Goal: Information Seeking & Learning: Learn about a topic

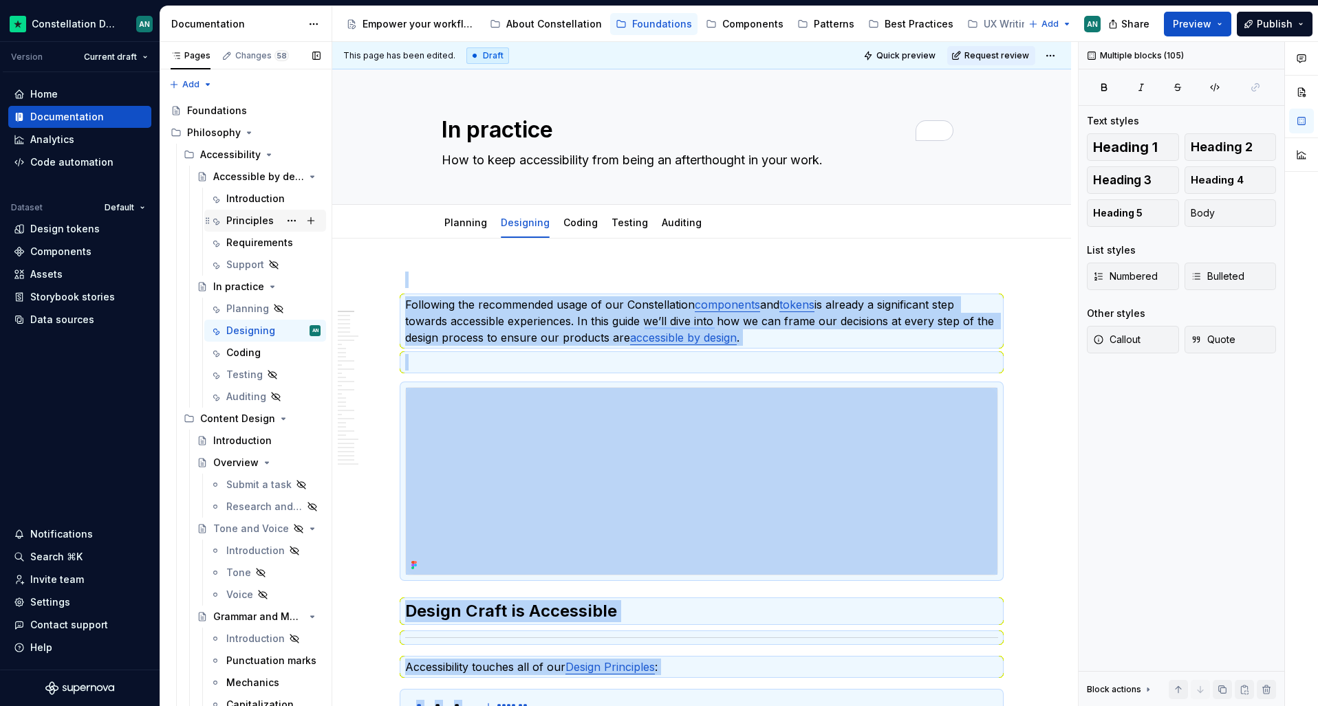
click at [237, 219] on div "Principles" at bounding box center [249, 221] width 47 height 14
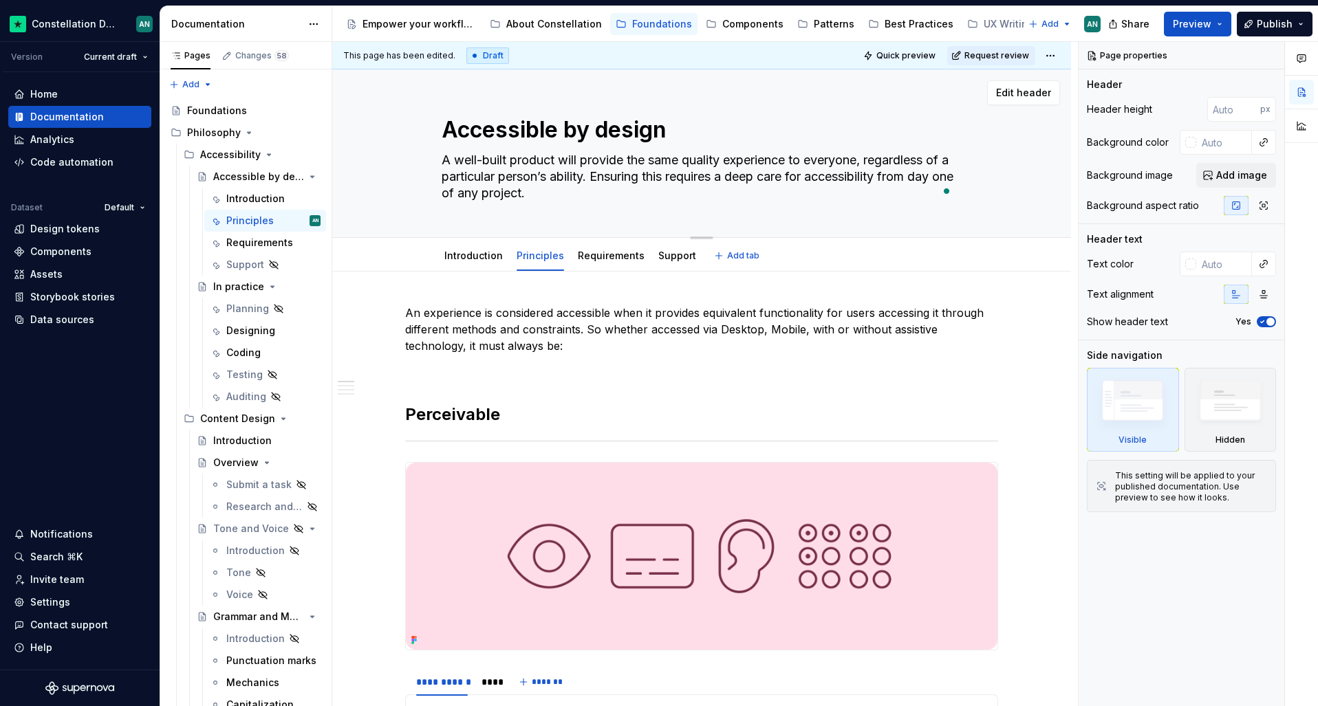
drag, startPoint x: 607, startPoint y: 186, endPoint x: 601, endPoint y: 191, distance: 8.3
click at [601, 191] on textarea "A well-built product will provide the same quality experience to everyone, rega…" at bounding box center [699, 176] width 520 height 55
paste textarea "great product works well for everyone. This means we must focus on accessibilit…"
type textarea "*"
type textarea "A great product works well for everyone. This means we must focus on accessibil…"
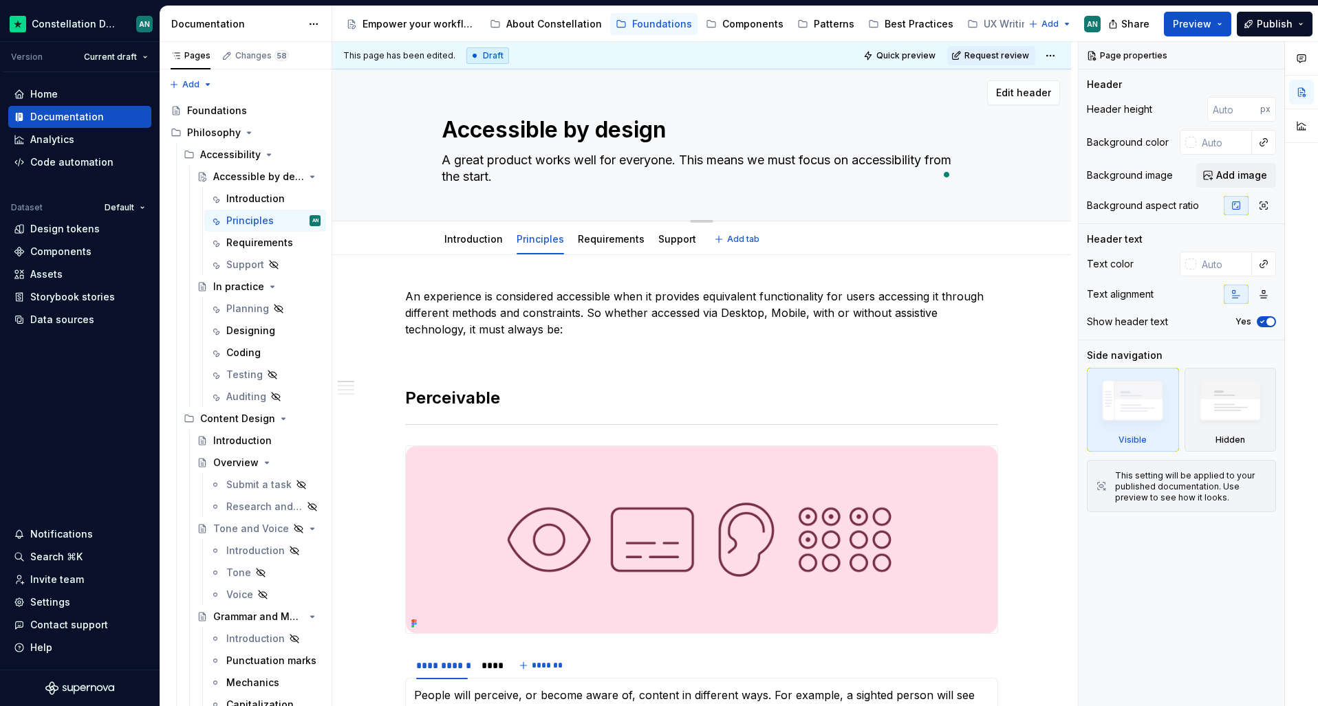
drag, startPoint x: 460, startPoint y: 159, endPoint x: 434, endPoint y: 158, distance: 25.5
click at [434, 158] on div "Accessible by design A great product works well for everyone. This means we mus…" at bounding box center [701, 144] width 629 height 151
type textarea "*"
type textarea "Great product works well for everyone. This means we must focus on accessibilit…"
click at [521, 158] on textarea "Great product works well for everyone. This means we must focus on accessibilit…" at bounding box center [699, 168] width 520 height 39
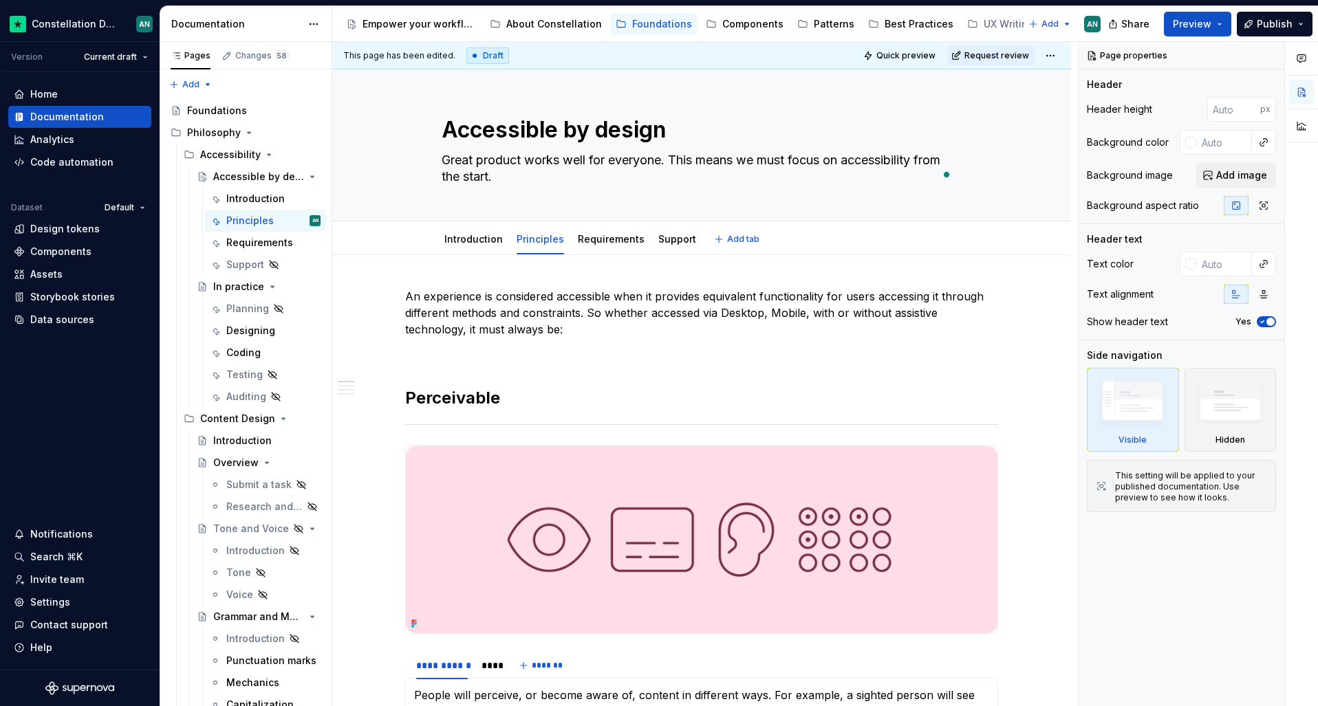
type textarea "*"
type textarea "Great products works well for everyone. This means we must focus on accessibili…"
click at [565, 173] on textarea "Great products works well for everyone. This means we must focus on accessibili…" at bounding box center [699, 168] width 520 height 39
type textarea "*"
type textarea "Great products works well for everyone. This means we must focus on accessibili…"
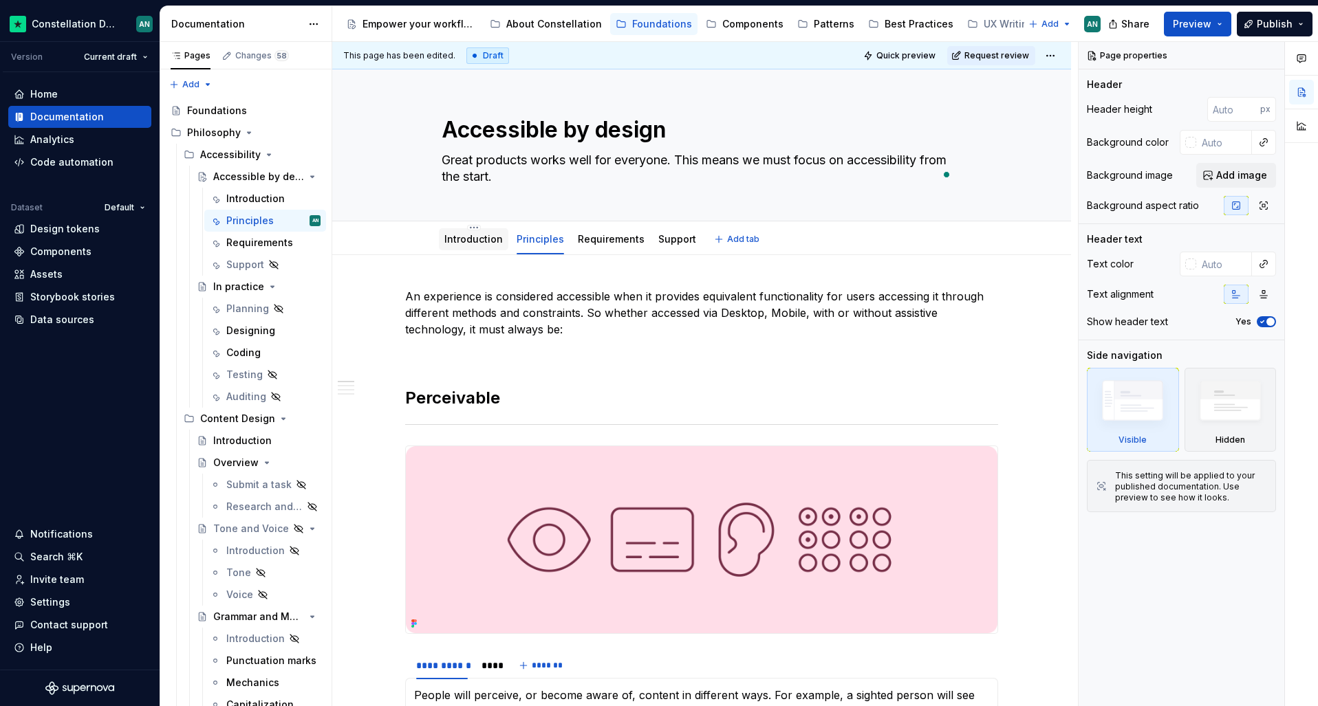
click at [449, 244] on link "Introduction" at bounding box center [473, 239] width 58 height 12
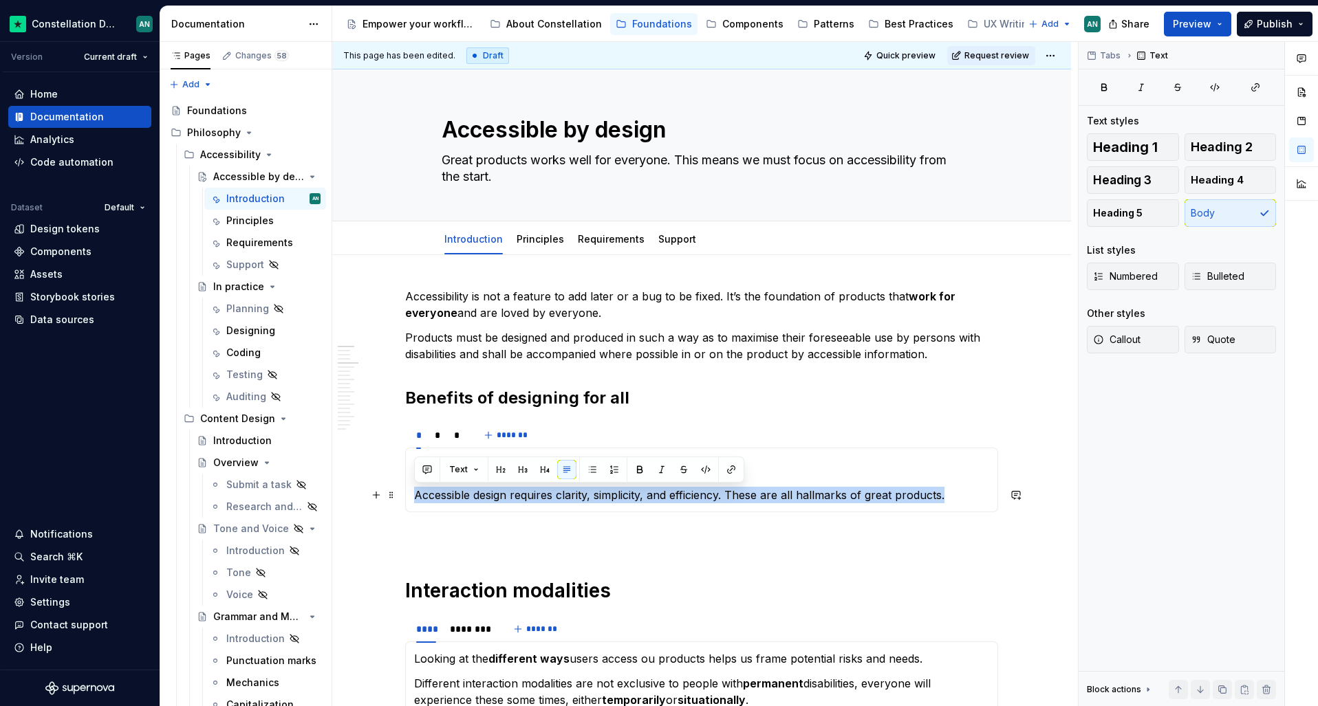
drag, startPoint x: 435, startPoint y: 496, endPoint x: 953, endPoint y: 497, distance: 518.0
click at [953, 497] on p "Accessible design requires clarity, simplicity, and efficiency. These are all h…" at bounding box center [701, 495] width 575 height 17
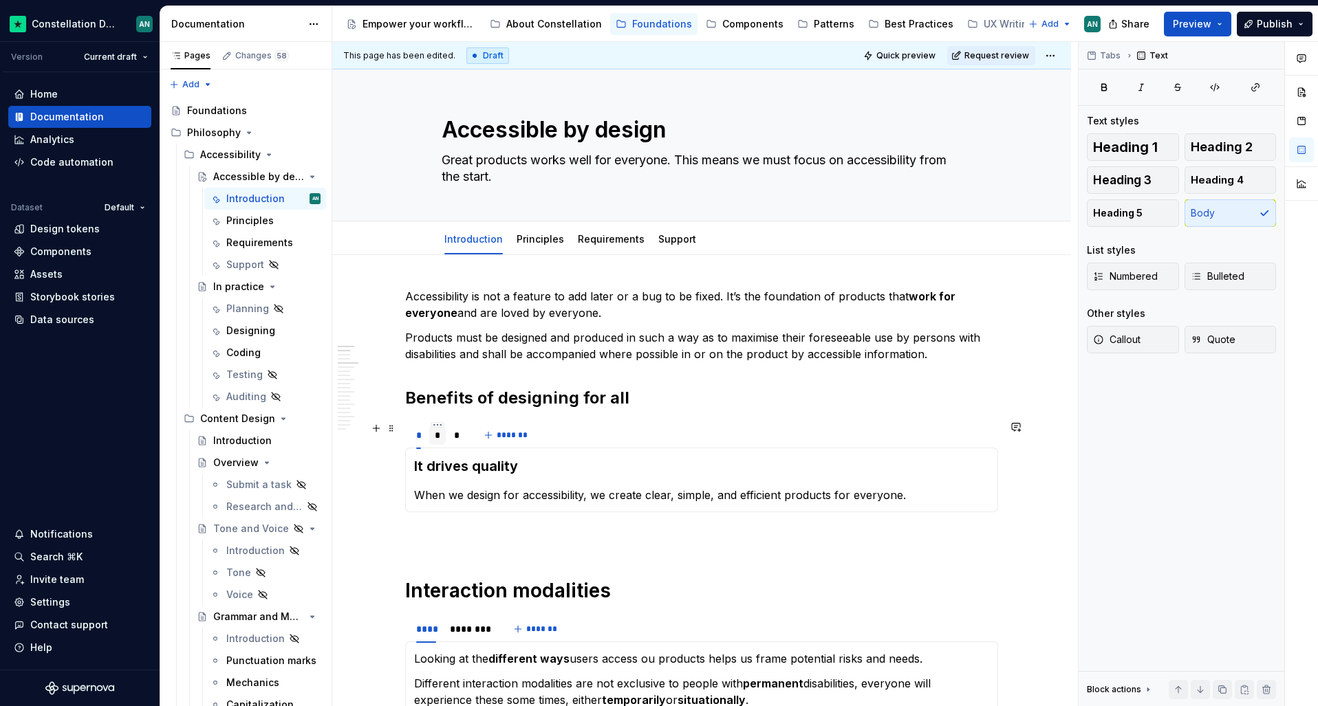
click at [435, 436] on div "*" at bounding box center [438, 436] width 6 height 14
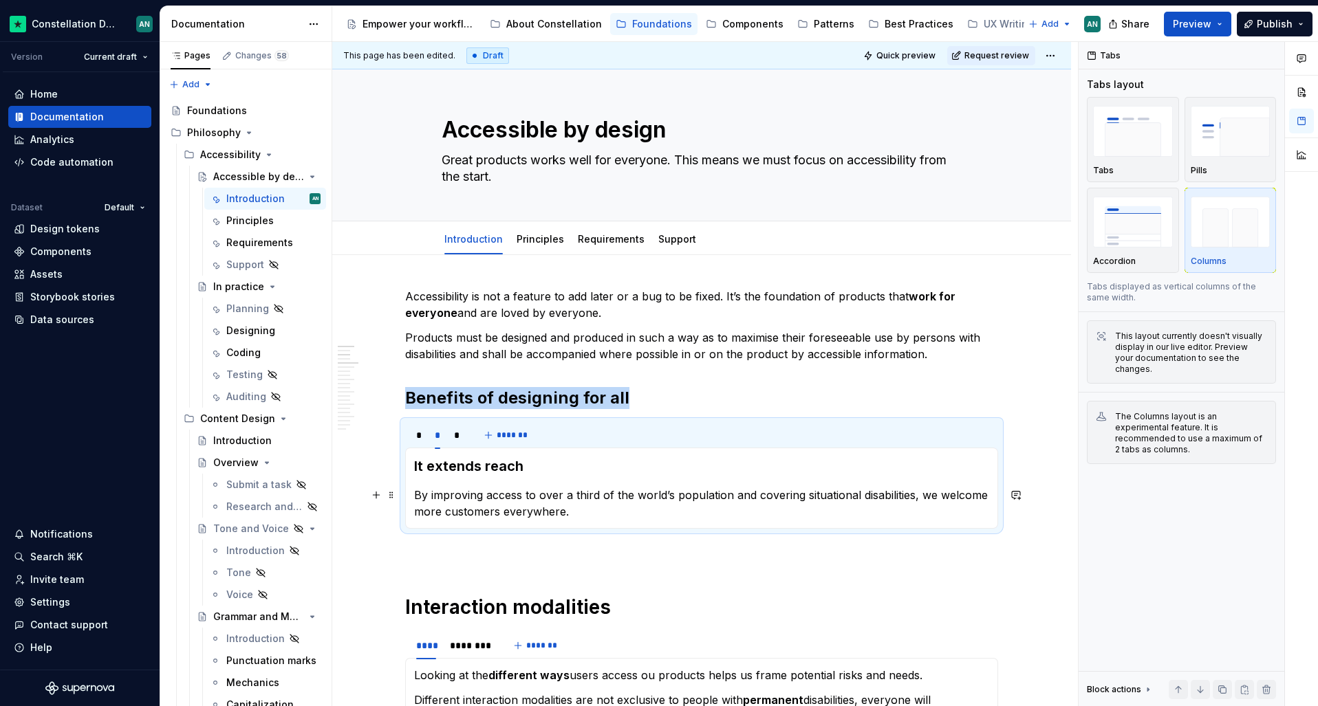
click at [424, 500] on p "By improving access to over a third of the world’s population and covering situ…" at bounding box center [701, 503] width 575 height 33
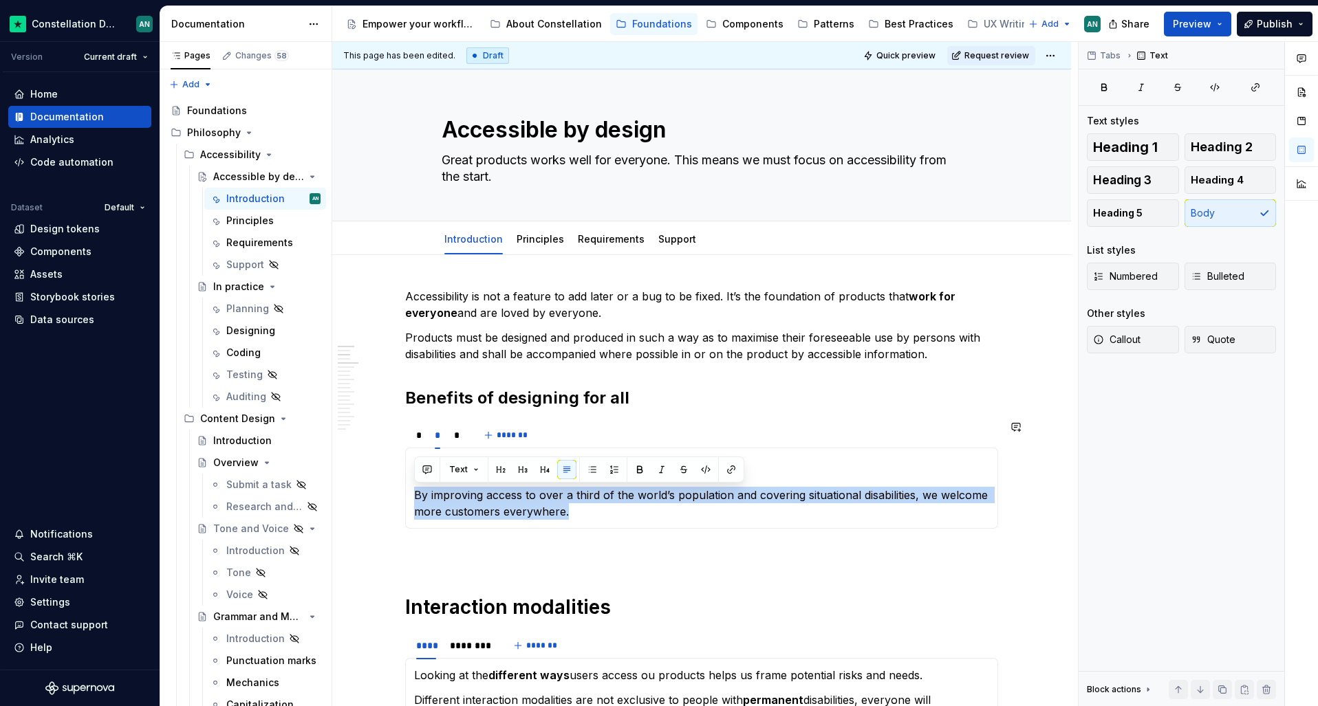
drag, startPoint x: 414, startPoint y: 495, endPoint x: 594, endPoint y: 520, distance: 181.2
click at [594, 520] on div "It drives quality When we design for accessibility, we create clear, simple, an…" at bounding box center [701, 488] width 593 height 81
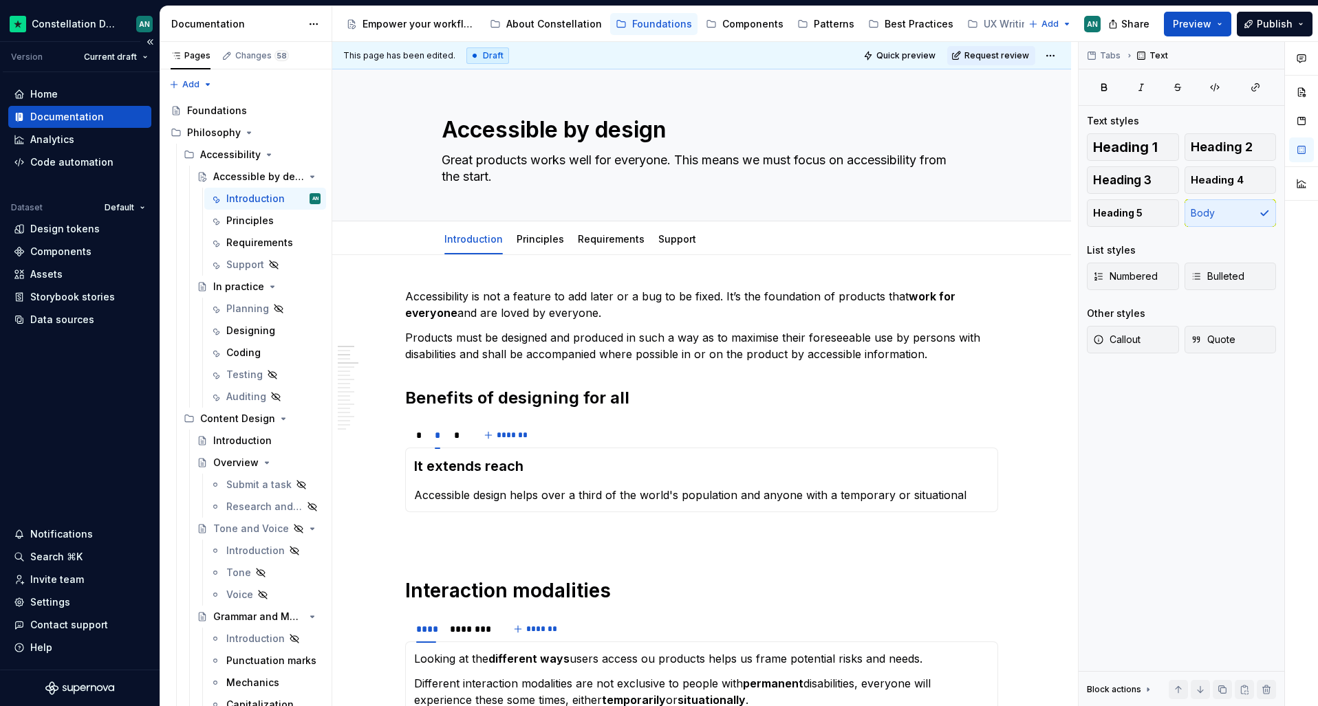
type textarea "*"
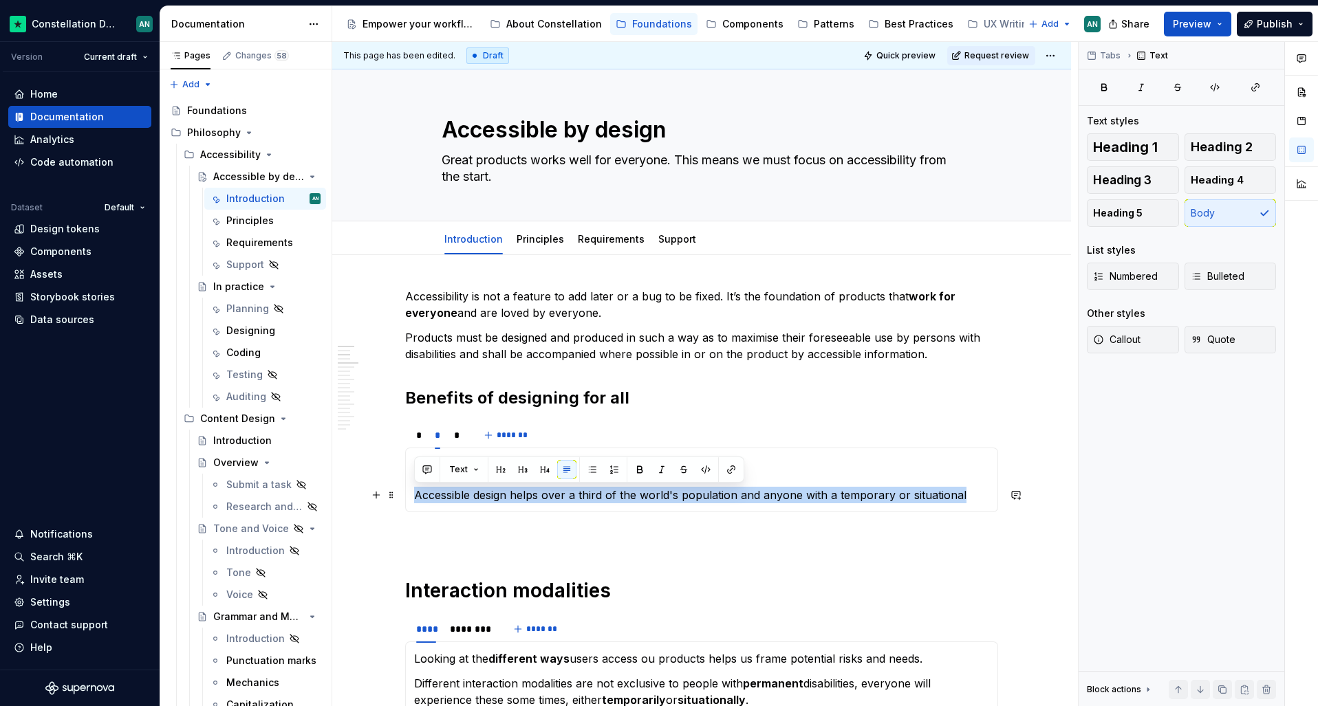
drag, startPoint x: 962, startPoint y: 494, endPoint x: 415, endPoint y: 497, distance: 546.9
click at [415, 497] on p "Accessible design helps over a third of the world's population and anyone with …" at bounding box center [701, 495] width 575 height 17
paste div "To enrich screen reader interactions, please activate Accessibility in Grammarl…"
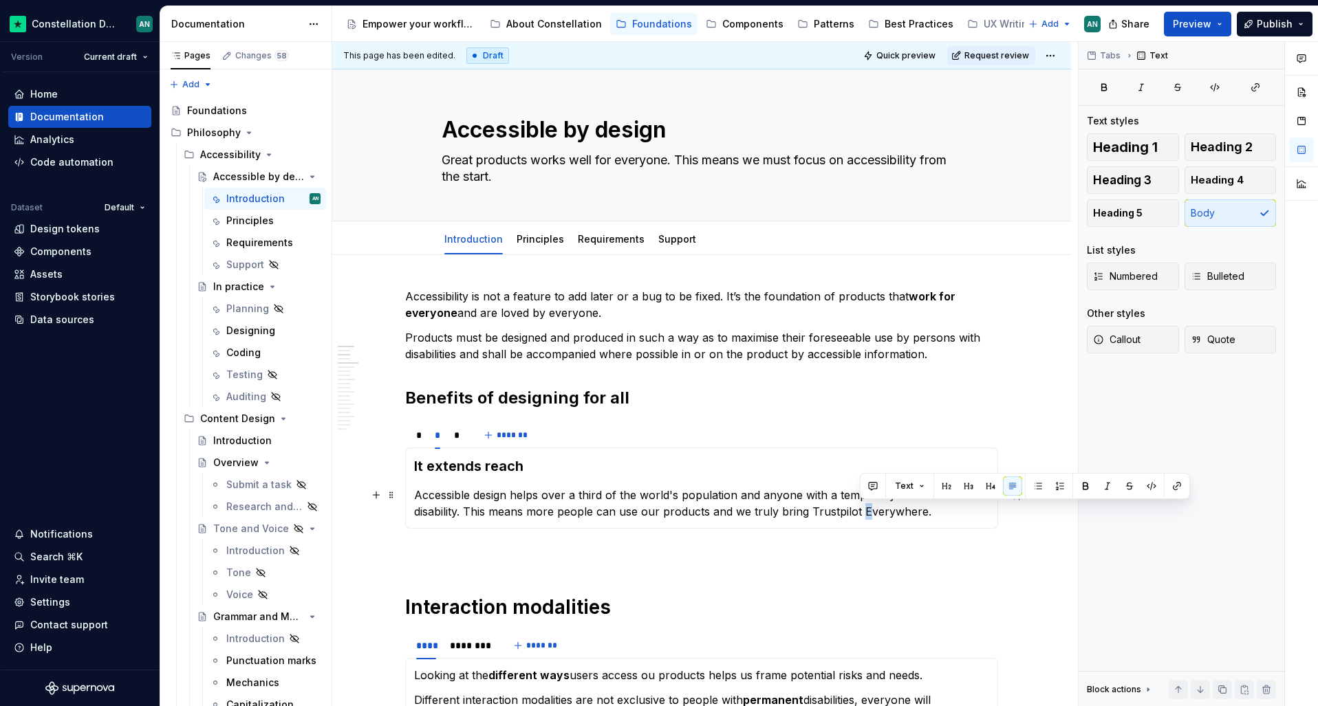
click at [861, 513] on p "Accessible design helps over a third of the world's population and anyone with …" at bounding box center [701, 503] width 575 height 33
click at [449, 431] on div "*" at bounding box center [457, 435] width 17 height 19
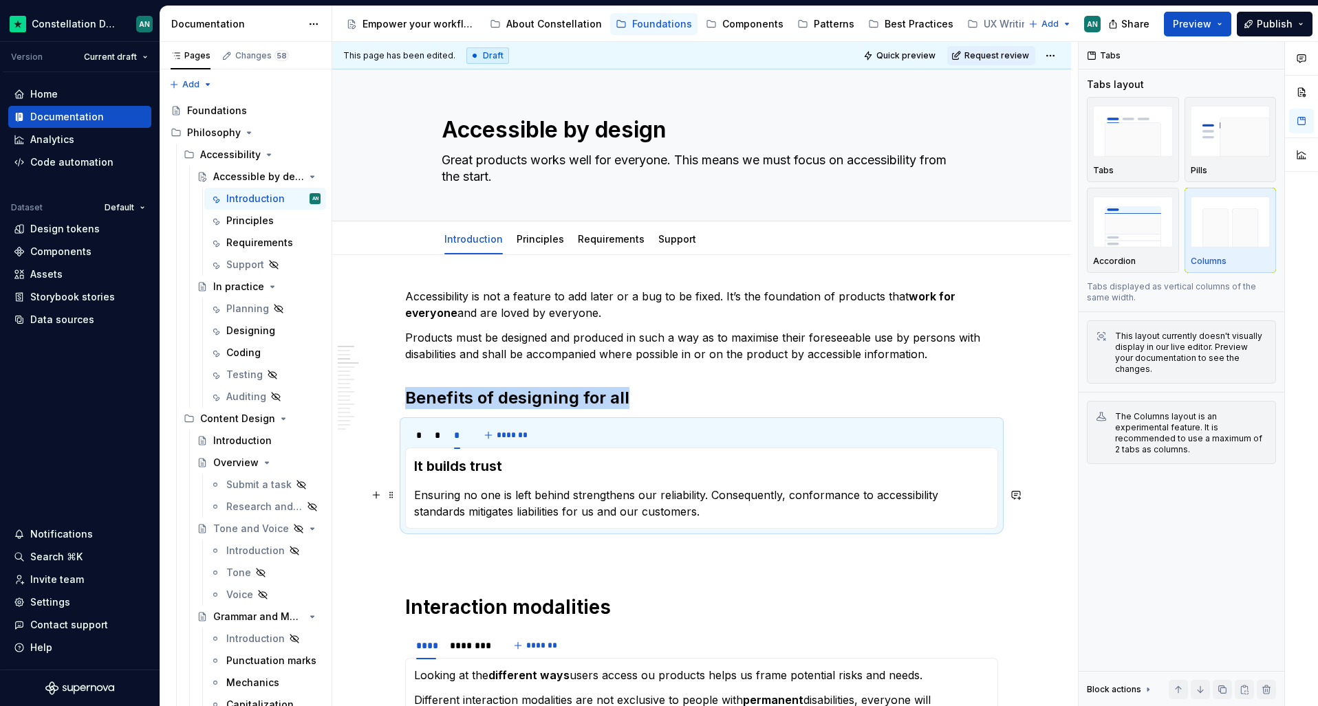
click at [613, 497] on p "Ensuring no one is left behind strengthens our reliability. Consequently, confo…" at bounding box center [701, 503] width 575 height 33
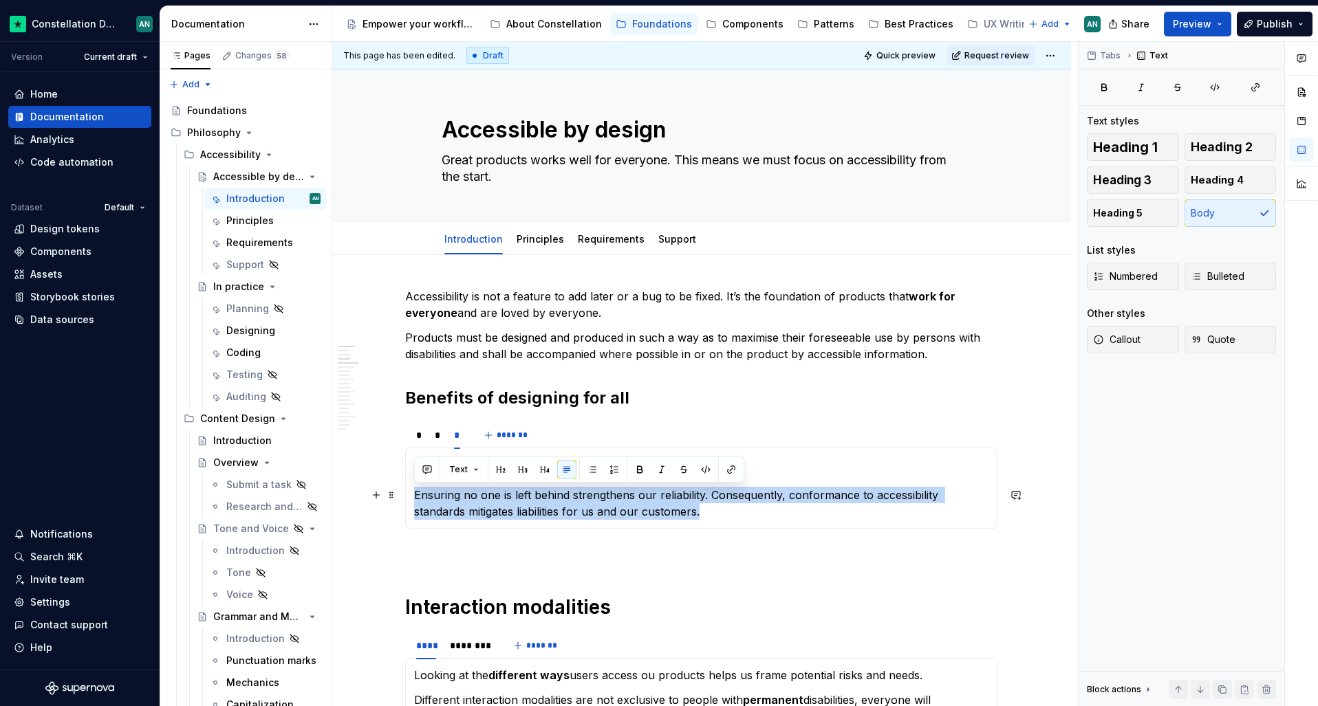
drag, startPoint x: 710, startPoint y: 514, endPoint x: 414, endPoint y: 492, distance: 296.6
click at [414, 492] on p "Ensuring no one is left behind strengthens our reliability. Consequently, confo…" at bounding box center [701, 503] width 575 height 33
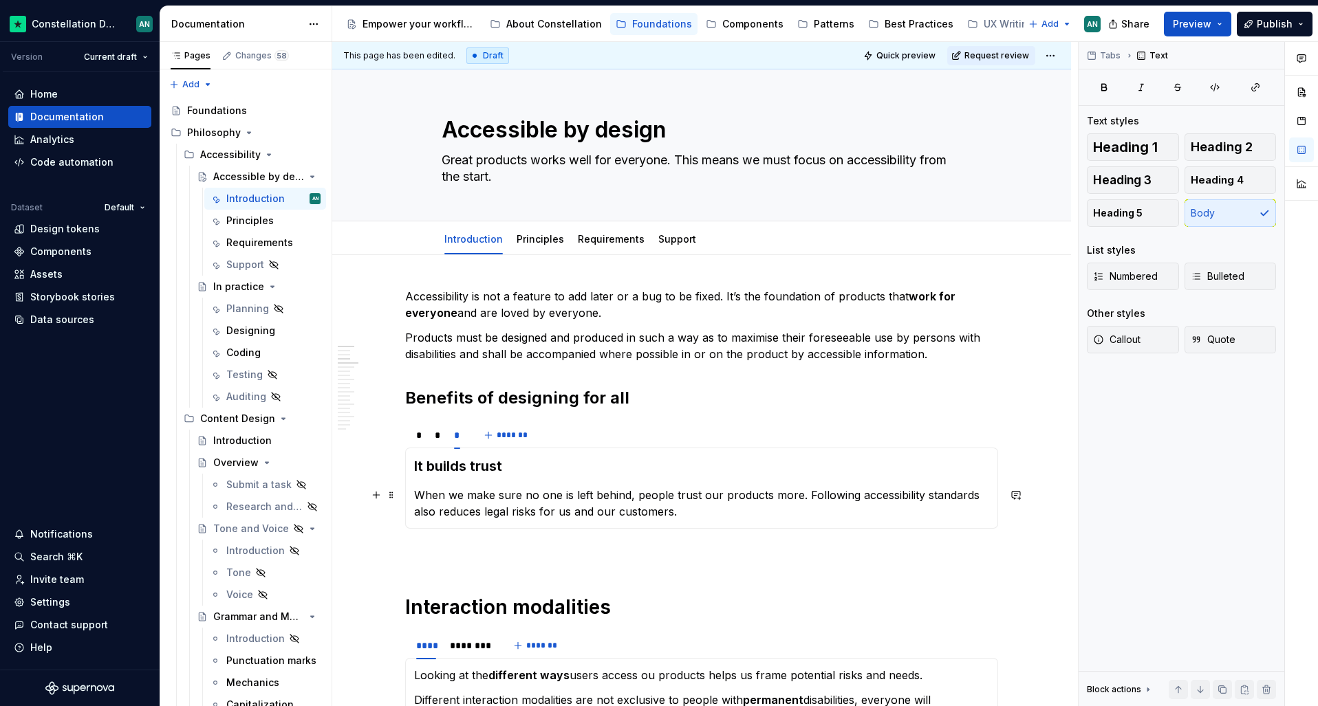
click at [779, 504] on p "When we make sure no one is left behind, people trust our products more. Follow…" at bounding box center [701, 503] width 575 height 33
drag, startPoint x: 717, startPoint y: 495, endPoint x: 699, endPoint y: 496, distance: 18.6
click at [699, 496] on p "When we make sure no one is left behind, people trust our products more. Follow…" at bounding box center [701, 503] width 575 height 33
click at [762, 496] on p "When we make sure no one is left behind, people trust us products more. Followi…" at bounding box center [701, 503] width 575 height 33
click at [739, 546] on p "To enrich screen reader interactions, please activate Accessibility in Grammarl…" at bounding box center [701, 554] width 593 height 17
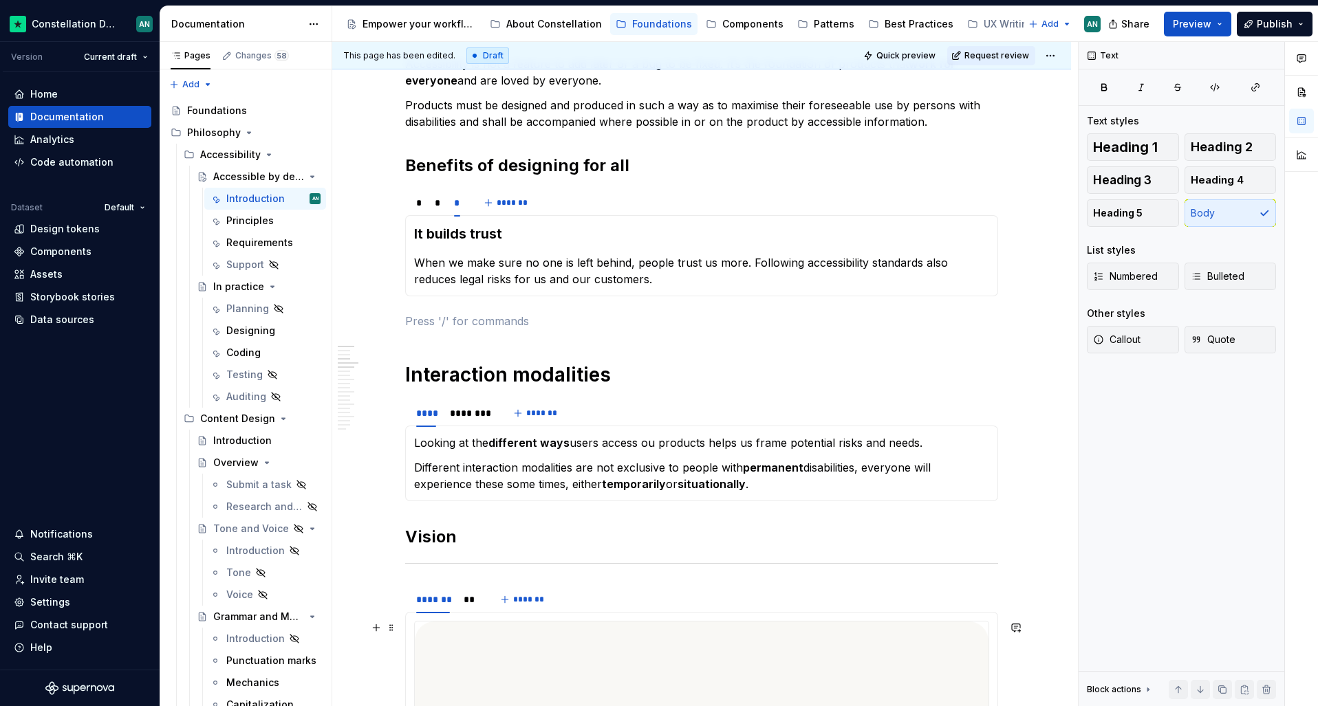
scroll to position [303, 0]
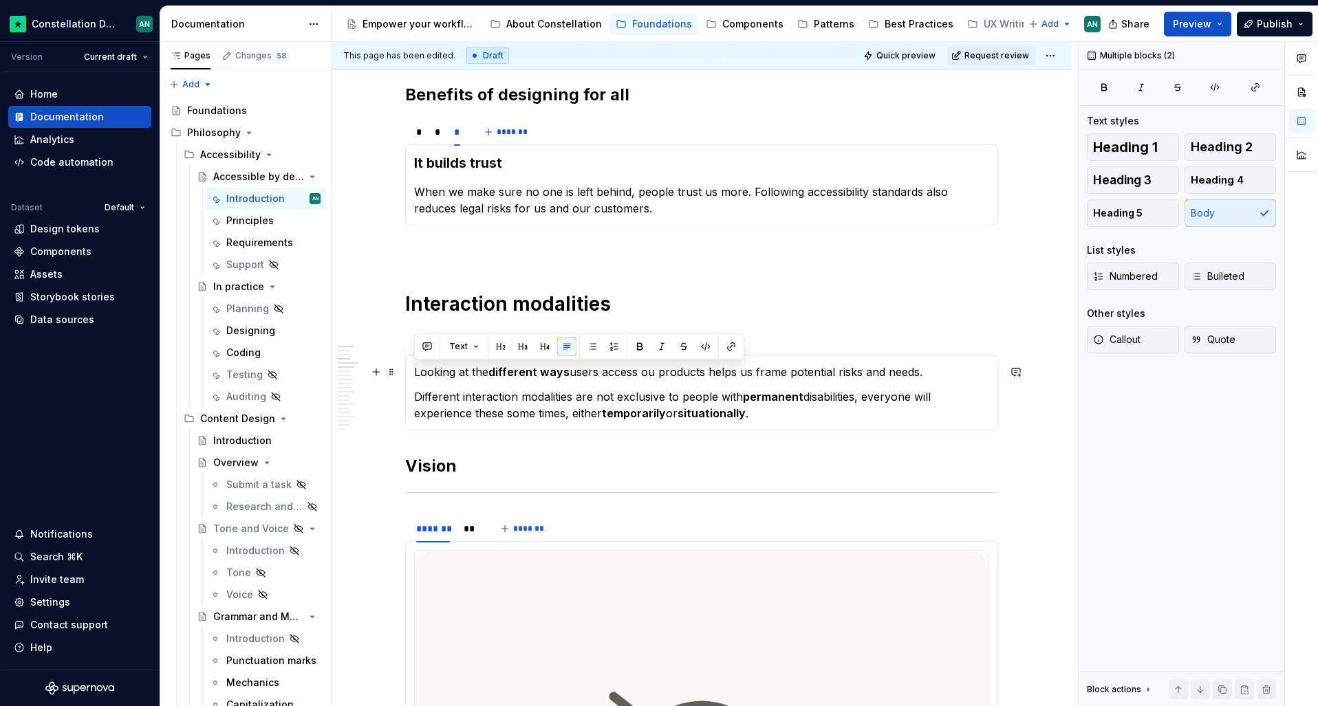
drag, startPoint x: 771, startPoint y: 411, endPoint x: 411, endPoint y: 376, distance: 362.2
click at [411, 376] on div "**********" at bounding box center [701, 393] width 593 height 76
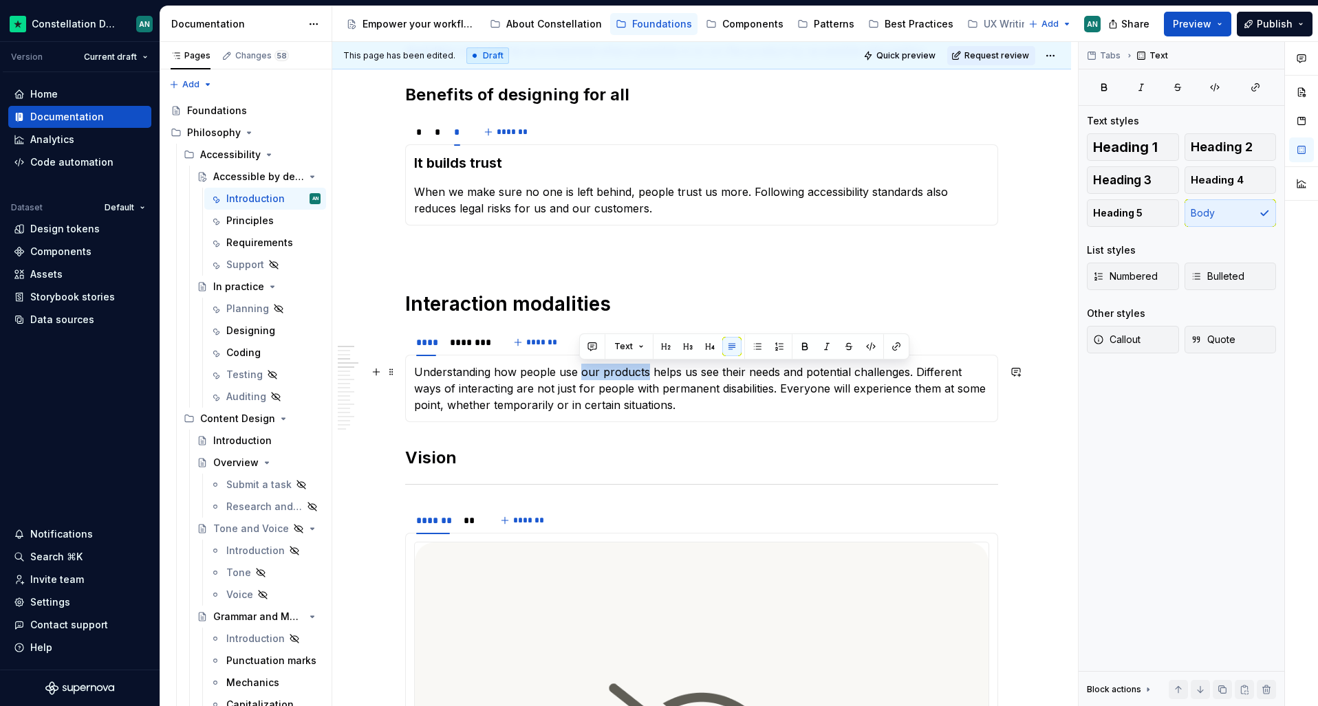
drag, startPoint x: 579, startPoint y: 374, endPoint x: 646, endPoint y: 372, distance: 66.7
click at [646, 372] on p "Understanding how people use our products helps us see their needs and potentia…" at bounding box center [701, 389] width 575 height 50
click at [581, 374] on p "Understanding how people use technology helps us see their needs and potential …" at bounding box center [701, 389] width 575 height 50
click at [580, 374] on p "Understanding how people use technology helps us see their needs and potential …" at bounding box center [701, 389] width 575 height 50
click at [612, 389] on p "Understanding how people use digital products helps us see their needs and pote…" at bounding box center [701, 389] width 575 height 50
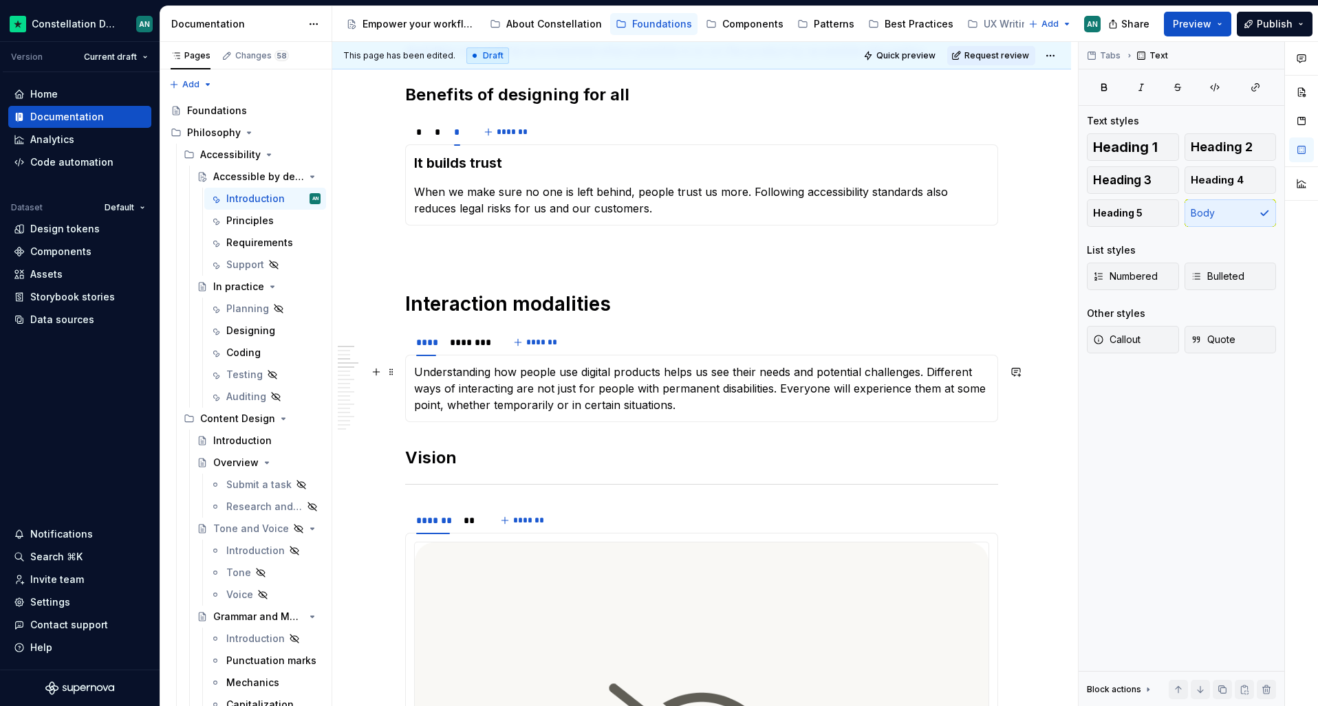
click at [749, 389] on p "Understanding how people use digital products helps us see their needs and pote…" at bounding box center [701, 389] width 575 height 50
click at [778, 389] on p "Understanding how people use digital products helps us see their needs and pote…" at bounding box center [701, 389] width 575 height 50
click at [654, 404] on p "Understanding how people use digital products helps us see their needs and pote…" at bounding box center [701, 389] width 575 height 50
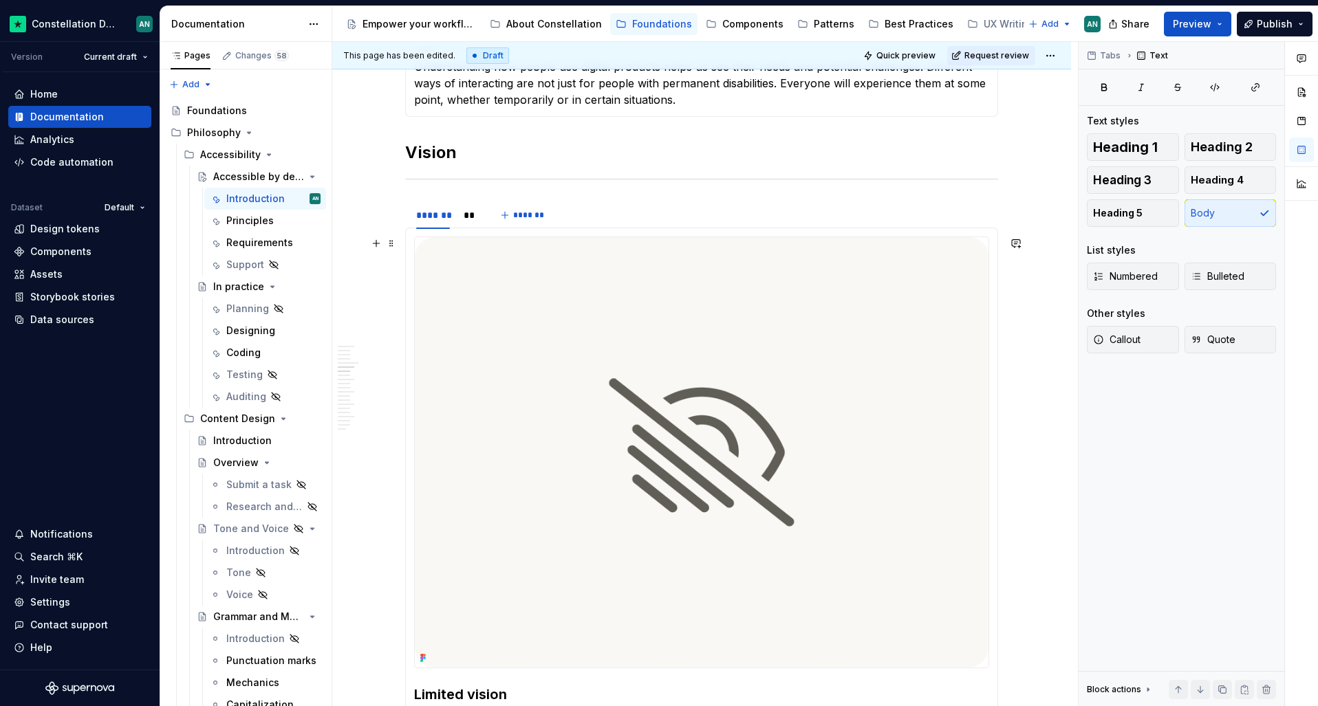
scroll to position [909, 0]
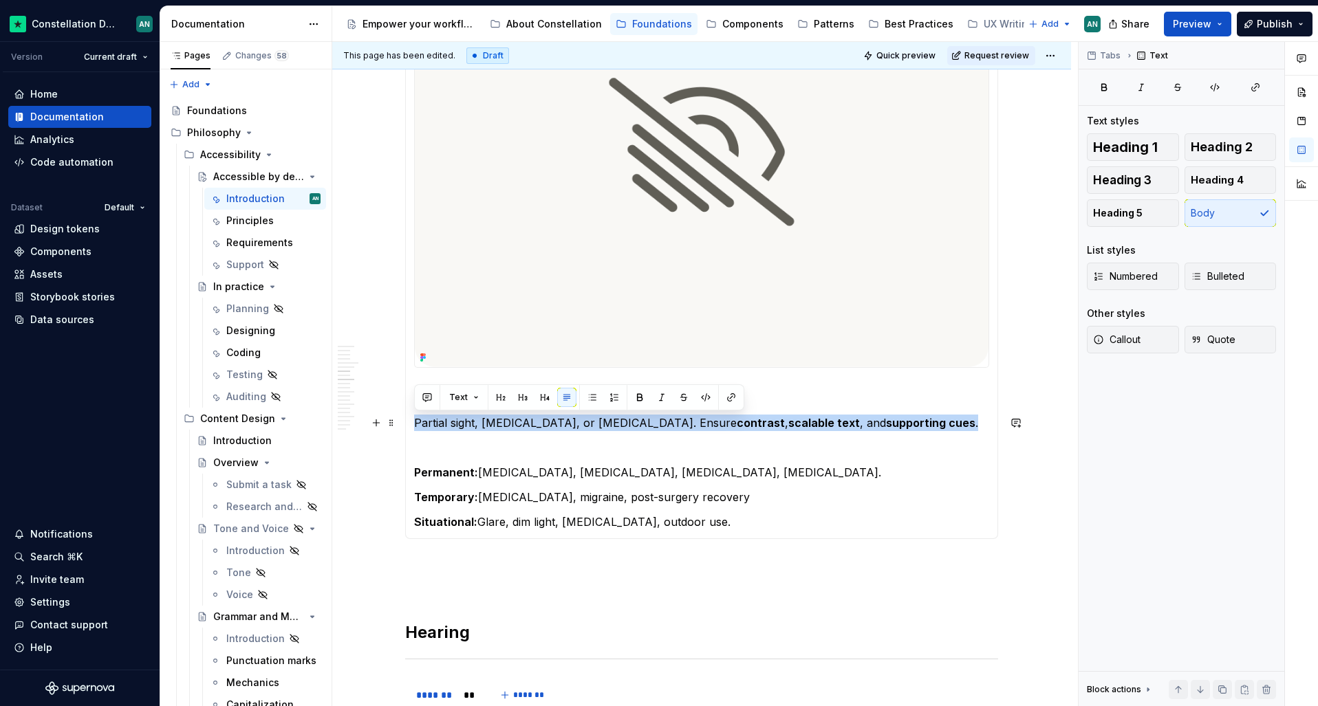
drag, startPoint x: 412, startPoint y: 424, endPoint x: 920, endPoint y: 422, distance: 508.4
click at [920, 422] on div "Limited vision Partial sight, [MEDICAL_DATA], or [MEDICAL_DATA]. Ensure contras…" at bounding box center [701, 233] width 593 height 612
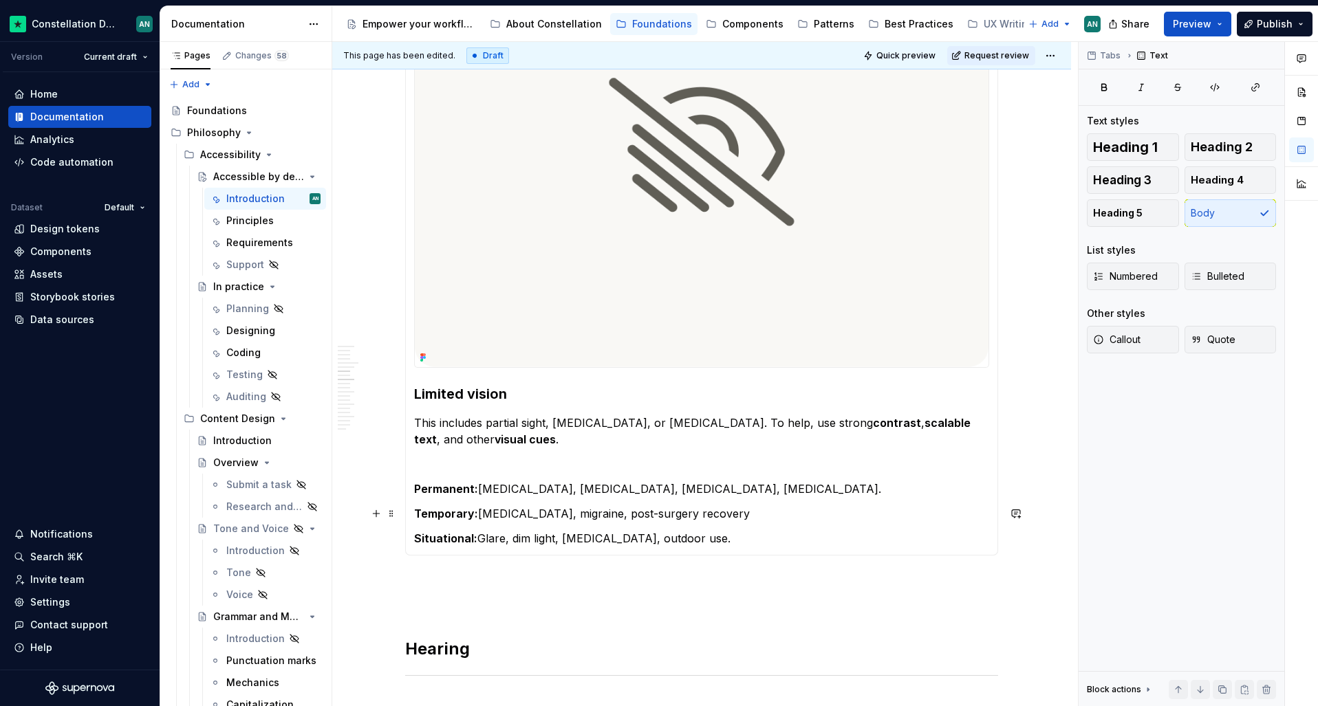
click at [722, 508] on p "Temporary: [MEDICAL_DATA], migraine, post-surgery recovery" at bounding box center [701, 514] width 575 height 17
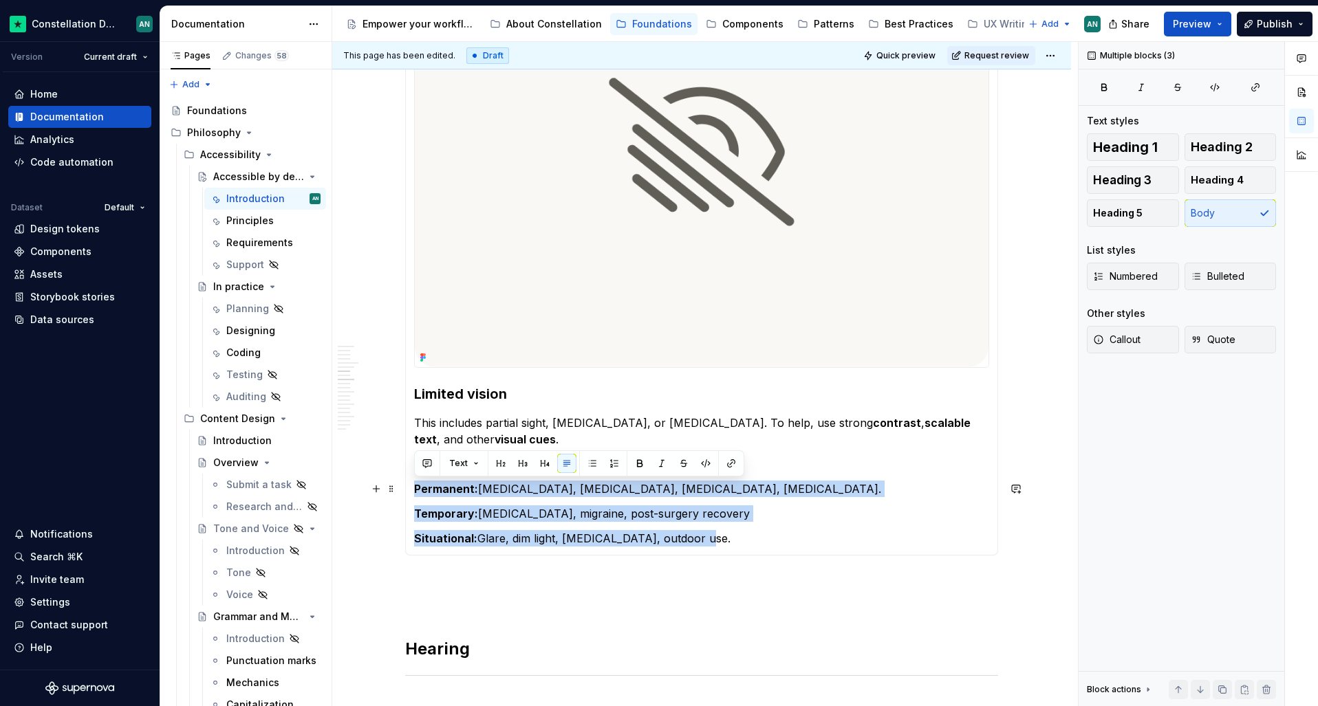
drag, startPoint x: 728, startPoint y: 533, endPoint x: 413, endPoint y: 482, distance: 318.5
click at [414, 482] on section-item-column "Limited vision This includes partial sight, [MEDICAL_DATA], or [MEDICAL_DATA]. …" at bounding box center [701, 241] width 575 height 611
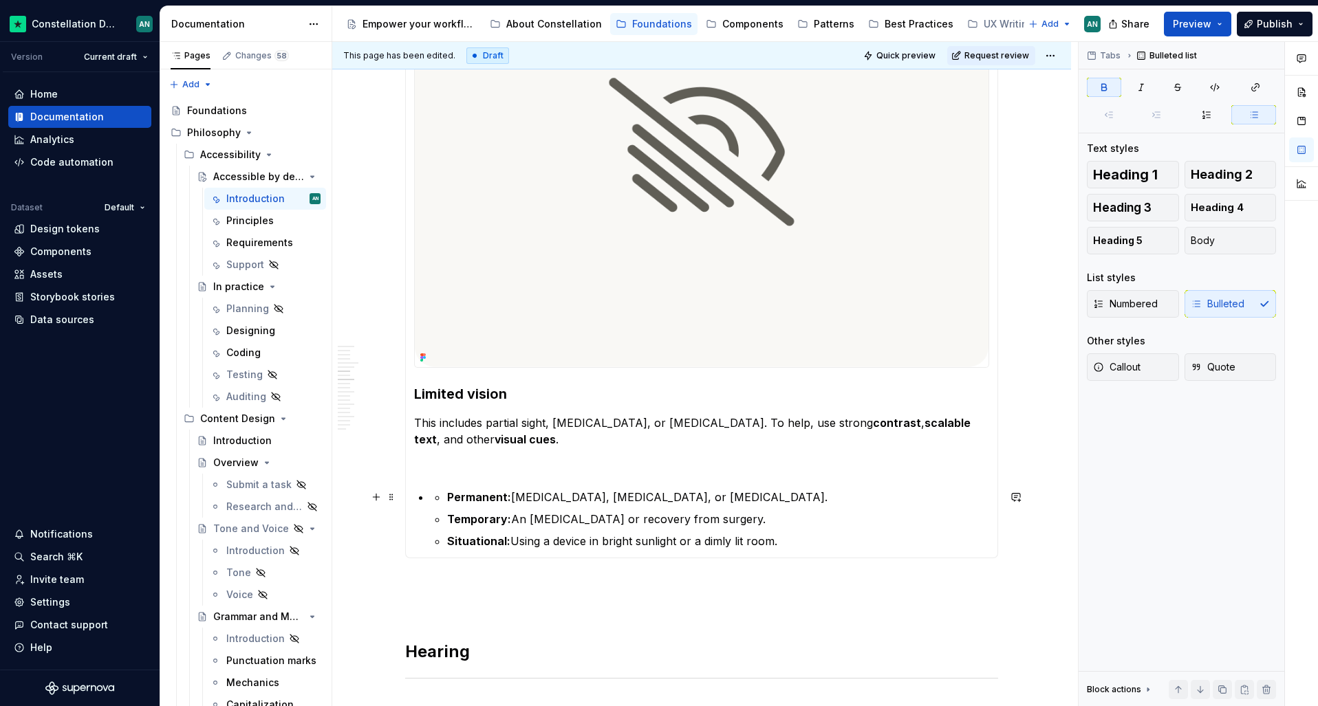
click at [447, 501] on li "Permanent: [MEDICAL_DATA], [MEDICAL_DATA], or [MEDICAL_DATA]." at bounding box center [718, 497] width 542 height 17
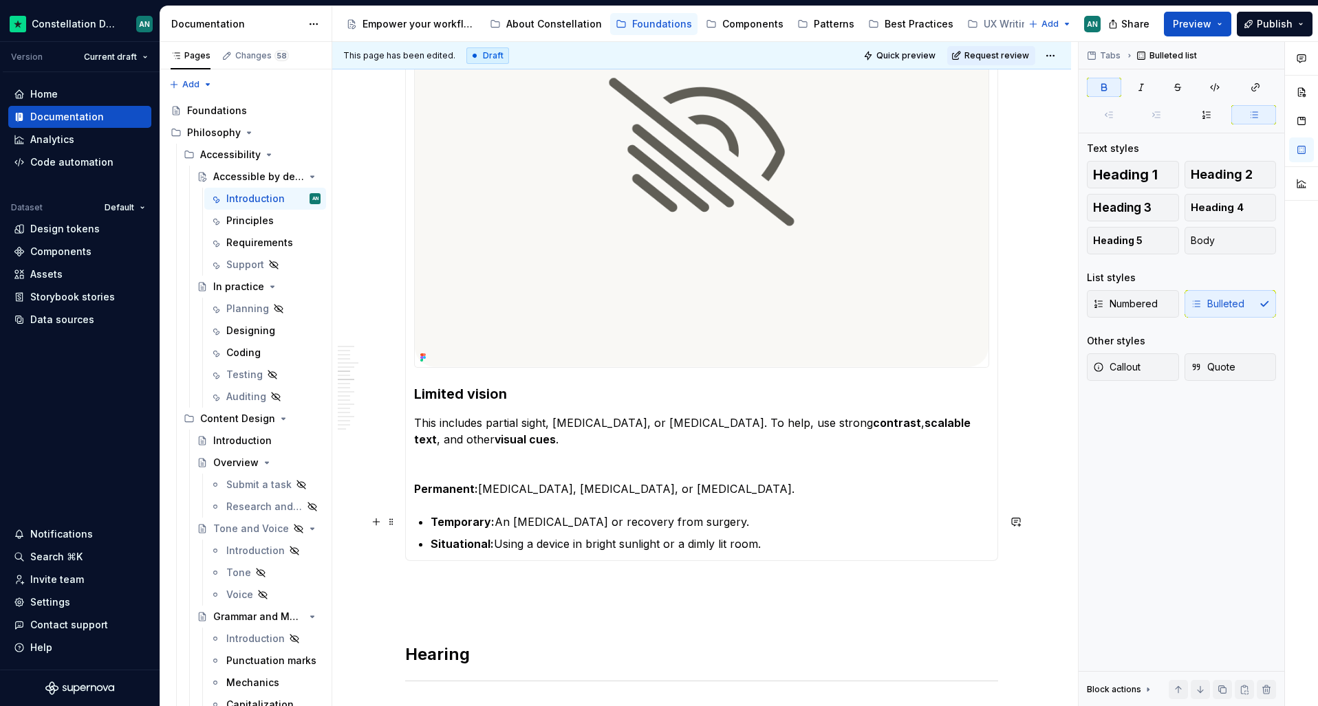
click at [431, 520] on strong "Temporary:" at bounding box center [463, 522] width 64 height 14
click at [431, 546] on strong "Situational:" at bounding box center [462, 547] width 63 height 14
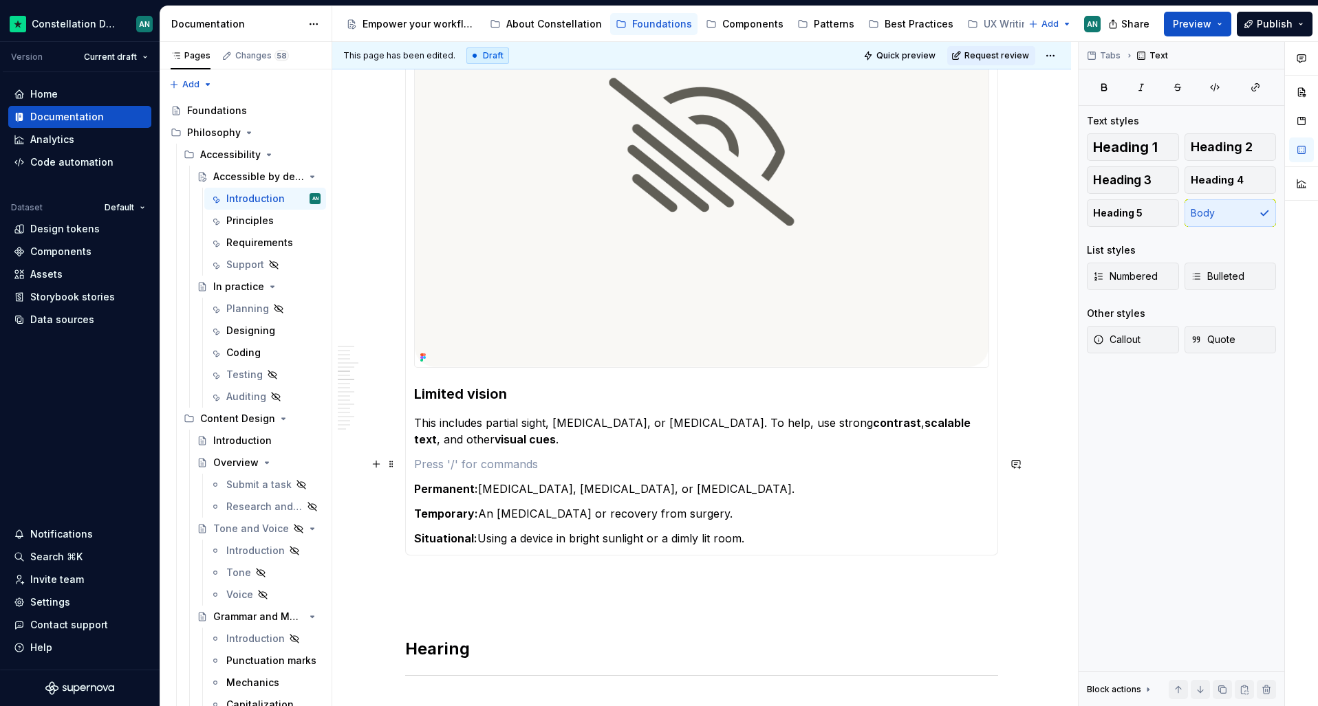
click at [486, 467] on p "To enrich screen reader interactions, please activate Accessibility in Grammarl…" at bounding box center [701, 464] width 575 height 17
drag, startPoint x: 671, startPoint y: 540, endPoint x: 688, endPoint y: 540, distance: 17.2
click at [688, 540] on p "Situational: Using a device in bright sunlight or a dimly lit room." at bounding box center [701, 538] width 575 height 17
click at [710, 538] on p "Situational: Using a device in bright sunlight or a dimly lit room." at bounding box center [701, 538] width 575 height 17
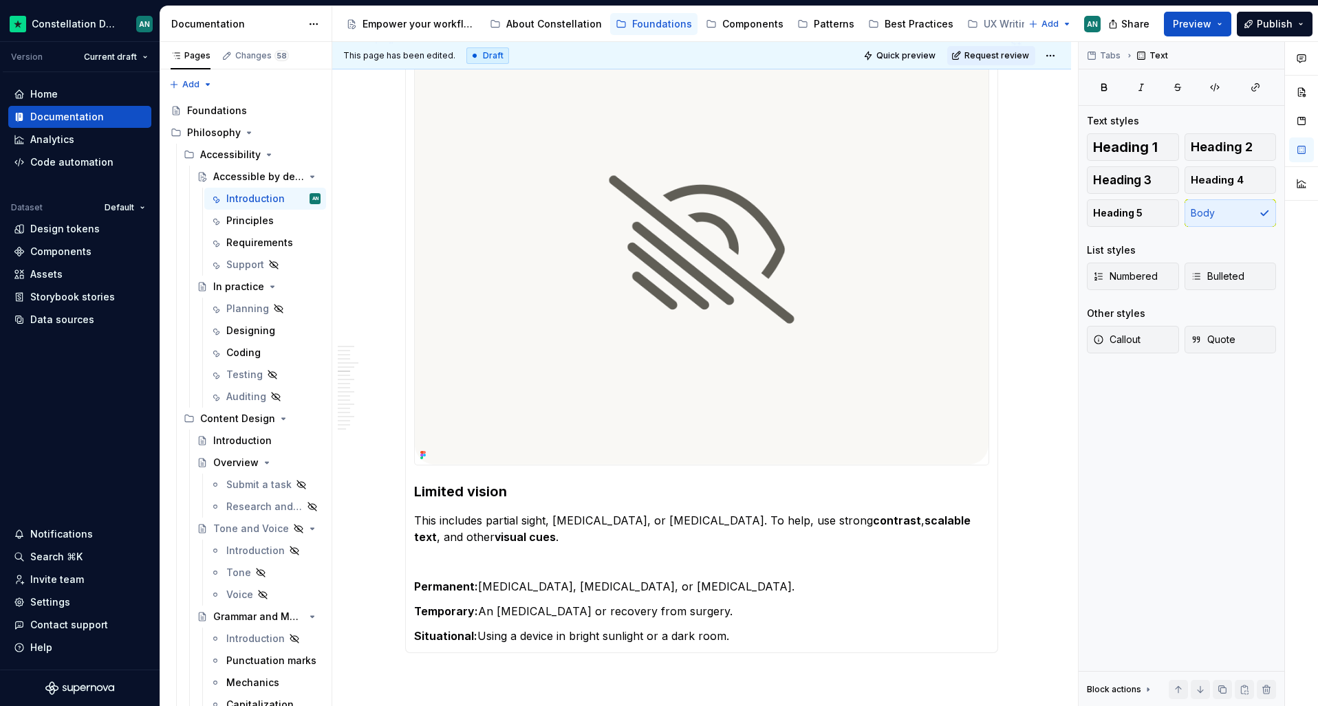
scroll to position [588, 0]
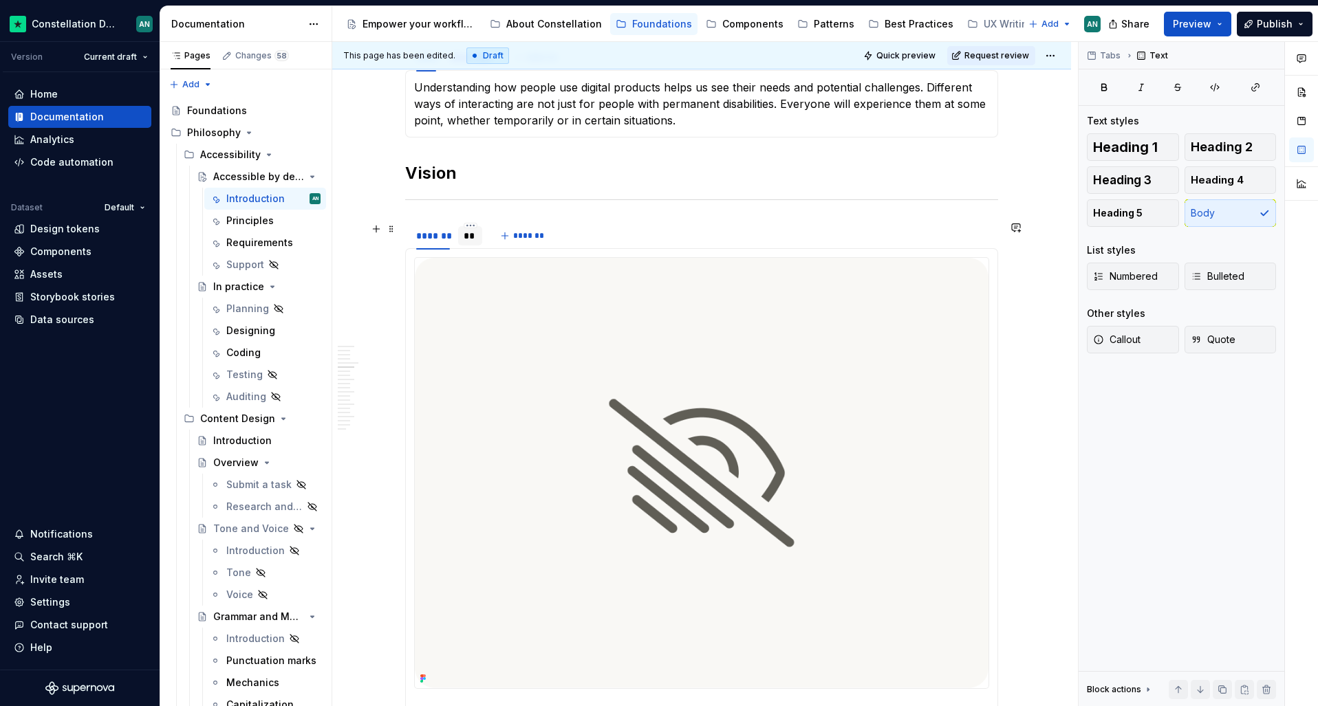
click at [473, 239] on div "**" at bounding box center [470, 236] width 13 height 14
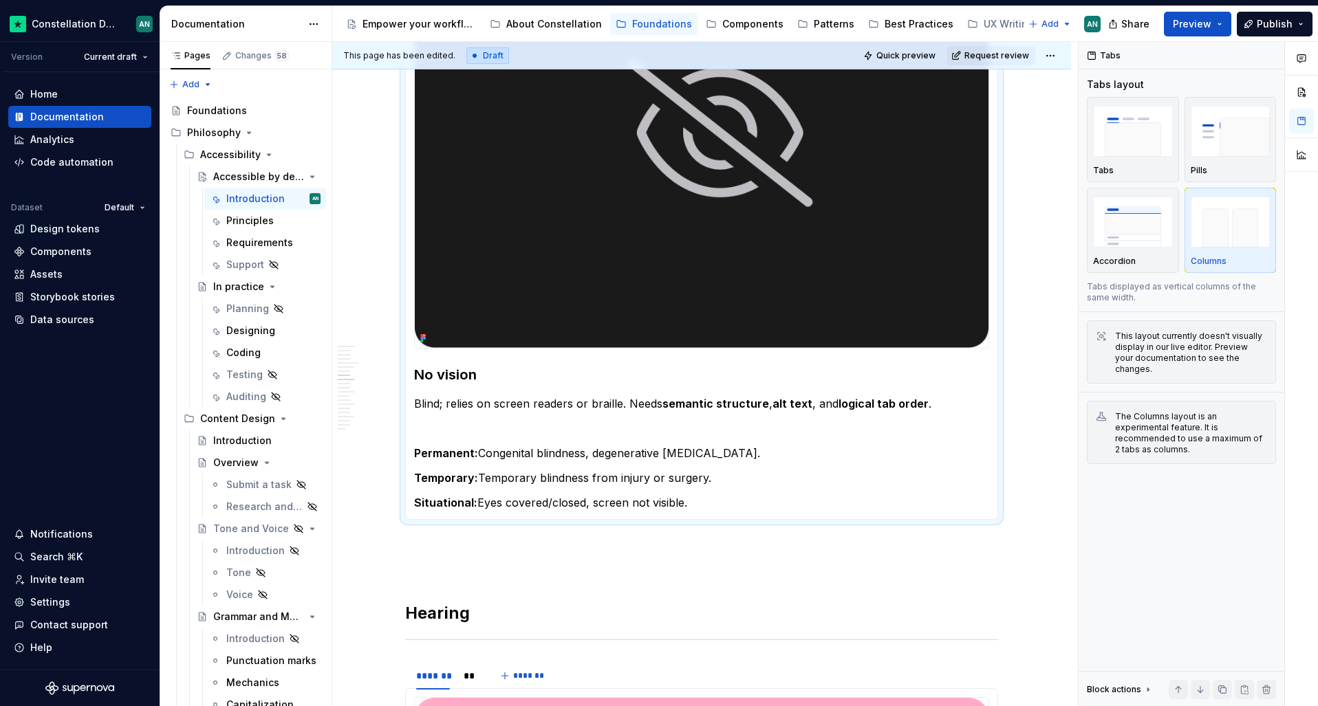
scroll to position [1000, 0]
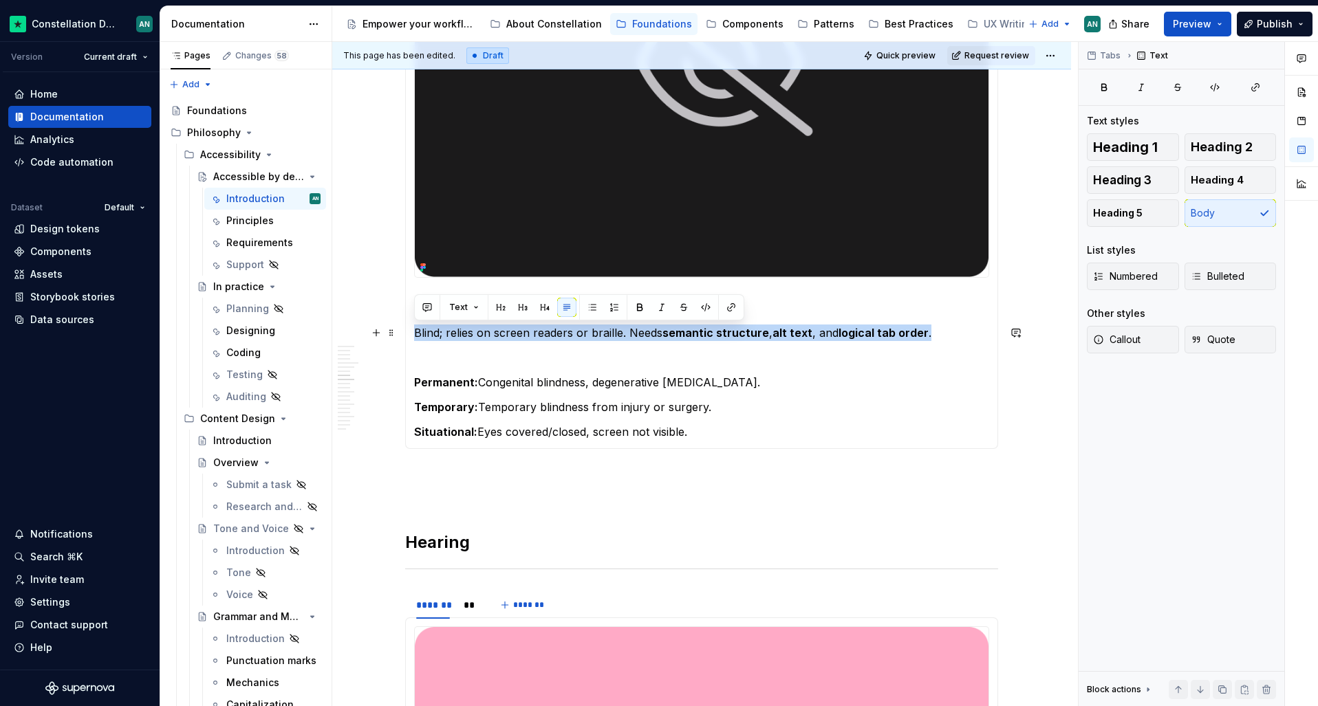
drag, startPoint x: 890, startPoint y: 336, endPoint x: 399, endPoint y: 338, distance: 491.2
click at [405, 338] on section "******* ** ******* Limited vision This includes partial sight, [MEDICAL_DATA], …" at bounding box center [701, 129] width 593 height 640
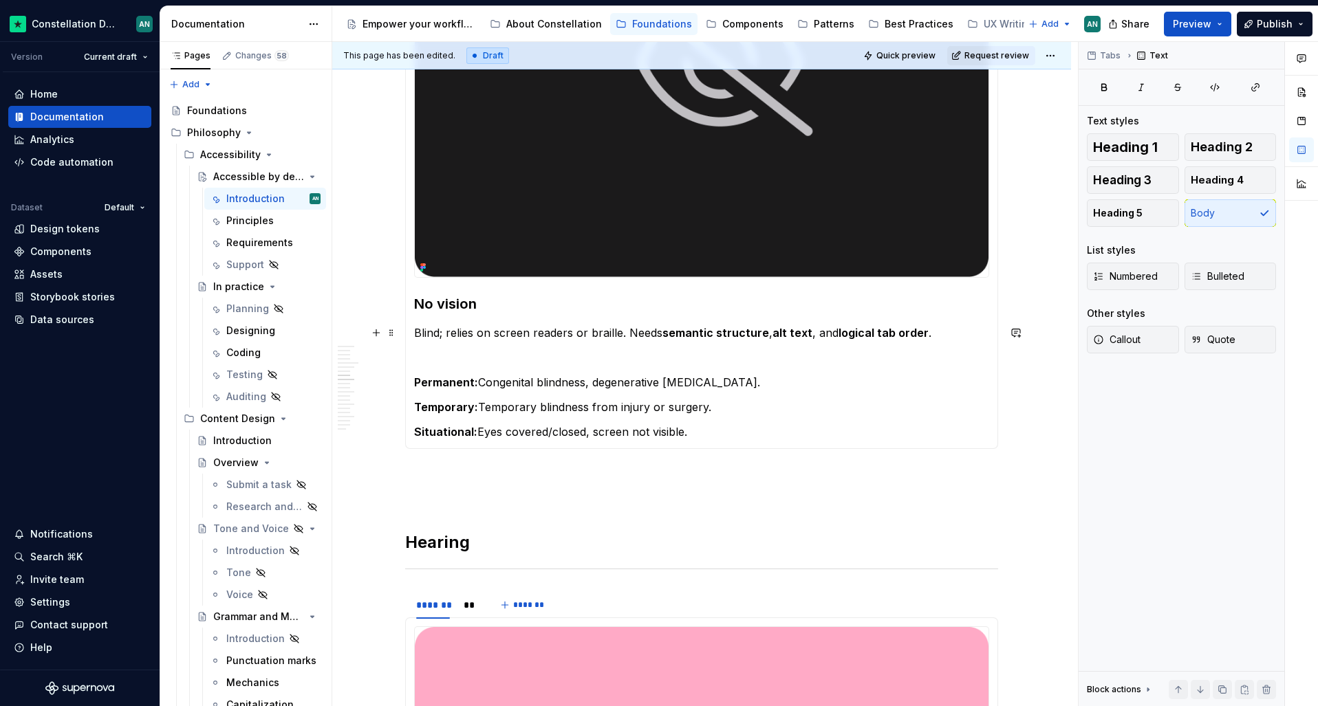
click at [626, 336] on p "Blind; relies on screen readers or braille. Needs semantic structure , alt text…" at bounding box center [701, 333] width 575 height 17
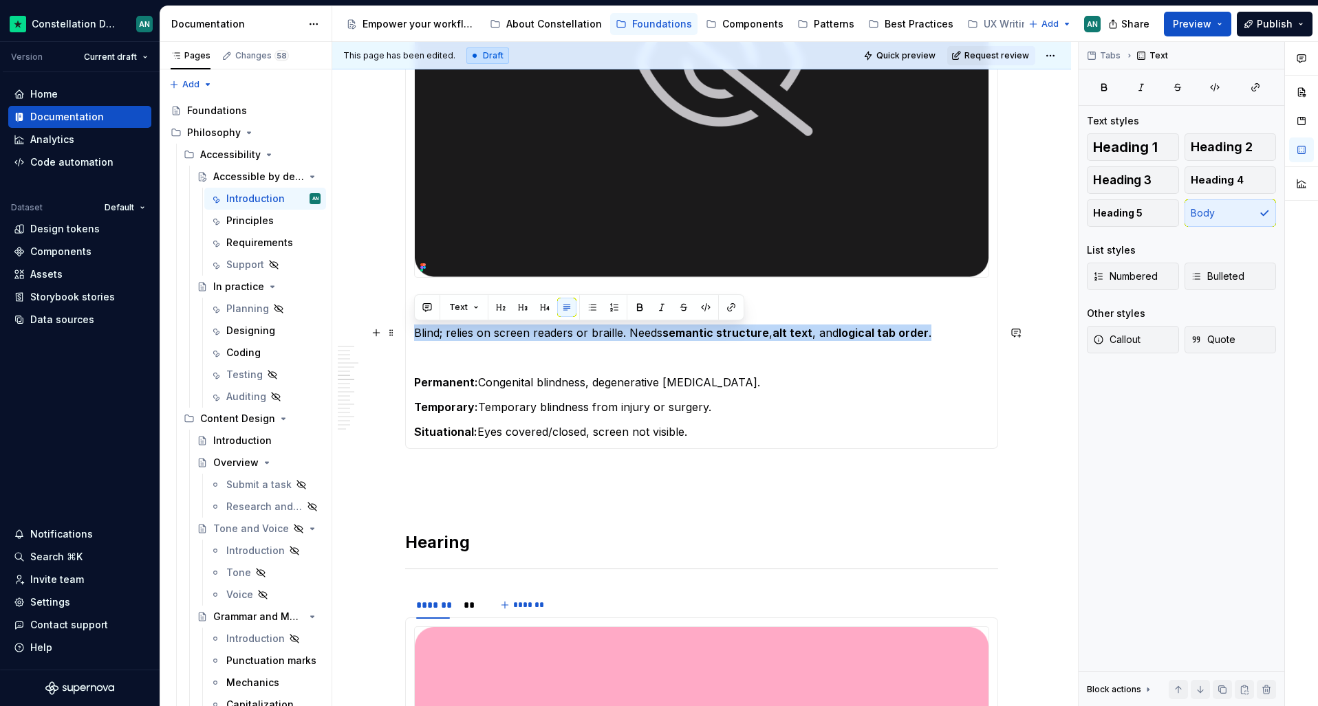
drag, startPoint x: 413, startPoint y: 332, endPoint x: 938, endPoint y: 328, distance: 525.6
click at [938, 328] on p "Blind; relies on screen readers or braille. Needs semantic structure , alt text…" at bounding box center [701, 333] width 575 height 17
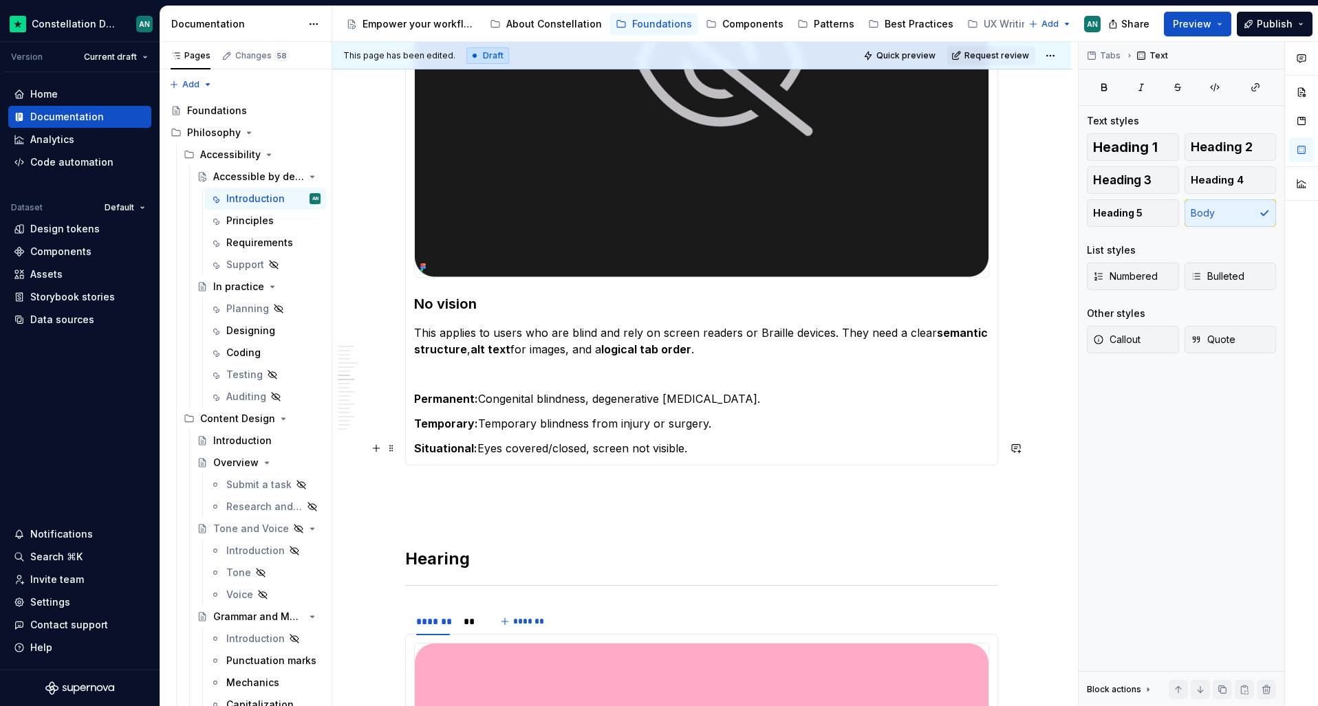
click at [735, 430] on p "Temporary: Temporary blindness from injury or surgery." at bounding box center [701, 423] width 575 height 17
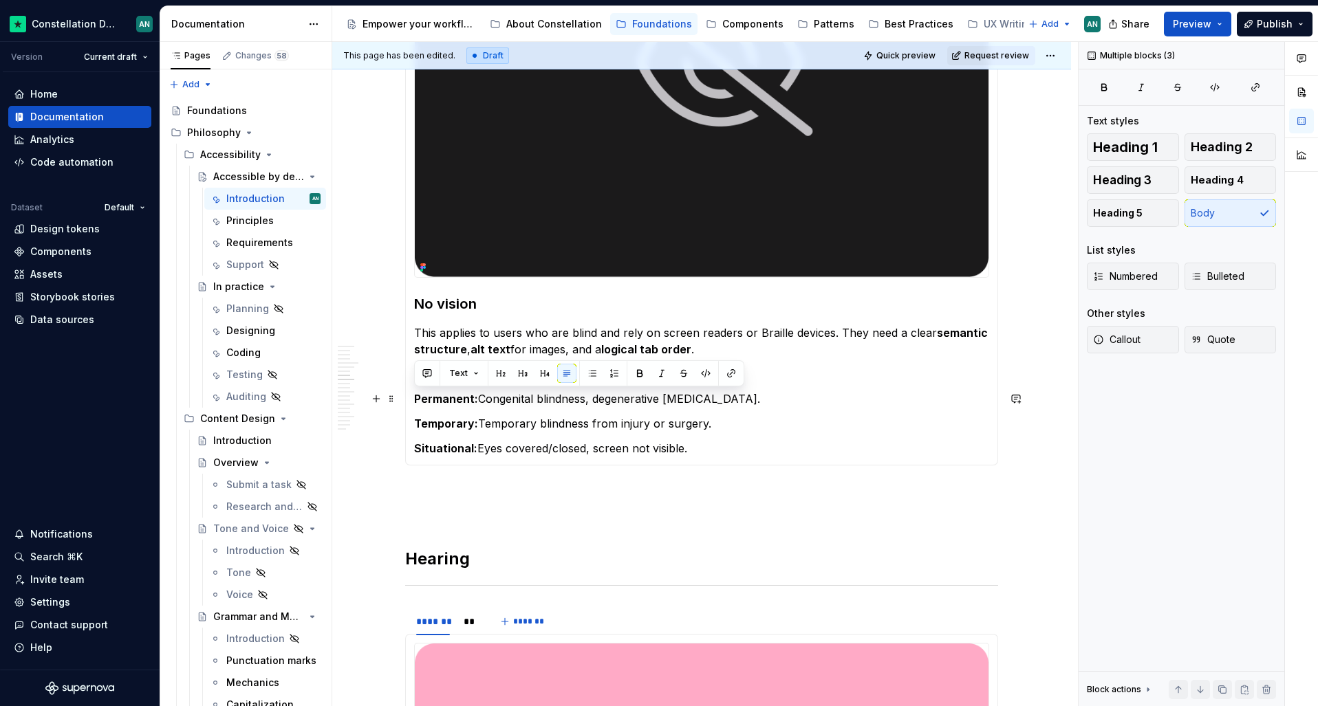
drag, startPoint x: 712, startPoint y: 442, endPoint x: 400, endPoint y: 387, distance: 316.6
click at [405, 387] on section "******* ** ******* Limited vision This includes partial sight, [MEDICAL_DATA], …" at bounding box center [701, 137] width 593 height 656
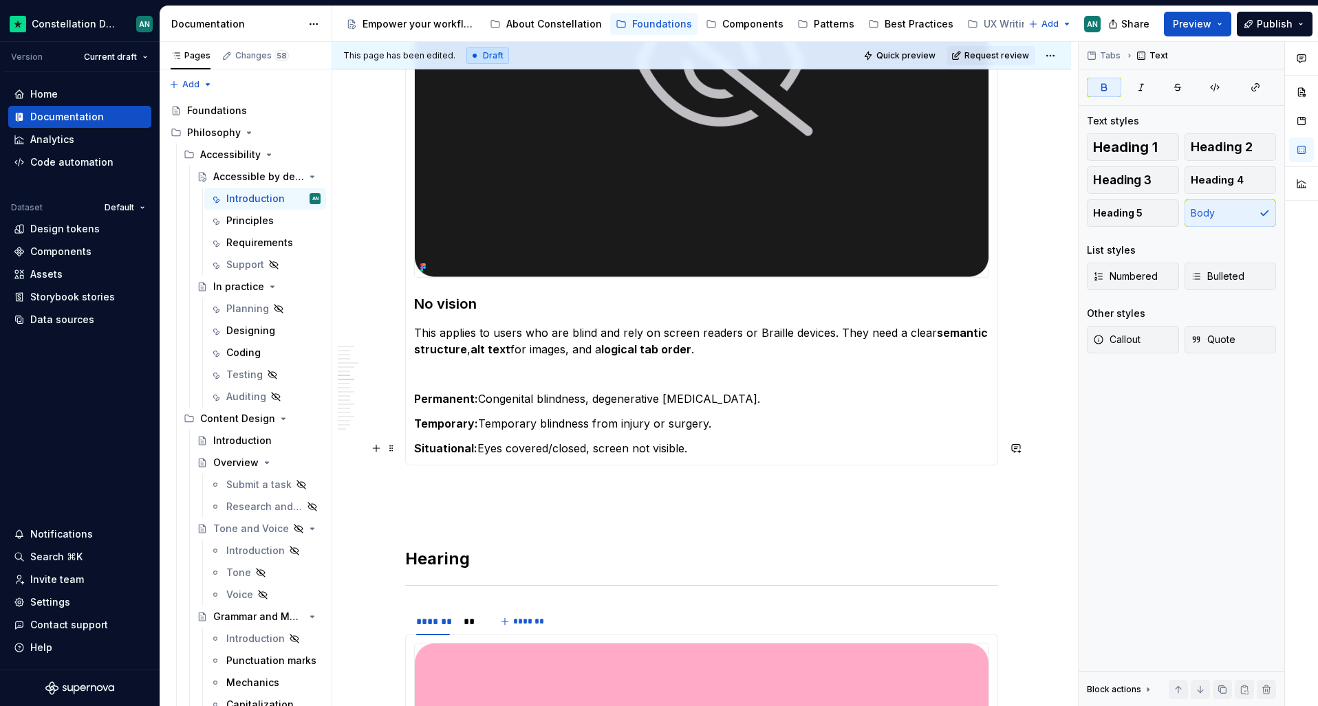
click at [757, 432] on section-item-column "No vision This applies to users who are blind and rely on screen readers or Bra…" at bounding box center [701, 151] width 575 height 611
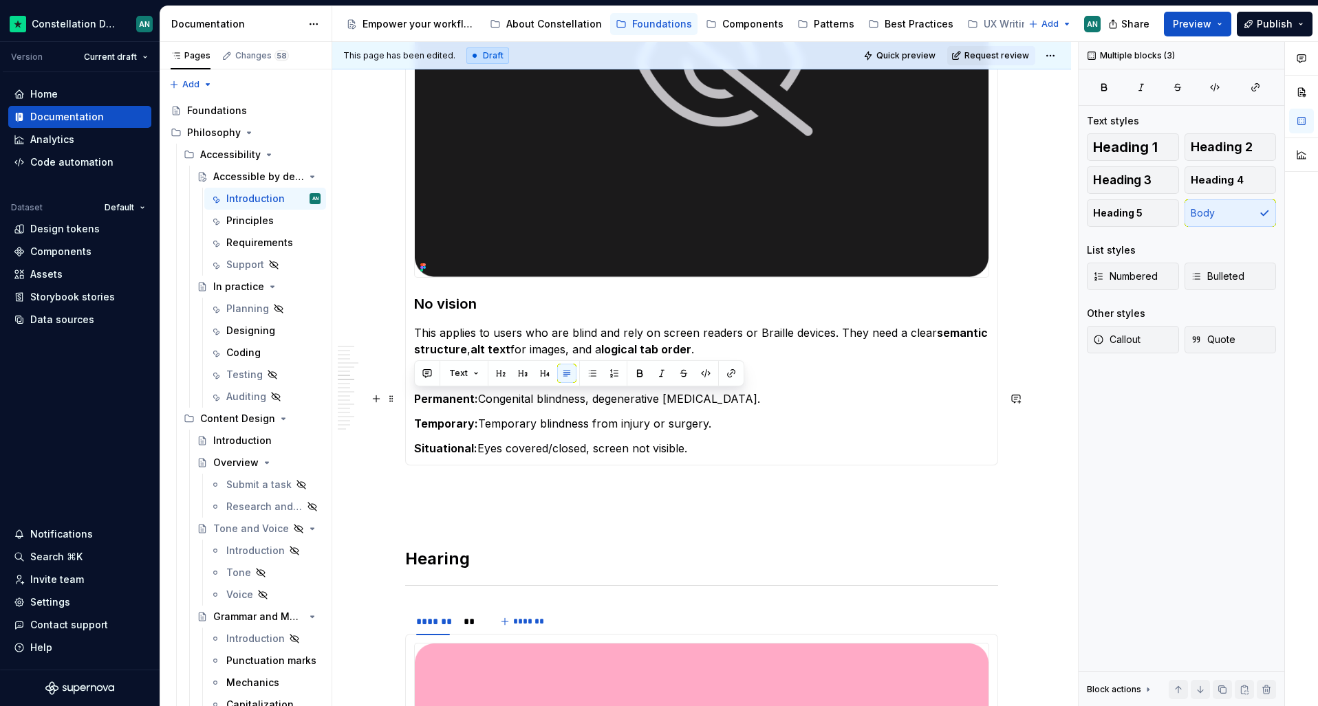
drag, startPoint x: 728, startPoint y: 443, endPoint x: 415, endPoint y: 393, distance: 316.3
click at [415, 393] on section-item-column "No vision This applies to users who are blind and rely on screen readers or Bra…" at bounding box center [701, 151] width 575 height 611
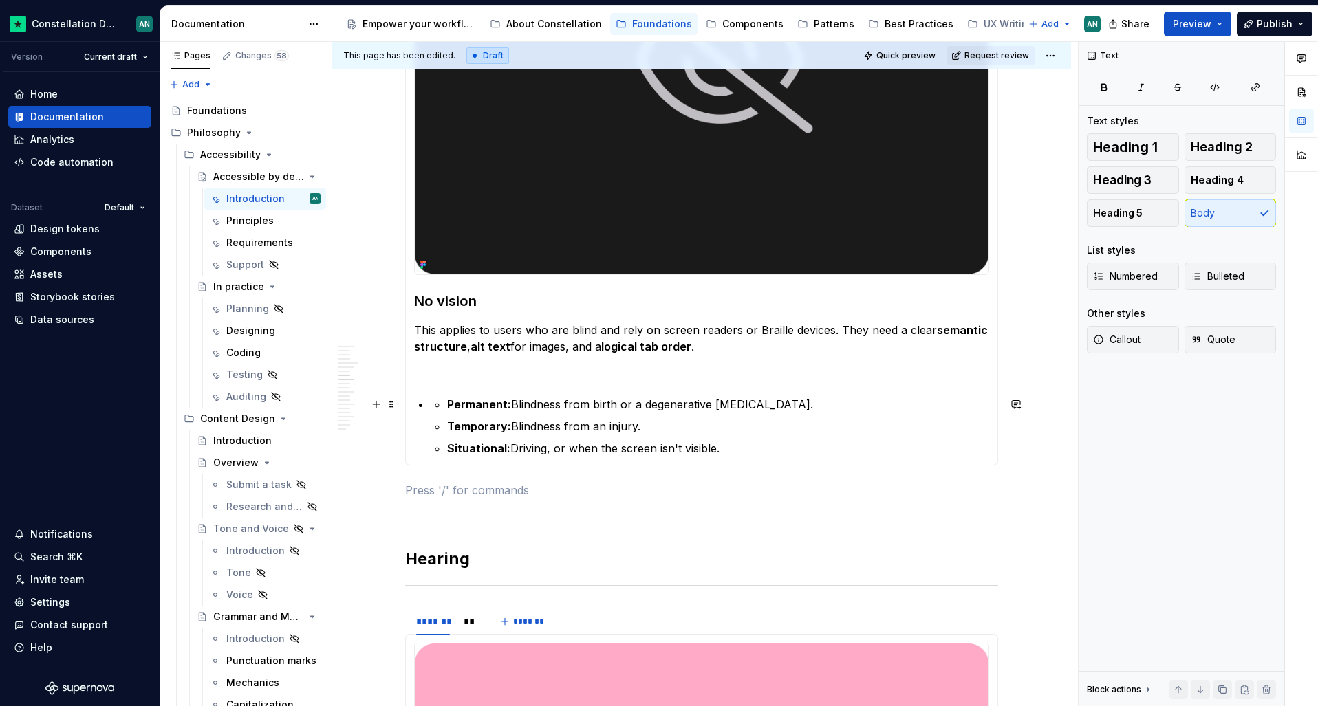
click at [447, 401] on li "Permanent: Blindness from birth or a degenerative [MEDICAL_DATA]." at bounding box center [718, 404] width 542 height 17
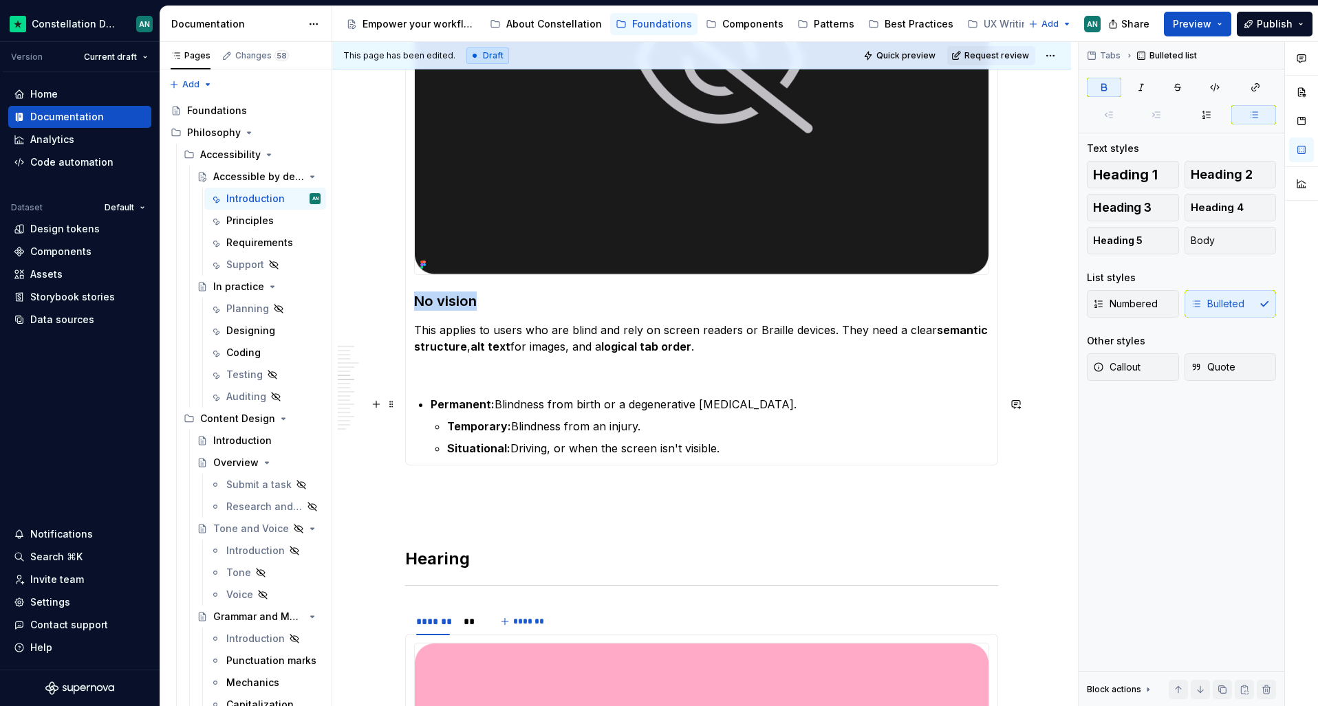
click at [431, 409] on strong "Permanent:" at bounding box center [463, 405] width 64 height 14
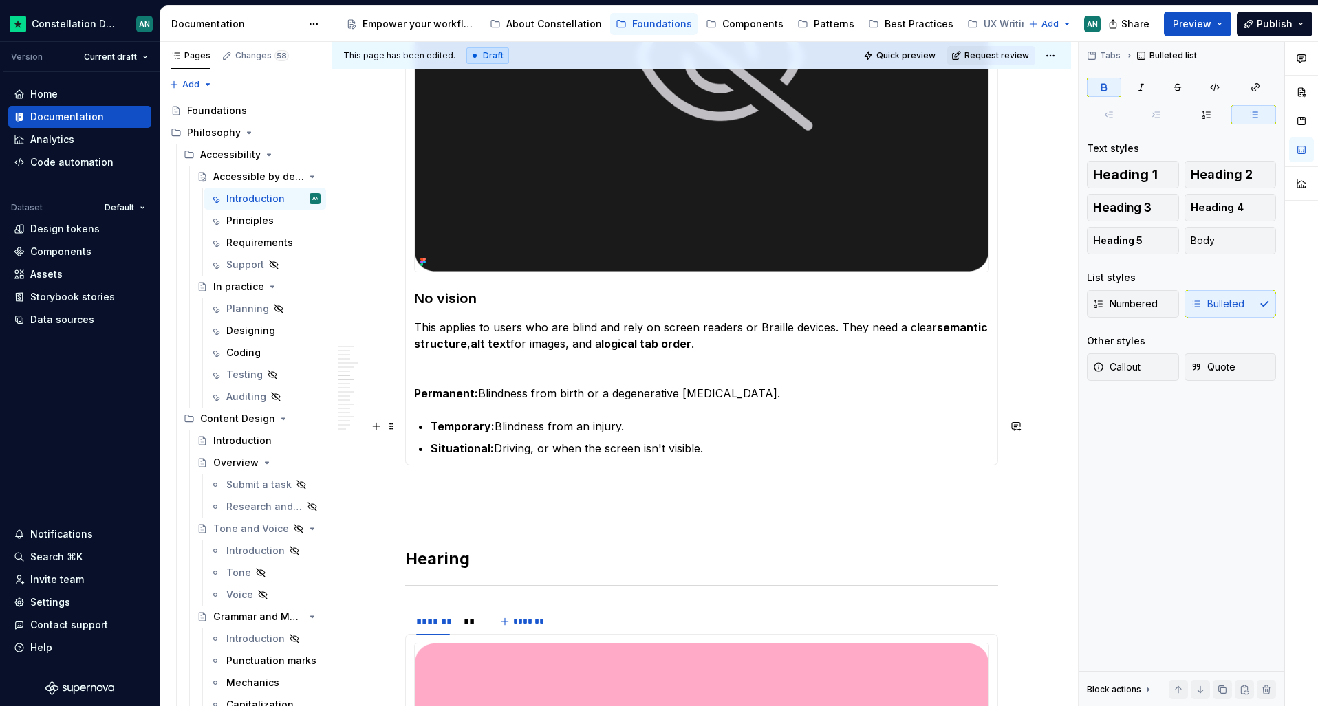
click at [427, 424] on section-item-column "No vision This applies to users who are blind and rely on screen readers or Bra…" at bounding box center [701, 148] width 575 height 616
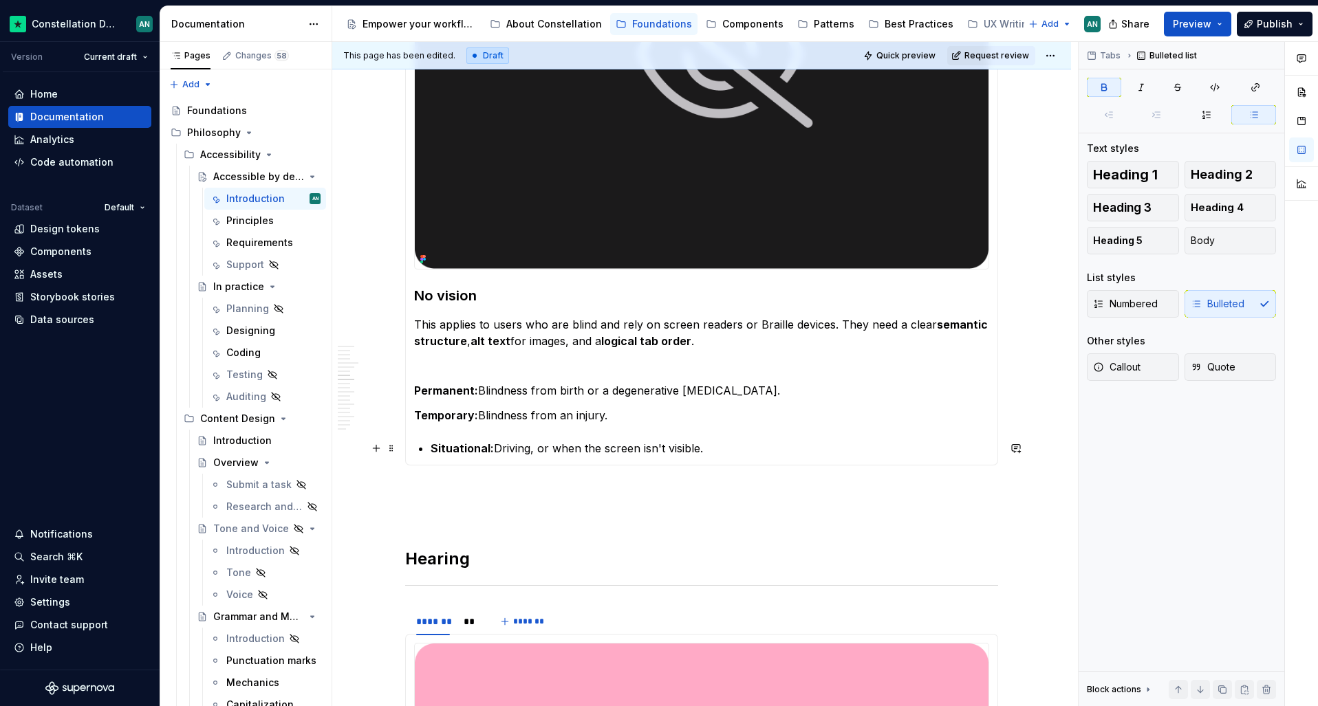
click at [433, 449] on strong "Situational:" at bounding box center [462, 449] width 63 height 14
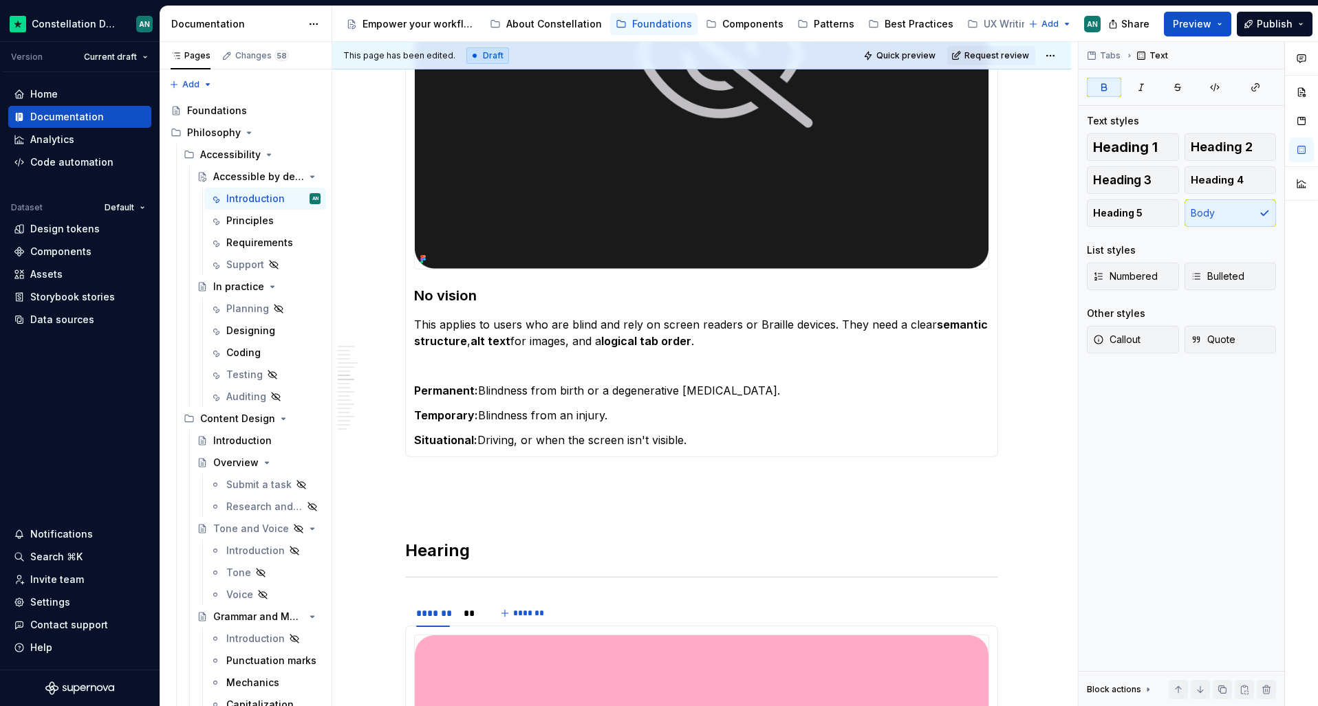
scroll to position [1000, 0]
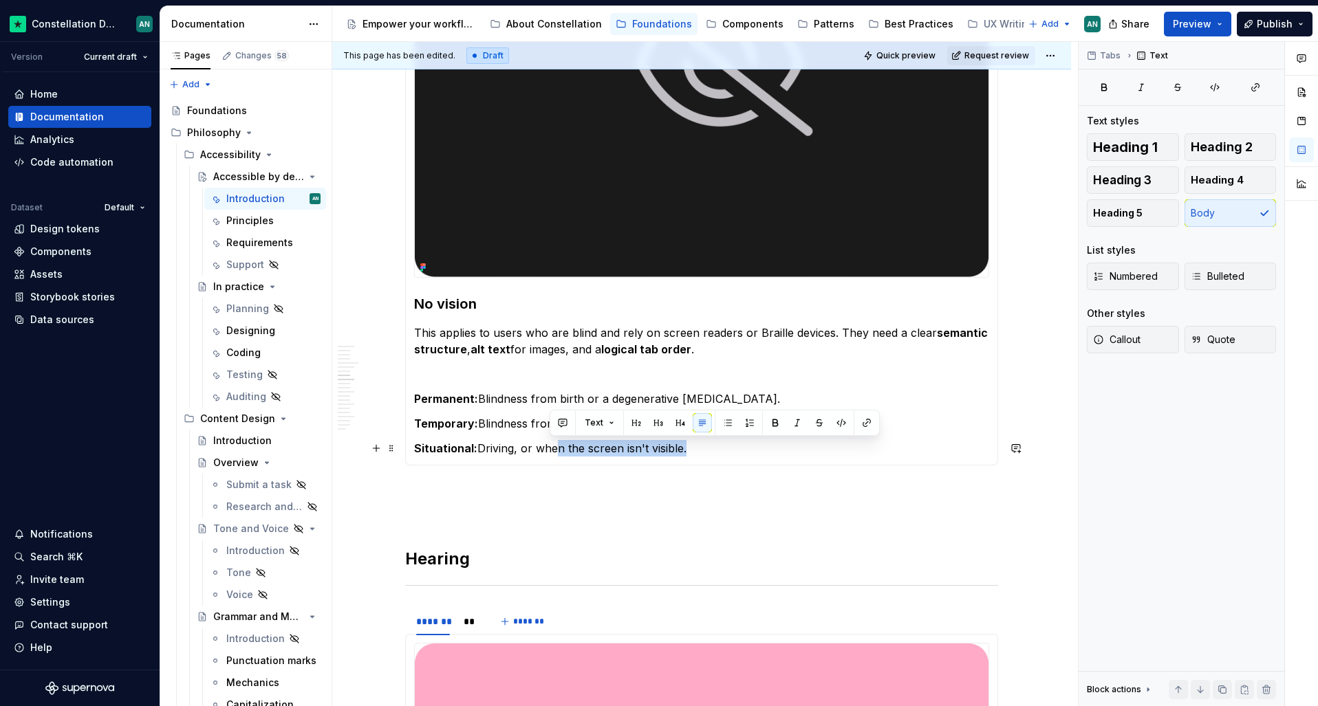
drag, startPoint x: 552, startPoint y: 448, endPoint x: 680, endPoint y: 447, distance: 128.6
click at [680, 447] on p "Situational: Driving, or when the screen isn't visible." at bounding box center [701, 448] width 575 height 17
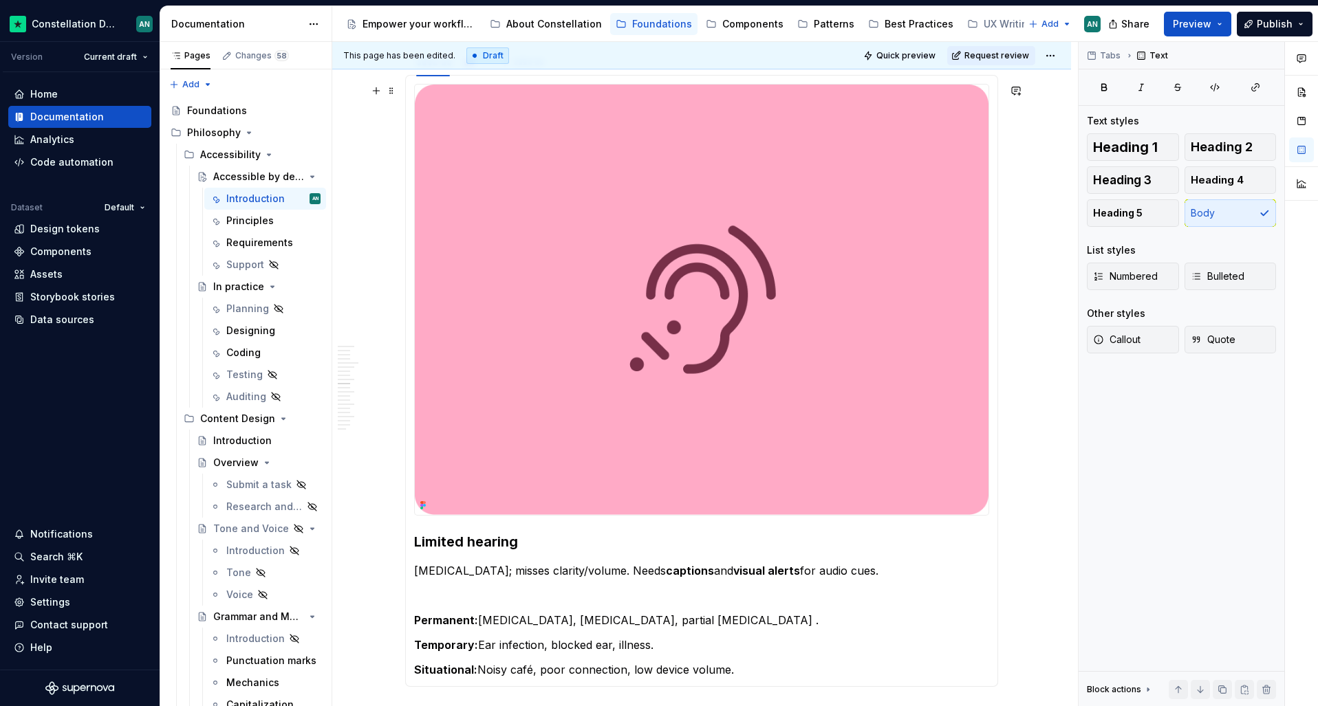
scroll to position [1698, 0]
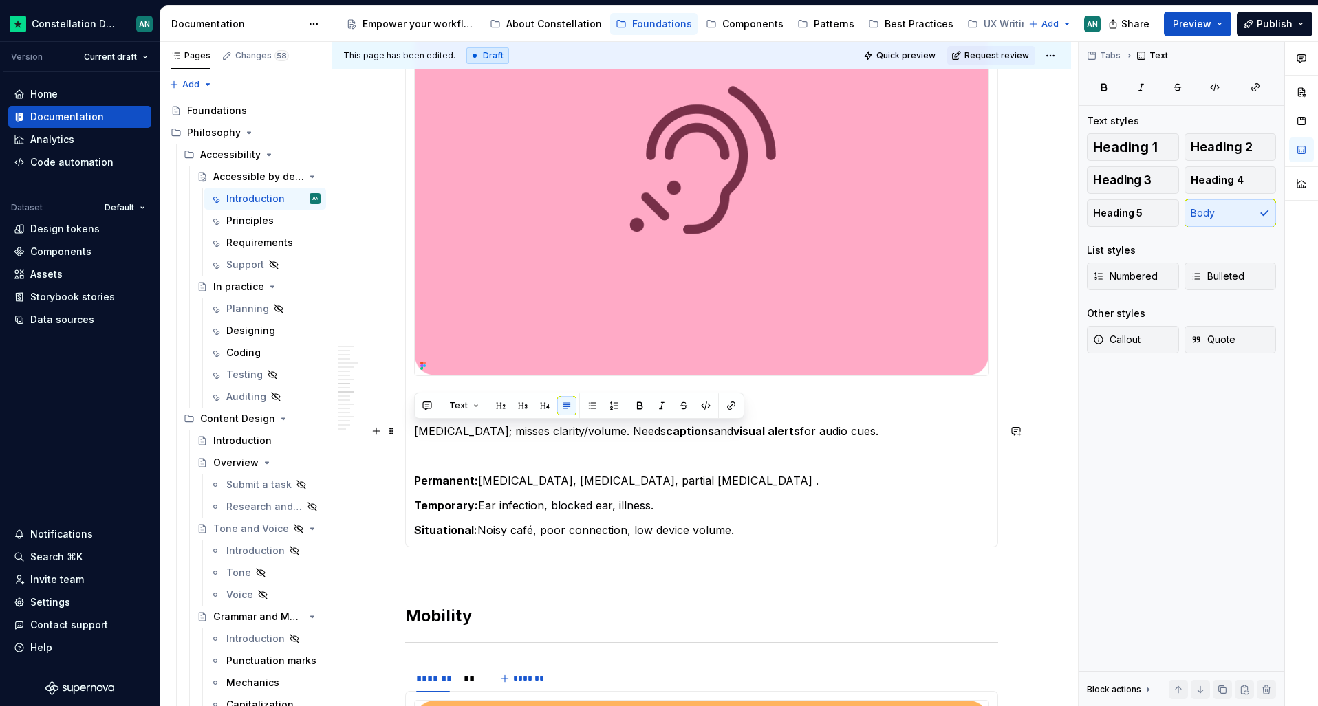
drag, startPoint x: 901, startPoint y: 429, endPoint x: 415, endPoint y: 429, distance: 485.7
click at [415, 429] on p "[MEDICAL_DATA]; misses clarity/volume. Needs captions and visual alerts for aud…" at bounding box center [701, 431] width 575 height 17
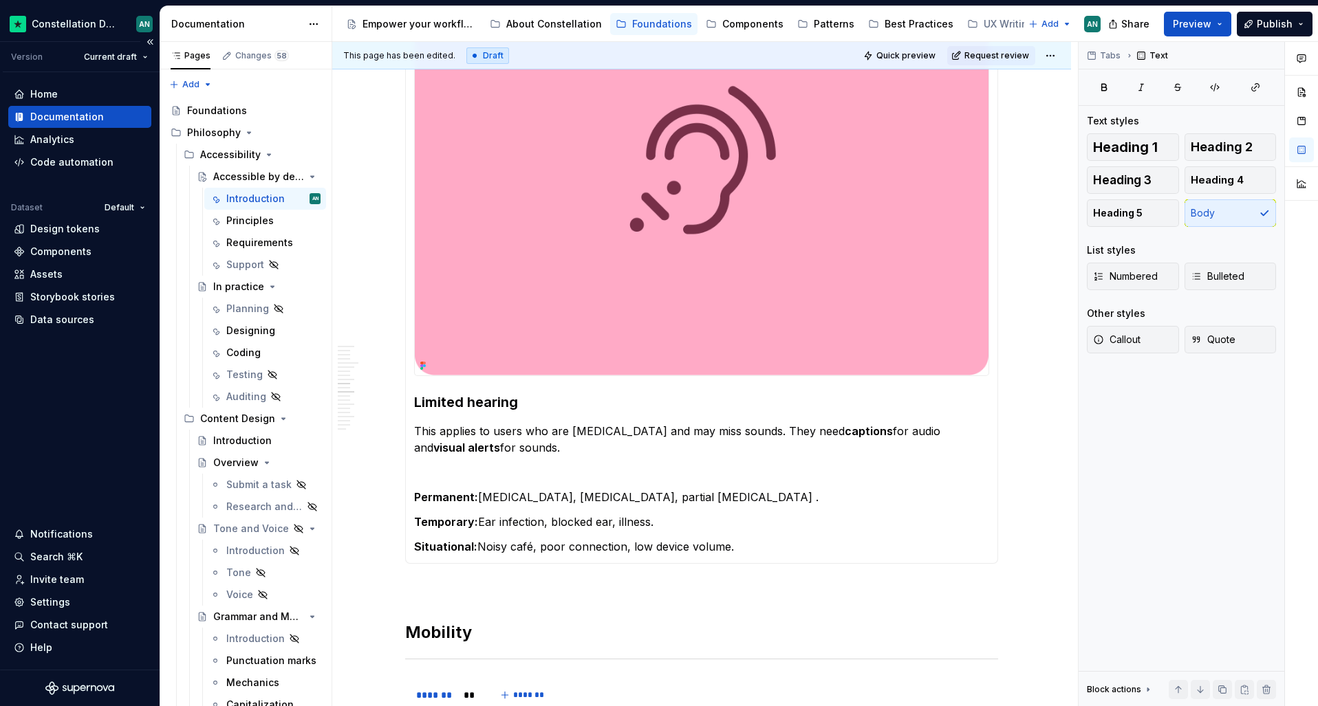
type textarea "*"
click at [662, 535] on section-item-column "Limited hearing This applies to users who are [MEDICAL_DATA] and may miss sound…" at bounding box center [701, 249] width 575 height 611
drag, startPoint x: 754, startPoint y: 545, endPoint x: 433, endPoint y: 488, distance: 326.2
click at [433, 488] on section-item-column "Limited hearing This applies to users who are [MEDICAL_DATA] and may miss sound…" at bounding box center [701, 249] width 575 height 611
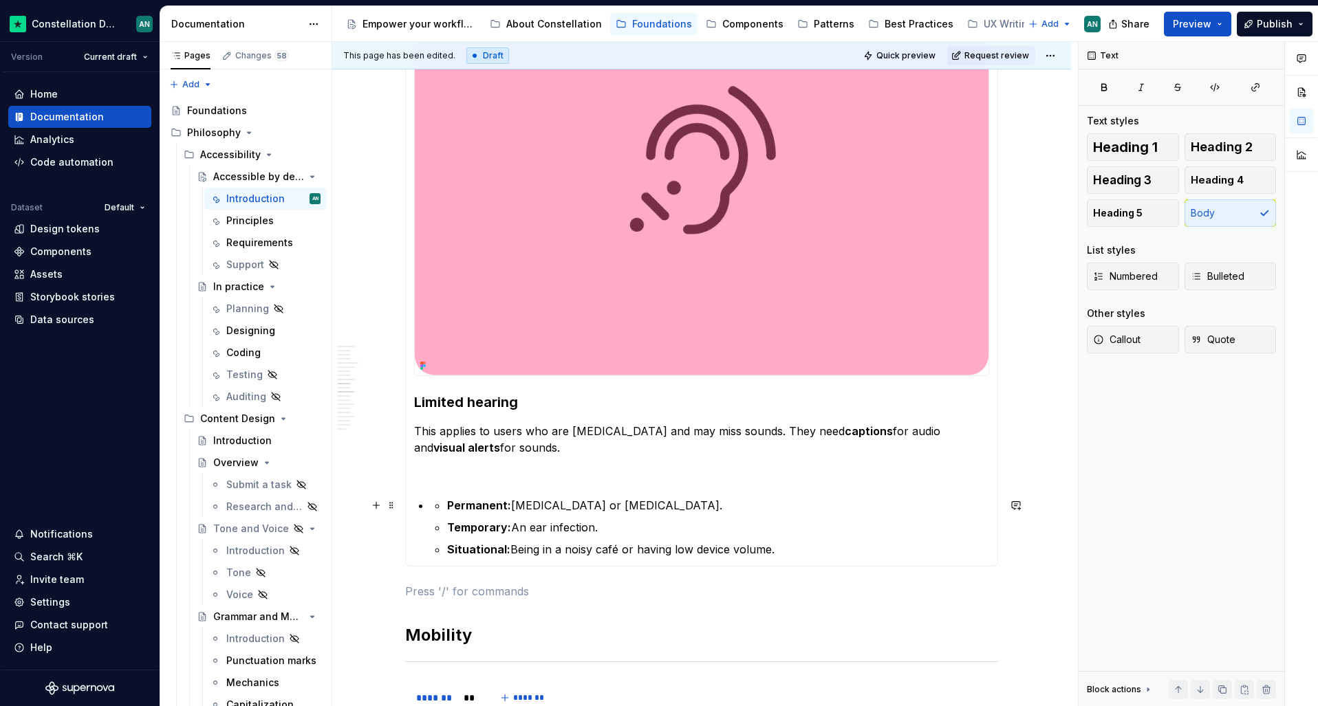
click at [444, 504] on li "Permanent: [MEDICAL_DATA] or [MEDICAL_DATA]. Temporary: An ear infection. Situa…" at bounding box center [710, 527] width 559 height 61
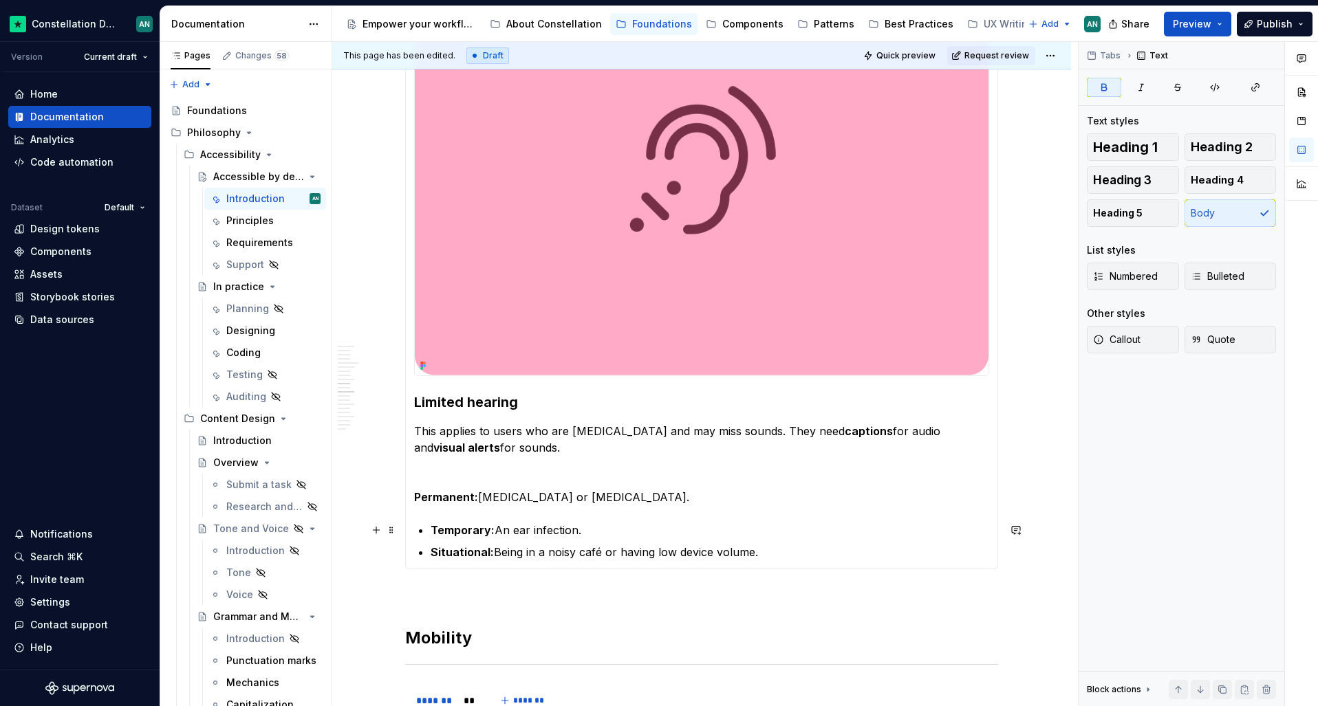
click at [431, 528] on strong "Temporary:" at bounding box center [463, 530] width 64 height 14
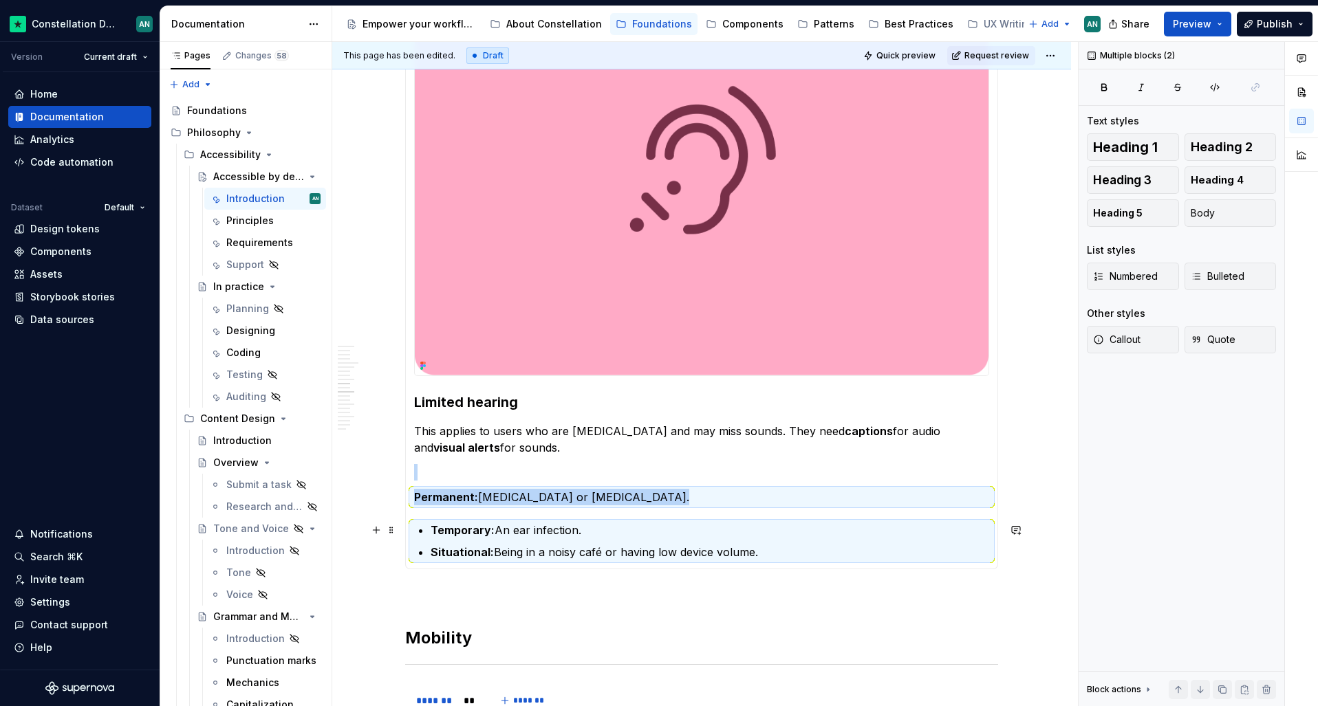
click at [433, 532] on strong "Temporary:" at bounding box center [463, 530] width 64 height 14
click at [432, 529] on strong "Temporary:" at bounding box center [463, 530] width 64 height 14
click at [434, 510] on section-item-column "Limited hearing This applies to users who are [MEDICAL_DATA] and may miss sound…" at bounding box center [701, 252] width 575 height 616
drag, startPoint x: 446, startPoint y: 535, endPoint x: 468, endPoint y: 546, distance: 24.0
click at [447, 536] on strong "Temporary:" at bounding box center [463, 530] width 64 height 14
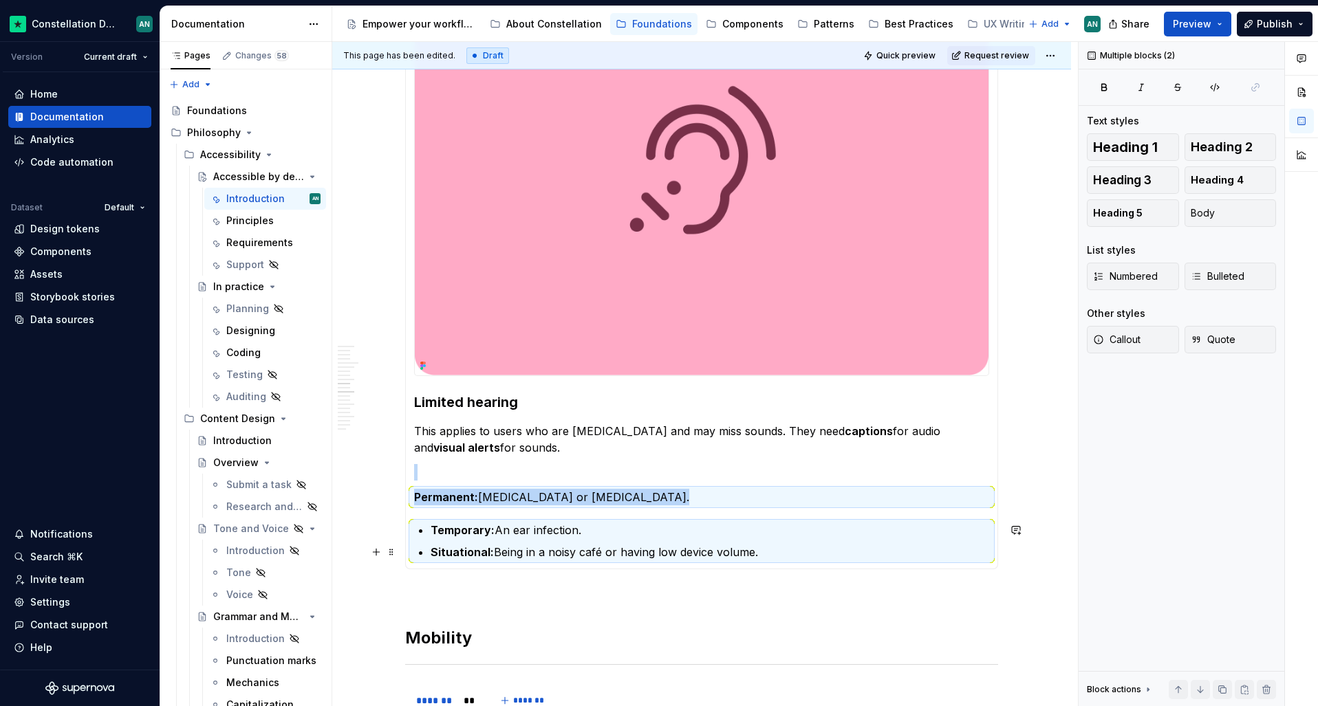
click at [550, 539] on ul "Temporary: An ear infection. Situational: Being in a noisy café or having low d…" at bounding box center [710, 541] width 559 height 39
click at [561, 458] on section-item-column "Limited hearing This applies to users who are [MEDICAL_DATA] and may miss sound…" at bounding box center [701, 252] width 575 height 616
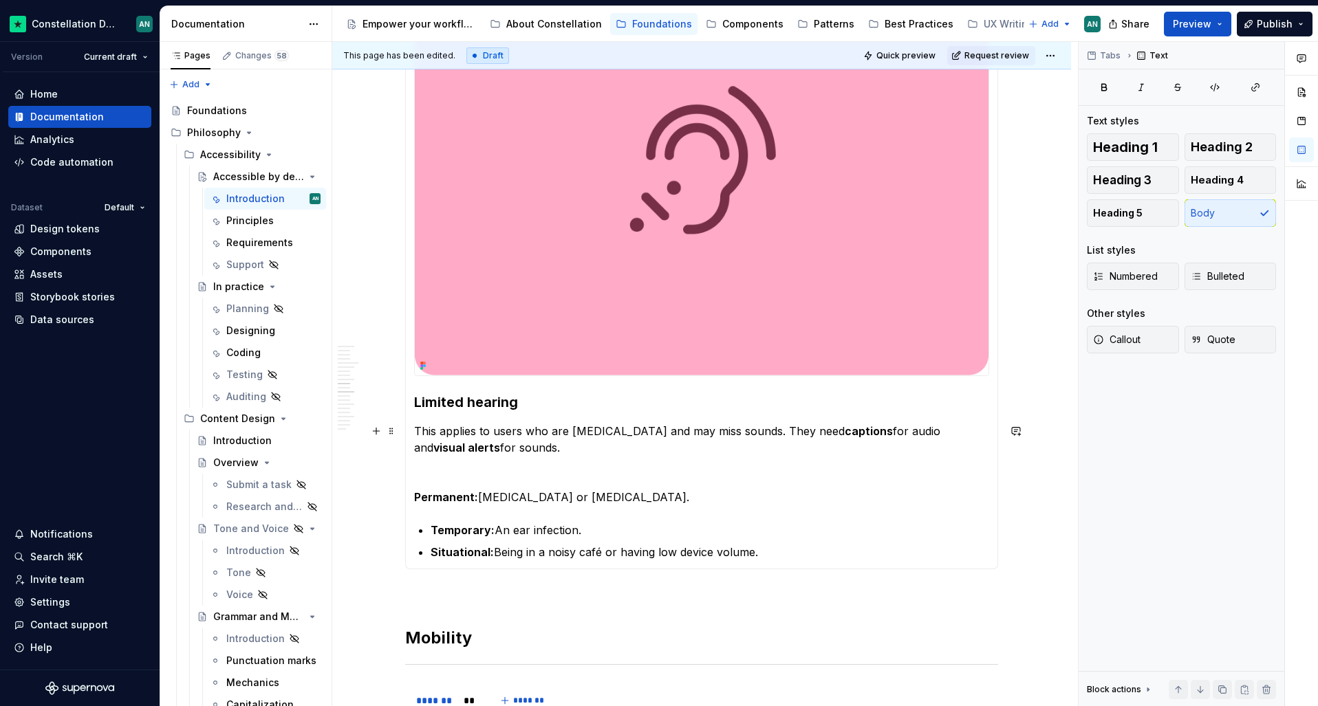
click at [565, 438] on p "This applies to users who are [MEDICAL_DATA] and may miss sounds. They need cap…" at bounding box center [701, 439] width 575 height 33
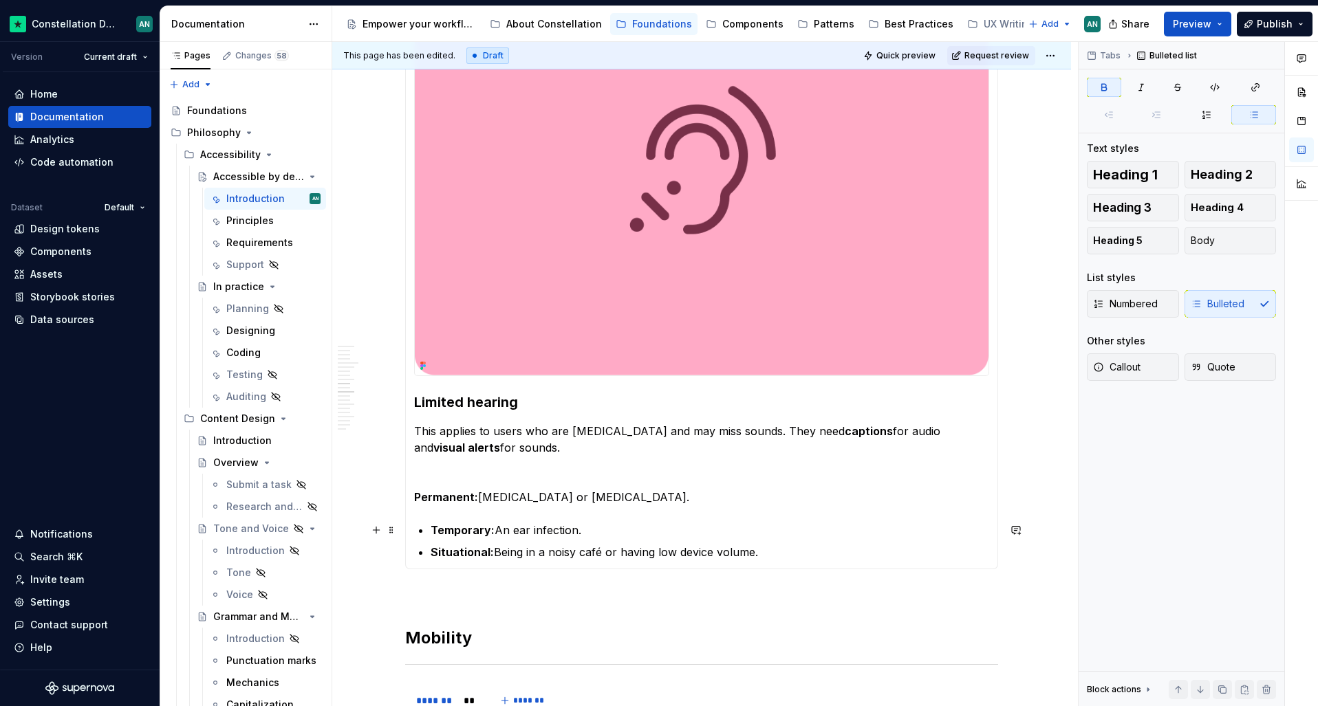
click at [426, 530] on section-item-column "Limited hearing This applies to users who are [MEDICAL_DATA] and may miss sound…" at bounding box center [701, 252] width 575 height 616
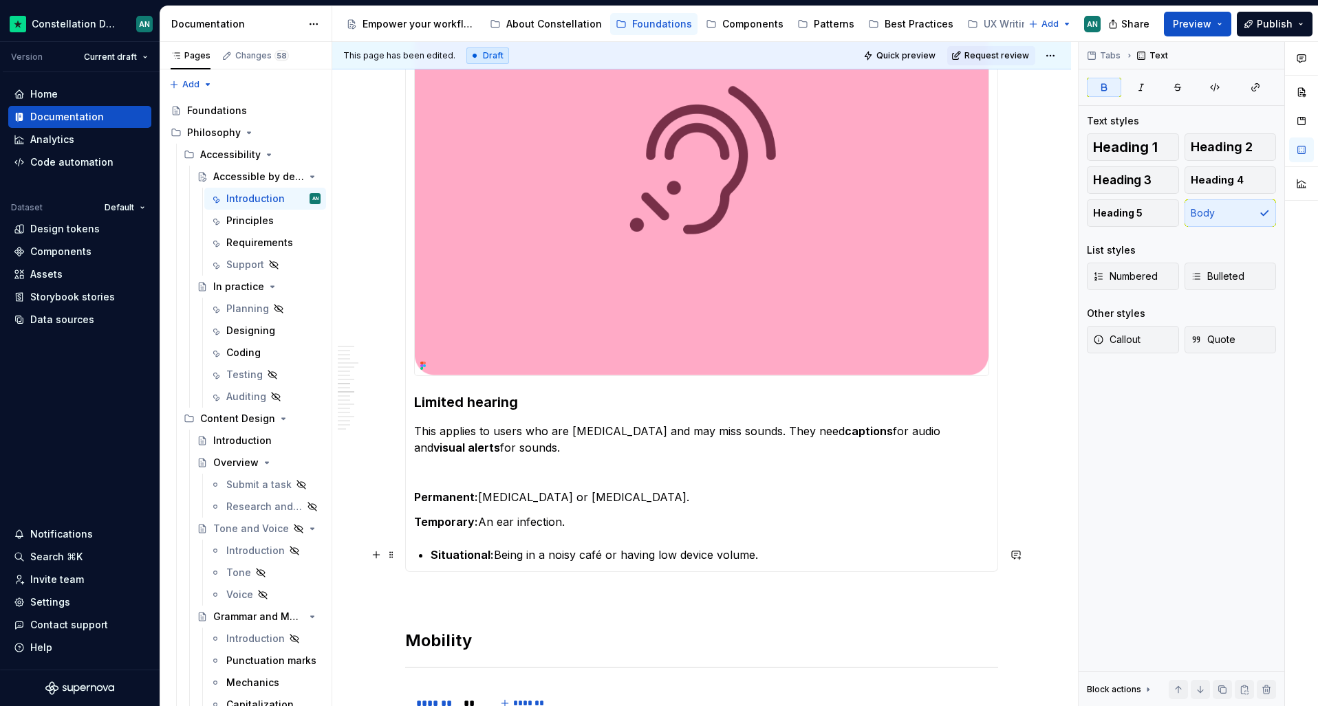
click at [431, 551] on strong "Situational:" at bounding box center [462, 555] width 63 height 14
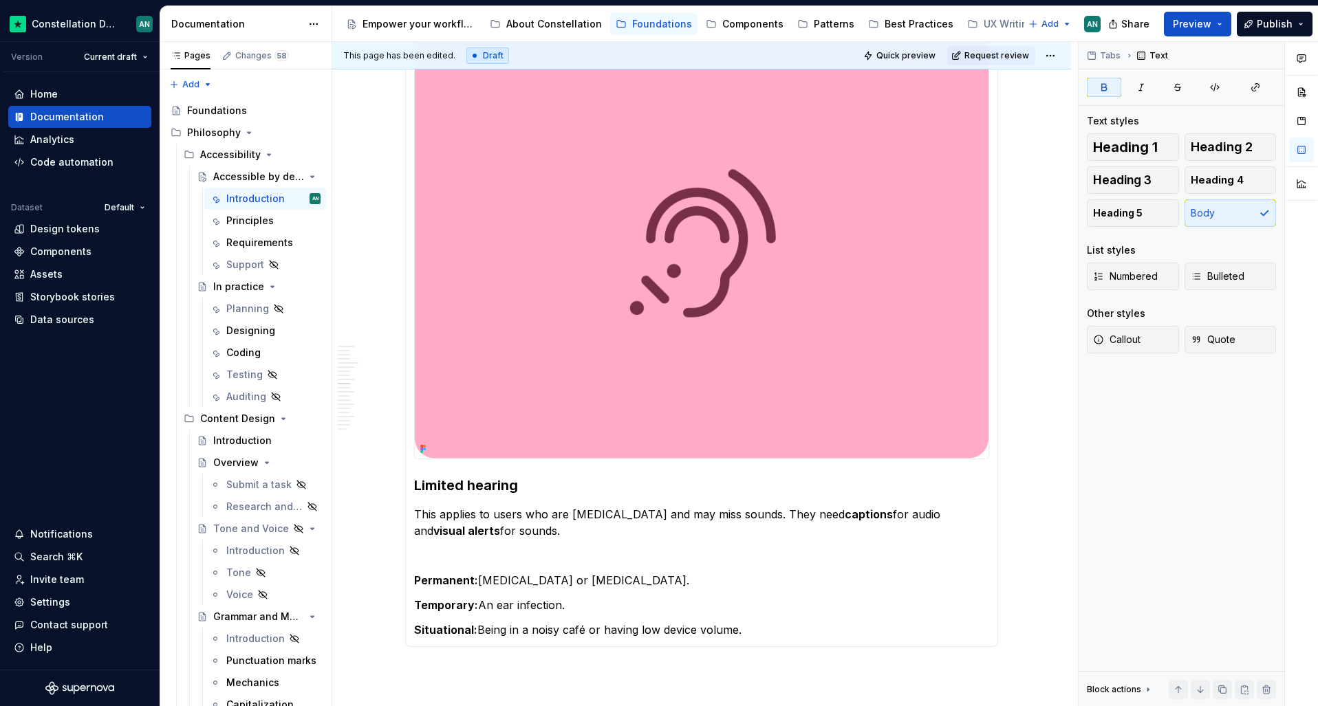
scroll to position [1544, 0]
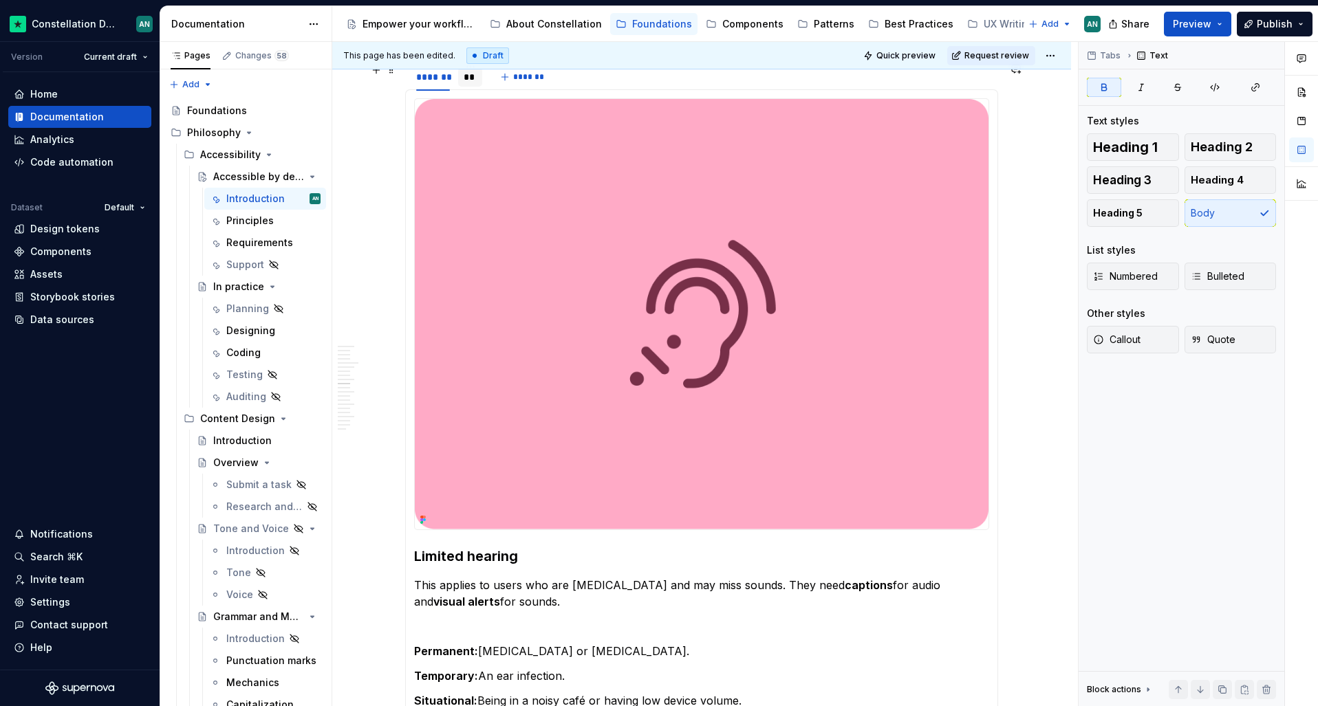
click at [464, 79] on div "**" at bounding box center [470, 77] width 13 height 14
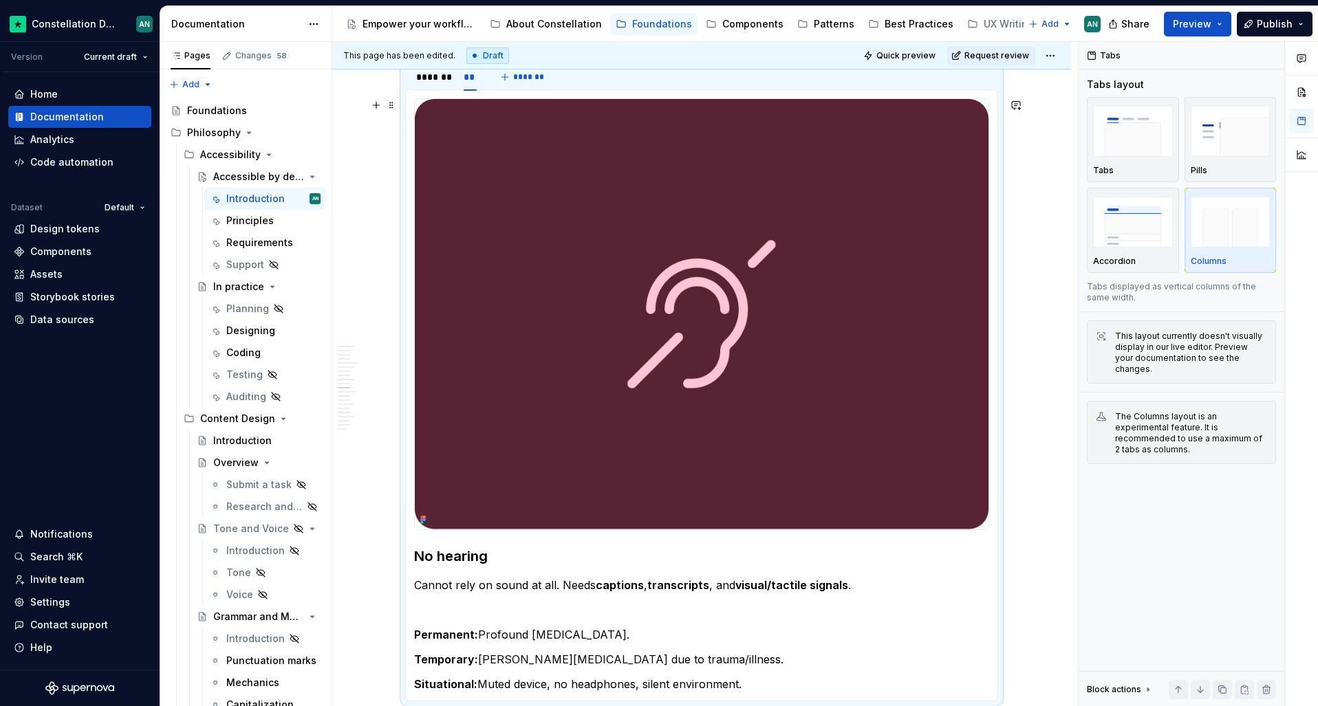
scroll to position [1685, 0]
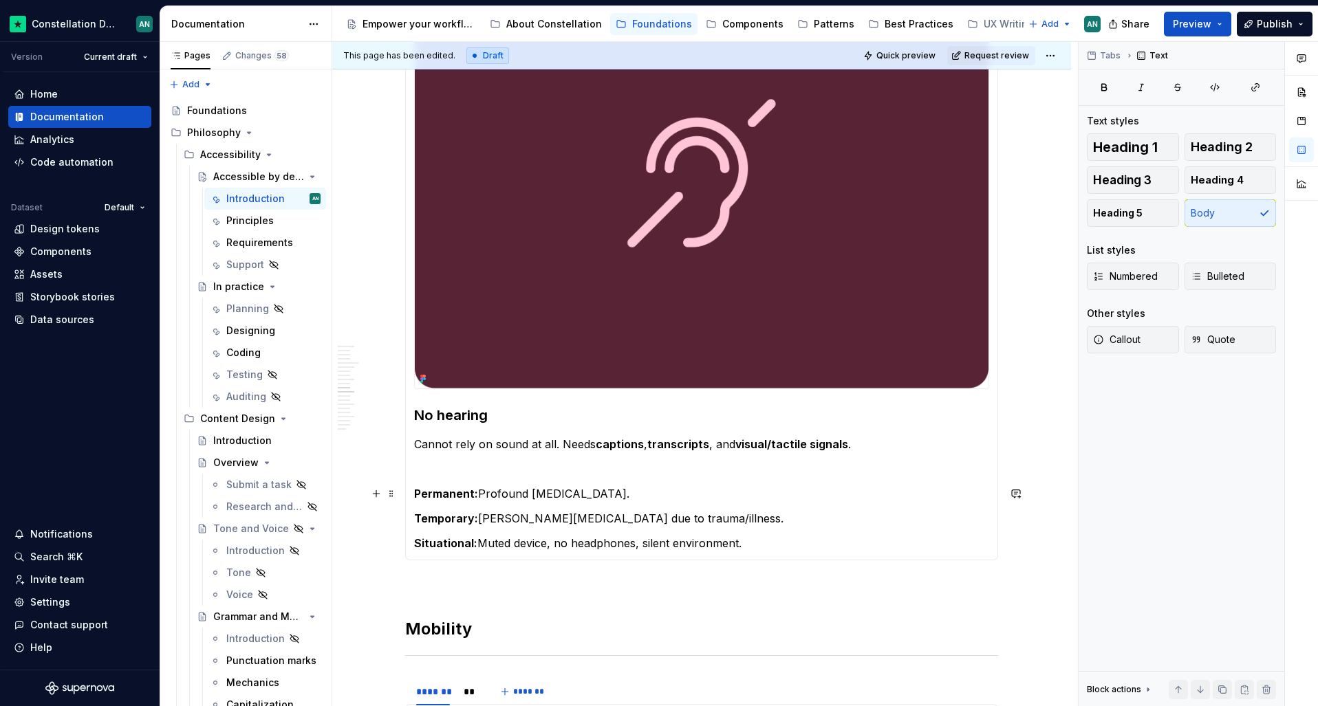
click at [640, 490] on p "Permanent: Profound [MEDICAL_DATA]." at bounding box center [701, 494] width 575 height 17
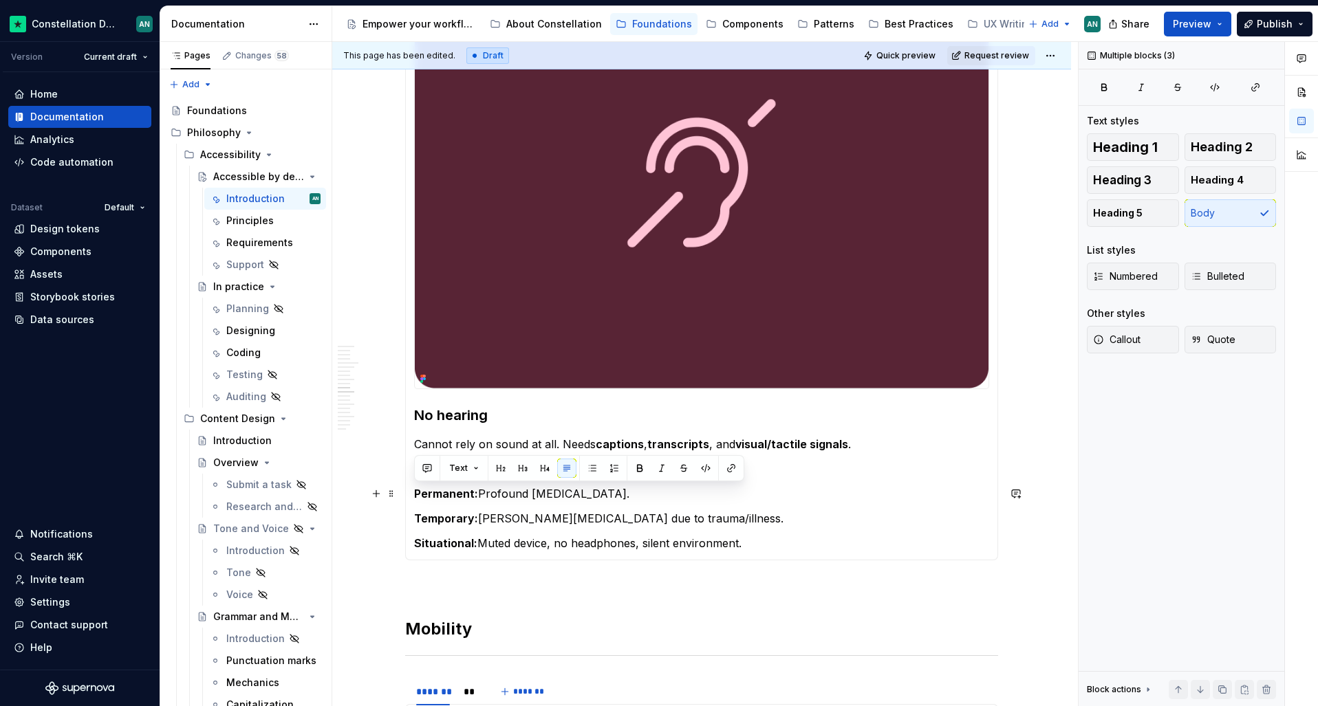
drag, startPoint x: 770, startPoint y: 542, endPoint x: 400, endPoint y: 477, distance: 375.7
click at [405, 477] on section "******* ** ******* Limited hearing This applies to users who are [MEDICAL_DATA]…" at bounding box center [701, 241] width 593 height 640
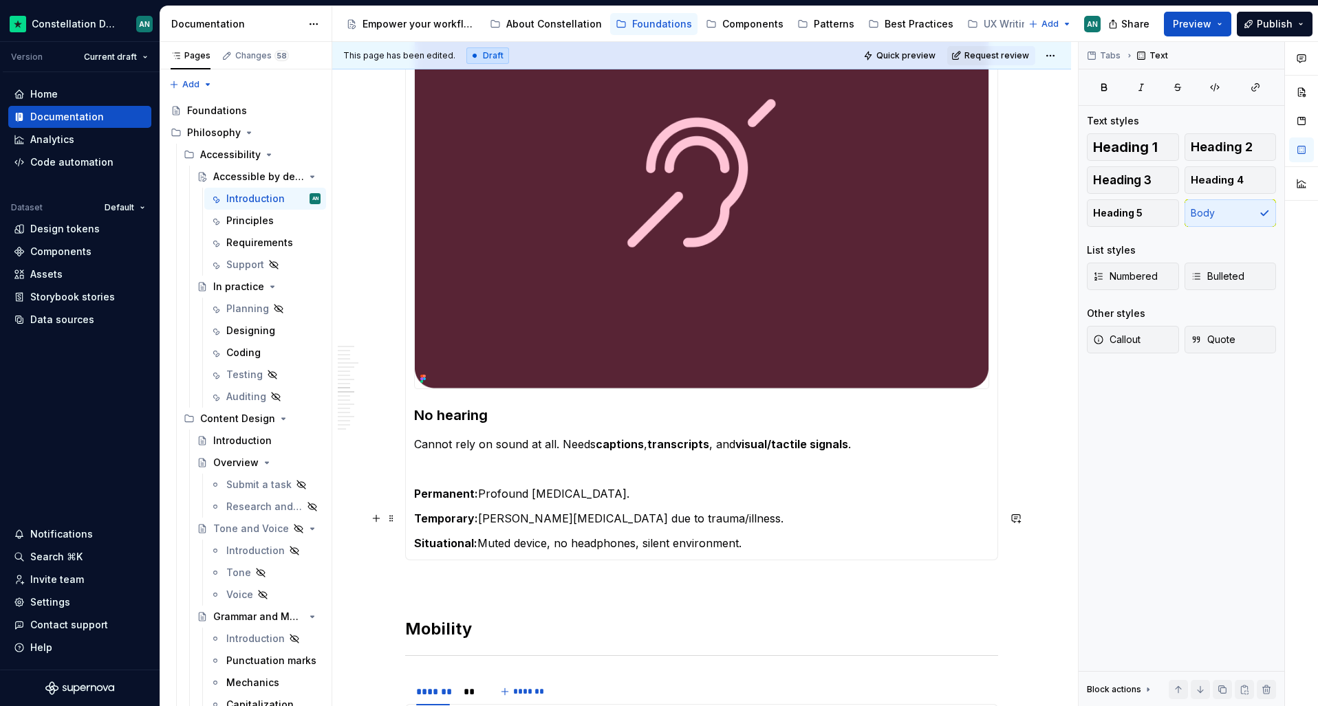
click at [718, 518] on p "Temporary: [MEDICAL_DATA] due to trauma/illness." at bounding box center [701, 518] width 575 height 17
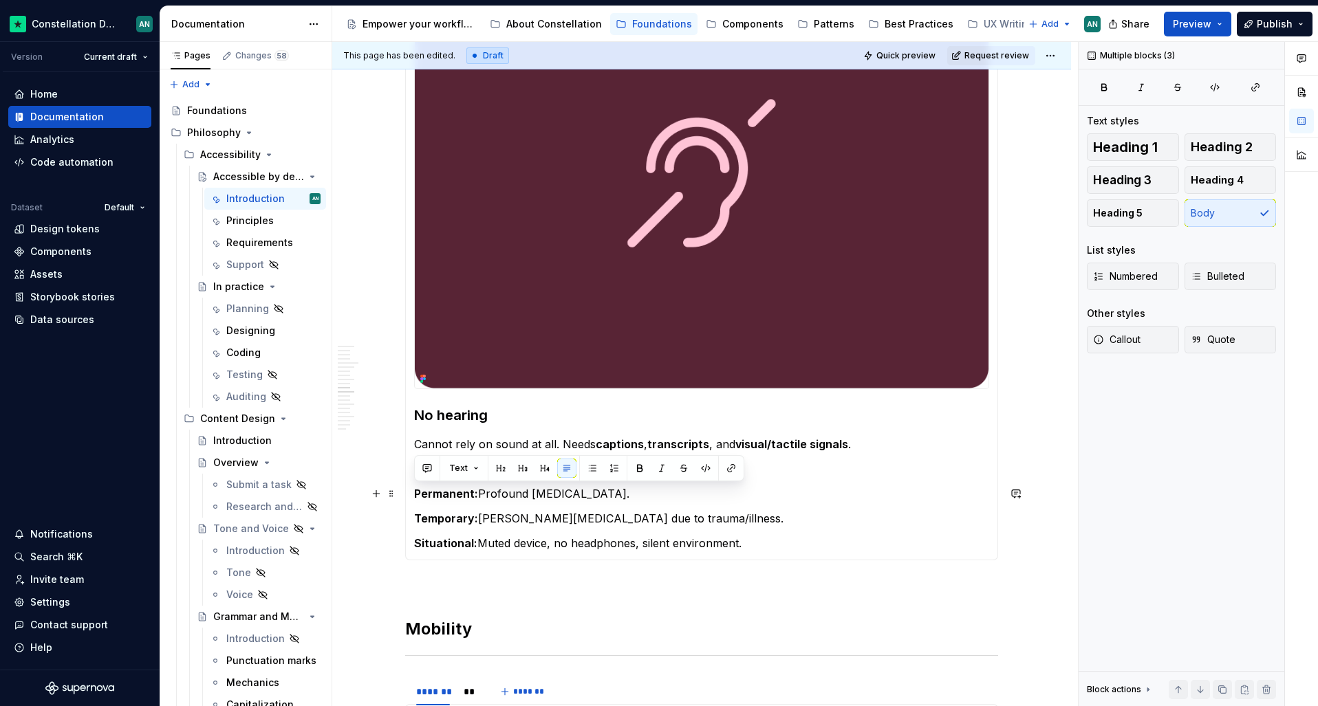
drag, startPoint x: 759, startPoint y: 542, endPoint x: 449, endPoint y: 482, distance: 315.4
click at [449, 482] on section-item-column "No hearing Cannot rely on sound at all. Needs captions , transcripts , and visu…" at bounding box center [701, 254] width 575 height 594
click at [808, 496] on p "Permanent: Profound [MEDICAL_DATA]." at bounding box center [701, 494] width 575 height 17
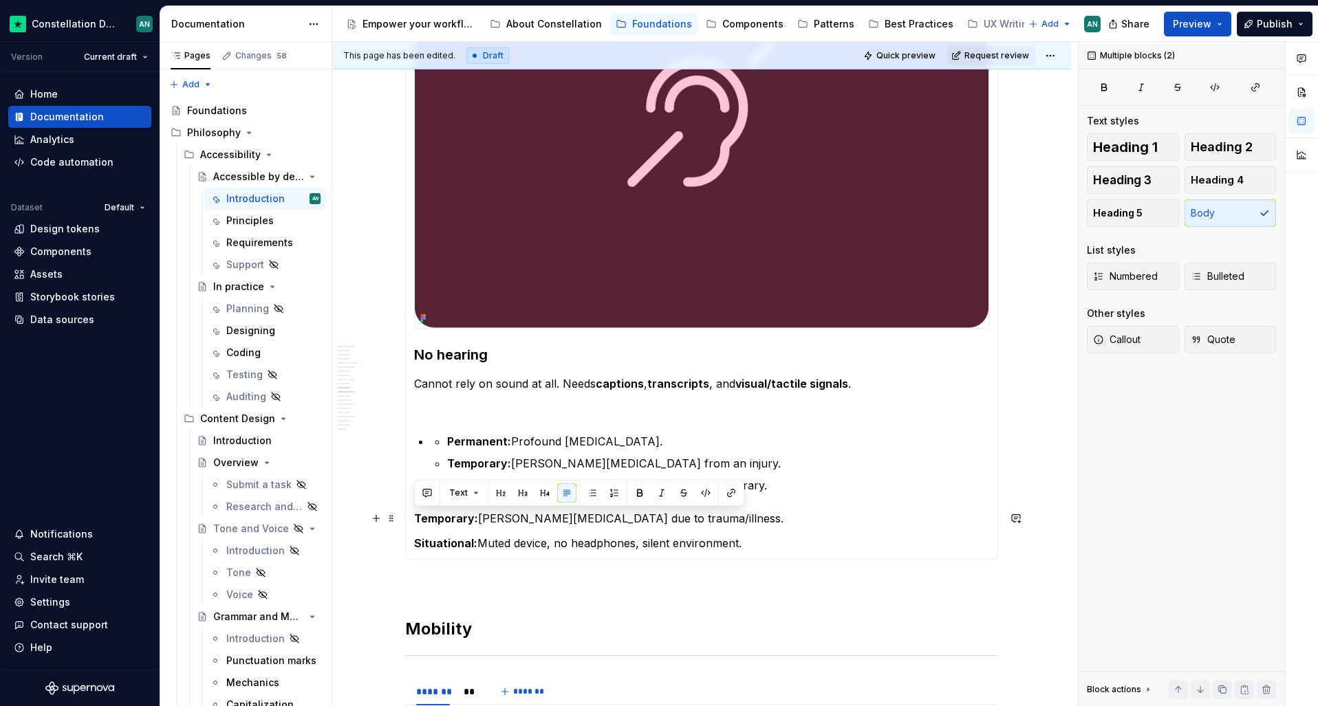
drag, startPoint x: 706, startPoint y: 537, endPoint x: 402, endPoint y: 496, distance: 306.8
click at [405, 496] on section "******* ** ******* Limited hearing This applies to users who are [MEDICAL_DATA]…" at bounding box center [701, 210] width 593 height 700
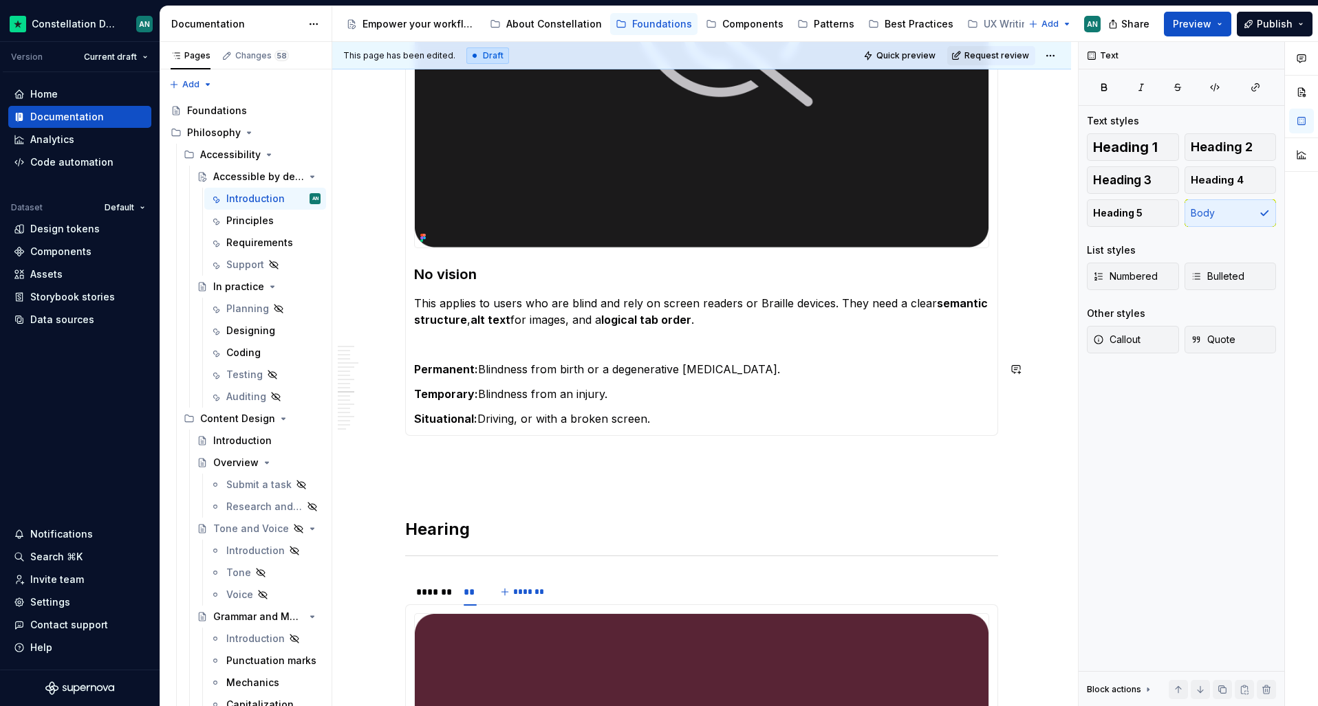
scroll to position [1661, 0]
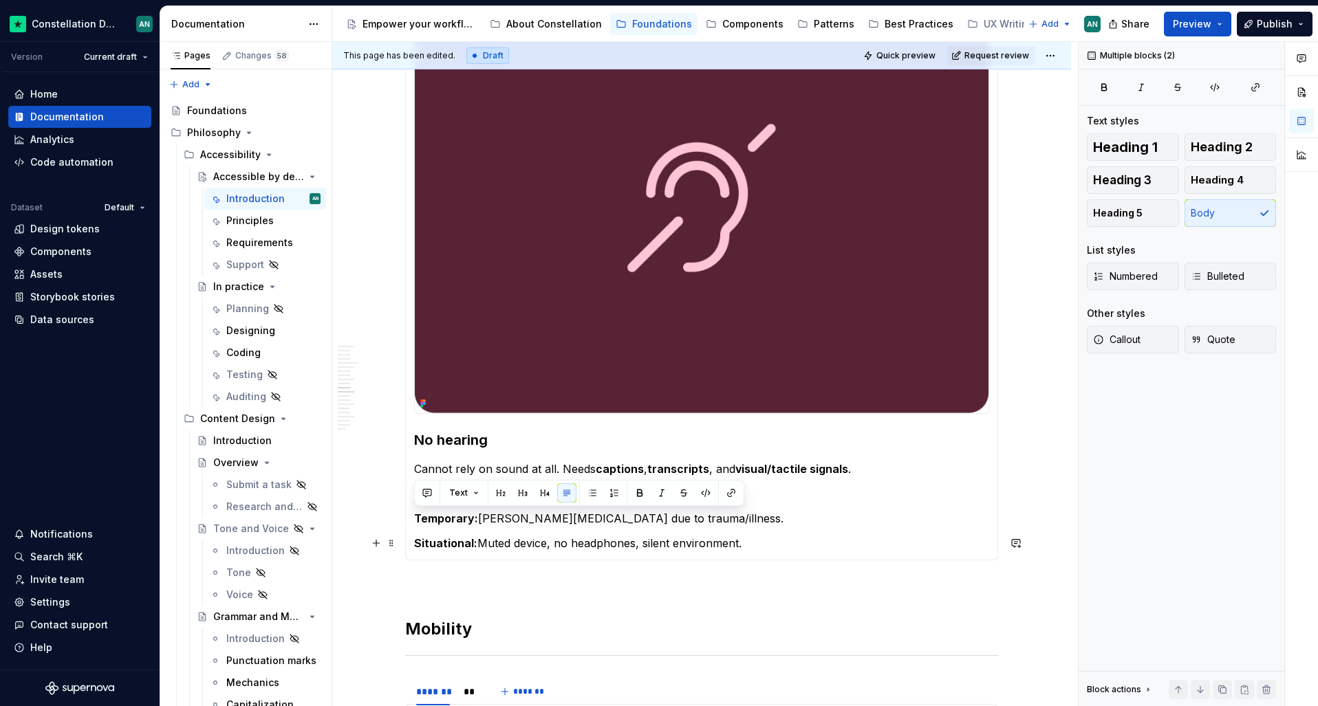
drag, startPoint x: 415, startPoint y: 519, endPoint x: 749, endPoint y: 548, distance: 334.9
click at [749, 548] on section-item-column "No hearing Cannot rely on sound at all. Needs captions , transcripts , and visu…" at bounding box center [701, 267] width 575 height 570
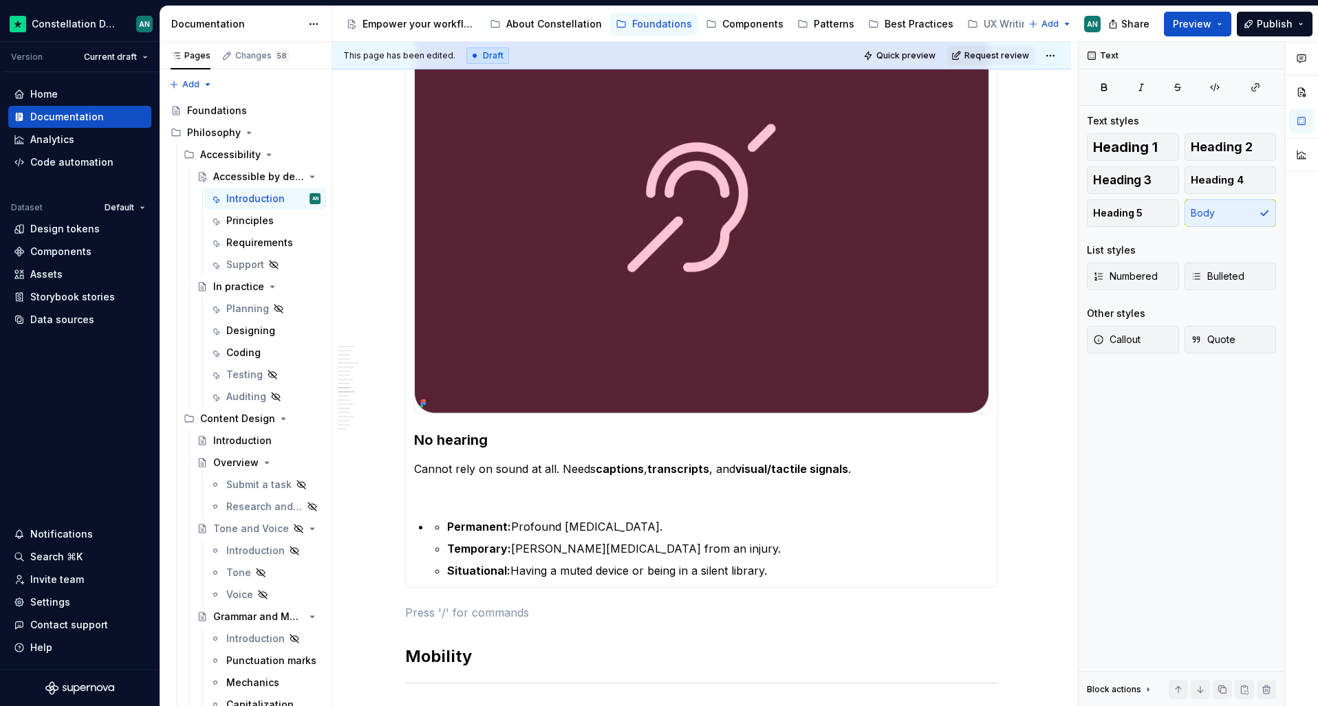
scroll to position [1688, 0]
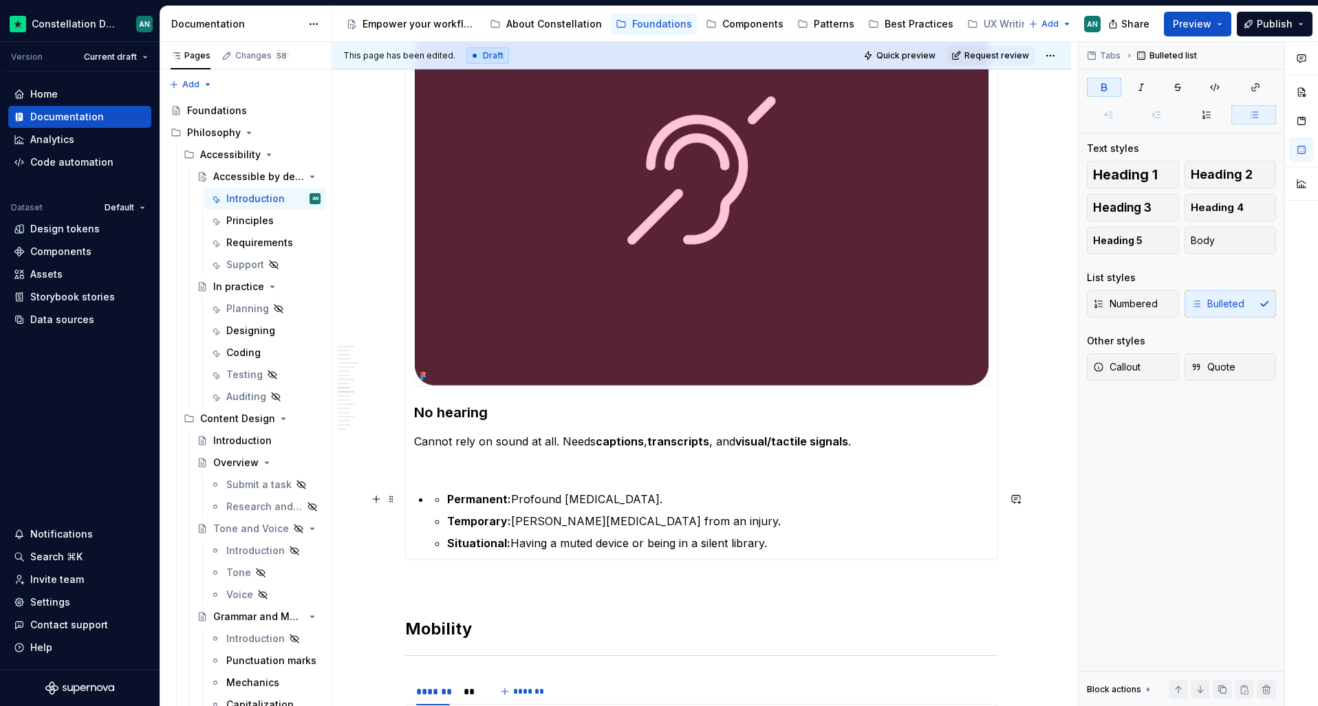
click at [451, 499] on strong "Permanent:" at bounding box center [479, 500] width 64 height 14
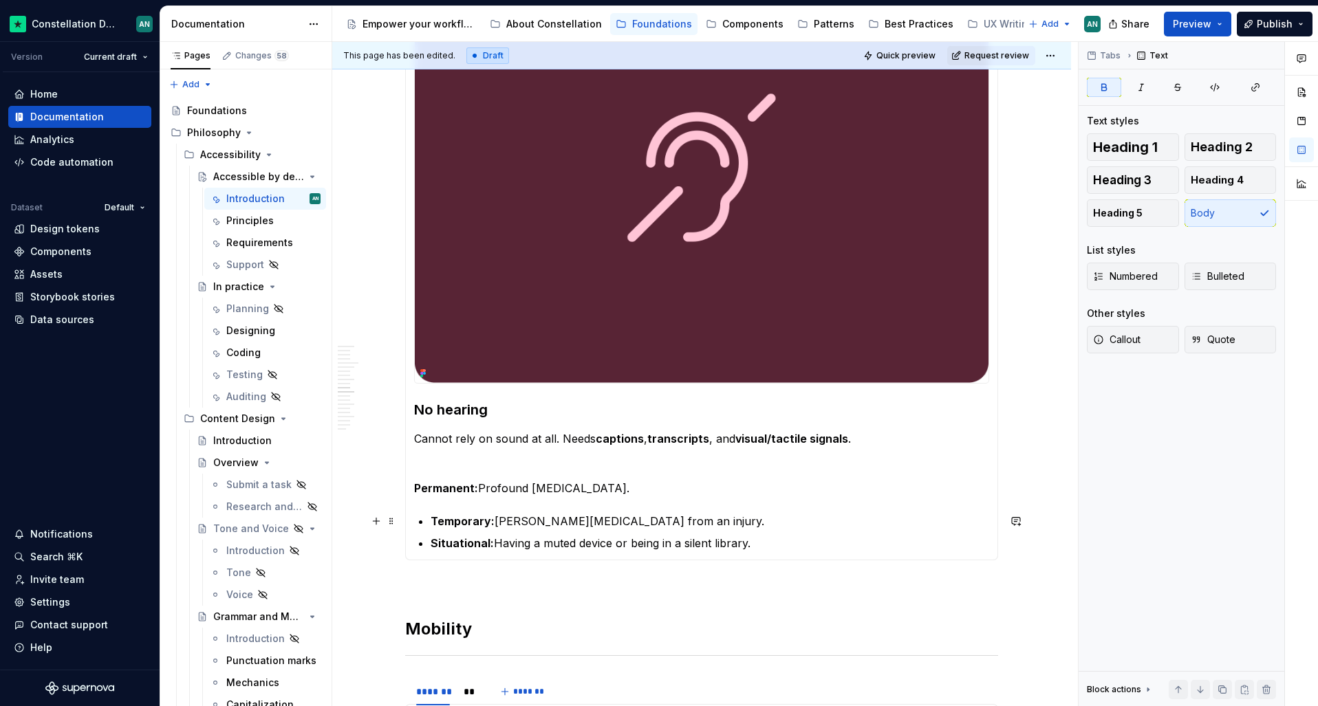
click at [431, 519] on strong "Temporary:" at bounding box center [463, 522] width 64 height 14
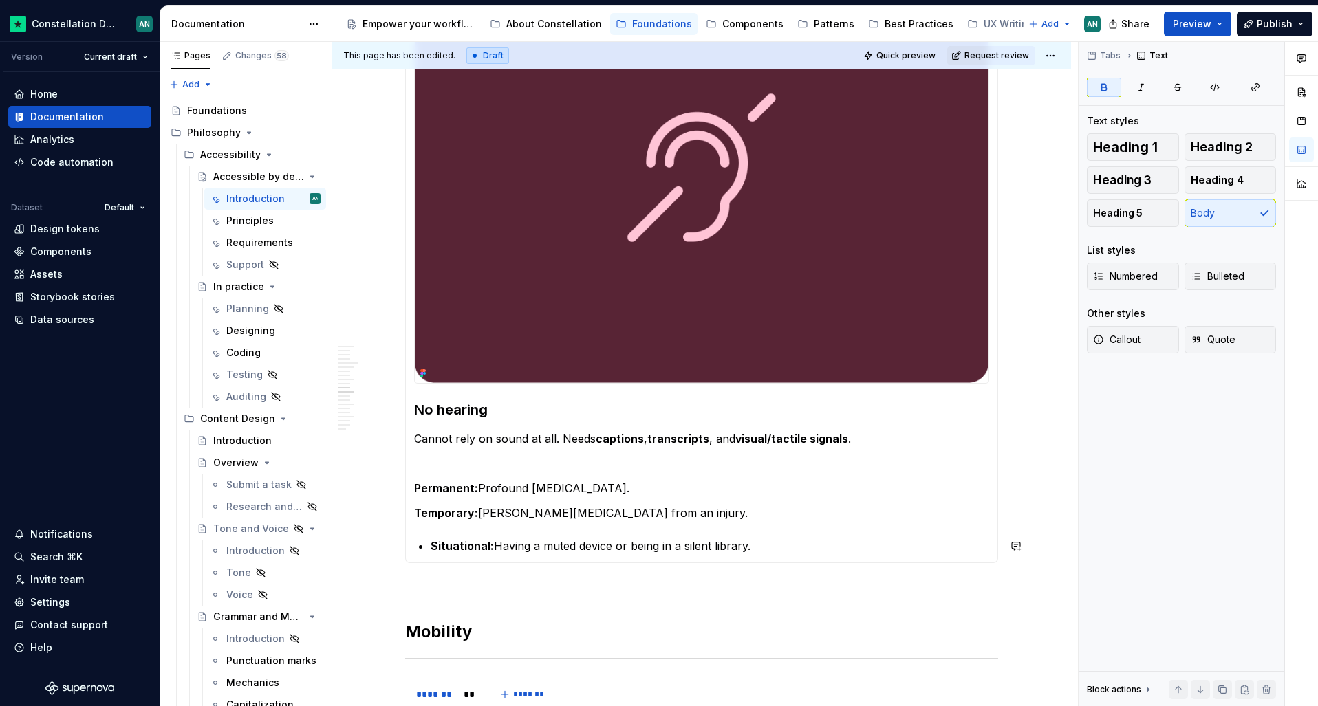
scroll to position [1694, 0]
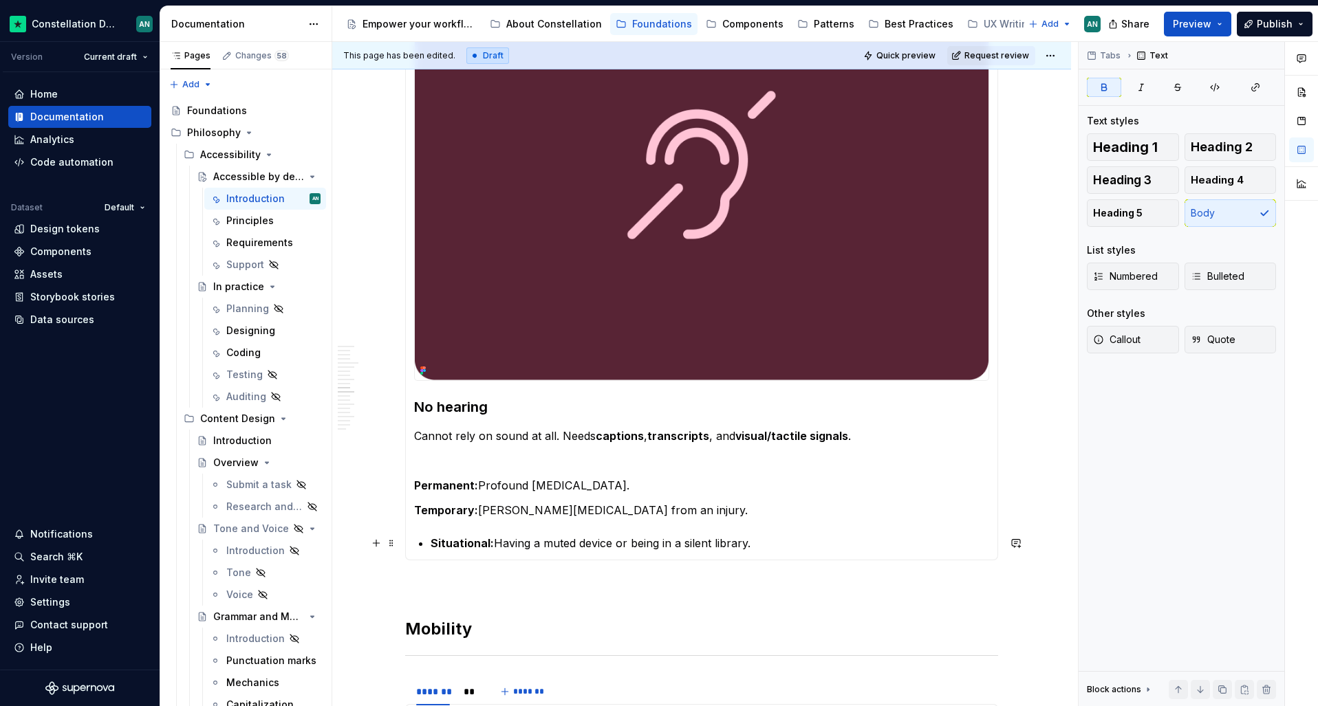
click at [432, 541] on strong "Situational:" at bounding box center [462, 544] width 63 height 14
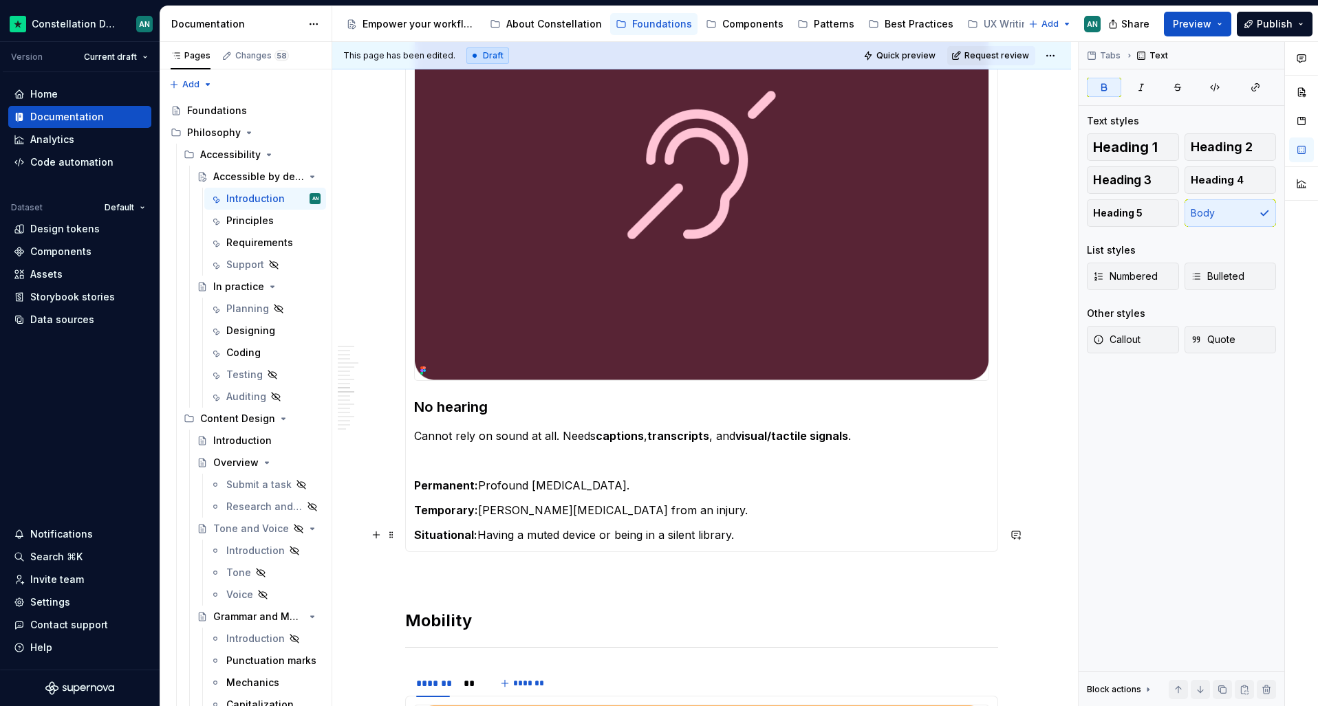
scroll to position [1685, 0]
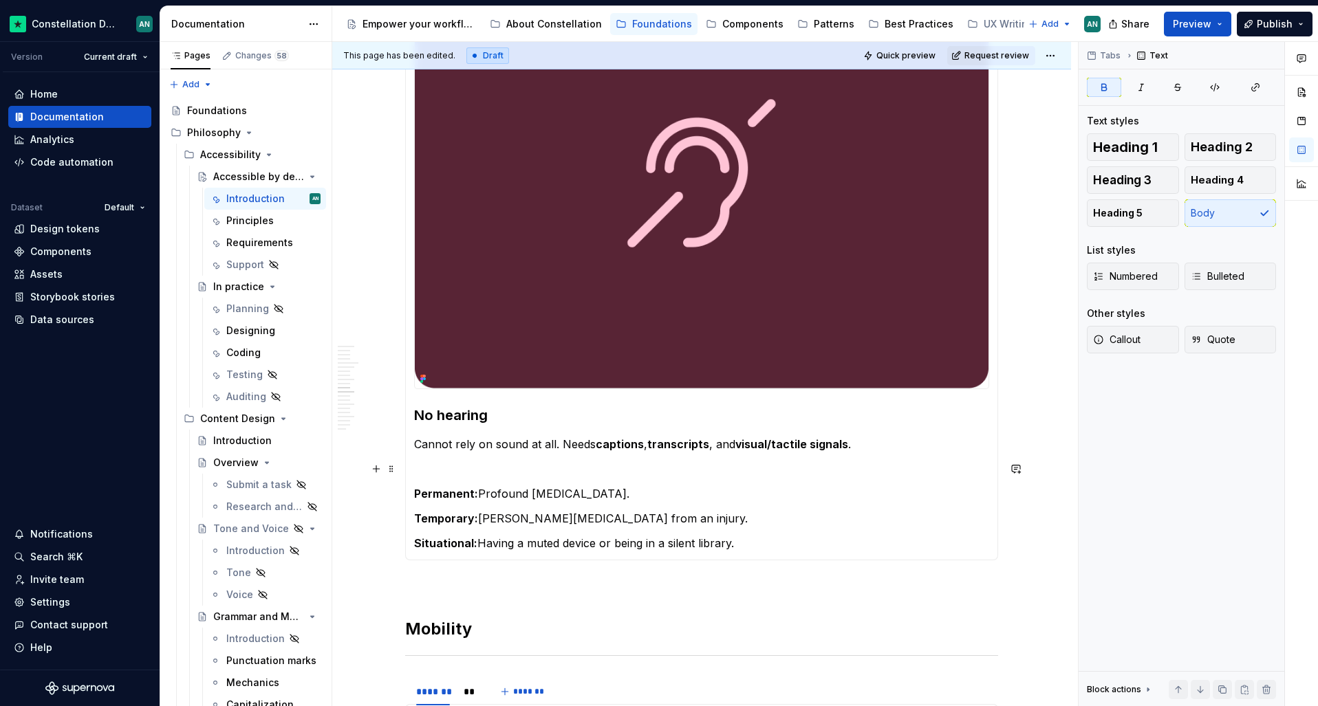
click at [825, 468] on p "To enrich screen reader interactions, please activate Accessibility in Grammarl…" at bounding box center [701, 469] width 575 height 17
click at [587, 473] on p "To enrich screen reader interactions, please activate Accessibility in Grammarl…" at bounding box center [701, 469] width 575 height 17
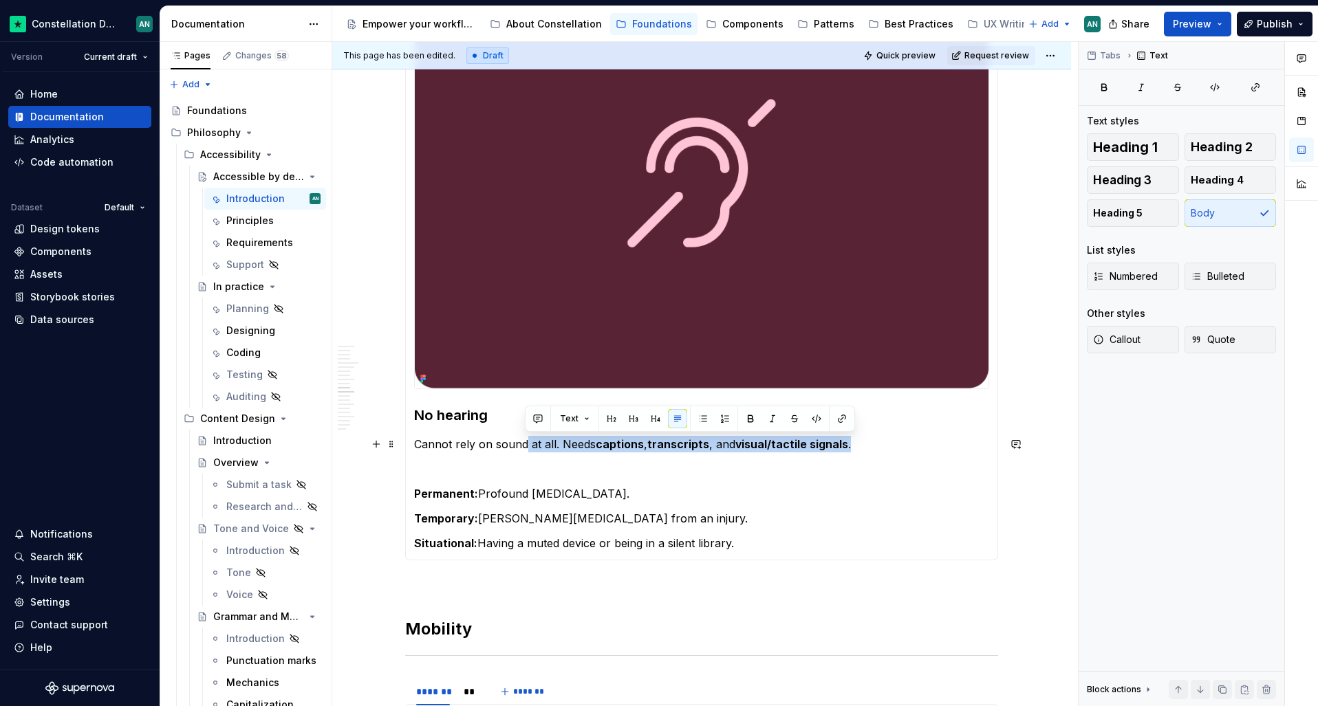
drag, startPoint x: 876, startPoint y: 448, endPoint x: 525, endPoint y: 440, distance: 350.9
click at [525, 440] on p "Cannot rely on sound at all. Needs captions , transcripts , and visual/tactile …" at bounding box center [701, 444] width 575 height 17
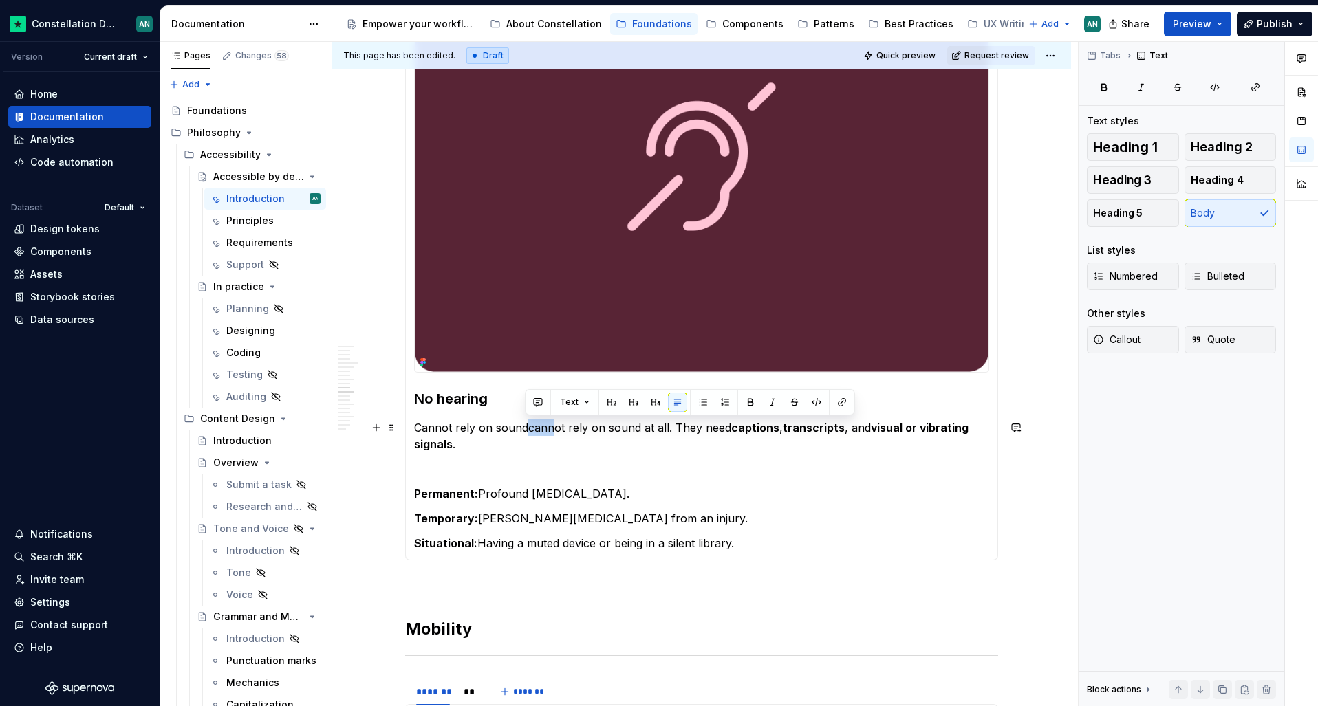
drag, startPoint x: 525, startPoint y: 428, endPoint x: 548, endPoint y: 425, distance: 22.9
click at [548, 425] on p "Cannot rely on soundcannot rely on sound at all. They need captions , transcrip…" at bounding box center [701, 436] width 575 height 33
click at [523, 431] on p "Cannot rely on soundcannot rely on sound at all. They need captions , transcrip…" at bounding box center [701, 436] width 575 height 33
drag, startPoint x: 526, startPoint y: 429, endPoint x: 418, endPoint y: 429, distance: 108.7
click at [418, 429] on p "Cannot rely on soundcannot rely on sound at all. They need captions , transcrip…" at bounding box center [701, 436] width 575 height 33
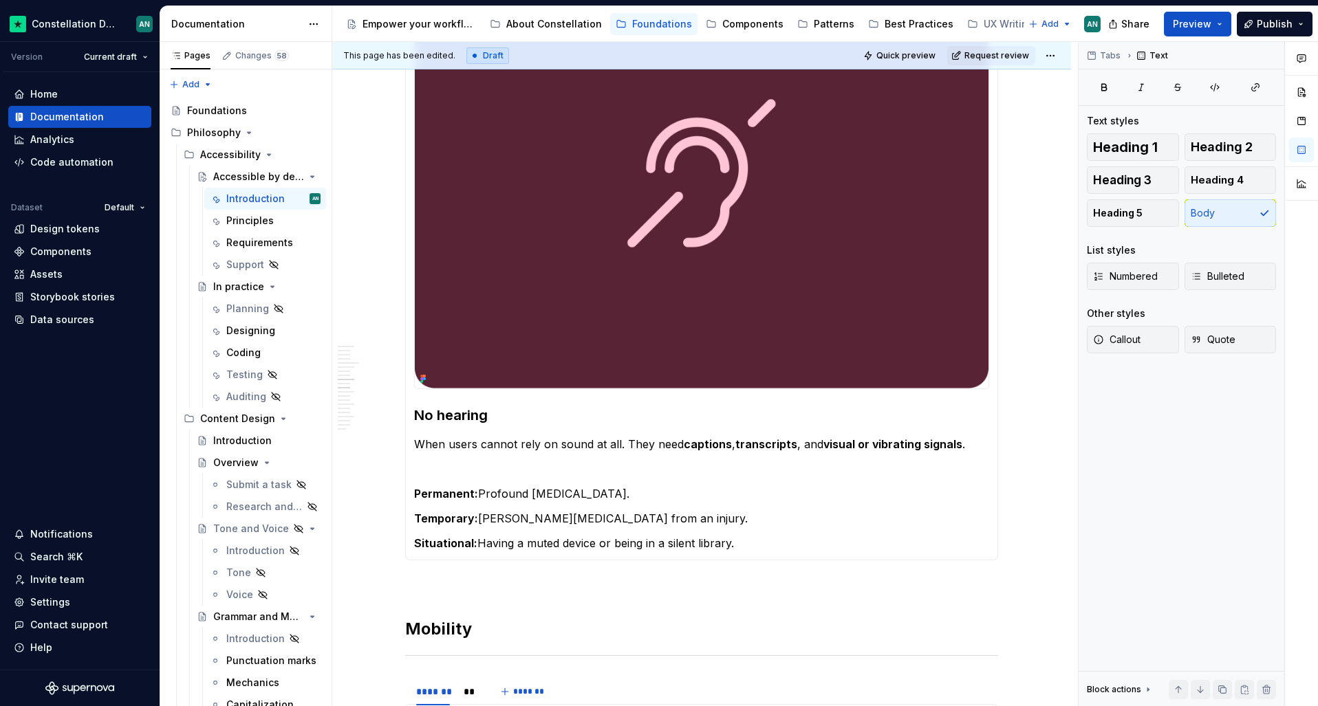
scroll to position [1235, 0]
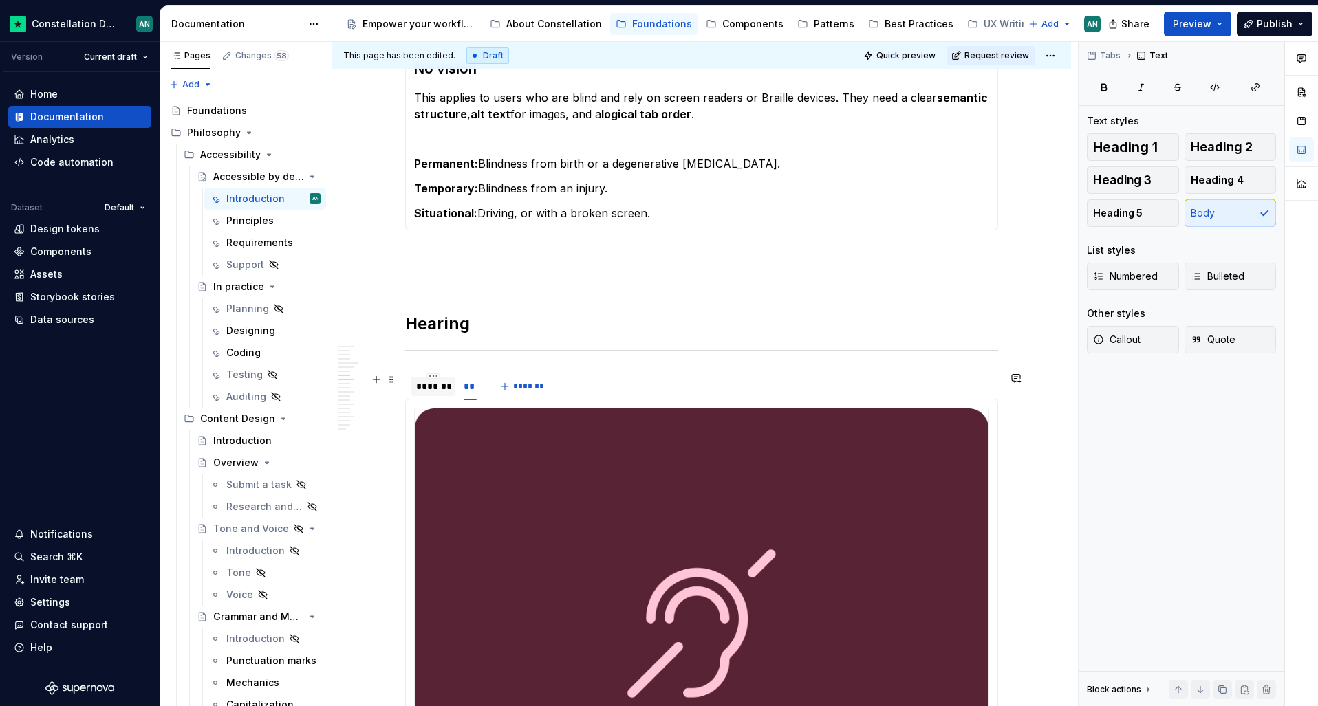
click at [431, 387] on div "*******" at bounding box center [433, 387] width 34 height 14
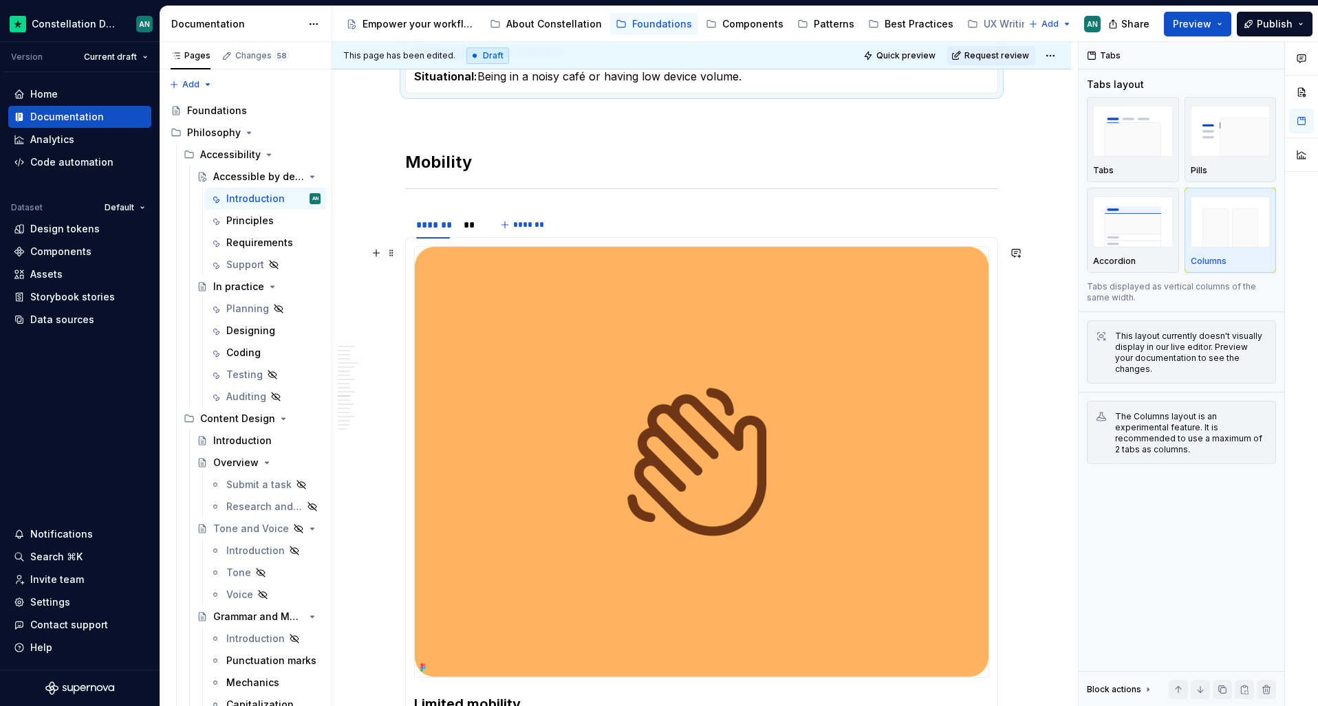
scroll to position [2507, 0]
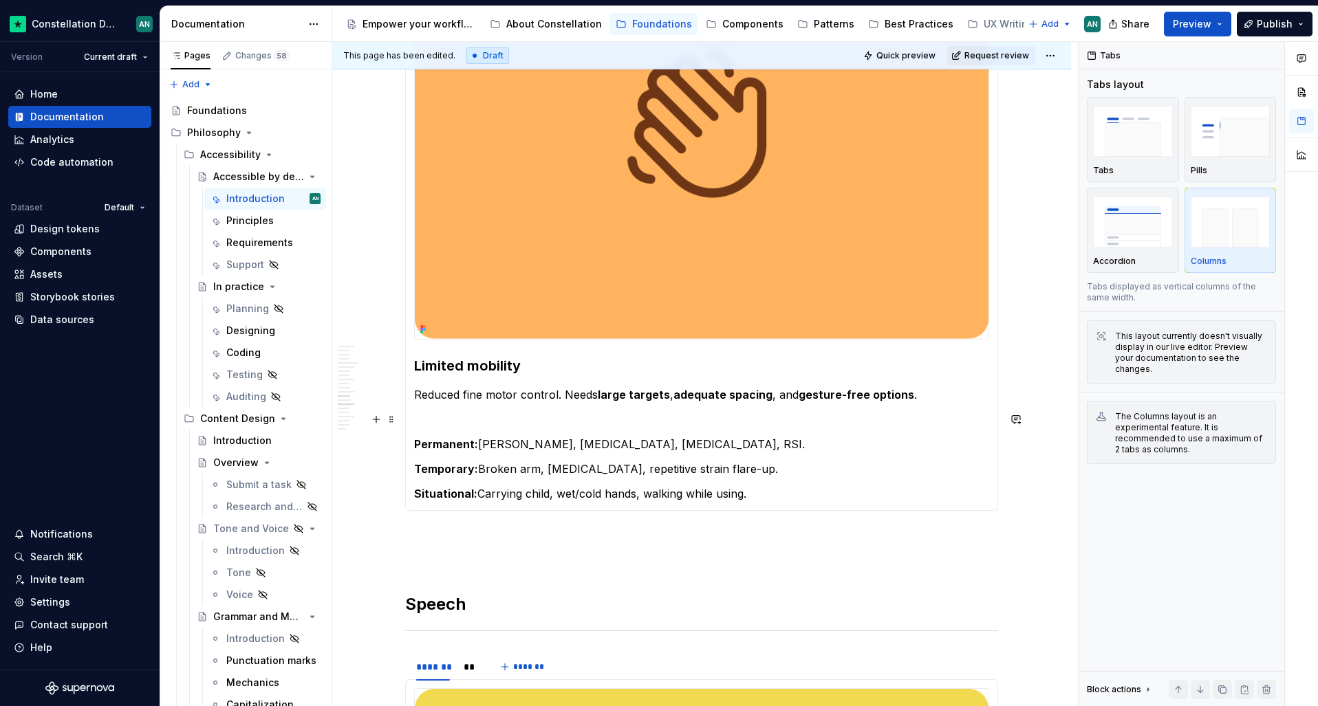
click at [452, 417] on p "To enrich screen reader interactions, please activate Accessibility in Grammarl…" at bounding box center [701, 419] width 575 height 17
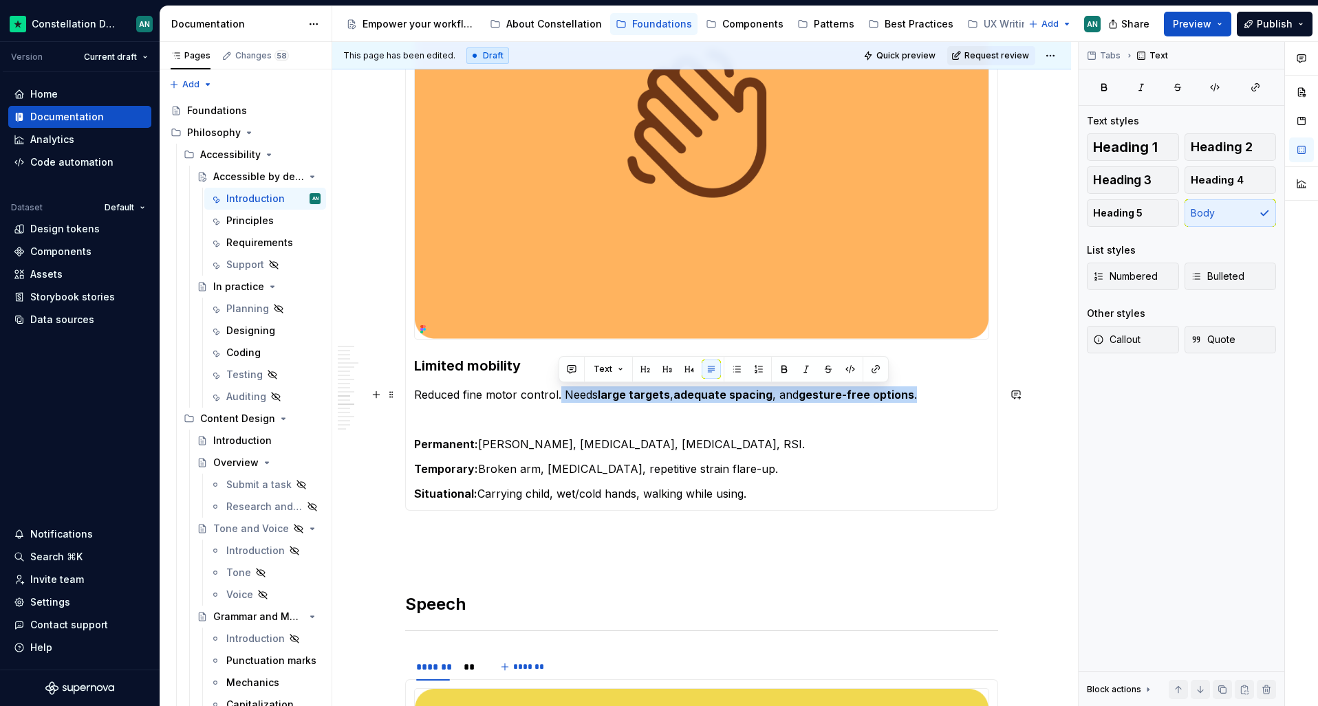
drag, startPoint x: 940, startPoint y: 392, endPoint x: 559, endPoint y: 400, distance: 381.2
click at [559, 400] on p "Reduced fine motor control. Needs large targets , adequate spacing , and gestur…" at bounding box center [701, 395] width 575 height 17
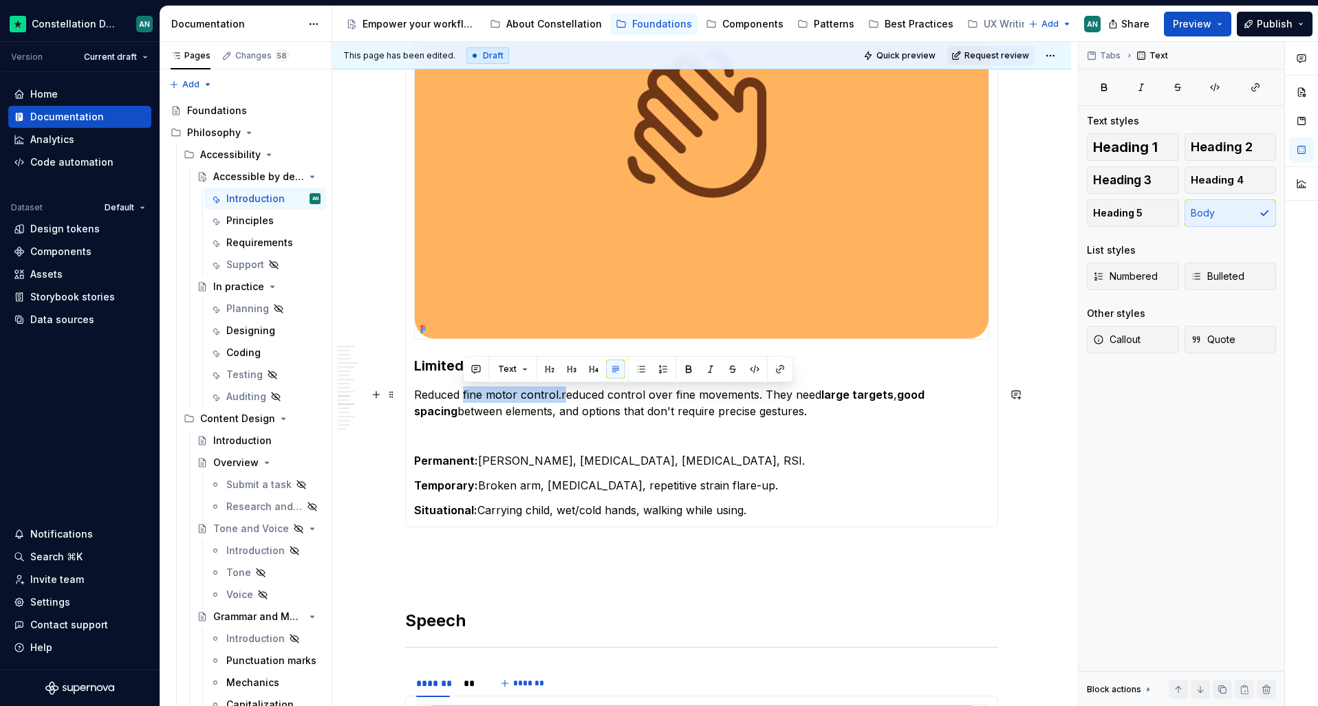
drag, startPoint x: 563, startPoint y: 396, endPoint x: 464, endPoint y: 390, distance: 98.6
click at [464, 390] on p "Reduced fine motor control.reduced control over fine movements. They need large…" at bounding box center [701, 403] width 575 height 33
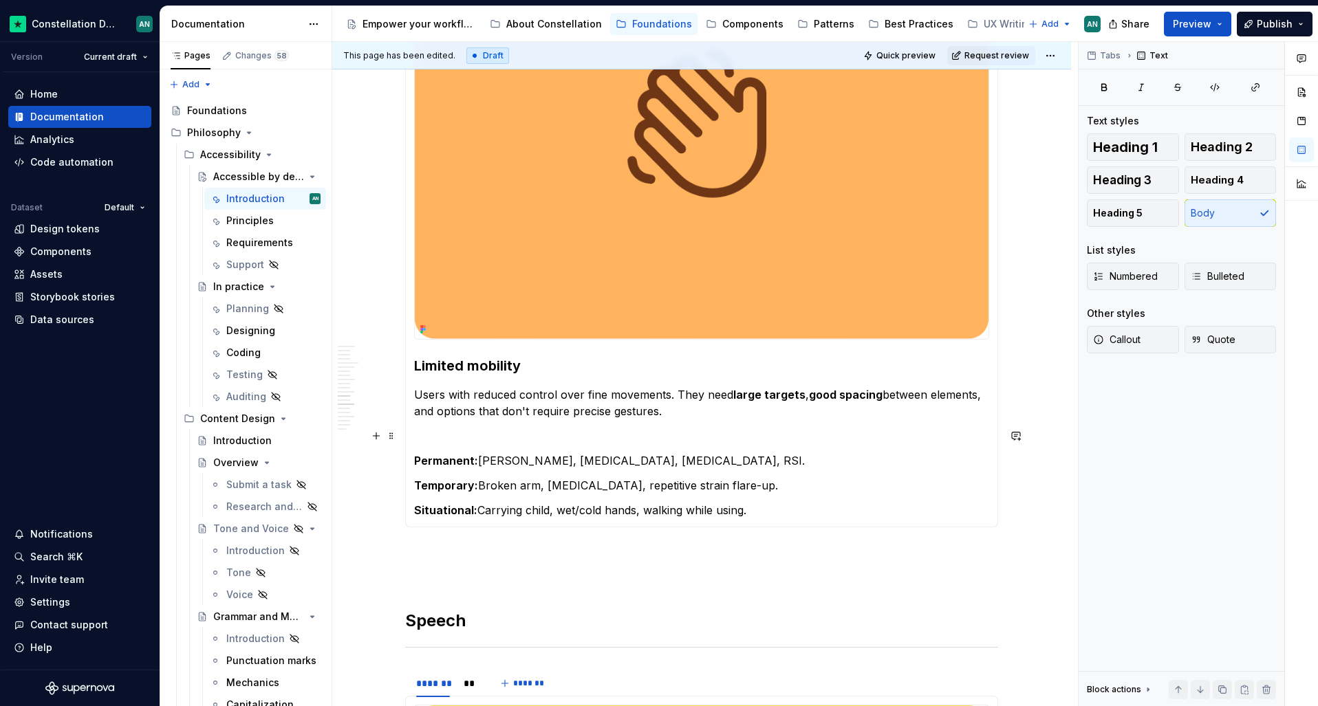
click at [450, 441] on p "To enrich screen reader interactions, please activate Accessibility in Grammarl…" at bounding box center [701, 436] width 575 height 17
click at [515, 429] on p "Non-exhaustive" at bounding box center [701, 436] width 575 height 17
drag, startPoint x: 506, startPoint y: 440, endPoint x: 413, endPoint y: 438, distance: 92.2
click at [414, 438] on p "Non-exhaustive" at bounding box center [701, 436] width 575 height 17
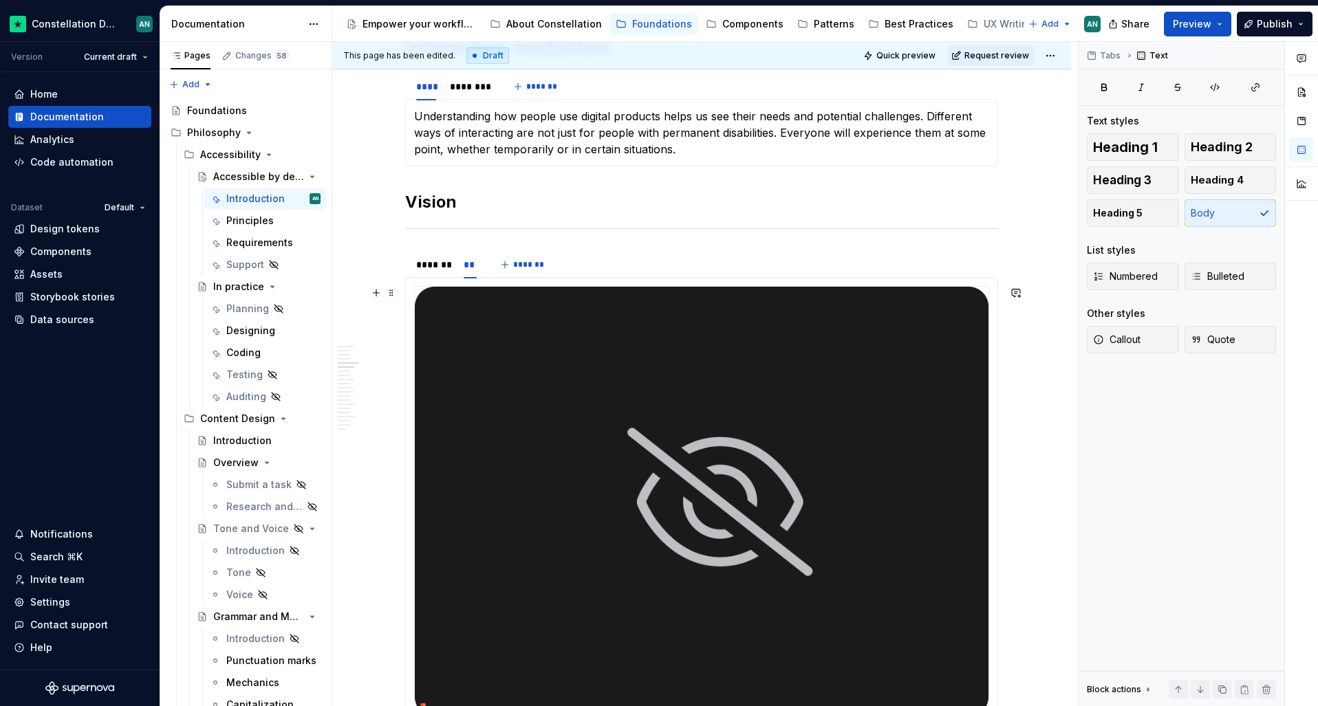
scroll to position [288, 0]
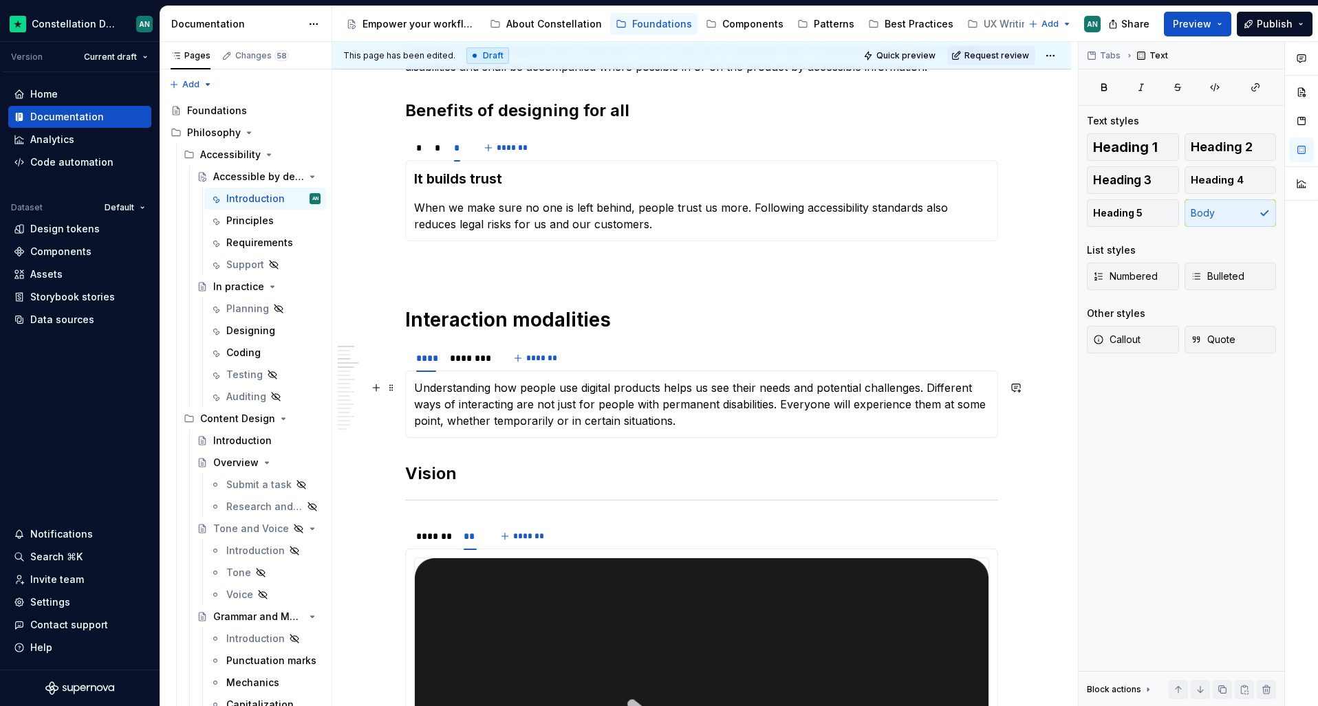
click at [682, 420] on p "Understanding how people use digital products helps us see their needs and pote…" at bounding box center [701, 405] width 575 height 50
click at [461, 360] on div "********" at bounding box center [470, 359] width 40 height 14
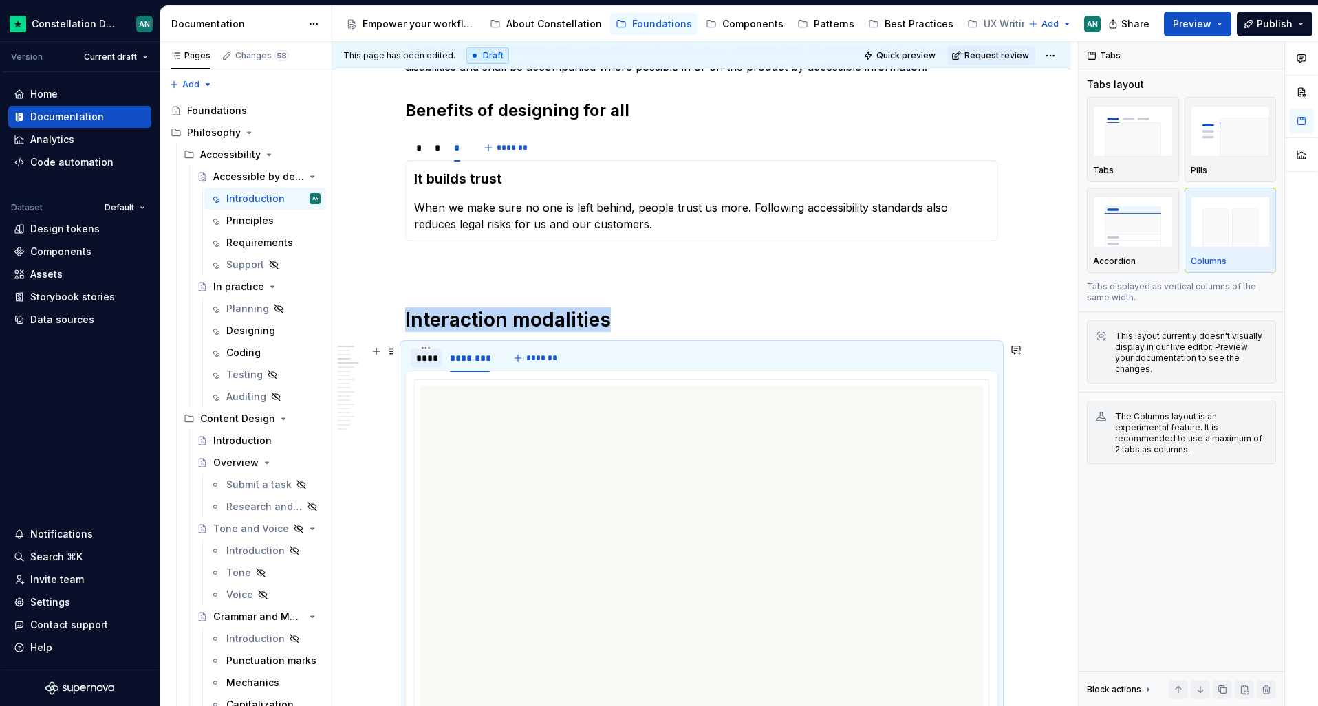
click at [420, 357] on div "****" at bounding box center [426, 359] width 20 height 14
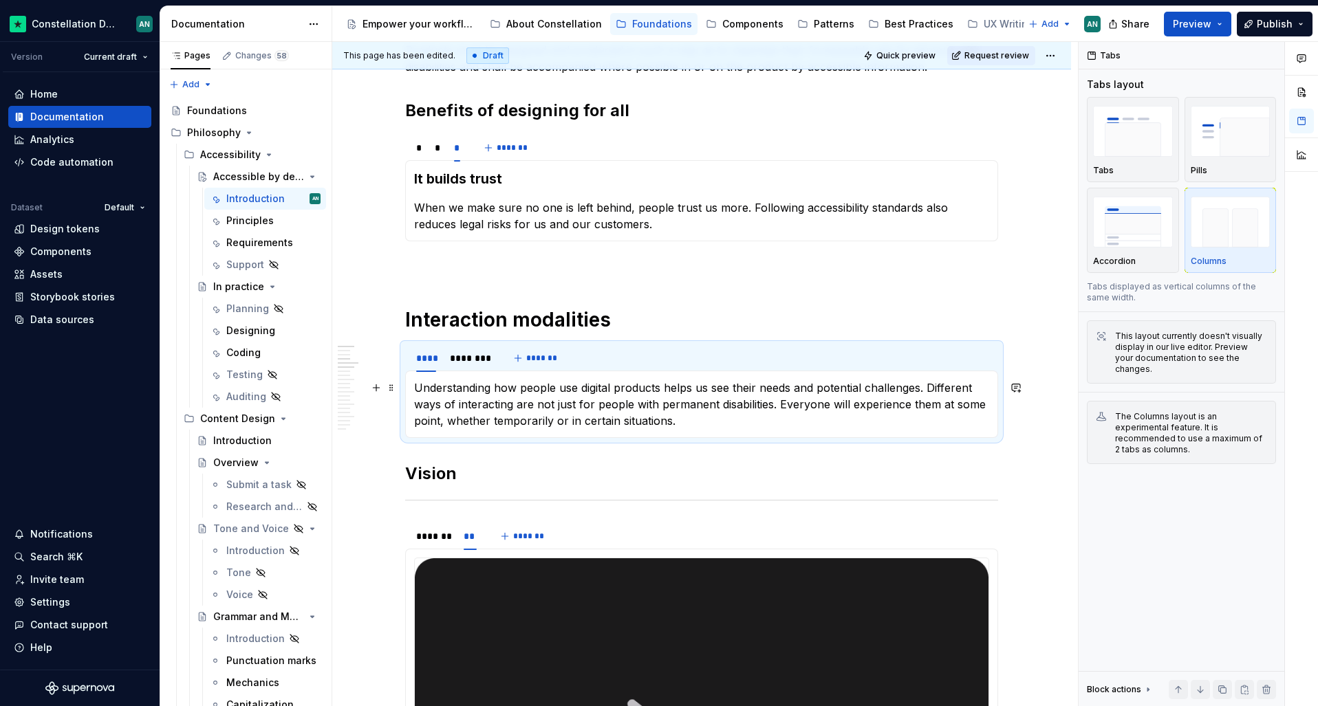
click at [713, 418] on p "Understanding how people use digital products helps us see their needs and pote…" at bounding box center [701, 405] width 575 height 50
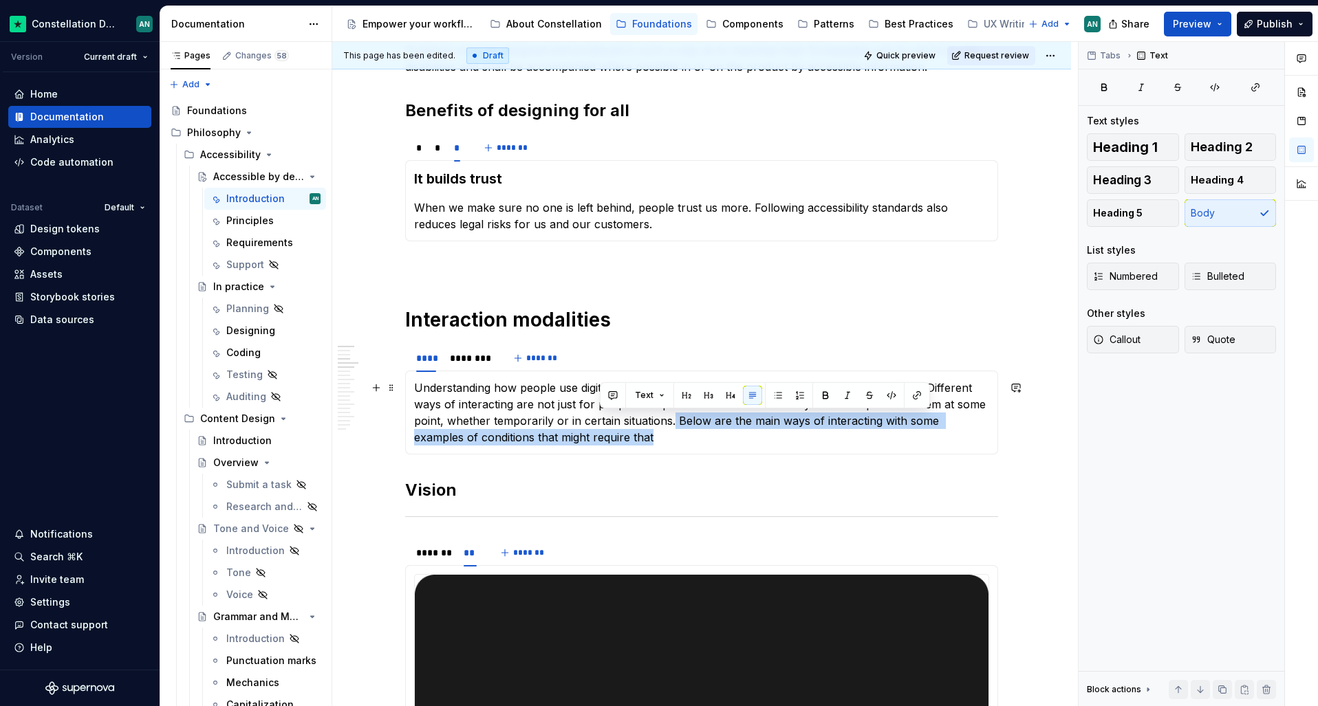
drag, startPoint x: 673, startPoint y: 421, endPoint x: 699, endPoint y: 443, distance: 34.2
click at [699, 443] on p "Understanding how people use digital products helps us see their needs and pote…" at bounding box center [701, 413] width 575 height 66
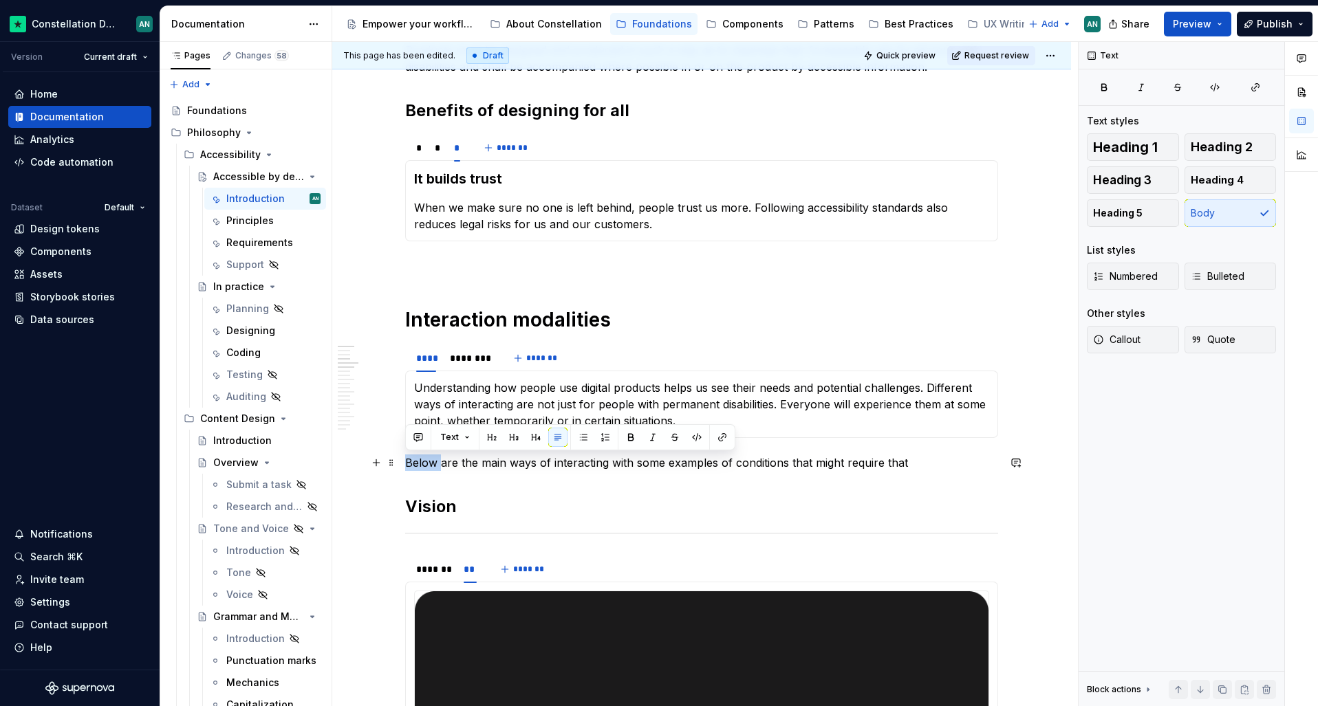
drag, startPoint x: 440, startPoint y: 464, endPoint x: 405, endPoint y: 464, distance: 34.4
click at [405, 464] on p "Below are the main ways of interacting with some examples of conditions that mi…" at bounding box center [701, 463] width 593 height 17
click at [525, 462] on p "These are the main ways of interacting with some examples of conditions that mi…" at bounding box center [701, 463] width 593 height 17
click at [510, 464] on p "These are the main ways of interacting with some examples of conditions that mi…" at bounding box center [701, 463] width 593 height 17
click at [598, 466] on p "These are the main ways of interacting with some examples of conditions that mi…" at bounding box center [701, 463] width 593 height 17
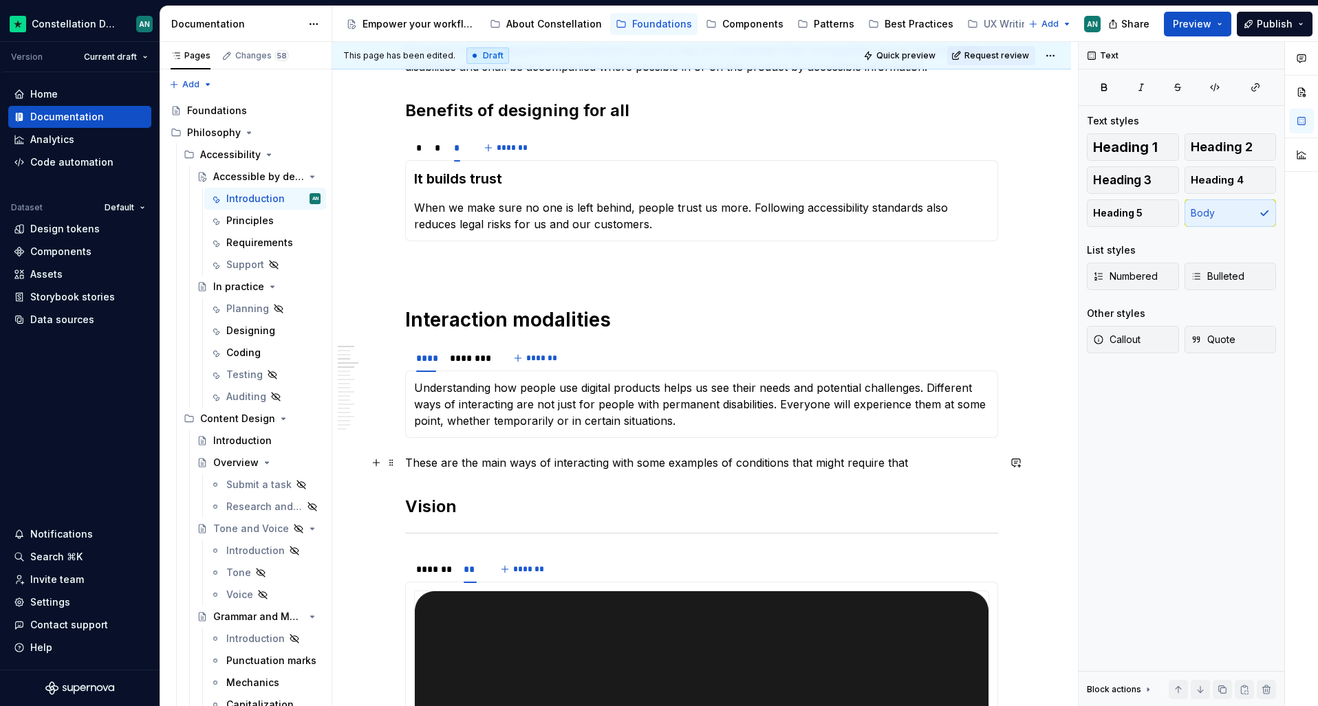
click at [647, 464] on p "These are the main ways of interacting with some examples of conditions that mi…" at bounding box center [701, 463] width 593 height 17
click at [607, 461] on p "These are the main ways of interacting with some examples of conditions that mi…" at bounding box center [701, 463] width 593 height 17
drag, startPoint x: 907, startPoint y: 463, endPoint x: 847, endPoint y: 462, distance: 59.9
click at [847, 462] on p "These are the main ways of interacting, and some examples of conditions that mi…" at bounding box center [701, 463] width 593 height 17
click at [467, 465] on p "These are the main ways of interacting, and some examples of conditions that mi…" at bounding box center [701, 463] width 593 height 17
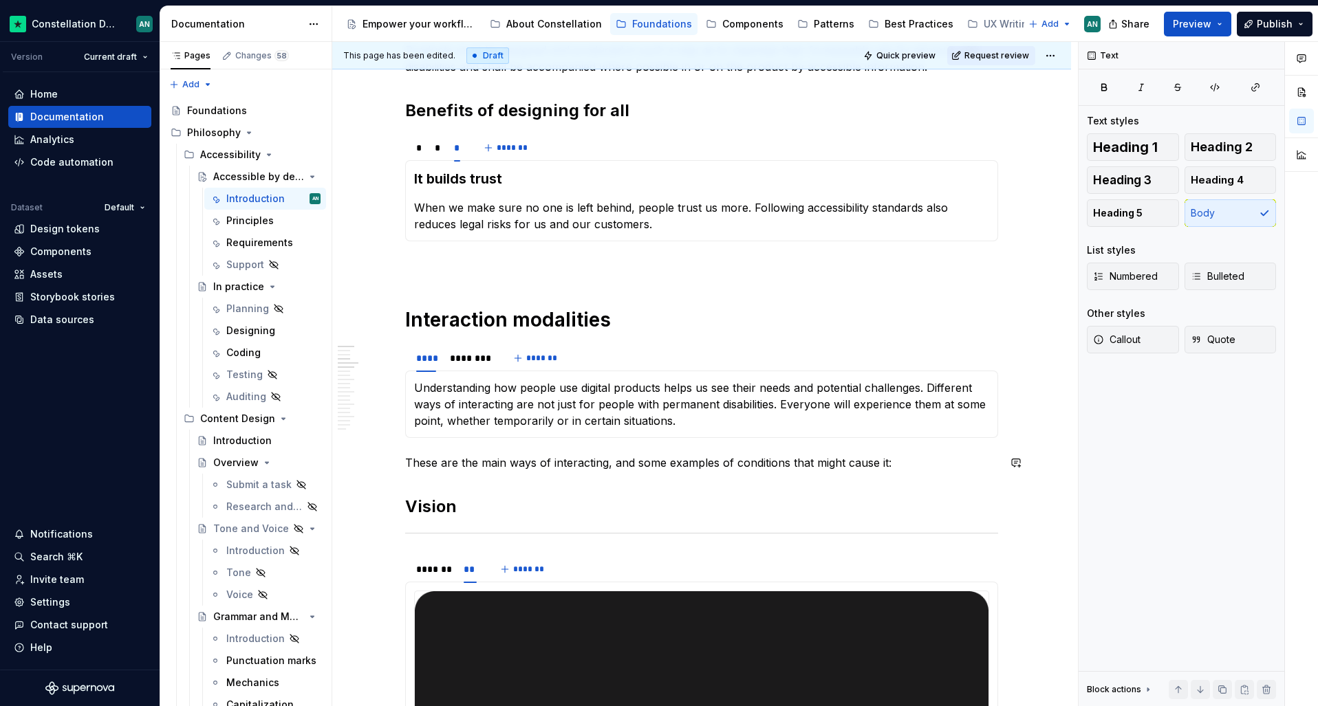
click at [411, 457] on p "These are the main ways of interacting, and some examples of conditions that mi…" at bounding box center [701, 463] width 593 height 17
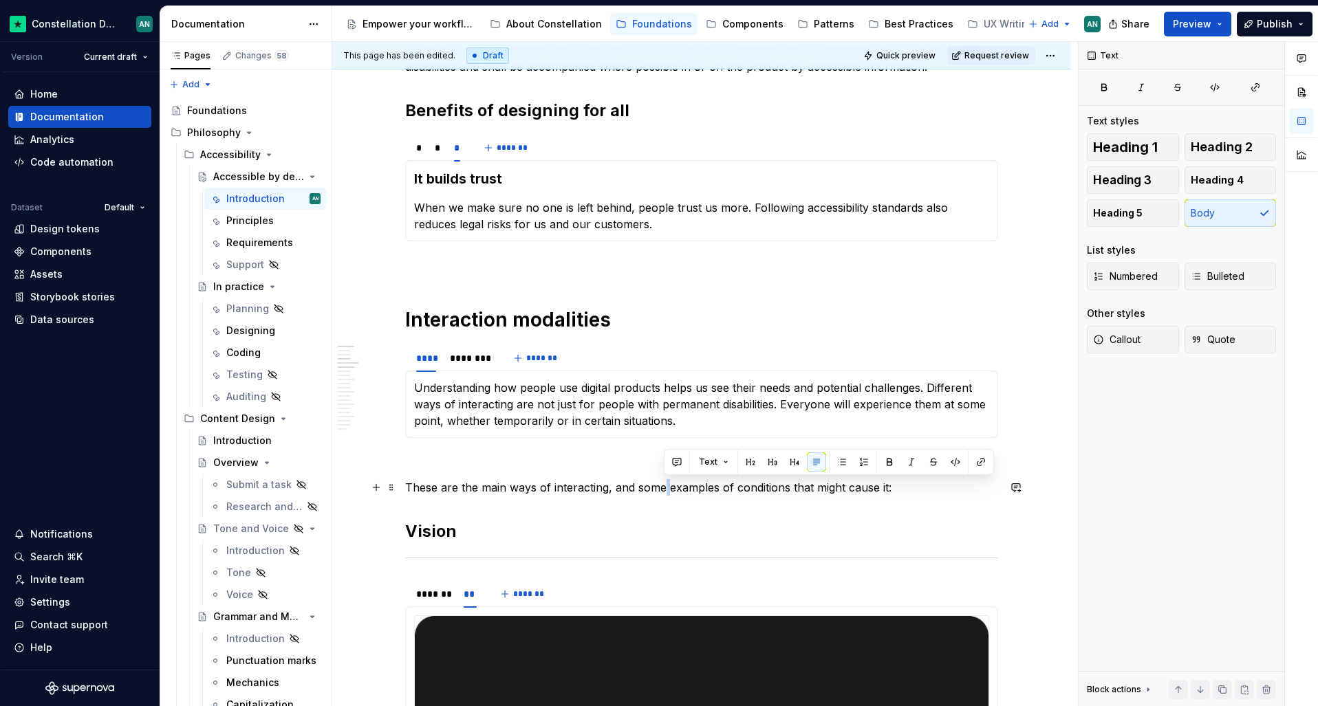
click at [665, 488] on p "These are the main ways of interacting, and some examples of conditions that mi…" at bounding box center [701, 487] width 593 height 17
click at [689, 490] on p "These are the main ways of interacting, and some examples of conditions that mi…" at bounding box center [701, 487] width 593 height 17
click at [885, 488] on p "These are the main ways of interacting, and some examples of conditions that mi…" at bounding box center [701, 487] width 593 height 17
click at [594, 521] on h2 "Vision" at bounding box center [701, 532] width 593 height 22
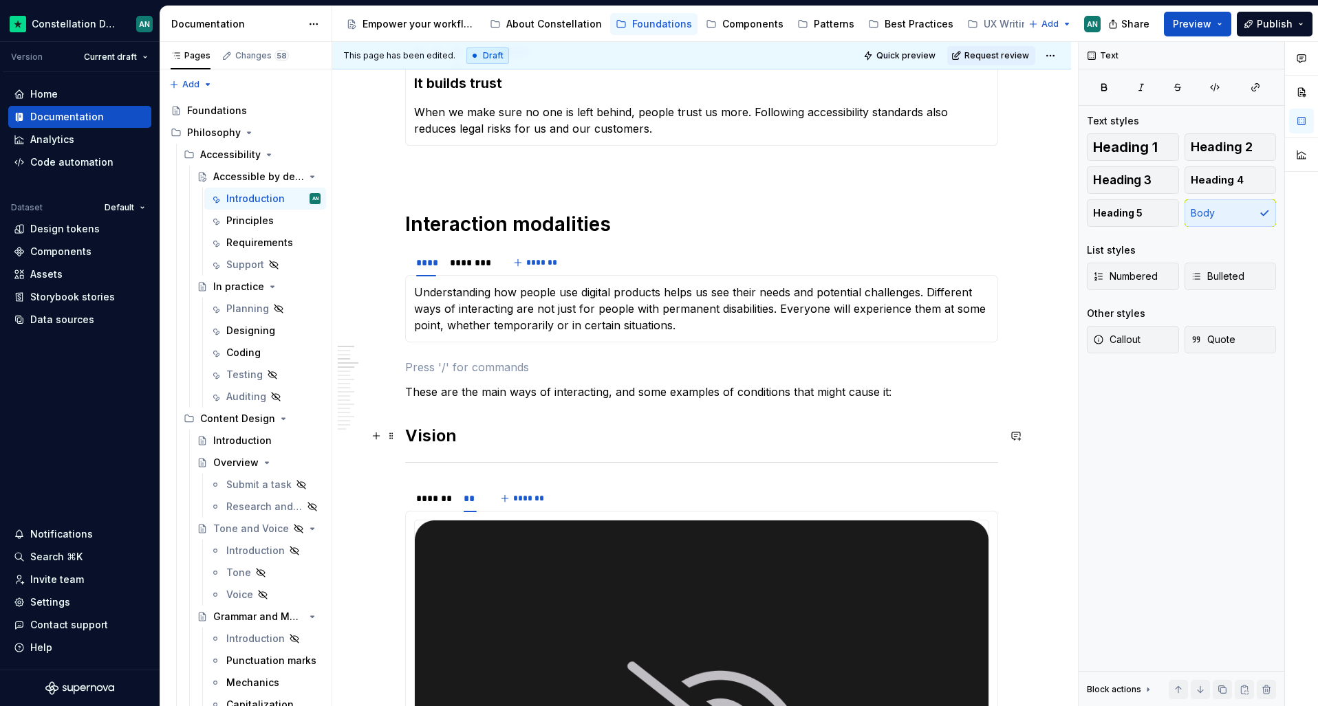
scroll to position [451, 0]
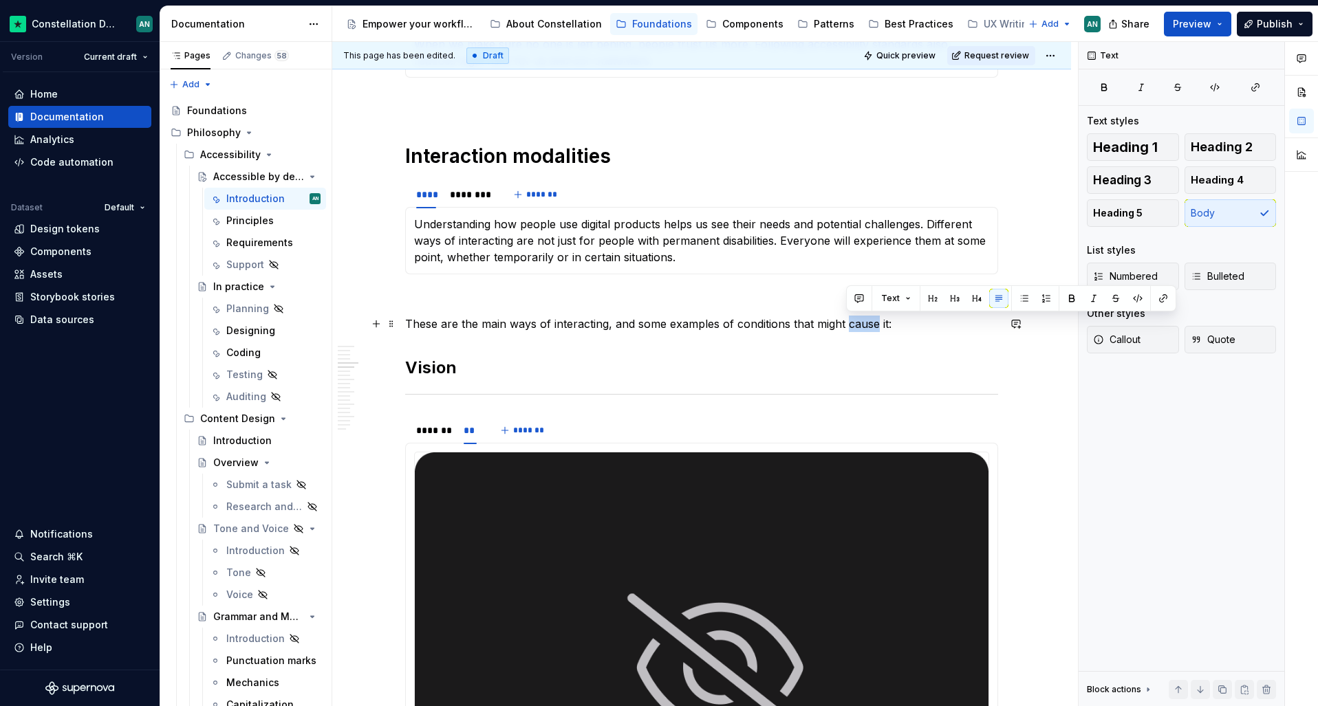
drag, startPoint x: 878, startPoint y: 325, endPoint x: 846, endPoint y: 325, distance: 31.6
click at [846, 325] on p "These are the main ways of interacting, and some examples of conditions that mi…" at bounding box center [701, 324] width 593 height 17
click at [831, 299] on p "To enrich screen reader interactions, please activate Accessibility in Grammarl…" at bounding box center [701, 299] width 593 height 17
drag, startPoint x: 790, startPoint y: 323, endPoint x: 876, endPoint y: 320, distance: 86.7
click at [876, 320] on p "These are the main ways of interacting, and some examples of conditions that mi…" at bounding box center [701, 324] width 593 height 17
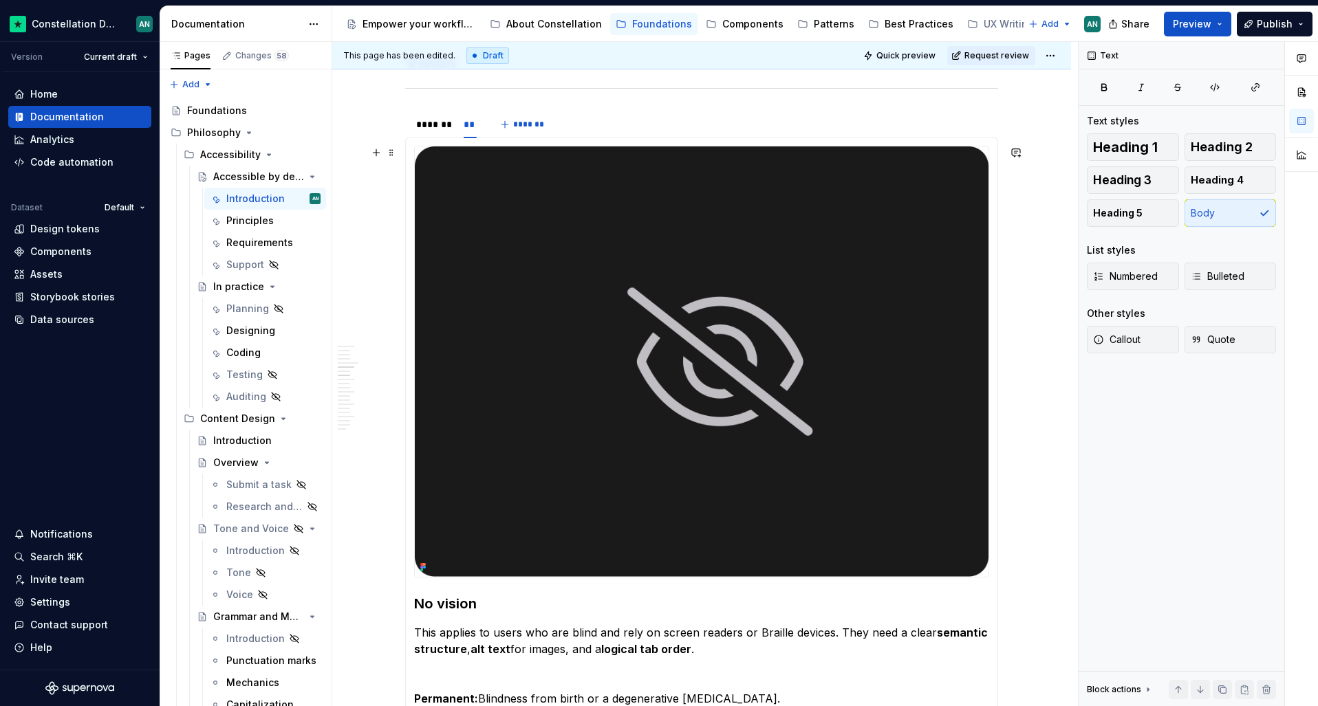
scroll to position [1061, 0]
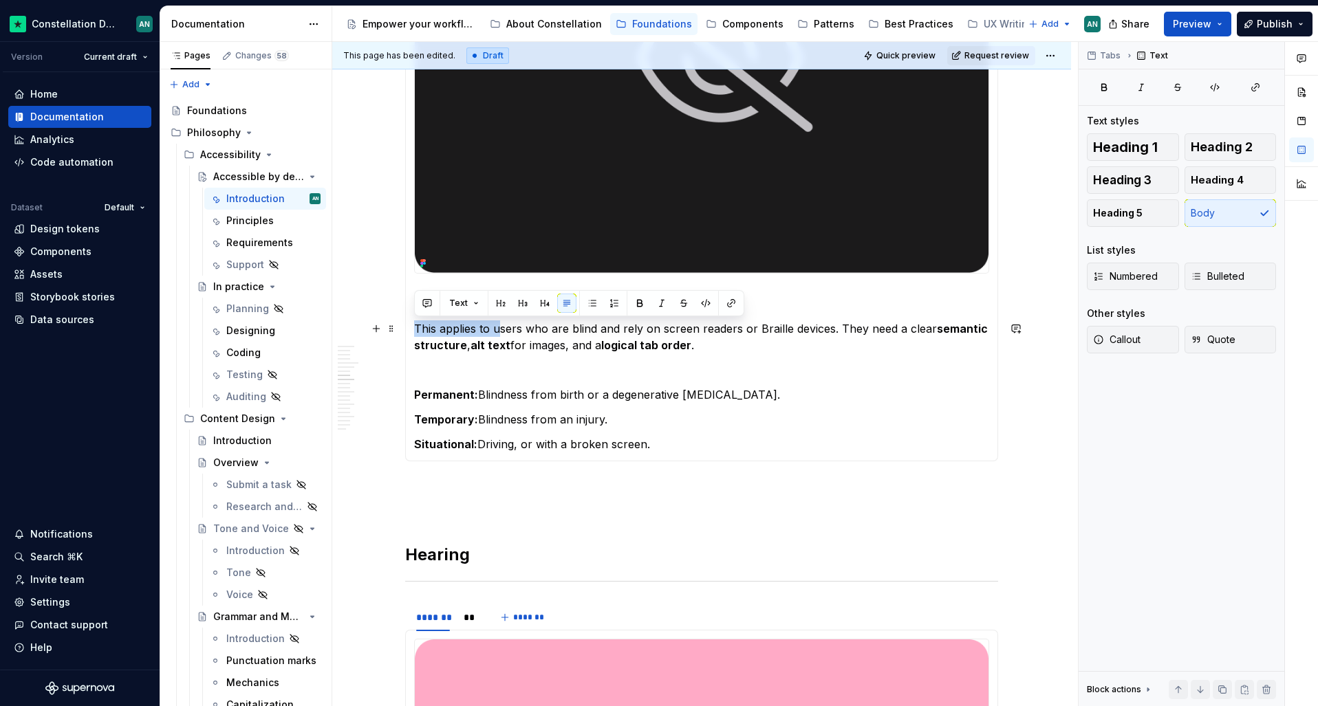
drag, startPoint x: 497, startPoint y: 330, endPoint x: 416, endPoint y: 328, distance: 81.2
click at [416, 328] on p "This applies to users who are blind and rely on screen readers or Braille devic…" at bounding box center [701, 337] width 575 height 33
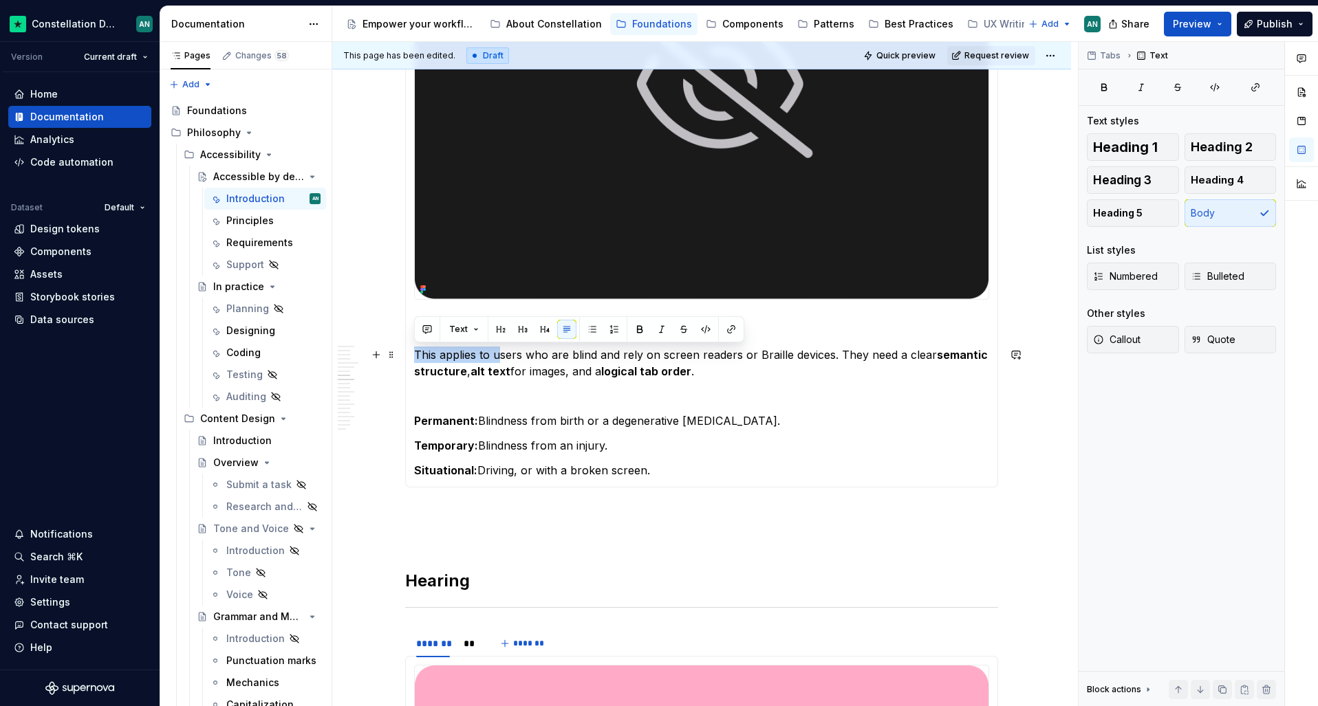
scroll to position [1026, 0]
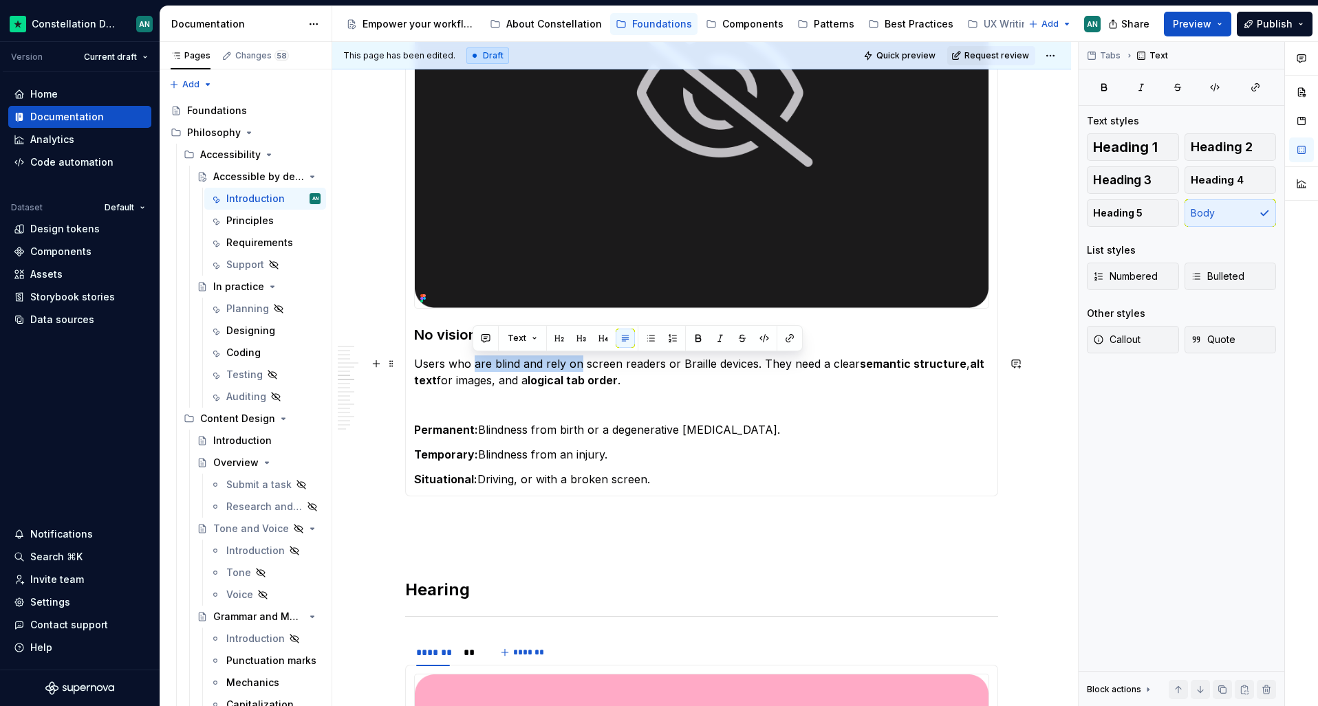
drag, startPoint x: 474, startPoint y: 365, endPoint x: 576, endPoint y: 356, distance: 102.1
click at [576, 356] on p "Users who are blind and rely on screen readers or Braille devices. They need a …" at bounding box center [701, 372] width 575 height 33
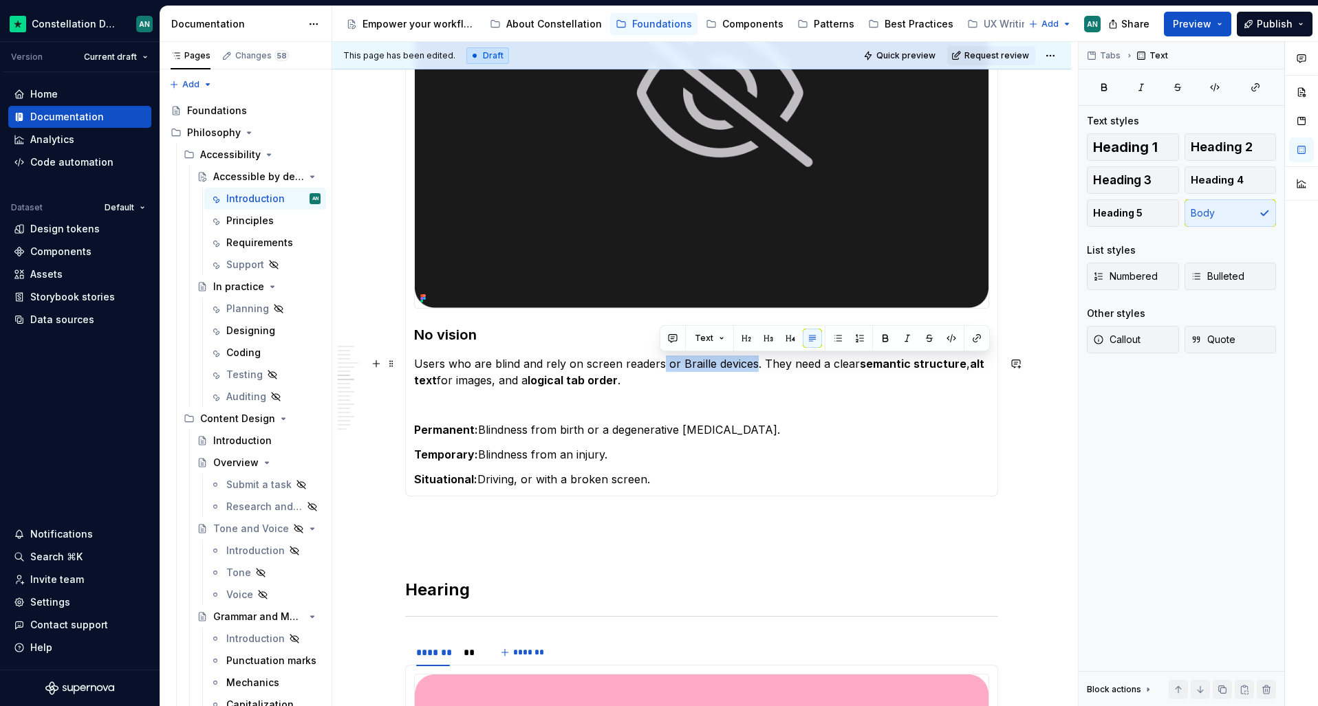
drag, startPoint x: 753, startPoint y: 363, endPoint x: 660, endPoint y: 364, distance: 92.9
click at [660, 364] on p "Users who are blind and rely on screen readers or Braille devices. They need a …" at bounding box center [701, 372] width 575 height 33
click at [510, 366] on p "Users who are blind and rely on screen readers or Braille devices. They need a …" at bounding box center [701, 372] width 575 height 33
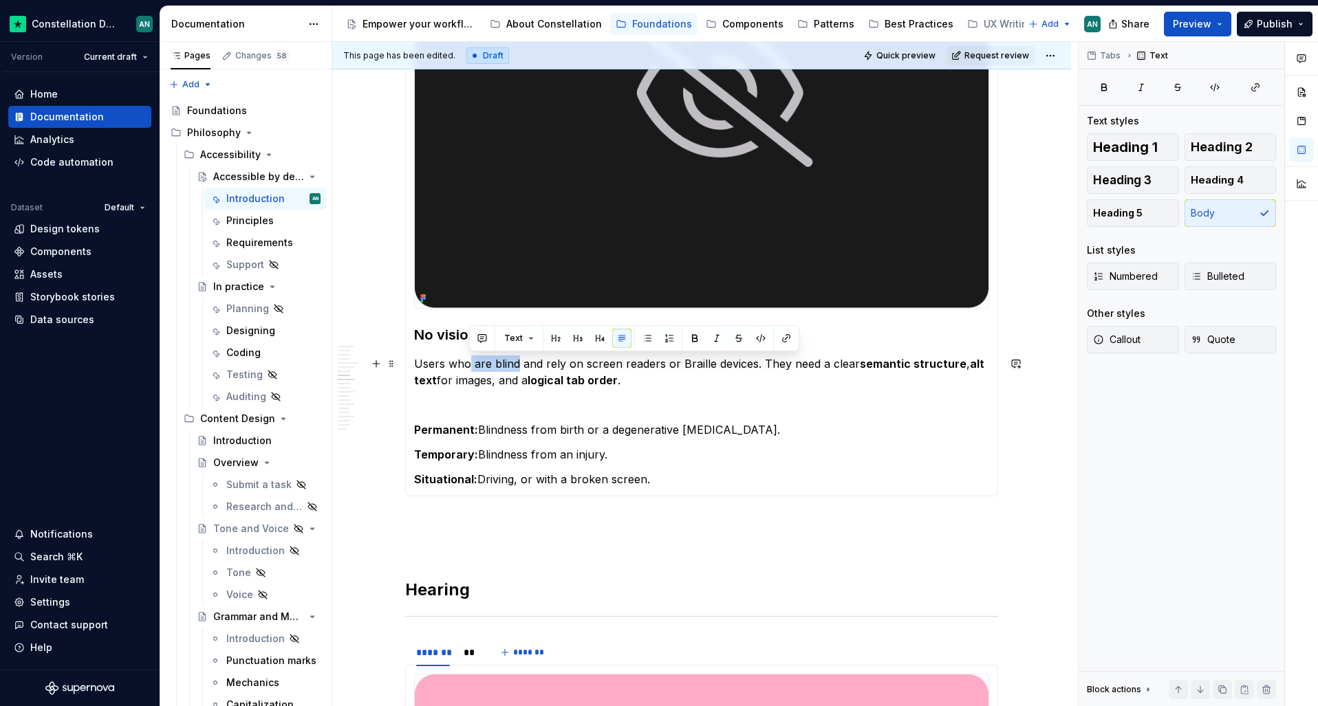
drag, startPoint x: 517, startPoint y: 363, endPoint x: 468, endPoint y: 365, distance: 48.2
click at [468, 365] on p "Users who are blind and rely on screen readers or Braille devices. They need a …" at bounding box center [701, 372] width 575 height 33
click at [473, 365] on p "Users who are blind and rely on screen readers or Braille devices. They need a …" at bounding box center [701, 372] width 575 height 33
drag, startPoint x: 518, startPoint y: 363, endPoint x: 473, endPoint y: 365, distance: 45.4
click at [473, 365] on p "Users who are blind and rely on screen readers or Braille devices. They need a …" at bounding box center [701, 372] width 575 height 33
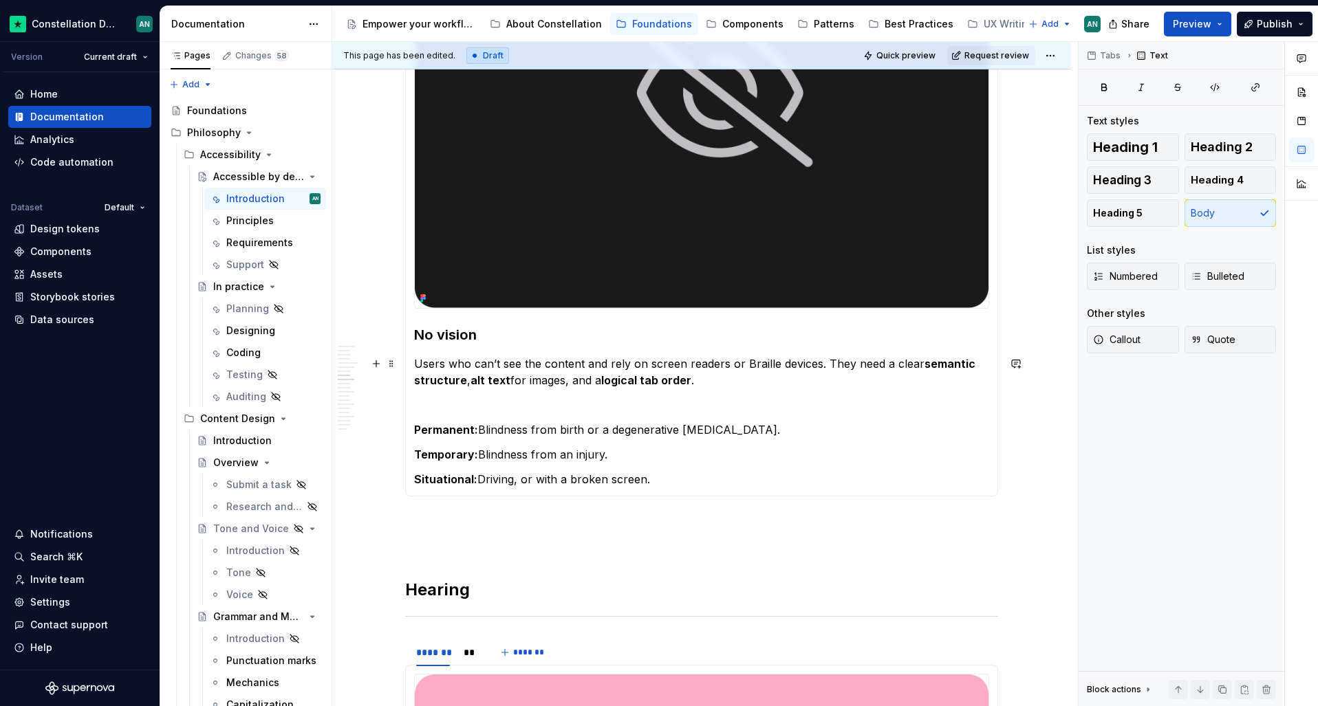
scroll to position [986, 0]
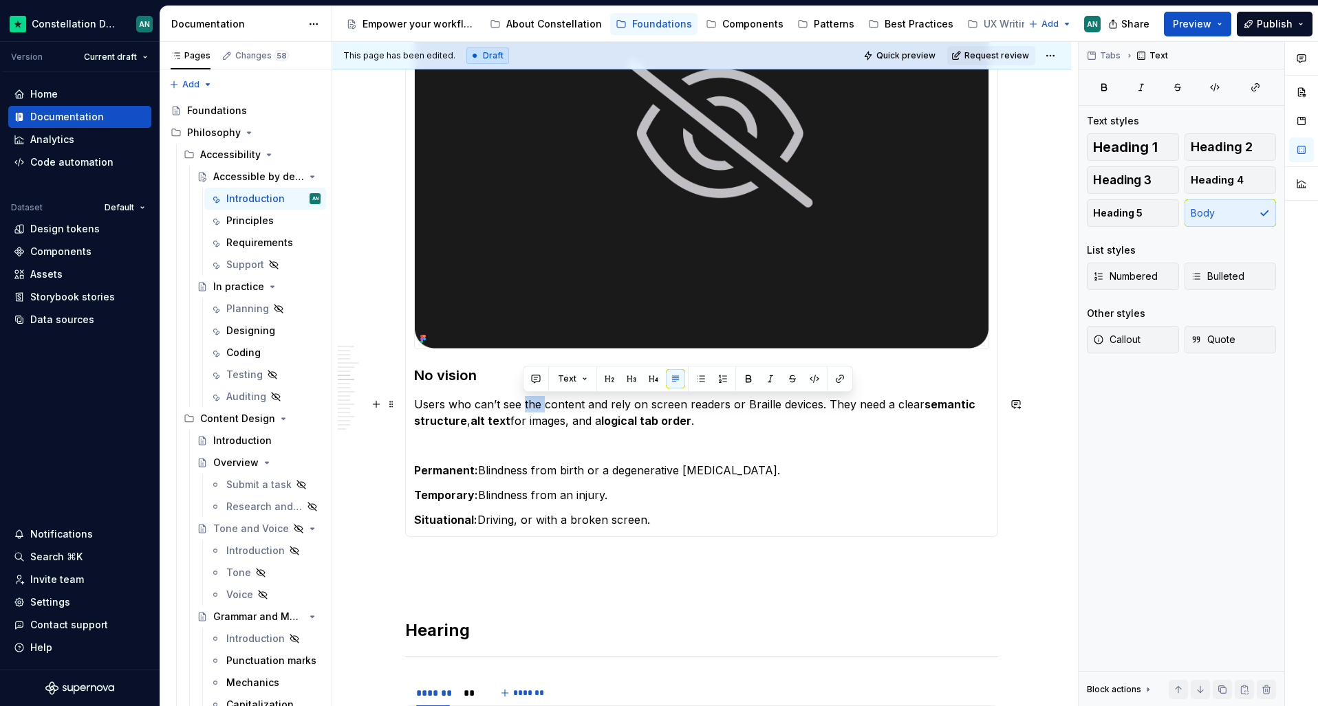
drag, startPoint x: 542, startPoint y: 406, endPoint x: 523, endPoint y: 407, distance: 18.6
click at [523, 407] on p "Users who can’t see the content and rely on screen readers or Braille devices. …" at bounding box center [701, 412] width 575 height 33
drag, startPoint x: 580, startPoint y: 403, endPoint x: 523, endPoint y: 407, distance: 57.2
click at [523, 407] on p "Users who can’t see the content and rely on screen readers or Braille devices. …" at bounding box center [701, 412] width 575 height 33
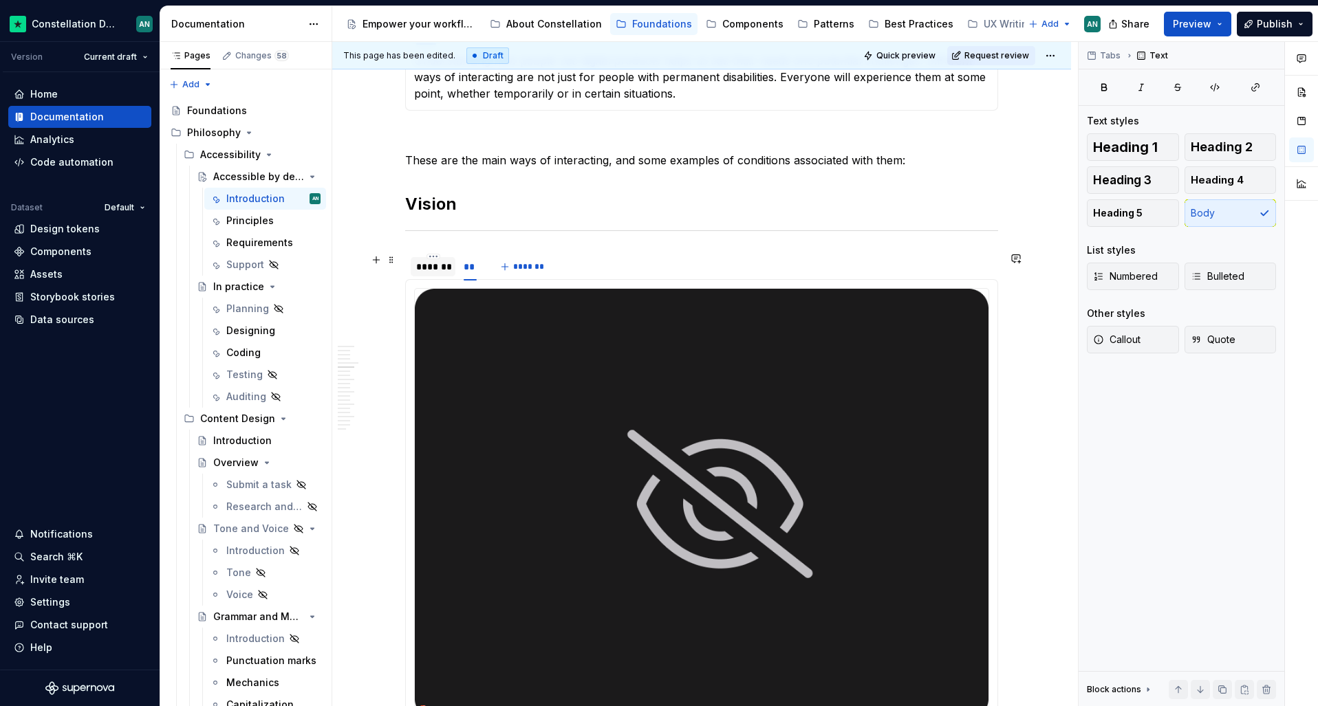
click at [431, 263] on div "*******" at bounding box center [433, 267] width 34 height 14
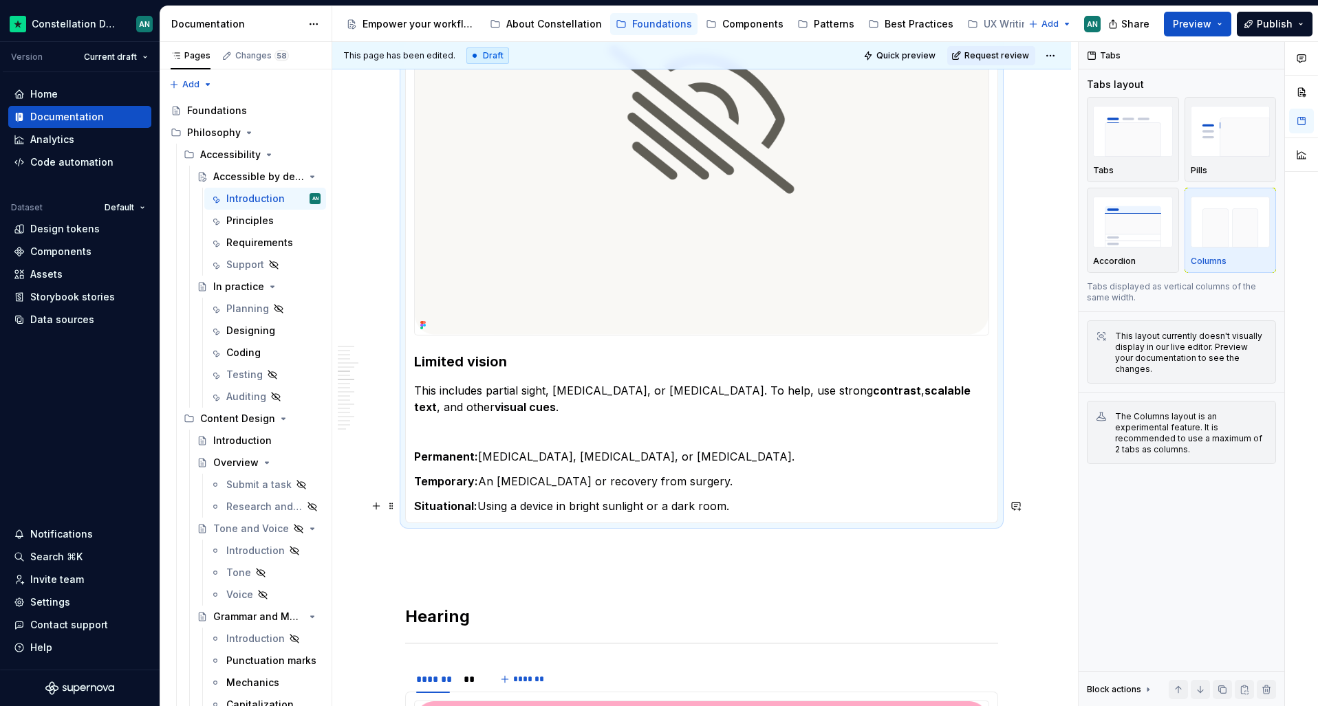
scroll to position [1070, 0]
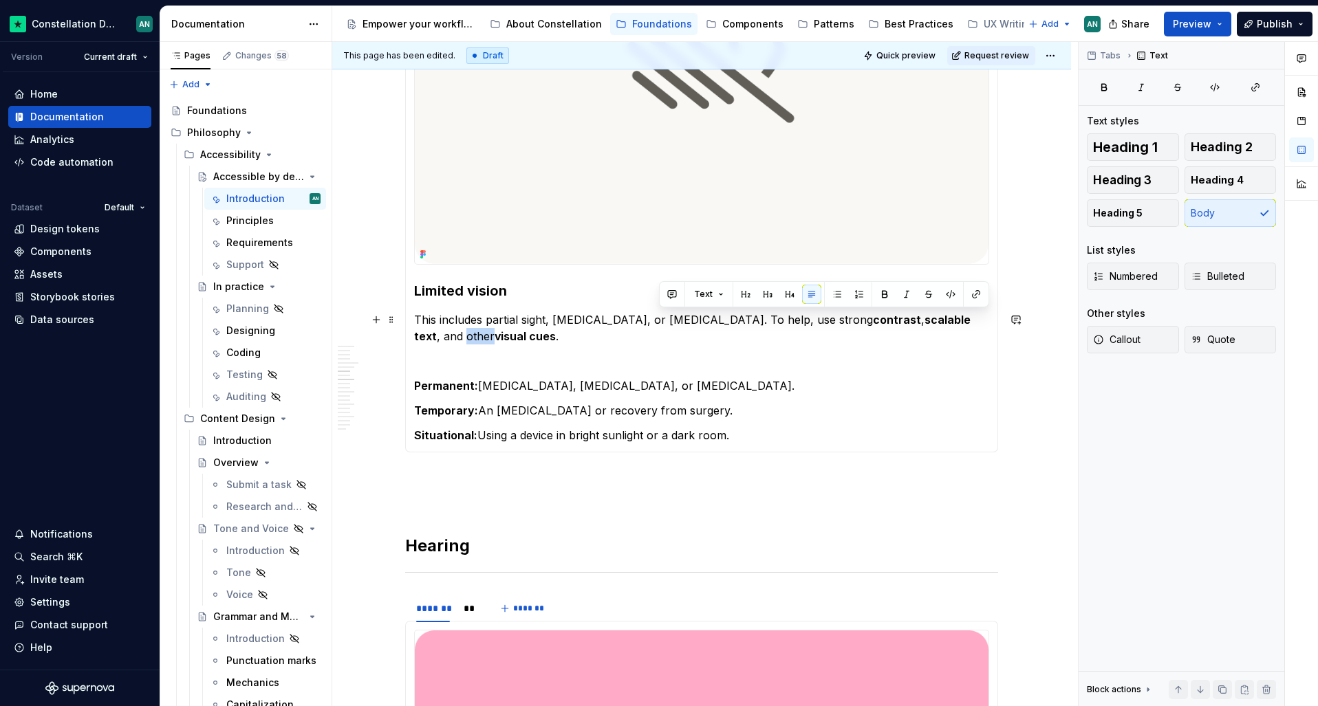
drag, startPoint x: 959, startPoint y: 321, endPoint x: 986, endPoint y: 318, distance: 27.7
click at [986, 318] on p "This includes partial sight, [MEDICAL_DATA], or [MEDICAL_DATA]. To help, use st…" at bounding box center [701, 328] width 575 height 33
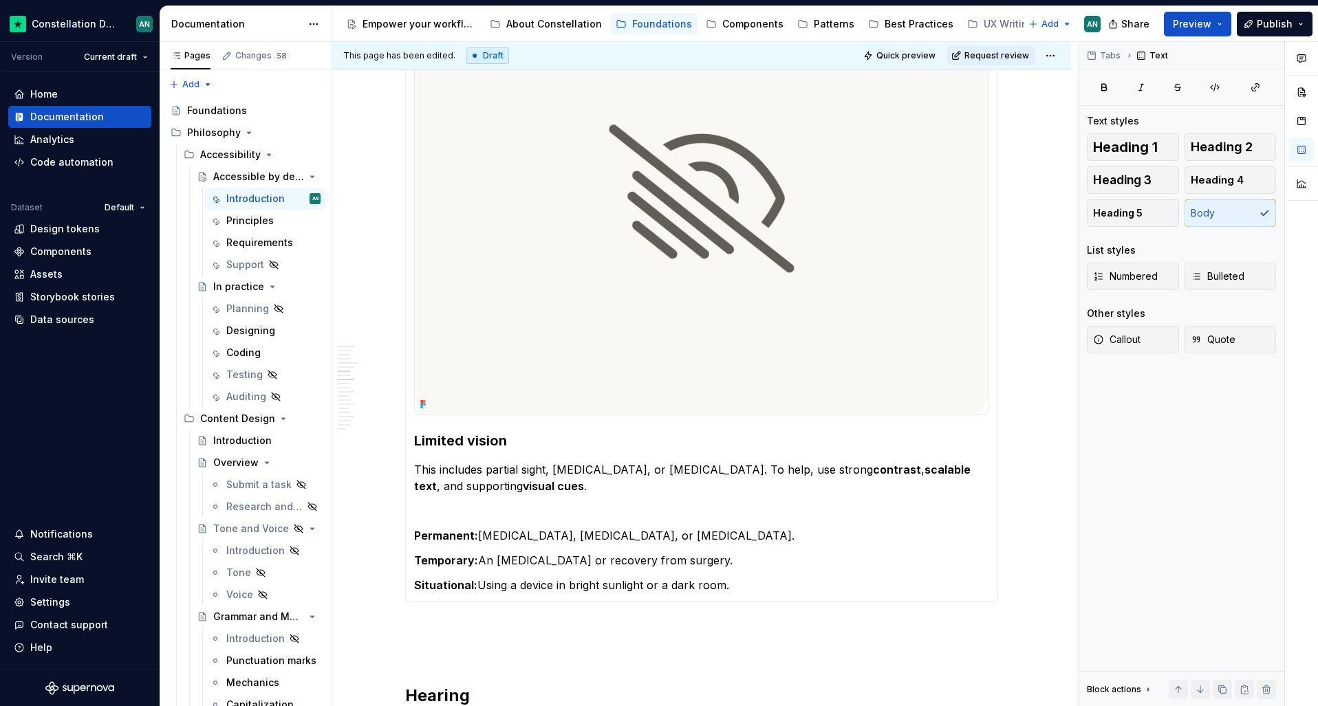
scroll to position [779, 0]
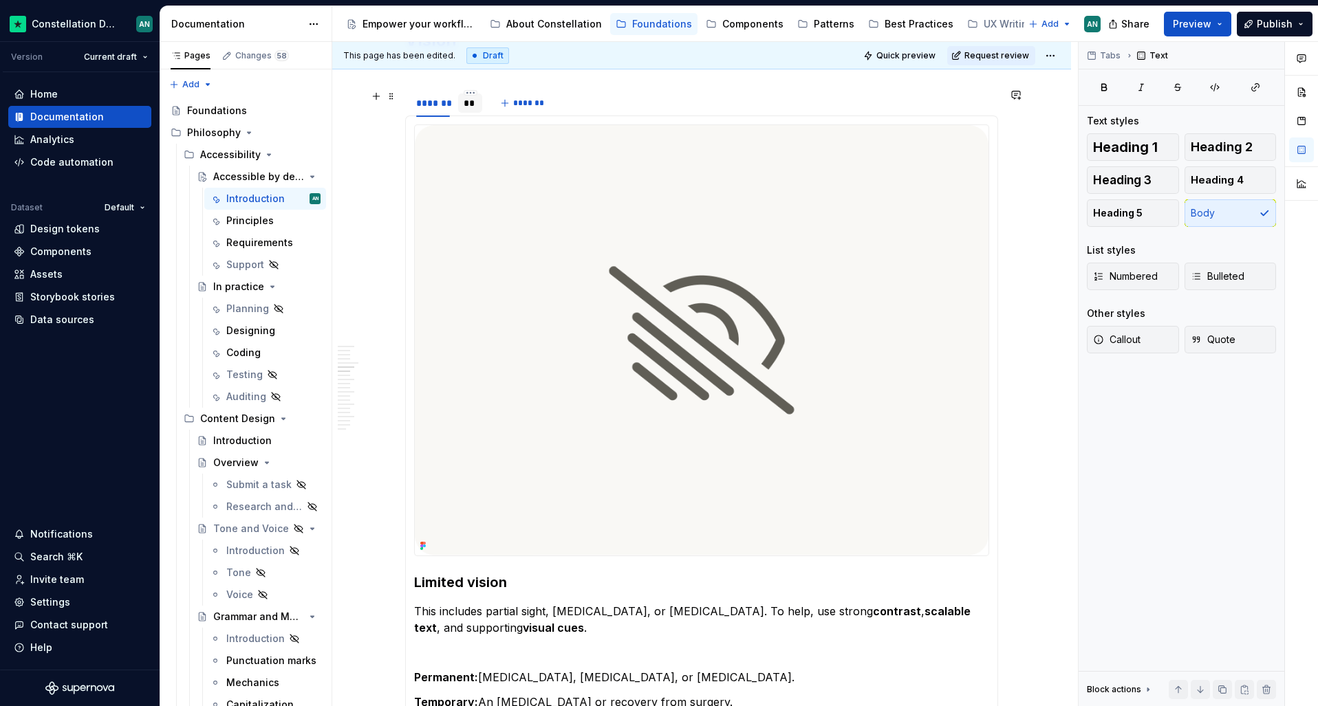
click at [464, 102] on div "**" at bounding box center [470, 103] width 13 height 14
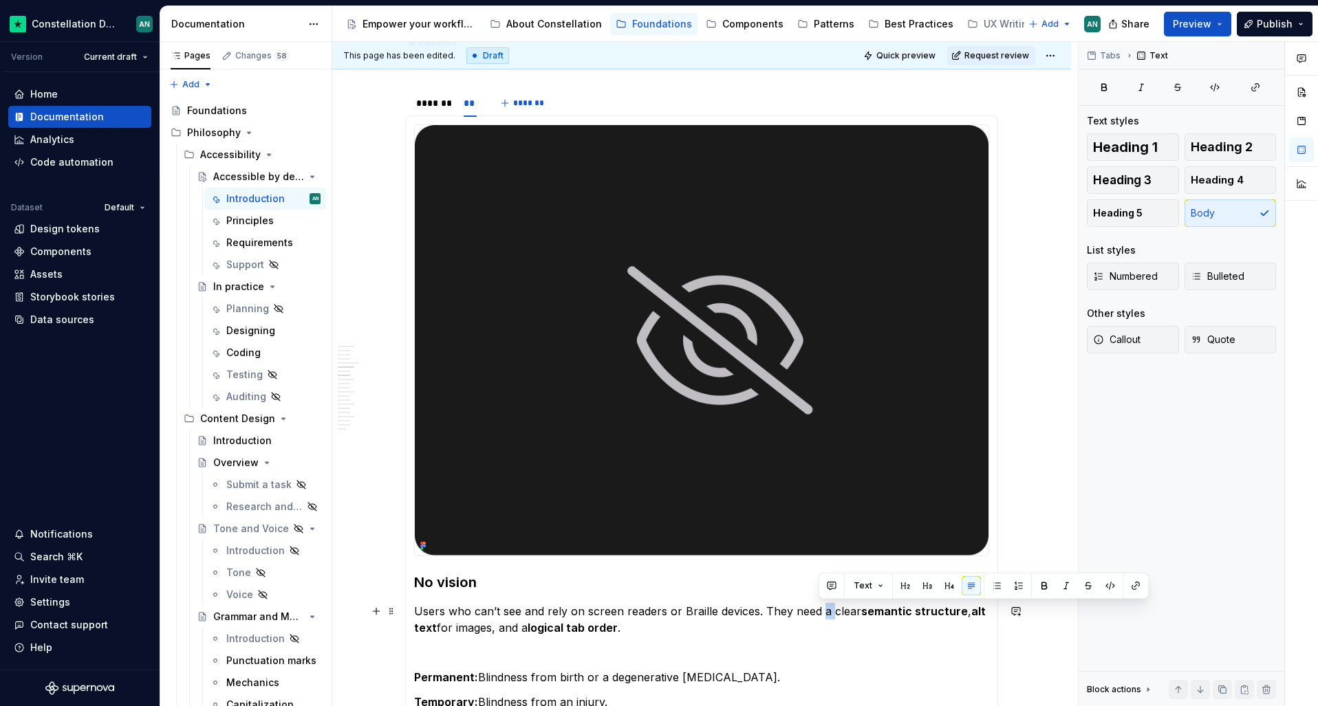
drag, startPoint x: 830, startPoint y: 613, endPoint x: 819, endPoint y: 614, distance: 10.3
click at [819, 614] on p "Users who can’t see and rely on screen readers or Braille devices. They need a …" at bounding box center [701, 619] width 575 height 33
click at [809, 625] on p "Users who can’t see and rely on screen readers or Braille devices. They need cl…" at bounding box center [701, 619] width 575 height 33
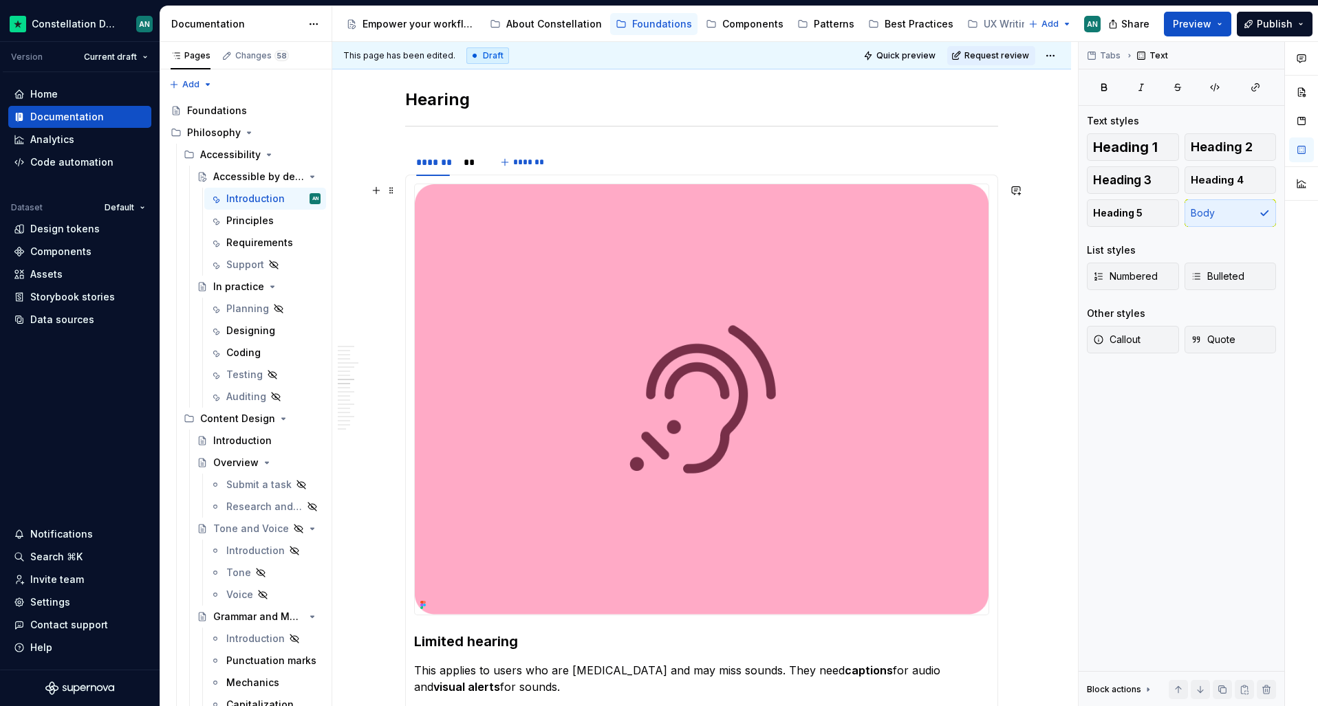
scroll to position [1752, 0]
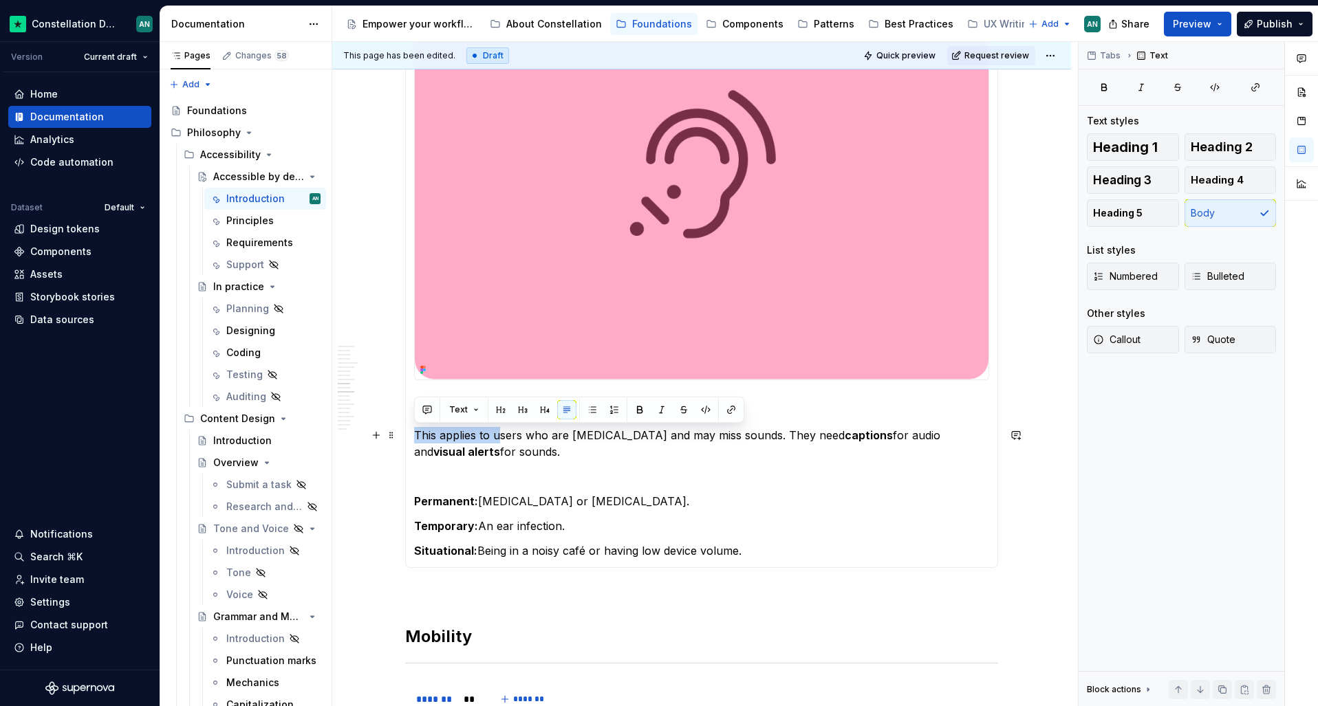
drag, startPoint x: 499, startPoint y: 437, endPoint x: 414, endPoint y: 433, distance: 84.7
click at [414, 433] on p "This applies to users who are [MEDICAL_DATA] and may miss sounds. They need cap…" at bounding box center [701, 443] width 575 height 33
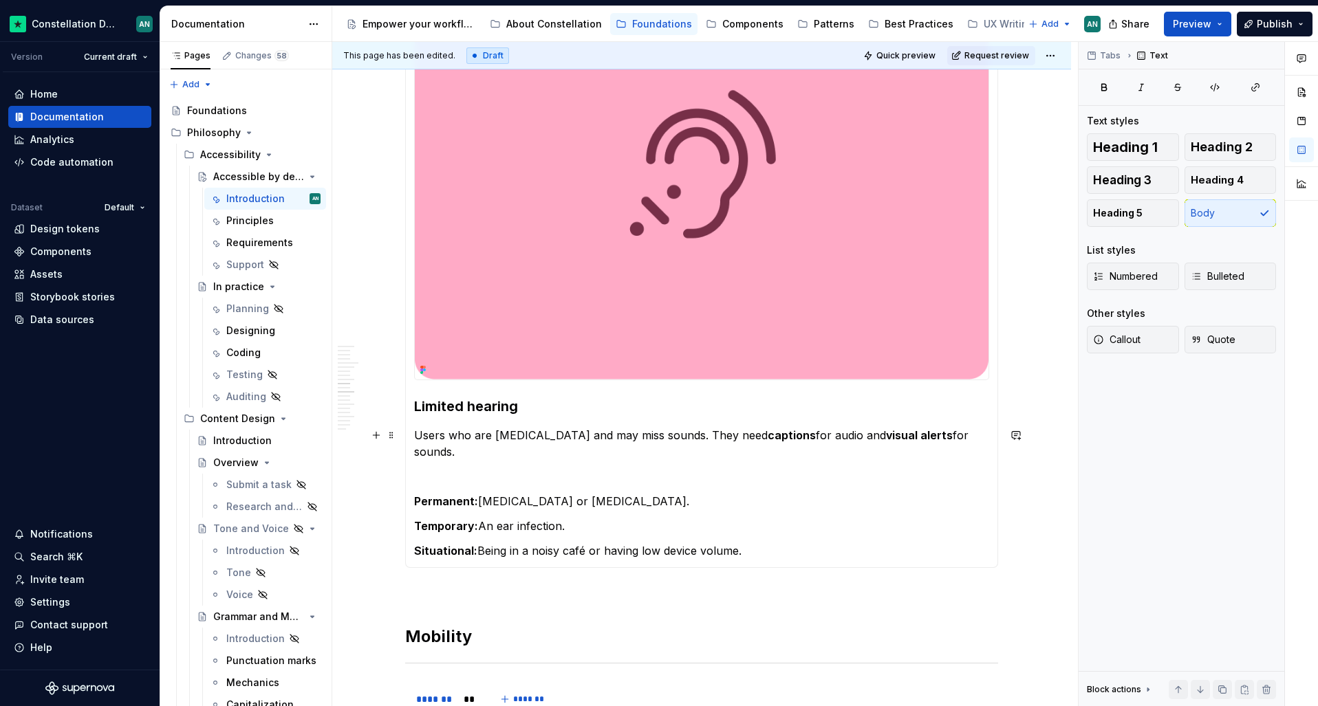
click at [473, 436] on p "Users who are [MEDICAL_DATA] and may miss sounds. They need captions for audio …" at bounding box center [701, 443] width 575 height 33
click at [609, 433] on p "Users who have difficulty are [MEDICAL_DATA] and may miss sounds. They need cap…" at bounding box center [701, 443] width 575 height 33
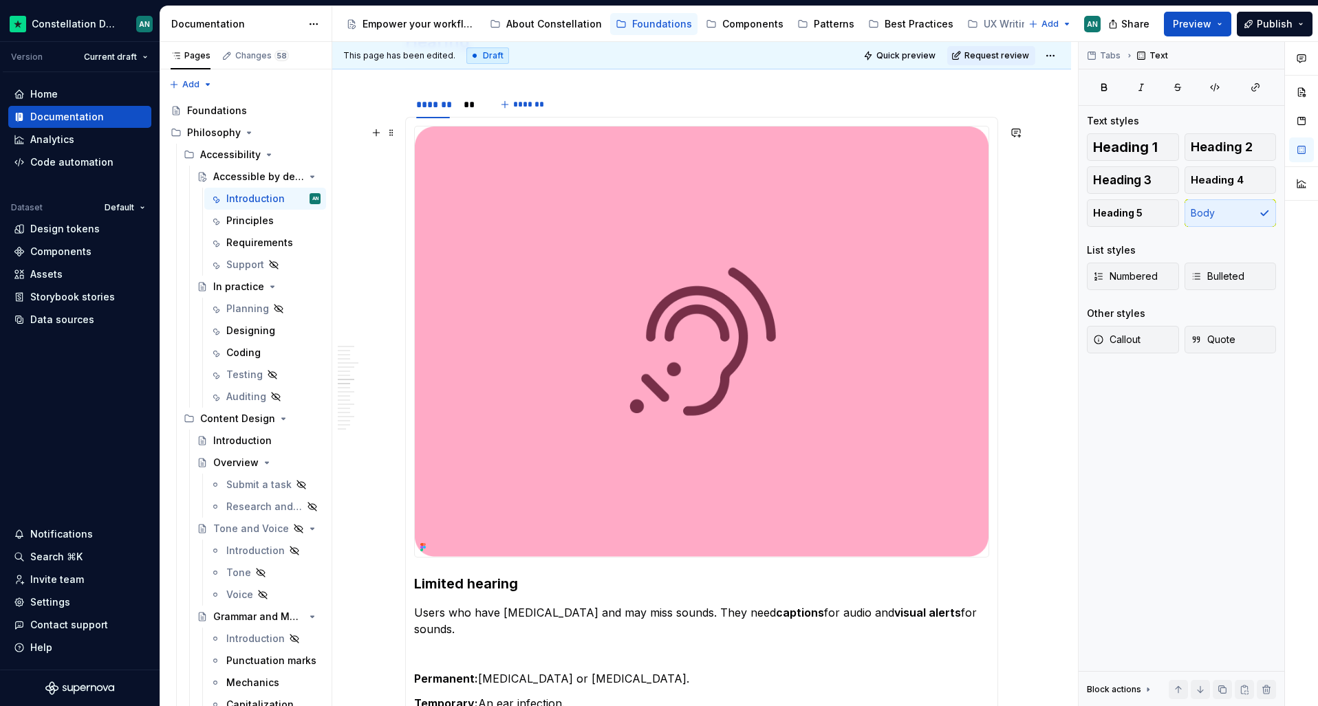
scroll to position [1504, 0]
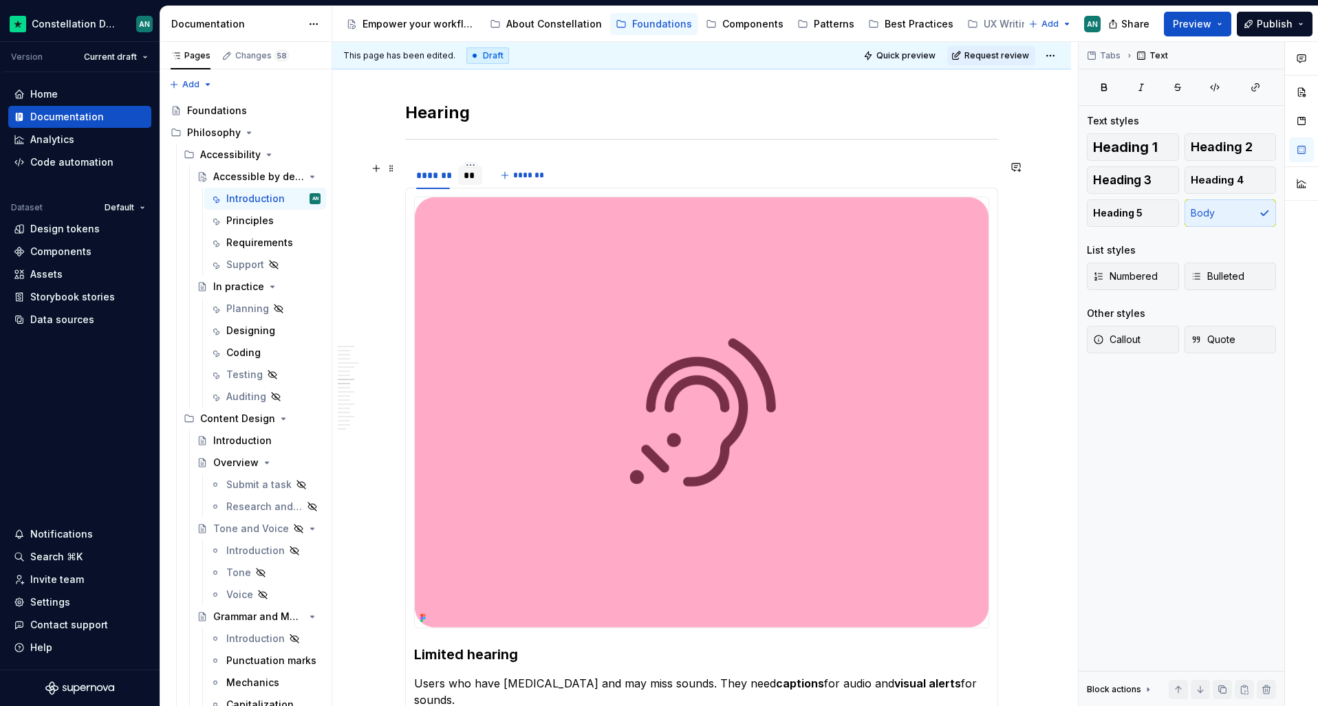
click at [473, 177] on div "**" at bounding box center [470, 176] width 13 height 14
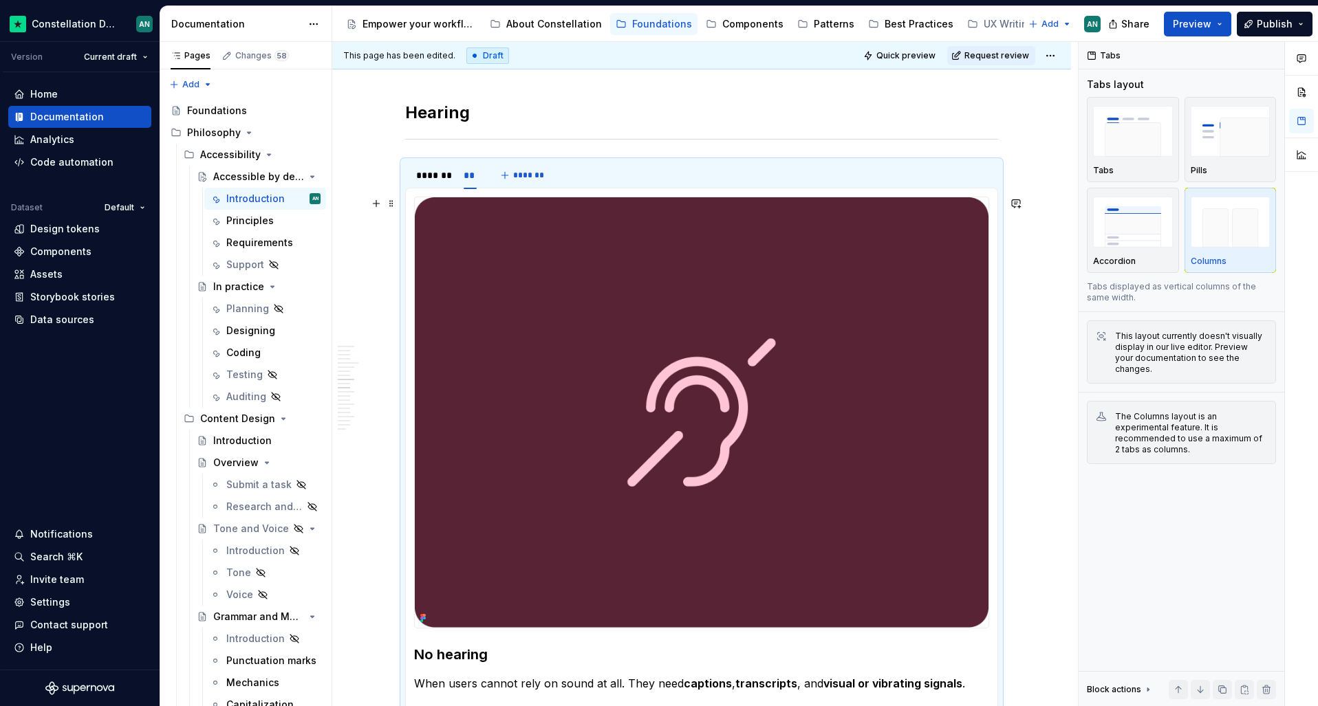
scroll to position [1725, 0]
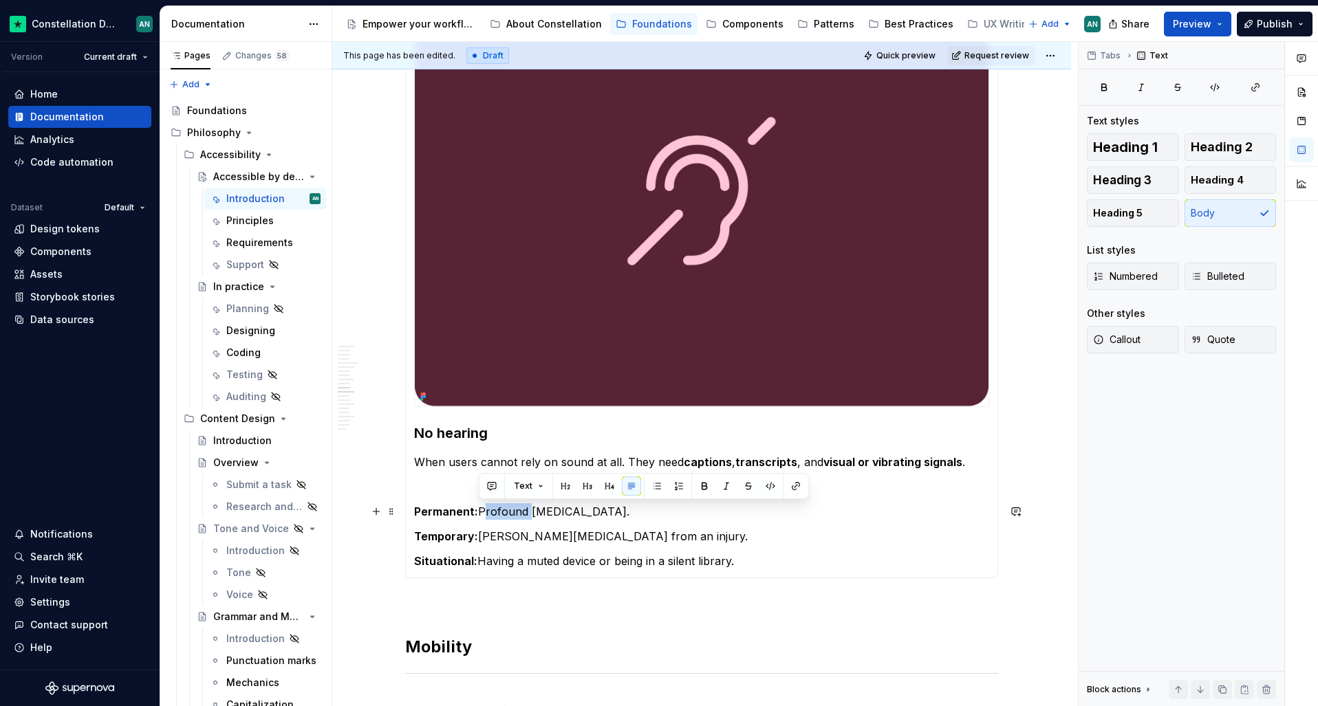
drag, startPoint x: 526, startPoint y: 512, endPoint x: 482, endPoint y: 510, distance: 44.1
click at [482, 510] on p "Permanent: Profound [MEDICAL_DATA]." at bounding box center [701, 512] width 575 height 17
click at [529, 513] on p "Permanent: Profound [MEDICAL_DATA]." at bounding box center [701, 512] width 575 height 17
click at [528, 578] on div "Limited hearing Users who have [MEDICAL_DATA] and may miss sounds. They need ca…" at bounding box center [701, 272] width 593 height 612
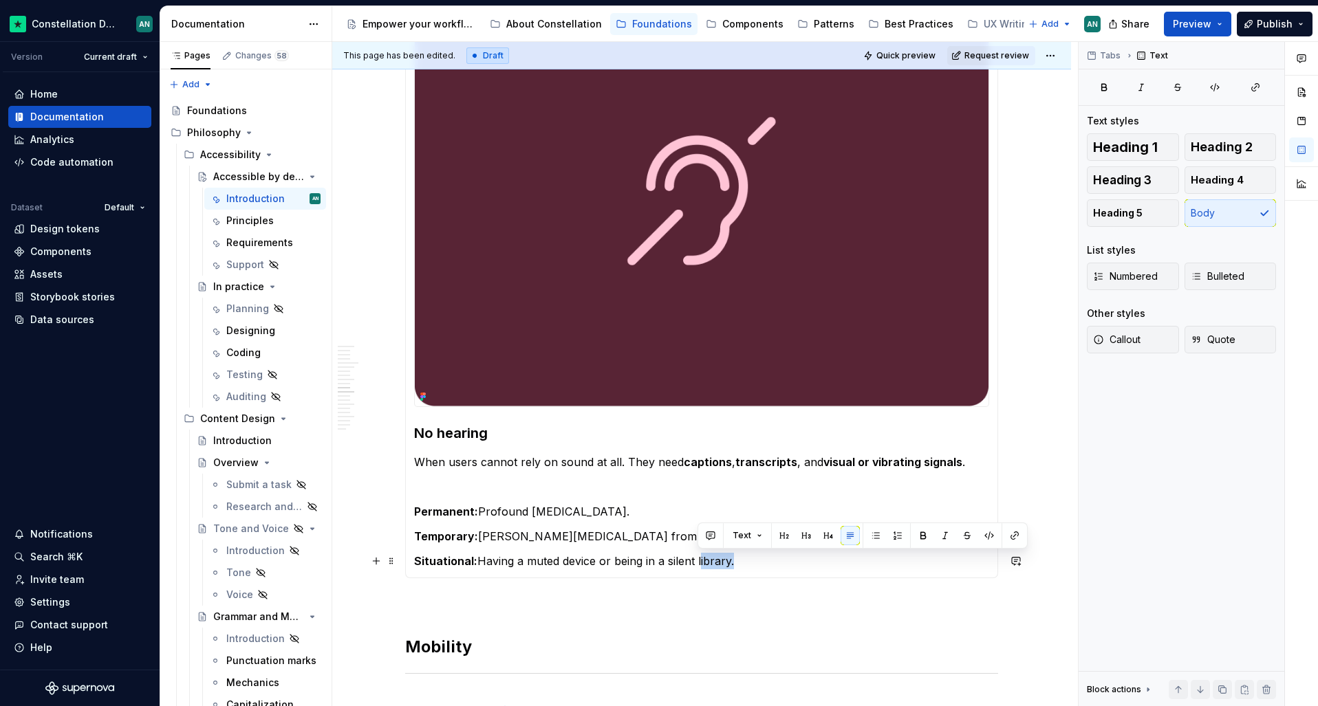
drag, startPoint x: 698, startPoint y: 561, endPoint x: 728, endPoint y: 563, distance: 30.4
click at [728, 563] on p "Situational: Having a muted device or being in a silent library." at bounding box center [701, 561] width 575 height 17
drag, startPoint x: 560, startPoint y: 559, endPoint x: 515, endPoint y: 563, distance: 45.0
click at [515, 563] on p "Situational: Having a muted device or being in a silent library." at bounding box center [701, 561] width 575 height 17
click at [628, 564] on p "Situational: Having a muted device or being in a silent library." at bounding box center [701, 561] width 575 height 17
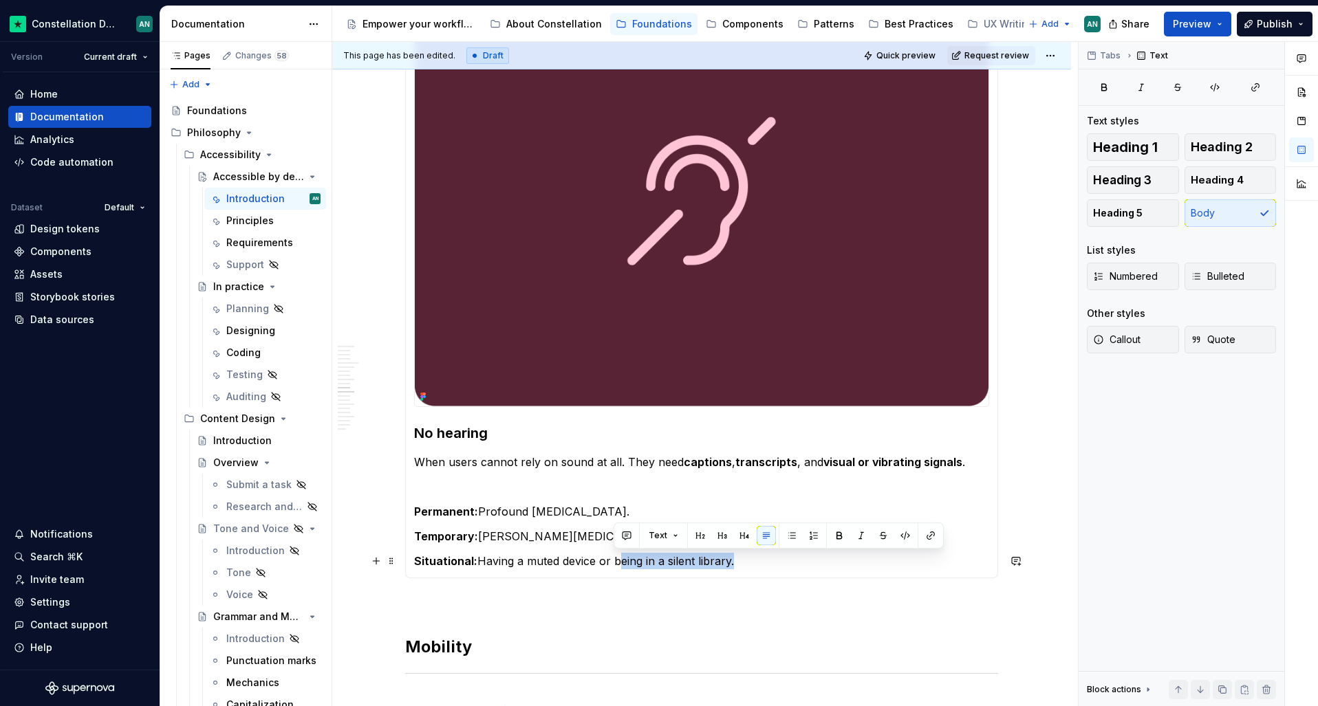
drag, startPoint x: 614, startPoint y: 559, endPoint x: 731, endPoint y: 554, distance: 116.4
click at [731, 554] on p "Situational: Having a muted device or being in a silent library." at bounding box center [701, 561] width 575 height 17
click at [552, 600] on p "To enrich screen reader interactions, please activate Accessibility in Grammarl…" at bounding box center [701, 603] width 593 height 17
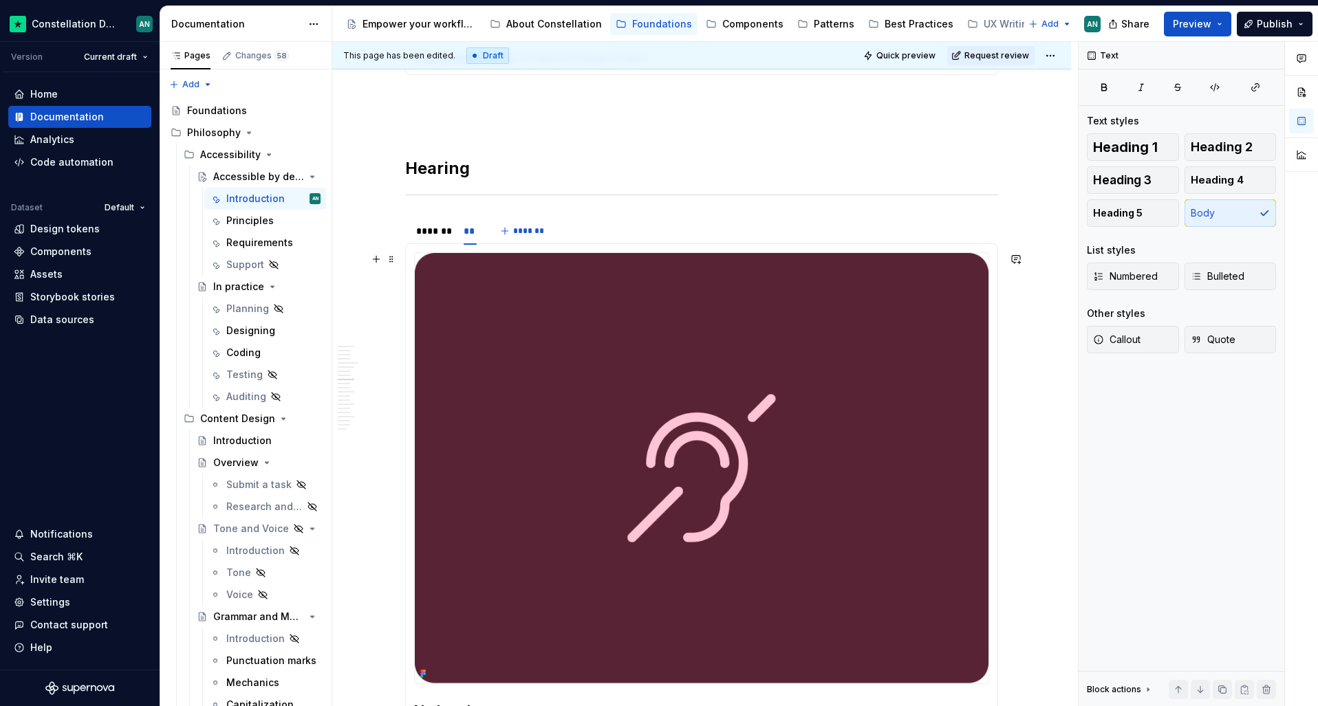
scroll to position [1077, 0]
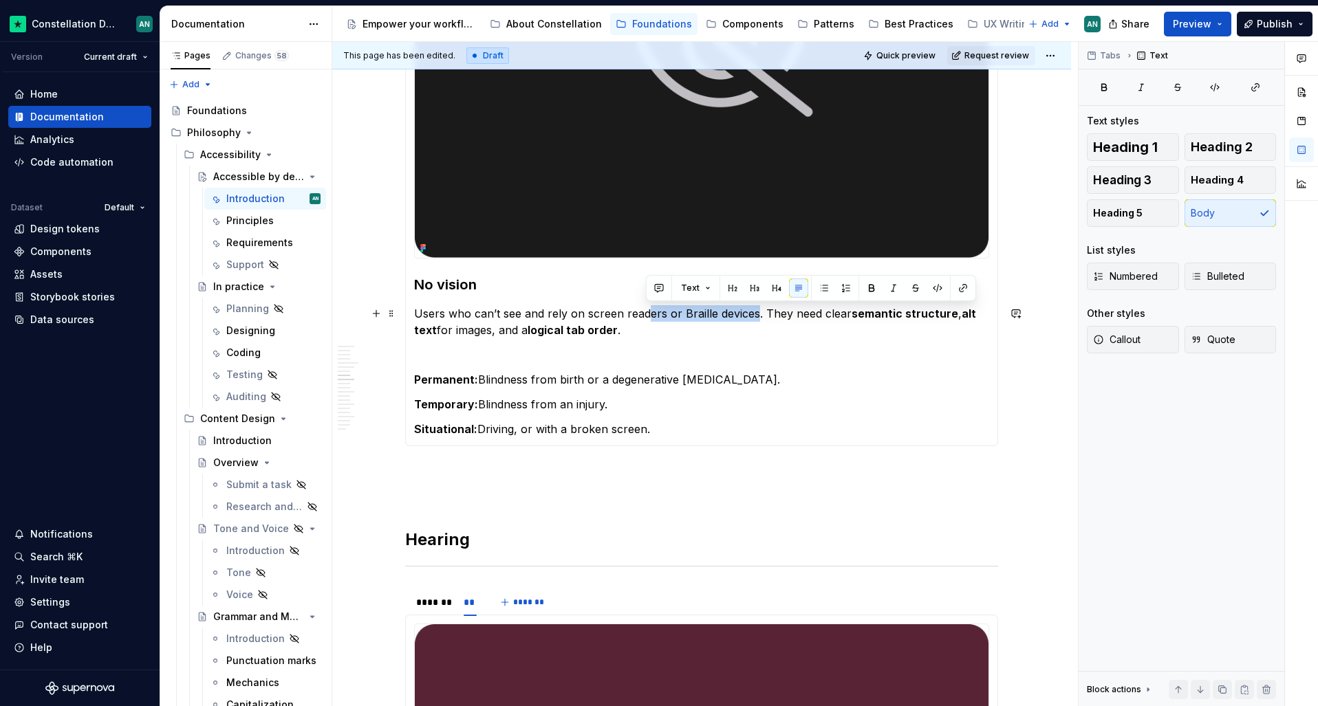
drag, startPoint x: 649, startPoint y: 314, endPoint x: 753, endPoint y: 312, distance: 103.9
click at [753, 312] on p "Users who can’t see and rely on screen readers or Braille devices. They need cl…" at bounding box center [701, 321] width 575 height 33
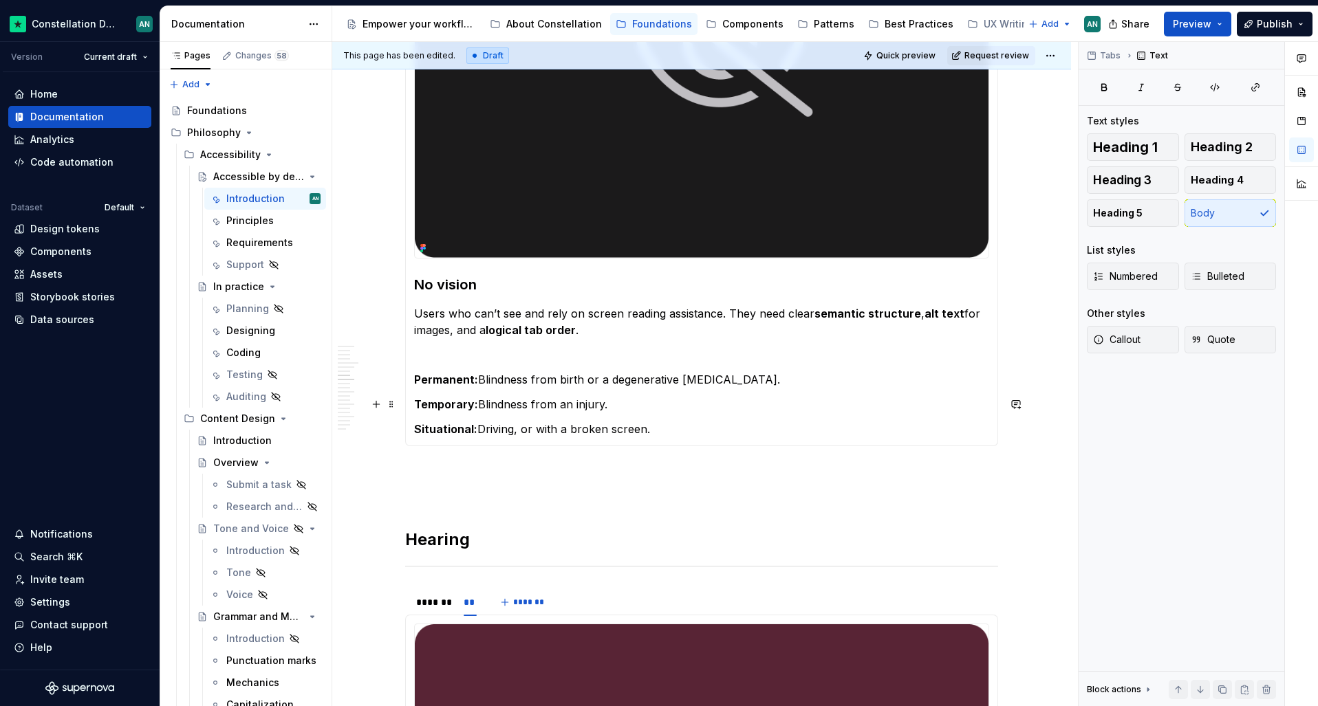
click at [797, 369] on section-item-column "No vision Users who can’t see and rely on screen reading assistance. They need …" at bounding box center [701, 132] width 575 height 611
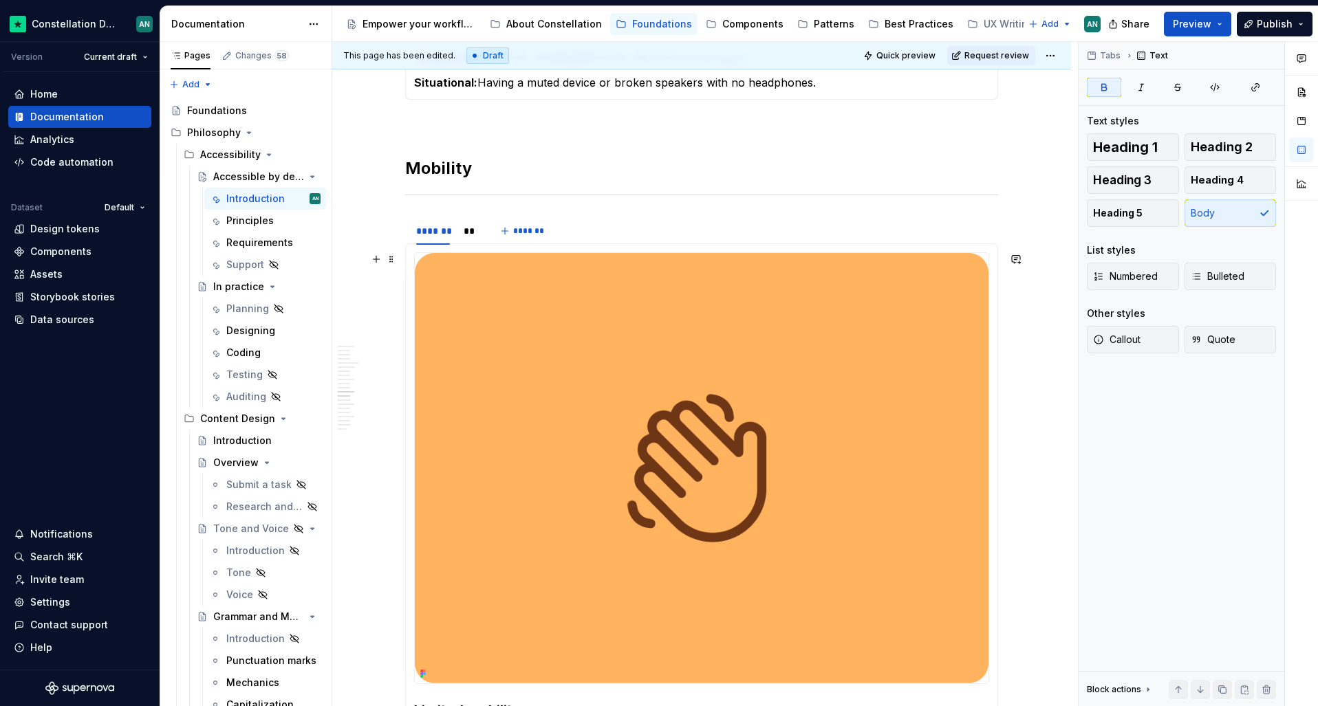
scroll to position [2637, 0]
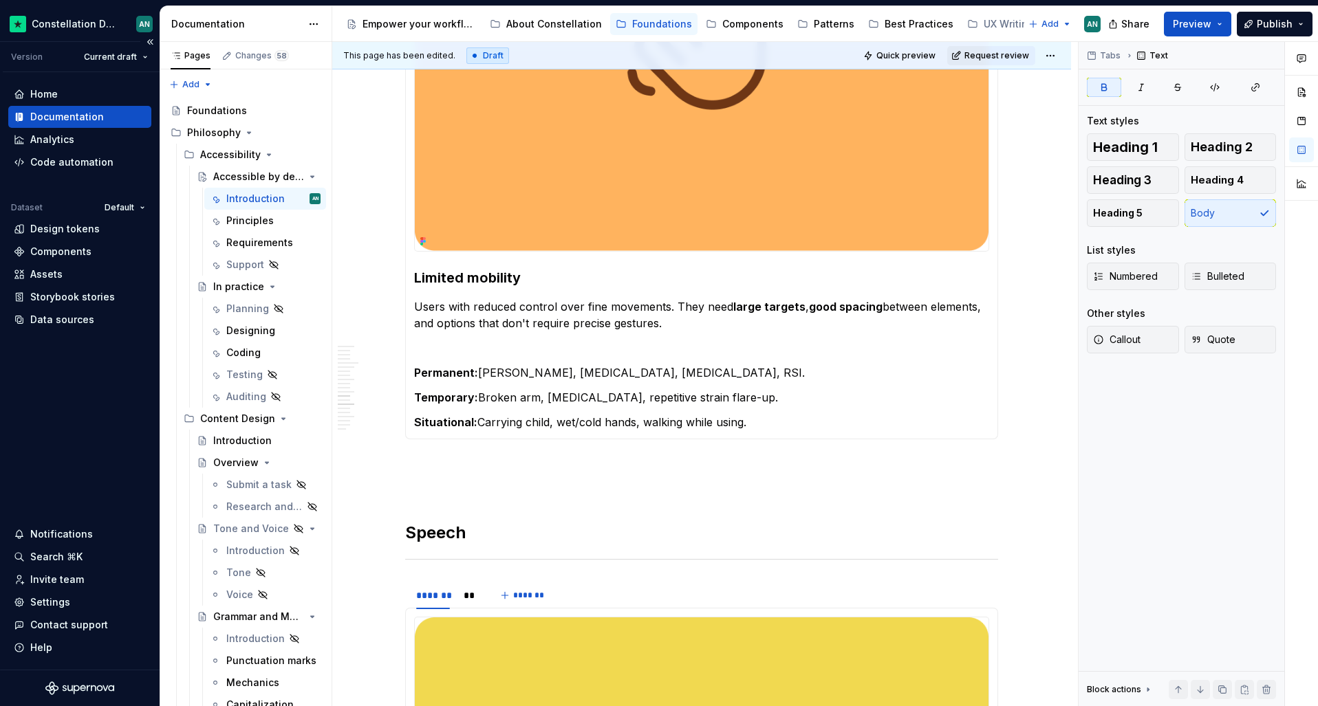
type textarea "*"
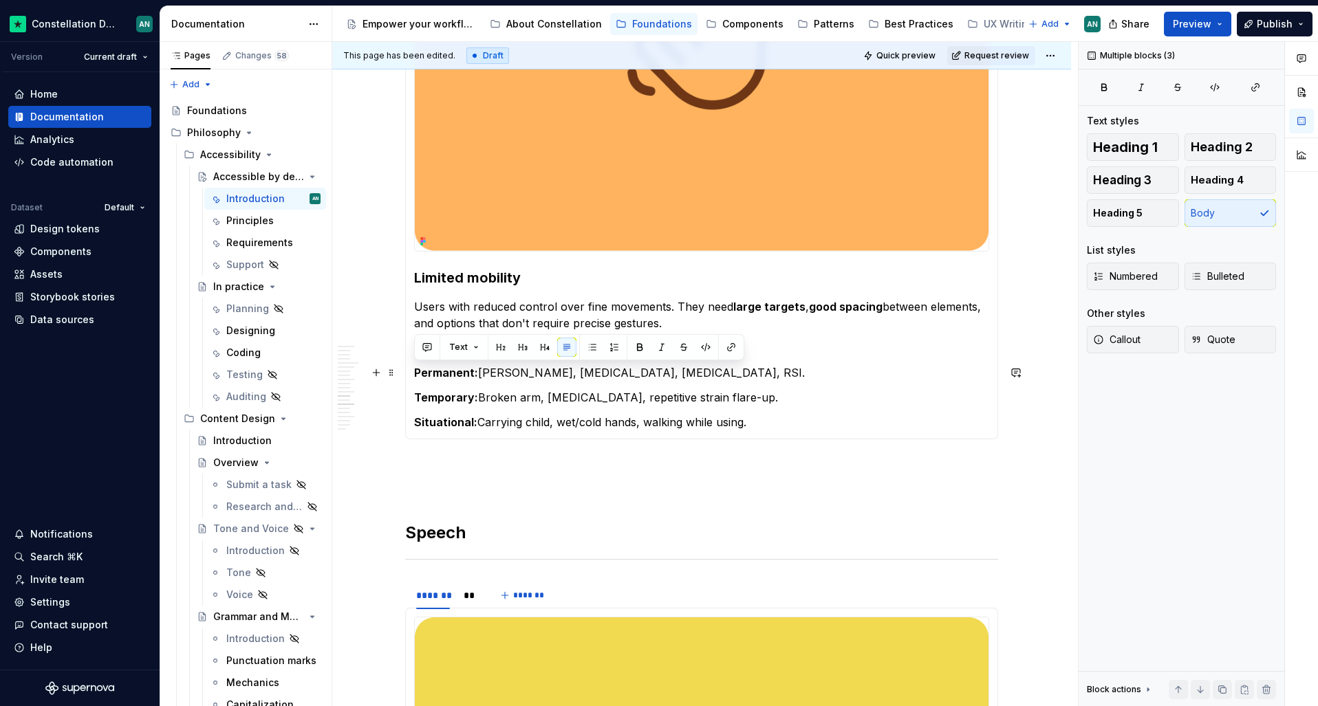
drag, startPoint x: 755, startPoint y: 424, endPoint x: 400, endPoint y: 374, distance: 358.5
click at [405, 374] on section "******* ** ******* Limited mobility Users with reduced control over fine moveme…" at bounding box center [701, 111] width 593 height 656
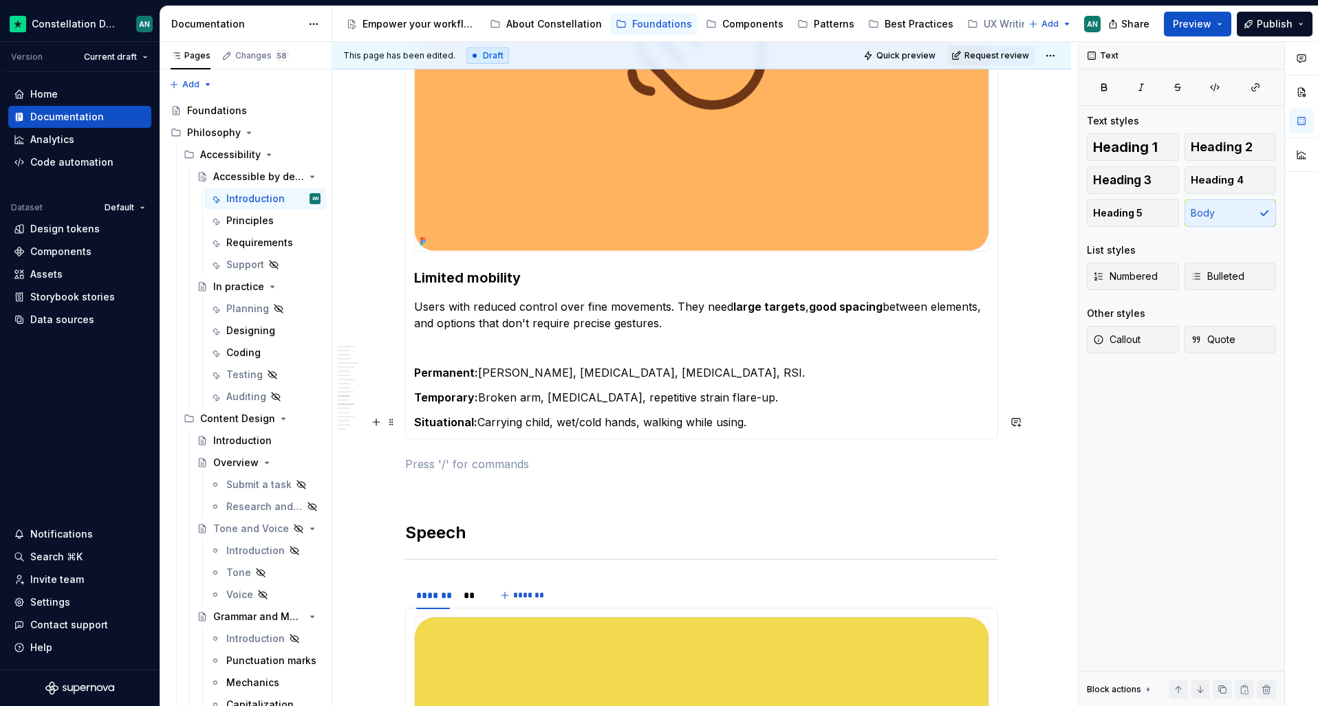
click at [765, 424] on p "Situational: Carrying child, wet/cold hands, walking while using." at bounding box center [701, 422] width 575 height 17
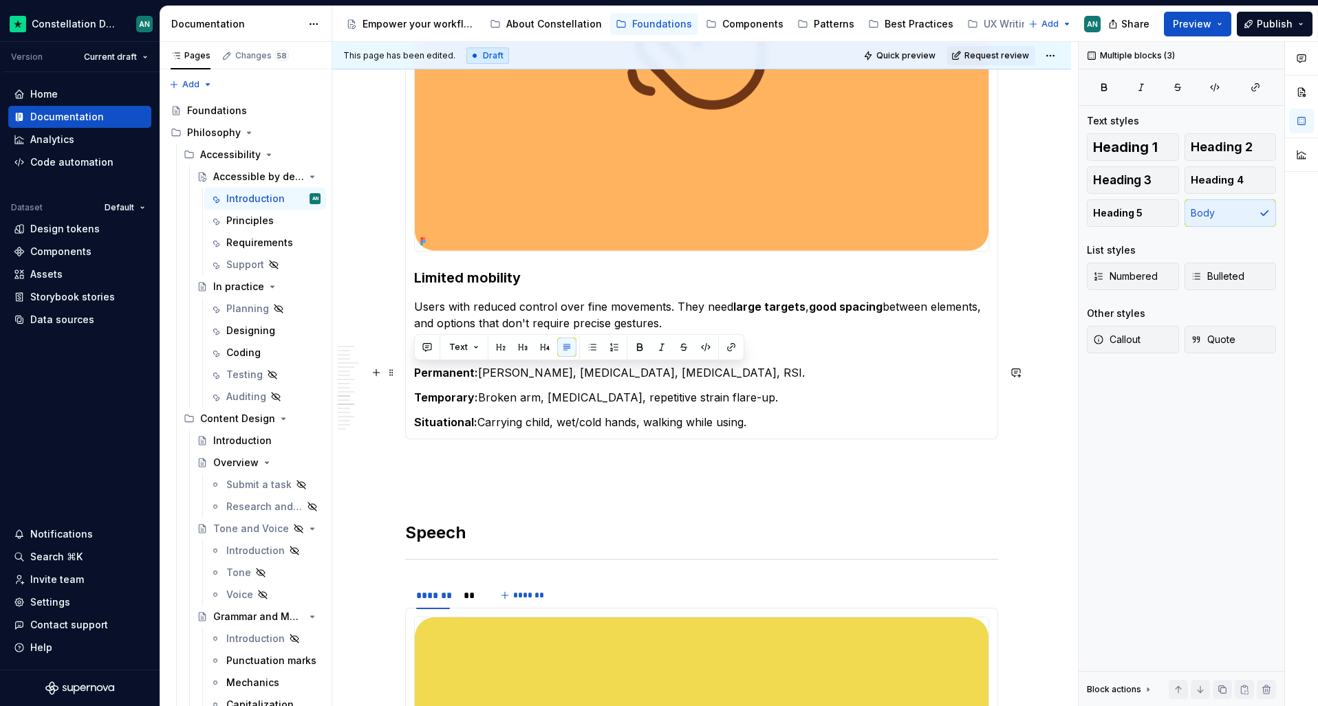
drag, startPoint x: 769, startPoint y: 424, endPoint x: 413, endPoint y: 367, distance: 360.3
click at [414, 367] on section-item-column "Limited mobility Users with reduced control over fine movements. They need larg…" at bounding box center [701, 125] width 575 height 611
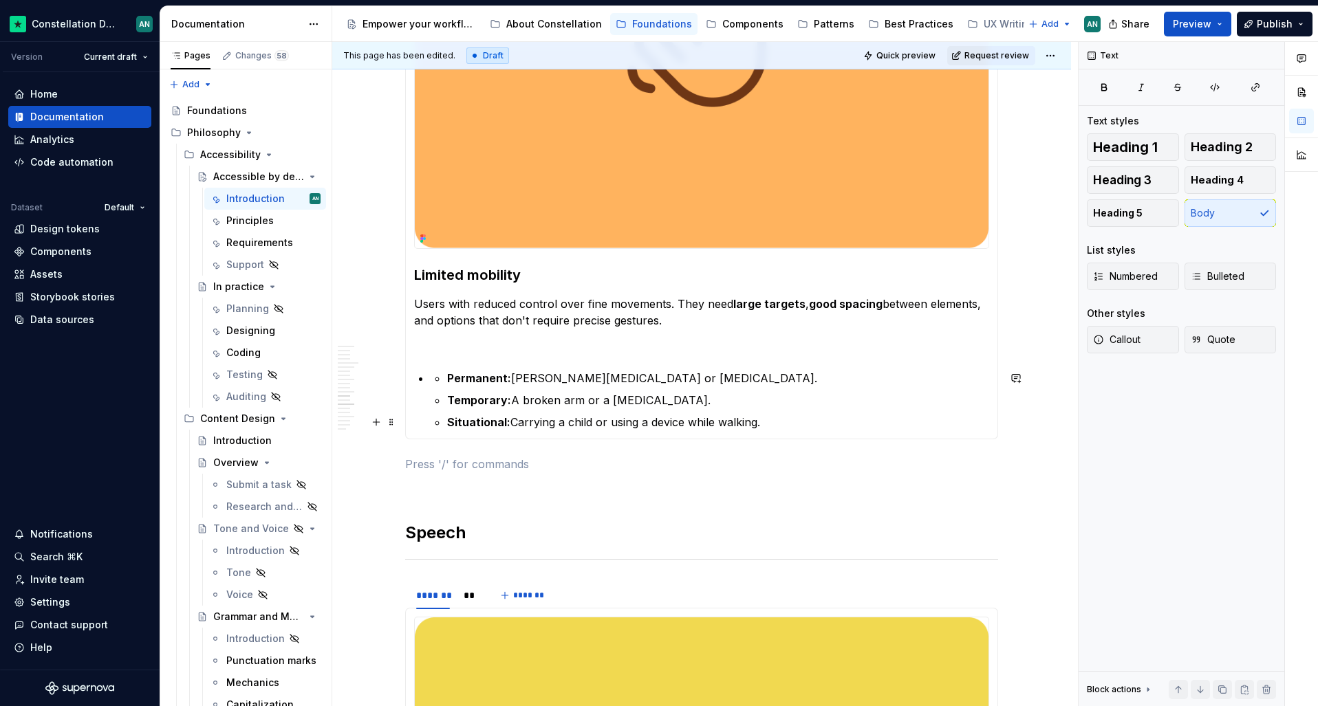
click at [444, 422] on li "Permanent: [PERSON_NAME][MEDICAL_DATA] or [MEDICAL_DATA]. Temporary: A broken a…" at bounding box center [710, 400] width 559 height 61
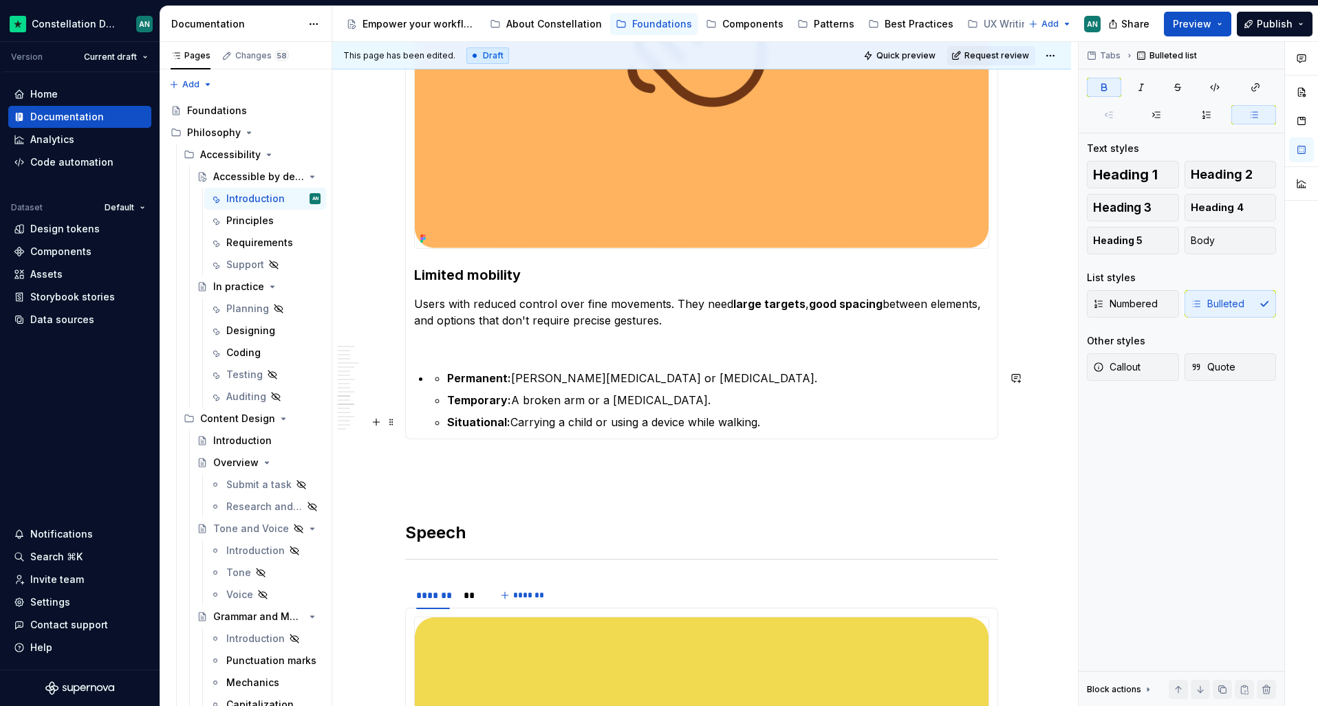
click at [449, 420] on strong "Situational:" at bounding box center [478, 422] width 63 height 14
click at [447, 415] on strong "Situational:" at bounding box center [478, 422] width 63 height 14
click at [448, 407] on p "Temporary: A broken arm or a [MEDICAL_DATA]." at bounding box center [718, 400] width 542 height 17
click at [444, 376] on li "Permanent: [PERSON_NAME][MEDICAL_DATA] or [MEDICAL_DATA]. Temporary: A broken a…" at bounding box center [710, 400] width 559 height 61
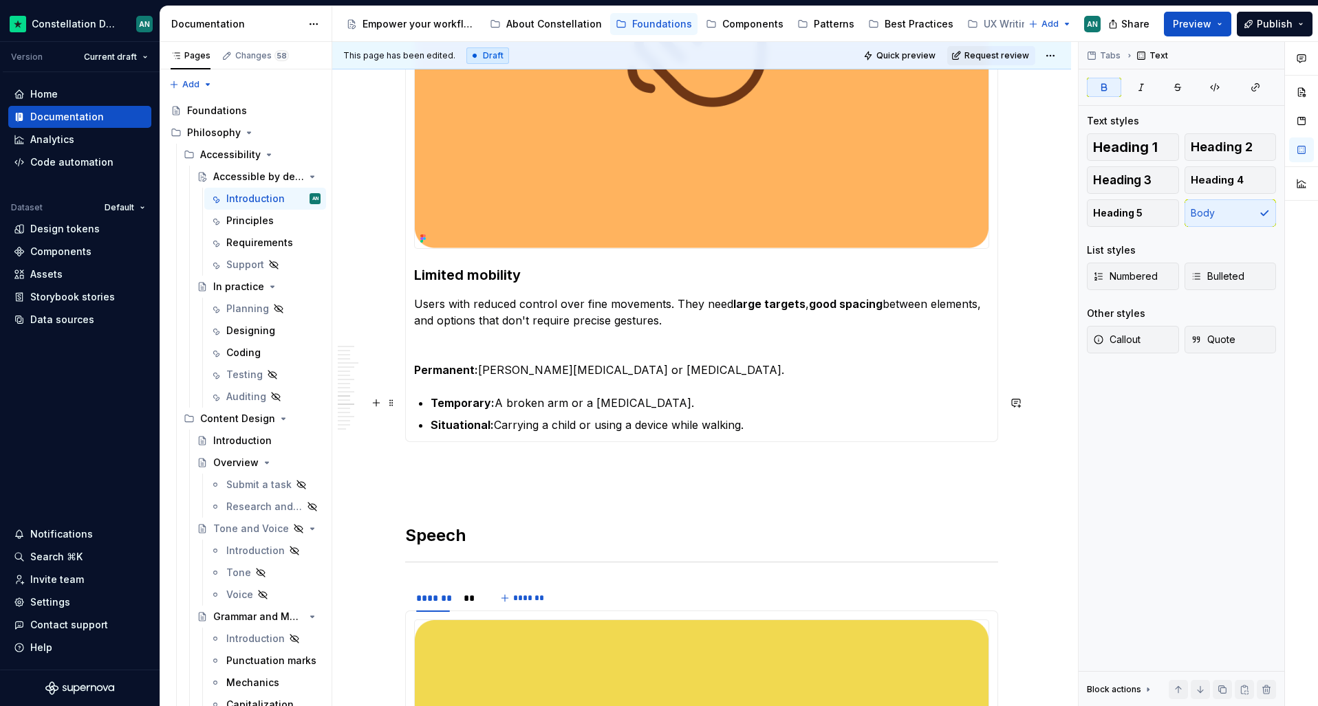
click at [431, 405] on strong "Temporary:" at bounding box center [463, 403] width 64 height 14
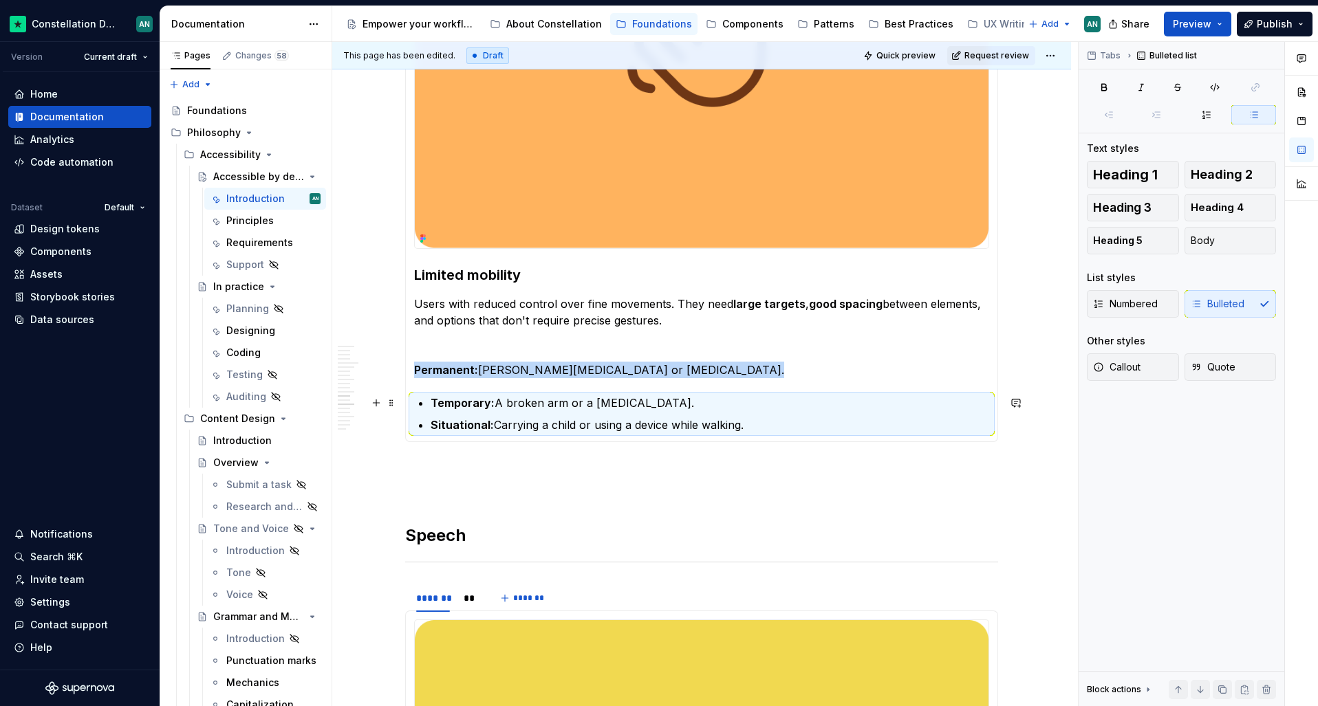
click at [427, 403] on section-item-column "Limited mobility Users with reduced control over fine movements. They need larg…" at bounding box center [701, 125] width 575 height 616
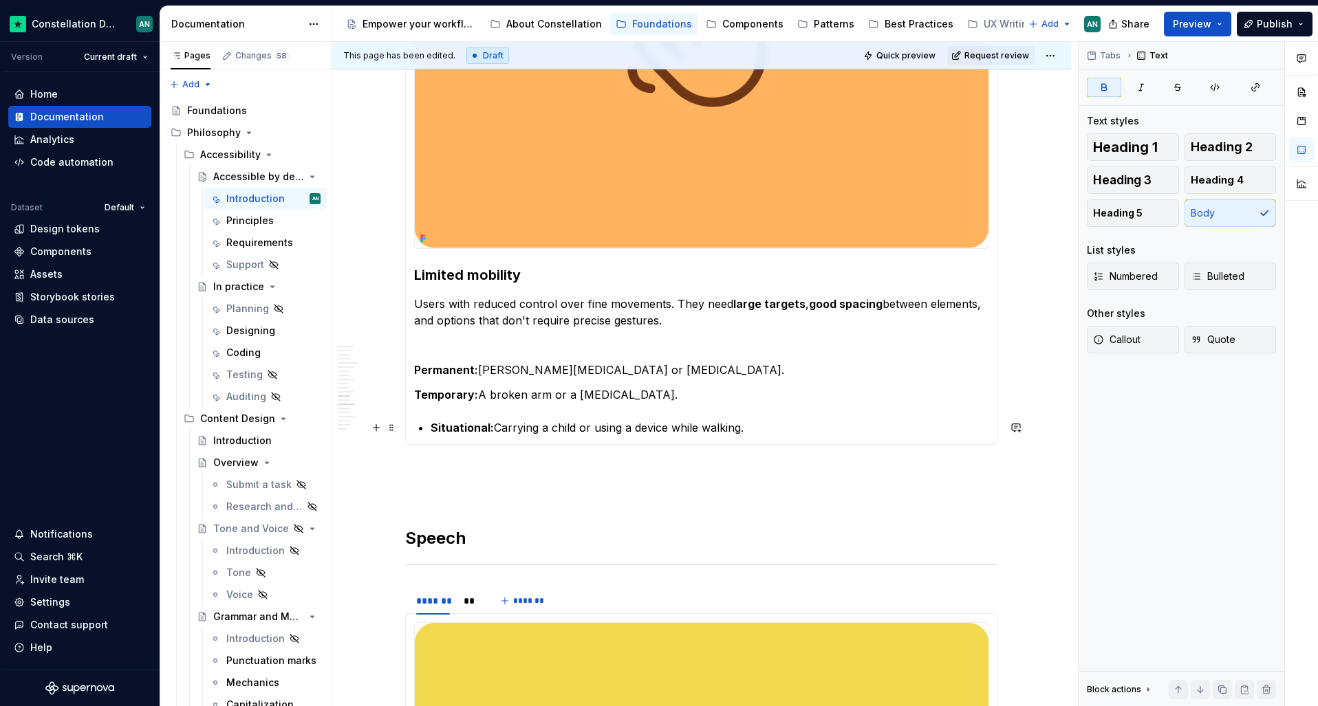
click at [431, 425] on strong "Situational:" at bounding box center [462, 428] width 63 height 14
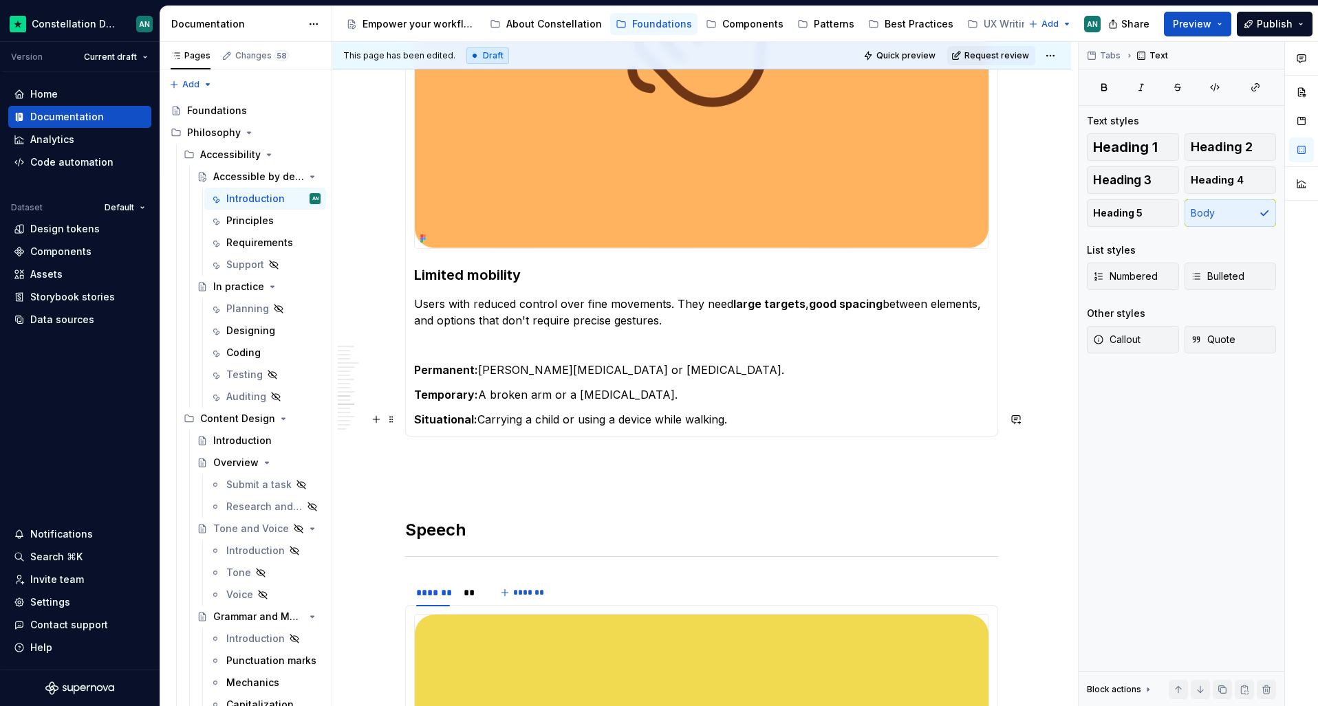
click at [612, 413] on p "Situational: Carrying a child or using a device while walking." at bounding box center [701, 419] width 575 height 17
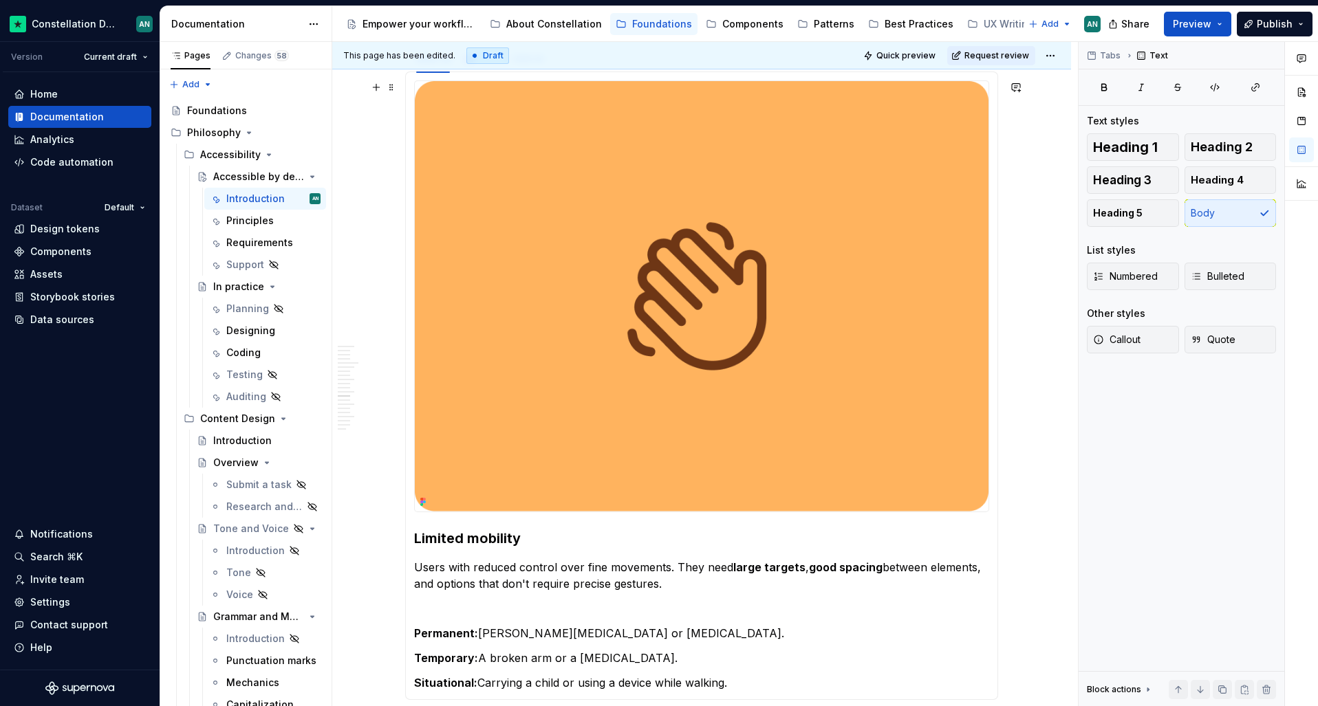
scroll to position [2335, 0]
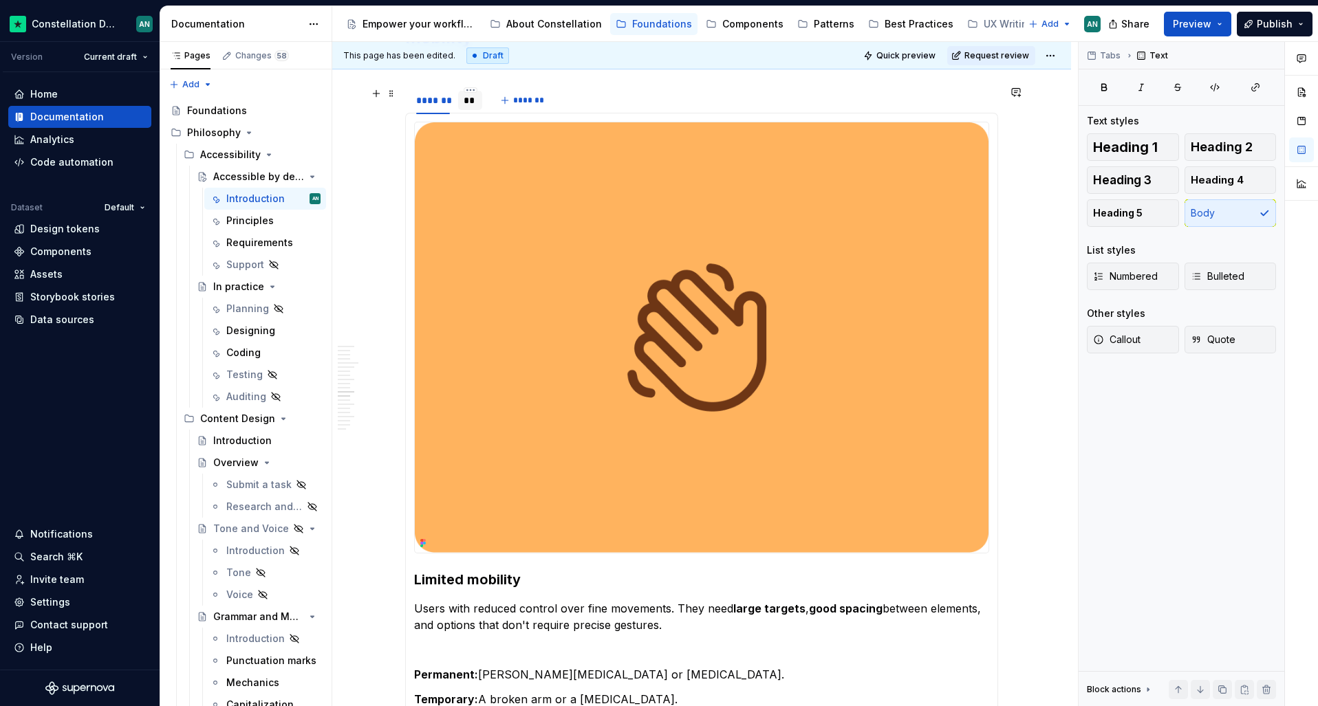
click at [466, 102] on div "**" at bounding box center [470, 101] width 13 height 14
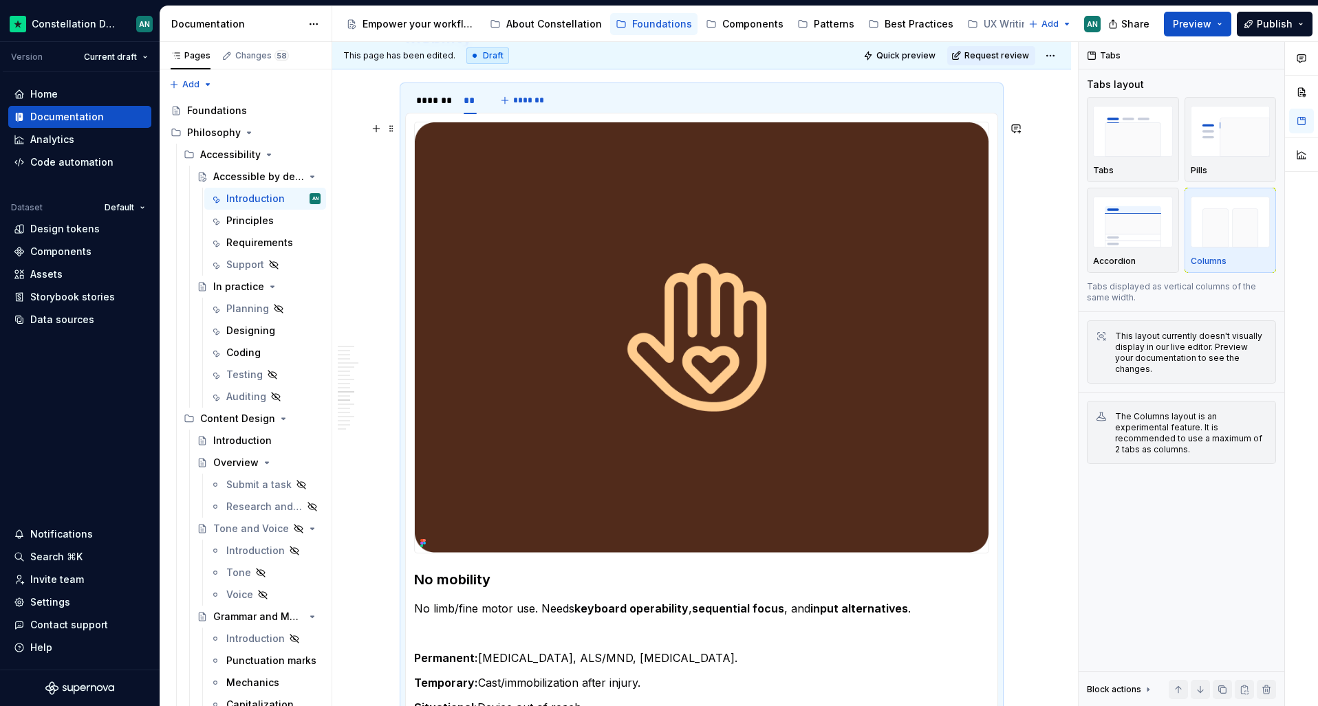
scroll to position [2575, 0]
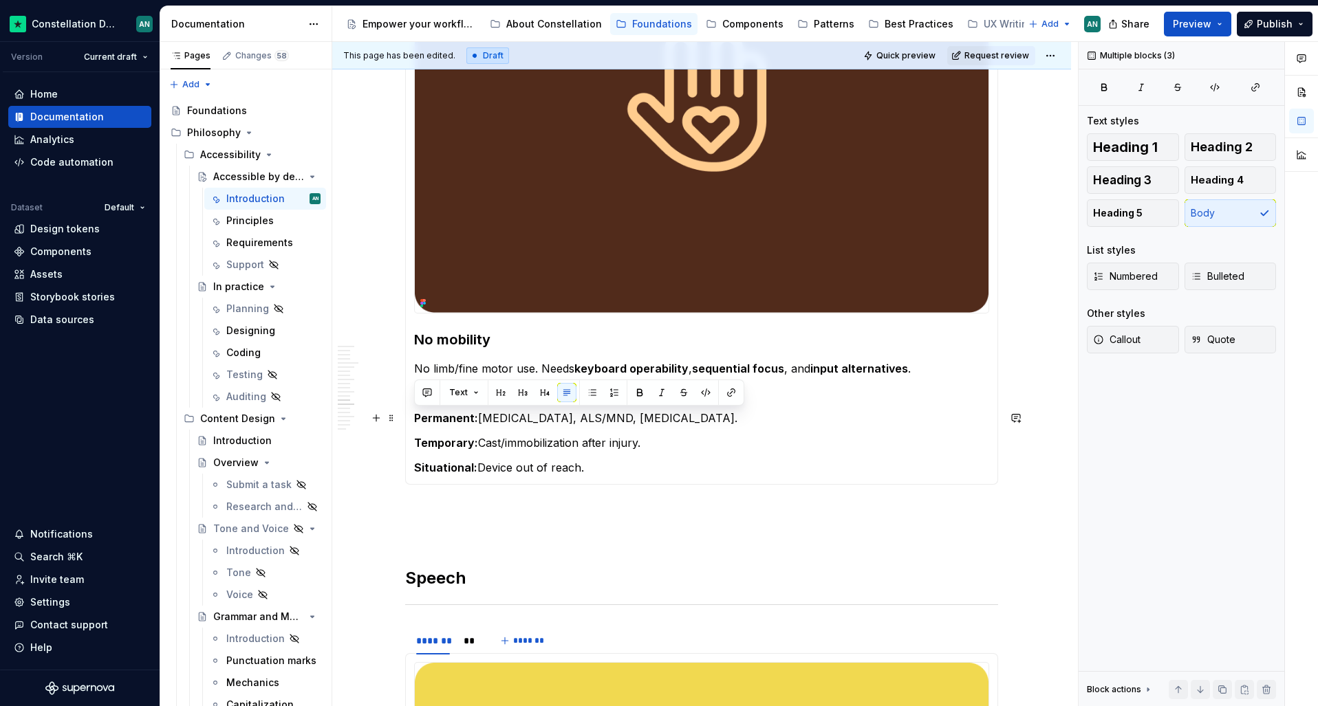
drag, startPoint x: 649, startPoint y: 471, endPoint x: 413, endPoint y: 417, distance: 242.0
click at [413, 417] on div "Limited mobility Users with reduced control over fine movements. They need larg…" at bounding box center [701, 179] width 593 height 612
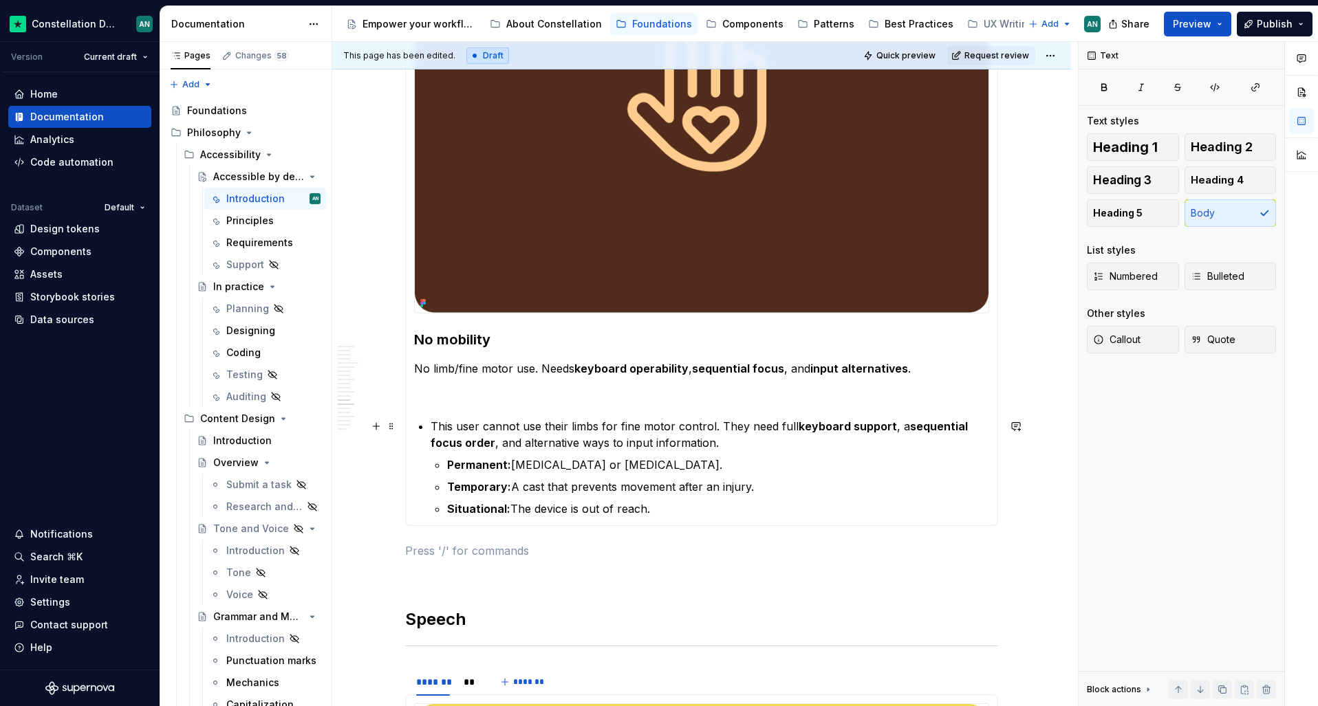
click at [431, 423] on p "This user cannot use their limbs for fine motor control. They need full keyboar…" at bounding box center [710, 434] width 559 height 33
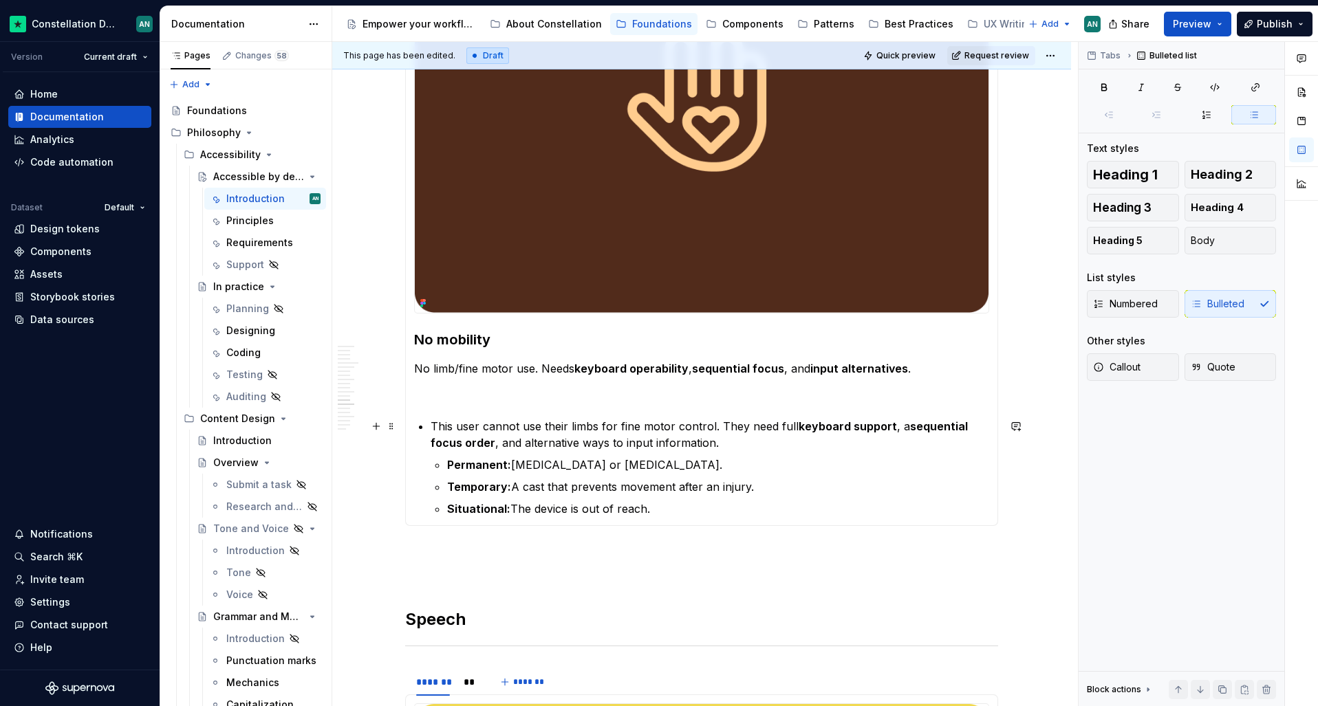
click at [717, 440] on p "This user cannot use their limbs for fine motor control. They need full keyboar…" at bounding box center [710, 434] width 559 height 33
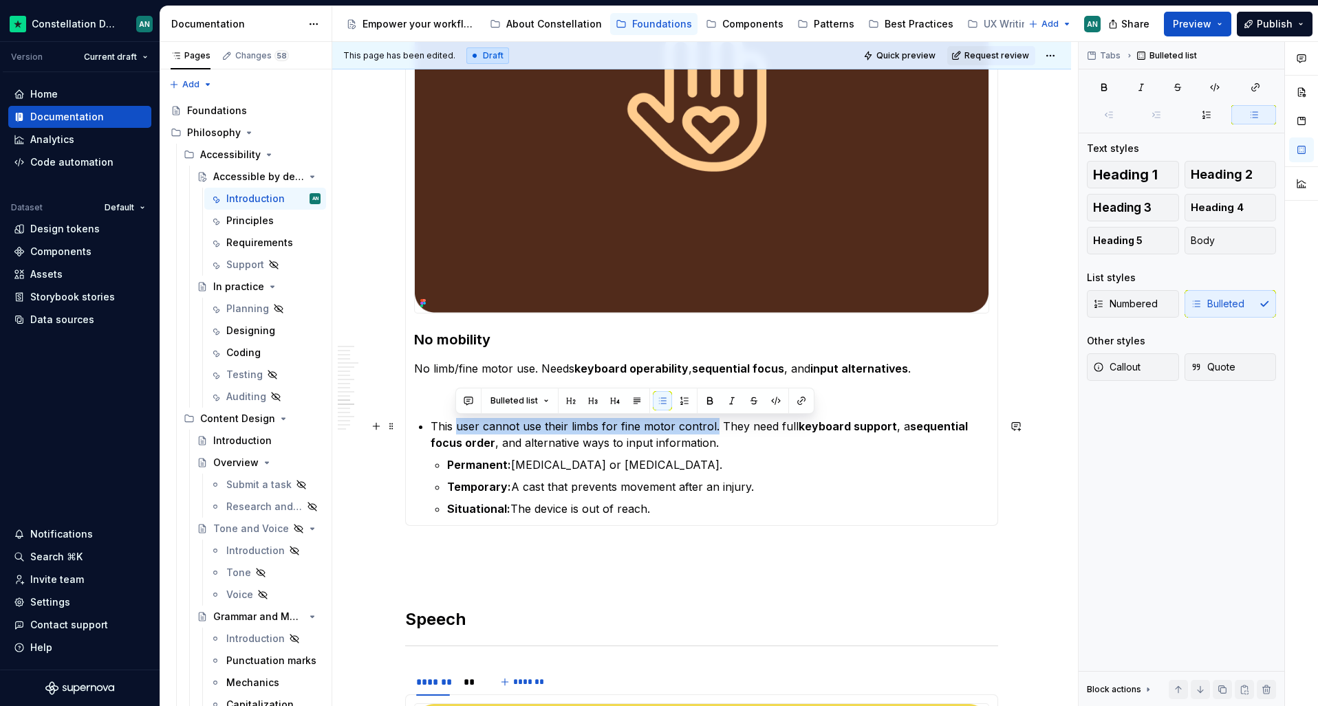
drag, startPoint x: 456, startPoint y: 425, endPoint x: 713, endPoint y: 424, distance: 257.3
click at [713, 424] on p "This user cannot use their limbs for fine motor control. They need full keyboar…" at bounding box center [710, 434] width 559 height 33
copy p "user cannot use their limbs for fine motor control."
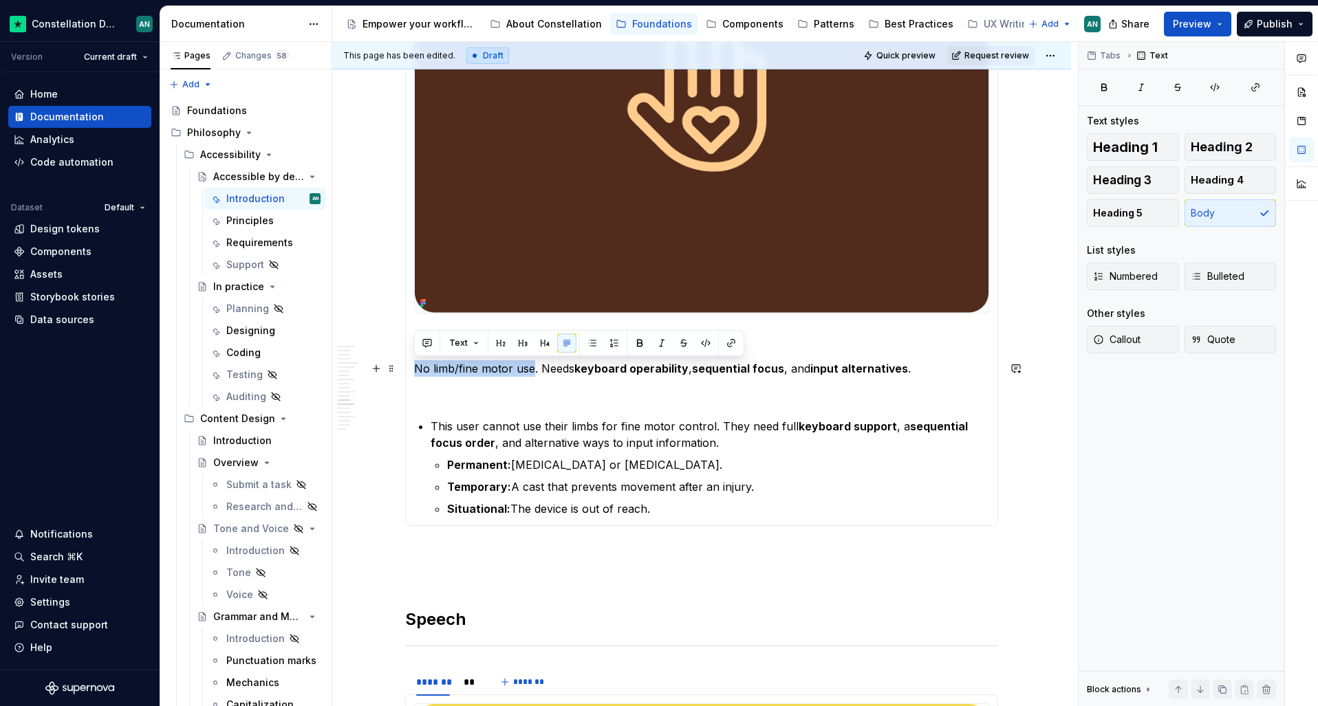
drag, startPoint x: 415, startPoint y: 370, endPoint x: 530, endPoint y: 368, distance: 115.6
click at [530, 368] on p "No limb/fine motor use. Needs keyboard operability , sequential focus , and inp…" at bounding box center [701, 368] width 575 height 17
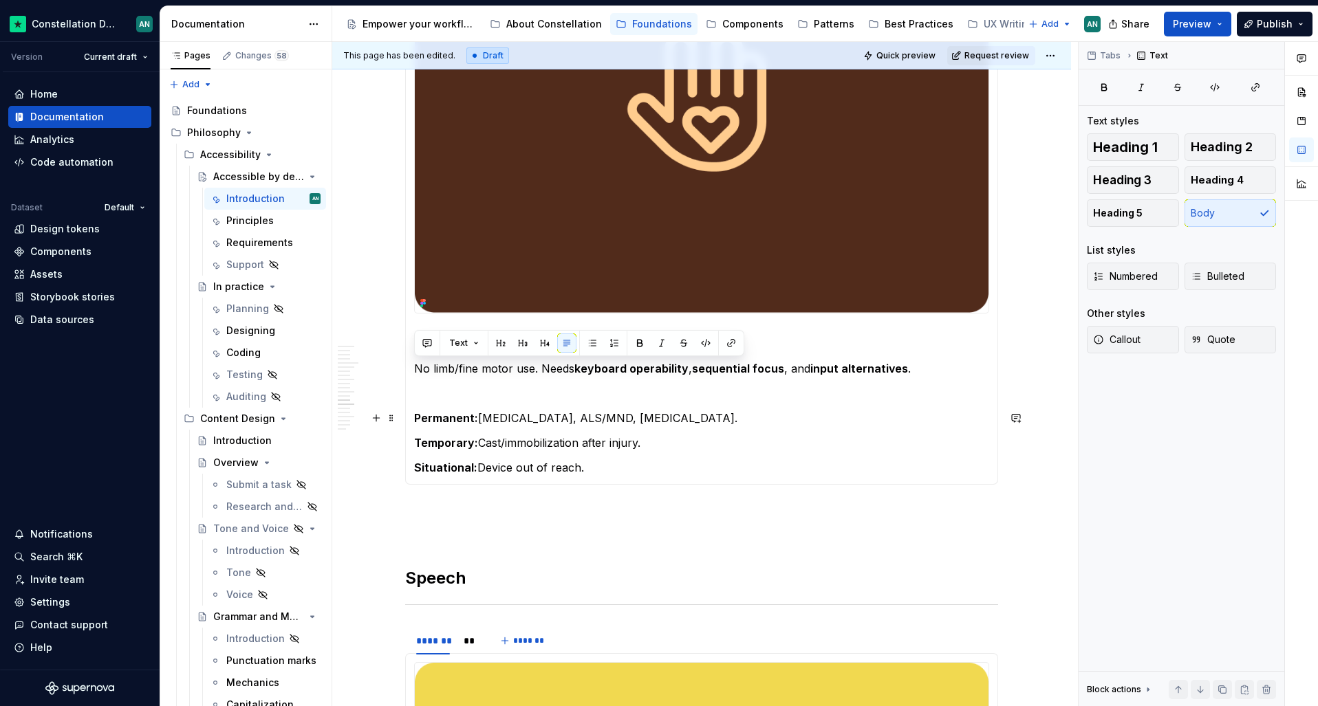
click at [600, 402] on section-item-column "No mobility No limb/fine motor use. Needs keyboard operability , sequential foc…" at bounding box center [701, 179] width 575 height 594
click at [599, 360] on p "No limb/fine motor use. Needs keyboard operability , sequential focus , and inp…" at bounding box center [701, 368] width 575 height 17
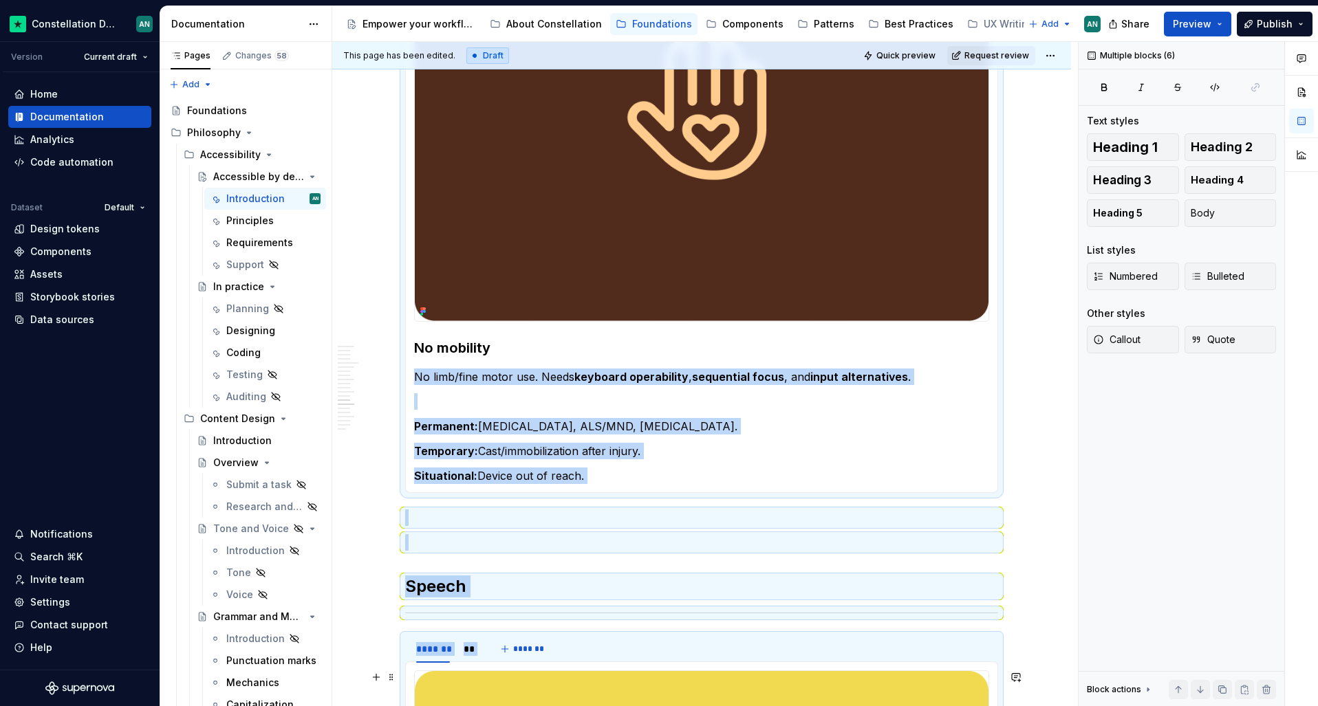
scroll to position [2632, 0]
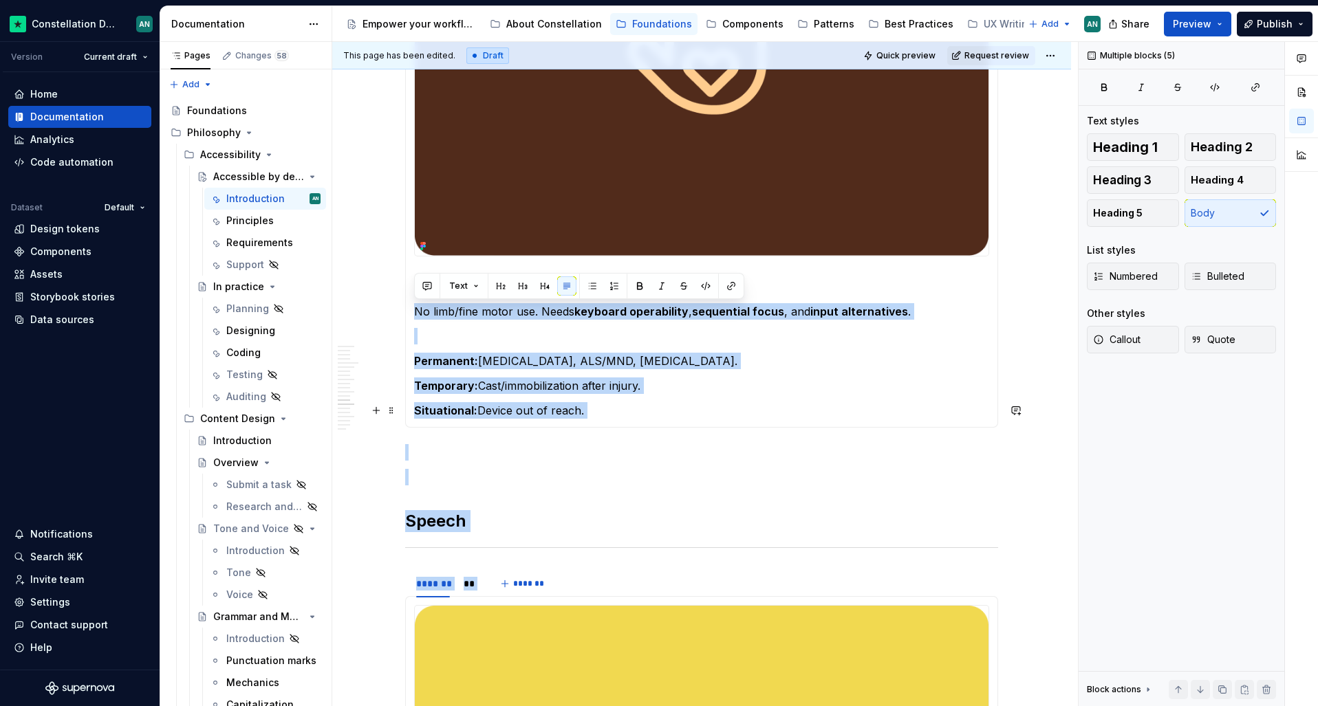
drag, startPoint x: 414, startPoint y: 552, endPoint x: 617, endPoint y: 414, distance: 245.2
click at [617, 414] on section-item-column "No mobility No limb/fine motor use. Needs keyboard operability , sequential foc…" at bounding box center [701, 122] width 575 height 594
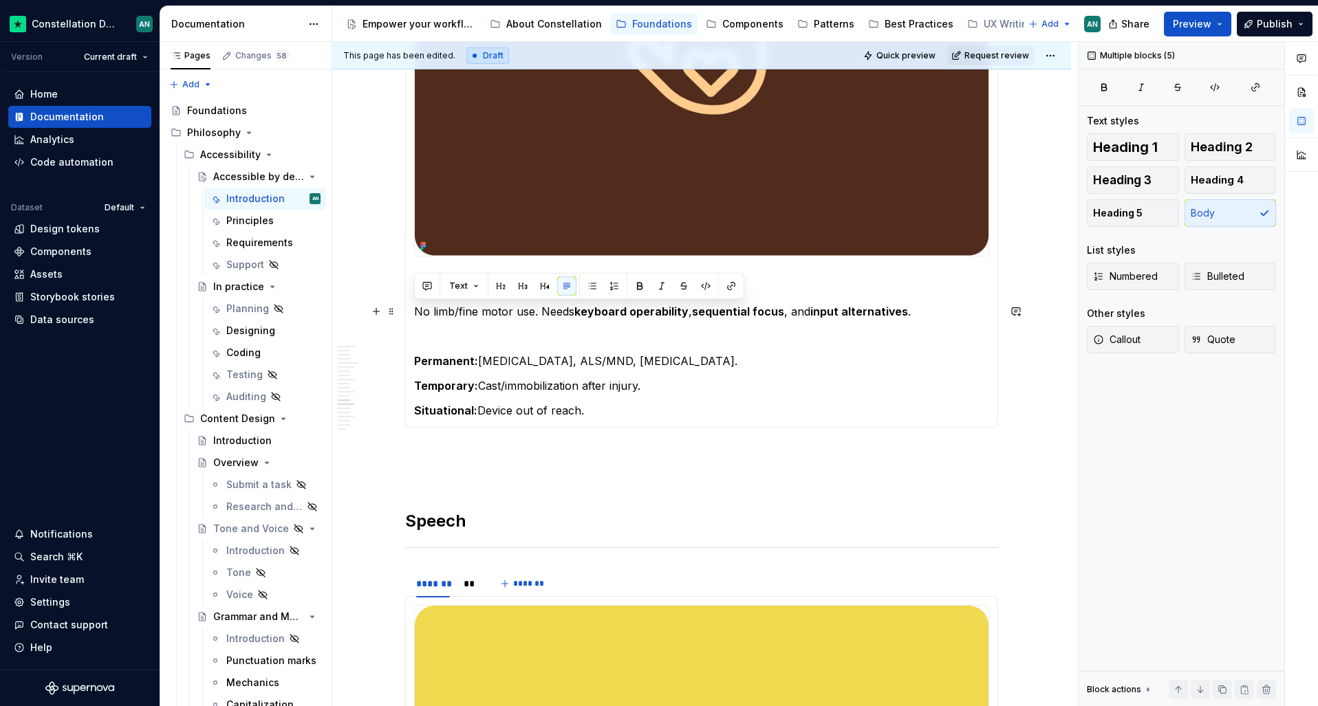
drag, startPoint x: 604, startPoint y: 411, endPoint x: 415, endPoint y: 310, distance: 214.2
click at [415, 310] on section-item-column "No mobility No limb/fine motor use. Needs keyboard operability , sequential foc…" at bounding box center [701, 122] width 575 height 594
click at [470, 314] on p "No limb/fine motor use. Needs keyboard operability , sequential focus , and inp…" at bounding box center [701, 311] width 575 height 17
click at [468, 328] on p "To enrich screen reader interactions, please activate Accessibility in Grammarl…" at bounding box center [701, 336] width 575 height 17
drag, startPoint x: 455, startPoint y: 332, endPoint x: 429, endPoint y: 316, distance: 30.8
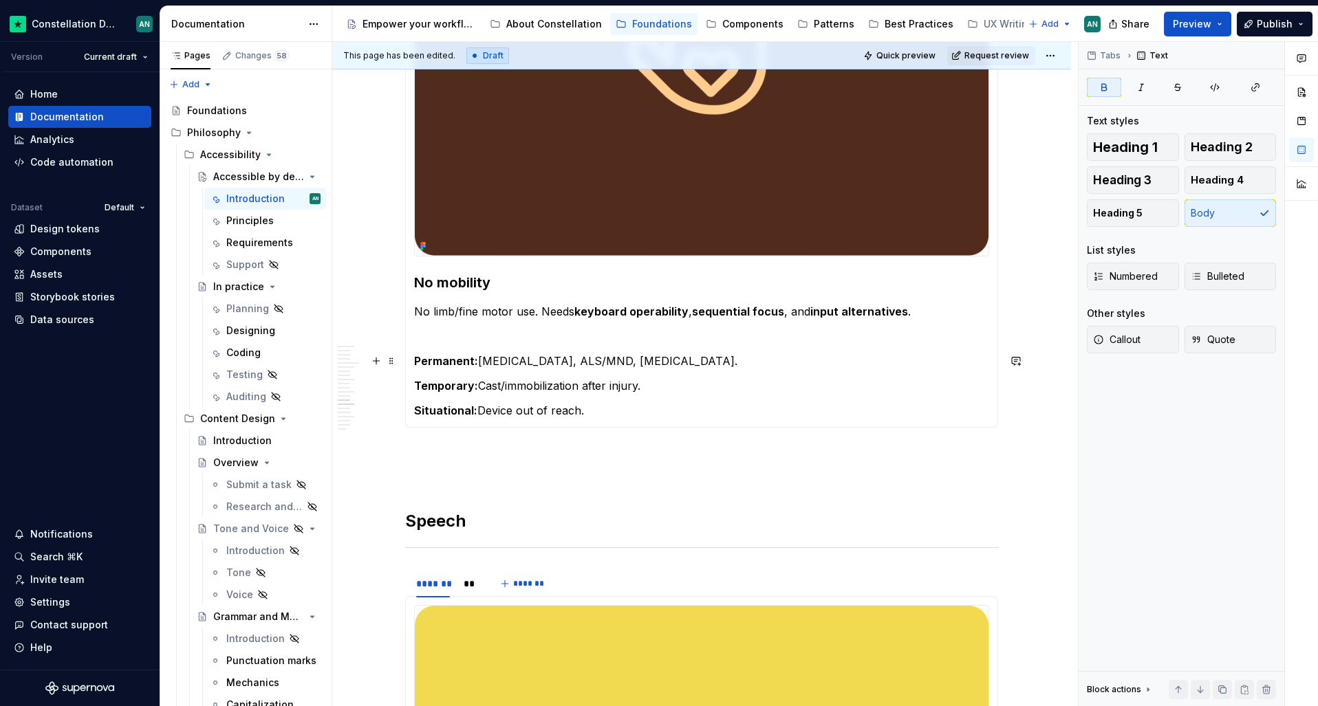
click at [455, 332] on p "To enrich screen reader interactions, please activate Accessibility in Grammarl…" at bounding box center [701, 336] width 575 height 17
drag, startPoint x: 415, startPoint y: 311, endPoint x: 709, endPoint y: 411, distance: 310.4
click at [709, 411] on section-item-column "No mobility No limb/fine motor use. Needs keyboard operability , sequential foc…" at bounding box center [701, 122] width 575 height 594
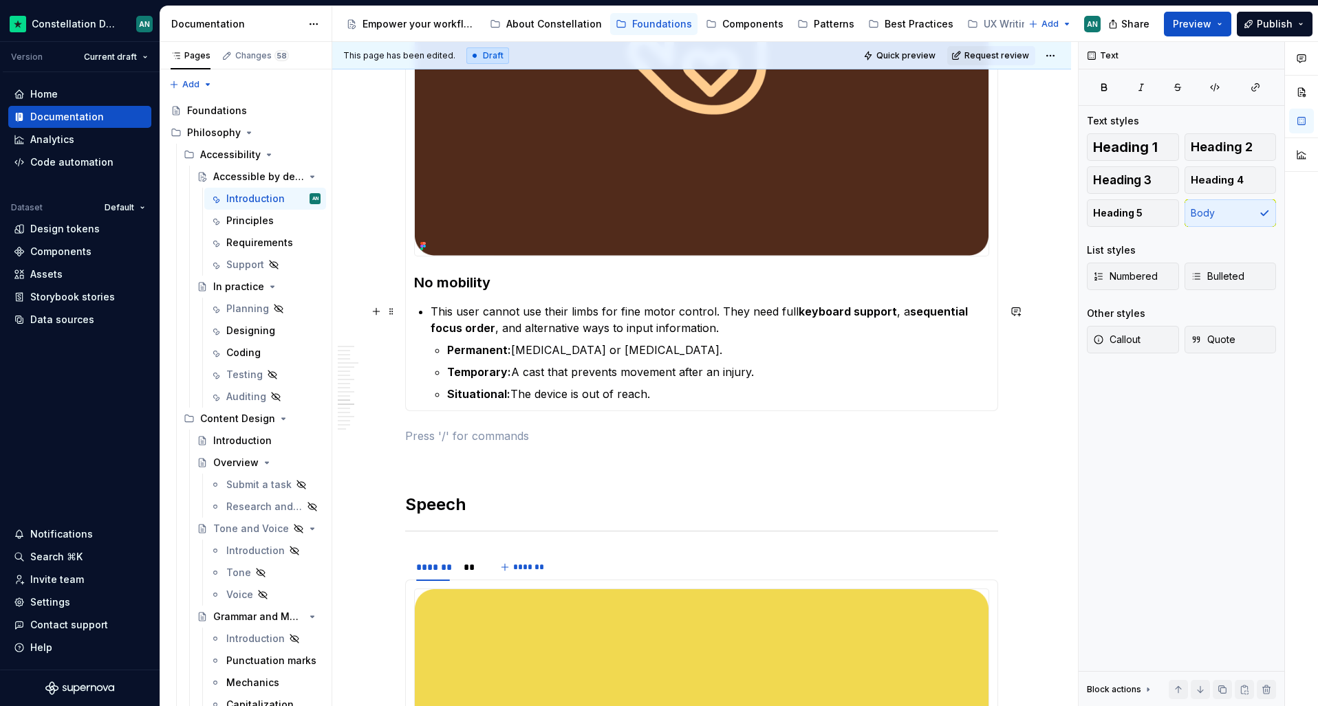
click at [431, 312] on p "This user cannot use their limbs for fine motor control. They need full keyboar…" at bounding box center [710, 319] width 559 height 33
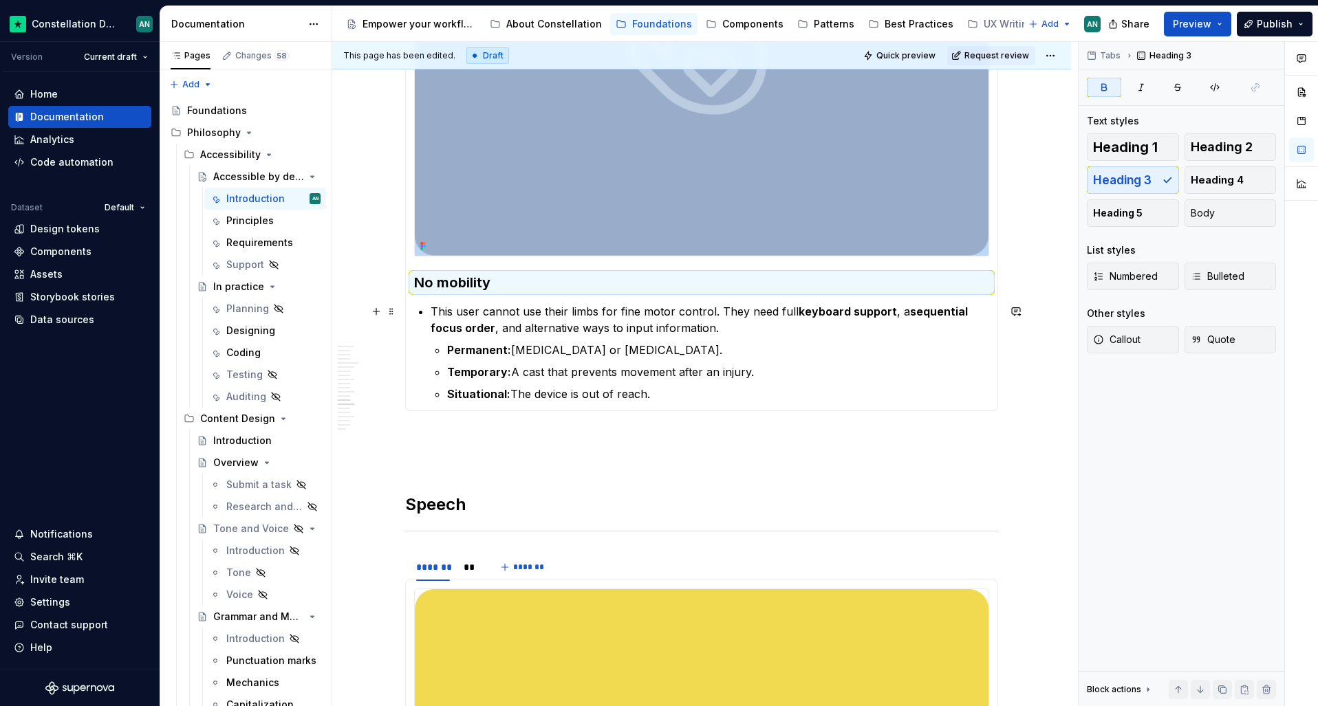
click at [673, 296] on section-item-column "No mobility This user cannot use their limbs for fine motor control. They need …" at bounding box center [701, 114] width 575 height 578
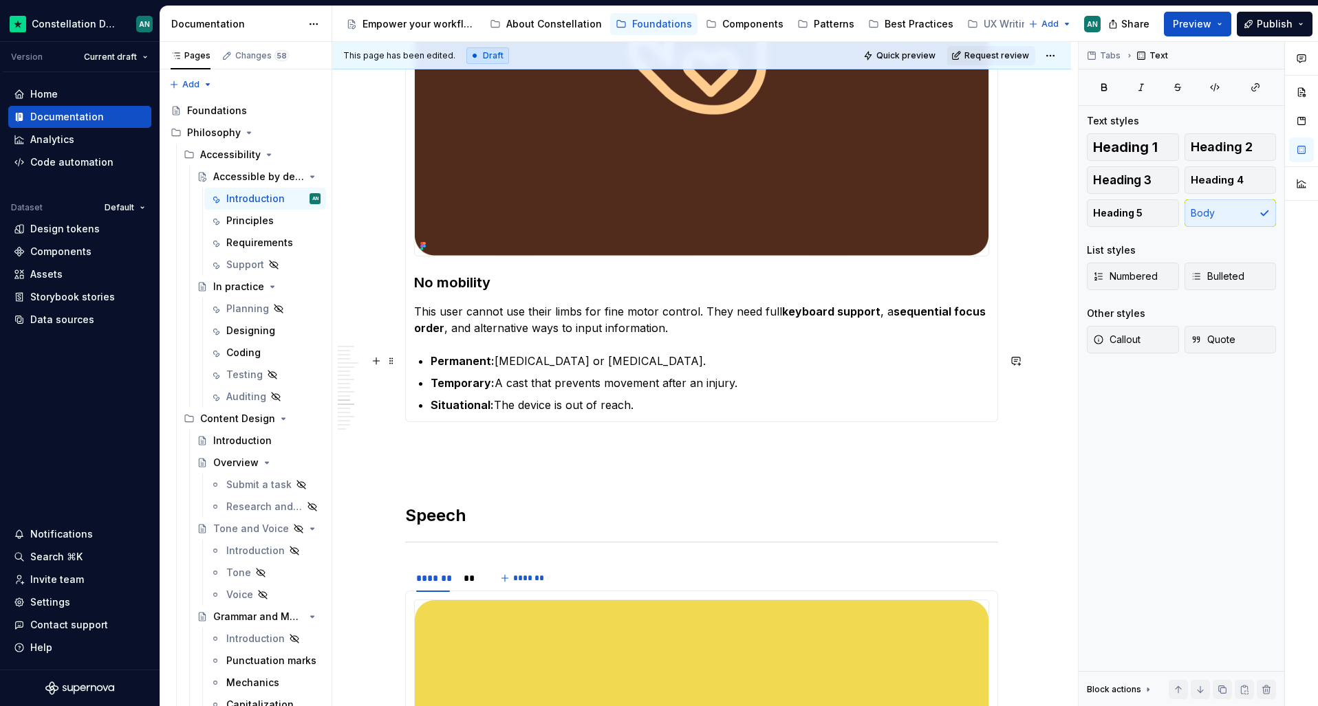
click at [477, 365] on strong "Permanent:" at bounding box center [463, 361] width 64 height 14
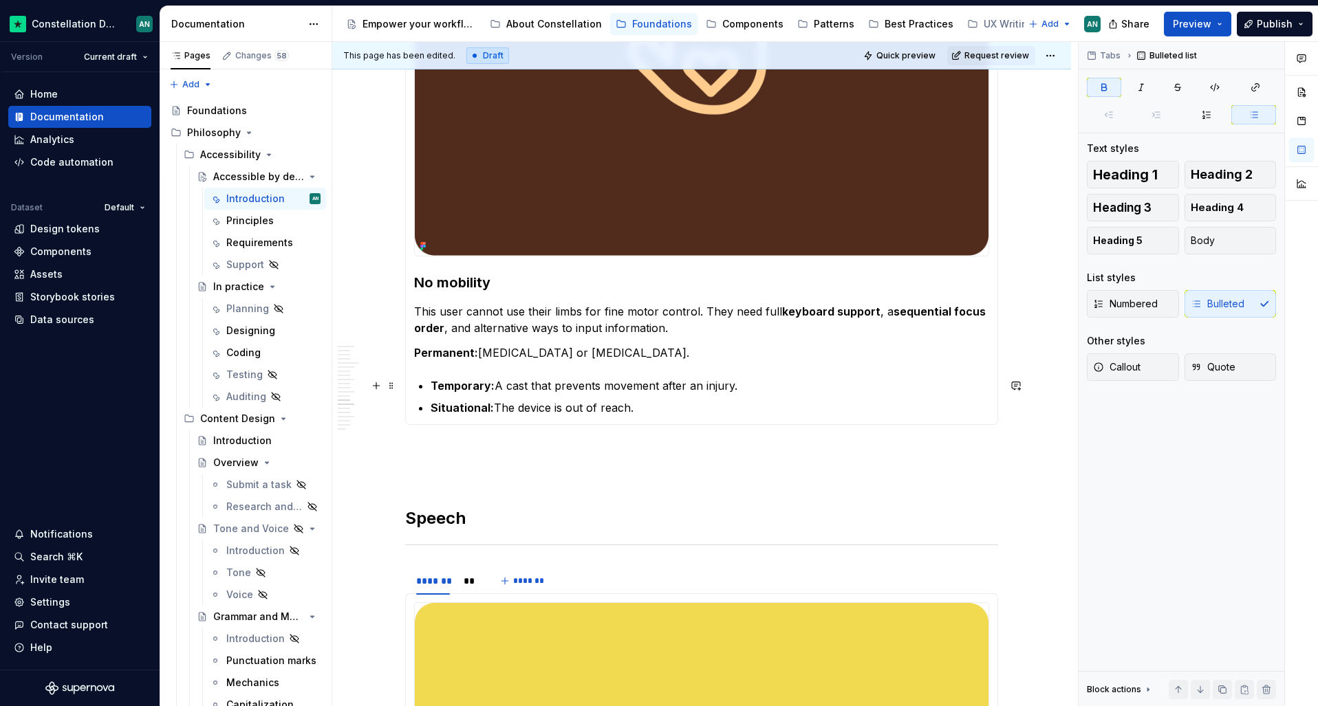
click at [456, 390] on strong "Temporary:" at bounding box center [463, 386] width 64 height 14
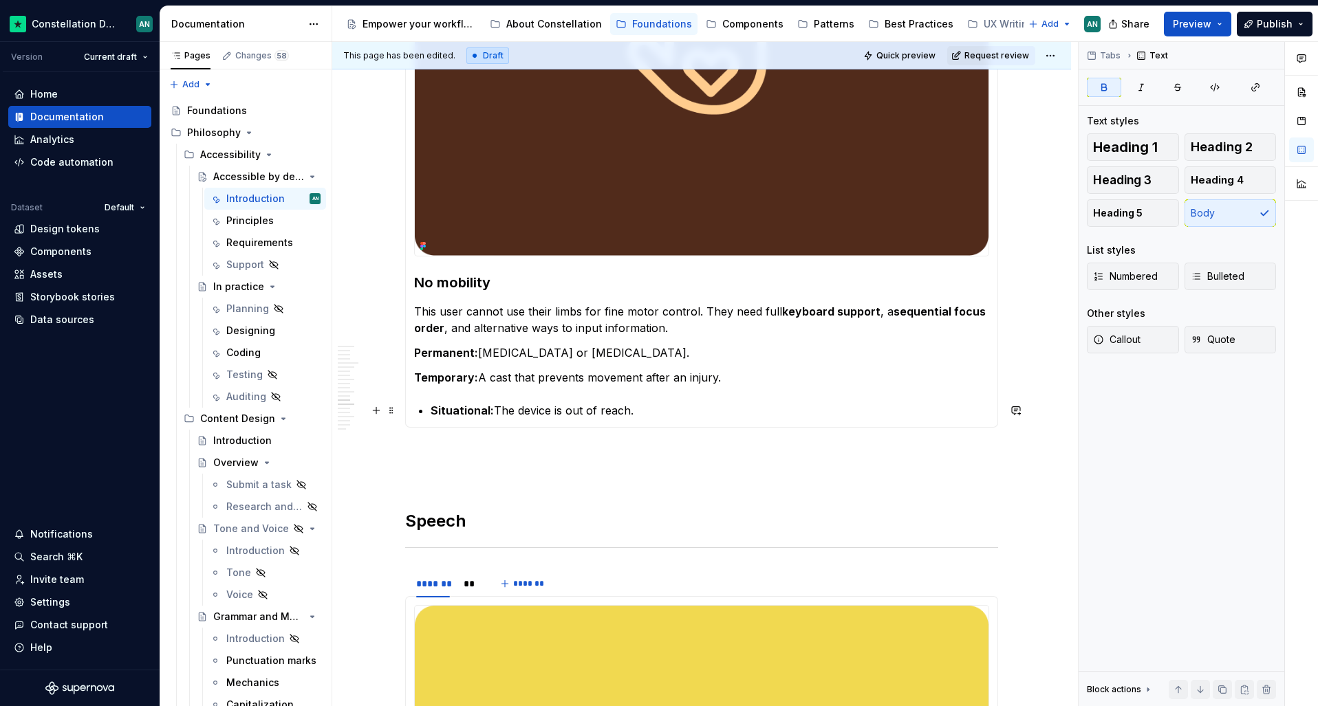
click at [450, 407] on strong "Situational:" at bounding box center [462, 411] width 63 height 14
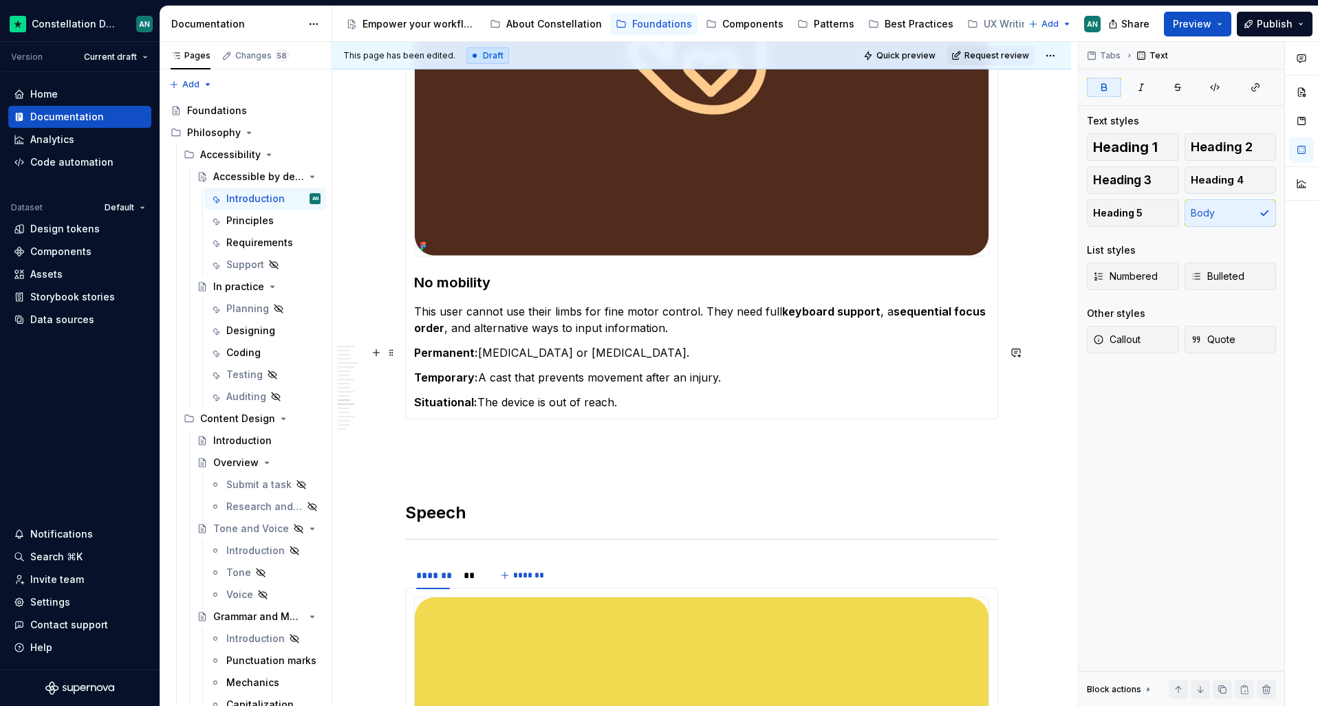
click at [414, 351] on strong "Permanent:" at bounding box center [446, 353] width 64 height 14
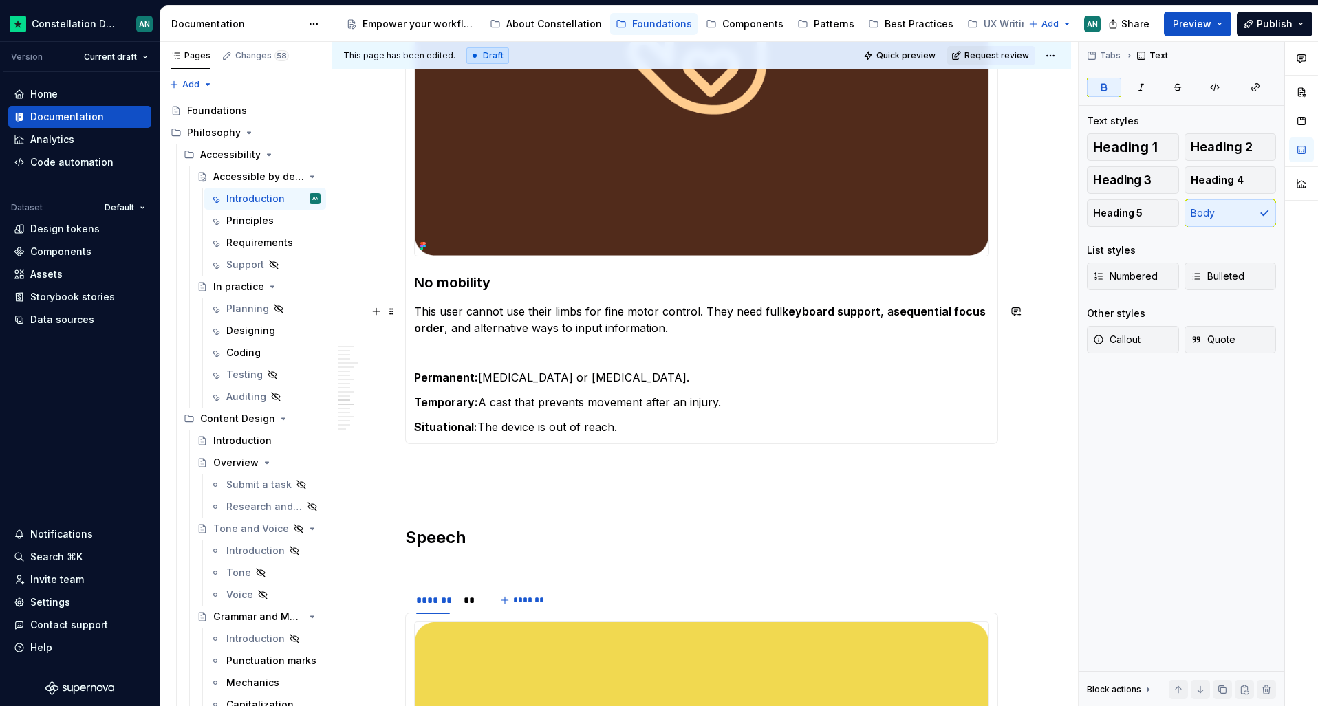
click at [464, 313] on p "This user cannot use their limbs for fine motor control. They need full keyboar…" at bounding box center [701, 319] width 575 height 33
drag, startPoint x: 444, startPoint y: 312, endPoint x: 416, endPoint y: 312, distance: 28.2
click at [416, 312] on p "This user cannot use their limbs for fine motor control. They need full keyboar…" at bounding box center [701, 319] width 575 height 33
drag, startPoint x: 510, startPoint y: 313, endPoint x: 416, endPoint y: 312, distance: 94.2
click at [416, 312] on p "This user cannot use their limbs for fine motor control. They need full keyboar…" at bounding box center [701, 319] width 575 height 33
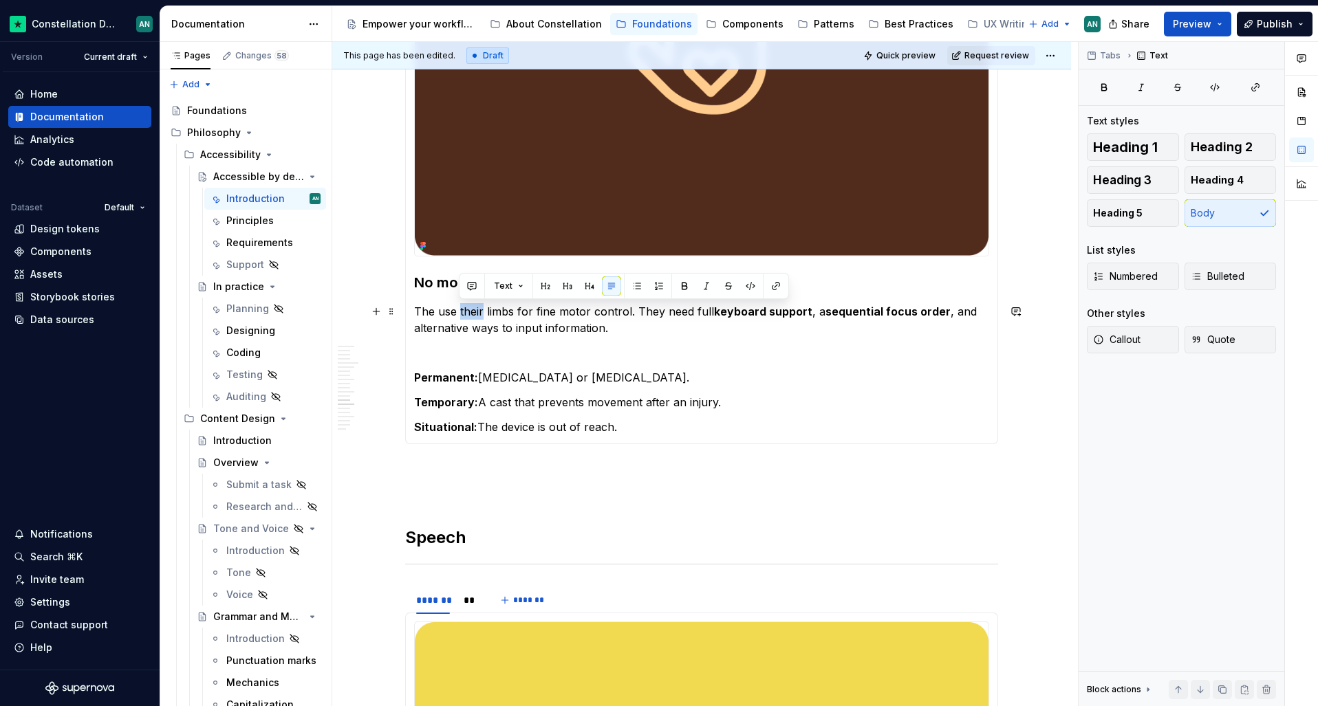
drag, startPoint x: 458, startPoint y: 312, endPoint x: 480, endPoint y: 312, distance: 22.0
click at [480, 312] on p "The use their limbs for fine motor control. They need full keyboard support , a…" at bounding box center [701, 319] width 575 height 33
drag, startPoint x: 550, startPoint y: 312, endPoint x: 471, endPoint y: 307, distance: 79.9
click at [471, 307] on p "The use their limbs for fine motor control. They need full keyboard support , a…" at bounding box center [701, 319] width 575 height 33
click at [535, 311] on p "The use their limbs for fine motor control. They need full keyboard support , a…" at bounding box center [701, 319] width 575 height 33
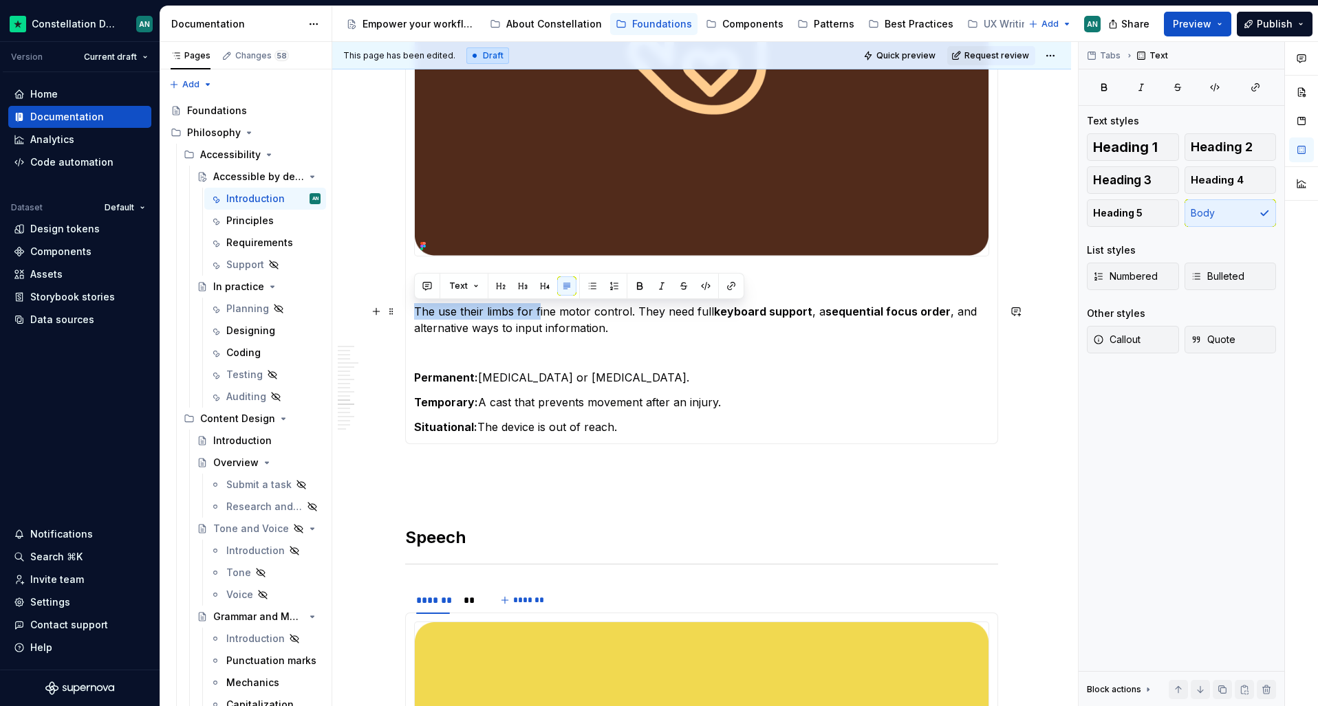
drag, startPoint x: 526, startPoint y: 310, endPoint x: 417, endPoint y: 310, distance: 109.4
click at [417, 310] on p "The use their limbs for fine motor control. They need full keyboard support , a…" at bounding box center [701, 319] width 575 height 33
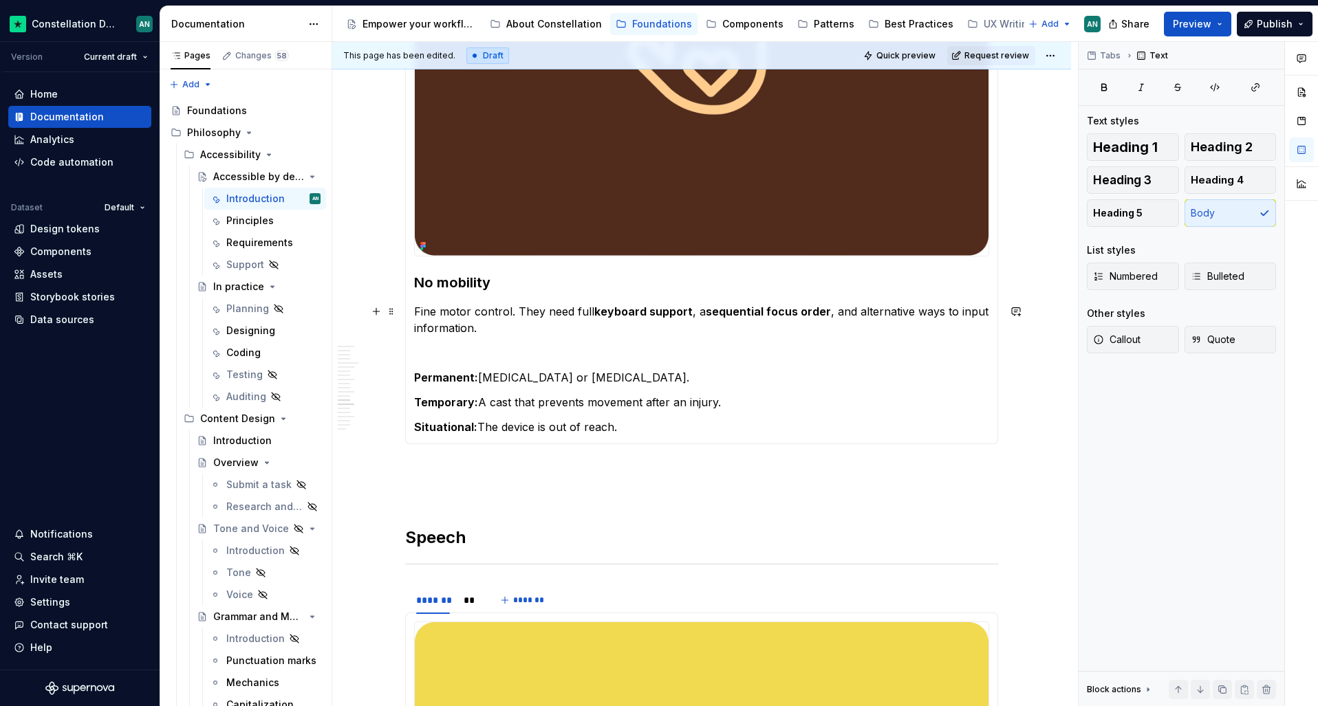
click at [508, 310] on p "Fine motor control. They need full keyboard support , a sequential focus order …" at bounding box center [701, 319] width 575 height 33
click at [414, 309] on p "Fine motor control is not possible. They need full keyboard support , a sequent…" at bounding box center [701, 319] width 575 height 33
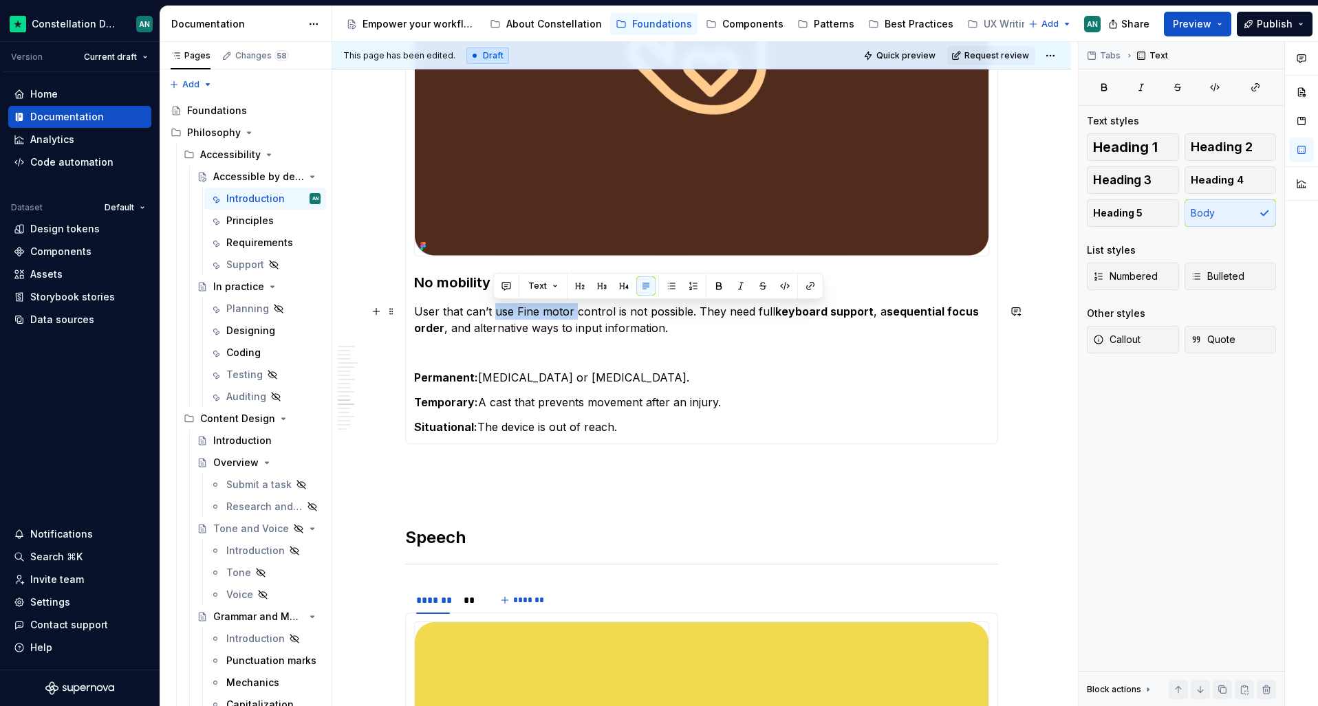
drag, startPoint x: 493, startPoint y: 311, endPoint x: 574, endPoint y: 311, distance: 81.9
click at [574, 311] on p "User that can’t use Fine motor control is not possible. They need full keyboard…" at bounding box center [701, 319] width 575 height 33
drag, startPoint x: 587, startPoint y: 312, endPoint x: 661, endPoint y: 314, distance: 74.3
click at [661, 314] on p "User that can’t physically control is not possible. They need full keyboard sup…" at bounding box center [701, 319] width 575 height 33
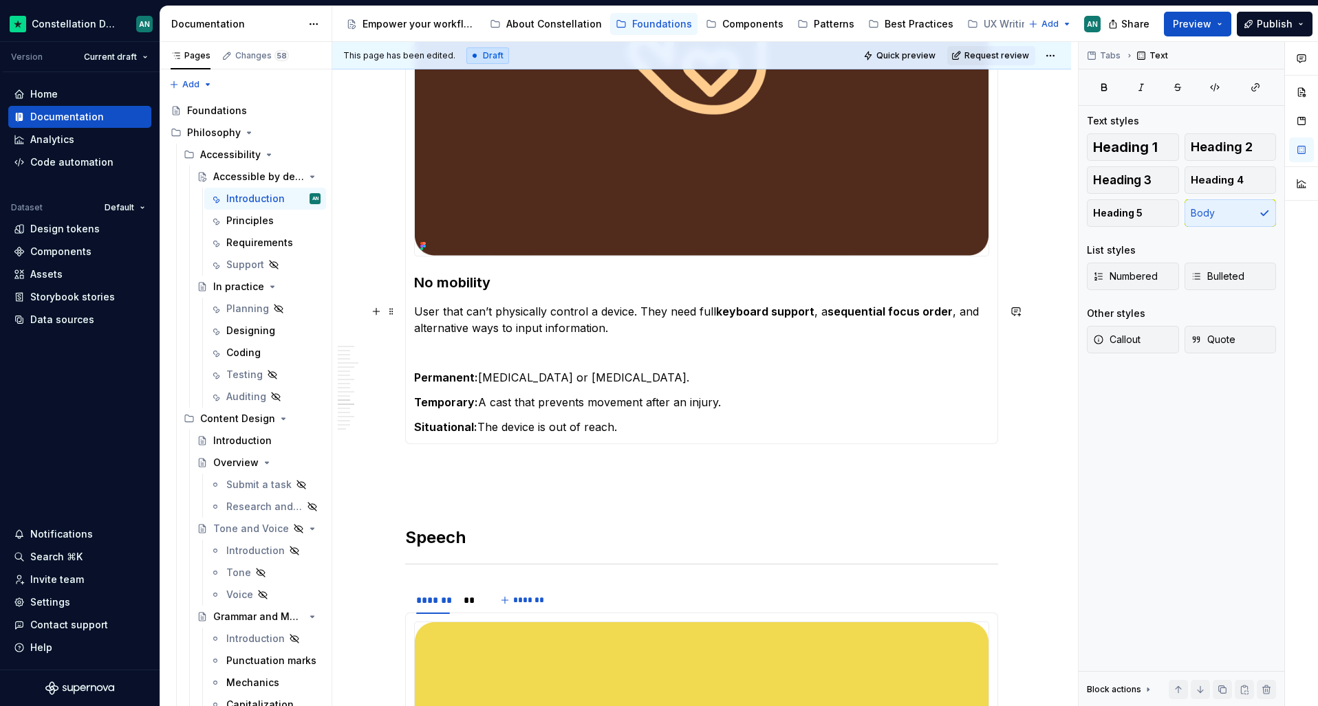
click at [729, 314] on strong "keyboard support" at bounding box center [765, 312] width 98 height 14
click at [629, 310] on p "User that can’t physically control a device. They need full keyboard support , …" at bounding box center [701, 319] width 575 height 33
drag, startPoint x: 544, startPoint y: 314, endPoint x: 495, endPoint y: 310, distance: 49.0
click at [495, 310] on p "User that can’t physically control a device. They need full keyboard support , …" at bounding box center [701, 319] width 575 height 33
click at [599, 331] on p "User that can’t phycontrol is not possible. They need full keyboard support , a…" at bounding box center [701, 319] width 575 height 33
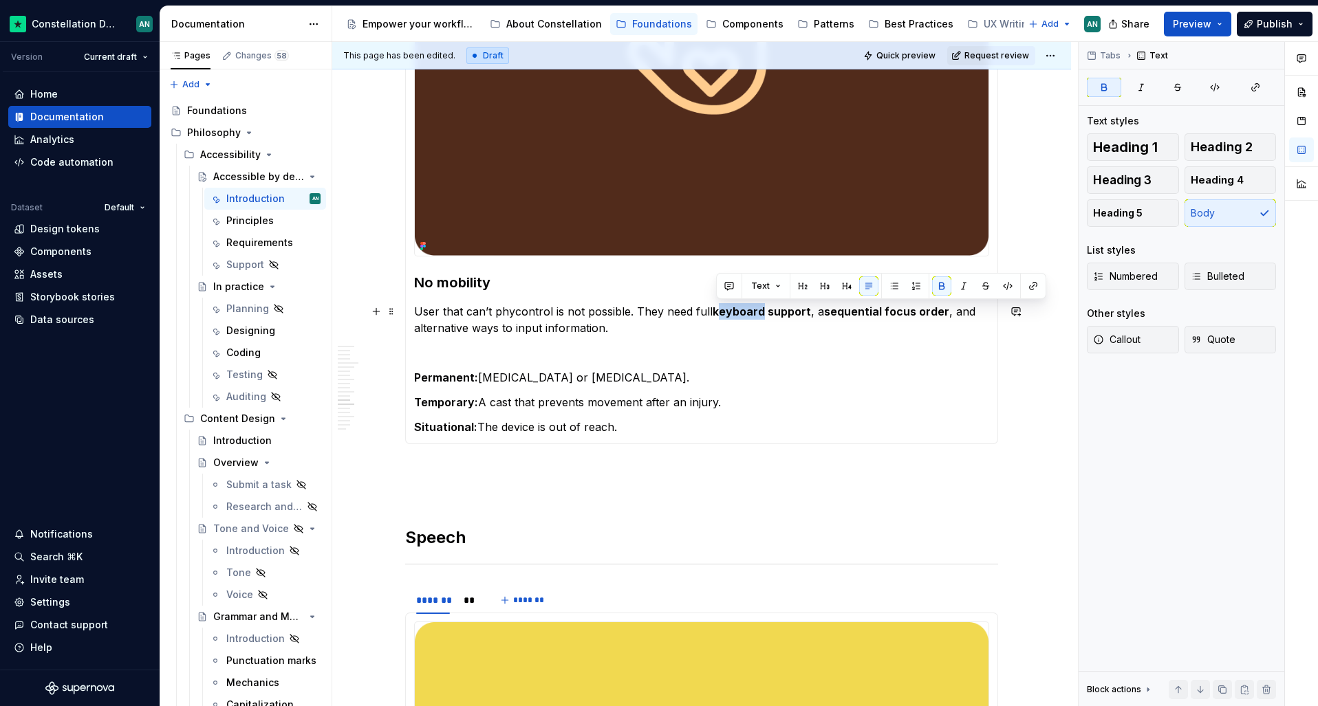
drag, startPoint x: 759, startPoint y: 316, endPoint x: 714, endPoint y: 316, distance: 44.7
click at [714, 316] on strong "keyboard support" at bounding box center [762, 312] width 98 height 14
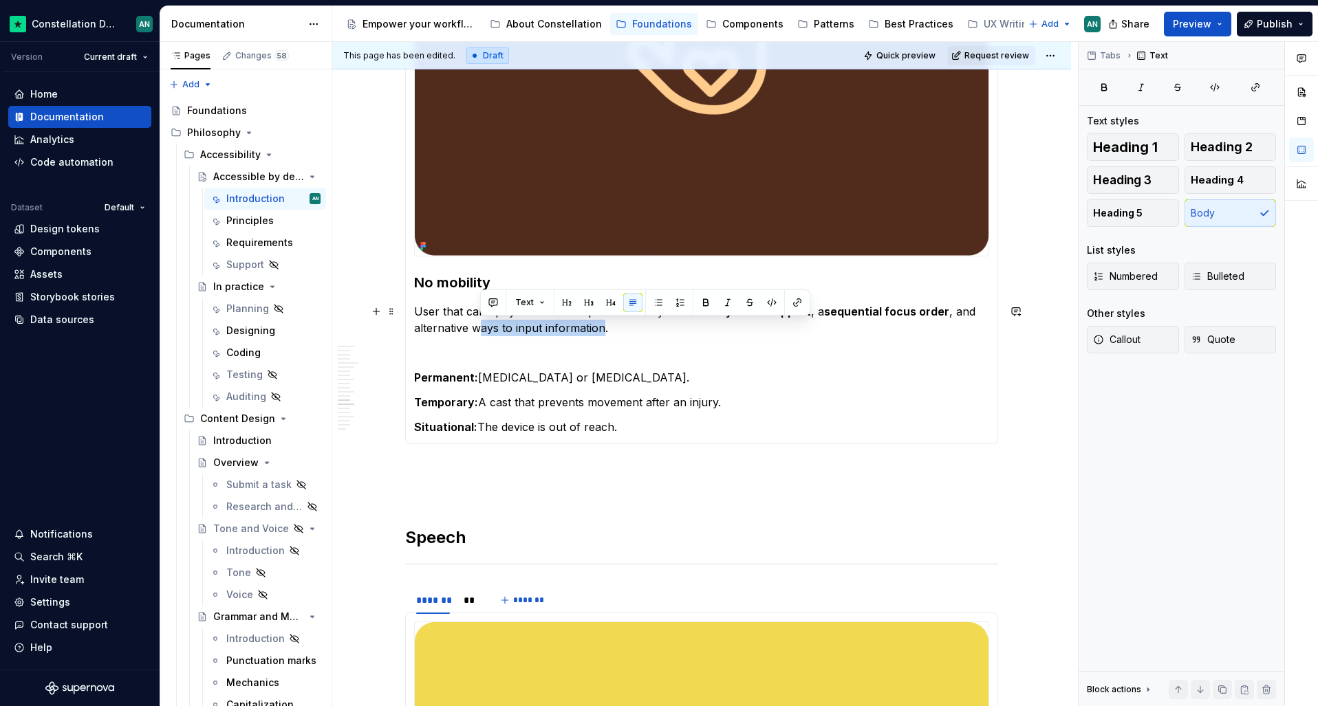
drag, startPoint x: 601, startPoint y: 328, endPoint x: 480, endPoint y: 327, distance: 120.4
click at [480, 327] on p "User that can’t phycontrol is not possible. They need full keyboard support , a…" at bounding box center [701, 319] width 575 height 33
click at [476, 329] on p "User that can’t phycontrol is not possible. They need full keyboard support , a…" at bounding box center [701, 319] width 575 height 33
drag, startPoint x: 497, startPoint y: 330, endPoint x: 411, endPoint y: 327, distance: 86.7
click at [411, 327] on div "Limited mobility Users with reduced control over fine movements. They need larg…" at bounding box center [701, 130] width 593 height 629
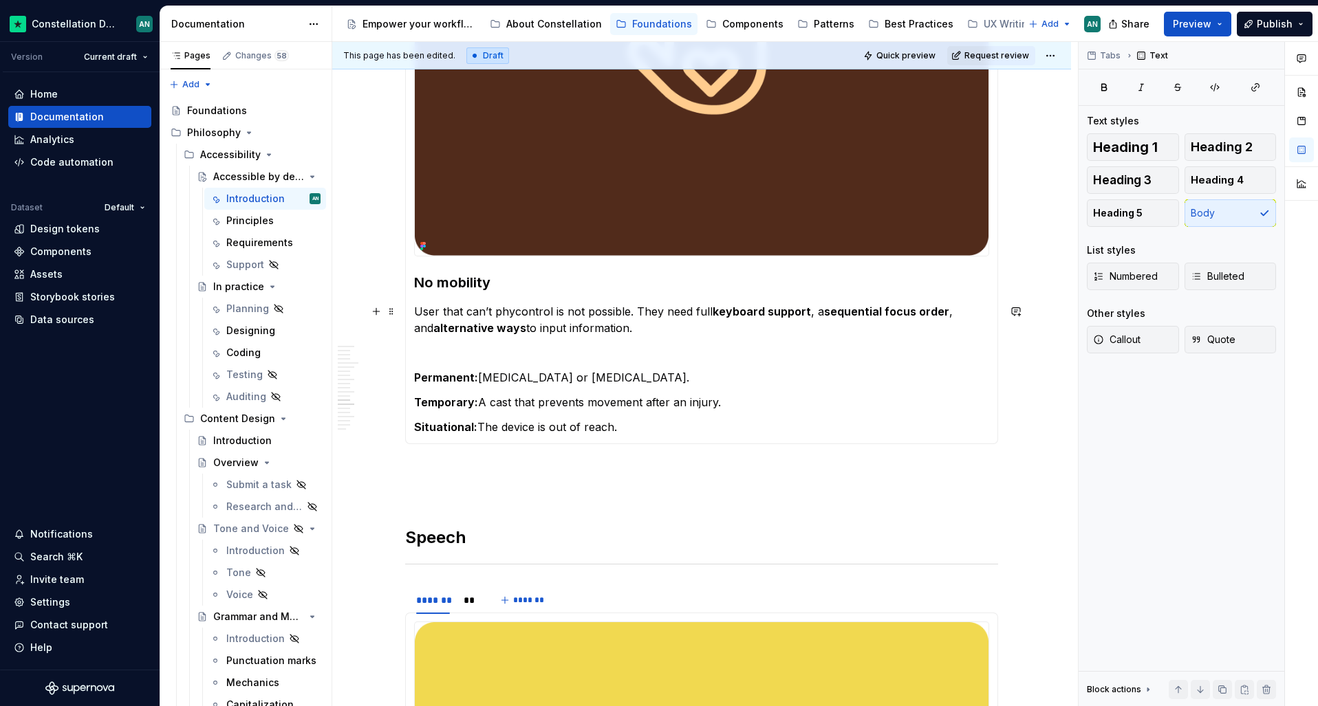
click at [598, 327] on p "User that can’t phycontrol is not possible. They need full keyboard support , a…" at bounding box center [701, 319] width 575 height 33
click at [719, 336] on p "User that can’t phycontrol is not possible. They need full keyboard support , a…" at bounding box center [701, 319] width 575 height 33
click at [508, 303] on p "User that can’t phycontrol is not possible. They need full keyboard support , a…" at bounding box center [701, 319] width 575 height 33
drag, startPoint x: 461, startPoint y: 312, endPoint x: 441, endPoint y: 314, distance: 20.1
click at [441, 314] on p "User that can’t phycontrol is not possible. They need full keyboard support , a…" at bounding box center [701, 319] width 575 height 33
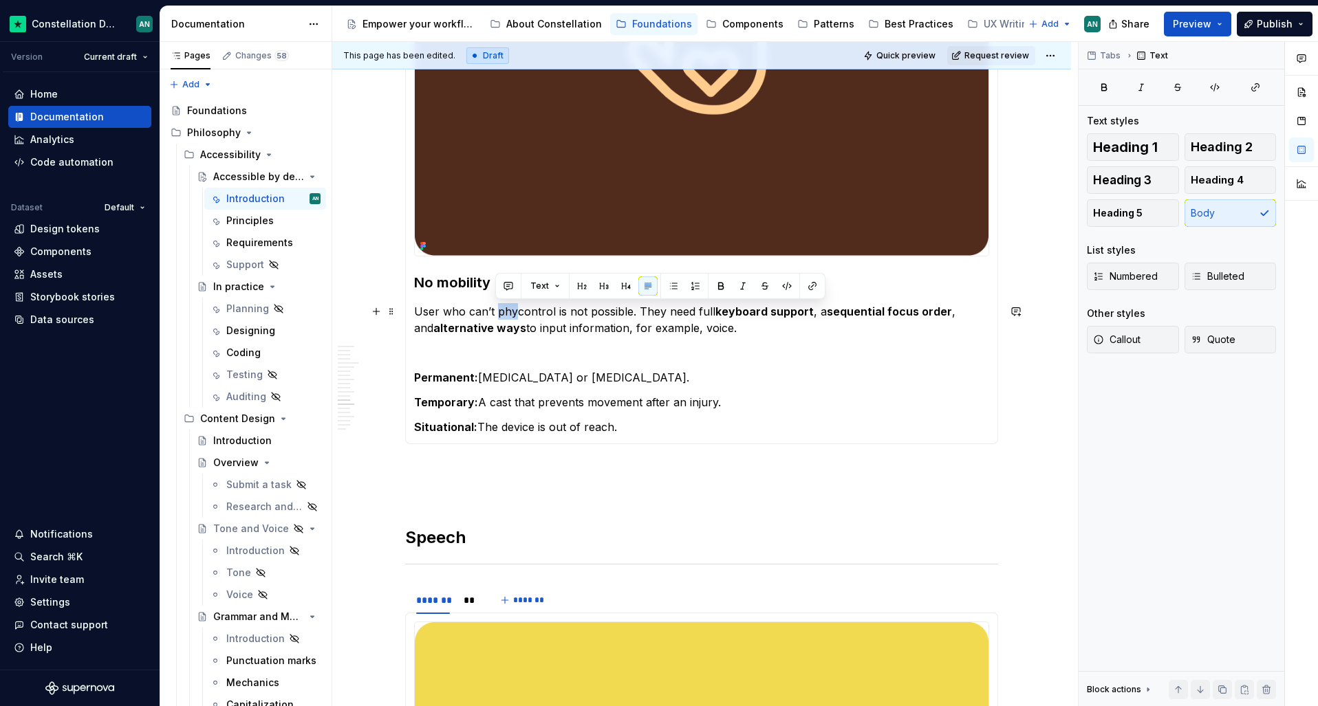
drag, startPoint x: 515, startPoint y: 312, endPoint x: 495, endPoint y: 313, distance: 20.6
click at [495, 313] on p "User who can’t phycontrol is not possible. They need full keyboard support , a …" at bounding box center [701, 319] width 575 height 33
click at [598, 321] on p "User who can’t phycontrol is not possible. They need full keyboard support , a …" at bounding box center [701, 319] width 575 height 33
click at [539, 346] on p "To enrich screen reader interactions, please activate Accessibility in Grammarl…" at bounding box center [701, 353] width 575 height 17
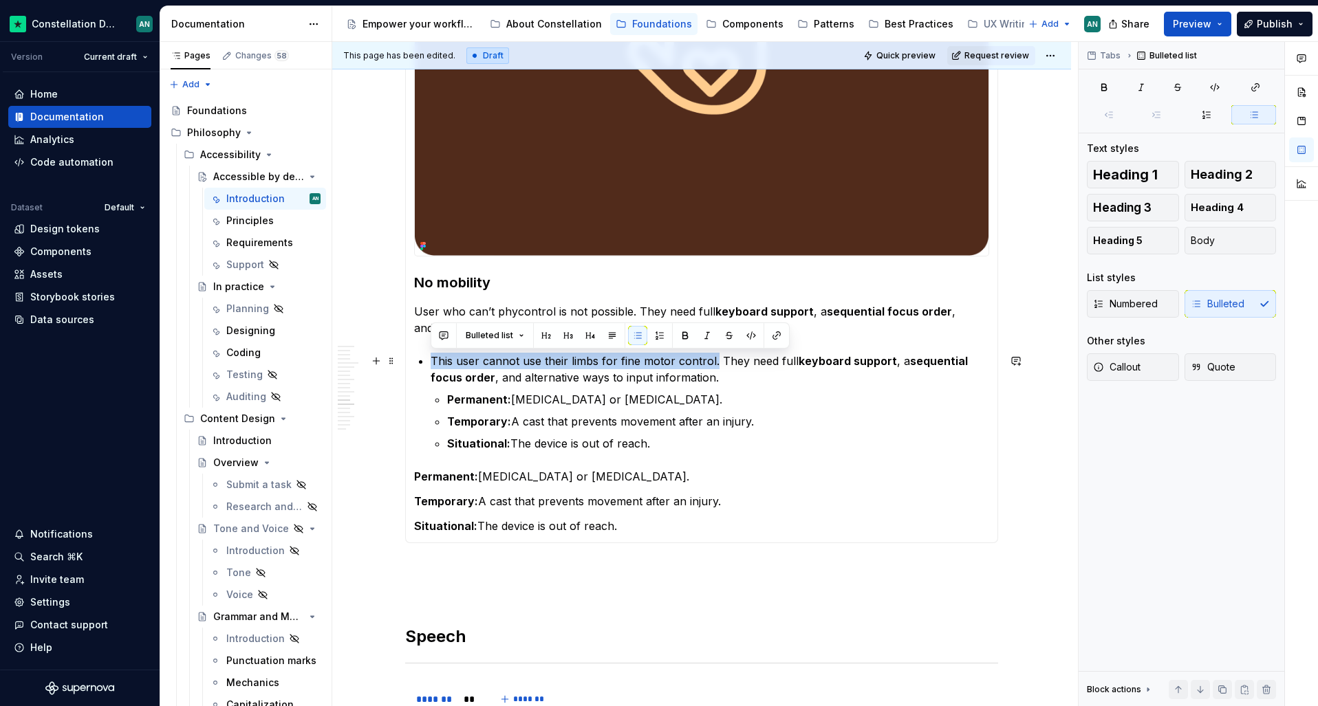
drag, startPoint x: 712, startPoint y: 363, endPoint x: 427, endPoint y: 359, distance: 285.5
click at [427, 359] on section-item-column "No mobility User who can’t phycontrol is not possible. They need full keyboard …" at bounding box center [701, 180] width 575 height 710
copy p "This user cannot use their limbs for fine motor control."
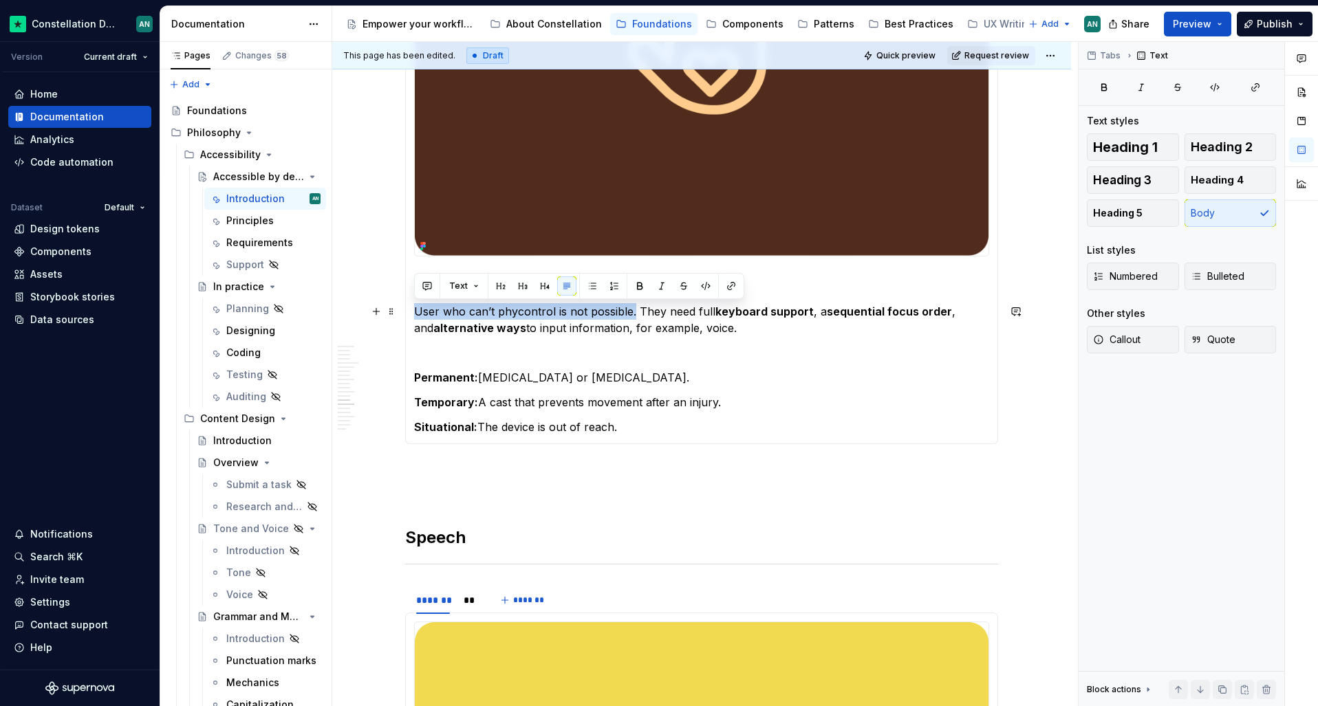
drag, startPoint x: 633, startPoint y: 313, endPoint x: 416, endPoint y: 310, distance: 216.7
click at [416, 310] on p "User who can’t phycontrol is not possible. They need full keyboard support , a …" at bounding box center [701, 319] width 575 height 33
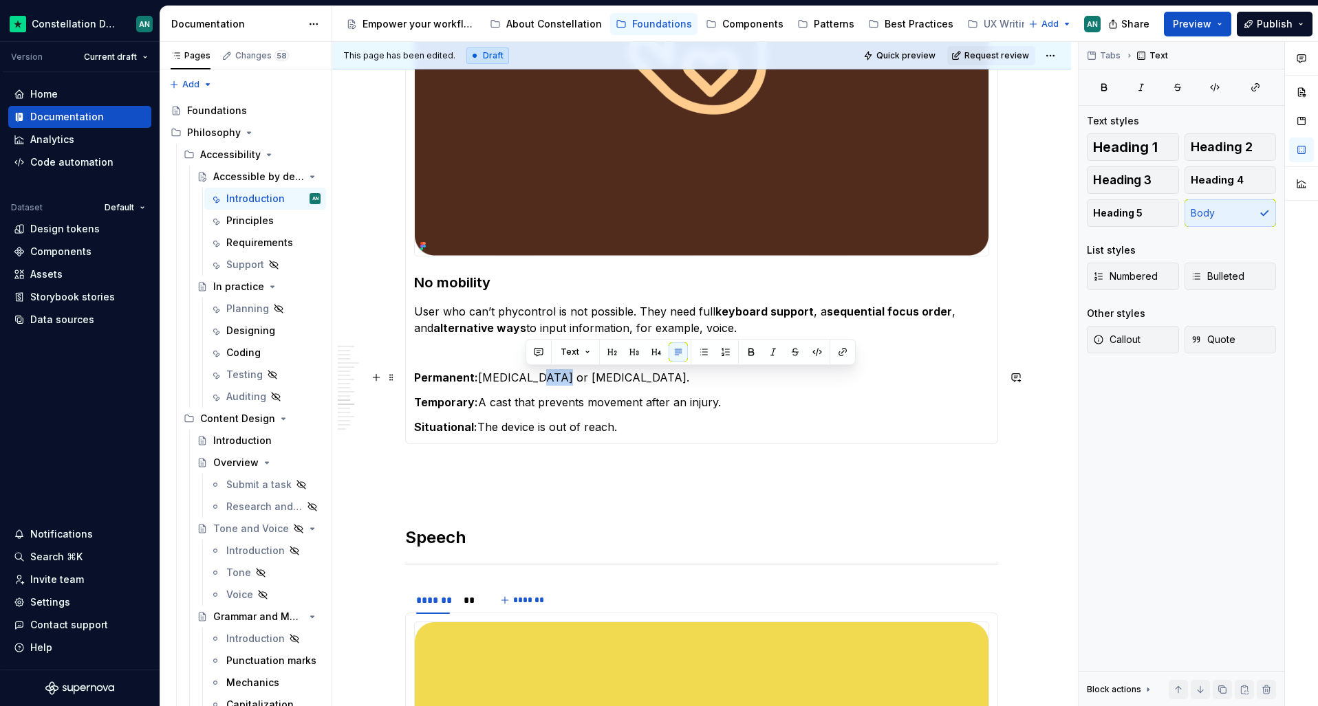
drag, startPoint x: 543, startPoint y: 378, endPoint x: 526, endPoint y: 378, distance: 17.2
click at [526, 378] on p "Permanent: [MEDICAL_DATA] or [MEDICAL_DATA]." at bounding box center [701, 377] width 575 height 17
click at [632, 379] on p "Permanent: [MEDICAL_DATA], [MEDICAL_DATA]." at bounding box center [701, 377] width 575 height 17
click at [479, 405] on p "Temporary: A cast that prevents movement after an injury." at bounding box center [701, 402] width 575 height 17
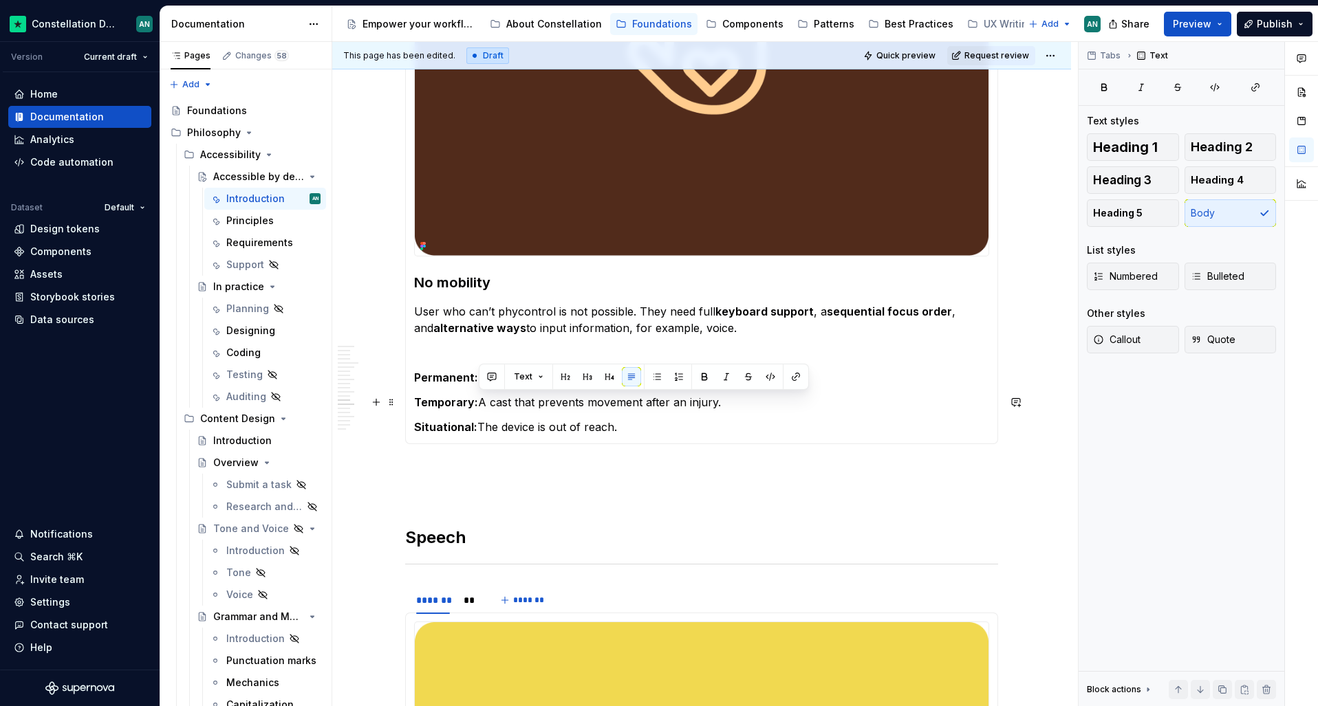
drag, startPoint x: 479, startPoint y: 402, endPoint x: 718, endPoint y: 404, distance: 239.4
click at [718, 404] on p "Temporary: A cast that prevents movement after an injury." at bounding box center [701, 402] width 575 height 17
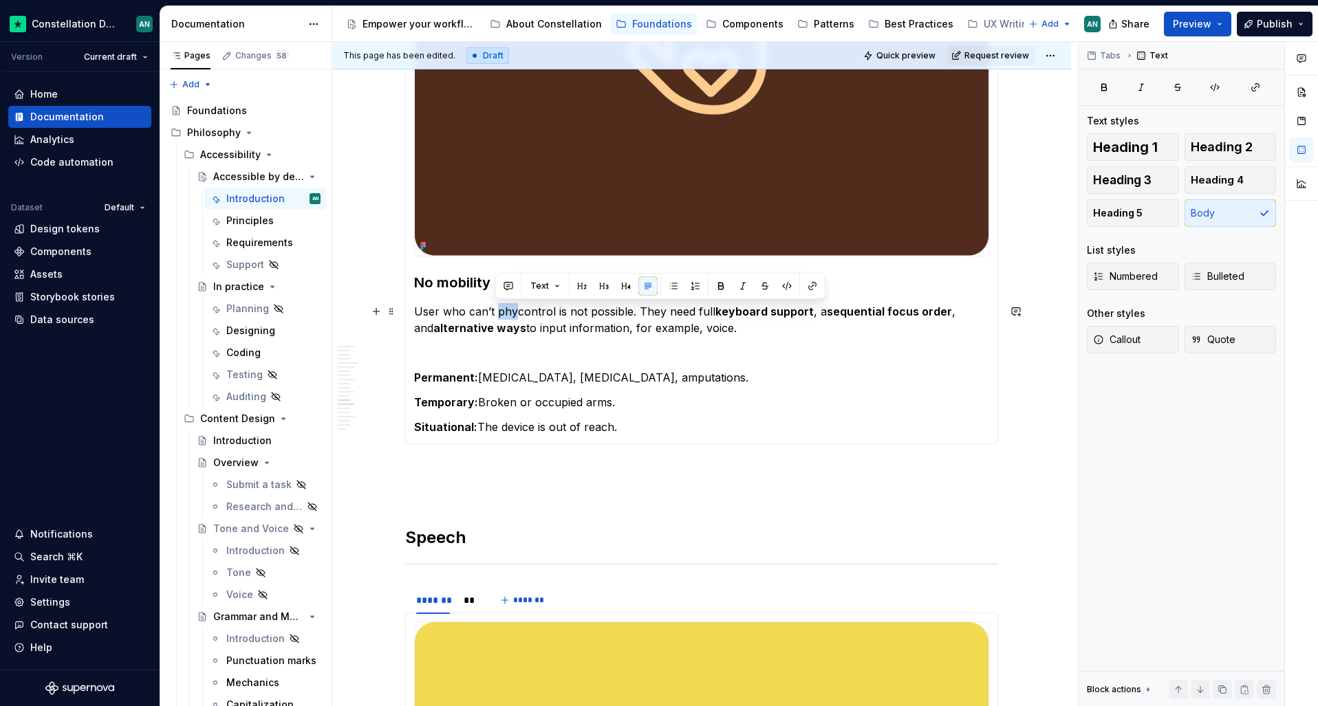
drag, startPoint x: 515, startPoint y: 314, endPoint x: 495, endPoint y: 314, distance: 19.9
click at [495, 314] on p "User who can’t phycontrol is not possible. They need full keyboard support , a …" at bounding box center [701, 319] width 575 height 33
drag, startPoint x: 607, startPoint y: 313, endPoint x: 533, endPoint y: 312, distance: 74.3
click at [533, 312] on p "User who can’t control is not possible. They need full keyboard support , a seq…" at bounding box center [701, 319] width 575 height 33
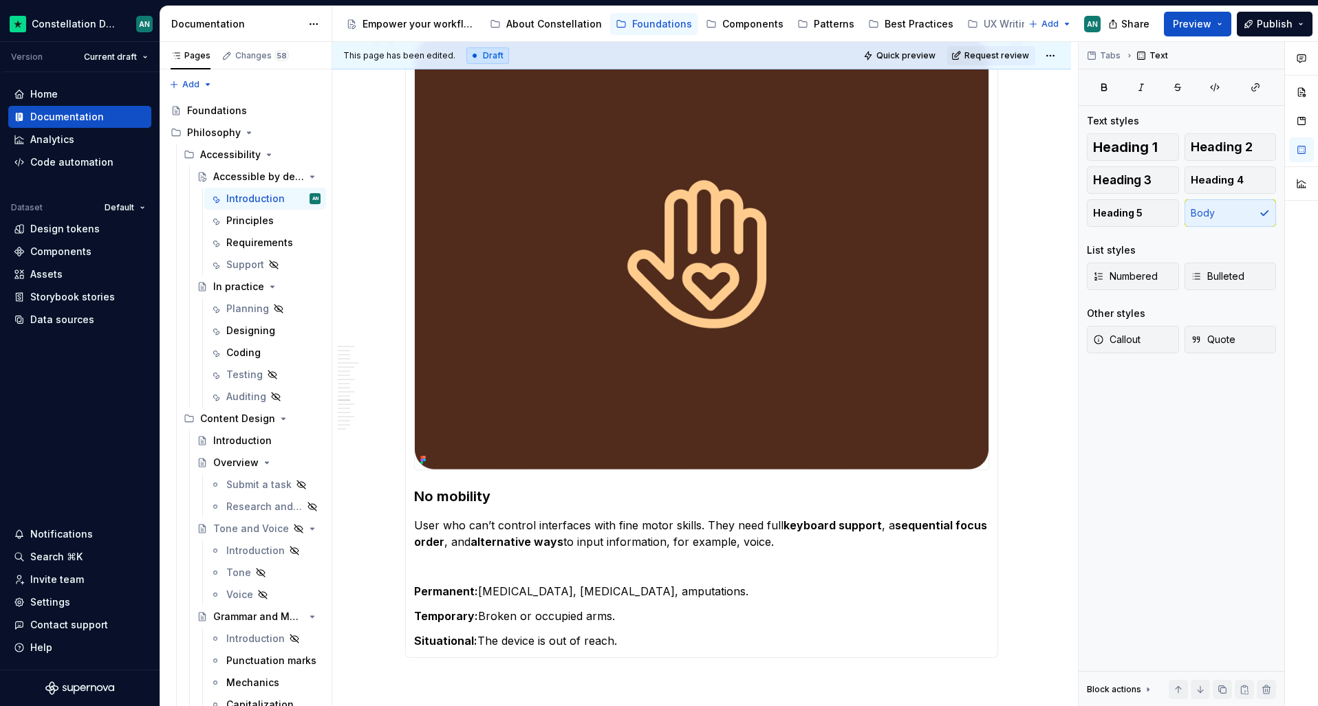
scroll to position [2177, 0]
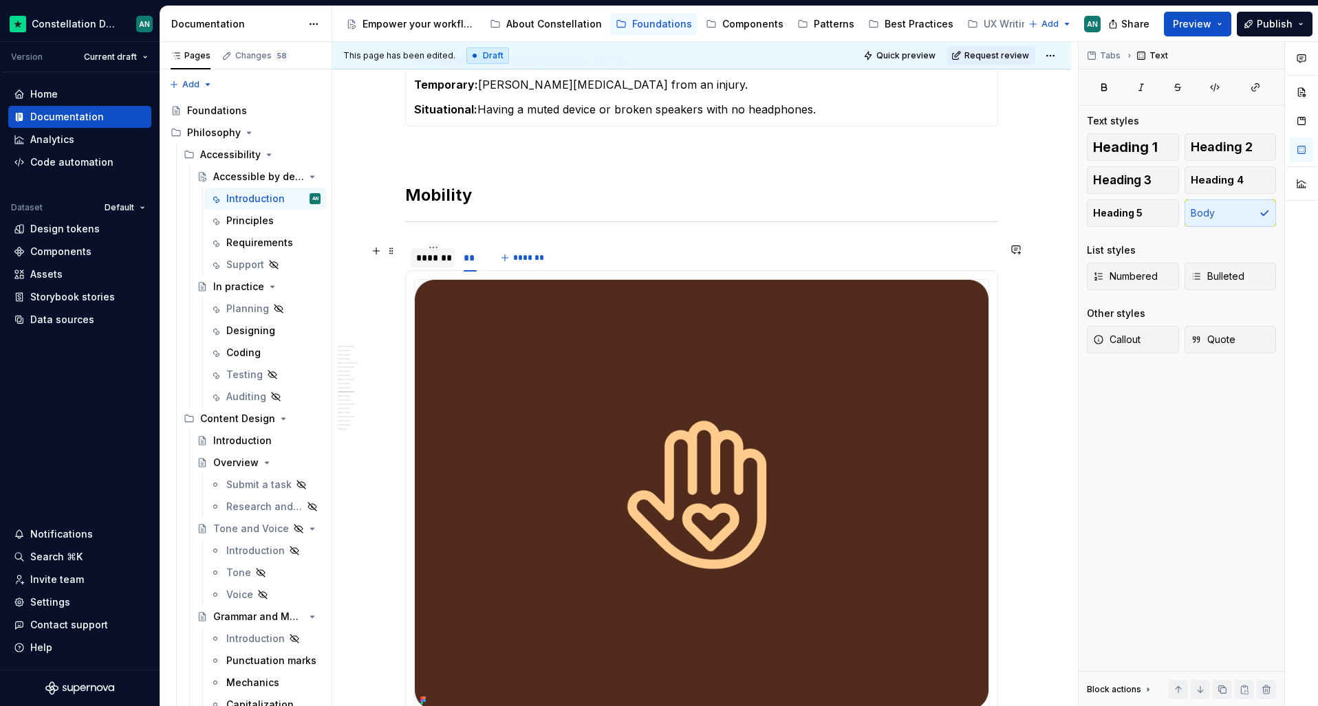
click at [429, 262] on div "*******" at bounding box center [433, 258] width 34 height 14
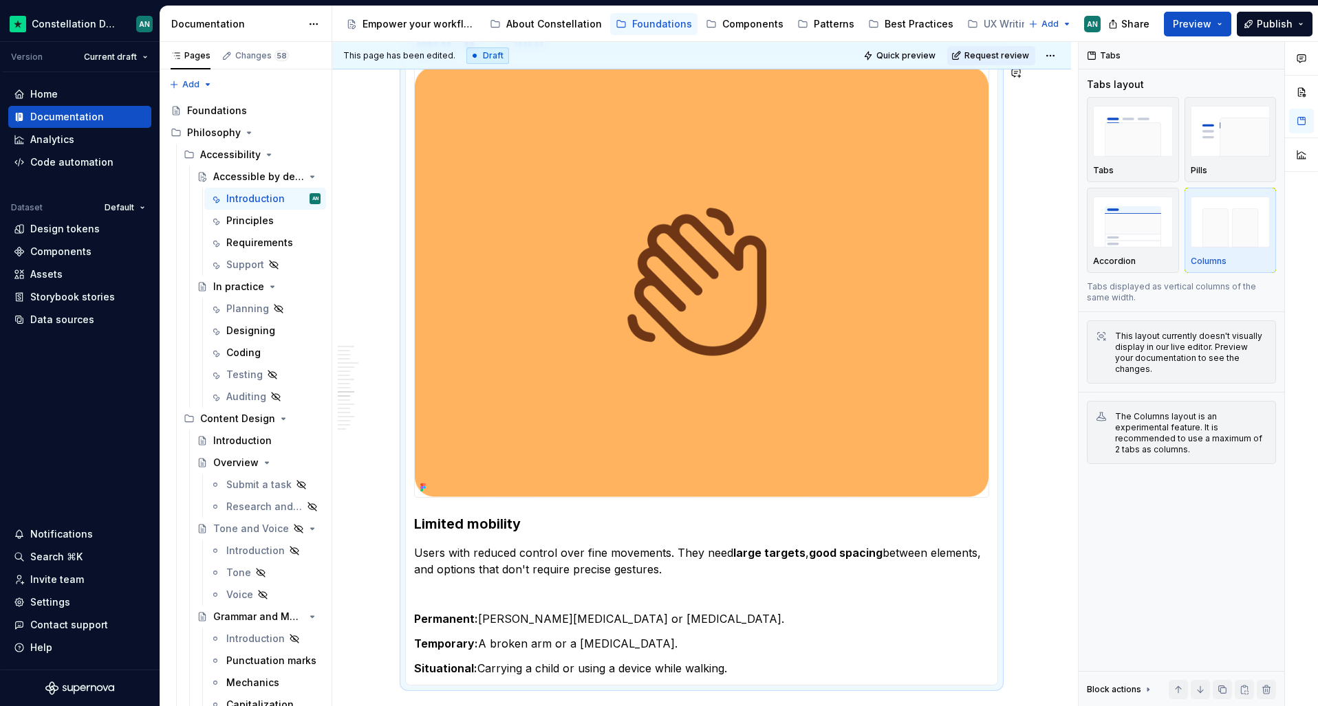
scroll to position [2249, 0]
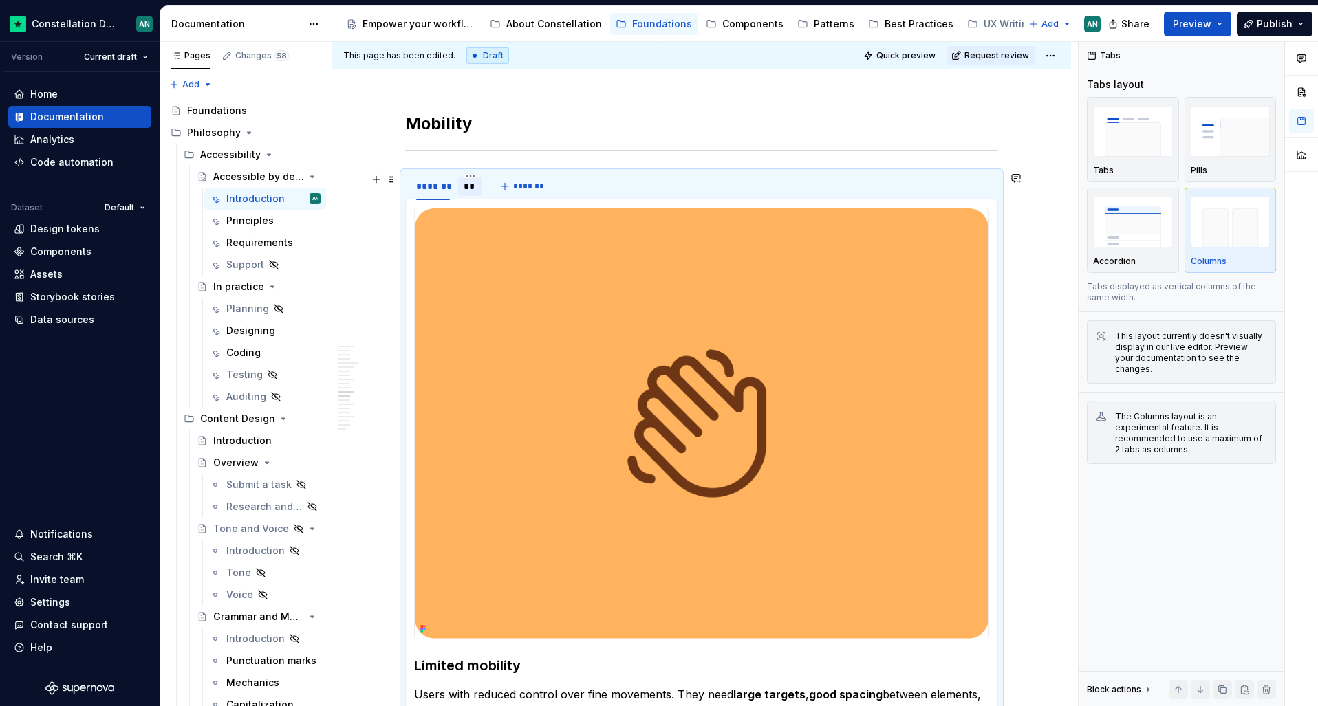
click at [466, 186] on div "**" at bounding box center [470, 187] width 13 height 14
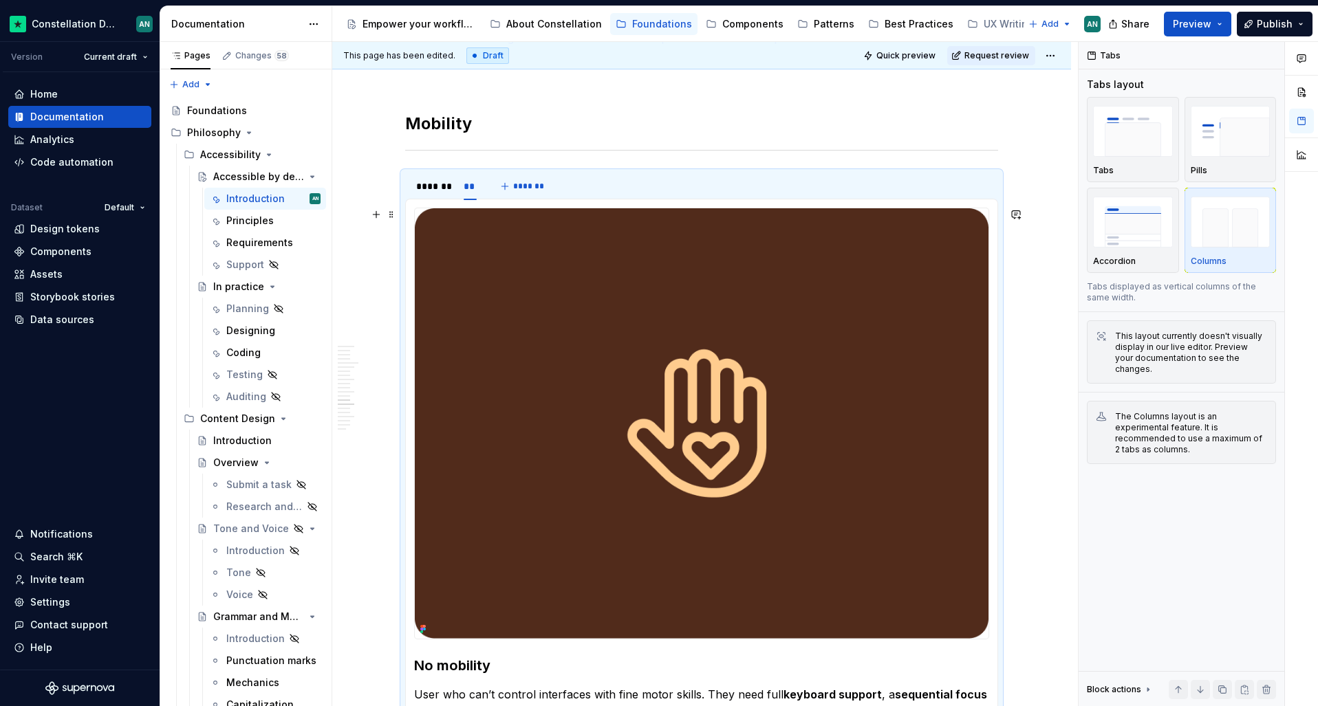
scroll to position [2532, 0]
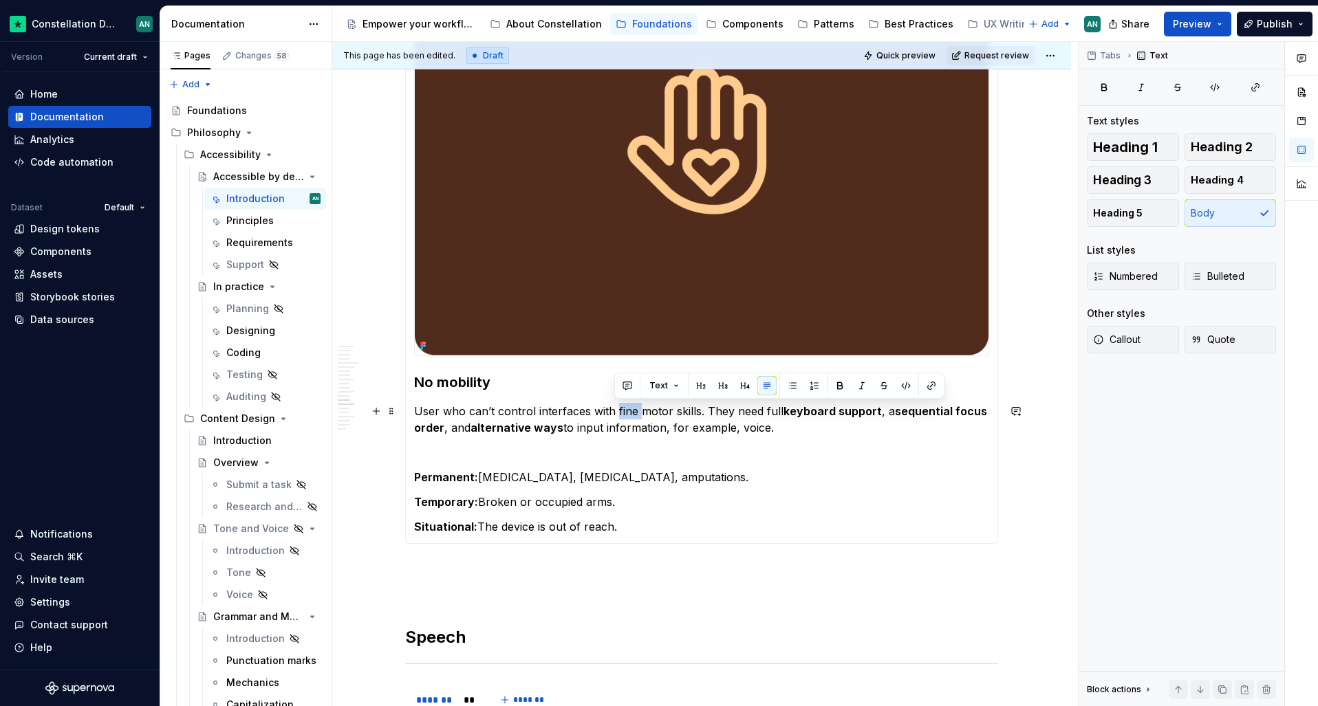
drag, startPoint x: 637, startPoint y: 412, endPoint x: 614, endPoint y: 413, distance: 23.4
click at [614, 413] on p "User who can’t control interfaces with fine motor skills. They need full keyboa…" at bounding box center [701, 419] width 575 height 33
click at [731, 462] on section-item-column "No mobility User who can’t control interfaces through motor skills. They need f…" at bounding box center [701, 229] width 575 height 611
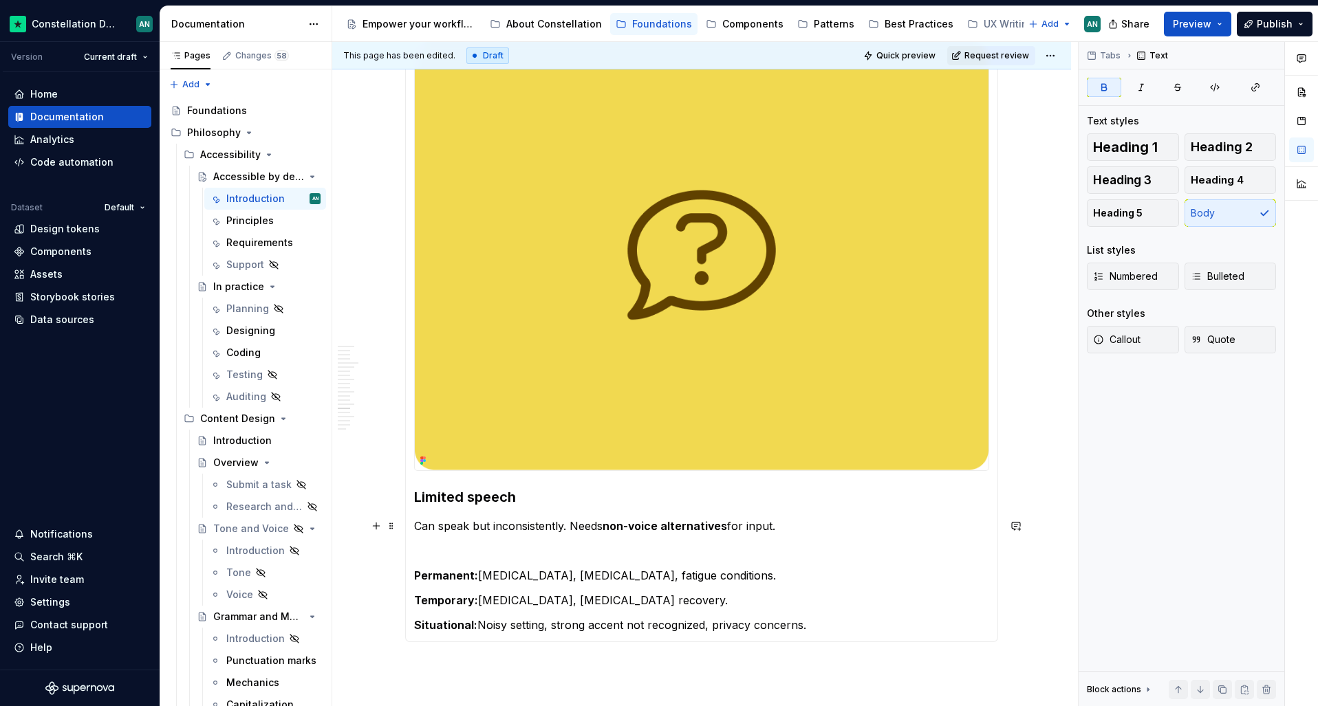
scroll to position [3224, 0]
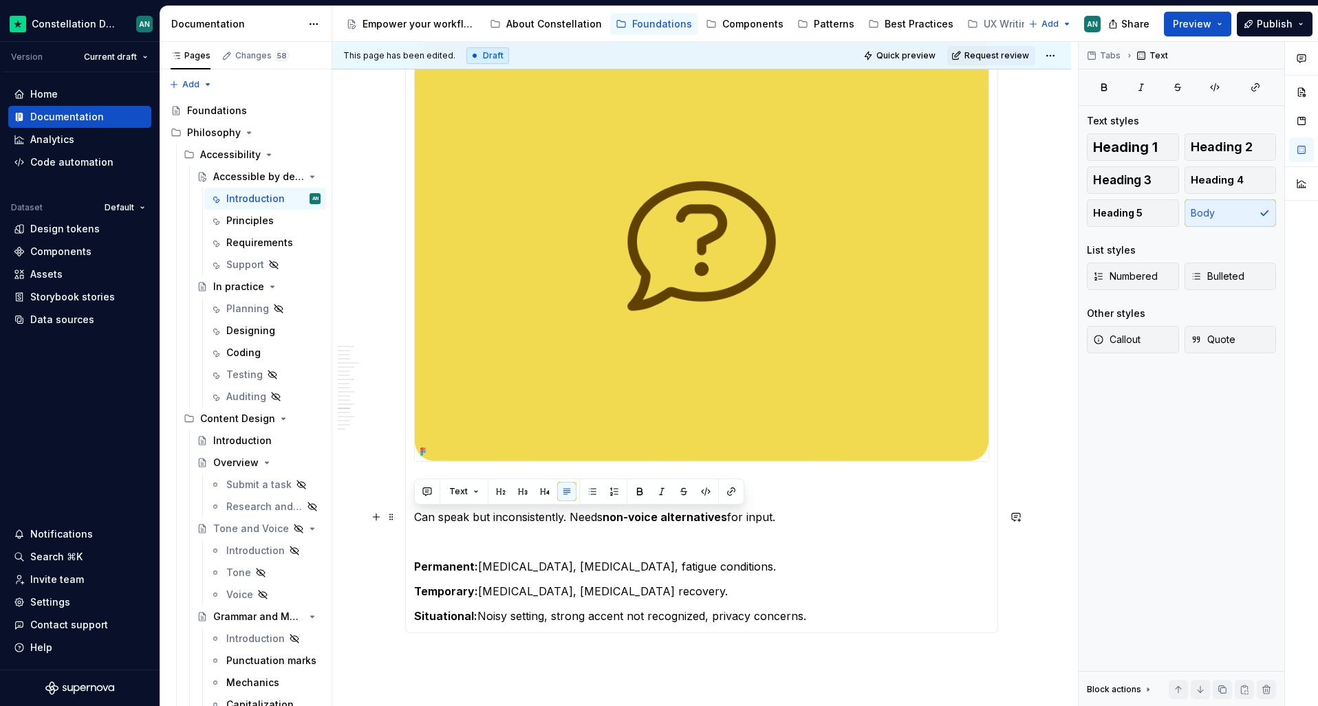
drag, startPoint x: 803, startPoint y: 521, endPoint x: 413, endPoint y: 510, distance: 390.9
click at [414, 510] on p "Can speak but inconsistently. Needs non-voice alternatives for input." at bounding box center [701, 517] width 575 height 17
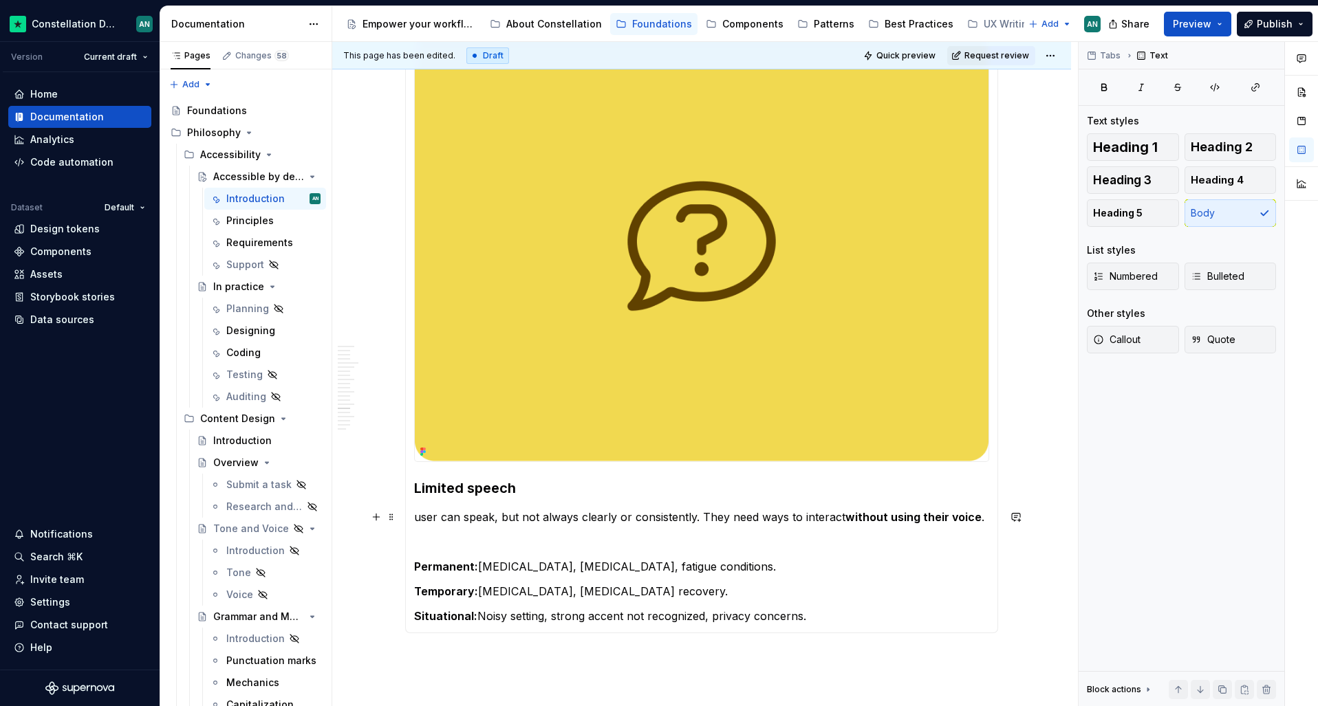
click at [435, 518] on p "user can speak, but not always clearly or consistently. They need ways to inter…" at bounding box center [701, 517] width 575 height 17
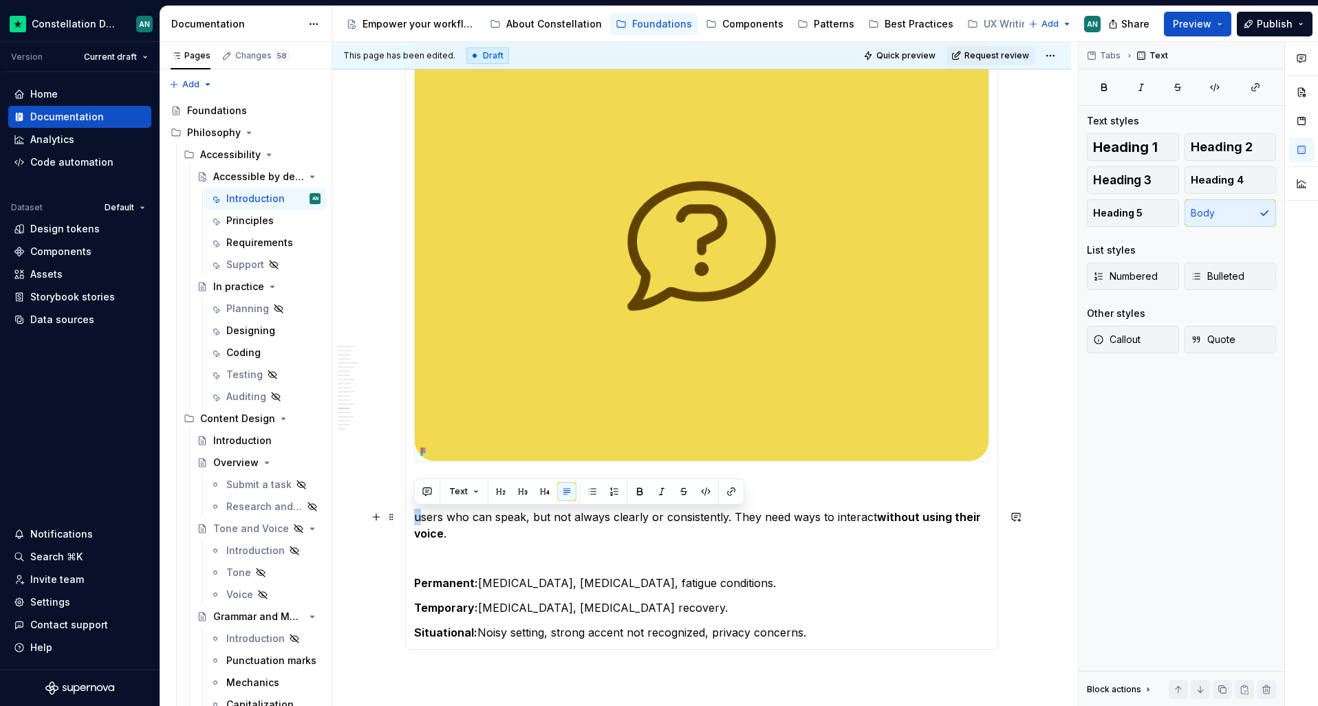
click at [415, 515] on p "users who can speak, but not always clearly or consistently. They need ways to …" at bounding box center [701, 525] width 575 height 33
click at [442, 537] on strong "without using their voice" at bounding box center [700, 525] width 572 height 30
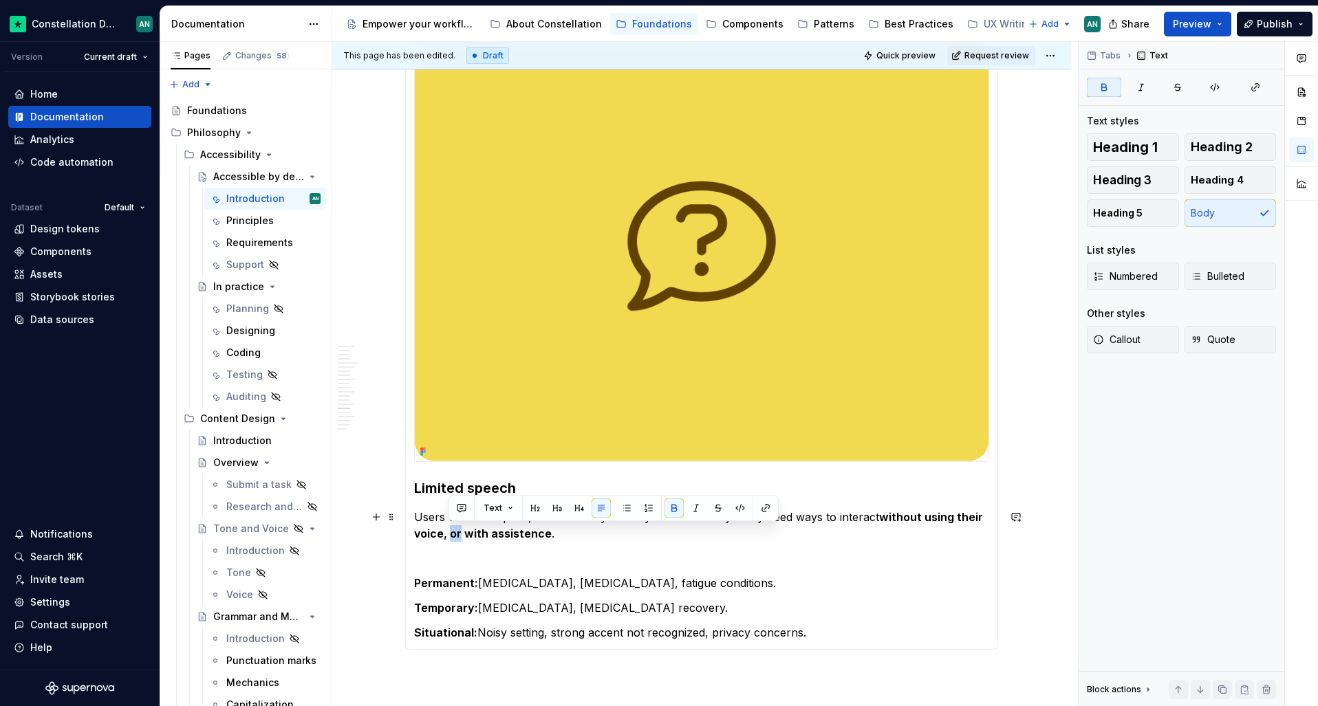
drag, startPoint x: 461, startPoint y: 532, endPoint x: 449, endPoint y: 532, distance: 11.7
click at [449, 532] on strong "without using their voice, or with assistence" at bounding box center [700, 525] width 572 height 30
click at [565, 598] on section-item-column "Limited speech Users who can speak, but not always clearly or consistently. The…" at bounding box center [701, 335] width 575 height 611
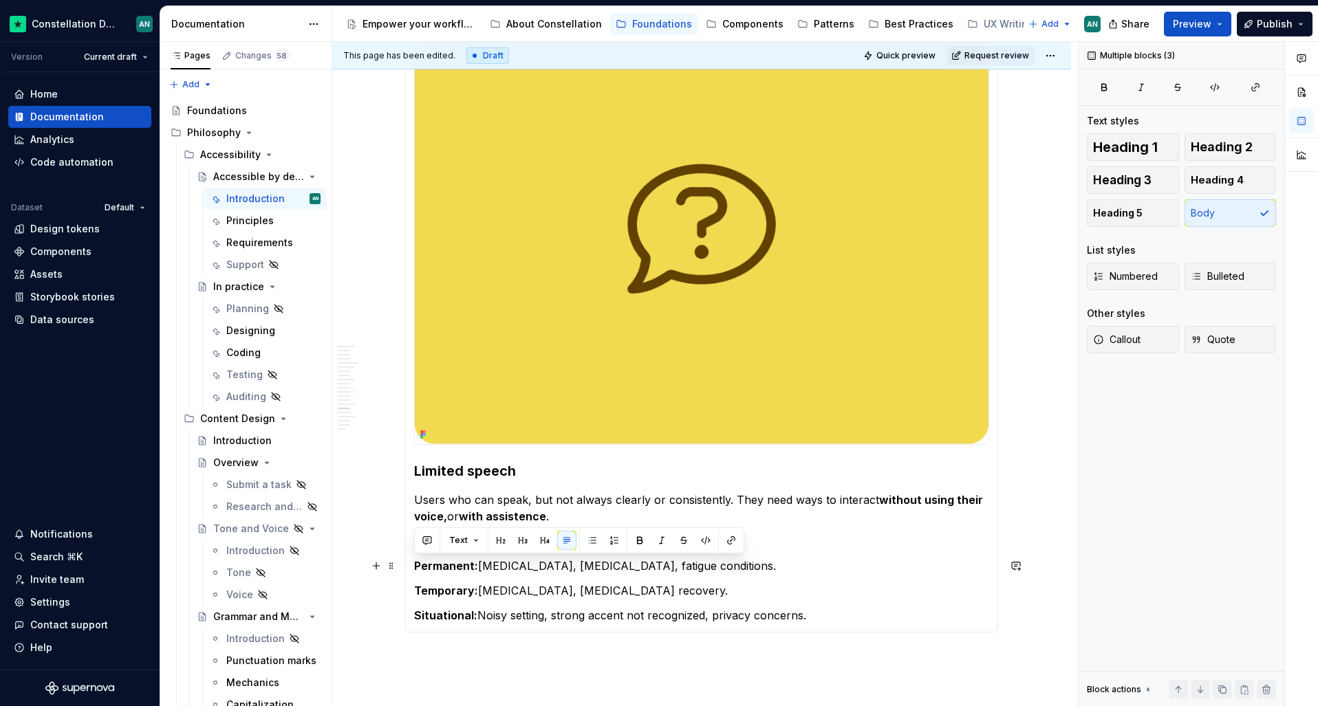
drag, startPoint x: 825, startPoint y: 622, endPoint x: 413, endPoint y: 552, distance: 418.5
click at [414, 552] on section-item-column "Limited speech Users who can speak, but not always clearly or consistently. The…" at bounding box center [701, 318] width 575 height 611
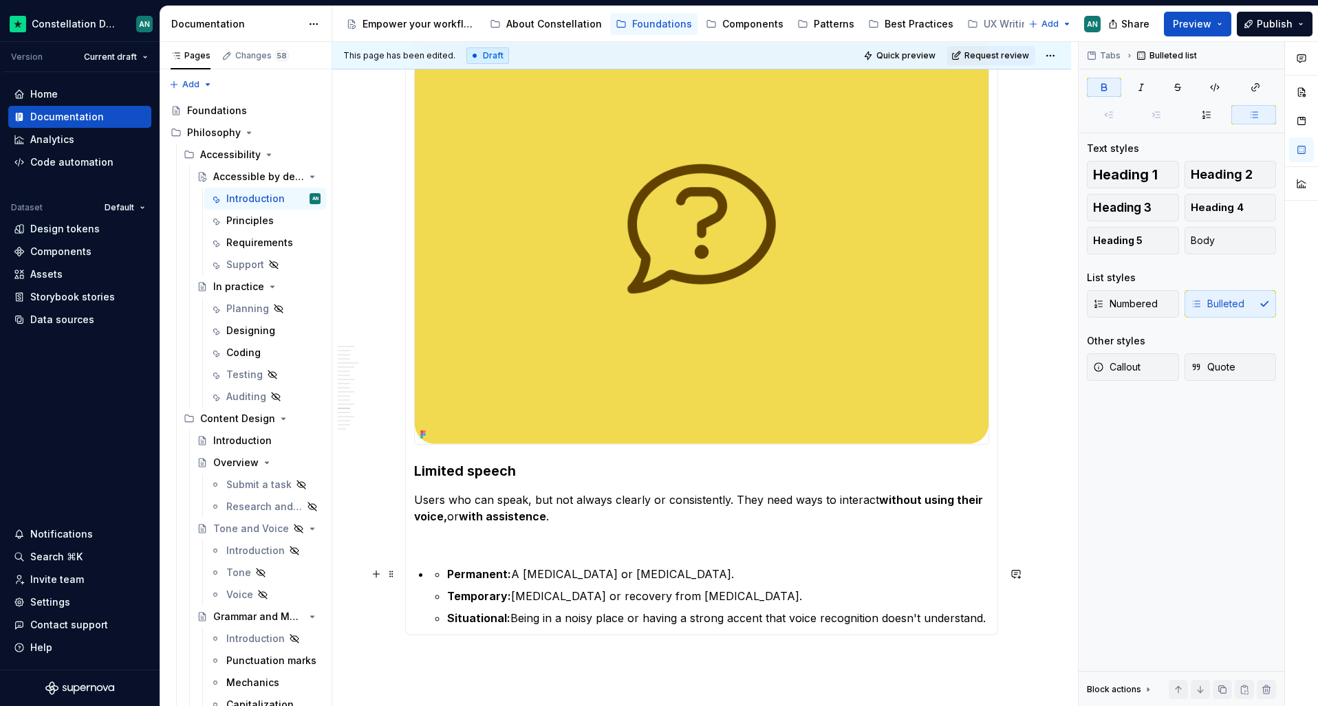
click at [444, 570] on li "Permanent: A [MEDICAL_DATA] or [MEDICAL_DATA]. Temporary: [MEDICAL_DATA] or rec…" at bounding box center [710, 596] width 559 height 61
click at [448, 590] on strong "Temporary:" at bounding box center [479, 597] width 64 height 14
click at [445, 618] on li "Temporary: [MEDICAL_DATA] or recovery from [MEDICAL_DATA]. Situational: Being i…" at bounding box center [710, 607] width 559 height 39
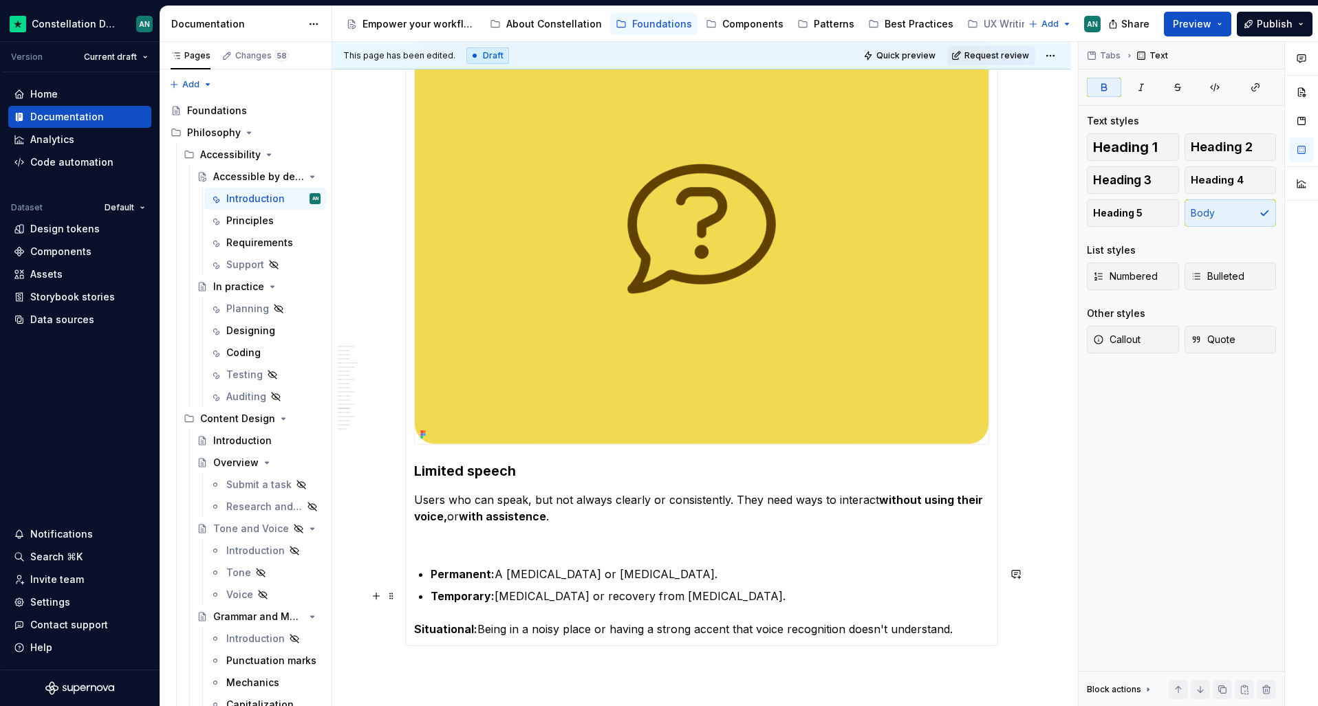
click at [431, 601] on strong "Temporary:" at bounding box center [463, 597] width 64 height 14
click at [431, 577] on strong "Permanent:" at bounding box center [463, 575] width 64 height 14
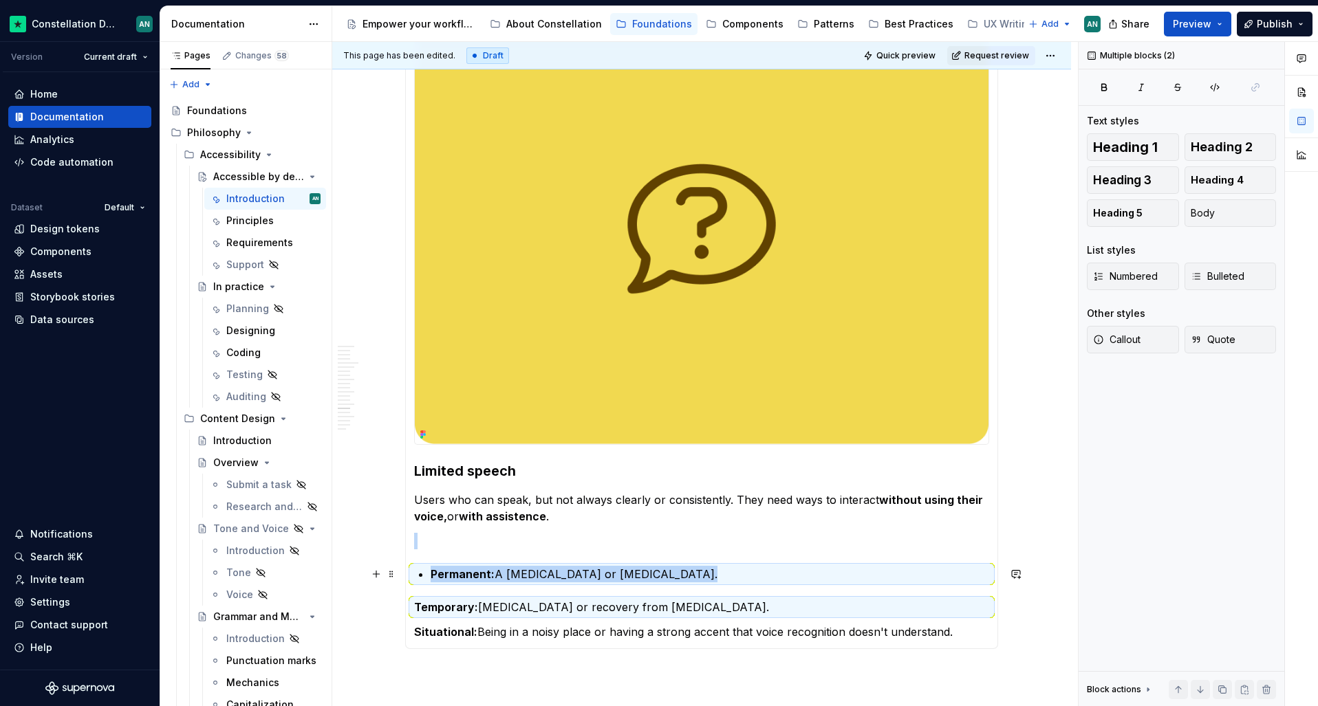
click at [431, 573] on ul "Permanent: A [MEDICAL_DATA] or [MEDICAL_DATA]." at bounding box center [710, 574] width 559 height 17
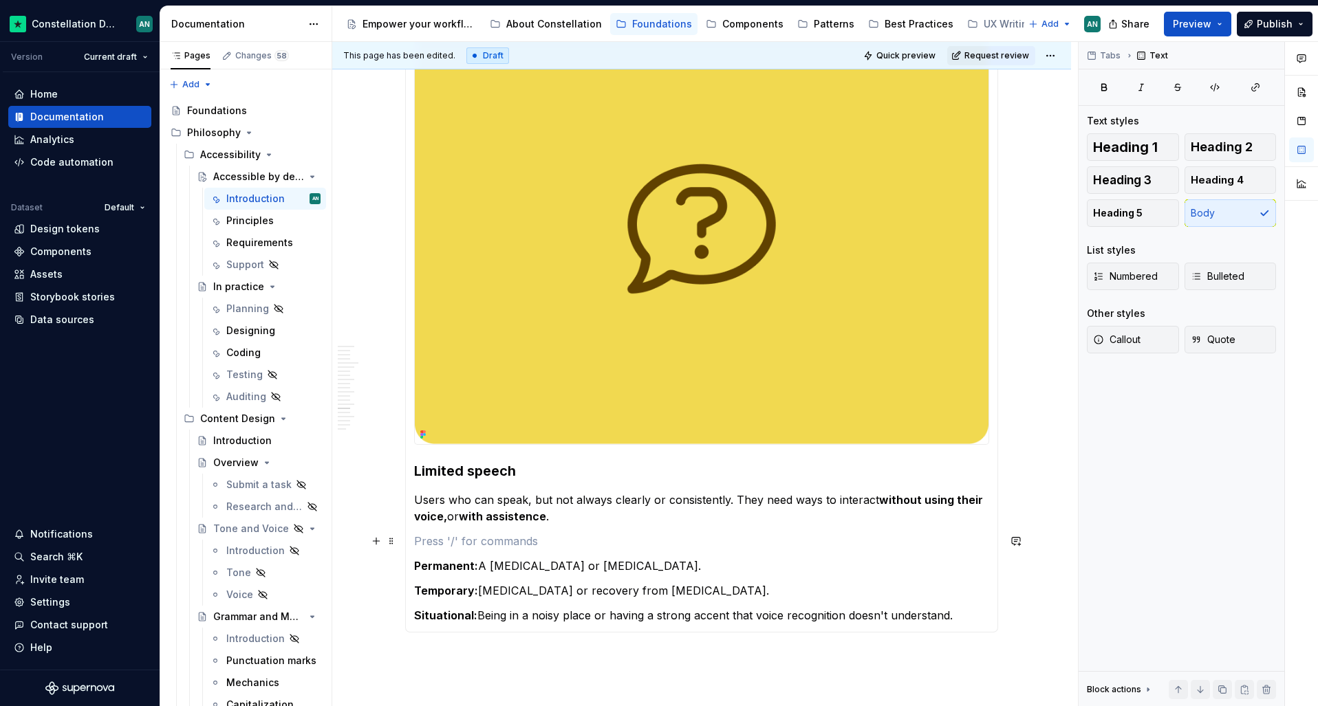
click at [453, 547] on p "To enrich screen reader interactions, please activate Accessibility in Grammarl…" at bounding box center [701, 541] width 575 height 17
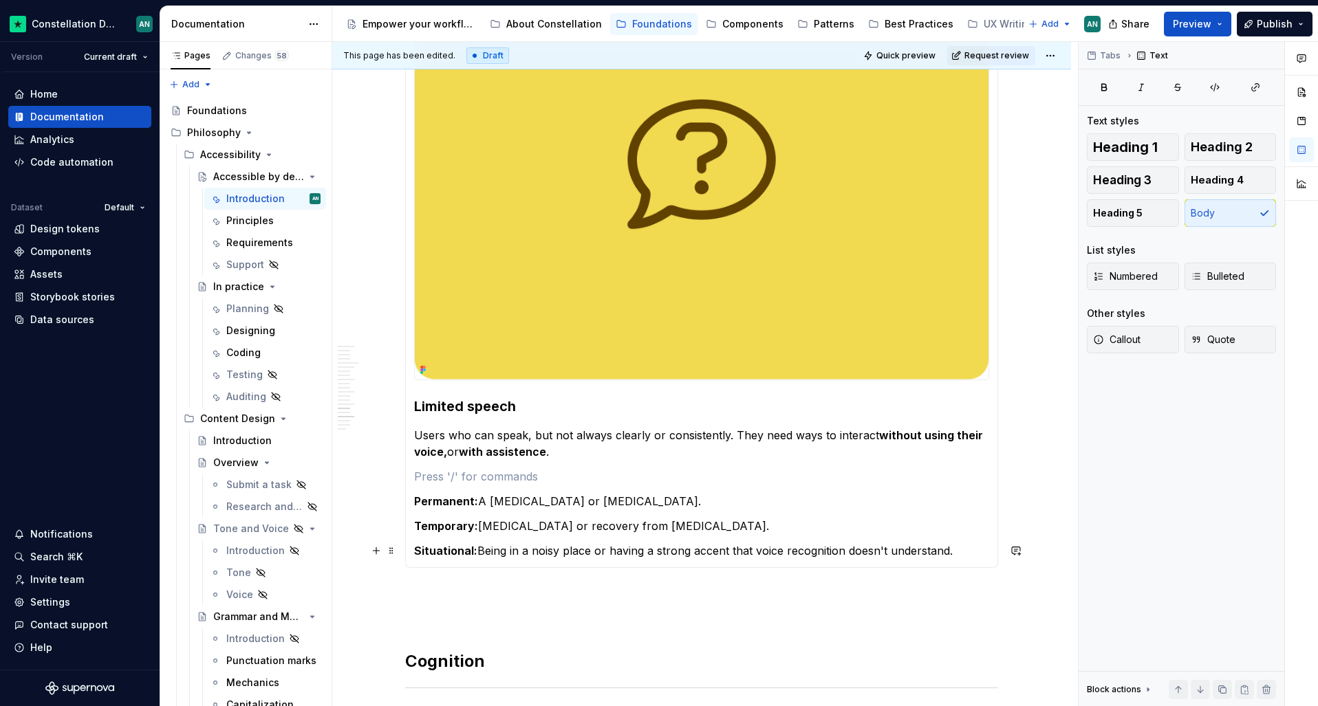
scroll to position [3376, 0]
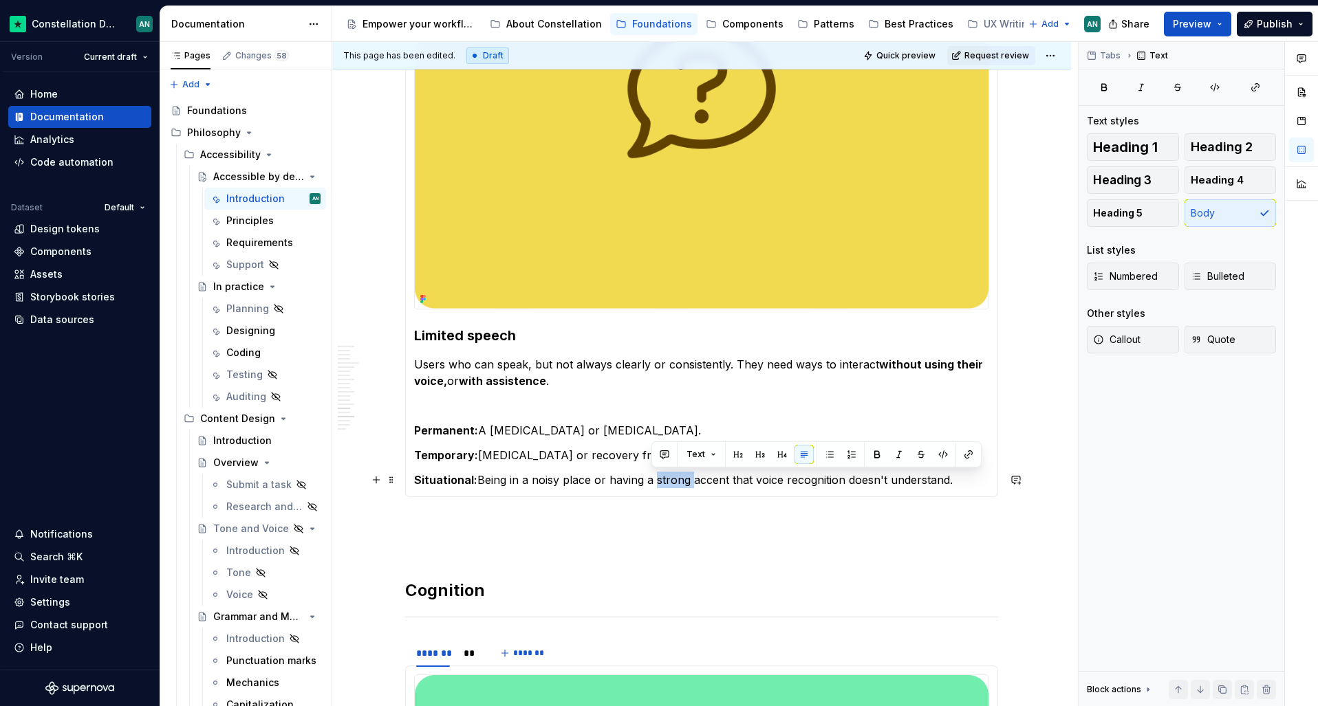
drag, startPoint x: 651, startPoint y: 481, endPoint x: 688, endPoint y: 484, distance: 36.6
click at [688, 484] on p "Situational: Being in a noisy place or having a strong accent that voice recogn…" at bounding box center [701, 480] width 575 height 17
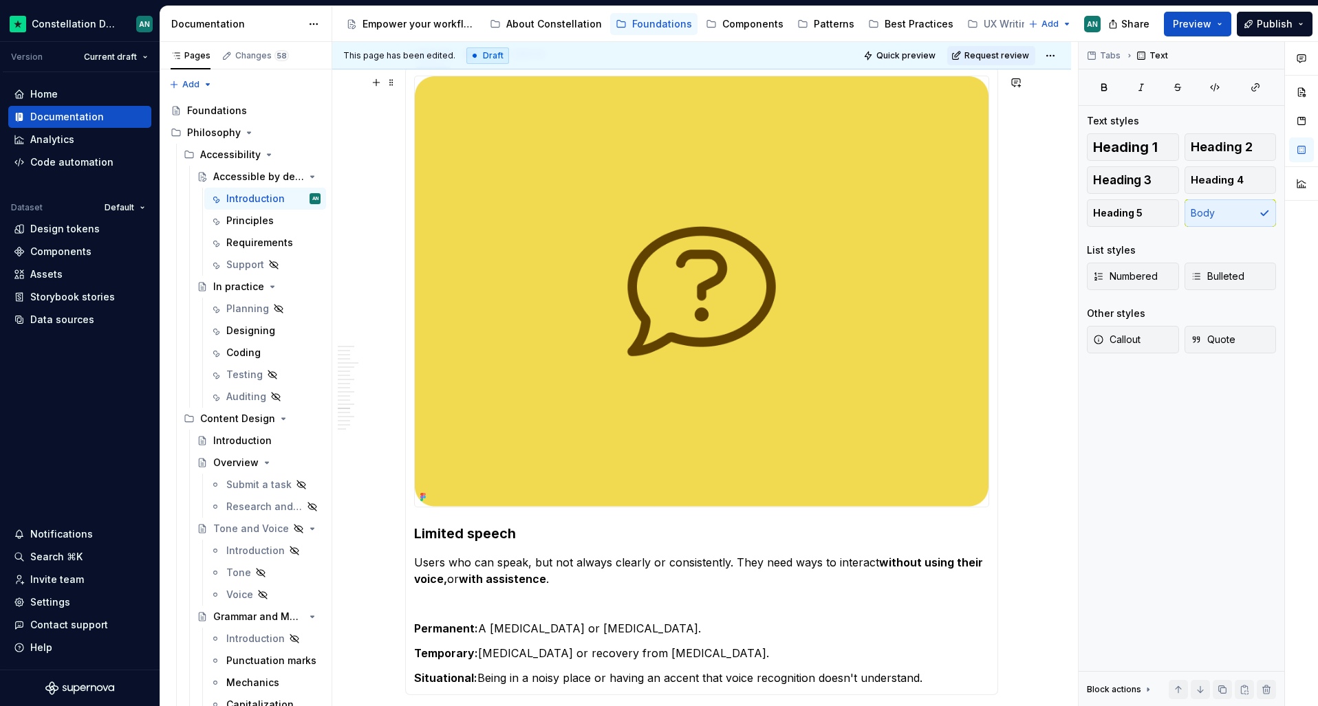
scroll to position [3151, 0]
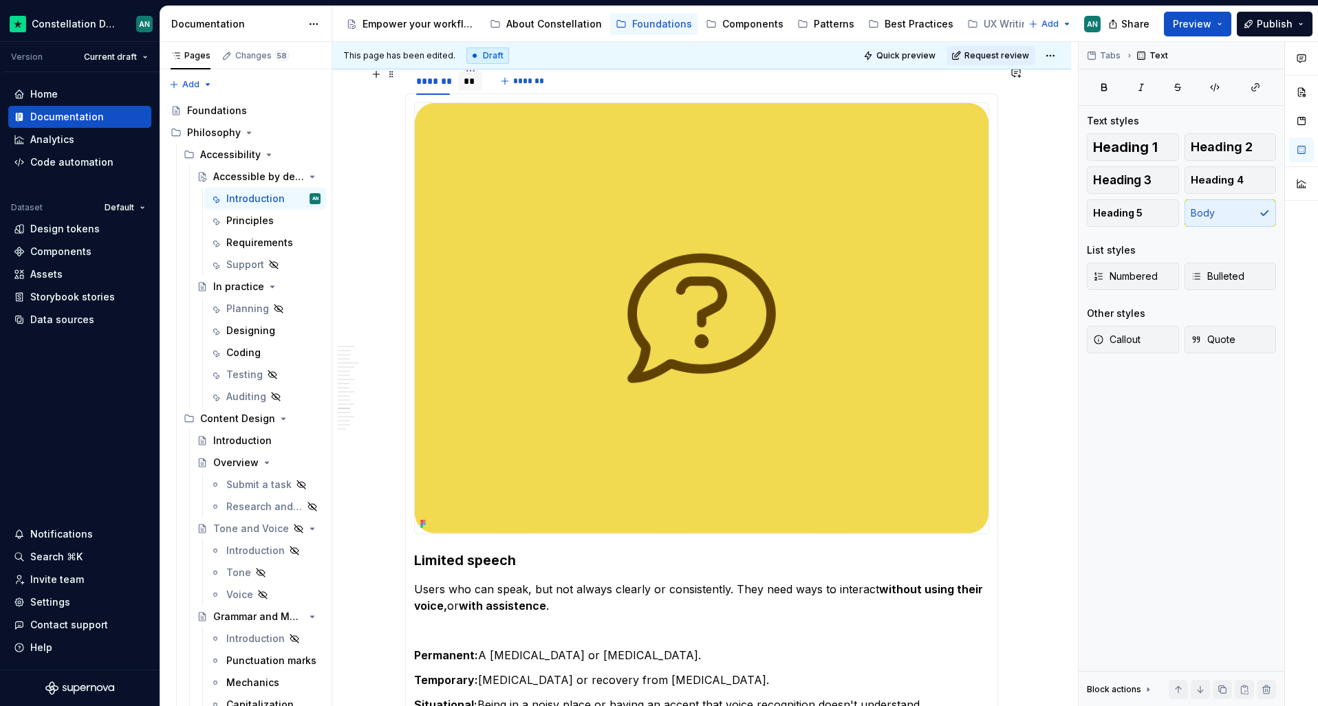
click at [461, 81] on div "**" at bounding box center [470, 81] width 24 height 19
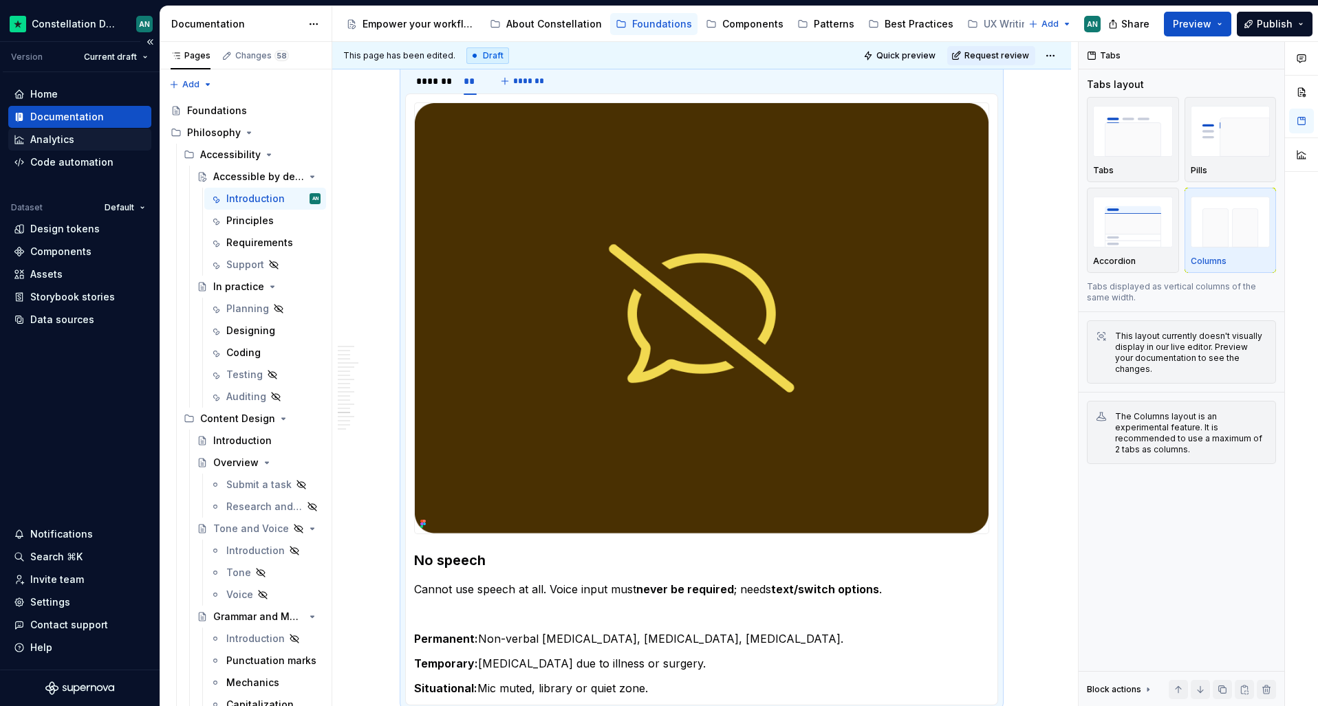
click at [71, 137] on div "Analytics" at bounding box center [52, 140] width 44 height 14
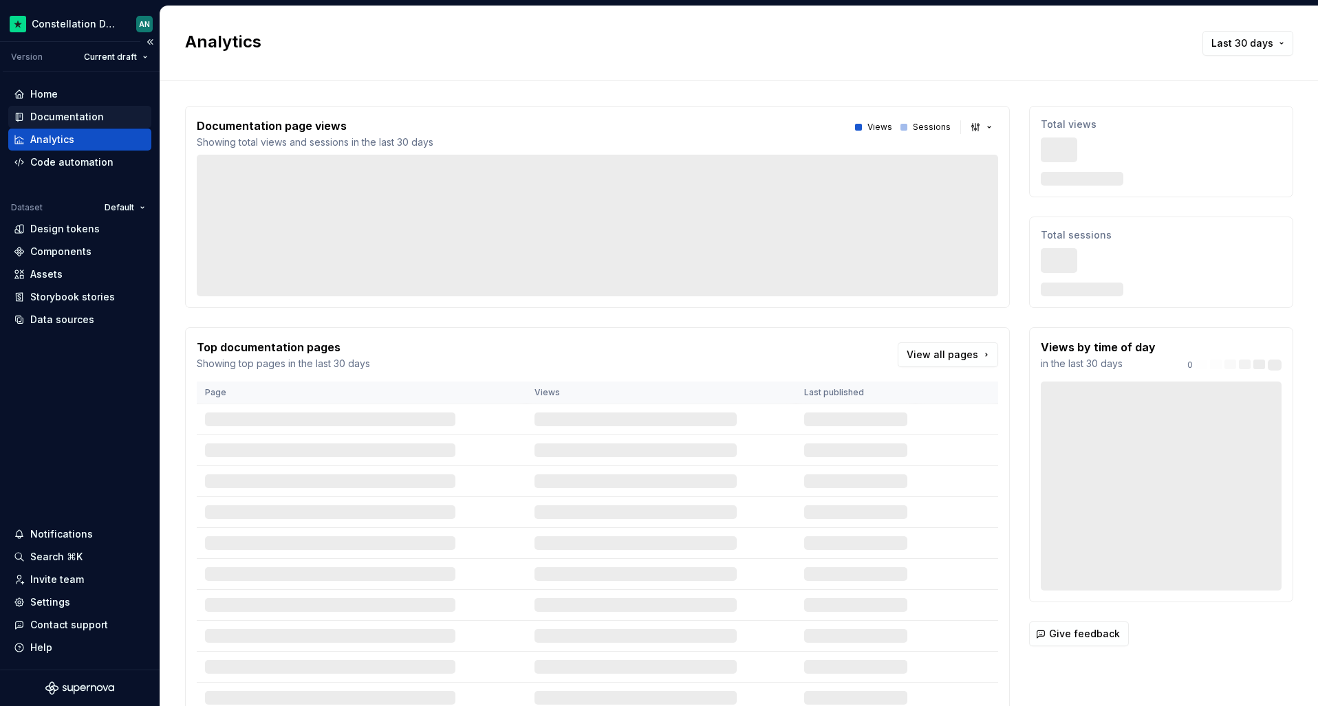
click at [66, 111] on div "Documentation" at bounding box center [67, 117] width 74 height 14
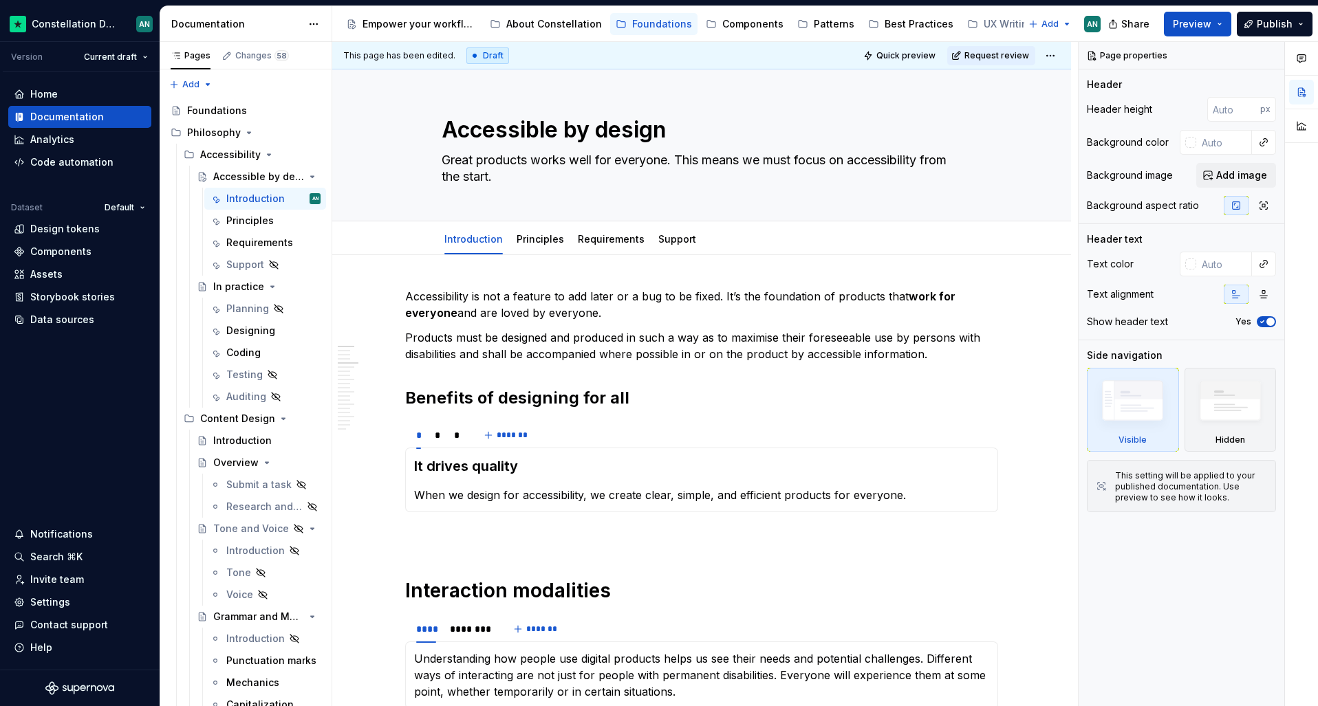
type textarea "*"
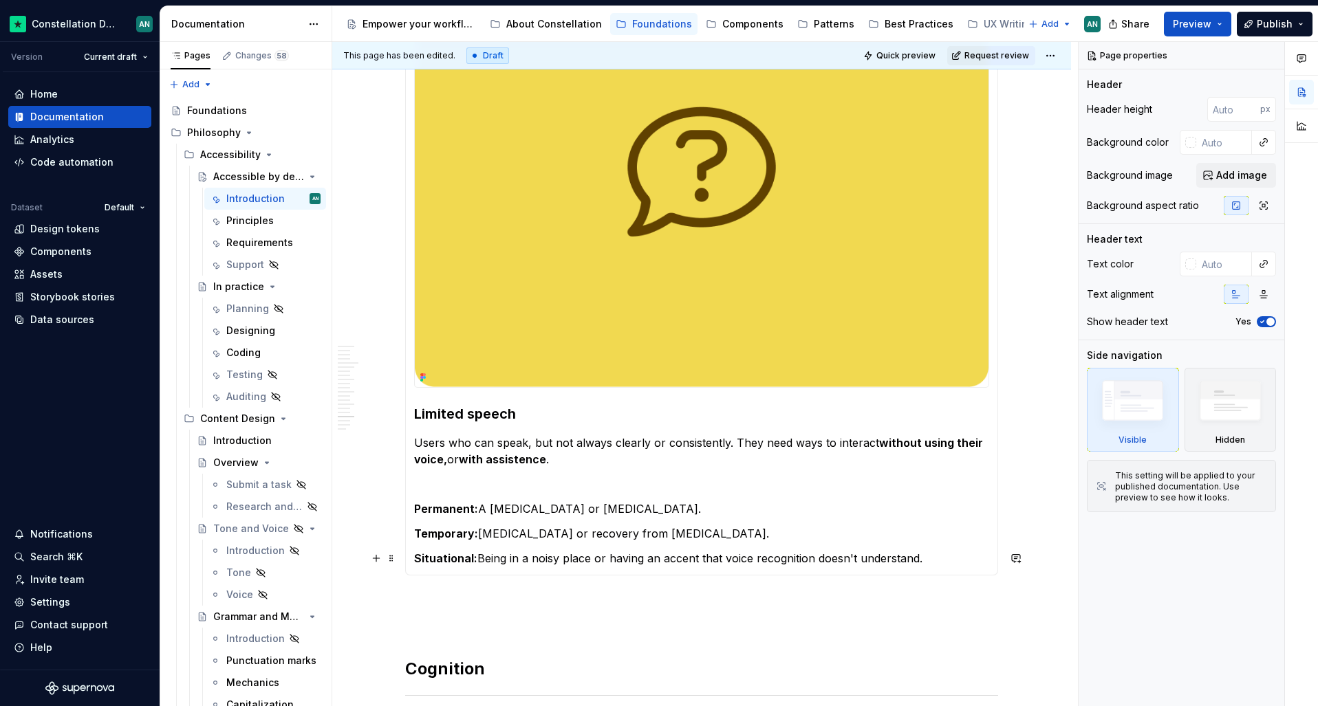
scroll to position [3440, 0]
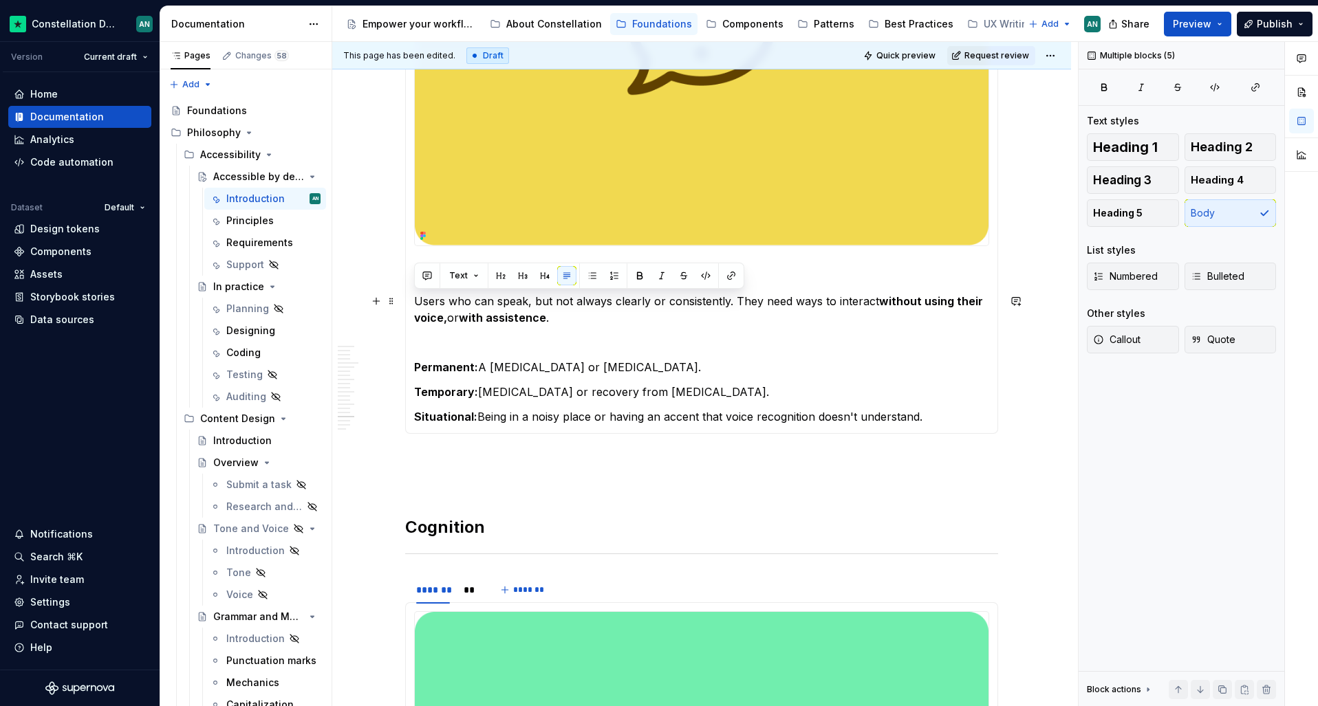
drag, startPoint x: 932, startPoint y: 418, endPoint x: 415, endPoint y: 305, distance: 529.5
click at [415, 305] on section-item-column "Limited speech Users who can speak, but not always clearly or consistently. The…" at bounding box center [701, 119] width 575 height 611
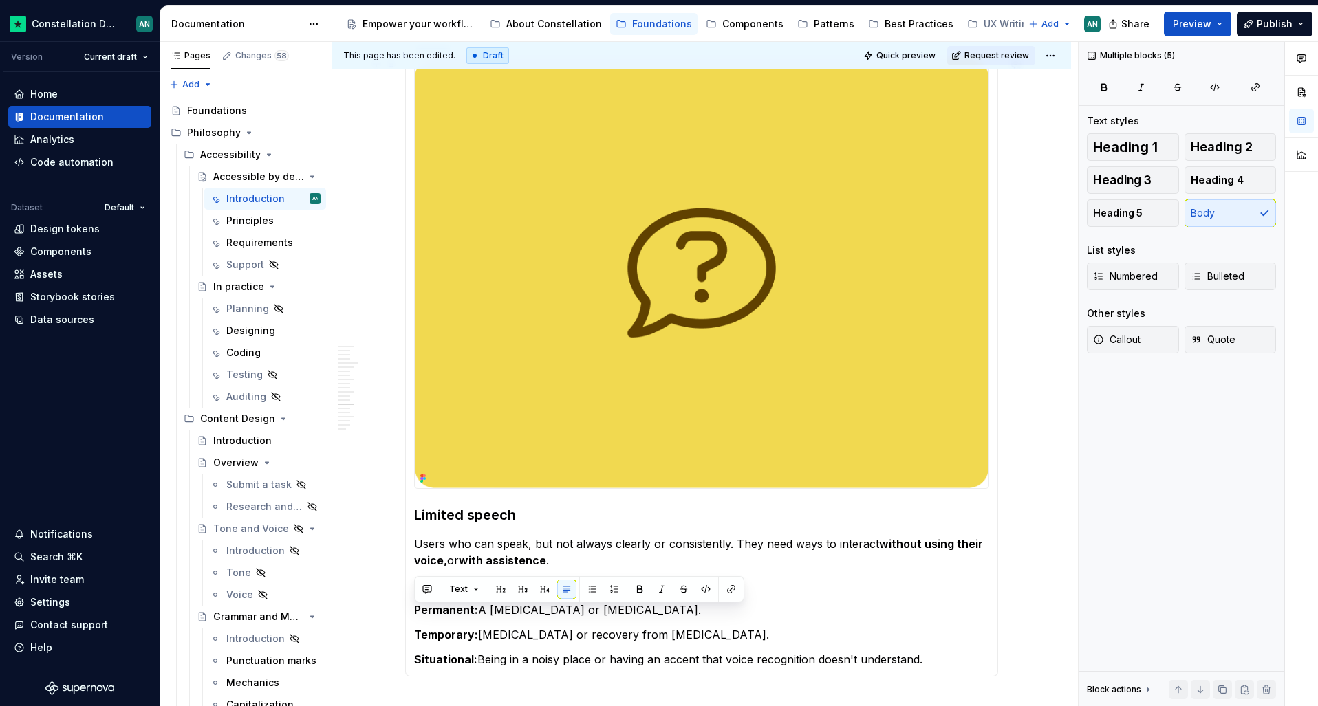
scroll to position [3126, 0]
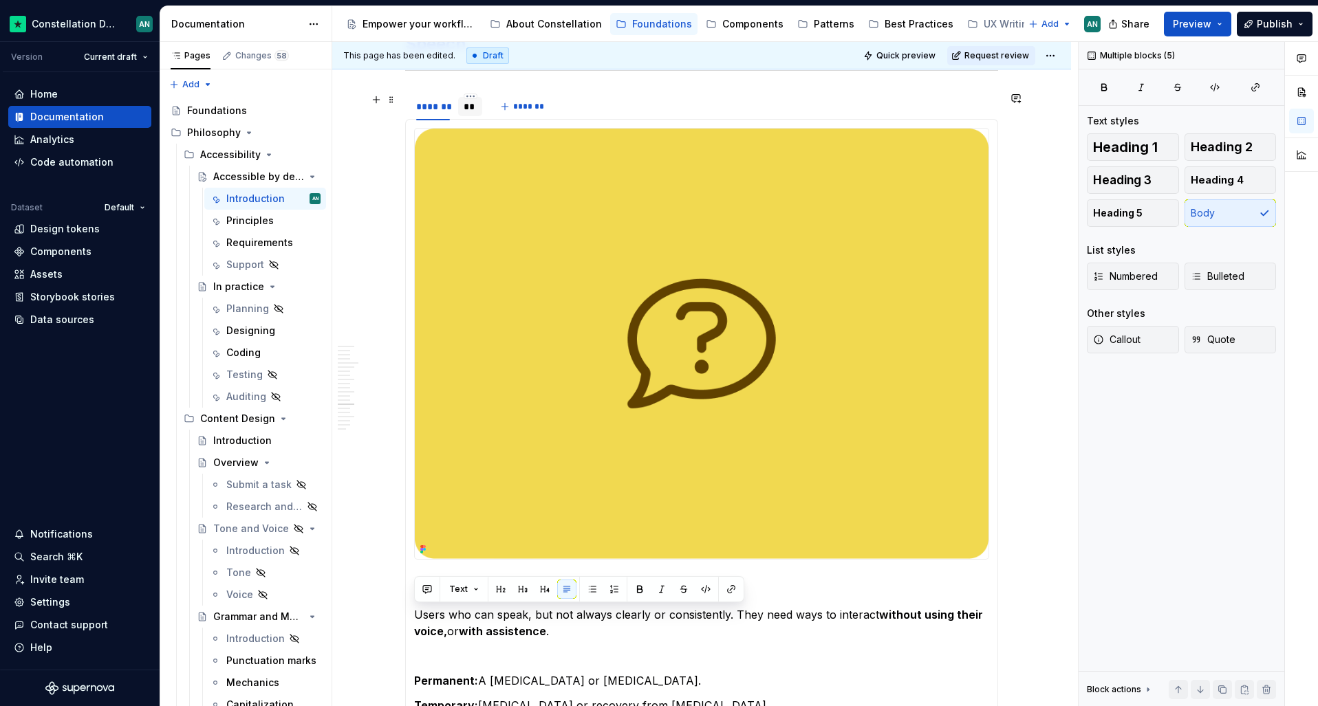
click at [467, 106] on div "**" at bounding box center [470, 107] width 13 height 14
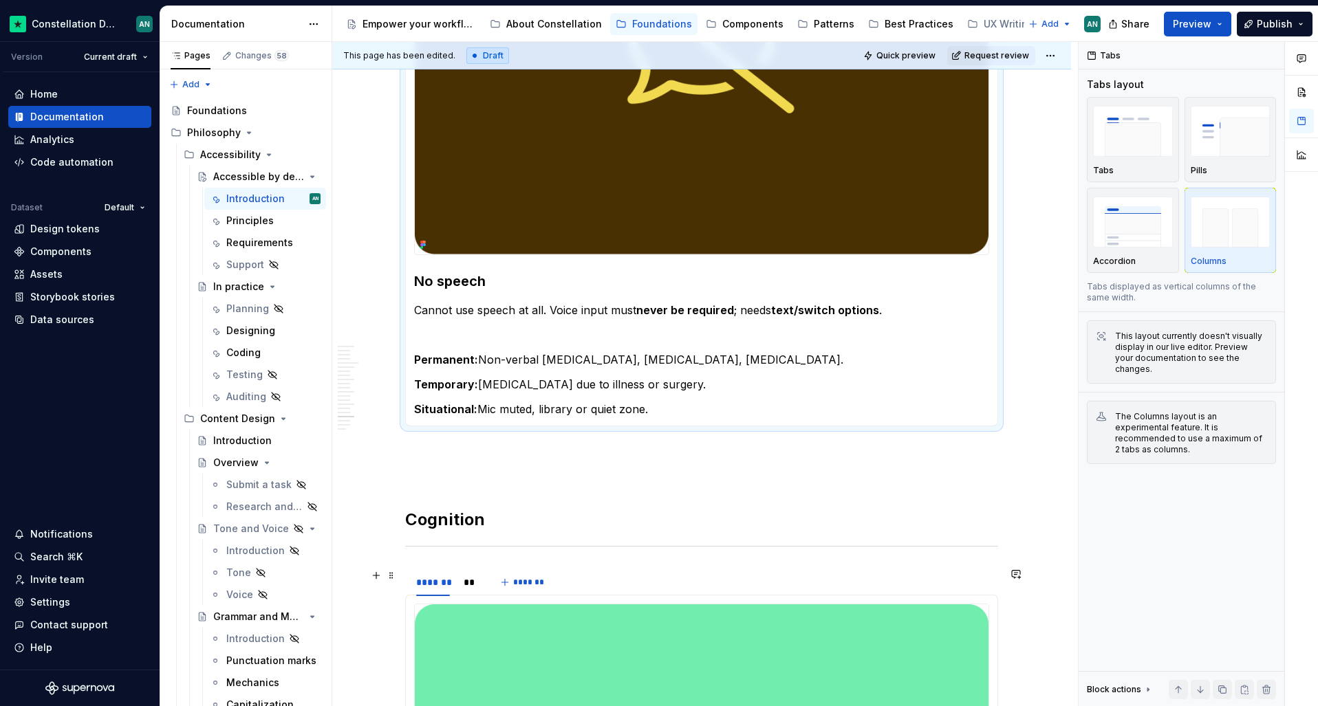
scroll to position [3501, 0]
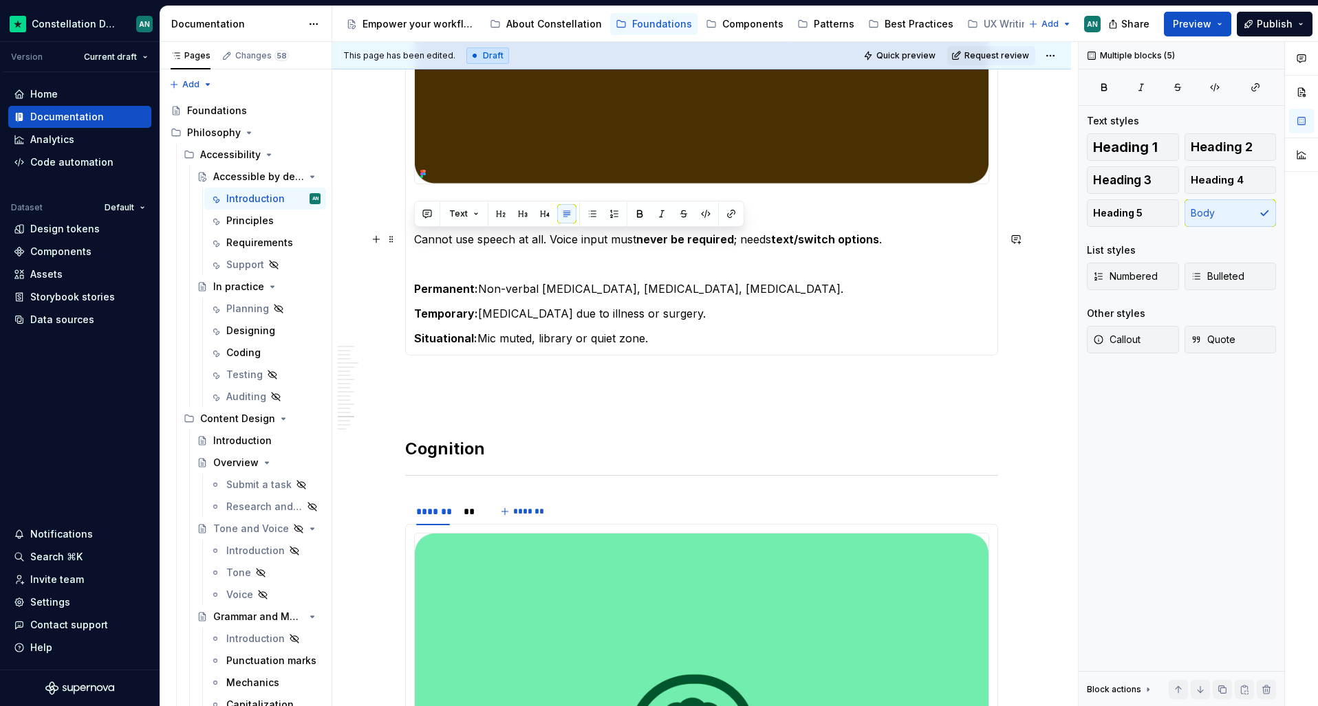
drag, startPoint x: 699, startPoint y: 348, endPoint x: 415, endPoint y: 245, distance: 302.3
click at [415, 245] on div "Limited speech Users who can speak, but not always clearly or consistently. The…" at bounding box center [701, 49] width 593 height 612
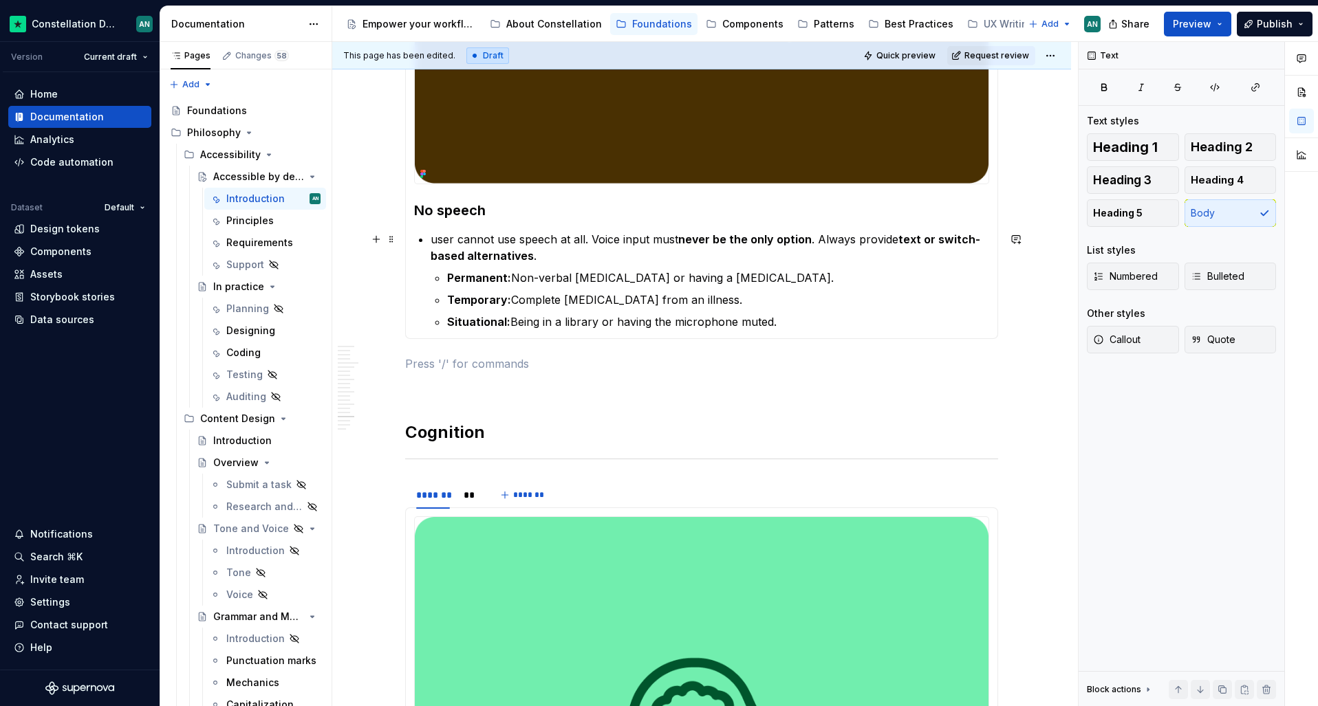
click at [435, 238] on p "user cannot use speech at all. Voice input must never be the only option . Alwa…" at bounding box center [710, 247] width 559 height 33
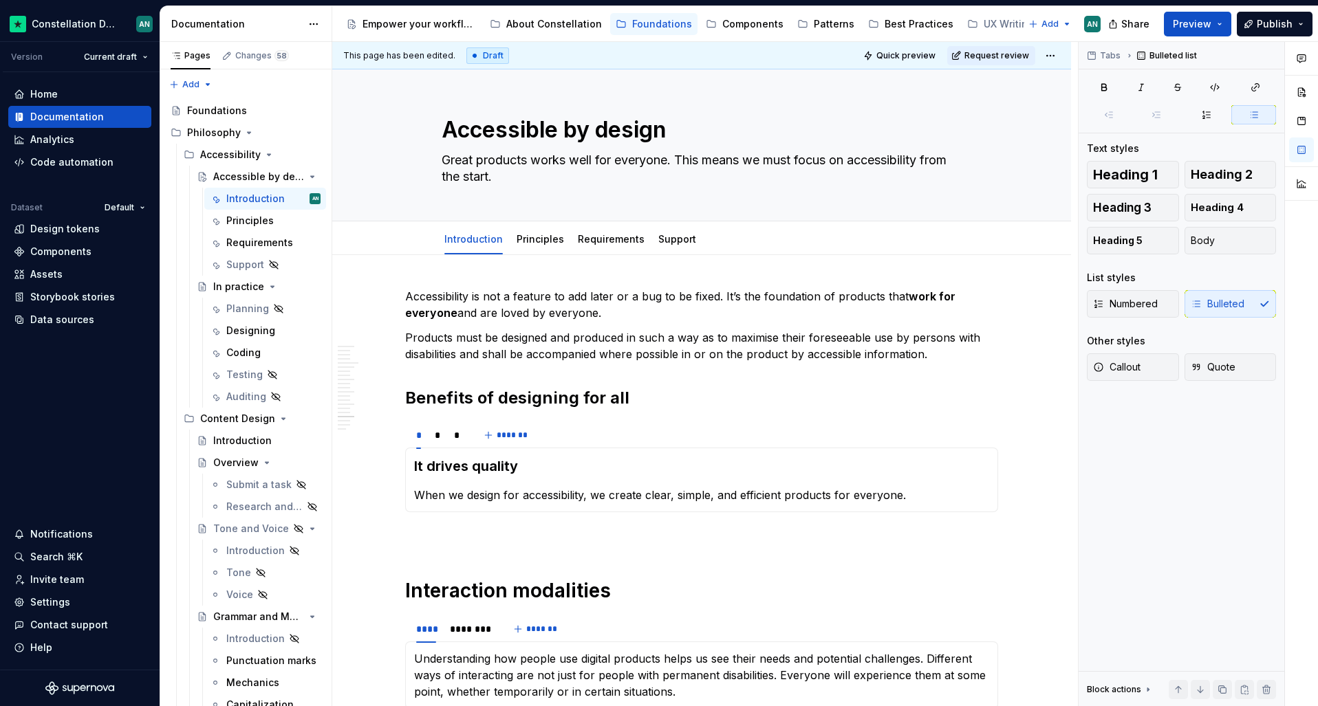
scroll to position [3501, 0]
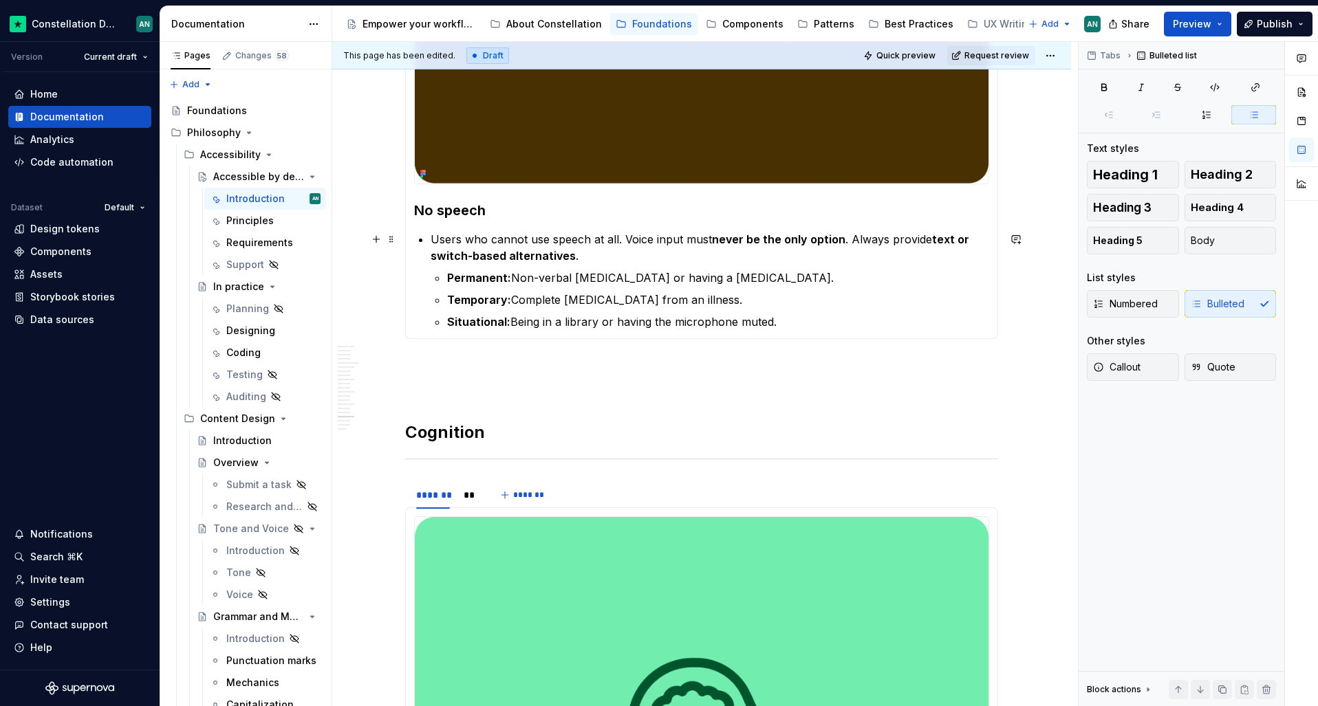
click at [431, 235] on p "Users who cannot use speech at all. Voice input must never be the only option .…" at bounding box center [710, 247] width 559 height 33
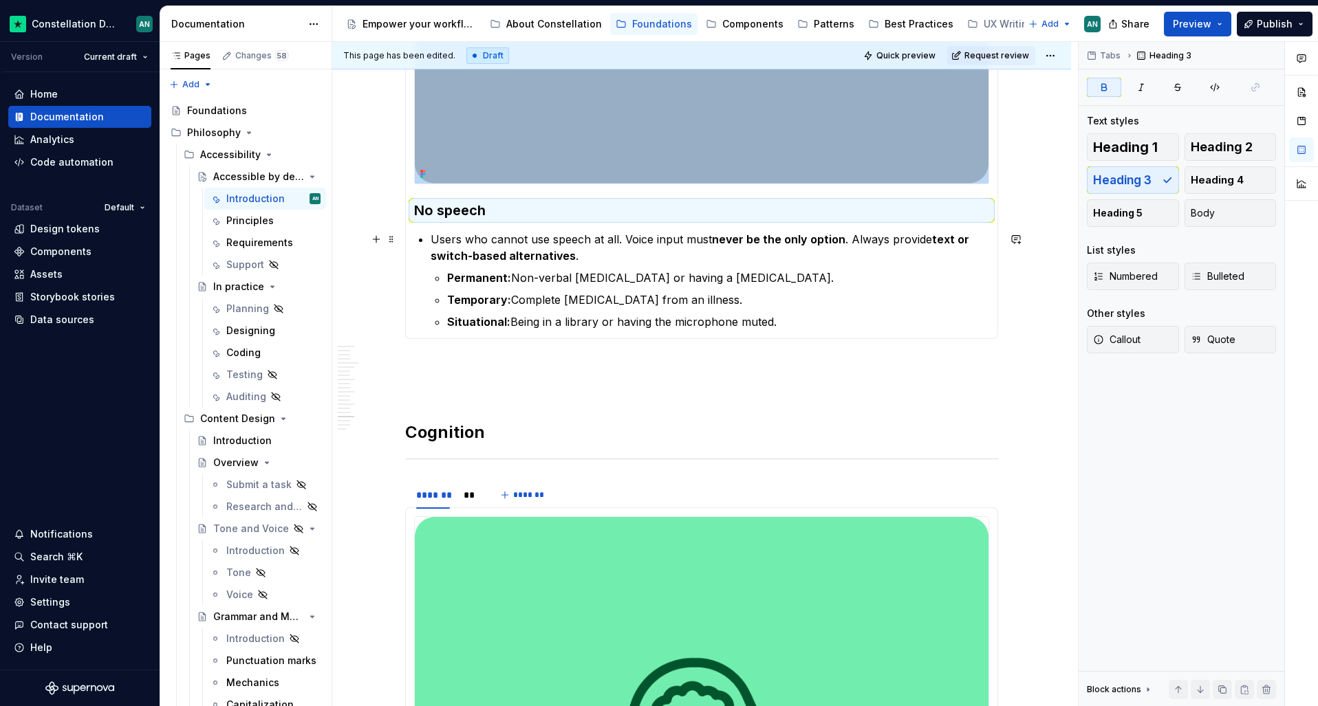
click at [540, 240] on p "Users who cannot use speech at all. Voice input must never be the only option .…" at bounding box center [710, 247] width 559 height 33
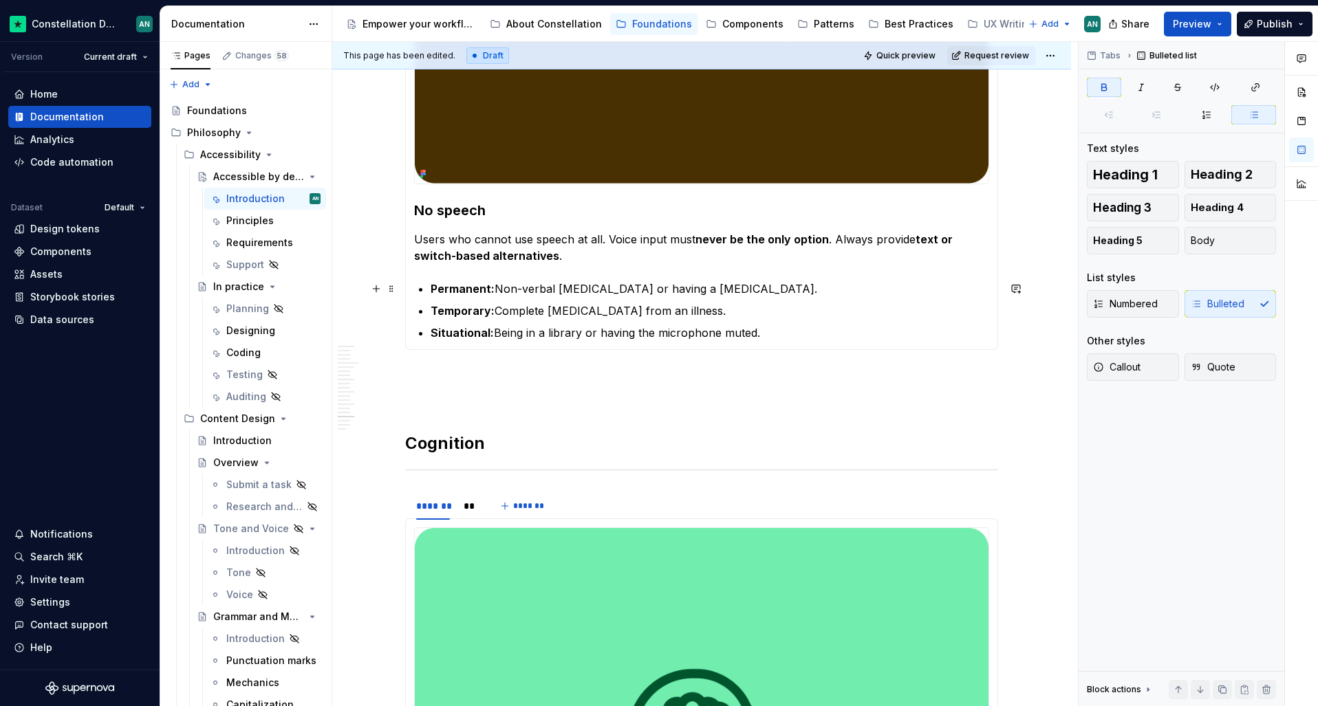
click at [442, 290] on strong "Permanent:" at bounding box center [463, 289] width 64 height 14
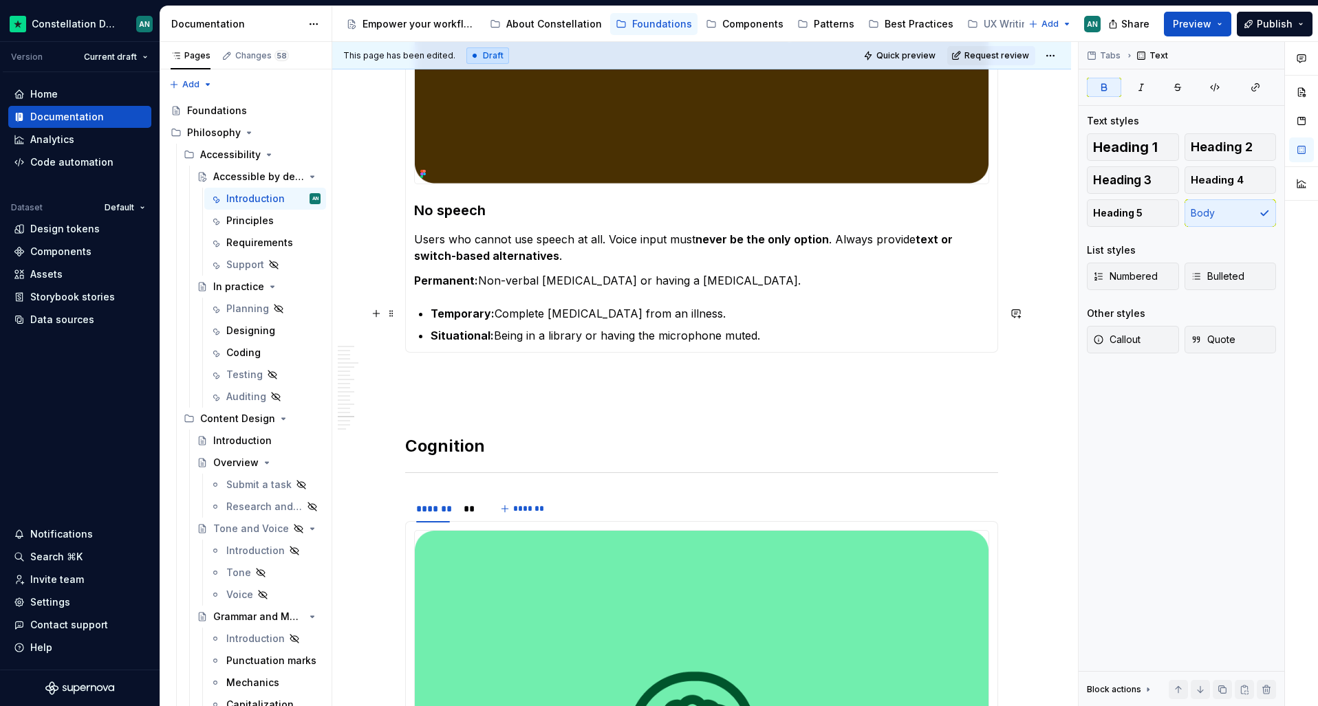
click at [446, 317] on strong "Temporary:" at bounding box center [463, 314] width 64 height 14
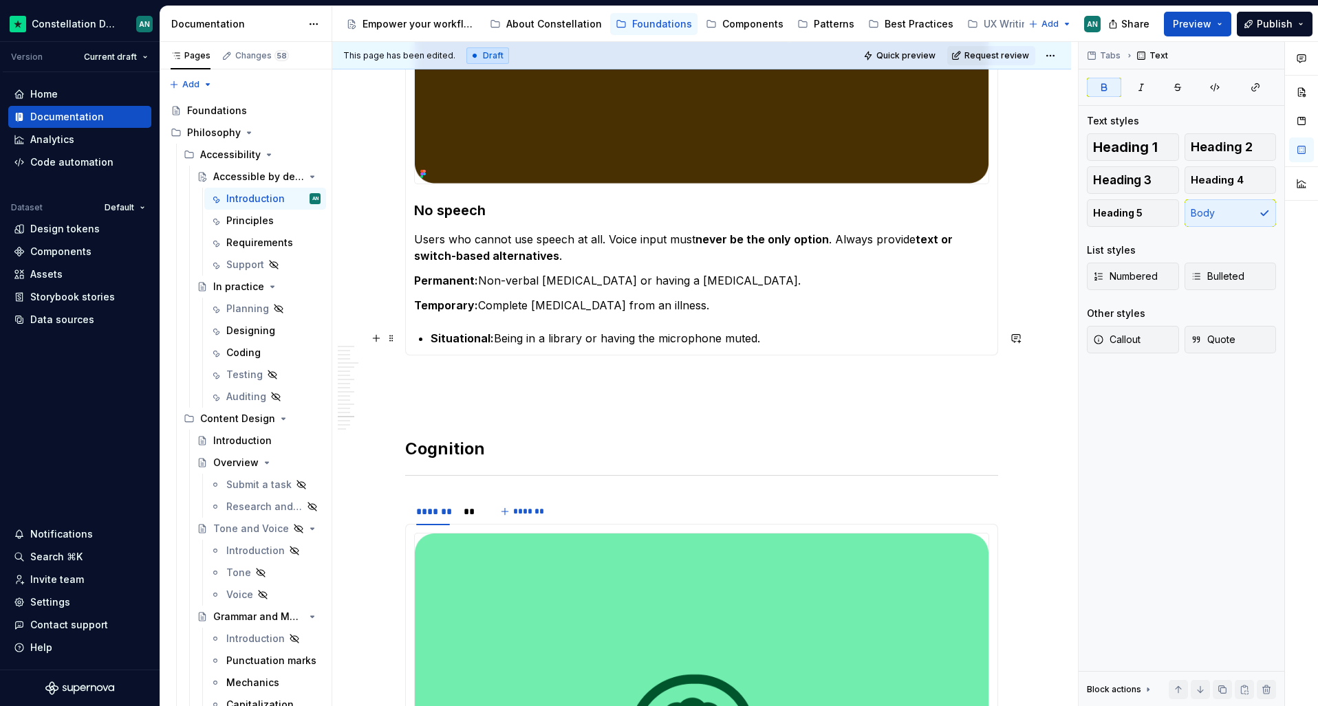
click at [445, 336] on strong "Situational:" at bounding box center [462, 339] width 63 height 14
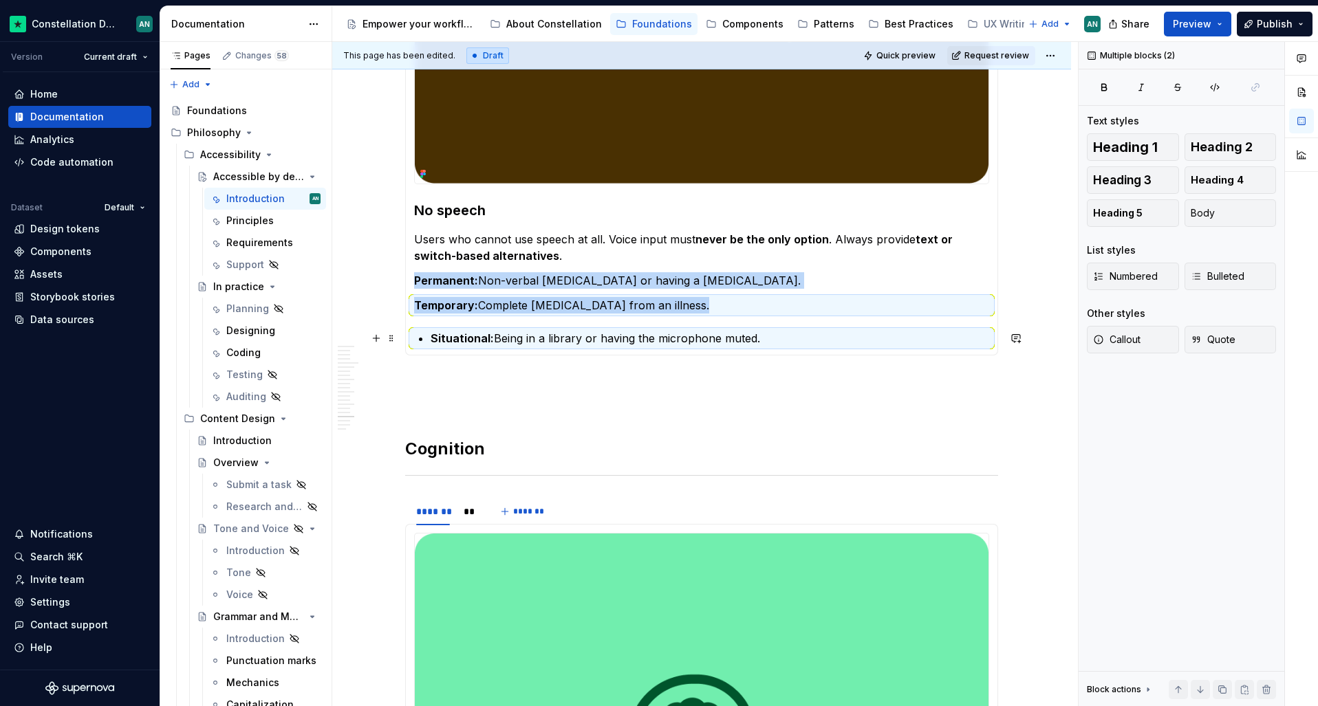
click at [477, 334] on strong "Situational:" at bounding box center [462, 339] width 63 height 14
click at [471, 341] on strong "Situational:" at bounding box center [462, 339] width 63 height 14
click at [485, 298] on p "Temporary: Complete loss of voice from an illness." at bounding box center [701, 305] width 575 height 17
click at [494, 281] on p "Permanent: Non-verbal autism or having a tracheostomy." at bounding box center [701, 280] width 575 height 17
click at [661, 226] on section-item-column "No speech Users who cannot use speech at all. Voice input must never be the onl…" at bounding box center [701, 49] width 575 height 594
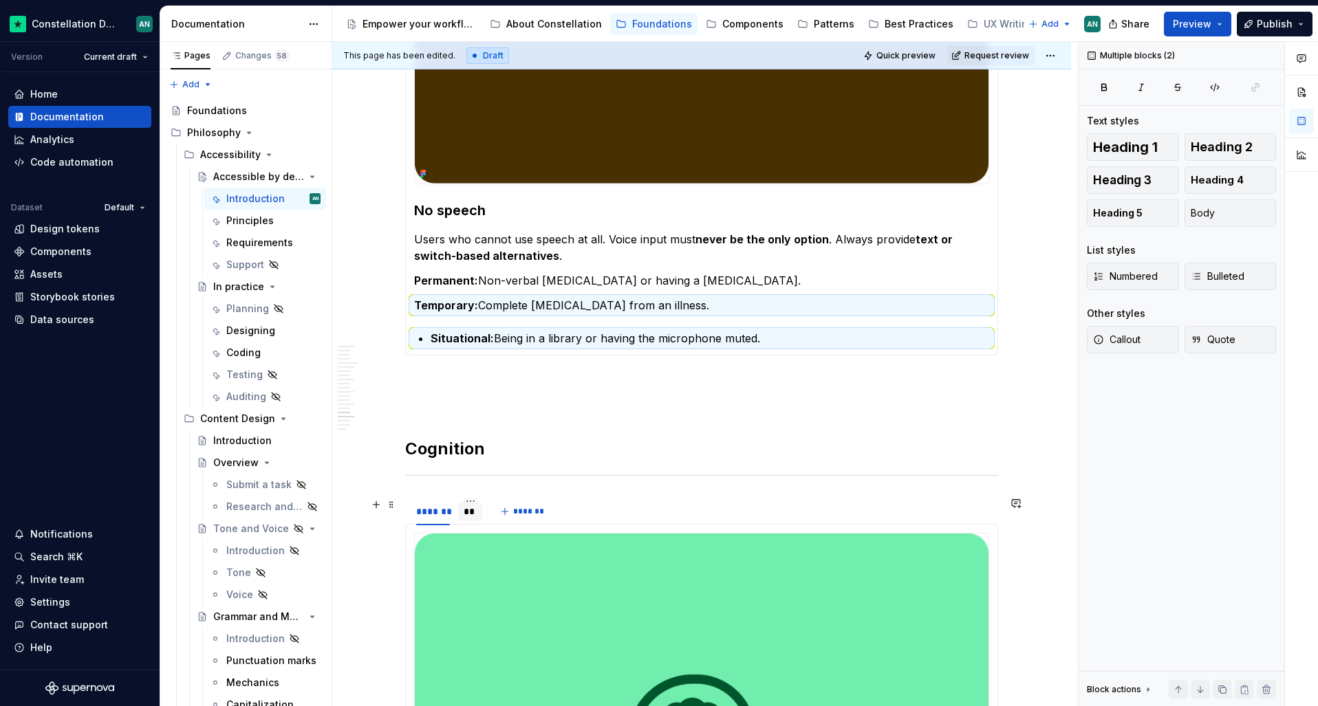
click at [468, 513] on div "**" at bounding box center [470, 512] width 13 height 14
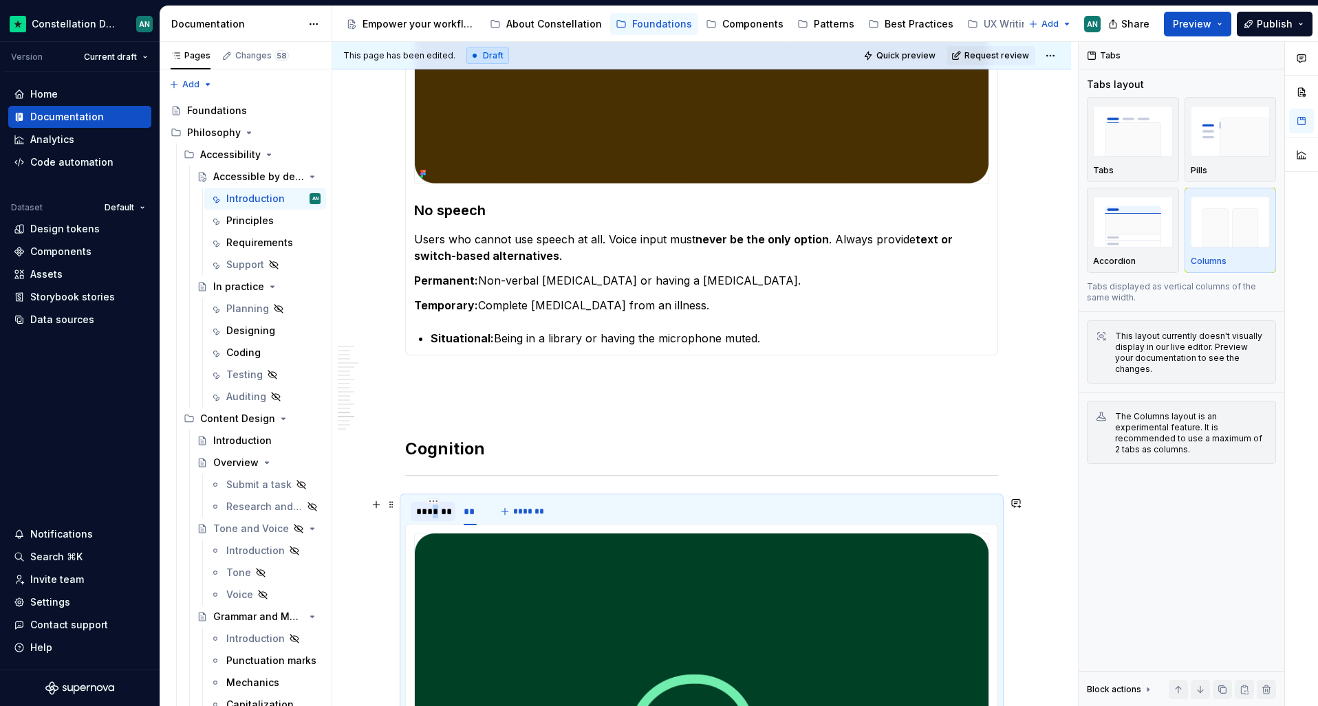
click at [433, 513] on div "*******" at bounding box center [433, 512] width 34 height 14
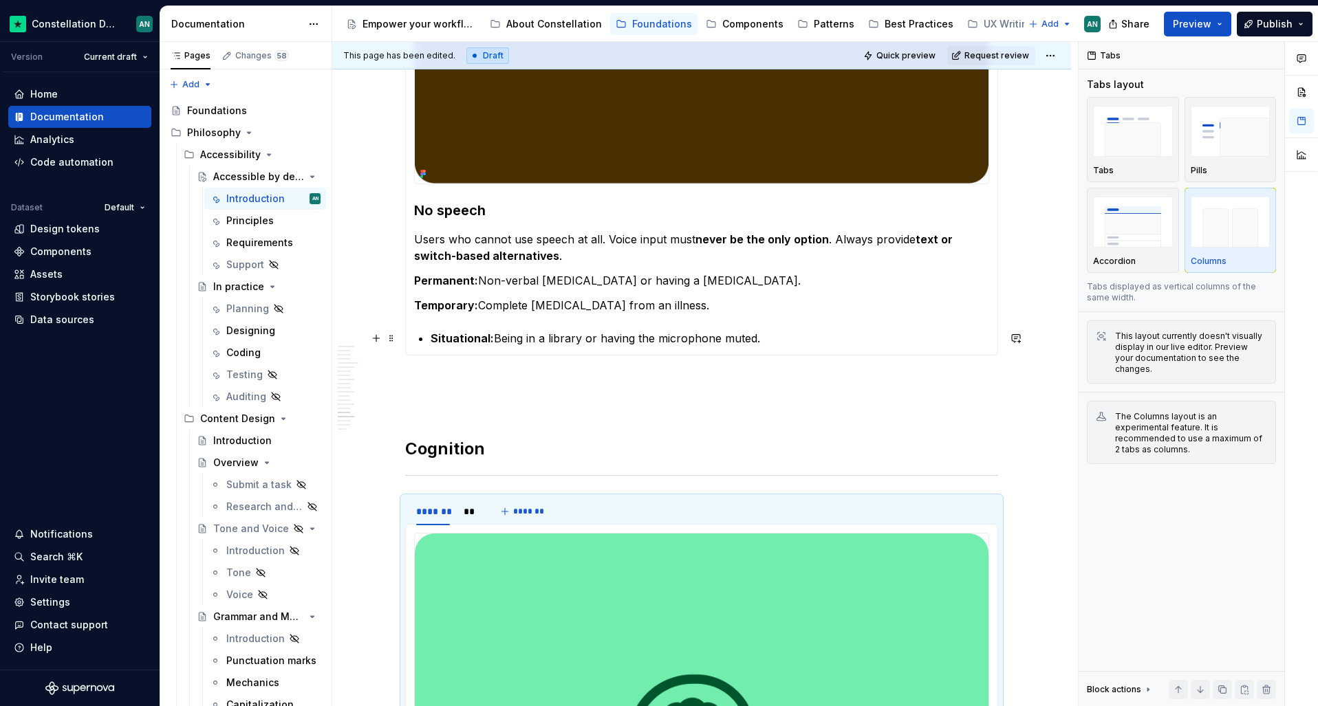
click at [464, 334] on strong "Situational:" at bounding box center [462, 339] width 63 height 14
click at [548, 336] on p "Situational: Being in a library or having the microphone muted." at bounding box center [710, 338] width 559 height 17
click at [548, 342] on p "Situational: Being in a library or having the microphone muted." at bounding box center [710, 338] width 559 height 17
click at [536, 279] on p "Permanent: Non-verbal autism or having a tracheostomy." at bounding box center [701, 280] width 575 height 17
click at [734, 246] on p "Users who cannot use speech at all. Voice input must never be the only option .…" at bounding box center [701, 247] width 575 height 33
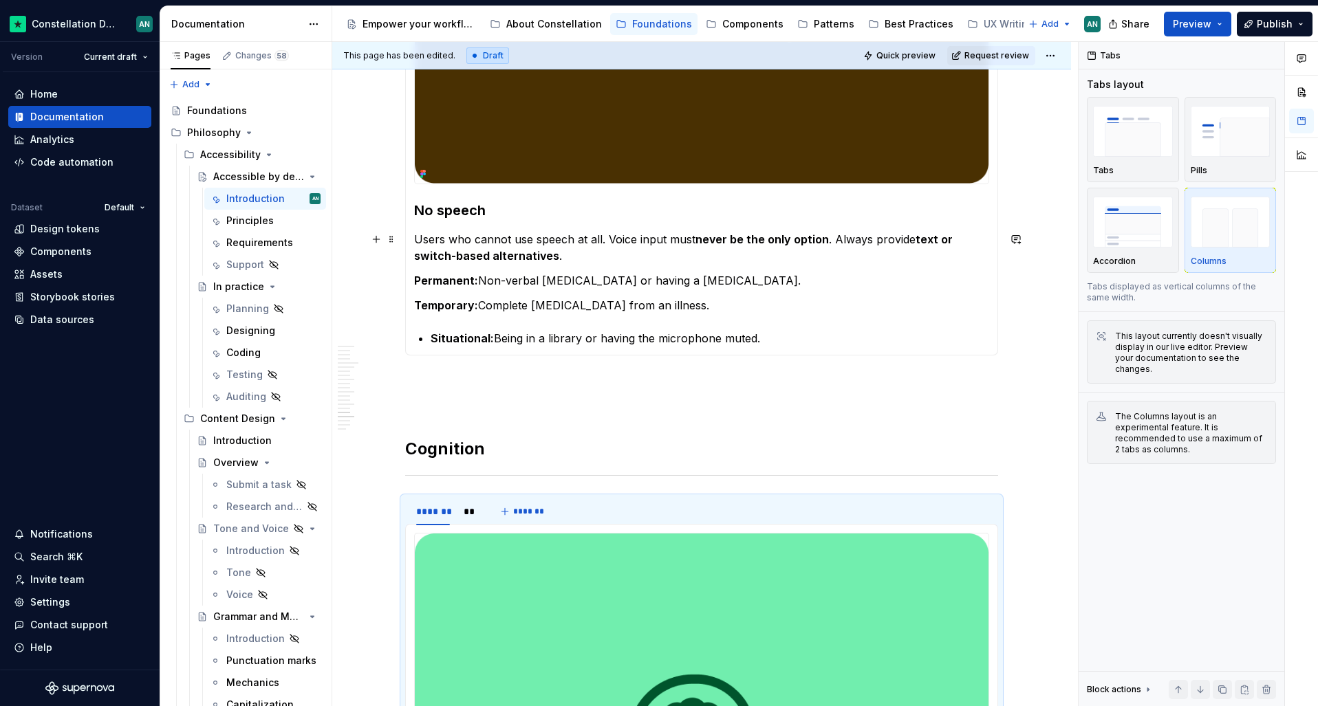
click at [737, 241] on strong "never be the only option" at bounding box center [761, 240] width 133 height 14
drag, startPoint x: 737, startPoint y: 241, endPoint x: 733, endPoint y: 232, distance: 9.8
click at [737, 239] on strong "never be the only option" at bounding box center [761, 240] width 133 height 14
click at [733, 233] on strong "never be the only option" at bounding box center [761, 240] width 133 height 14
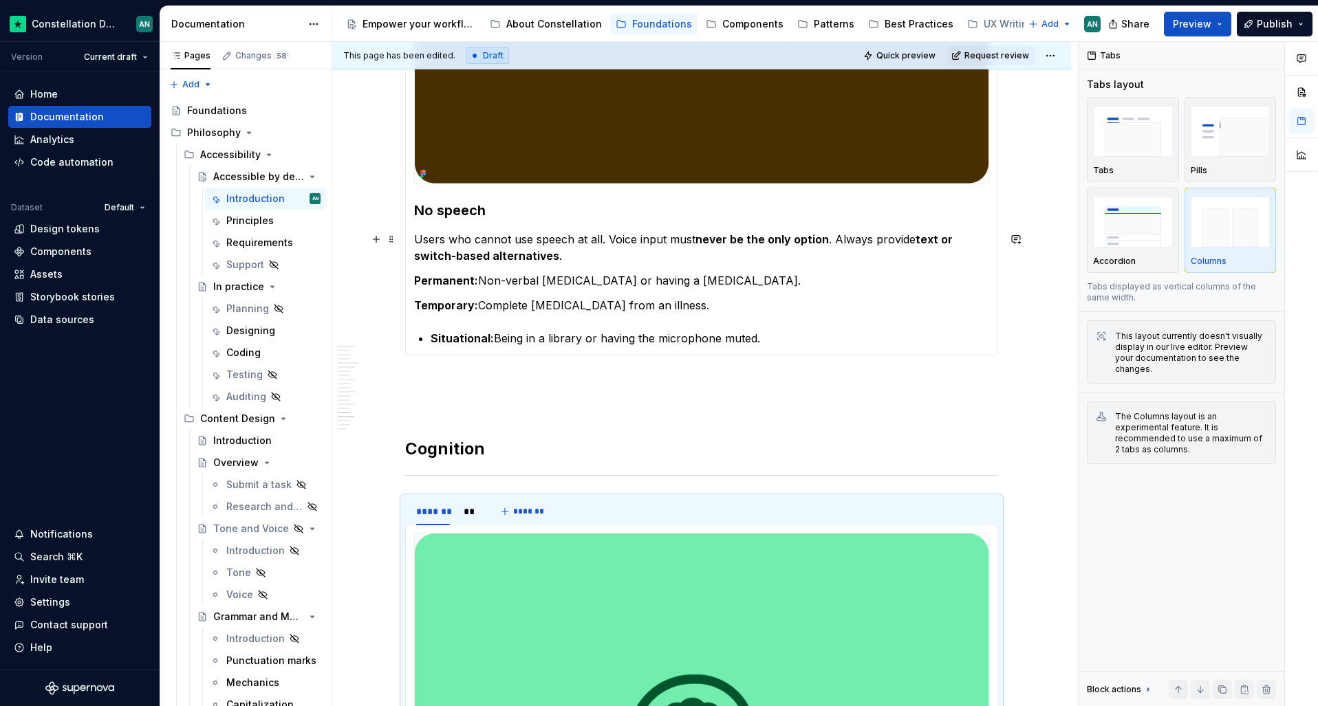
click at [732, 233] on strong "never be the only option" at bounding box center [761, 240] width 133 height 14
drag, startPoint x: 728, startPoint y: 234, endPoint x: 732, endPoint y: 241, distance: 8.0
click at [728, 234] on strong "never be the only option" at bounding box center [761, 240] width 133 height 14
click at [850, 307] on p "Temporary: Complete loss of voice from an illness." at bounding box center [701, 305] width 575 height 17
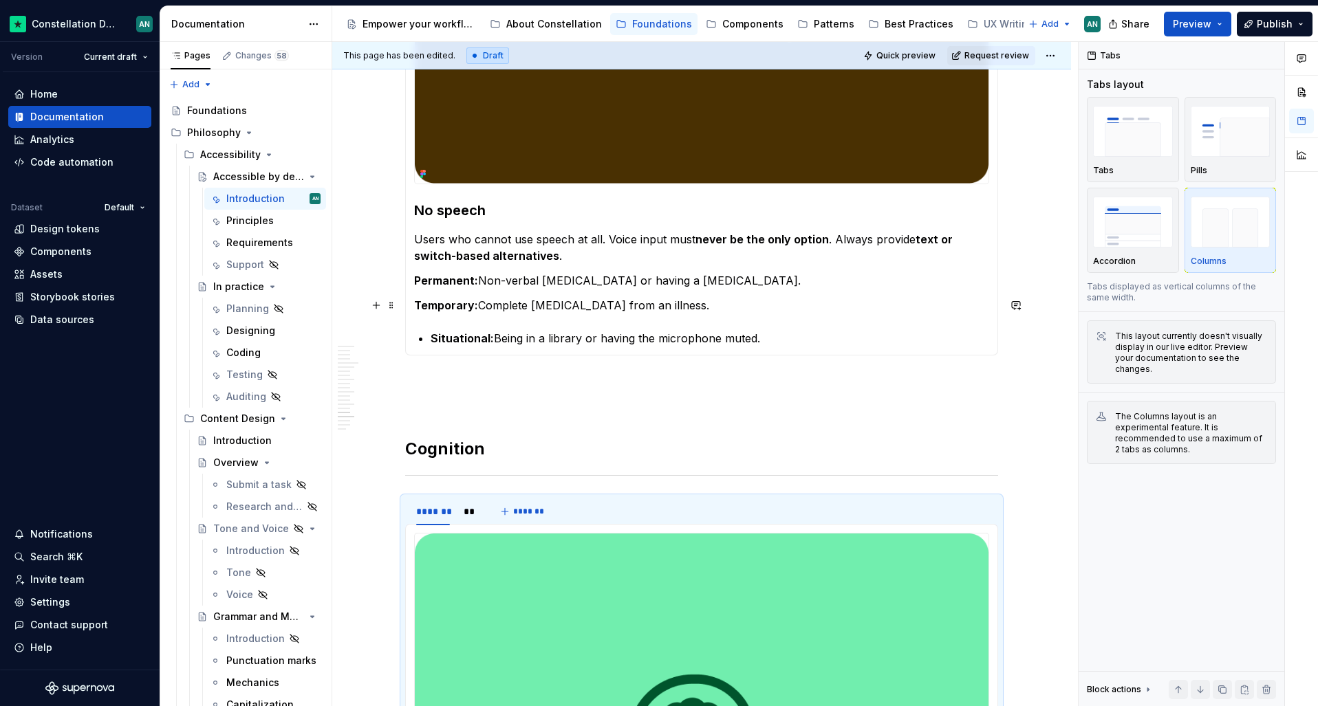
click at [542, 303] on p "Temporary: Complete loss of voice from an illness." at bounding box center [701, 305] width 575 height 17
click at [389, 210] on span at bounding box center [391, 210] width 11 height 19
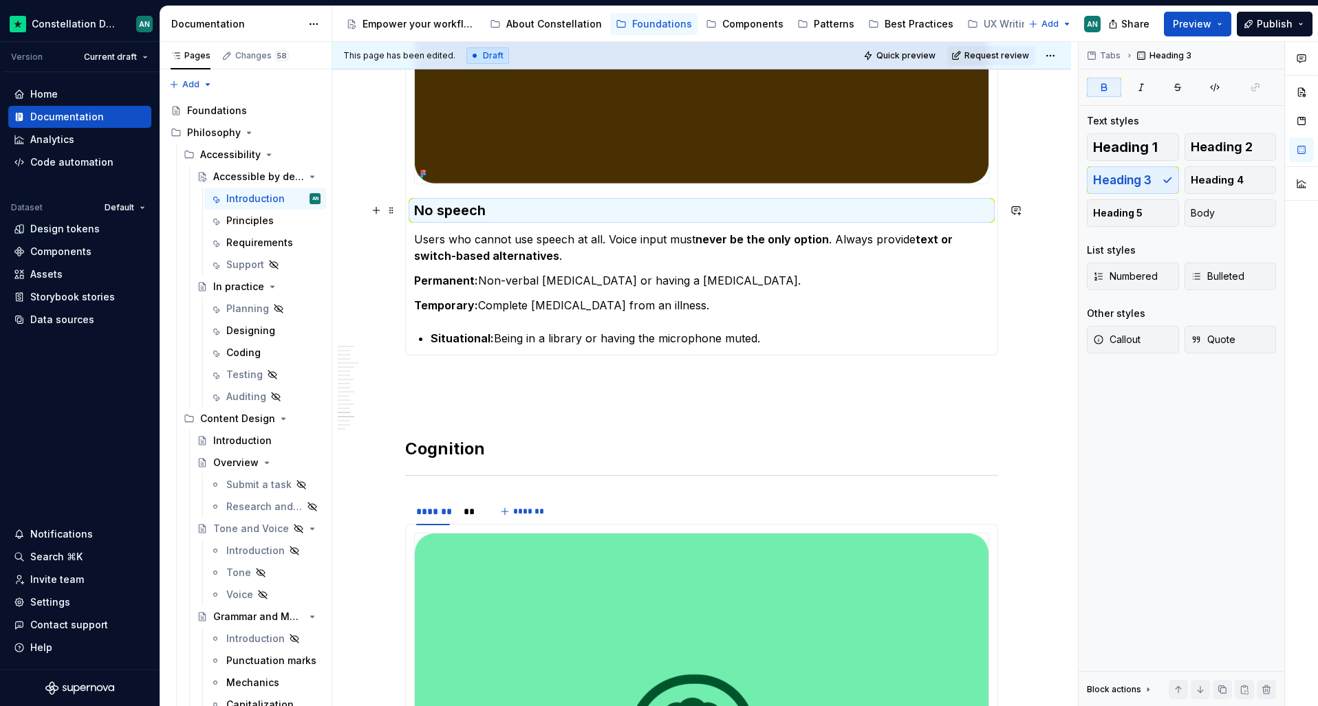
click at [446, 209] on strong "No speech" at bounding box center [450, 210] width 72 height 17
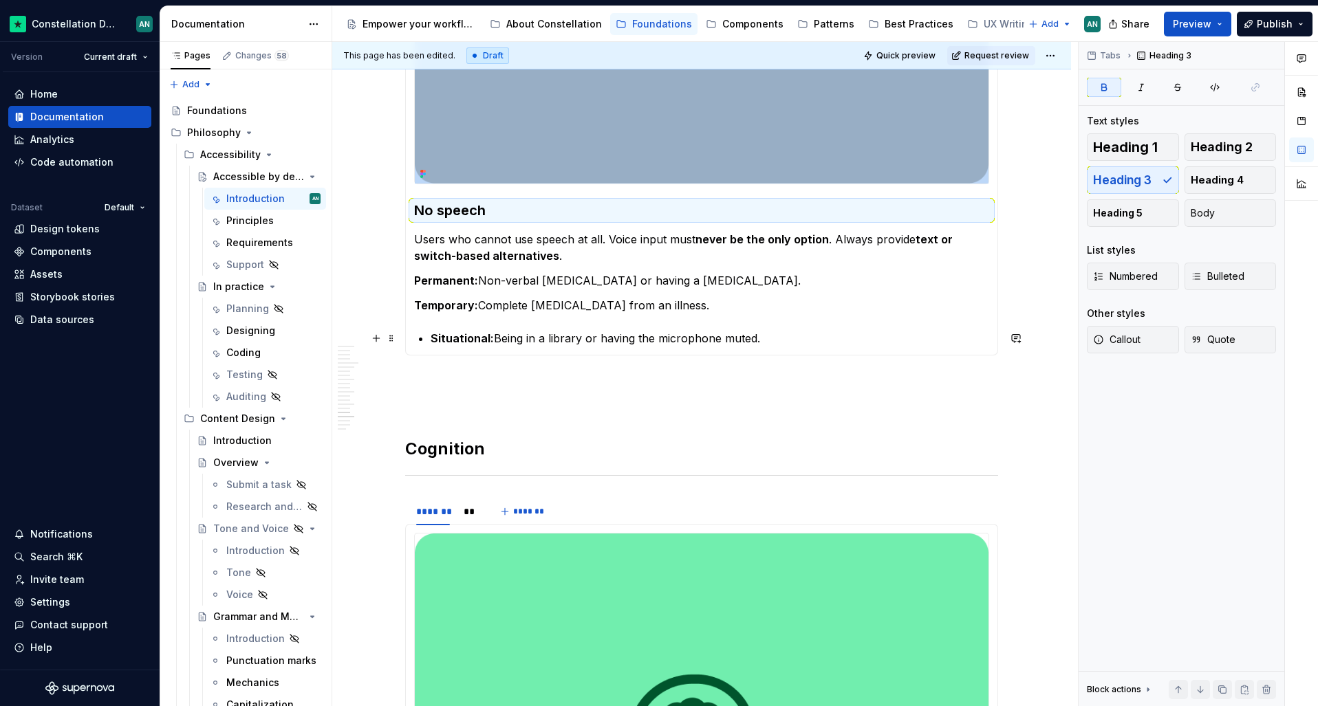
click at [447, 330] on p "Situational: Being in a library or having the microphone muted." at bounding box center [710, 338] width 559 height 17
click at [446, 330] on p "Situational: Being in a library or having the microphone muted." at bounding box center [710, 338] width 559 height 17
click at [392, 342] on span at bounding box center [391, 338] width 11 height 19
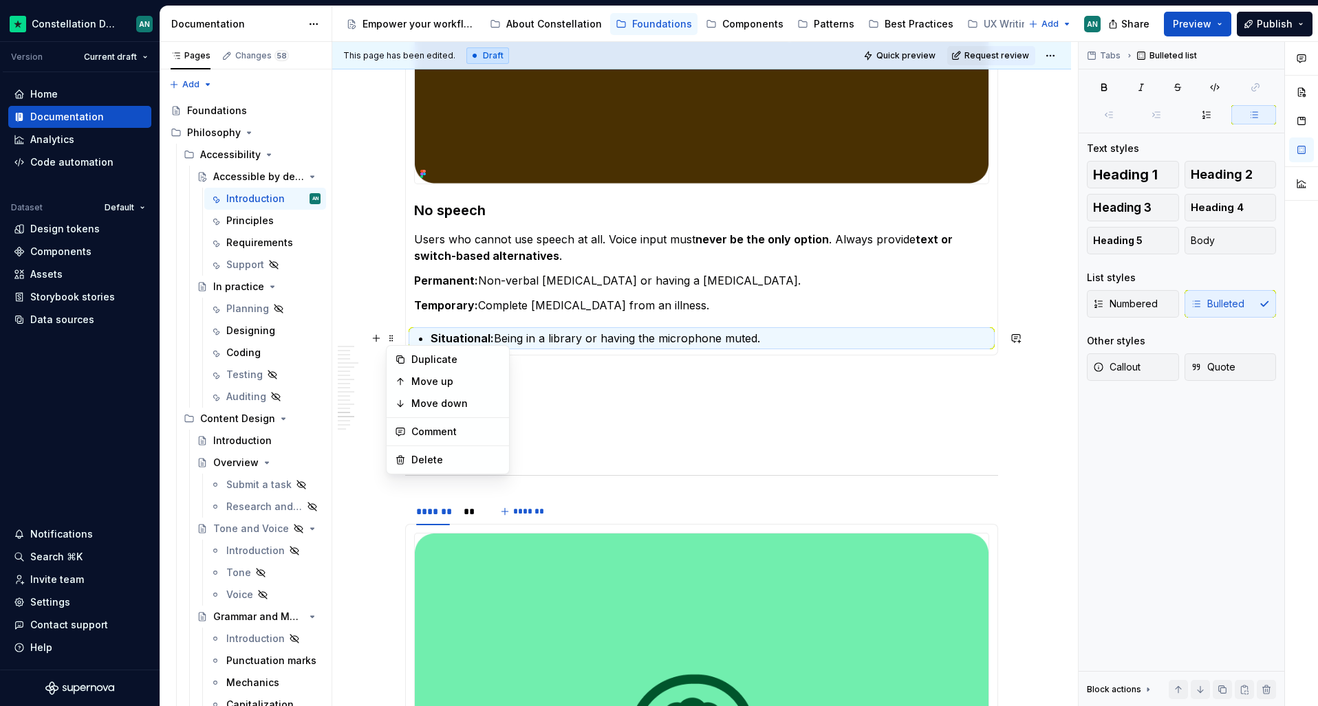
click at [466, 334] on strong "Situational:" at bounding box center [462, 339] width 63 height 14
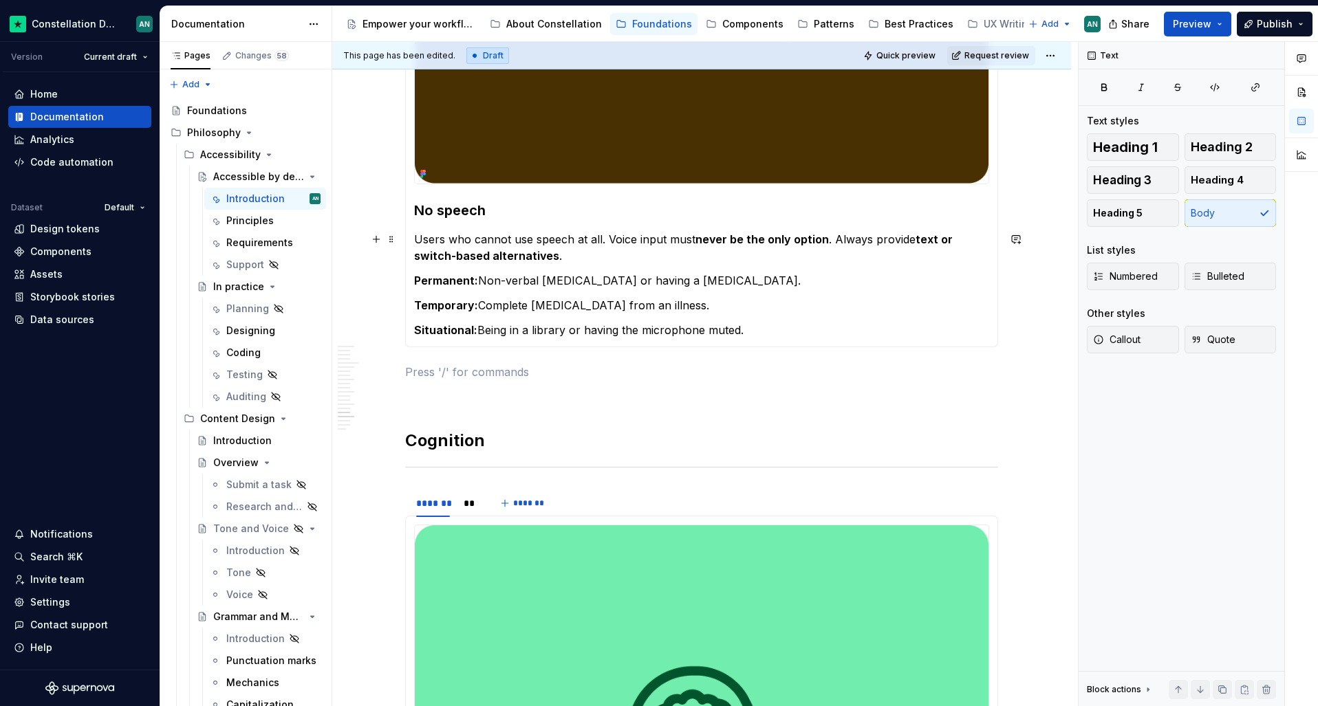
click at [566, 250] on p "Users who cannot use speech at all. Voice input must never be the only option .…" at bounding box center [701, 247] width 575 height 33
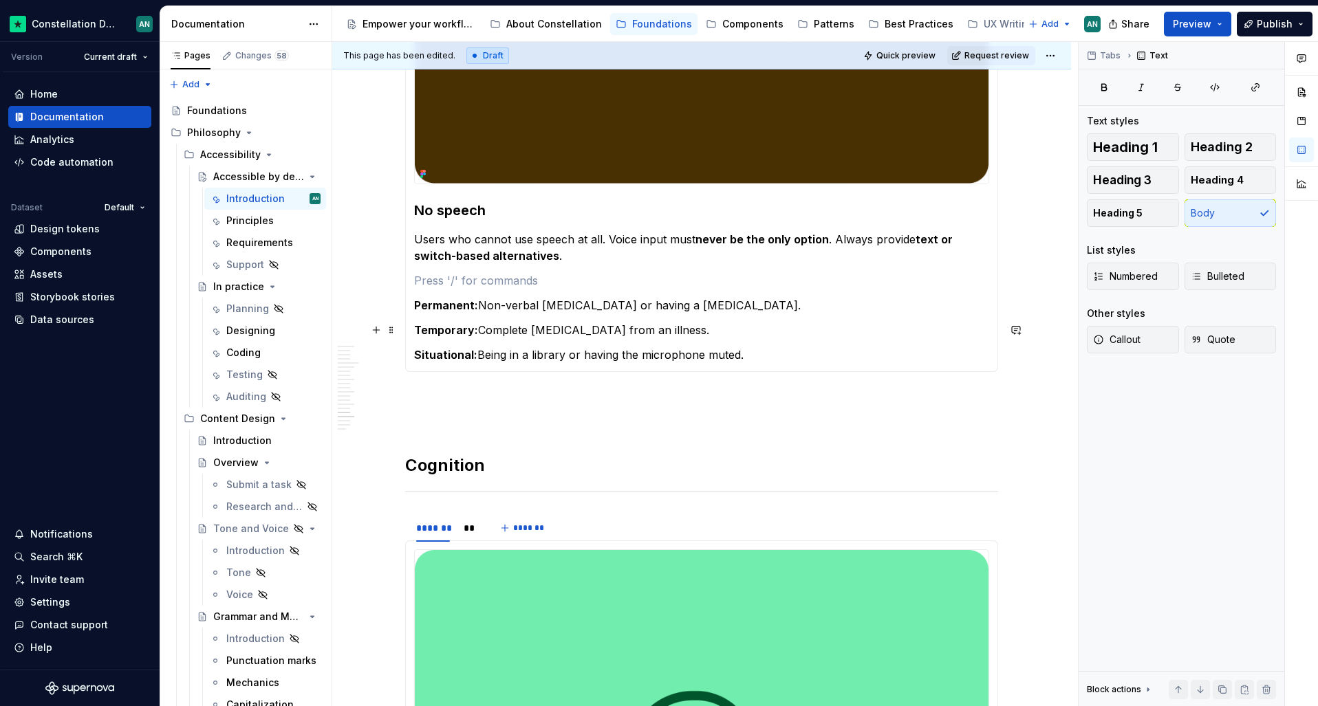
click at [581, 332] on p "Temporary: Complete loss of voice from an illness." at bounding box center [701, 330] width 575 height 17
drag, startPoint x: 678, startPoint y: 333, endPoint x: 630, endPoint y: 334, distance: 47.5
click at [630, 334] on p "Temporary: Complete loss of voice from an illness." at bounding box center [701, 330] width 575 height 17
click at [608, 342] on section-item-column "No speech Users who cannot use speech at all. Voice input must never be the onl…" at bounding box center [701, 57] width 575 height 611
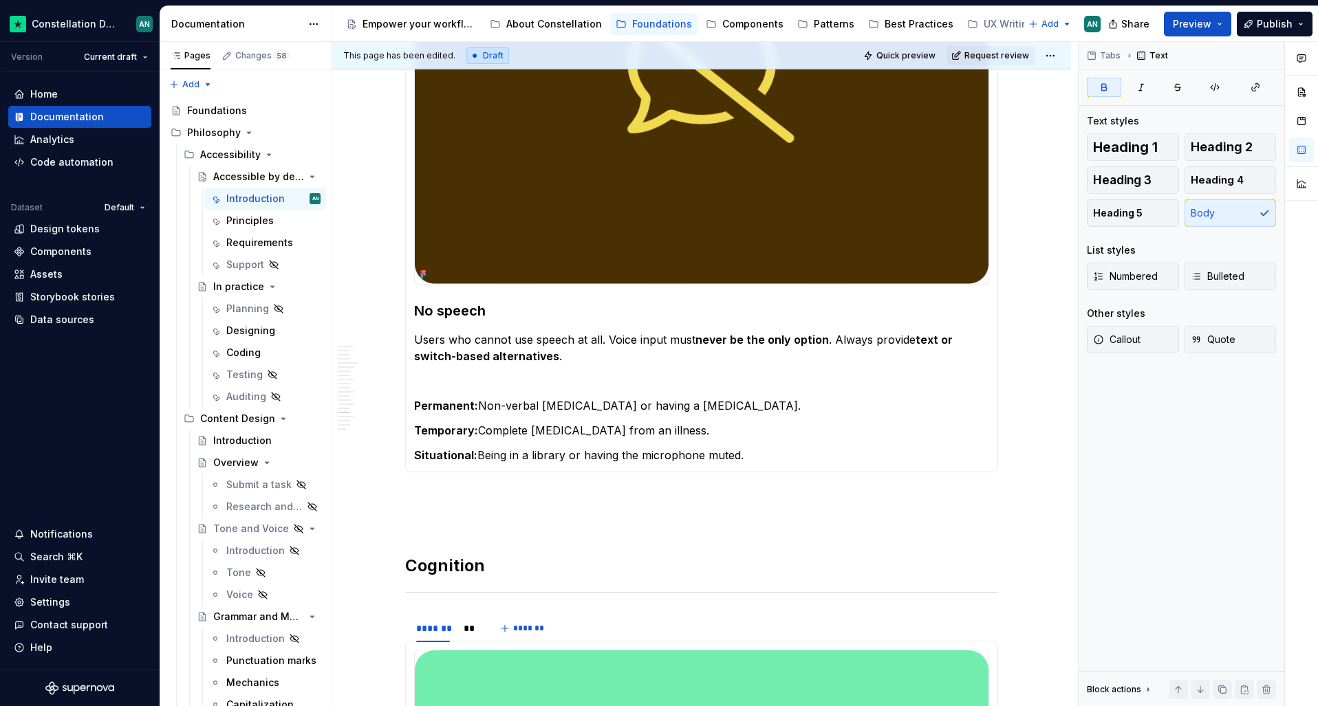
scroll to position [3162, 0]
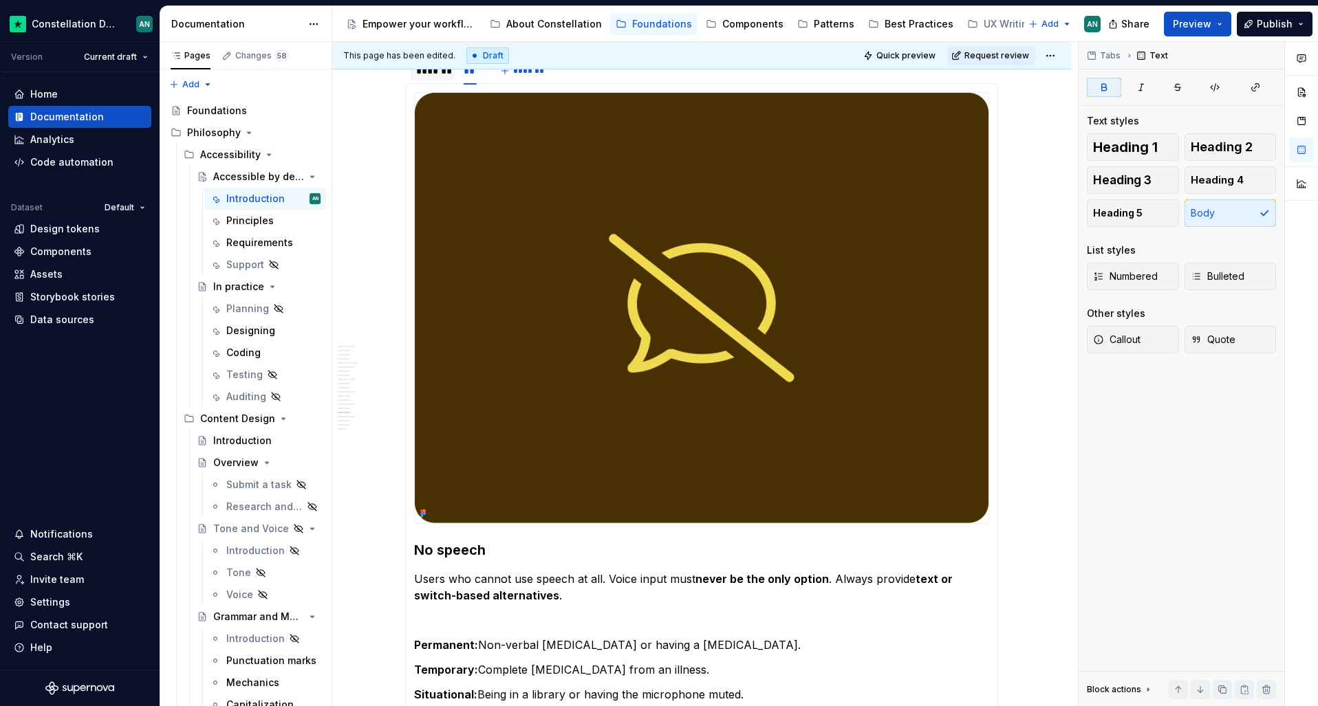
click at [431, 78] on div "*******" at bounding box center [433, 70] width 45 height 19
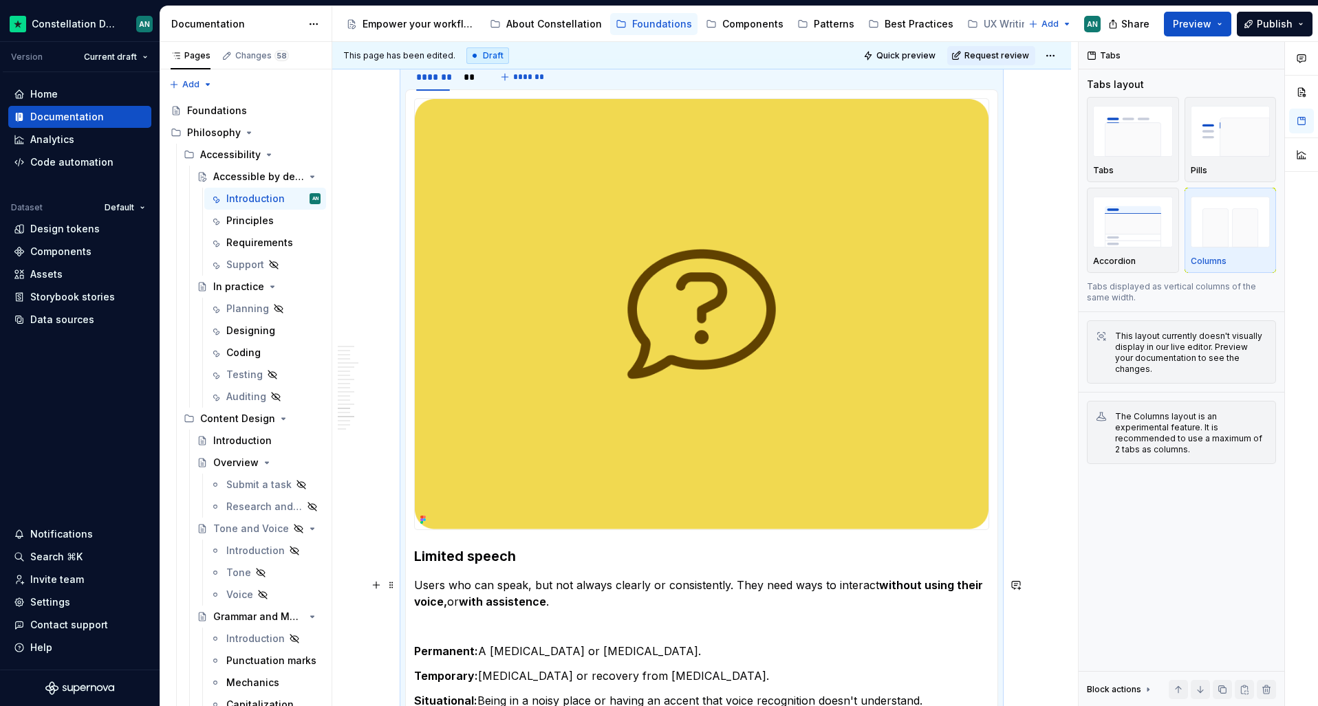
scroll to position [3085, 0]
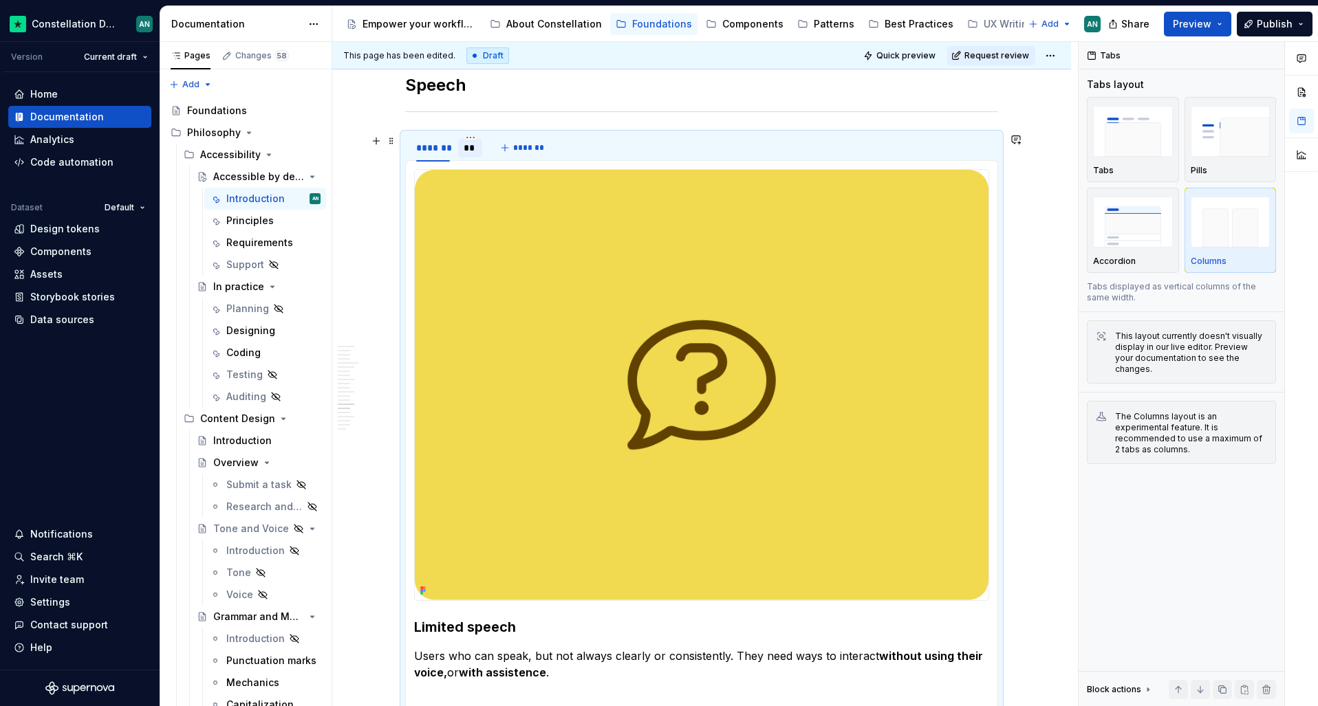
click at [471, 148] on div "**" at bounding box center [470, 148] width 13 height 14
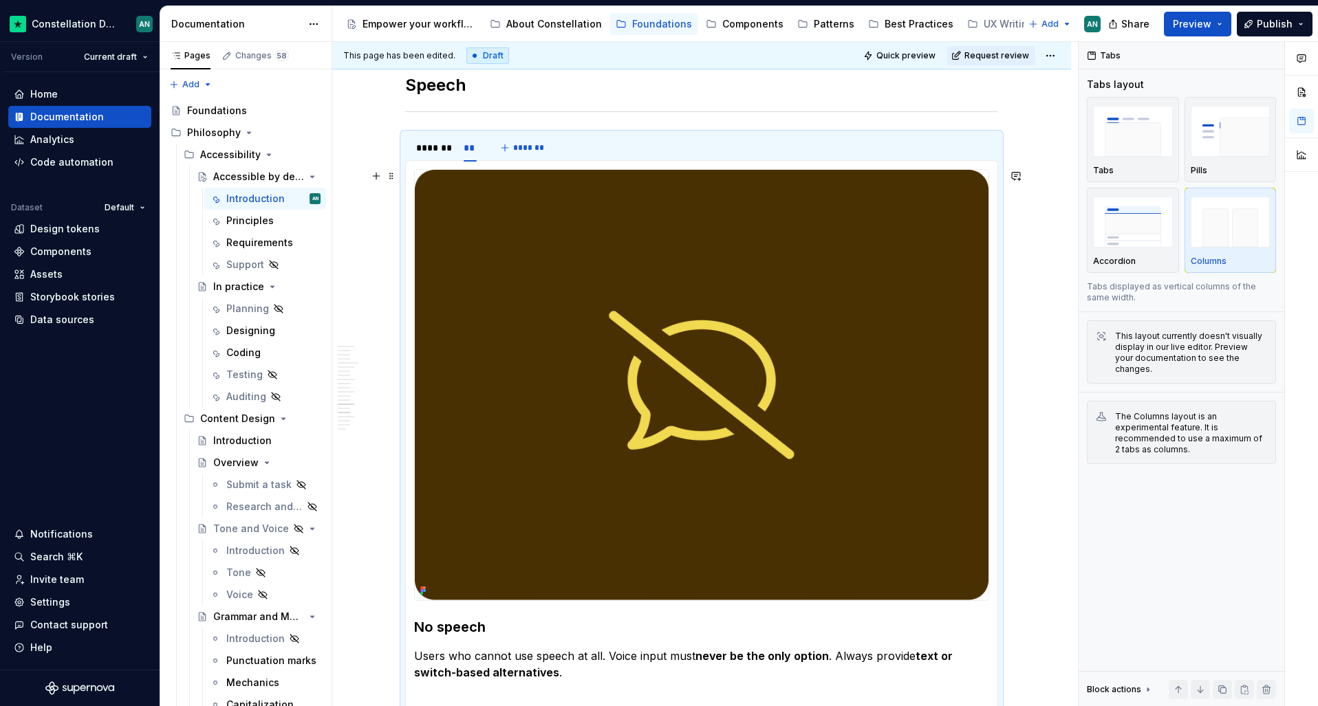
scroll to position [3252, 0]
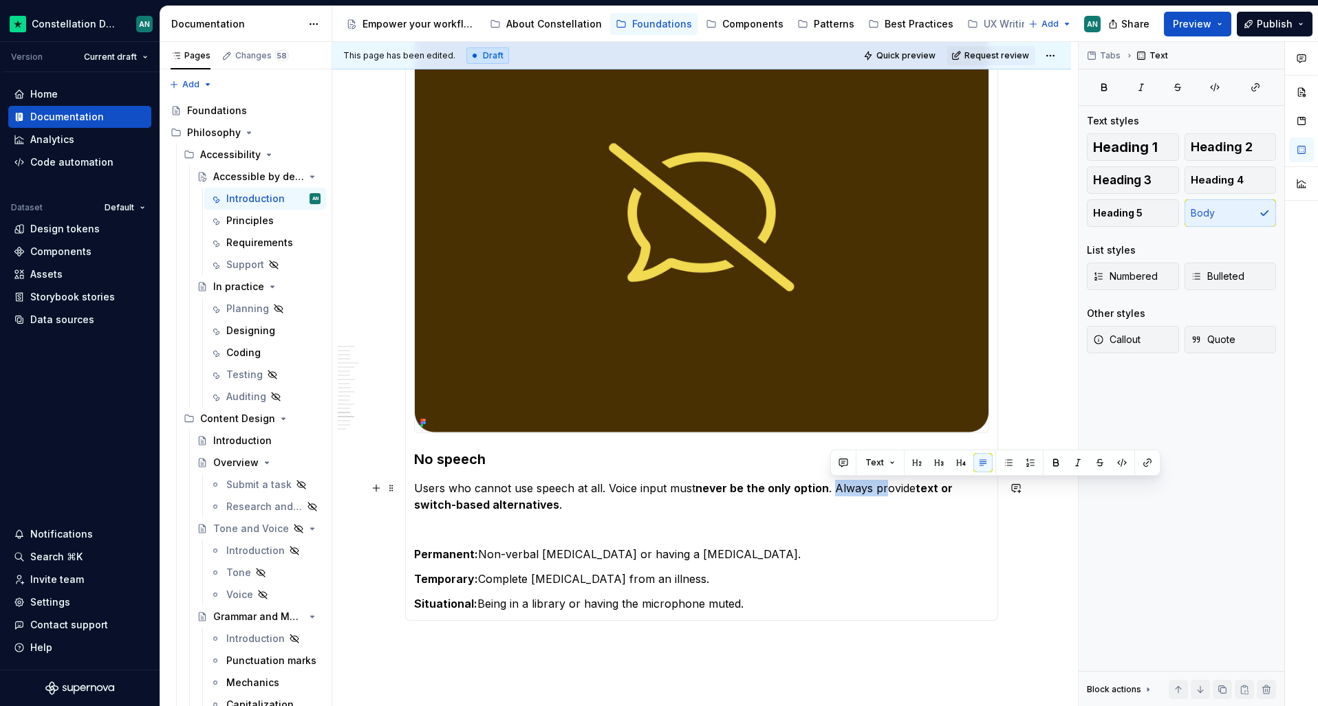
drag, startPoint x: 830, startPoint y: 488, endPoint x: 883, endPoint y: 495, distance: 53.3
click at [883, 495] on p "Users who cannot use speech at all. Voice input must never be the only option .…" at bounding box center [701, 496] width 575 height 33
click at [846, 510] on p "Users who cannot use speech at all. Voice input must never be the only option .…" at bounding box center [701, 496] width 575 height 33
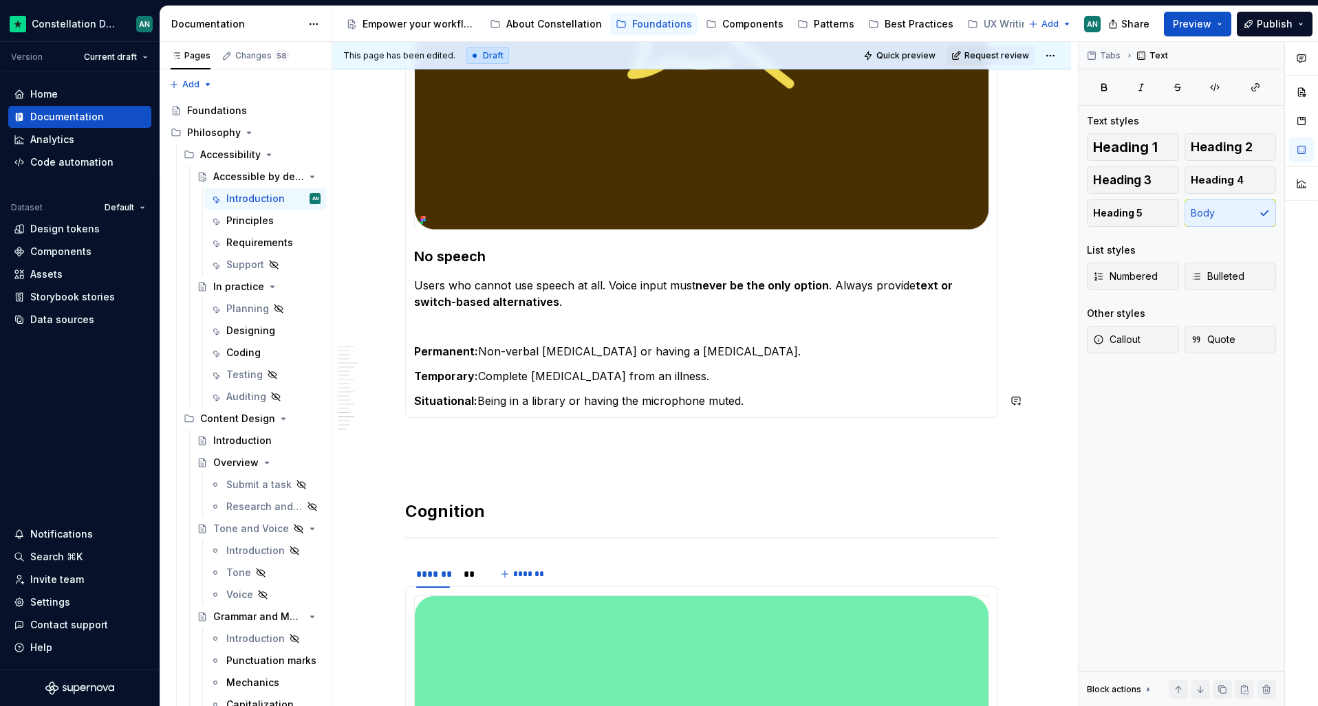
scroll to position [3526, 0]
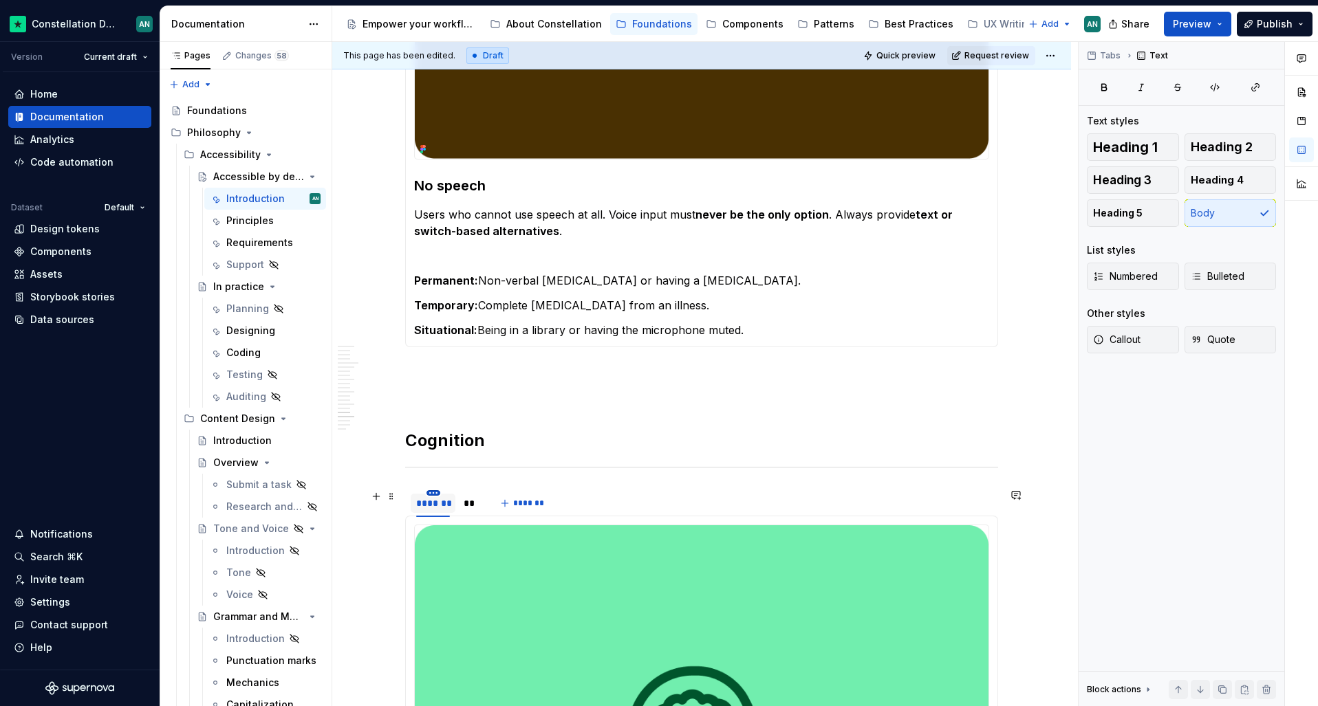
click at [437, 493] on html "Constellation Design System AN Version Current draft Home Documentation Analyti…" at bounding box center [659, 353] width 1318 height 706
click at [442, 483] on html "Constellation Design System AN Version Current draft Home Documentation Analyti…" at bounding box center [659, 353] width 1318 height 706
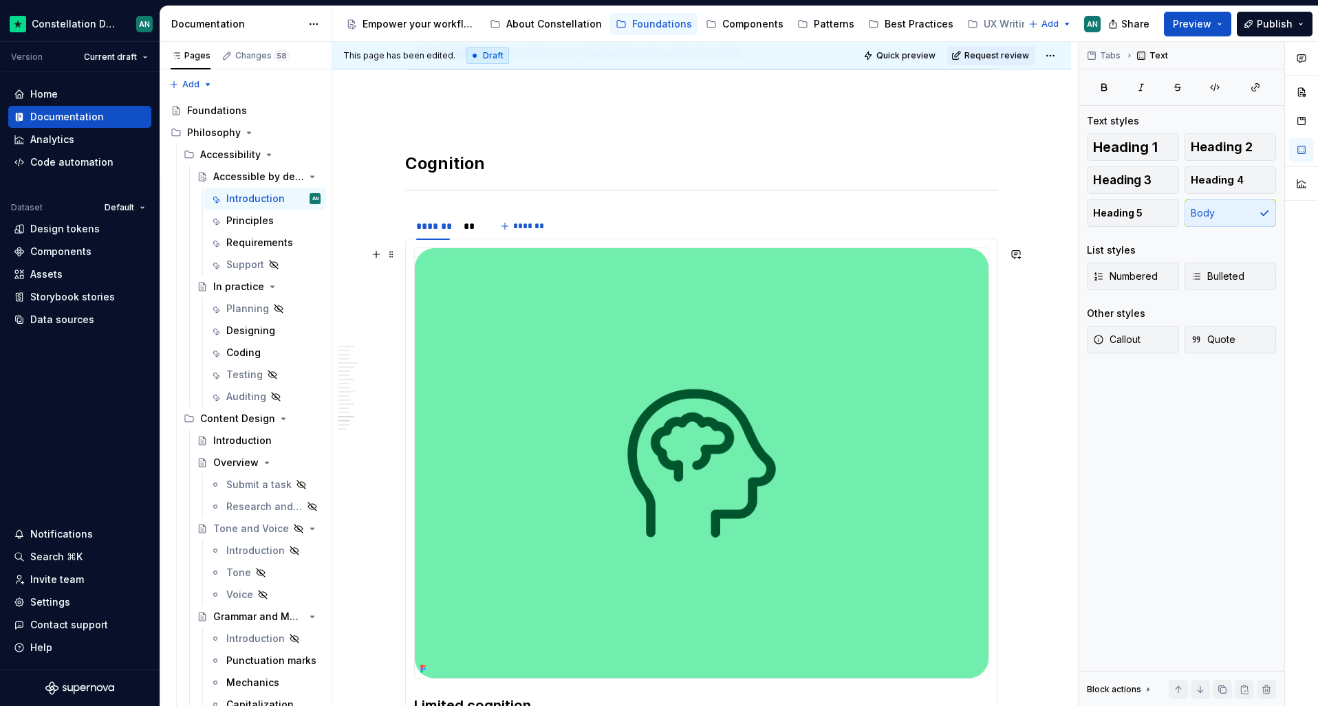
scroll to position [4107, 0]
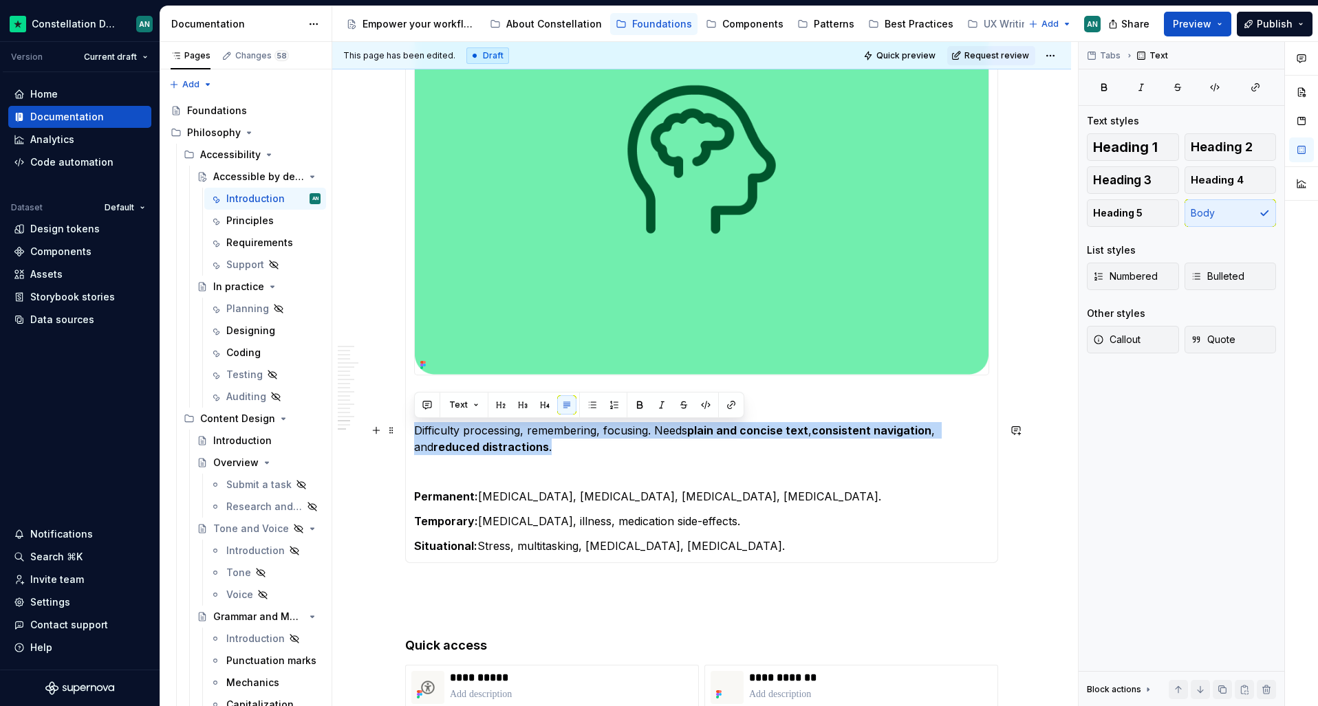
drag, startPoint x: 561, startPoint y: 450, endPoint x: 416, endPoint y: 429, distance: 146.7
click at [416, 429] on p "Difficulty processing, remembering, focusing. Needs plain and concise text , co…" at bounding box center [701, 438] width 575 height 33
click at [634, 454] on p "Difficulty processing, remembering, focusing. Needs plain and concise text , co…" at bounding box center [701, 438] width 575 height 33
drag, startPoint x: 679, startPoint y: 445, endPoint x: 654, endPoint y: 431, distance: 28.9
click at [654, 431] on p "Difficulty processing, remembering, focusing. Needs plain and concise text , co…" at bounding box center [701, 438] width 575 height 33
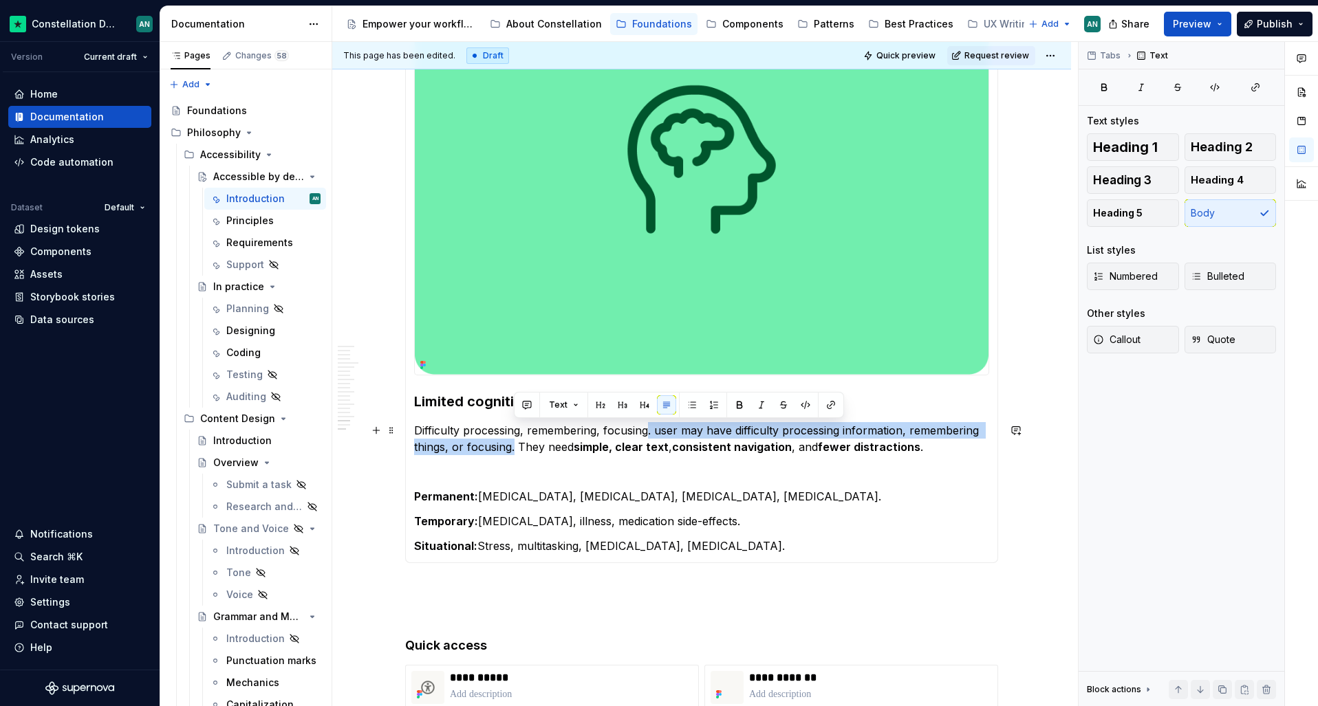
drag, startPoint x: 515, startPoint y: 447, endPoint x: 649, endPoint y: 429, distance: 136.1
click at [649, 429] on p "Difficulty processing, remembering, focusing. user may have difficulty processi…" at bounding box center [701, 438] width 575 height 33
click at [654, 431] on p "Difficulty processing, remembering, focusing. user may have difficulty processi…" at bounding box center [701, 438] width 575 height 33
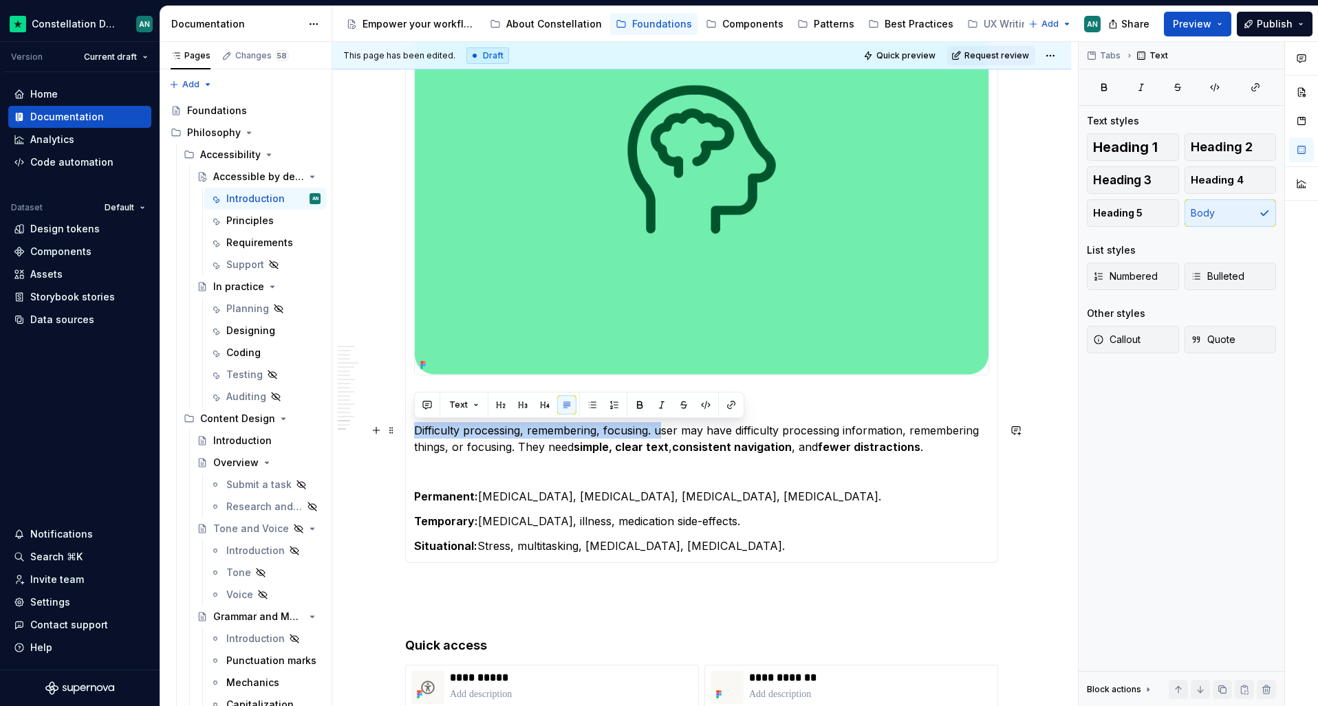
drag, startPoint x: 659, startPoint y: 431, endPoint x: 413, endPoint y: 429, distance: 245.6
click at [414, 429] on p "Difficulty processing, remembering, focusing. user may have difficulty processi…" at bounding box center [701, 438] width 575 height 33
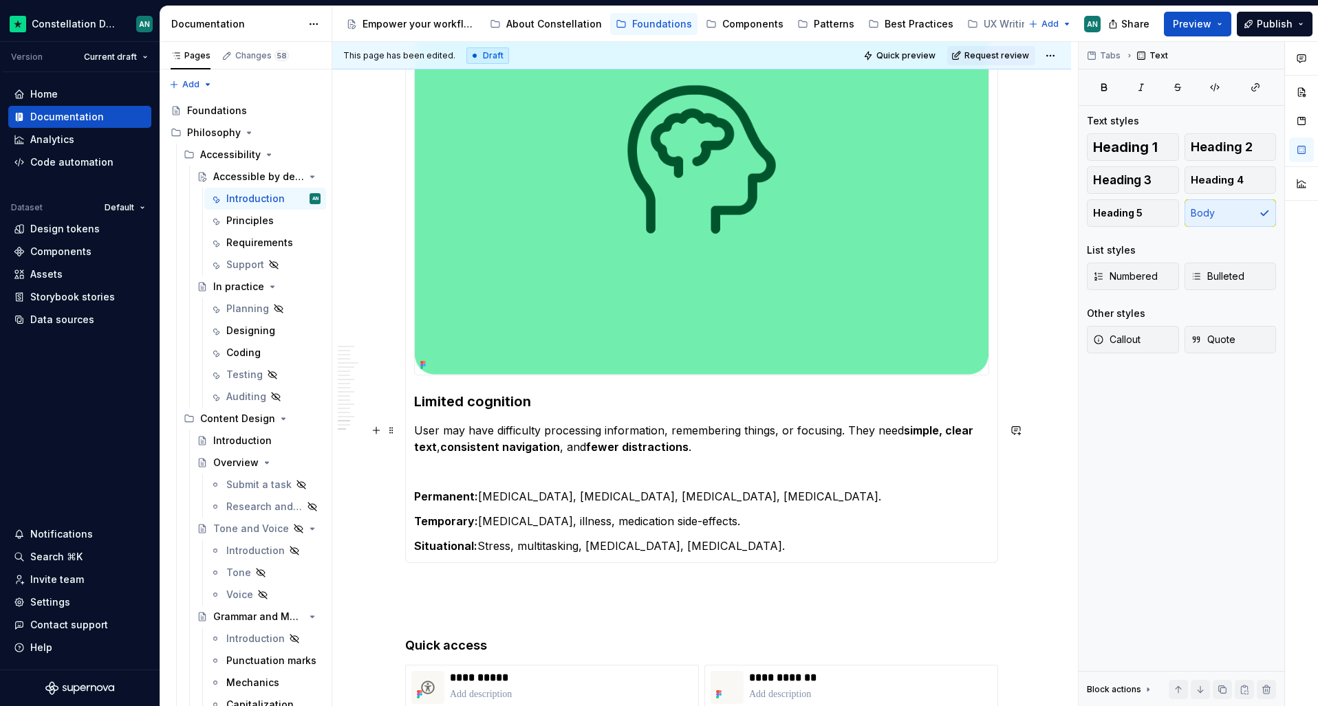
click at [437, 431] on p "User may have difficulty processing information, remembering things, or focusin…" at bounding box center [701, 438] width 575 height 33
click at [846, 434] on p "Users may have difficulty processing information, remembering things, or focusi…" at bounding box center [701, 438] width 575 height 33
click at [569, 453] on p "Users may have difficulty processing information, remembering things, or focusi…" at bounding box center [701, 438] width 575 height 33
click at [497, 473] on p "To enrich screen reader interactions, please activate Accessibility in Grammarl…" at bounding box center [701, 472] width 575 height 17
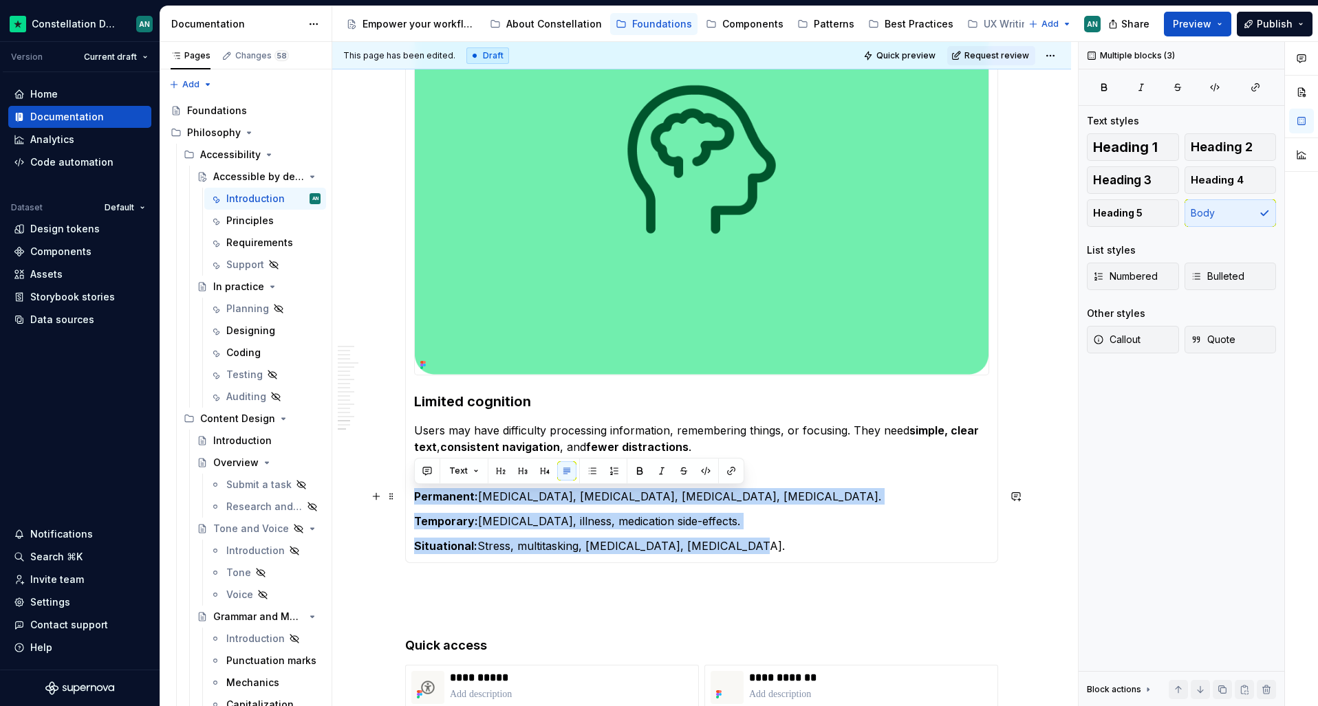
drag, startPoint x: 794, startPoint y: 549, endPoint x: 414, endPoint y: 493, distance: 383.8
click at [414, 493] on section-item-column "Limited cognition Users may have difficulty processing information, remembering…" at bounding box center [701, 249] width 575 height 611
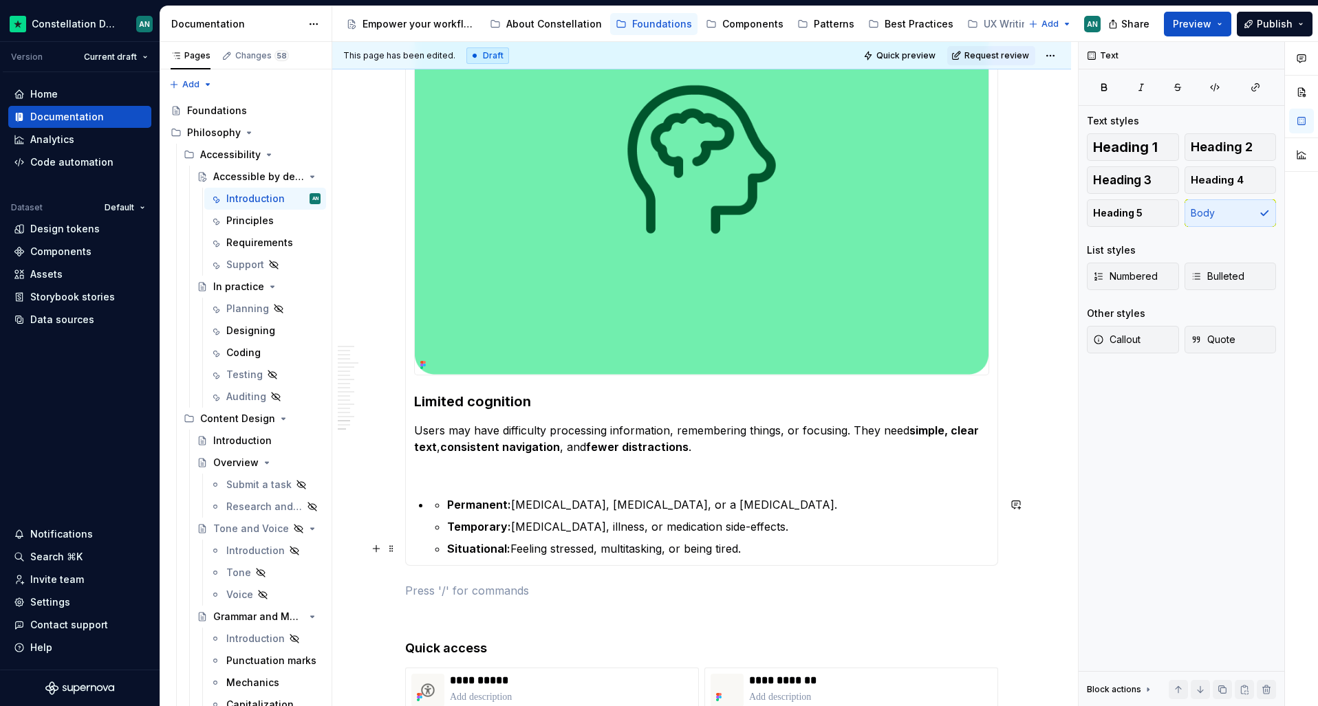
click at [448, 548] on strong "Situational:" at bounding box center [478, 549] width 63 height 14
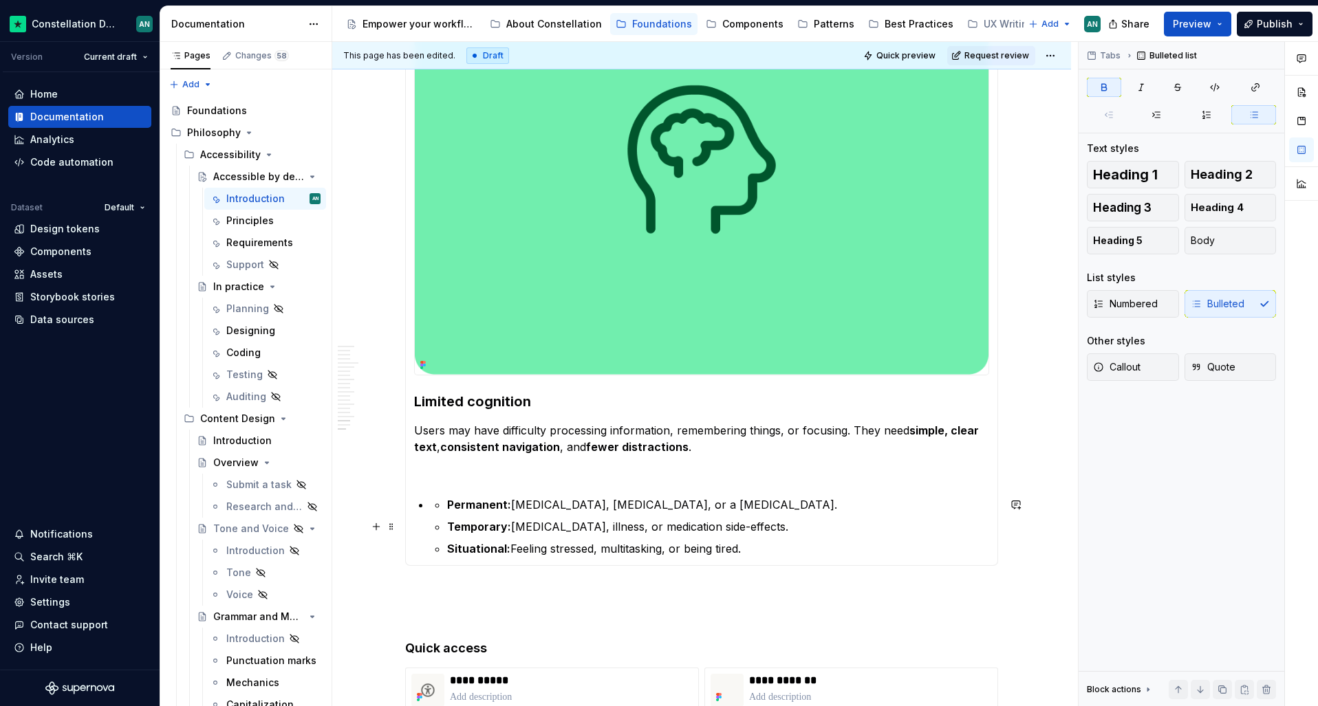
click at [445, 530] on li "Permanent: ADHD, dyslexia, or a traumatic brain injury. Temporary: A concussion…" at bounding box center [710, 527] width 559 height 61
click at [448, 510] on strong "Permanent:" at bounding box center [479, 505] width 64 height 14
click at [455, 504] on strong "Permanent:" at bounding box center [479, 505] width 64 height 14
click at [507, 507] on strong "Permanent:" at bounding box center [479, 505] width 64 height 14
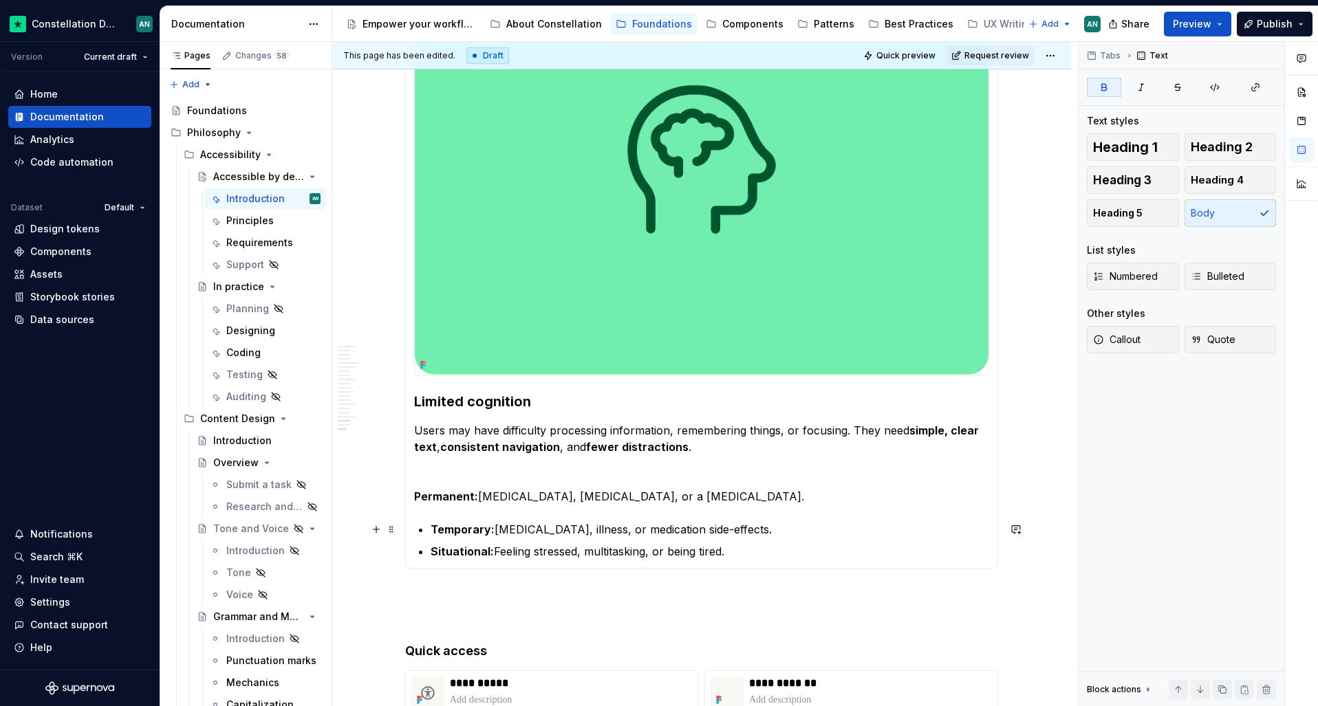
click at [463, 528] on strong "Temporary:" at bounding box center [463, 530] width 64 height 14
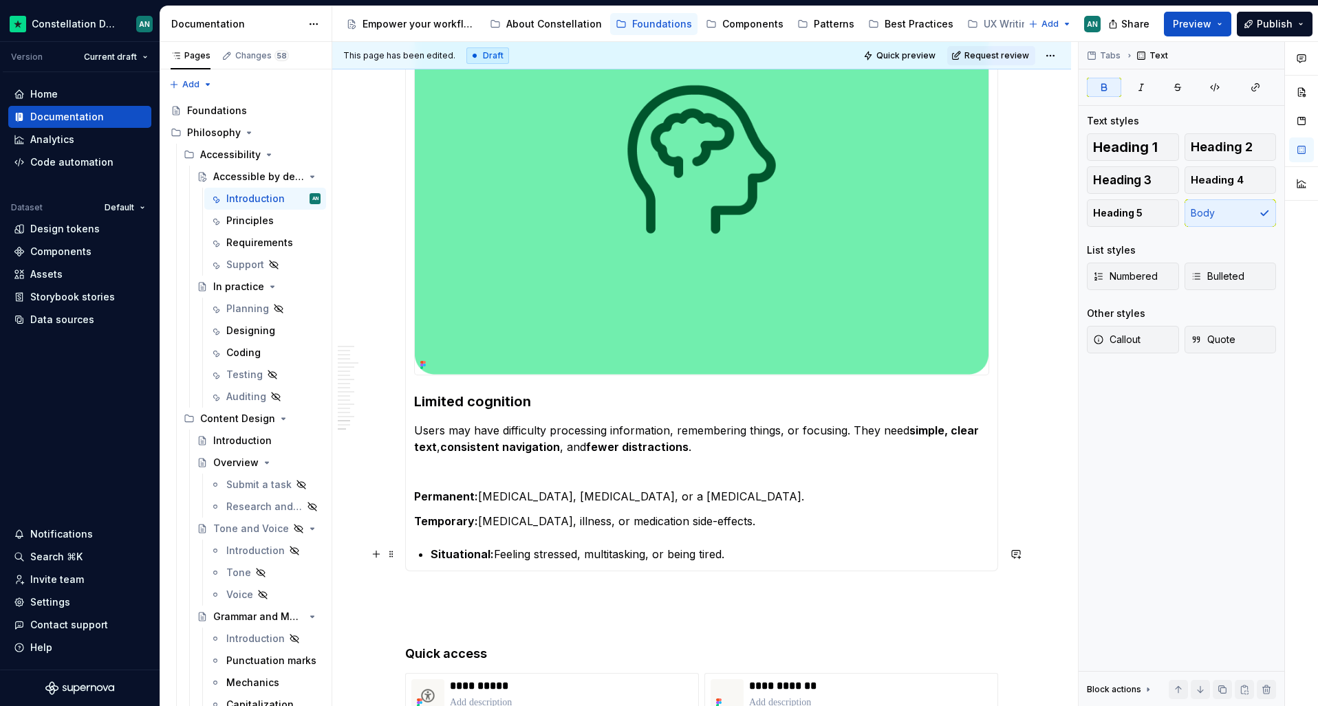
click at [470, 554] on strong "Situational:" at bounding box center [462, 555] width 63 height 14
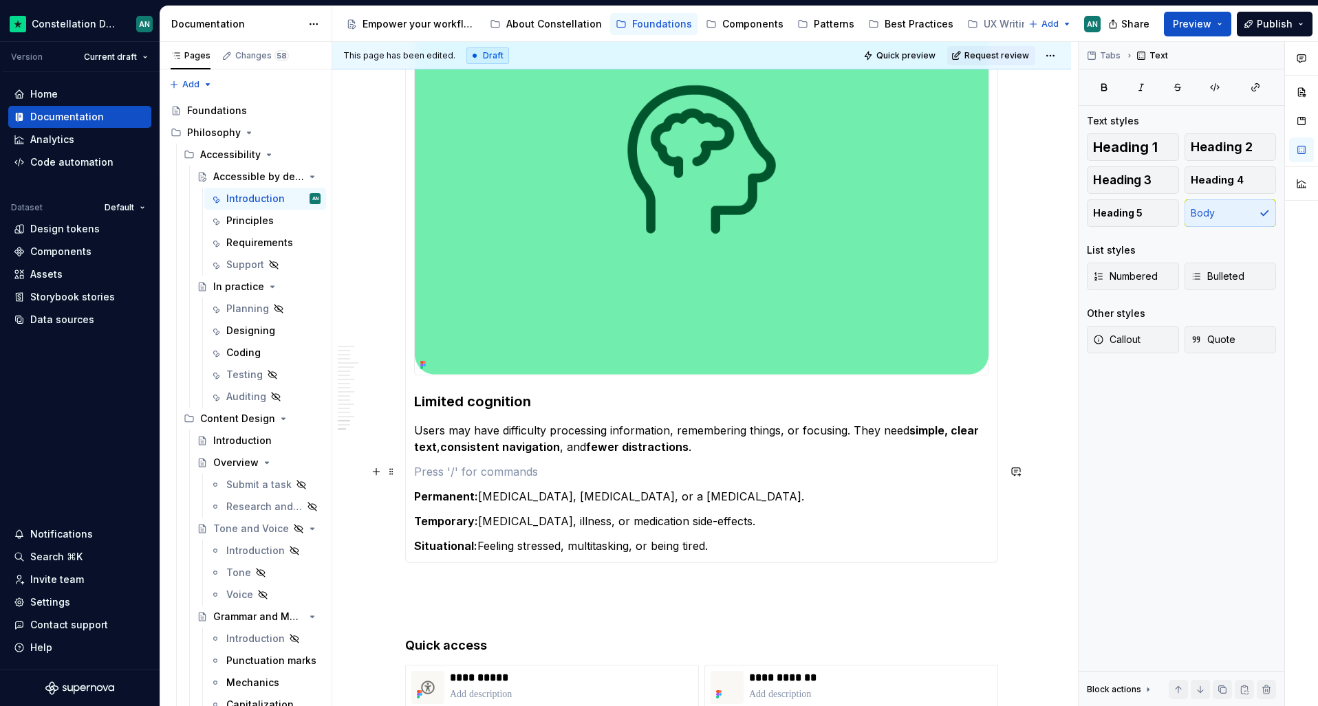
click at [436, 475] on p "To enrich screen reader interactions, please activate Accessibility in Grammarl…" at bounding box center [701, 472] width 575 height 17
click at [612, 460] on section-item-column "Limited cognition Users may have difficulty processing information, remembering…" at bounding box center [701, 249] width 575 height 611
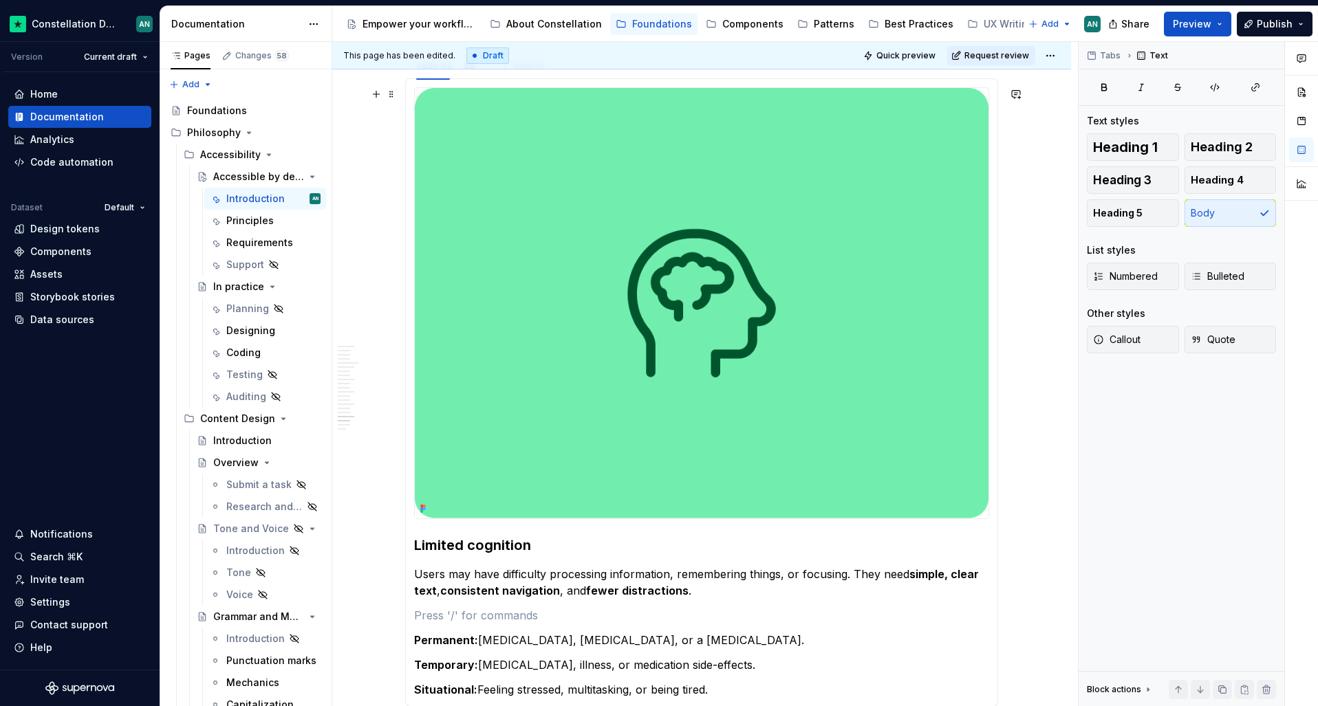
scroll to position [3893, 0]
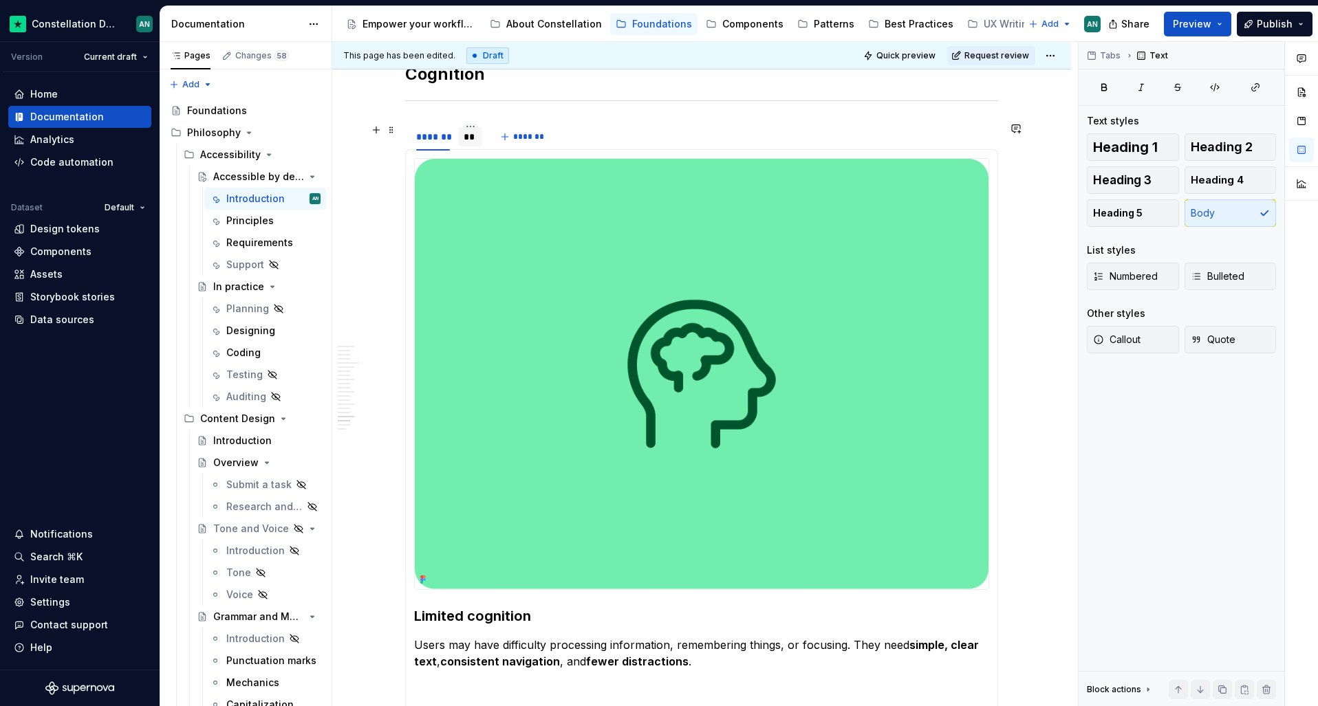
click at [464, 137] on div "**" at bounding box center [470, 137] width 13 height 14
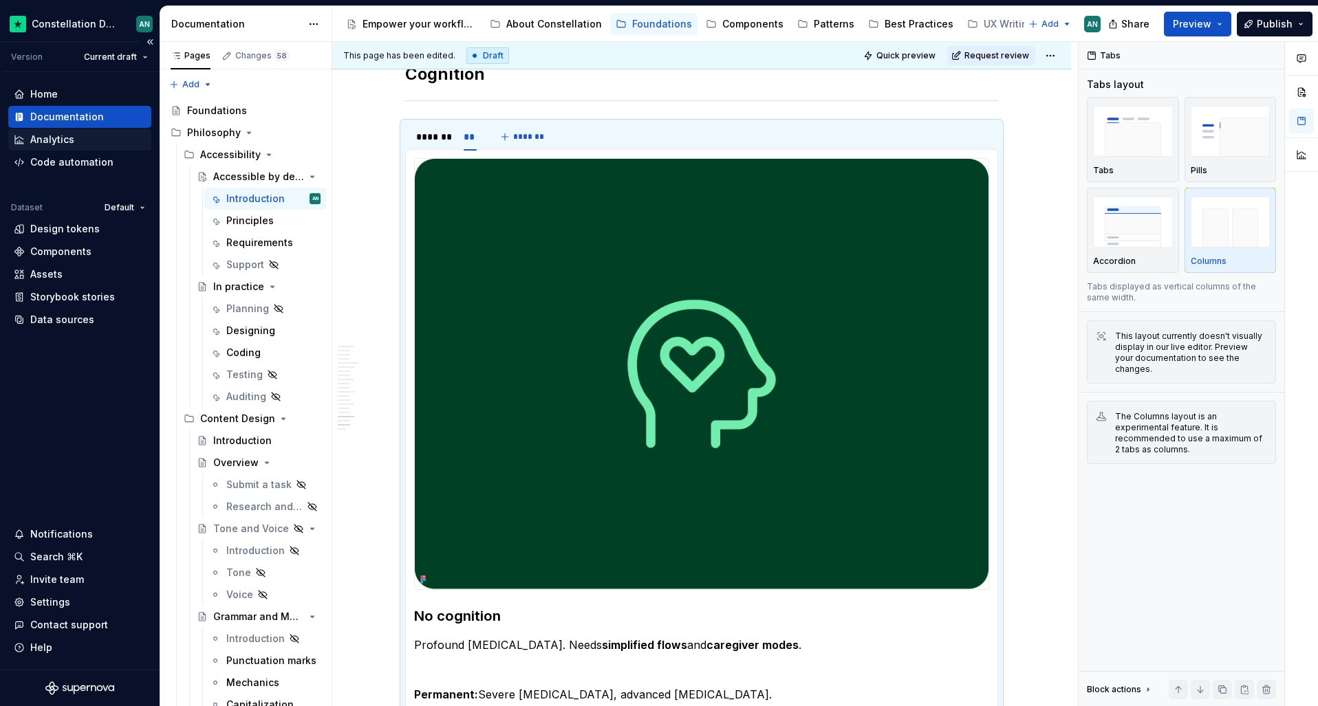
click at [87, 142] on div "Analytics" at bounding box center [80, 140] width 132 height 14
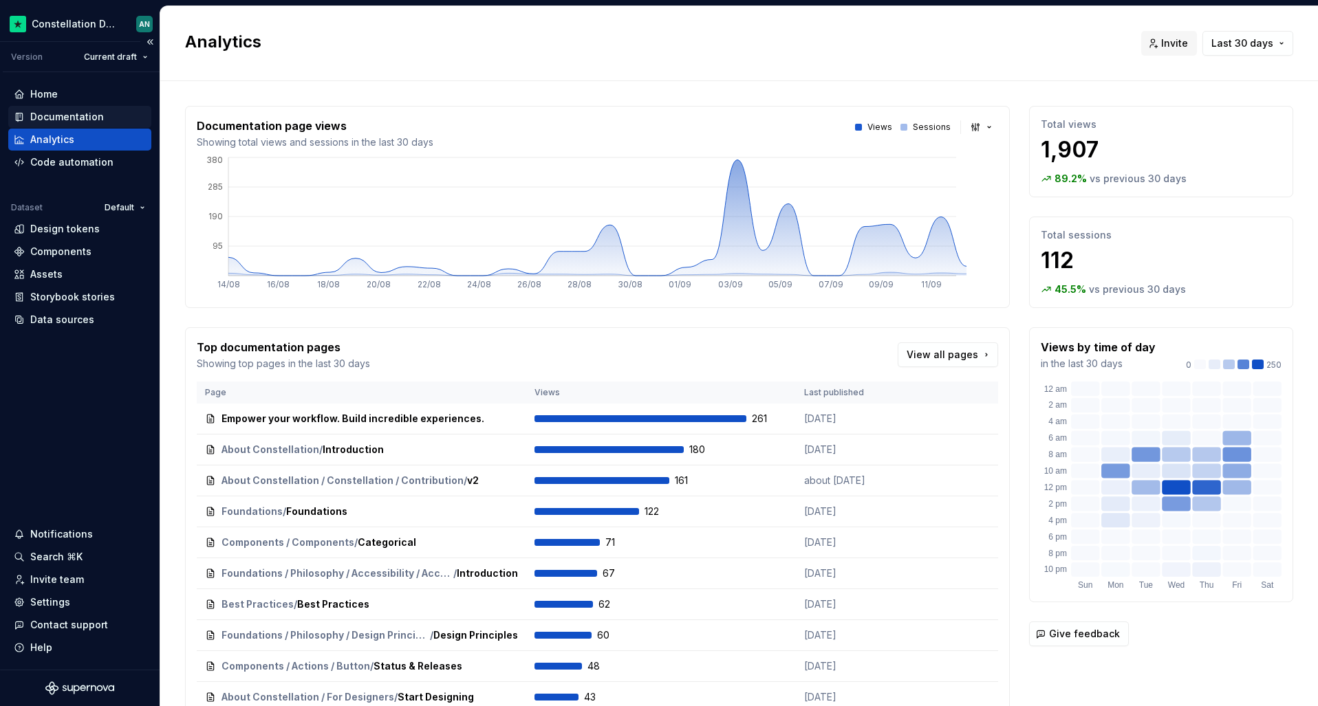
click at [67, 117] on div "Documentation" at bounding box center [67, 117] width 74 height 14
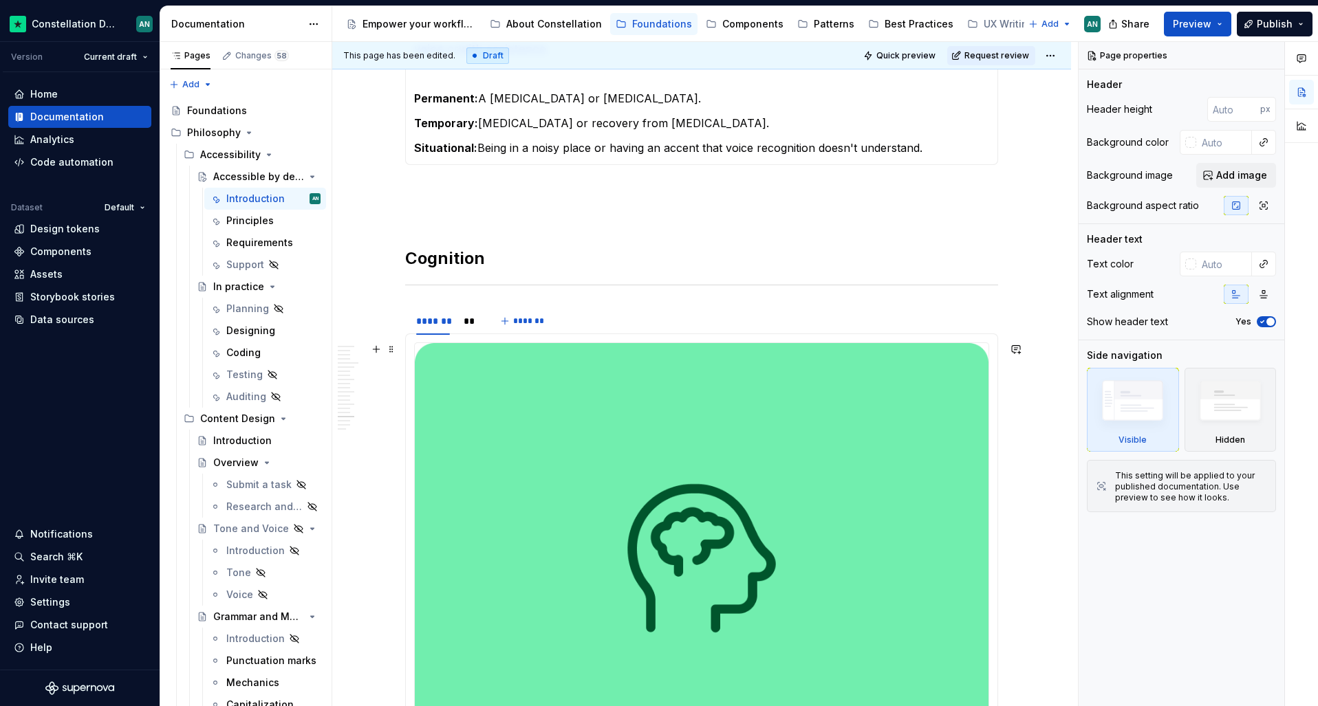
scroll to position [3717, 0]
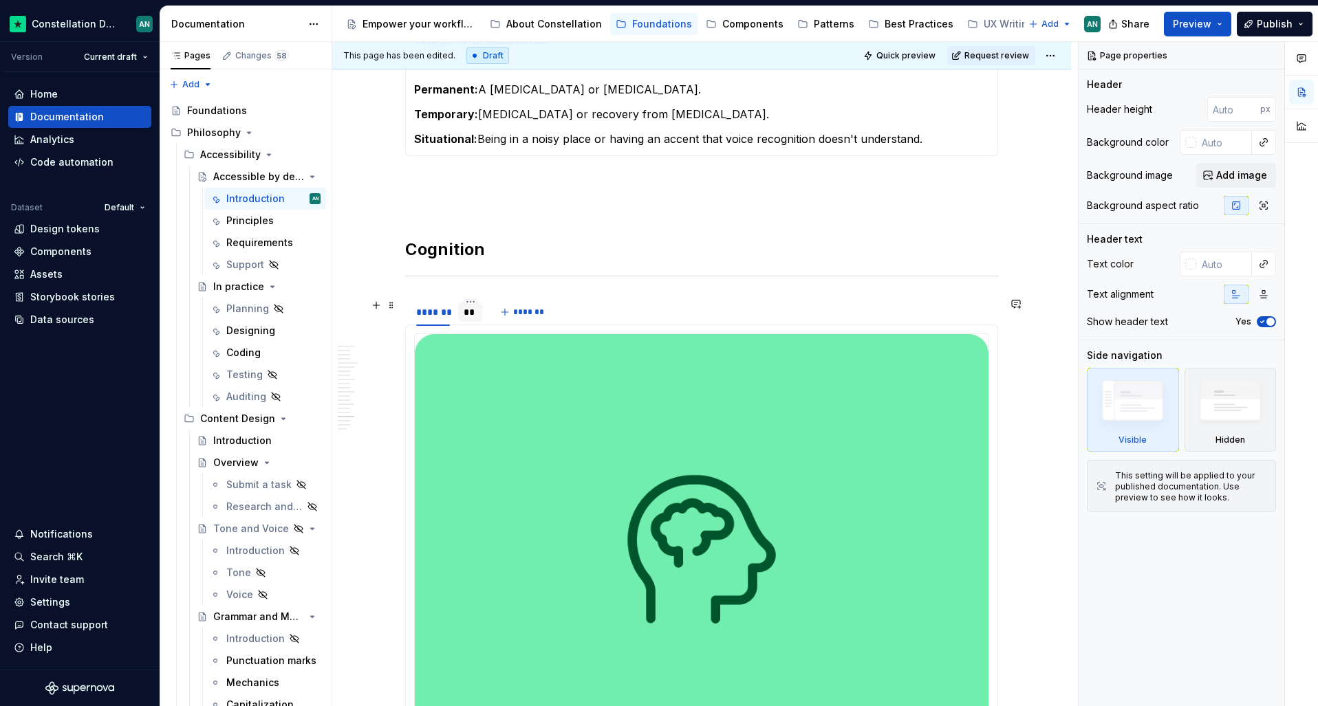
click at [472, 315] on div "**" at bounding box center [470, 312] width 13 height 14
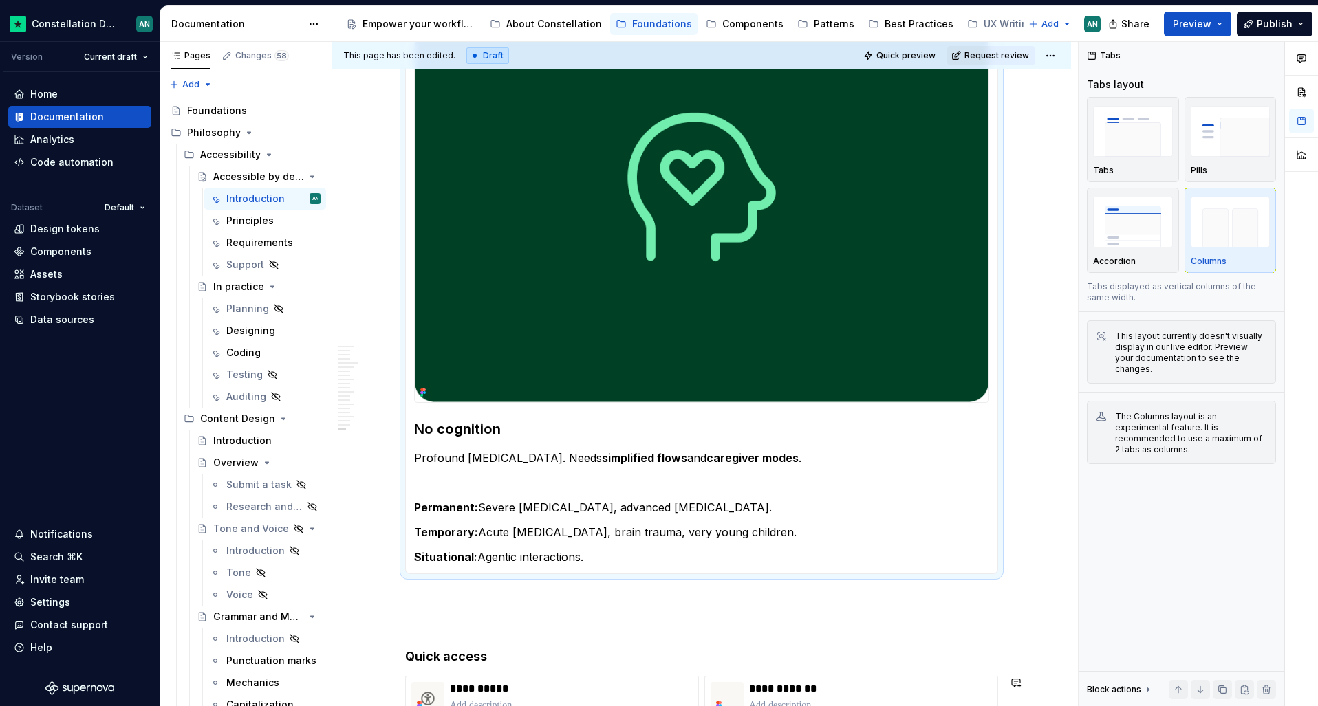
scroll to position [4221, 0]
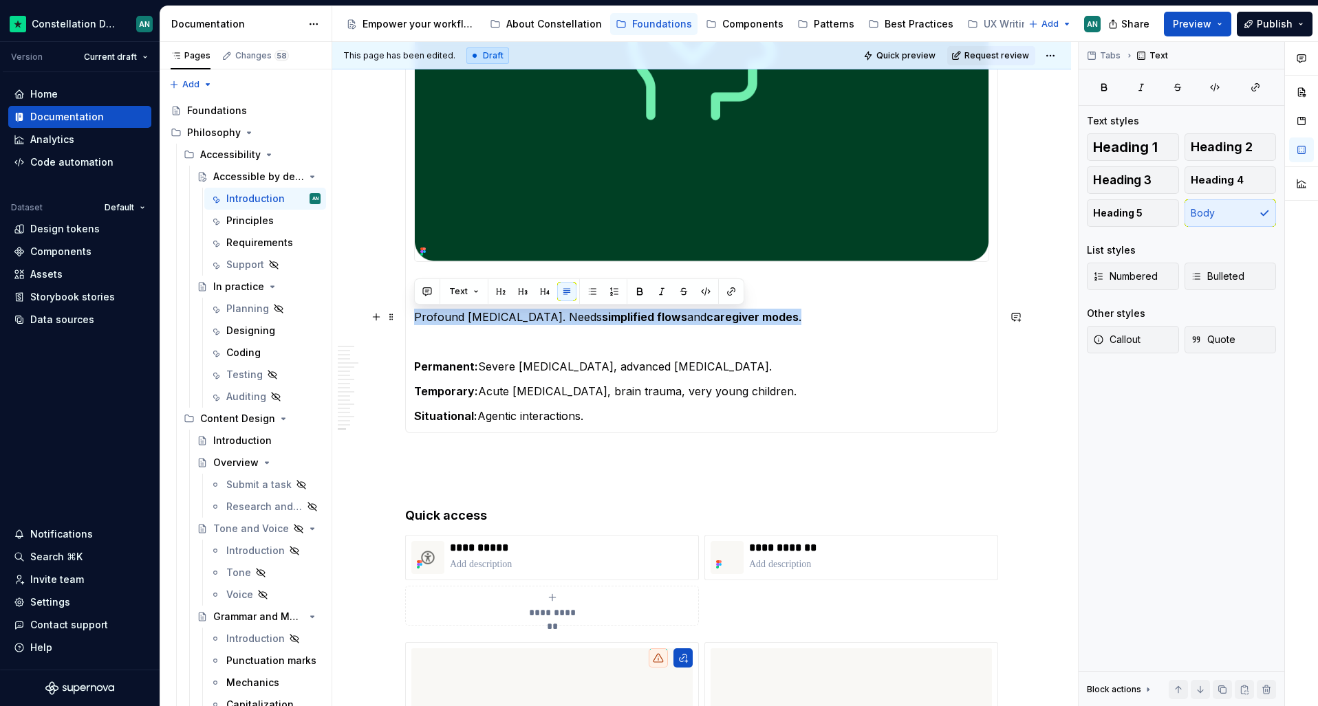
drag, startPoint x: 844, startPoint y: 321, endPoint x: 415, endPoint y: 319, distance: 429.3
click at [415, 319] on p "Profound intellectual disability. Needs simplified flows and caregiver modes ." at bounding box center [701, 317] width 575 height 17
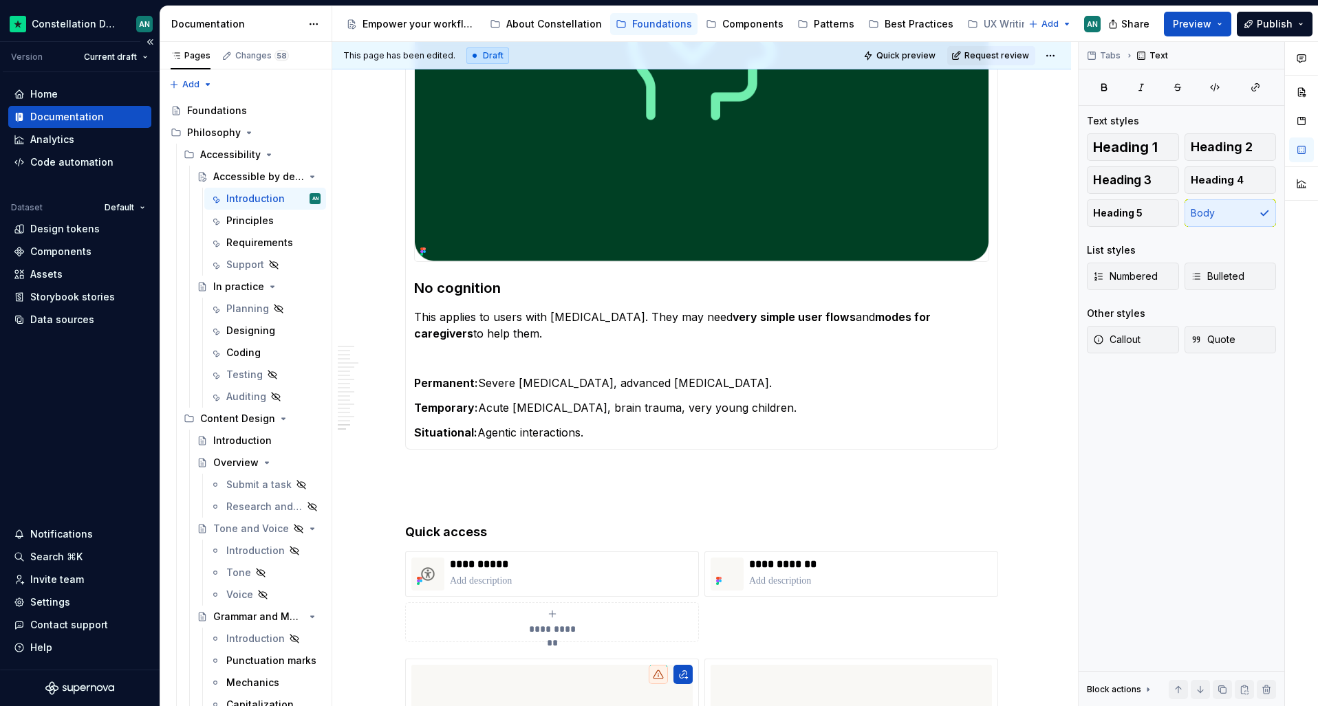
type textarea "*"
click at [565, 414] on p "Temporary: Acute delirium, brain trauma, very young children." at bounding box center [701, 408] width 575 height 17
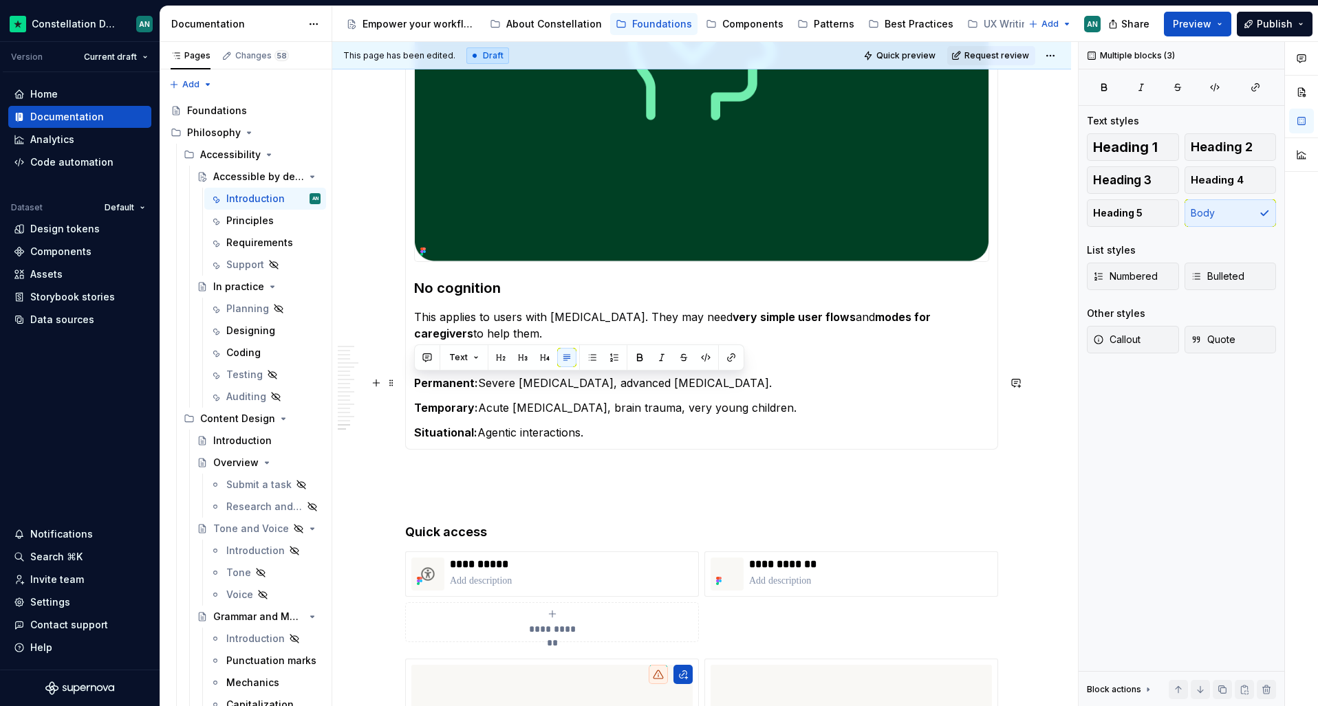
drag, startPoint x: 605, startPoint y: 432, endPoint x: 412, endPoint y: 374, distance: 201.3
click at [412, 374] on div "Limited cognition Users may have difficulty processing information, remembering…" at bounding box center [701, 135] width 593 height 629
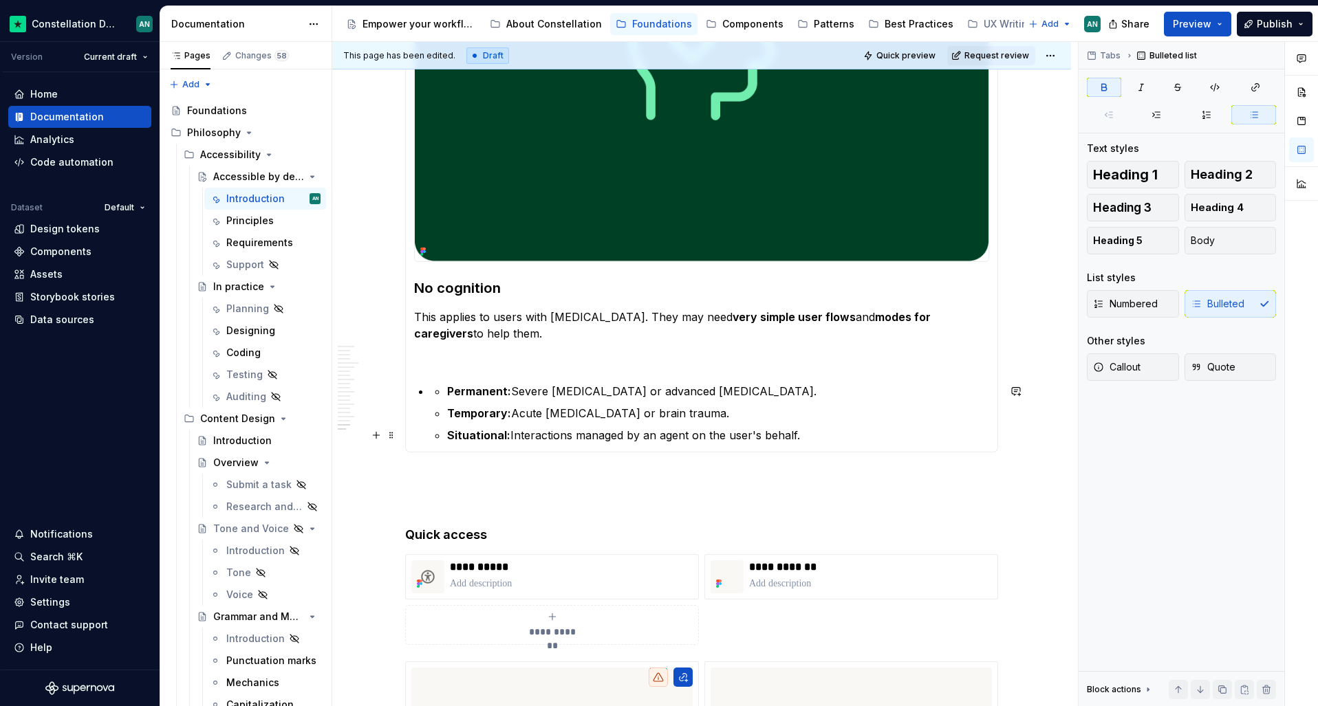
click at [443, 438] on li "Permanent: Severe intellectual disability or advanced dementia. Temporary: Acut…" at bounding box center [710, 413] width 559 height 61
click at [442, 435] on li "Permanent: Severe intellectual disability or advanced dementia. Temporary: Acut…" at bounding box center [710, 413] width 559 height 61
click at [449, 435] on strong "Situational:" at bounding box center [478, 436] width 63 height 14
click at [460, 437] on strong "Situational:" at bounding box center [478, 436] width 63 height 14
click at [470, 435] on strong "Situational:" at bounding box center [478, 436] width 63 height 14
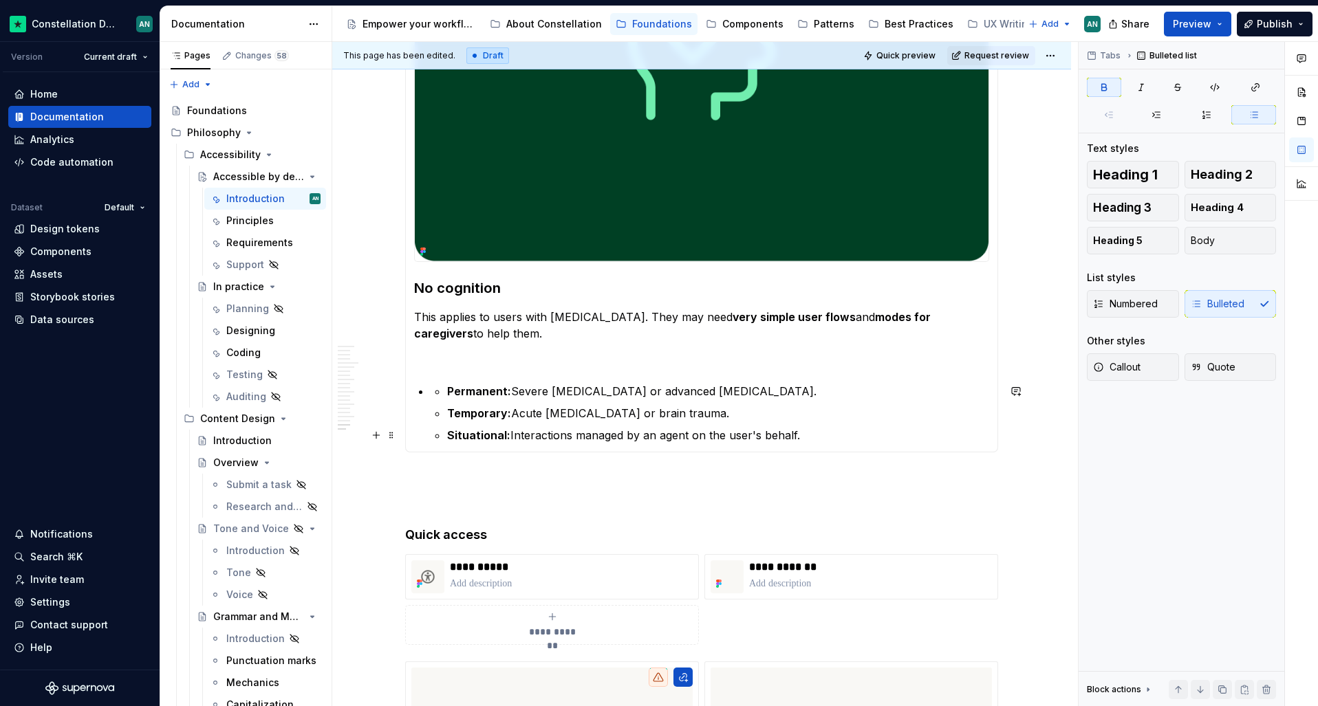
click at [455, 435] on strong "Situational:" at bounding box center [478, 436] width 63 height 14
click at [449, 435] on strong "Situational:" at bounding box center [478, 436] width 63 height 14
click at [447, 435] on strong "Situational:" at bounding box center [478, 436] width 63 height 14
click at [425, 391] on section-item-column "No cognition This applies to users with profound intellectual disabilities. The…" at bounding box center [701, 137] width 575 height 614
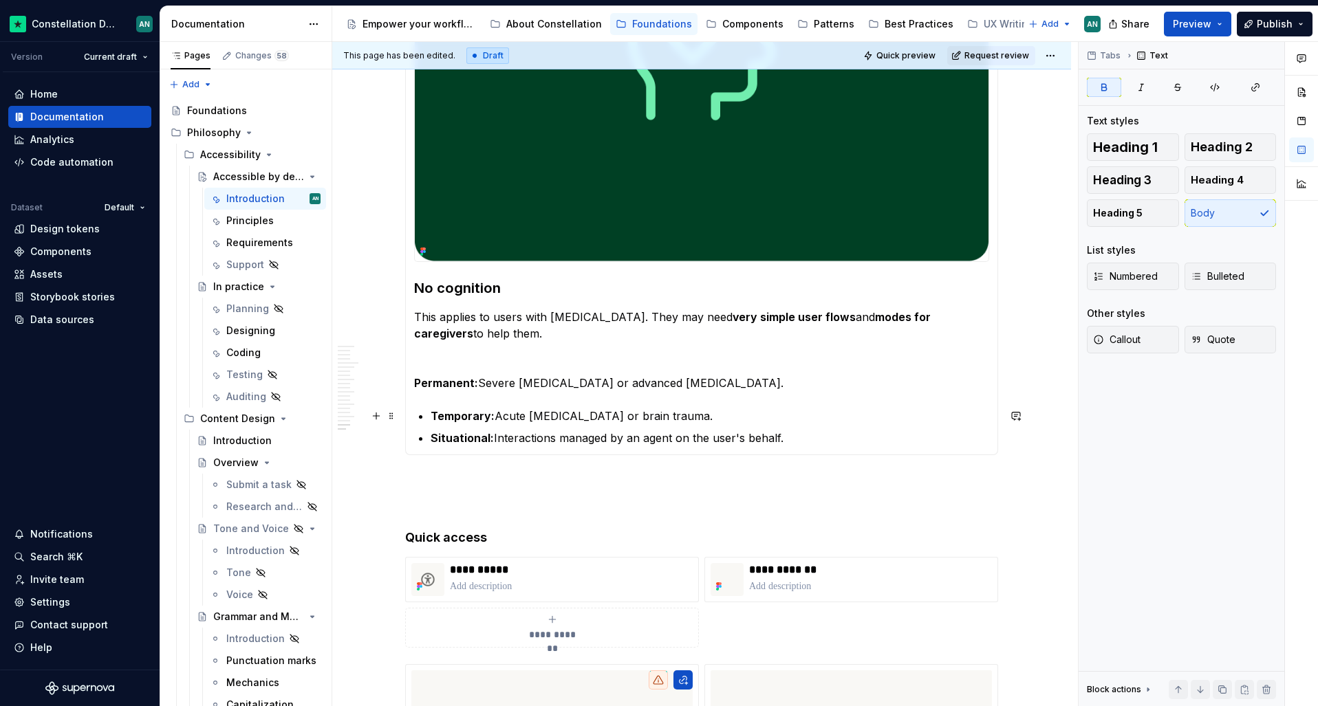
click at [432, 417] on strong "Temporary:" at bounding box center [463, 416] width 64 height 14
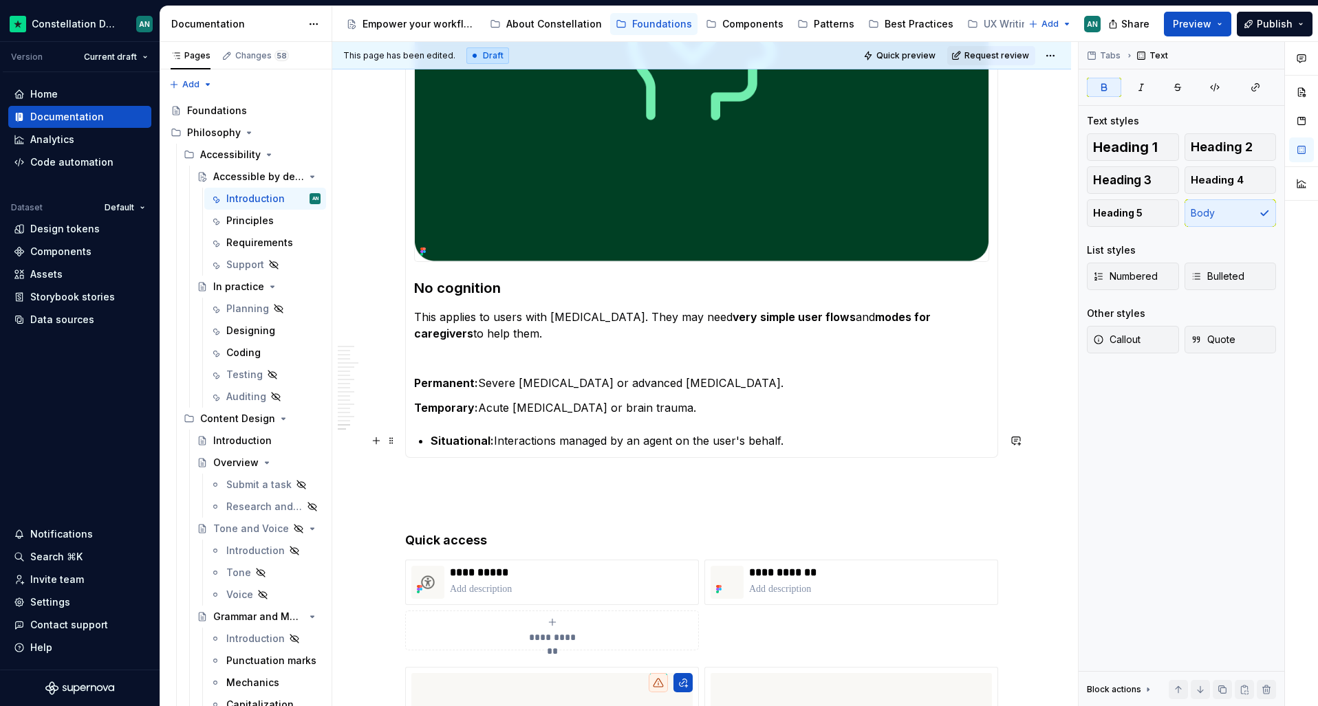
click at [432, 437] on strong "Situational:" at bounding box center [462, 441] width 63 height 14
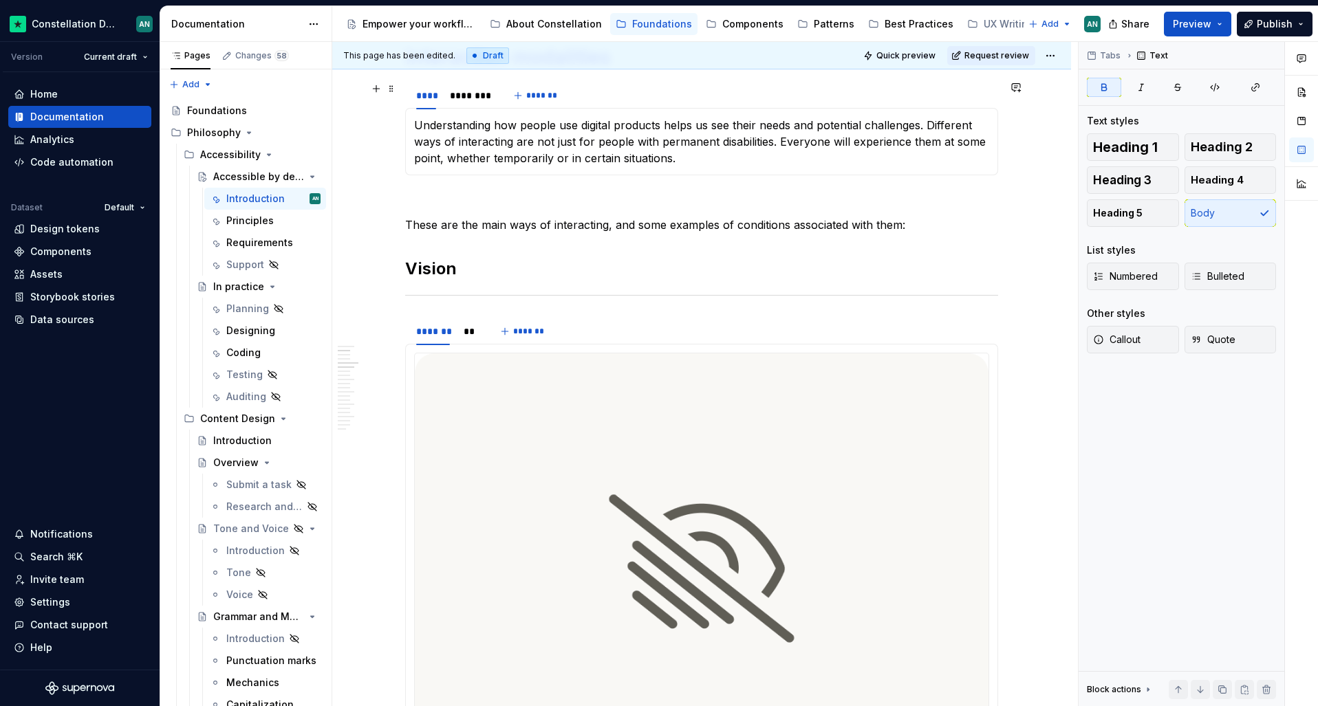
scroll to position [127, 0]
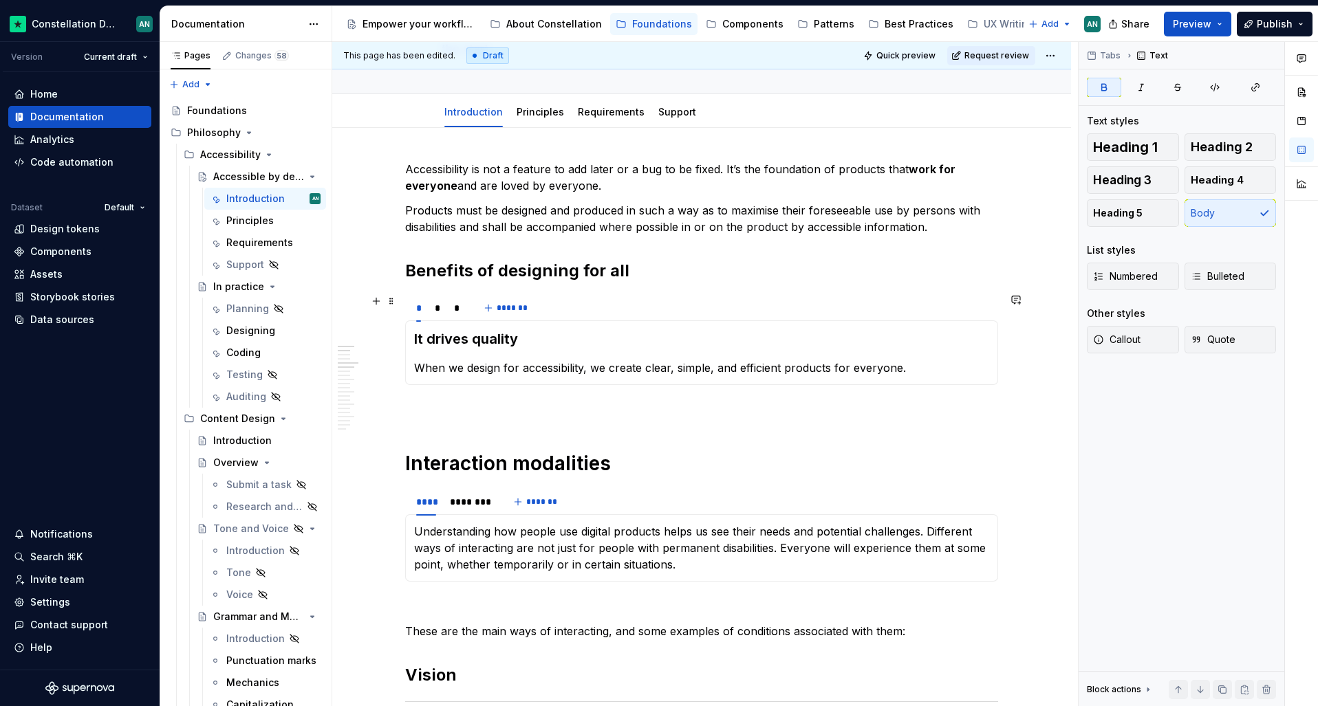
click at [603, 309] on div "* * * *******" at bounding box center [701, 308] width 593 height 28
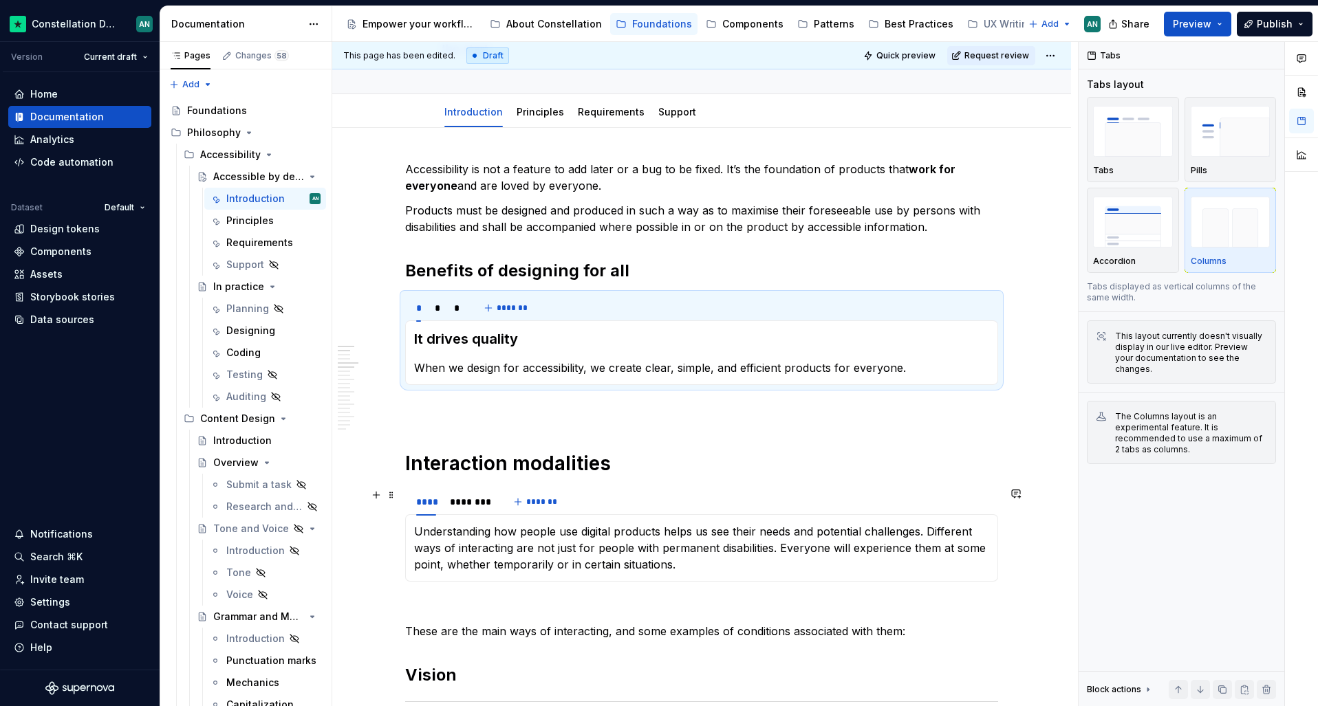
click at [664, 501] on div "**** ******** *******" at bounding box center [701, 502] width 593 height 28
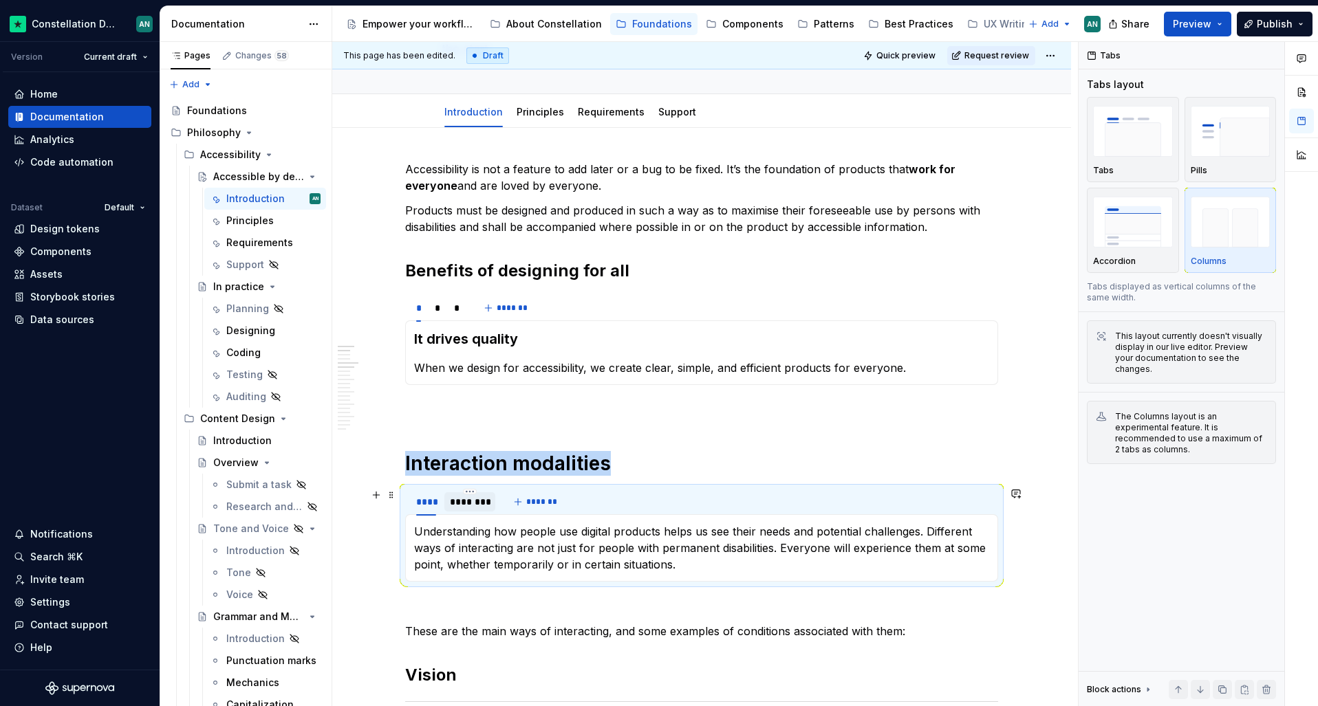
drag, startPoint x: 468, startPoint y: 511, endPoint x: 451, endPoint y: 508, distance: 17.4
click at [467, 511] on div "********" at bounding box center [469, 502] width 51 height 19
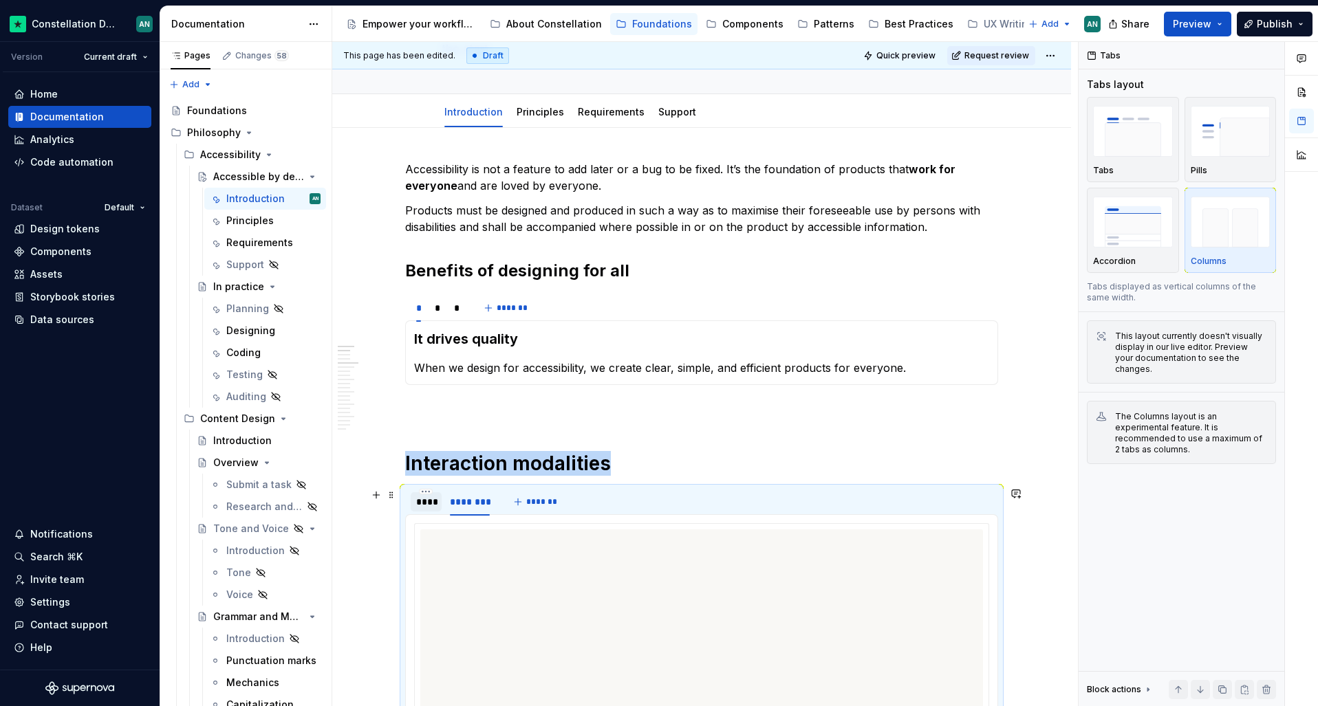
click at [425, 502] on div "****" at bounding box center [426, 502] width 20 height 14
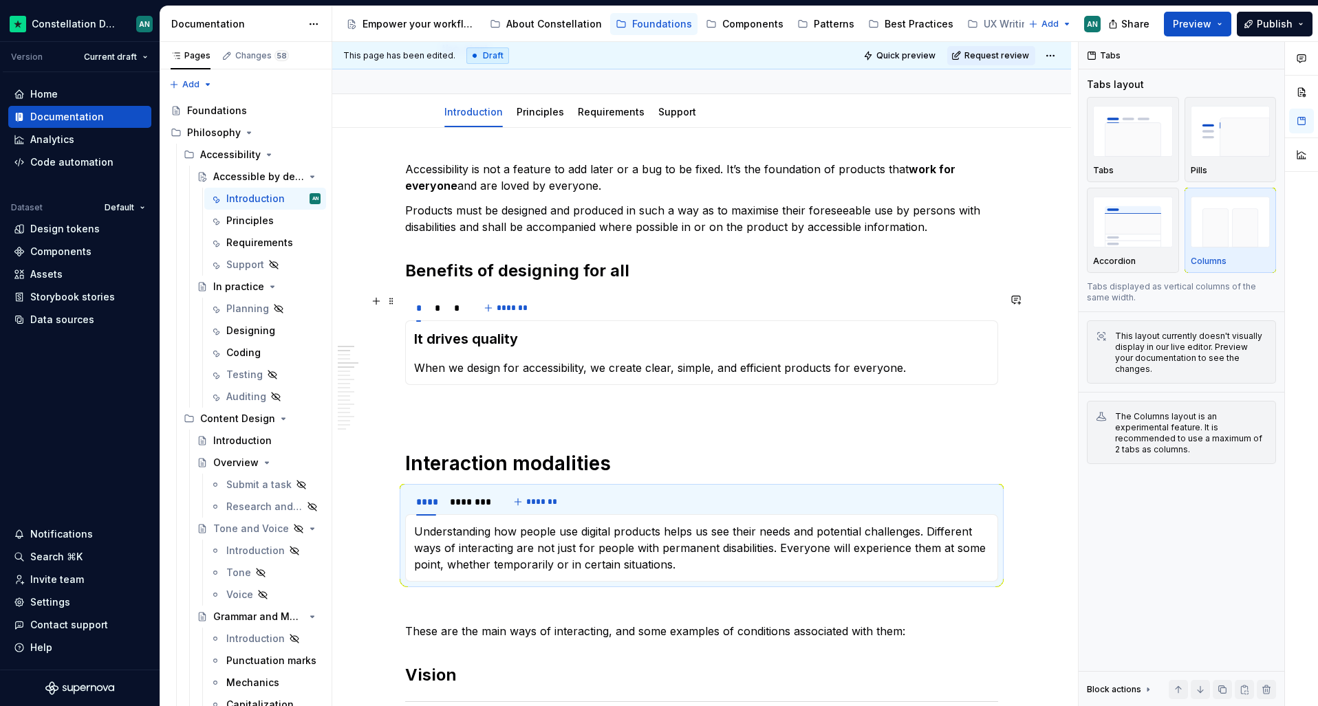
click at [634, 318] on div "* * * *******" at bounding box center [701, 308] width 593 height 28
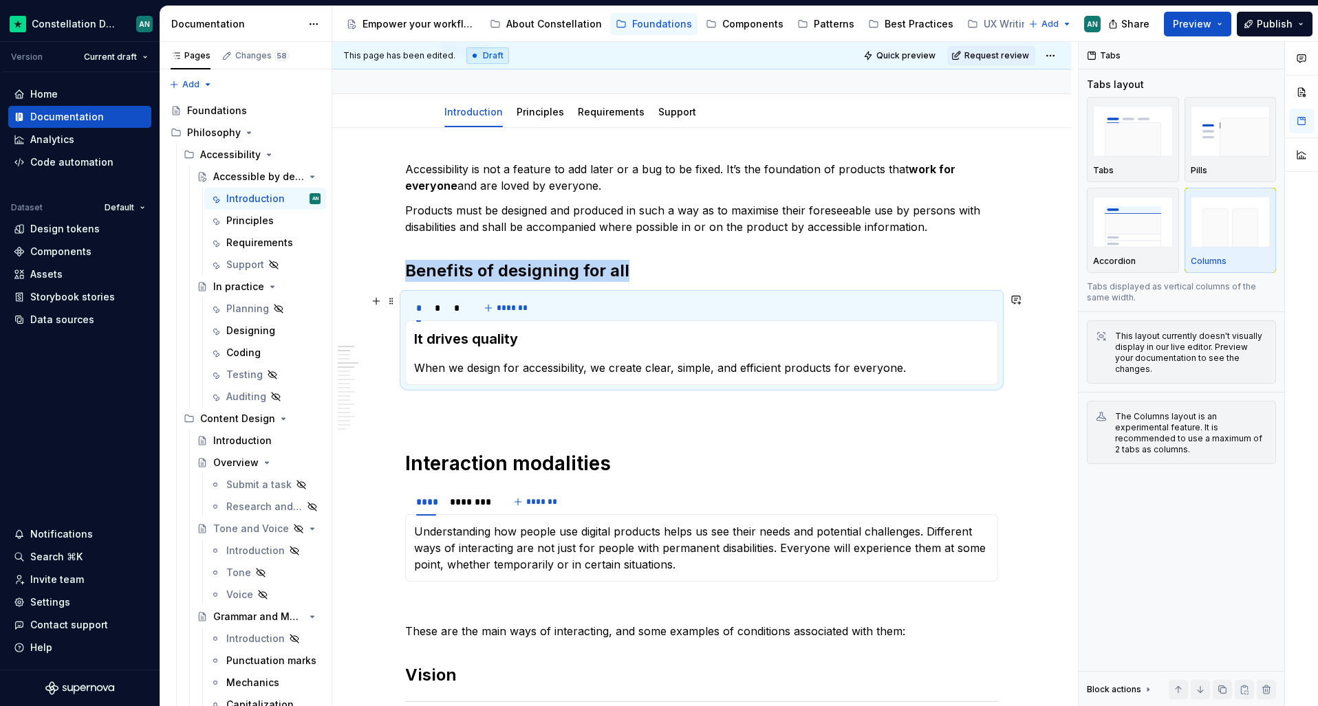
scroll to position [0, 0]
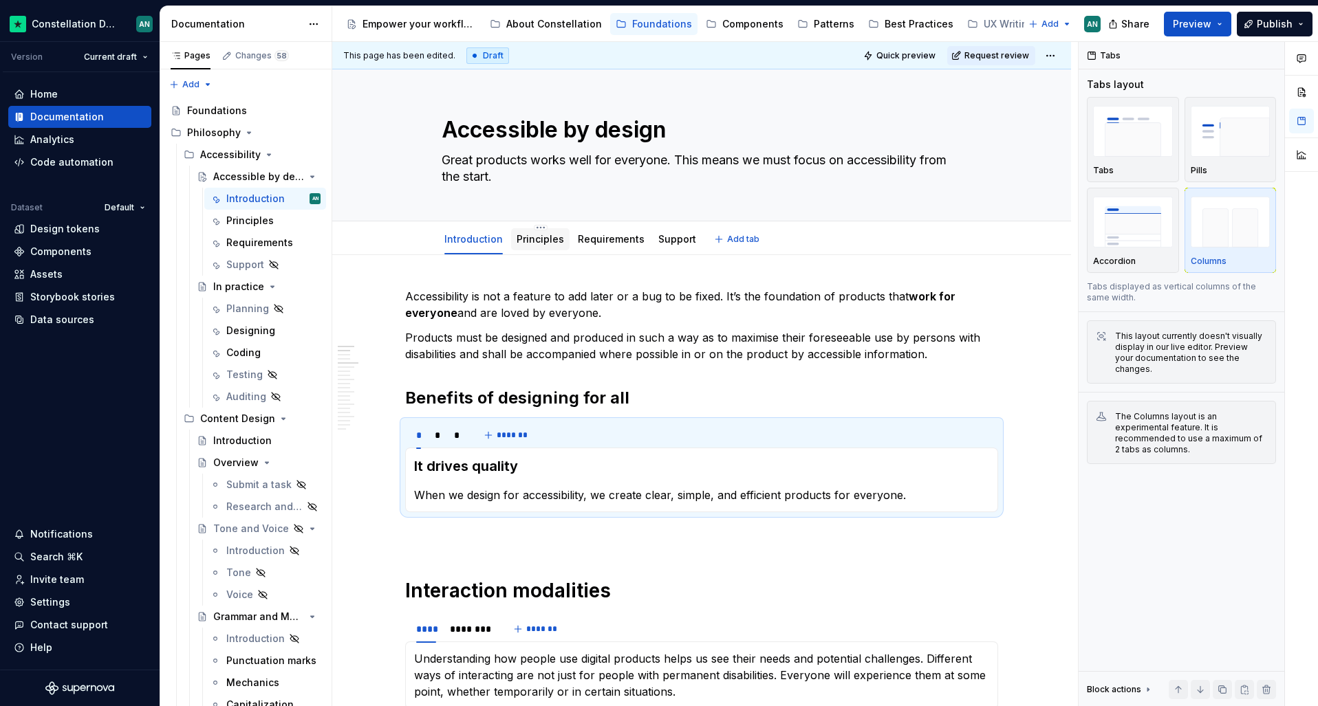
click at [521, 233] on div "Principles" at bounding box center [540, 240] width 47 height 14
click at [596, 345] on p "Products must be designed and produced in such a way as to maximise their fores…" at bounding box center [701, 346] width 593 height 33
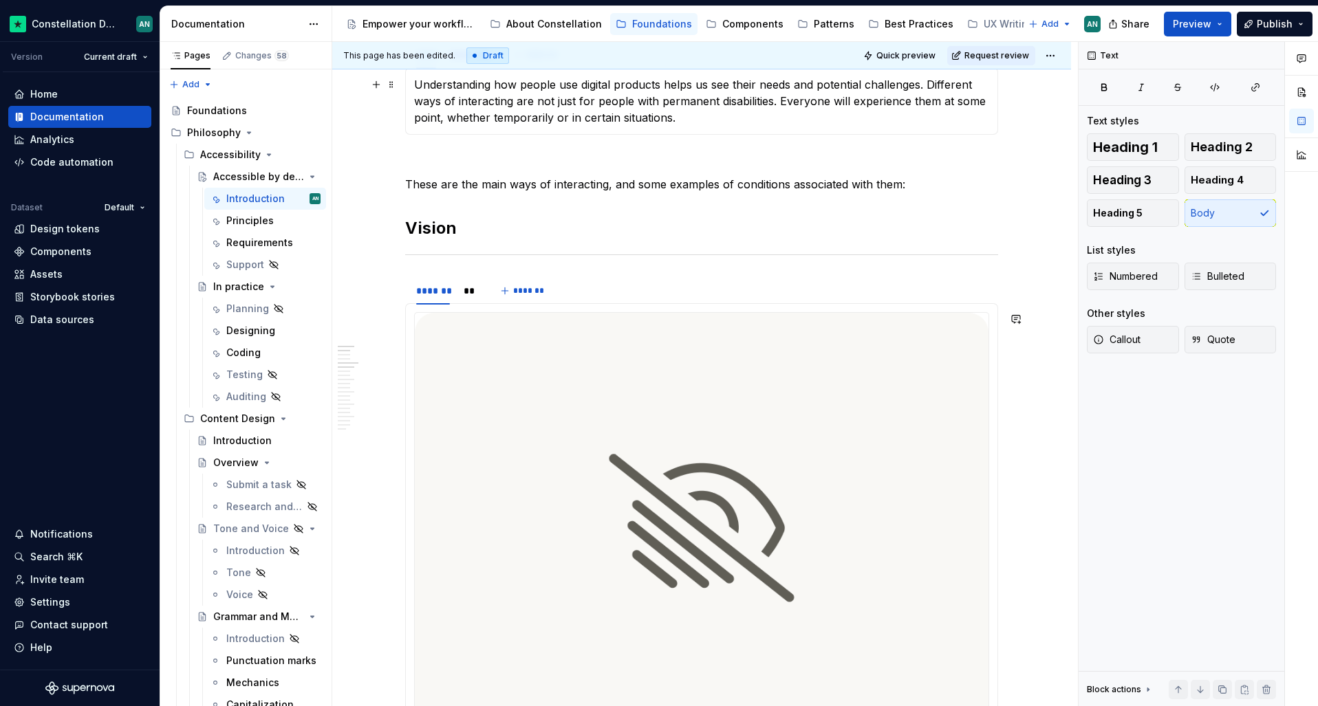
scroll to position [72, 0]
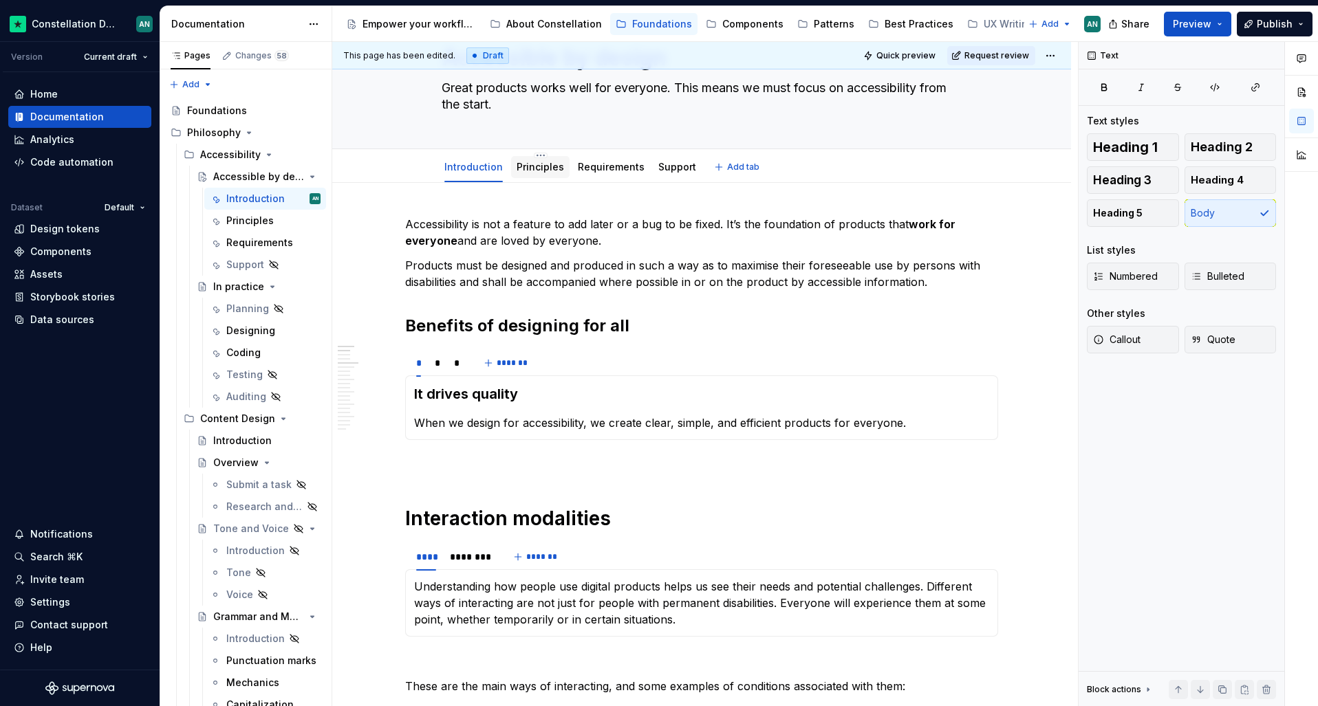
click at [539, 171] on link "Principles" at bounding box center [540, 167] width 47 height 12
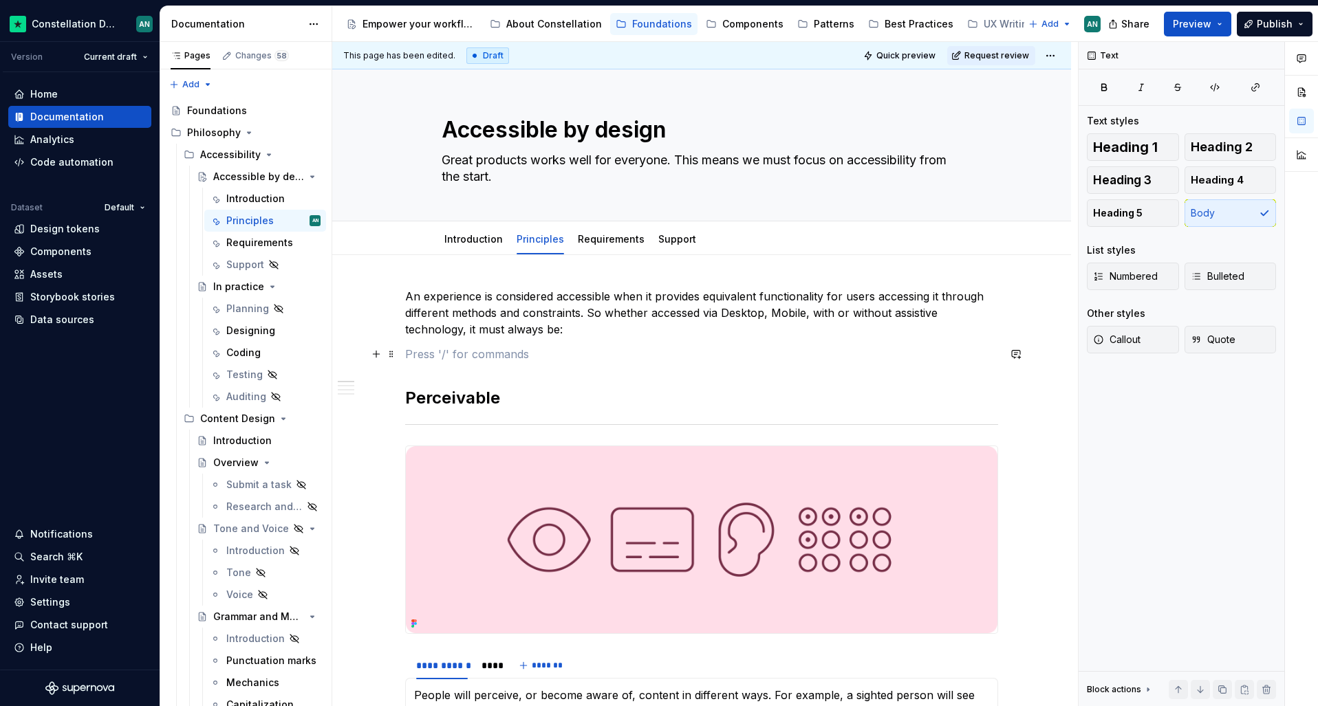
click at [561, 352] on p "To enrich screen reader interactions, please activate Accessibility in Grammarl…" at bounding box center [701, 354] width 593 height 17
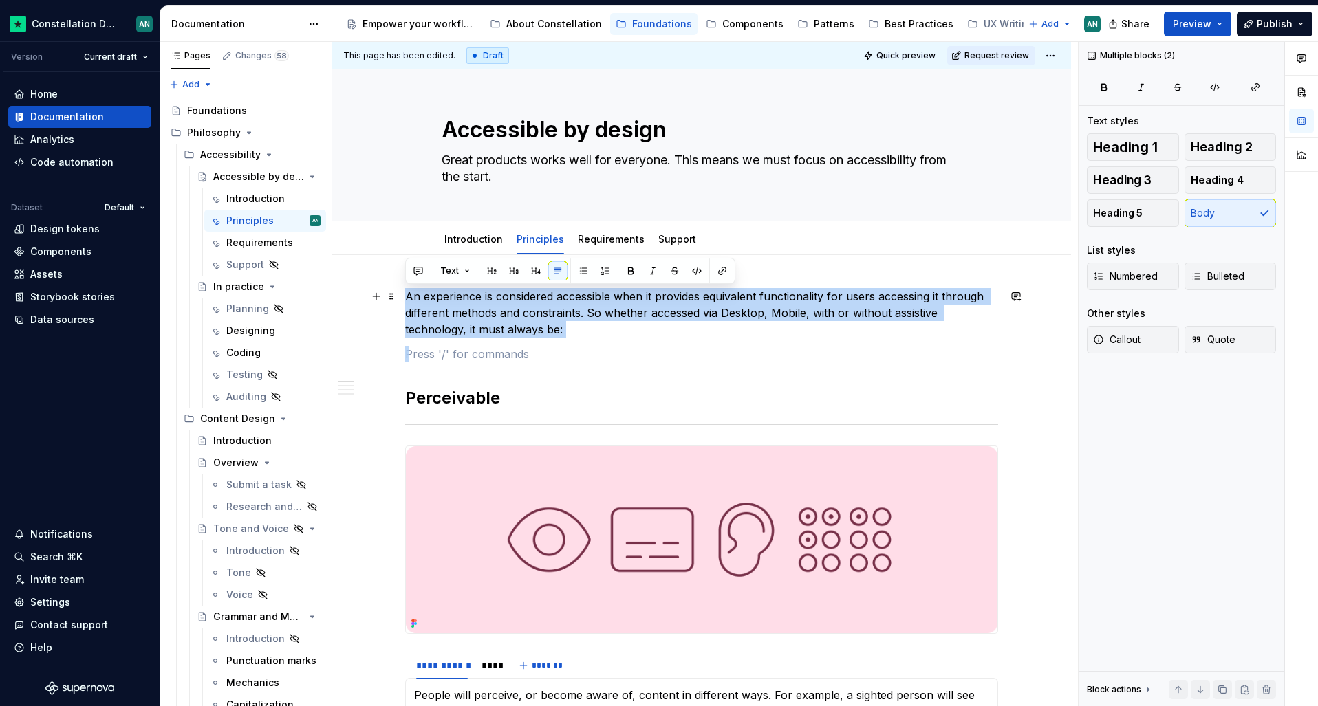
drag, startPoint x: 626, startPoint y: 340, endPoint x: 399, endPoint y: 295, distance: 231.4
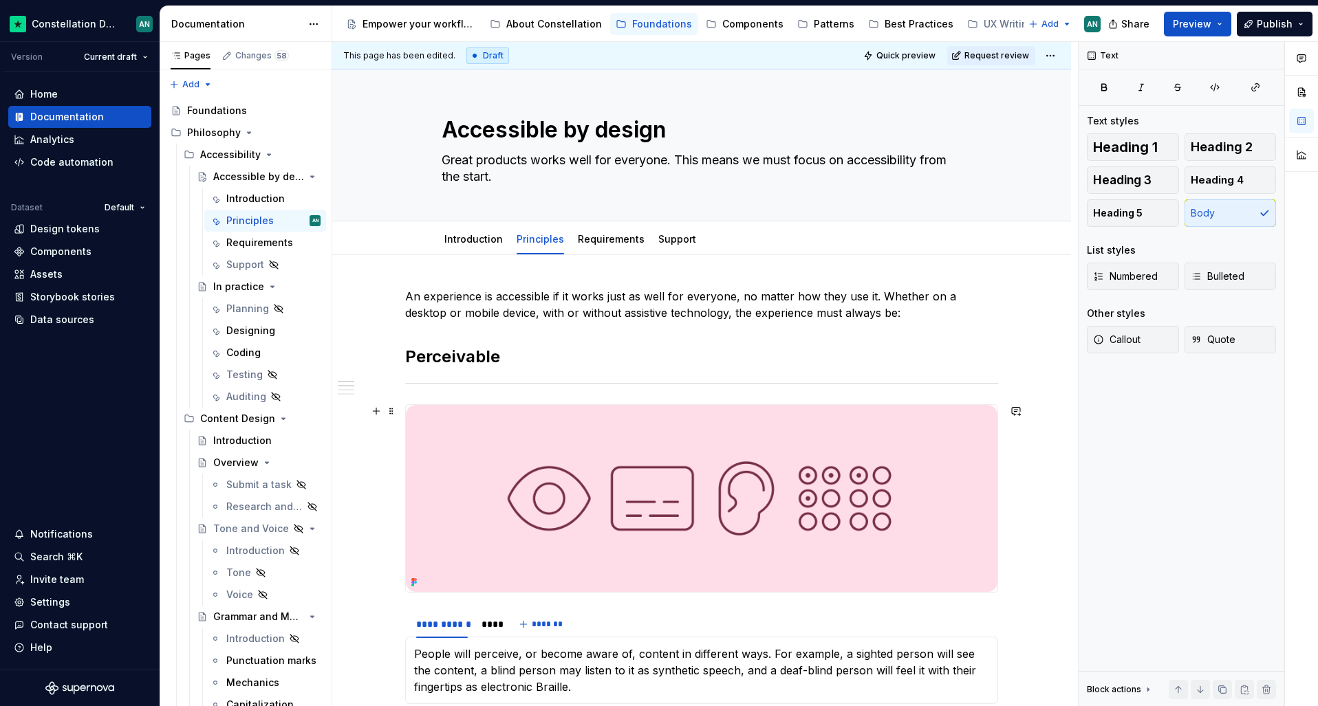
scroll to position [343, 0]
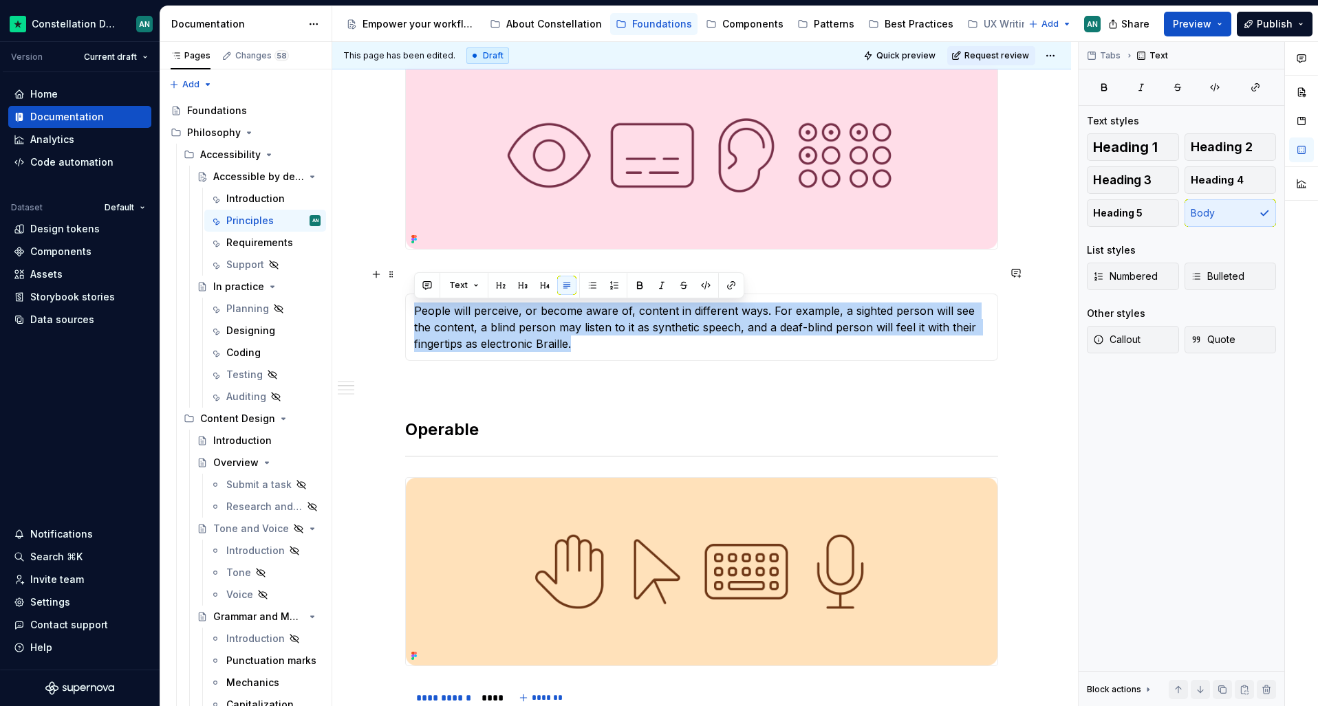
drag, startPoint x: 594, startPoint y: 348, endPoint x: 412, endPoint y: 295, distance: 189.2
click at [412, 295] on div "**********" at bounding box center [701, 327] width 593 height 67
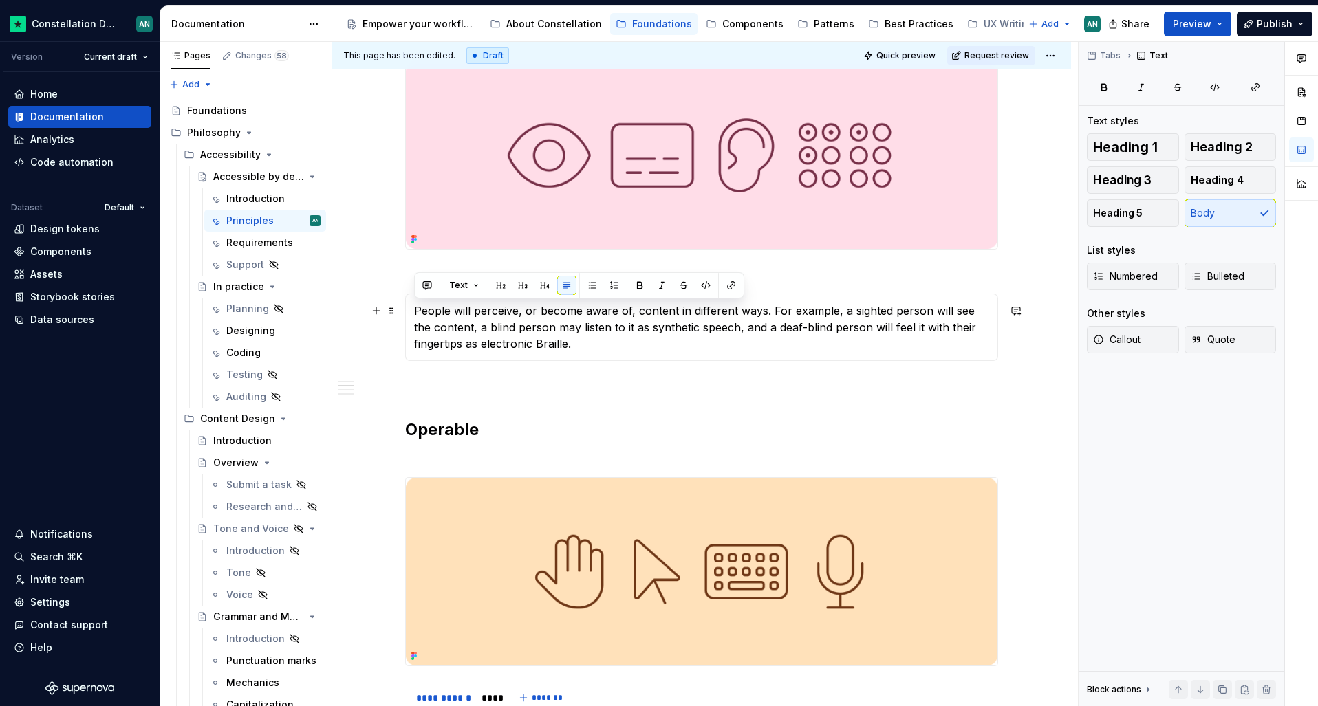
click at [607, 317] on p "People will perceive, or become aware of, content in different ways. For exampl…" at bounding box center [701, 328] width 575 height 50
click at [630, 345] on p "People will perceive, or become aware of, content in different ways. For exampl…" at bounding box center [701, 328] width 575 height 50
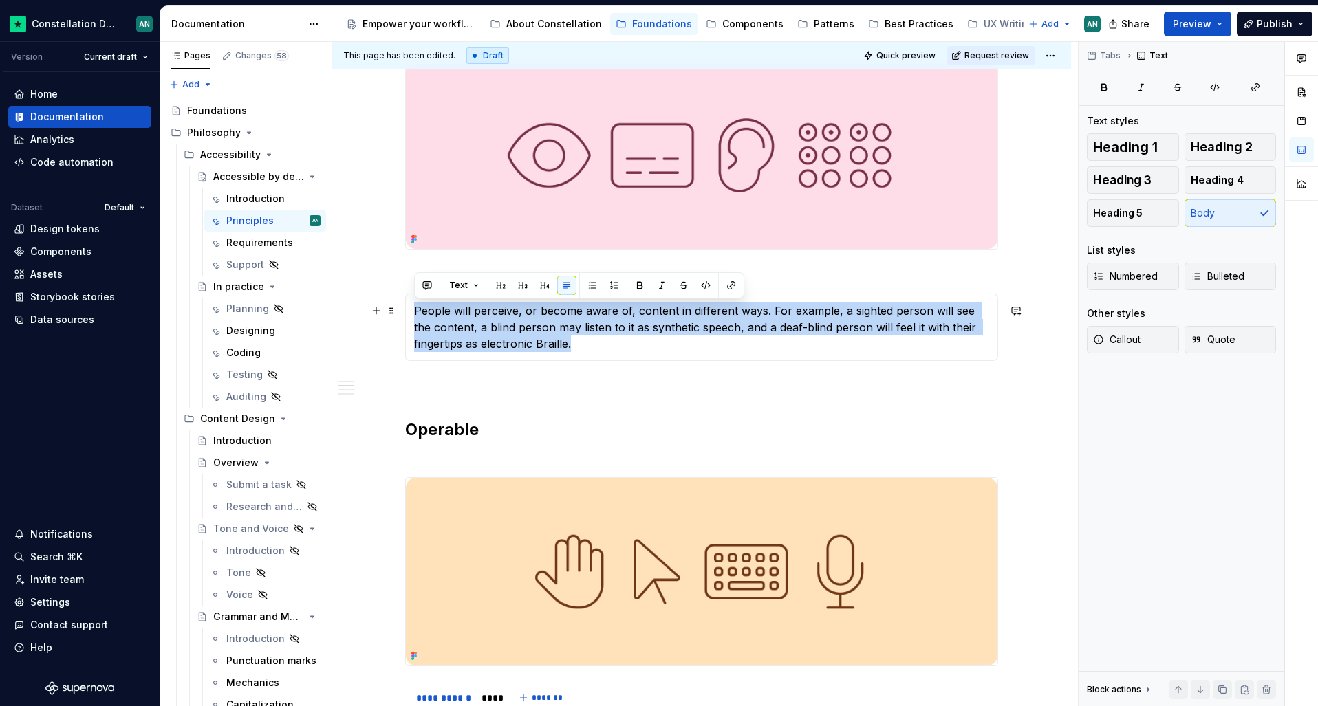
drag, startPoint x: 600, startPoint y: 344, endPoint x: 415, endPoint y: 309, distance: 187.7
click at [415, 309] on p "People will perceive, or become aware of, content in different ways. For exampl…" at bounding box center [701, 328] width 575 height 50
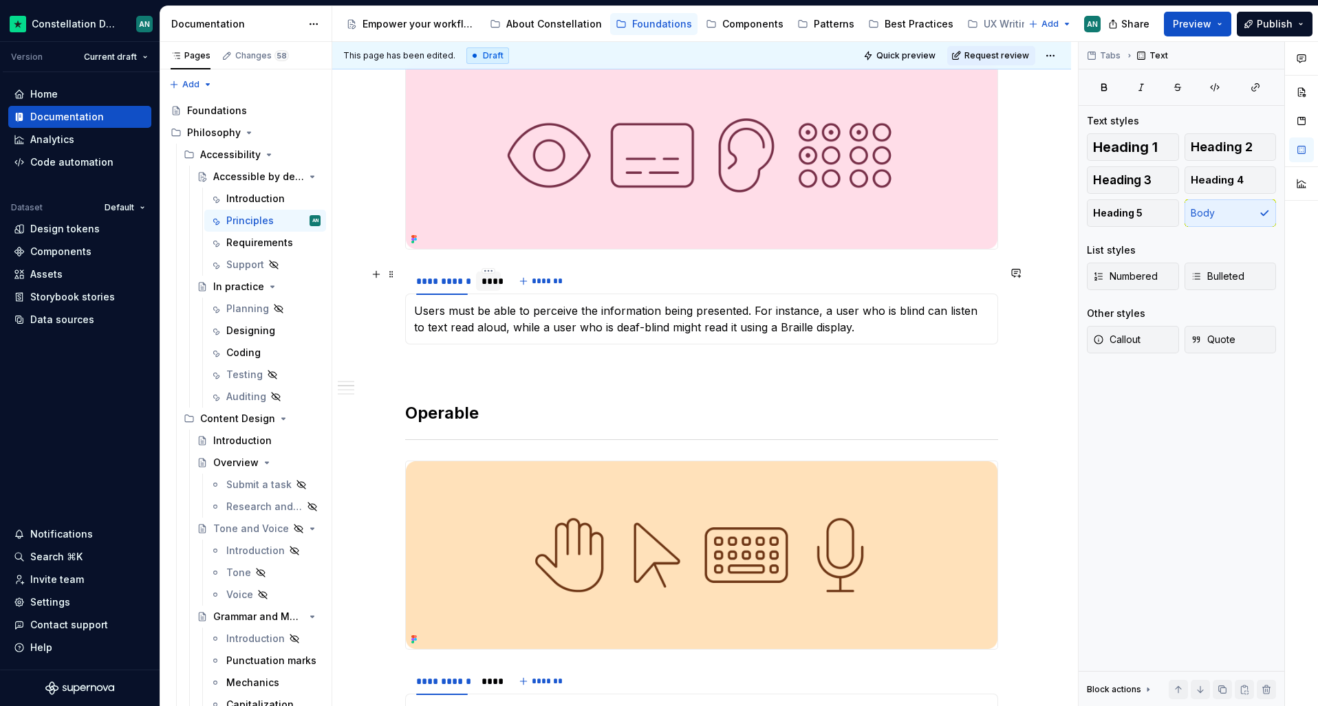
click at [495, 287] on div "****" at bounding box center [489, 281] width 14 height 14
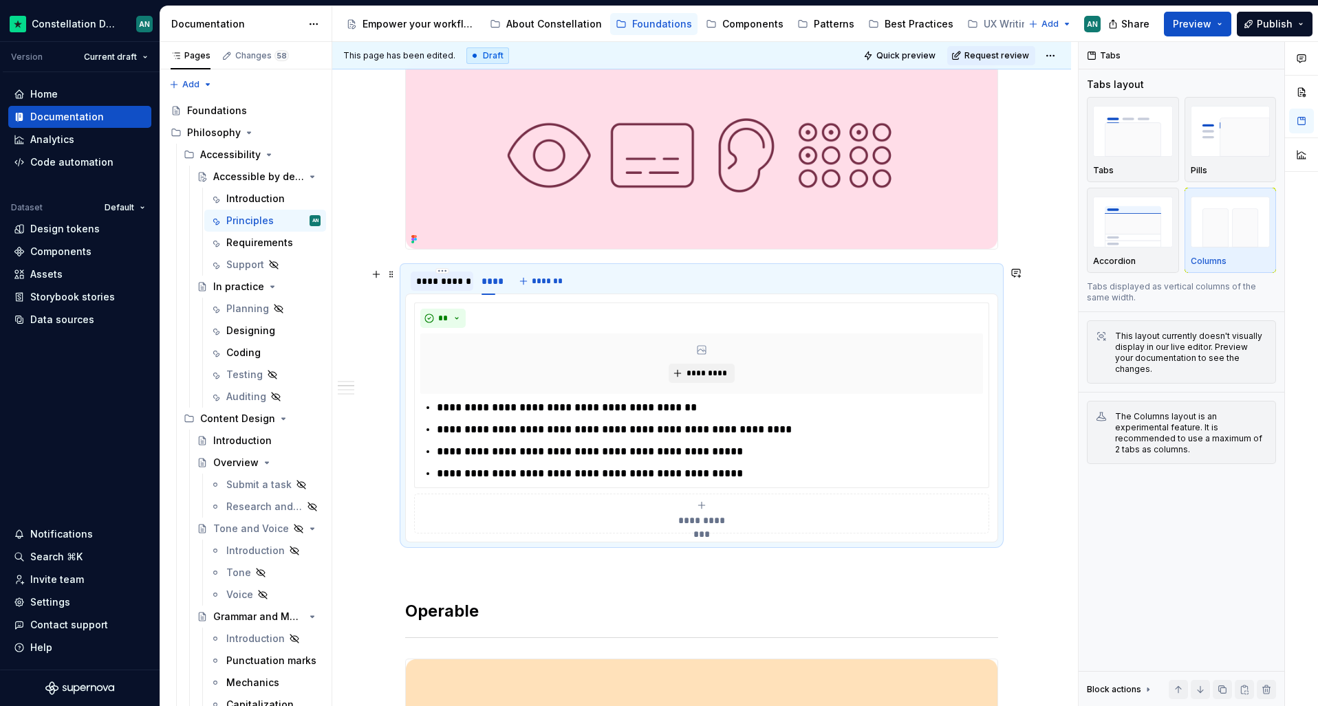
click at [429, 286] on div "**********" at bounding box center [442, 281] width 52 height 14
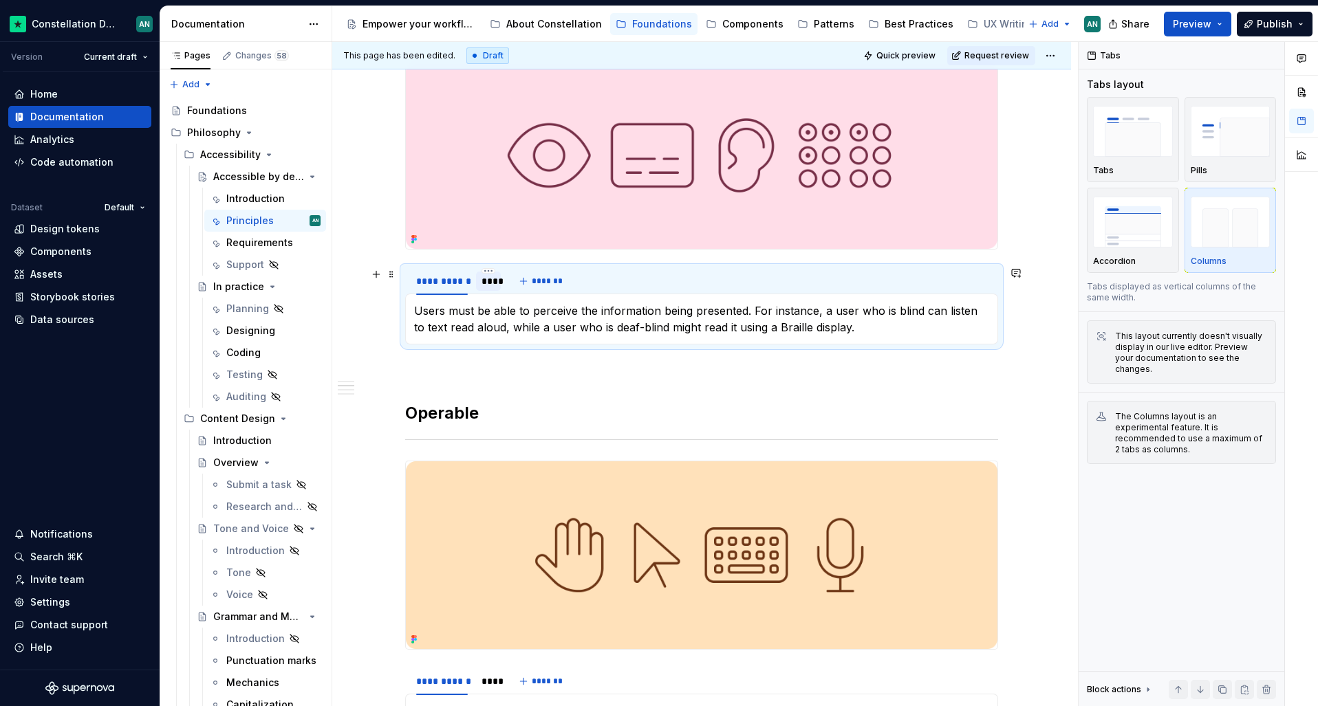
click at [478, 285] on div "****" at bounding box center [488, 281] width 25 height 19
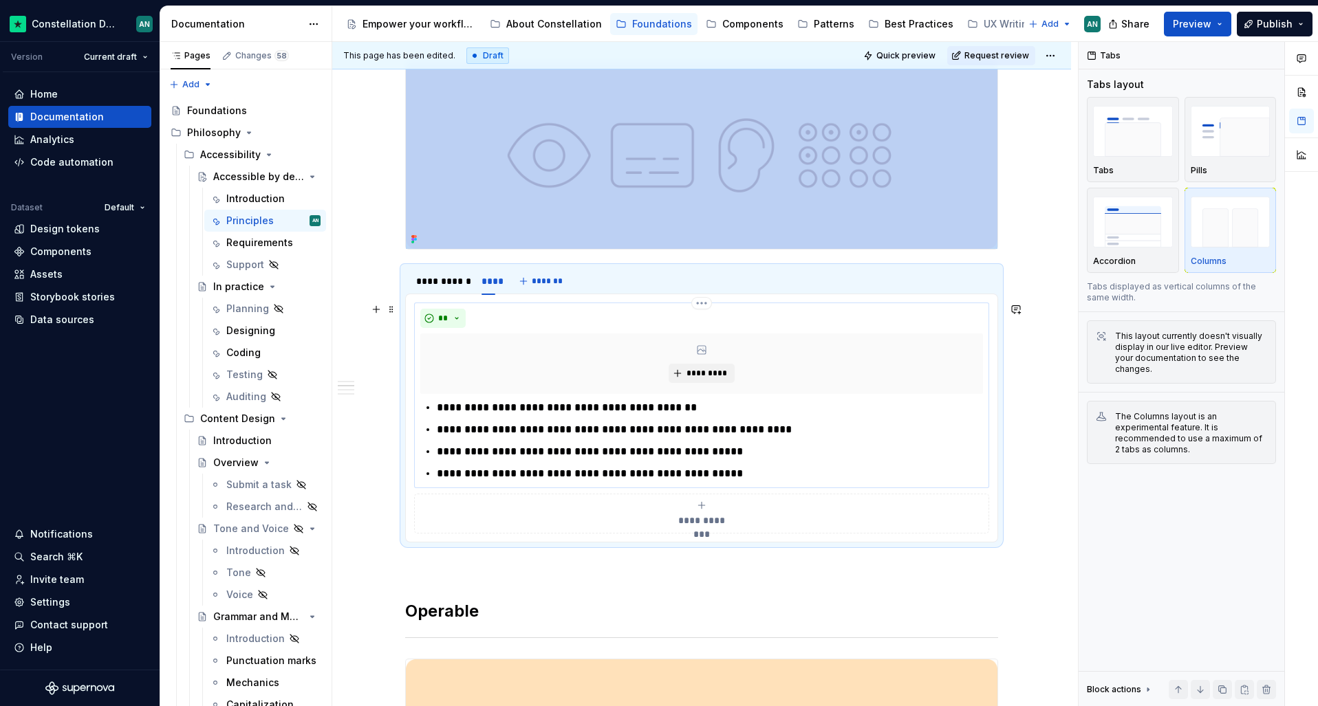
click at [643, 323] on div "**" at bounding box center [701, 318] width 563 height 19
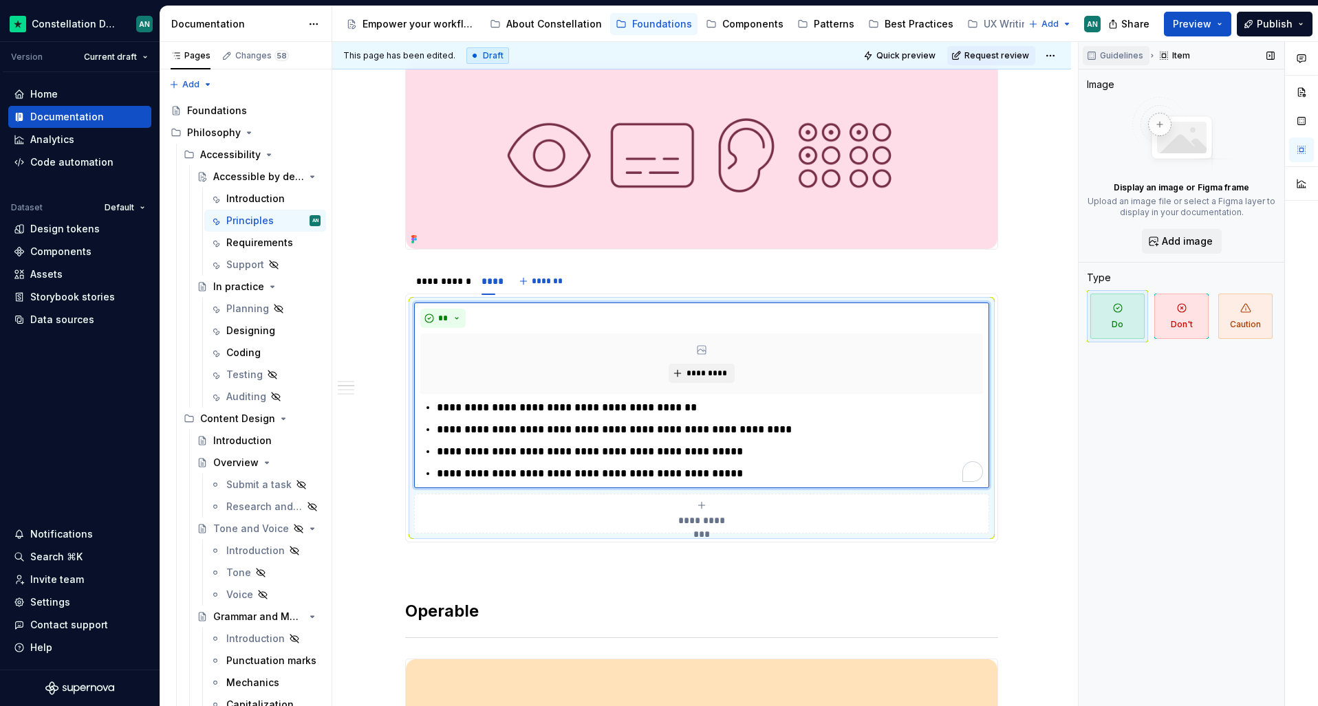
click at [1106, 59] on span "Guidelines" at bounding box center [1121, 55] width 43 height 11
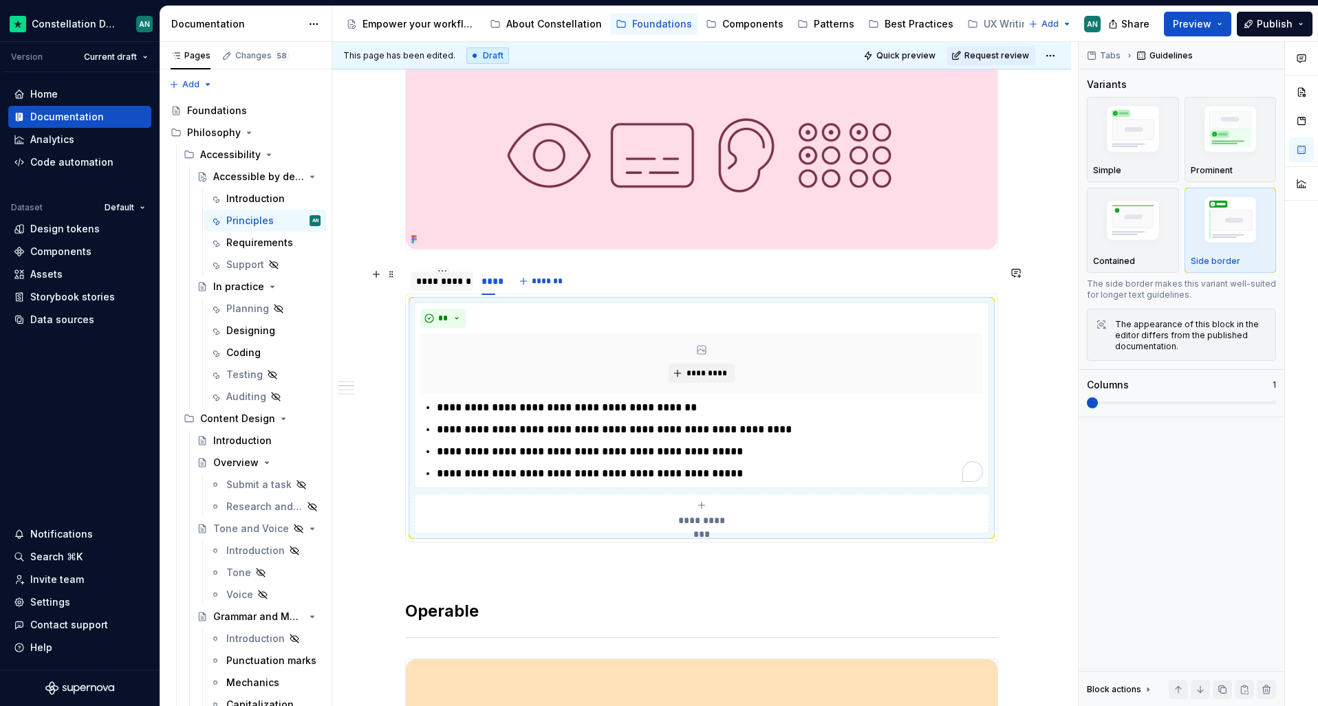
click at [457, 285] on div "**********" at bounding box center [442, 281] width 52 height 14
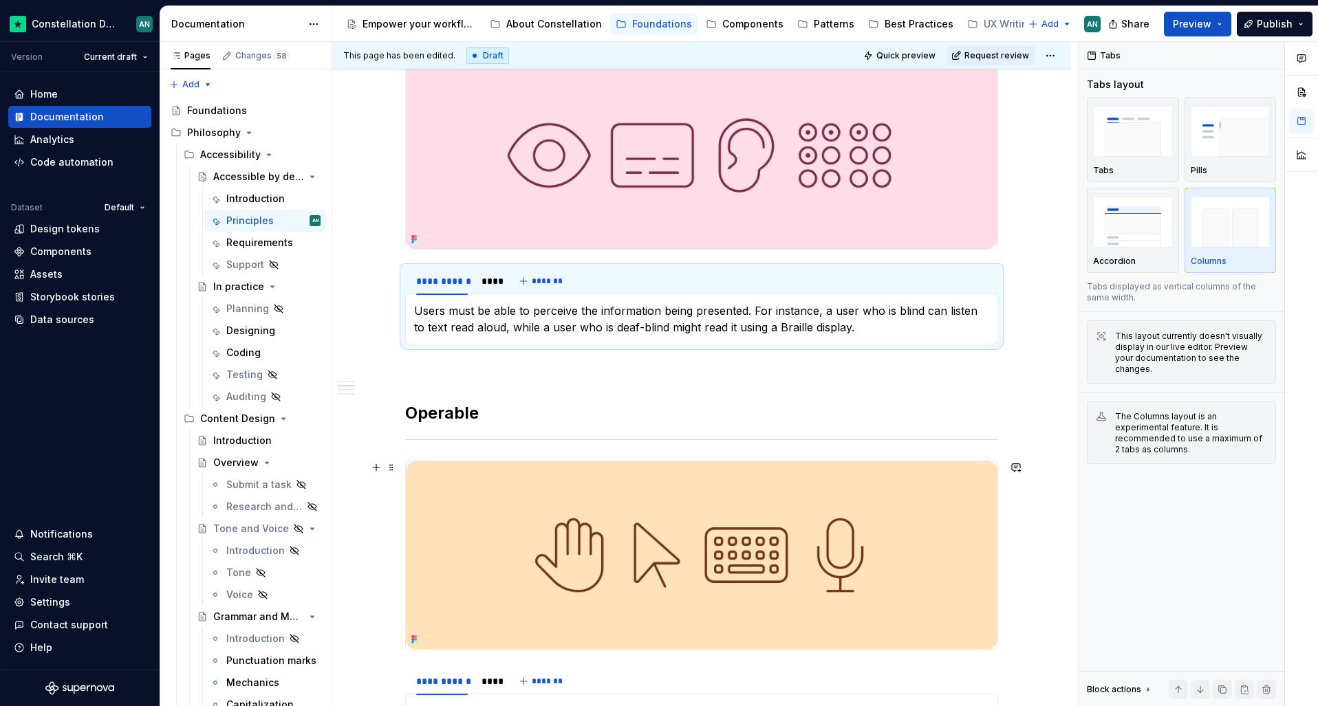
scroll to position [513, 0]
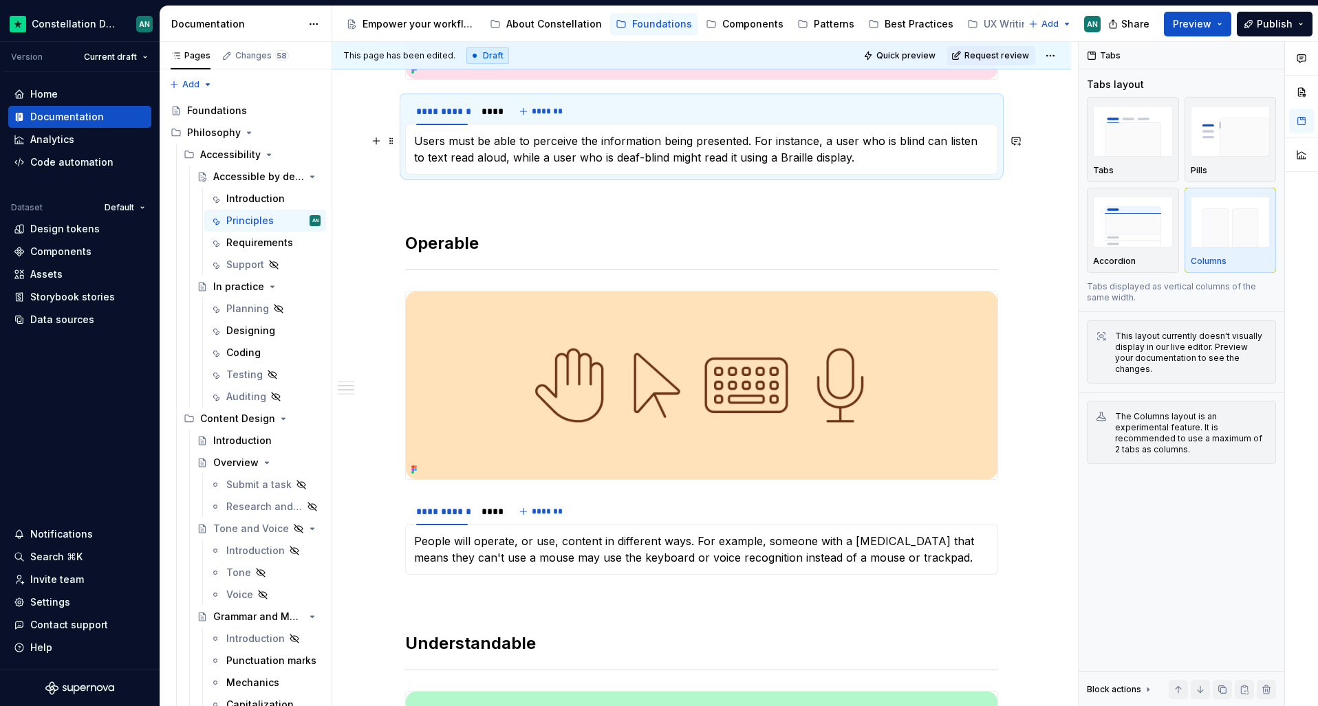
click at [581, 161] on p "Users must be able to perceive the information being presented. For instance, a…" at bounding box center [701, 149] width 575 height 33
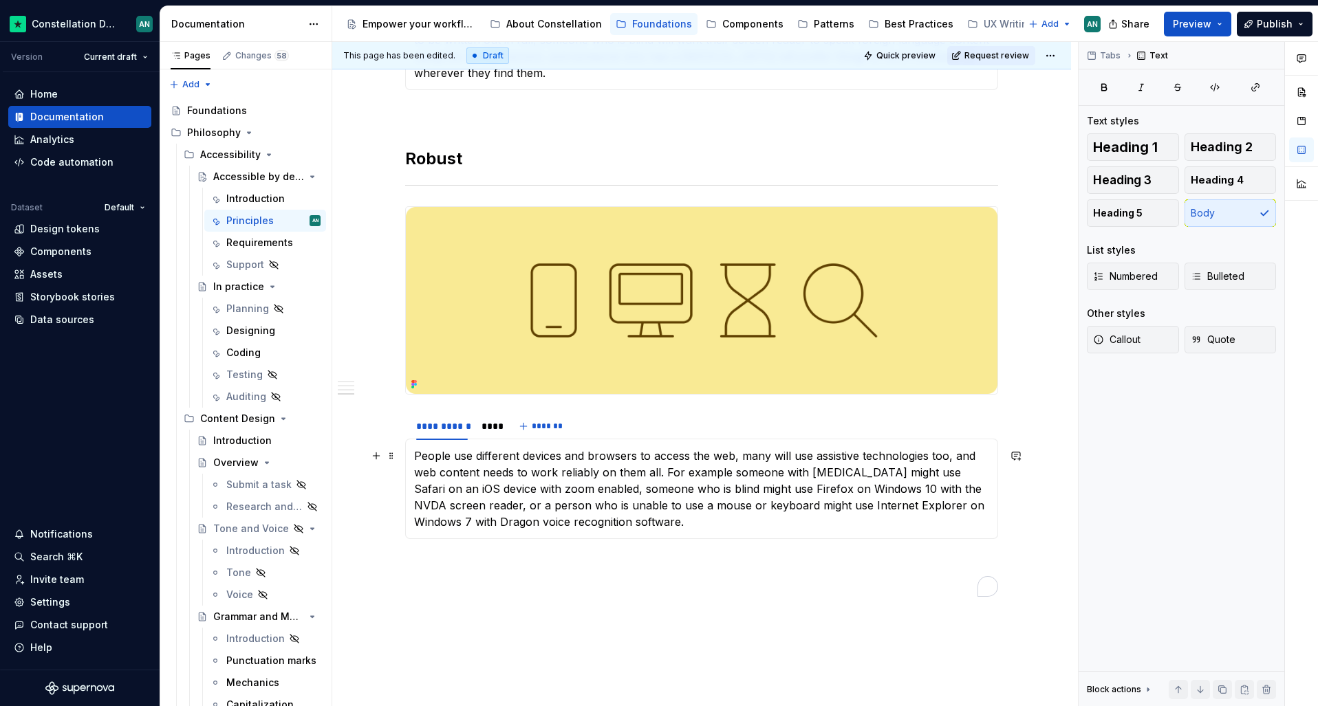
scroll to position [1518, 0]
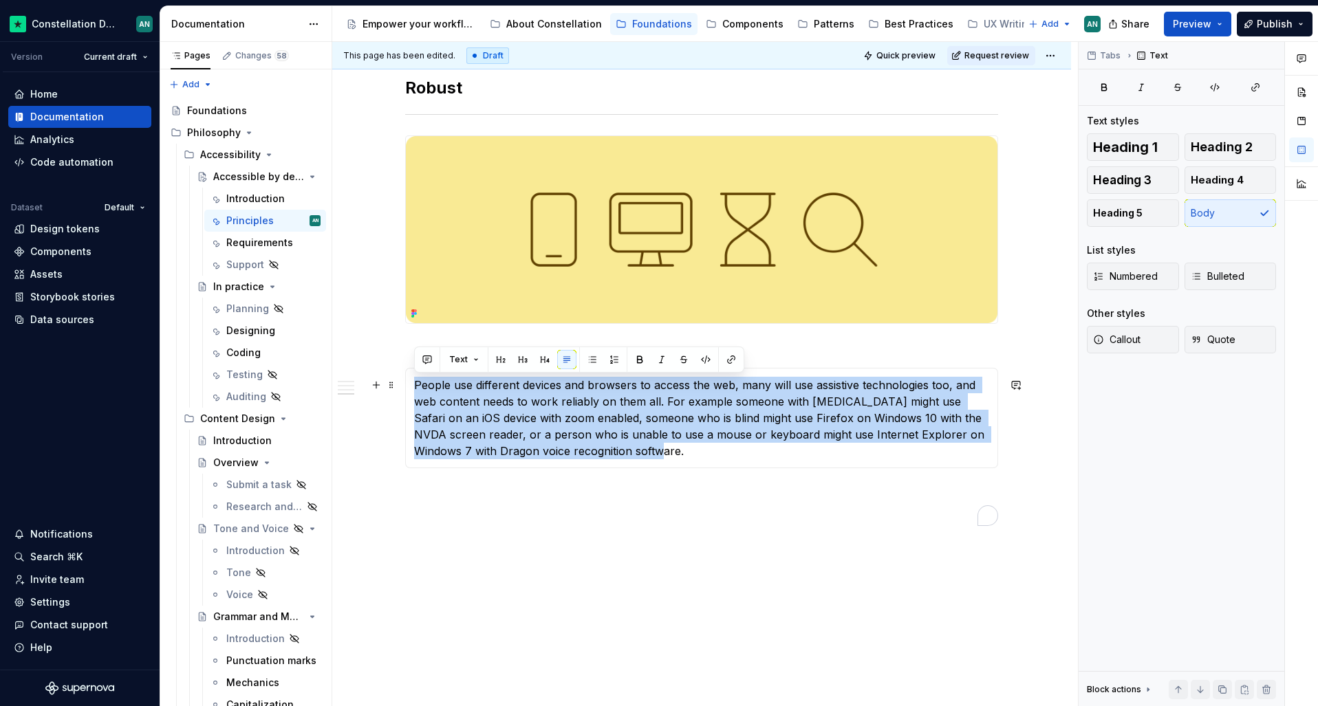
drag, startPoint x: 608, startPoint y: 450, endPoint x: 415, endPoint y: 382, distance: 204.1
click at [415, 382] on p "People use different devices and browsers to access the web, many will use assi…" at bounding box center [701, 418] width 575 height 83
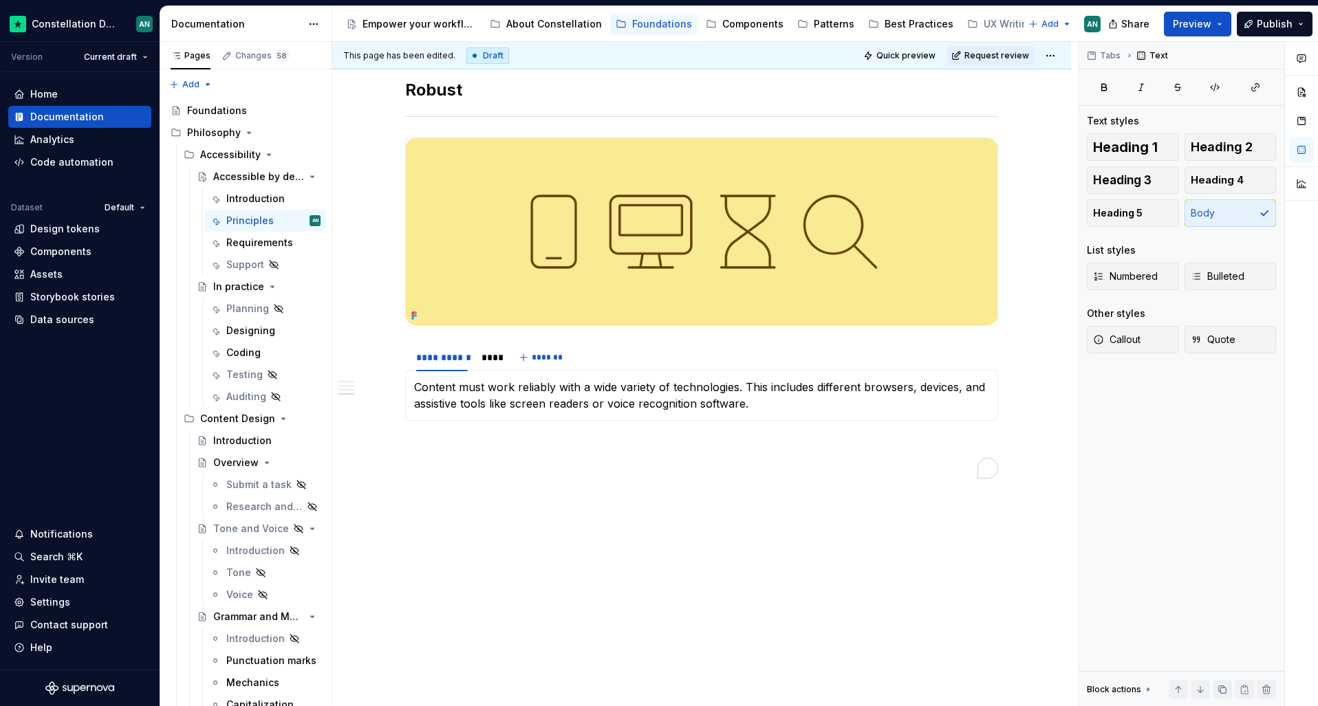
scroll to position [1226, 0]
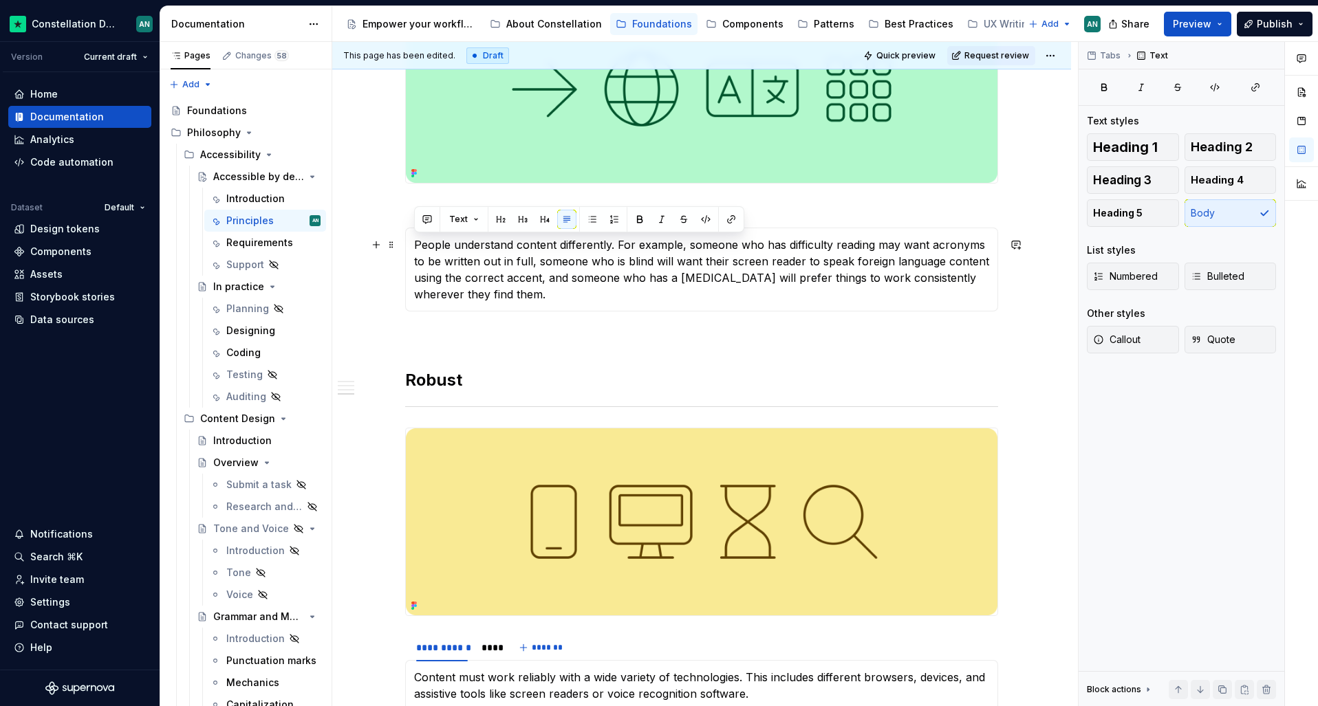
drag, startPoint x: 589, startPoint y: 297, endPoint x: 415, endPoint y: 241, distance: 183.0
click at [415, 241] on p "People understand content differently. For example, someone who has difficulty …" at bounding box center [701, 270] width 575 height 66
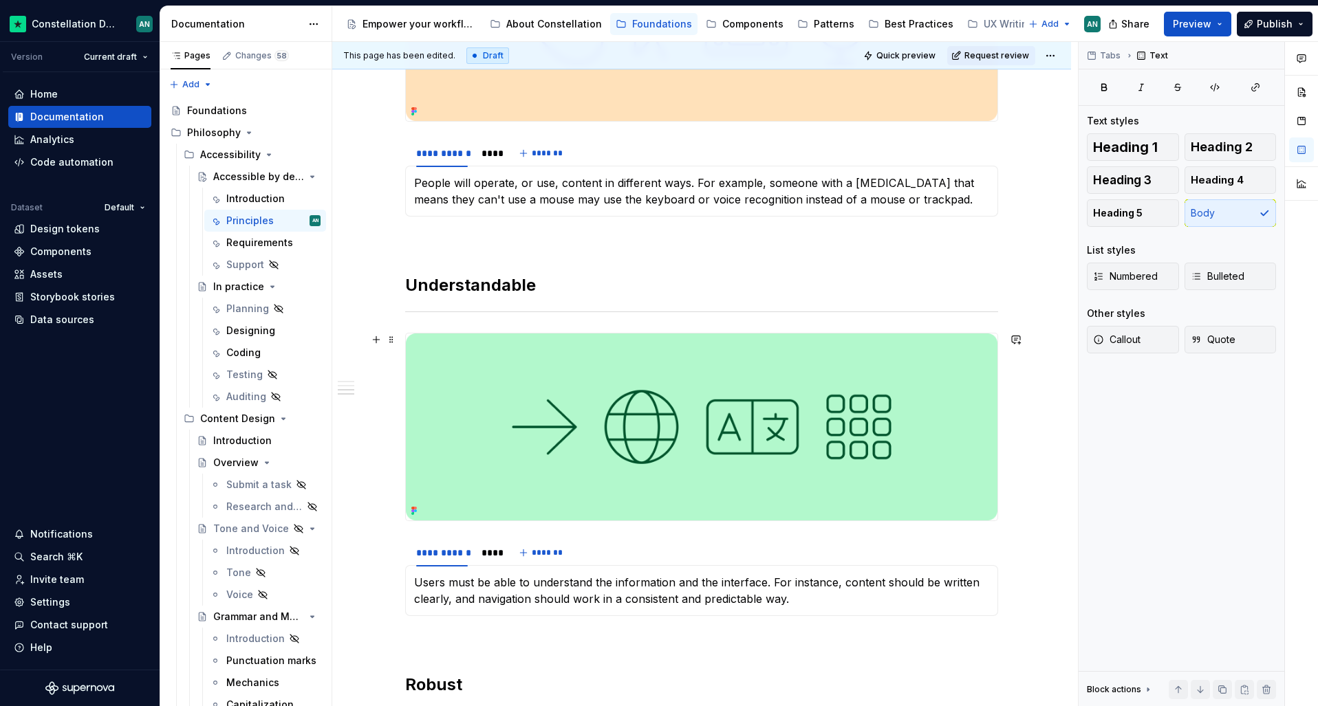
scroll to position [582, 0]
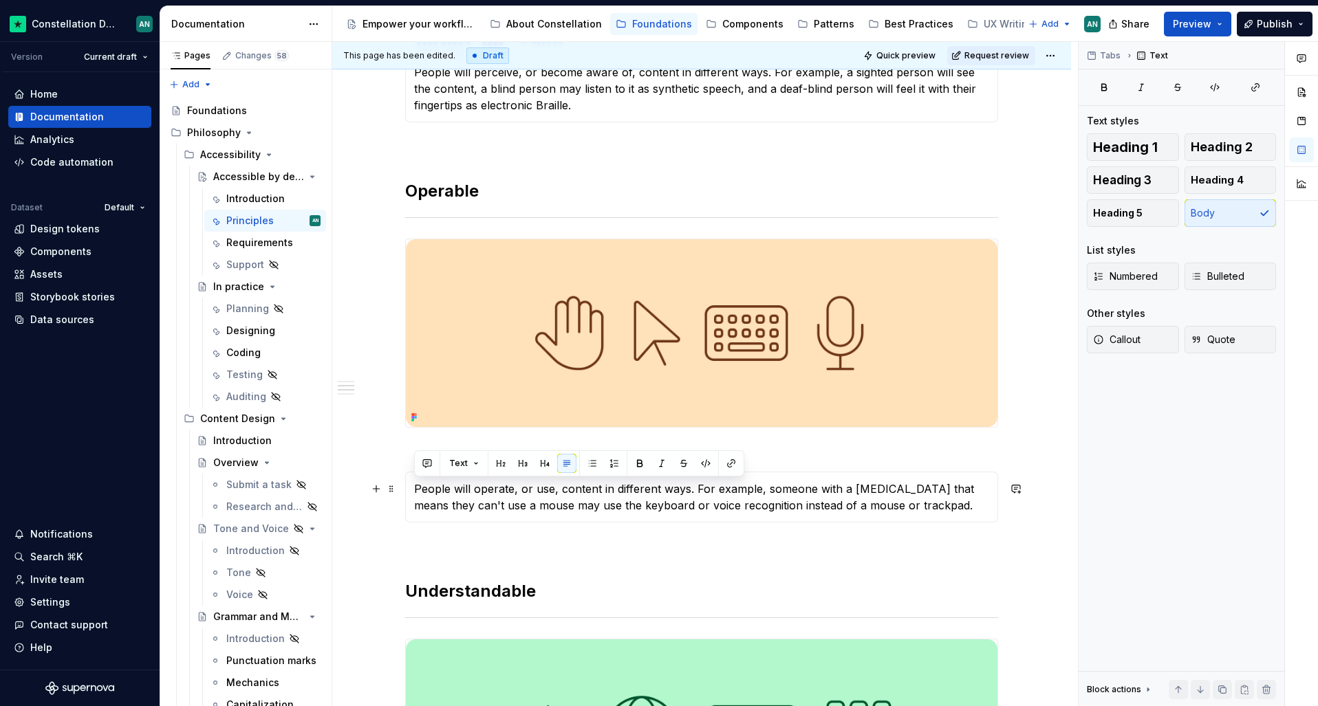
drag, startPoint x: 976, startPoint y: 506, endPoint x: 416, endPoint y: 486, distance: 560.3
click at [416, 486] on p "People will operate, or use, content in different ways. For example, someone wi…" at bounding box center [701, 497] width 575 height 33
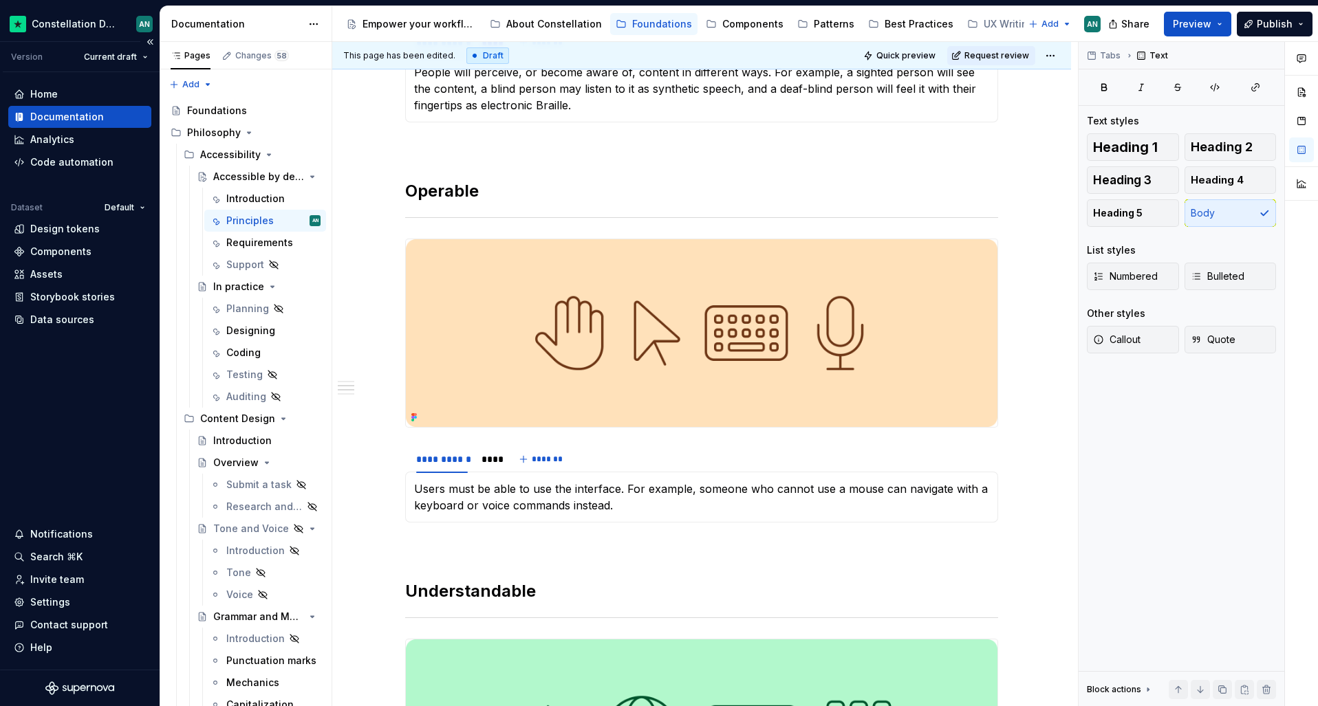
type textarea "*"
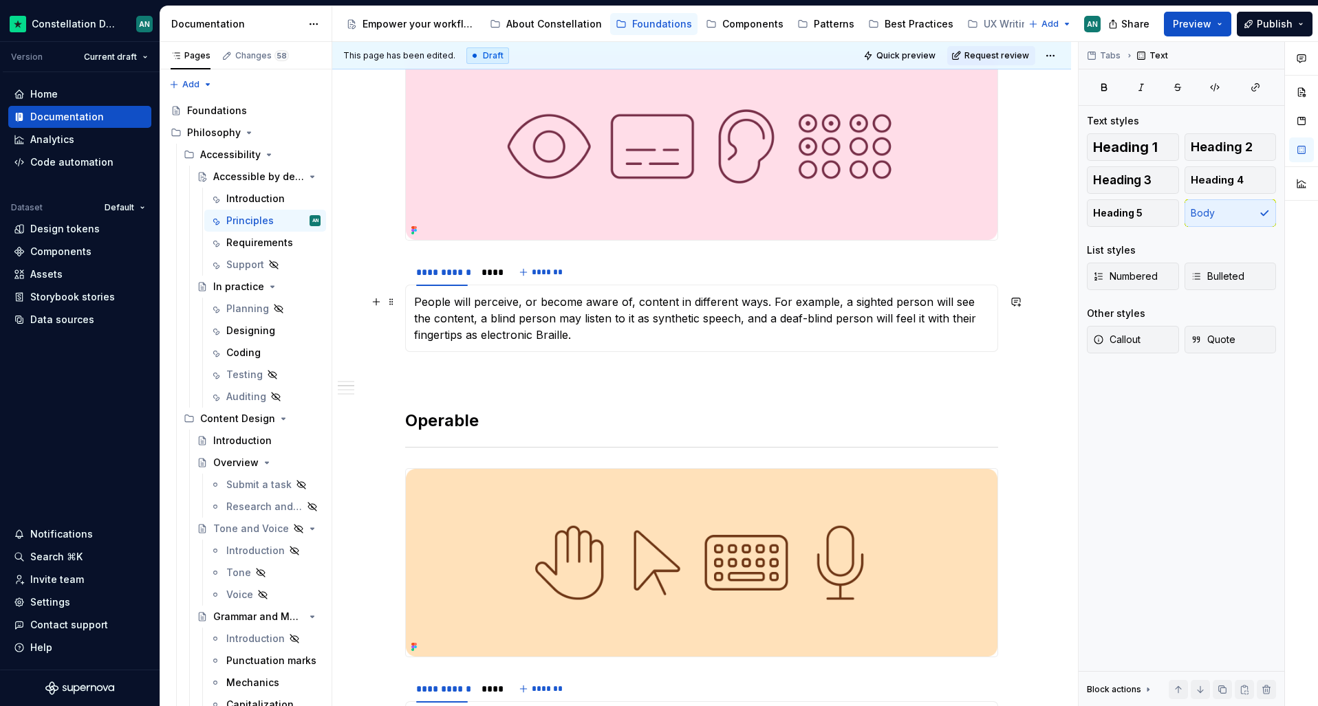
click at [584, 339] on p "People will perceive, or become aware of, content in different ways. For exampl…" at bounding box center [701, 319] width 575 height 50
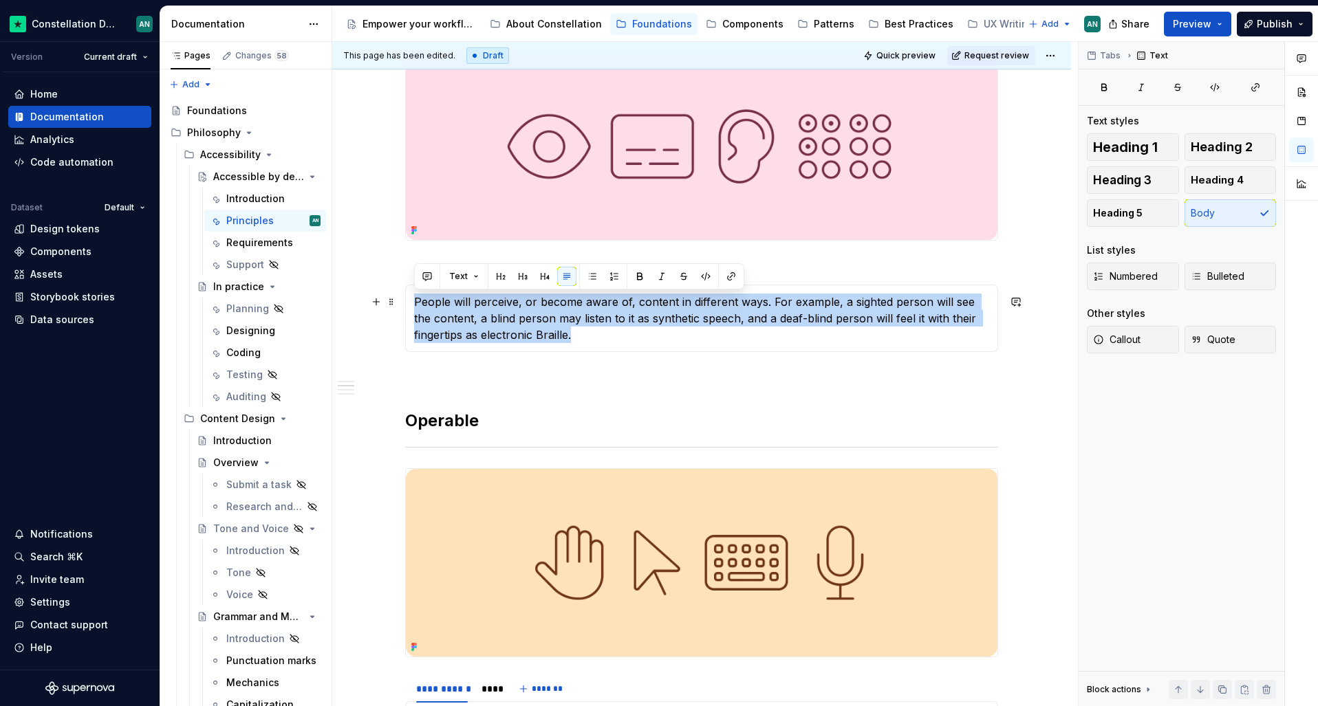
drag, startPoint x: 614, startPoint y: 341, endPoint x: 413, endPoint y: 304, distance: 203.6
click at [414, 304] on p "People will perceive, or become aware of, content in different ways. For exampl…" at bounding box center [701, 319] width 575 height 50
paste div "To enrich screen reader interactions, please activate Accessibility in Grammarl…"
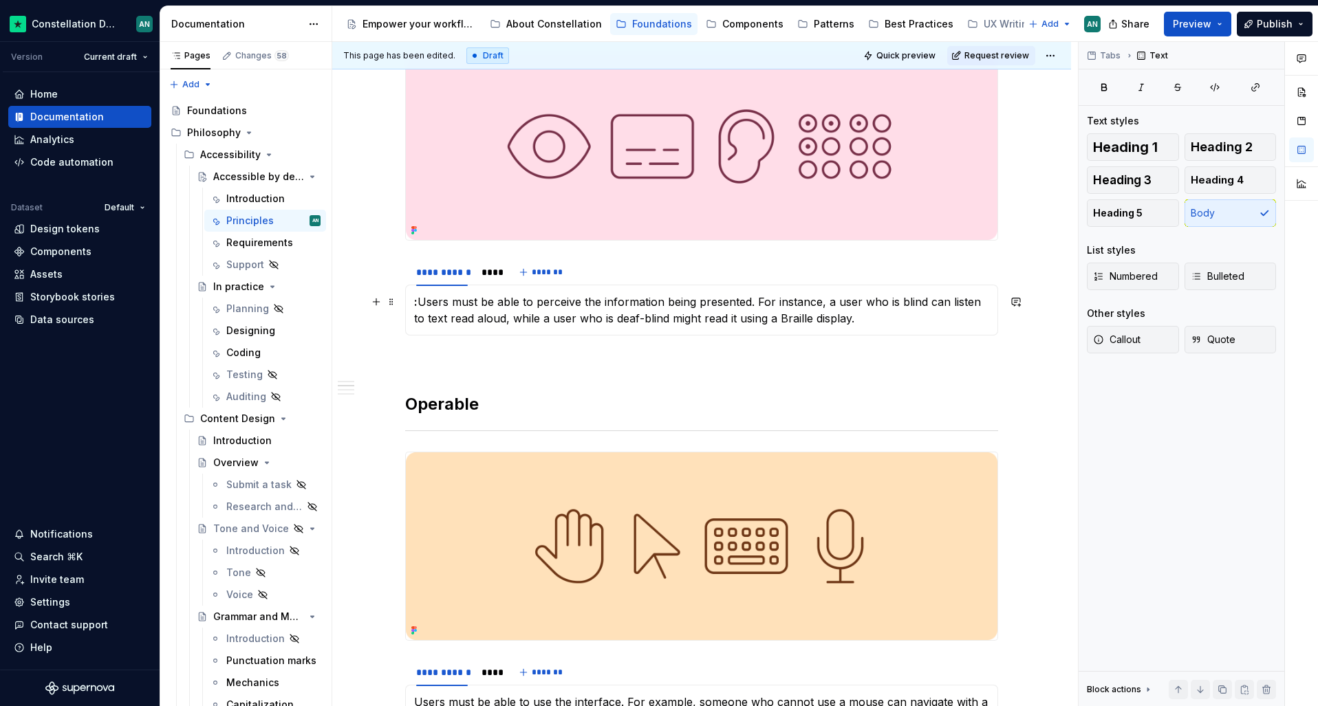
click at [420, 303] on p ": Users must be able to perceive the information being presented. For instance,…" at bounding box center [701, 310] width 575 height 33
drag, startPoint x: 660, startPoint y: 301, endPoint x: 744, endPoint y: 304, distance: 83.3
click at [744, 304] on p "Users must be able to perceive the information being presented. For instance, a…" at bounding box center [701, 310] width 575 height 33
click at [830, 323] on p "Users must be able to perceive the information available. For instance, a user …" at bounding box center [701, 310] width 575 height 33
click at [680, 315] on p "Users must be able to perceive the information available. For instance, a user …" at bounding box center [701, 310] width 575 height 33
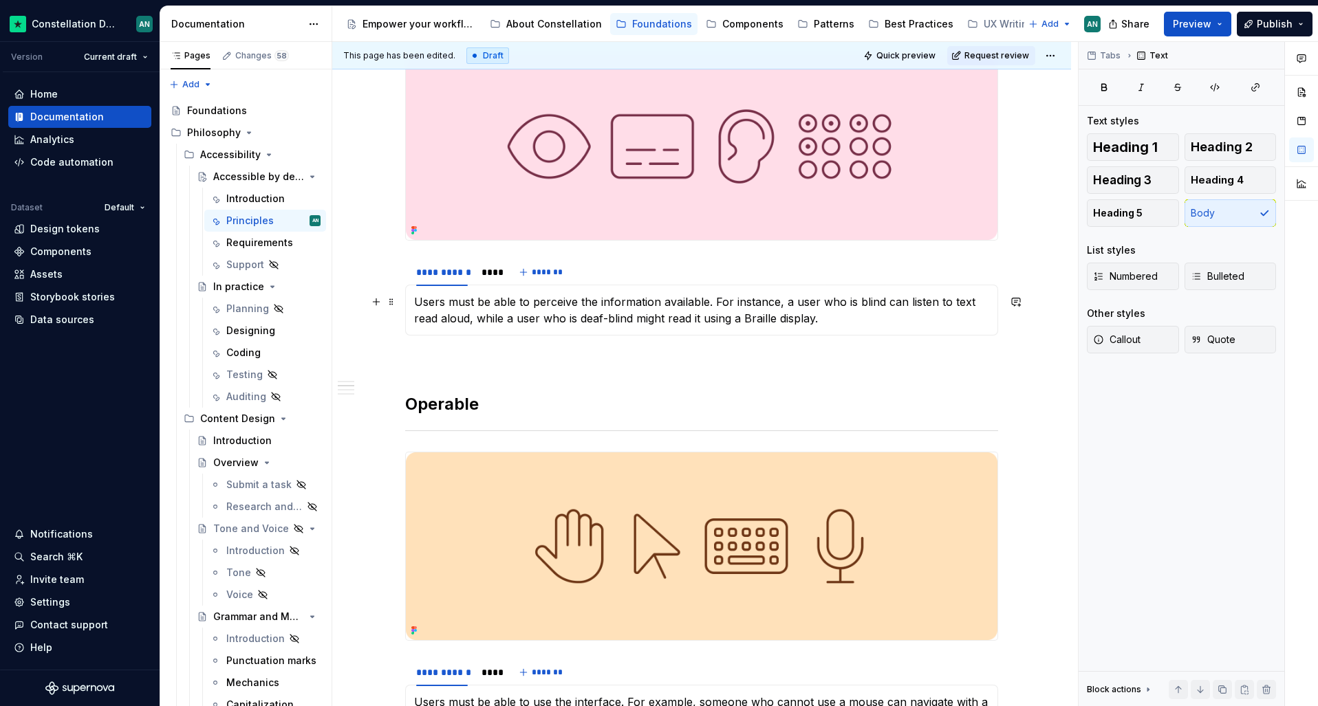
click at [677, 305] on p "Users must be able to perceive the information available. For instance, a user …" at bounding box center [701, 310] width 575 height 33
click at [622, 307] on p "Users must be able to perceive the information available. For instance, a user …" at bounding box center [701, 310] width 575 height 33
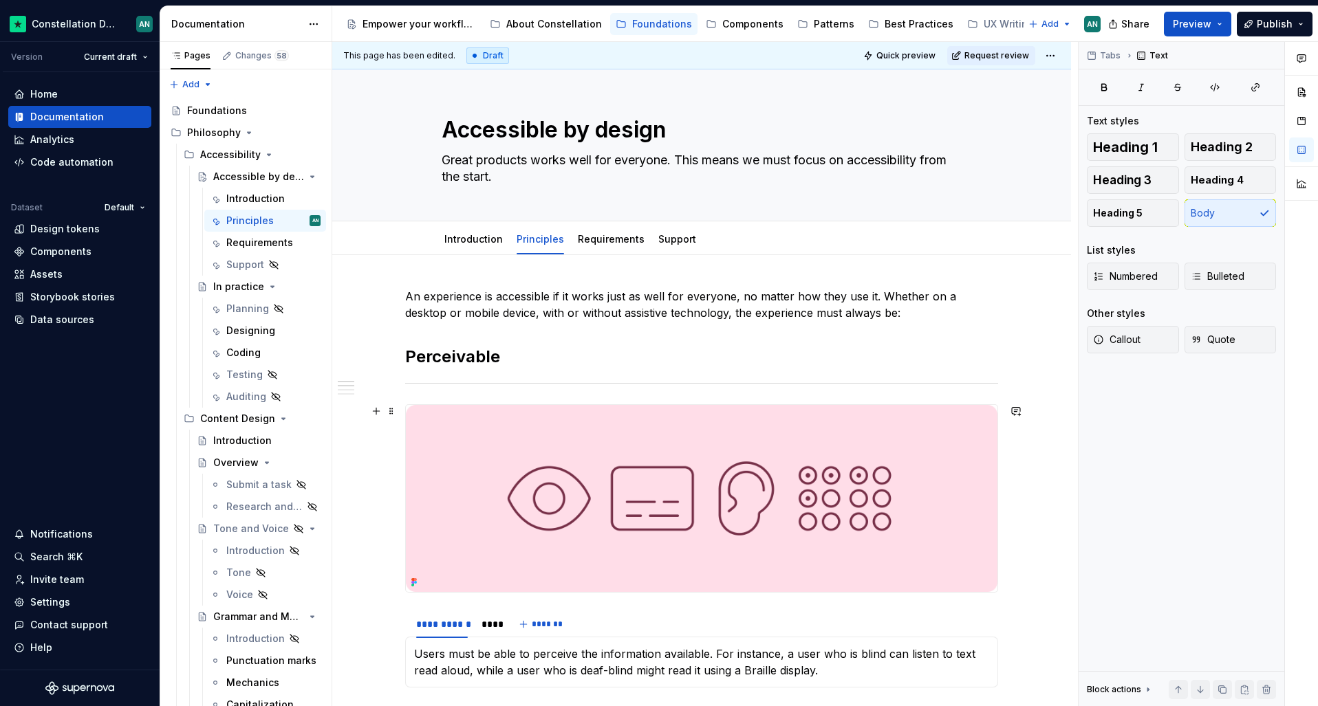
scroll to position [229, 0]
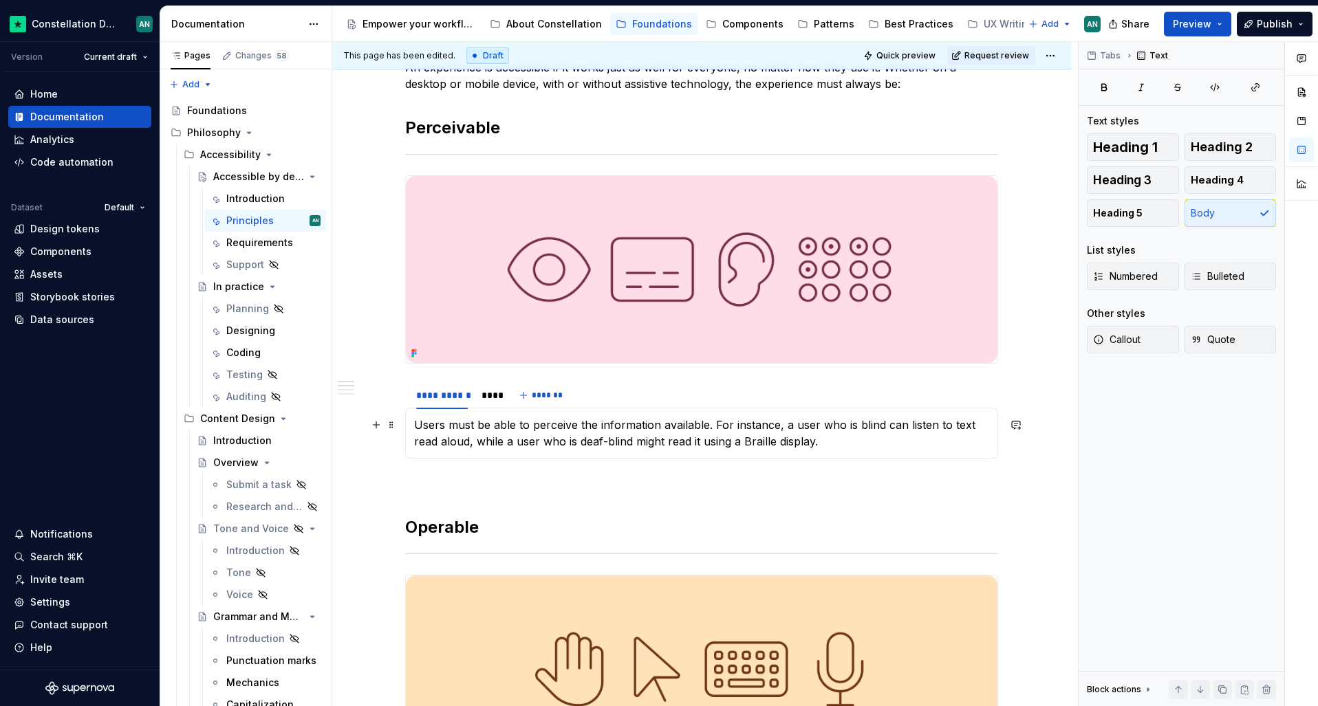
click at [593, 431] on p "Users must be able to perceive the information available. For instance, a user …" at bounding box center [701, 433] width 575 height 33
click at [495, 431] on p "Users must be able to perceive the information available. For instance, a user …" at bounding box center [701, 433] width 575 height 33
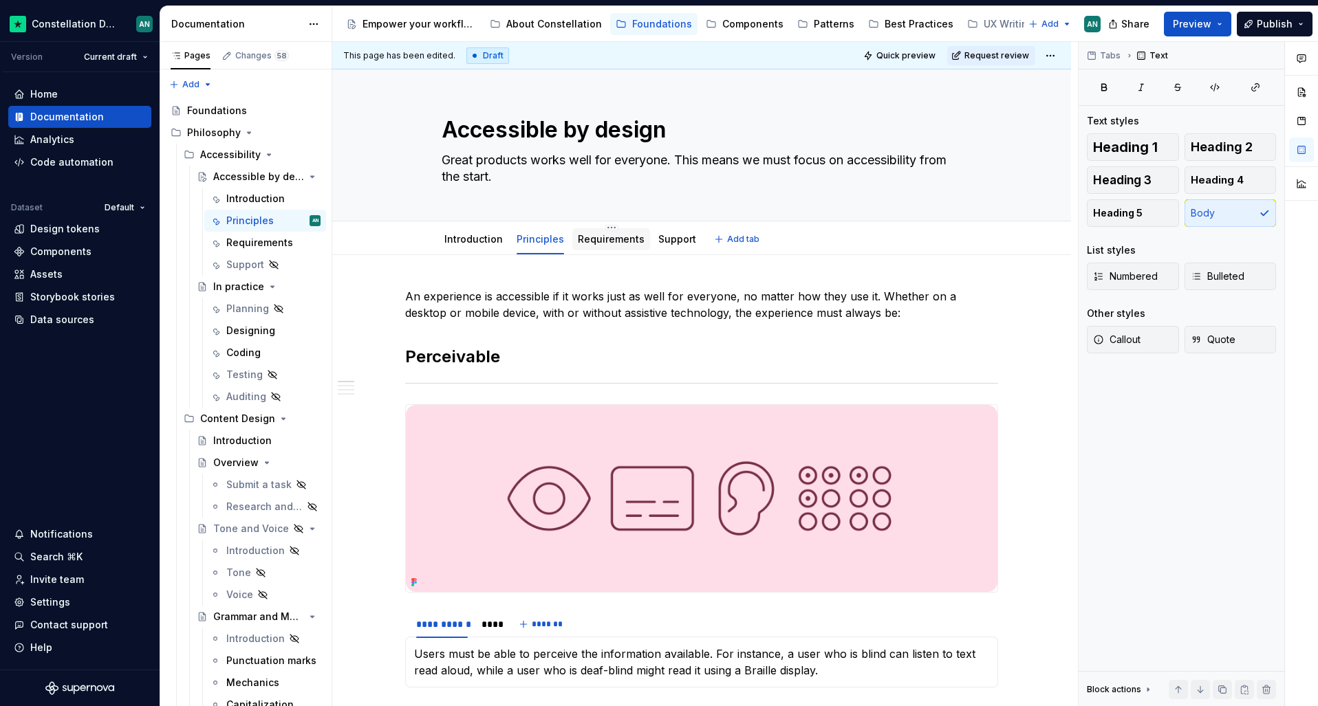
click at [583, 235] on link "Requirements" at bounding box center [611, 239] width 67 height 12
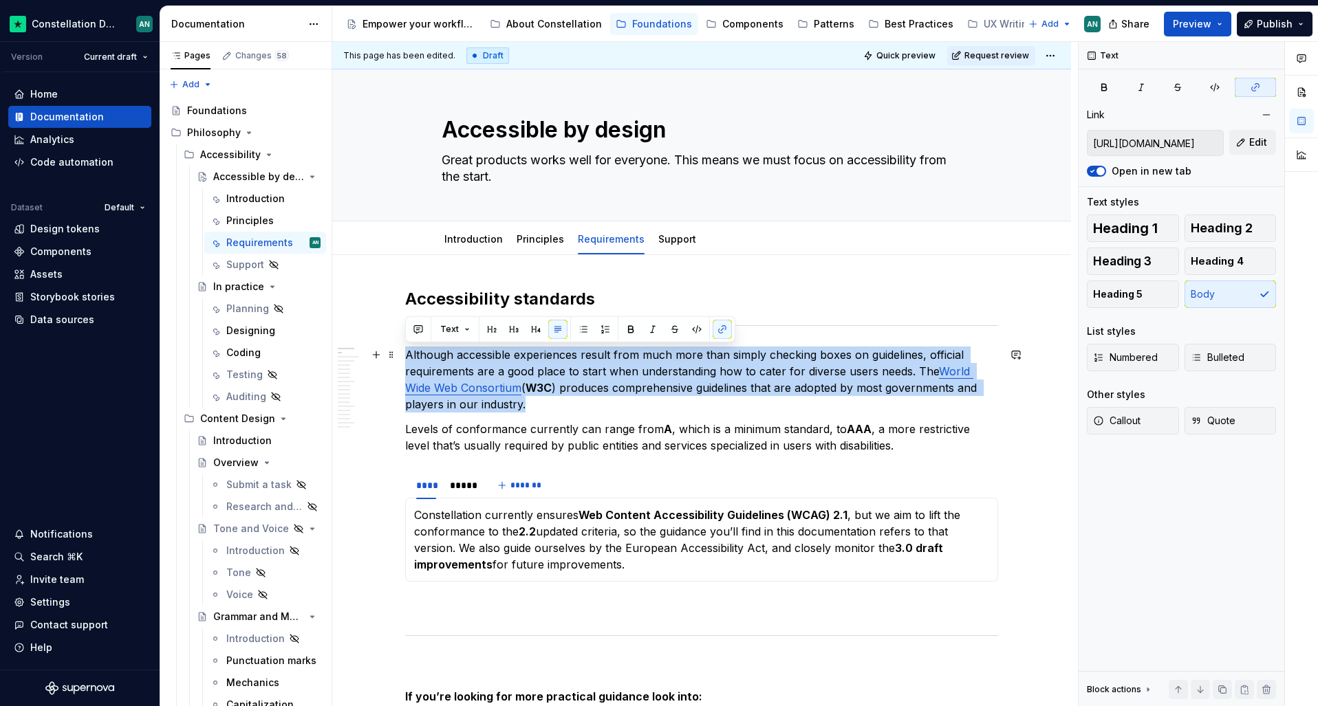
drag, startPoint x: 583, startPoint y: 404, endPoint x: 402, endPoint y: 351, distance: 188.0
type textarea "*"
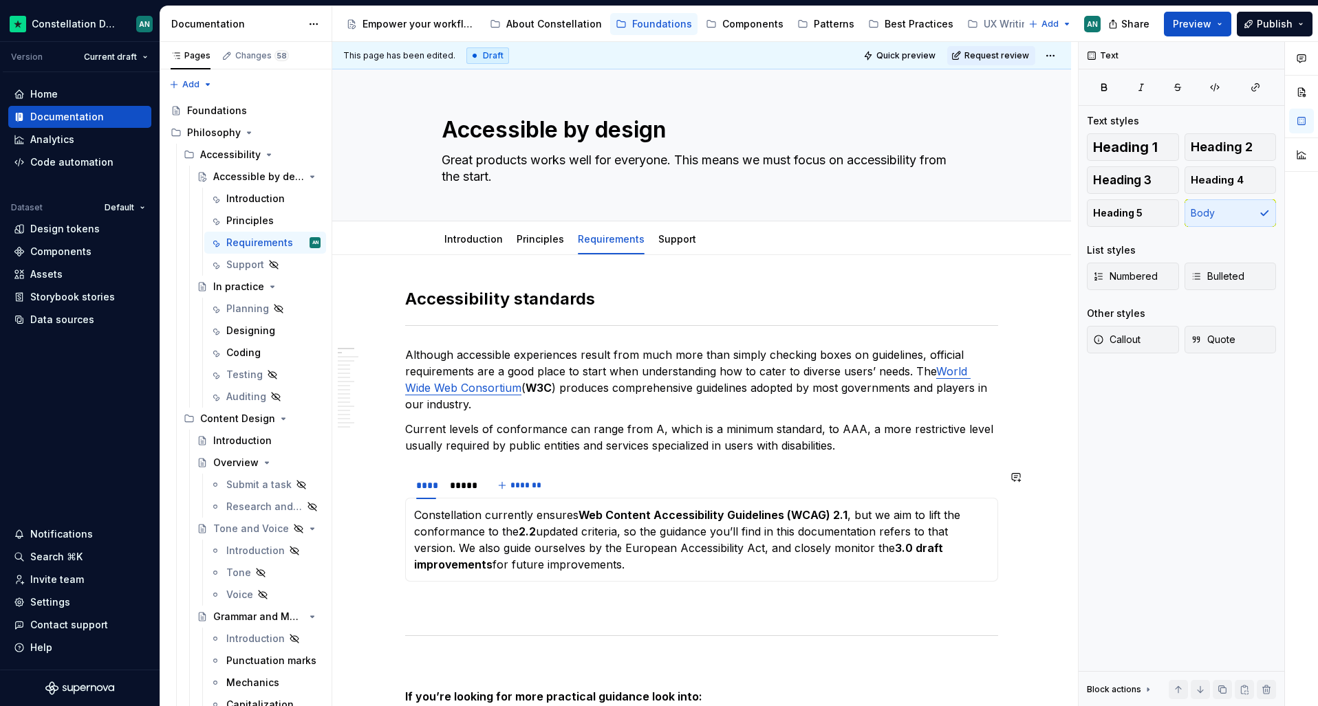
click at [925, 471] on section "**********" at bounding box center [701, 526] width 593 height 111
click at [854, 429] on p "Current levels of conformance can range from A, which is a minimum standard, to…" at bounding box center [701, 437] width 593 height 33
drag, startPoint x: 852, startPoint y: 429, endPoint x: 834, endPoint y: 429, distance: 17.9
click at [834, 429] on p "Current levels of conformance can range from A, which is a minimum standard, to…" at bounding box center [701, 437] width 593 height 33
click at [852, 428] on p "Current levels of conformance can range from A, which is a minimum standard, to…" at bounding box center [701, 437] width 593 height 33
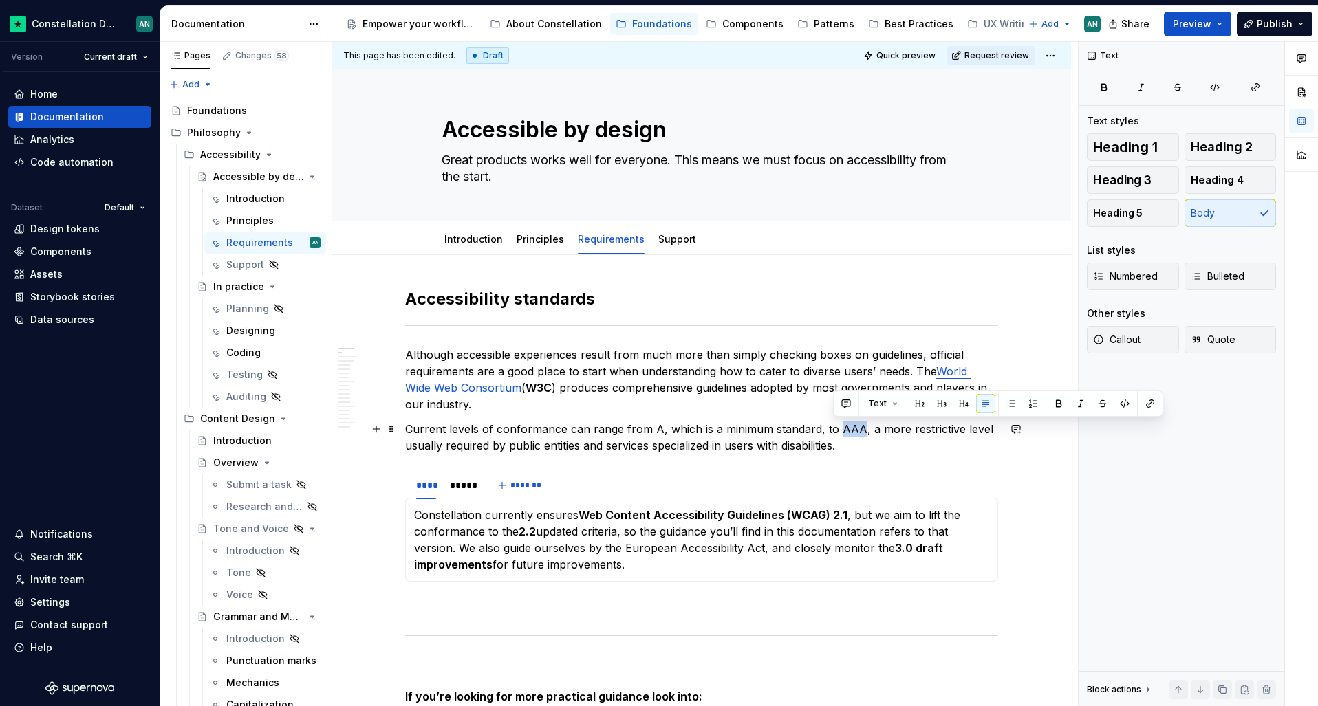
drag, startPoint x: 855, startPoint y: 431, endPoint x: 834, endPoint y: 429, distance: 20.7
click at [834, 429] on p "Current levels of conformance can range from A, which is a minimum standard, to…" at bounding box center [701, 437] width 593 height 33
click at [651, 430] on p "Current levels of conformance can range from A, which is a minimum standard, to…" at bounding box center [701, 437] width 593 height 33
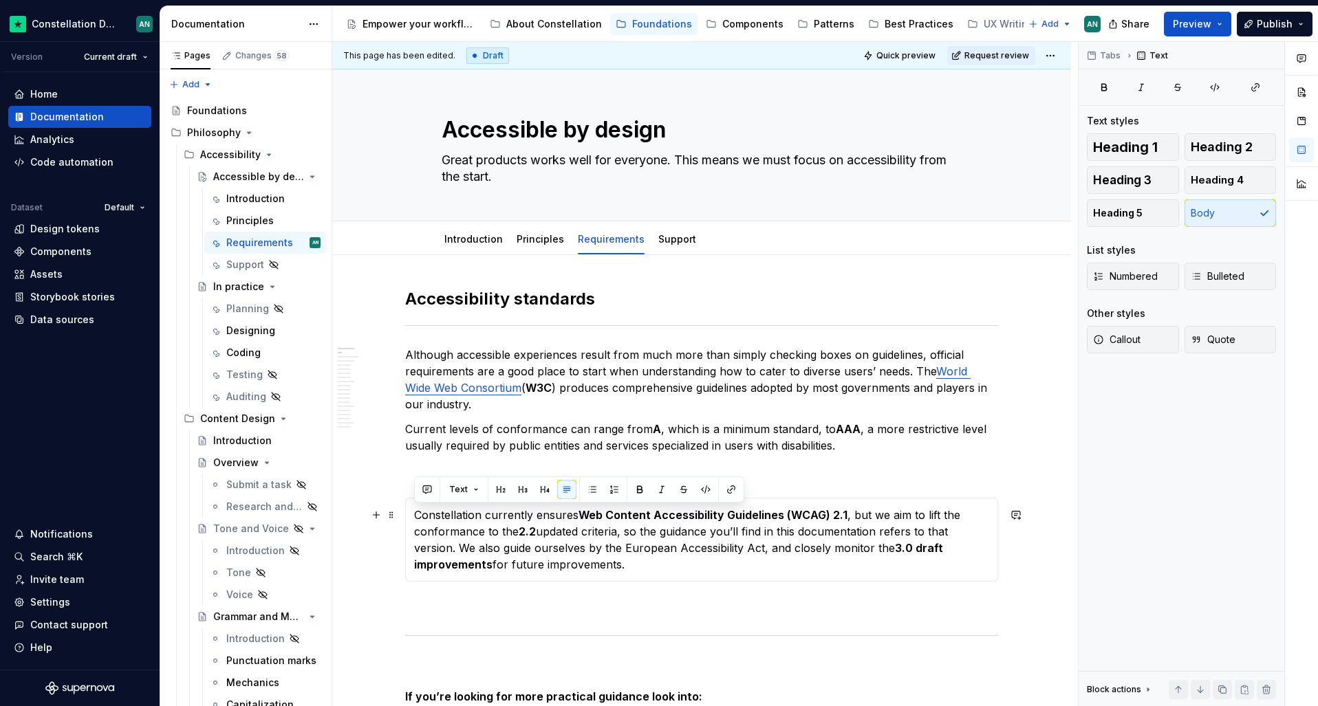
drag, startPoint x: 608, startPoint y: 564, endPoint x: 413, endPoint y: 514, distance: 201.7
click at [414, 514] on p "Constellation currently ensures Web Content Accessibility Guidelines (WCAG) 2.1…" at bounding box center [701, 540] width 575 height 66
click at [584, 523] on p "Constellation currently ensures Web Content Accessibility Guidelines (WCAG) 2.1…" at bounding box center [701, 540] width 575 height 66
drag, startPoint x: 656, startPoint y: 560, endPoint x: 413, endPoint y: 515, distance: 246.4
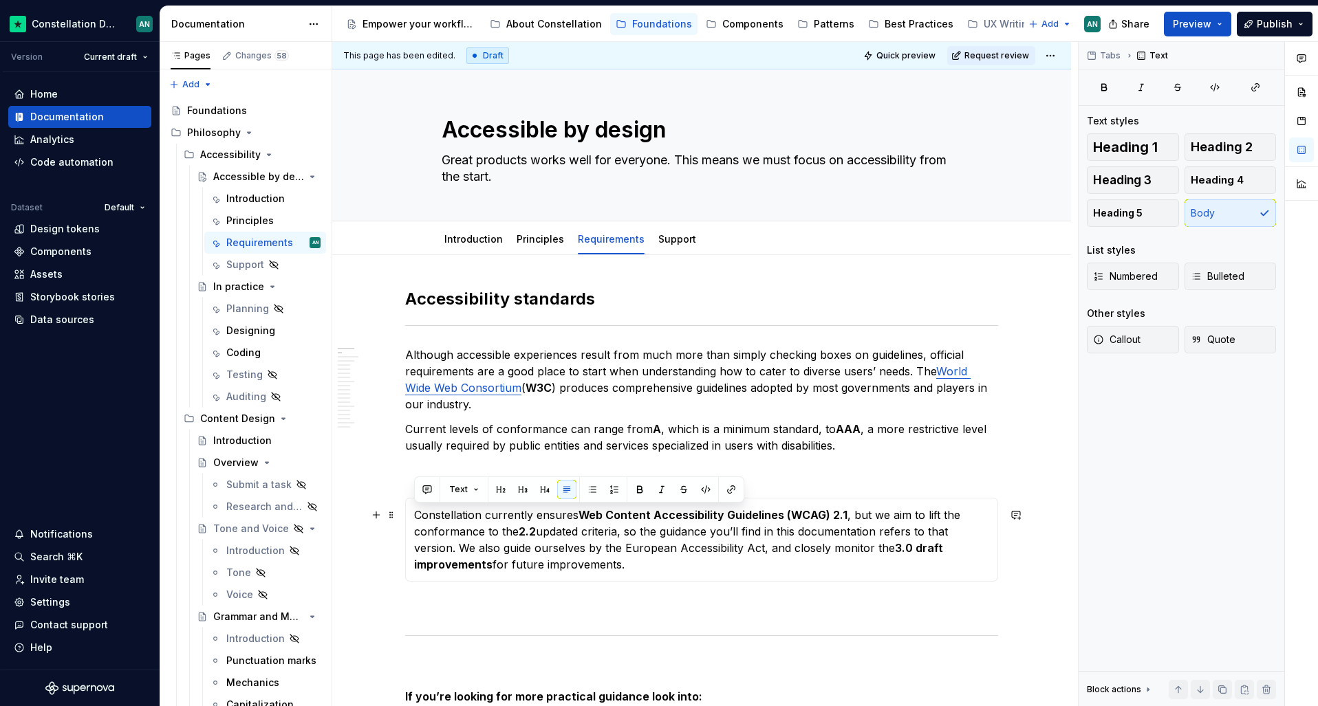
click at [414, 515] on p "Constellation currently ensures Web Content Accessibility Guidelines (WCAG) 2.1…" at bounding box center [701, 540] width 575 height 66
click at [574, 543] on p "Constellation currently ensures Web Content Accessibility Guidelines (WCAG) 2.1…" at bounding box center [701, 540] width 575 height 66
click at [464, 485] on div "*****" at bounding box center [462, 486] width 24 height 14
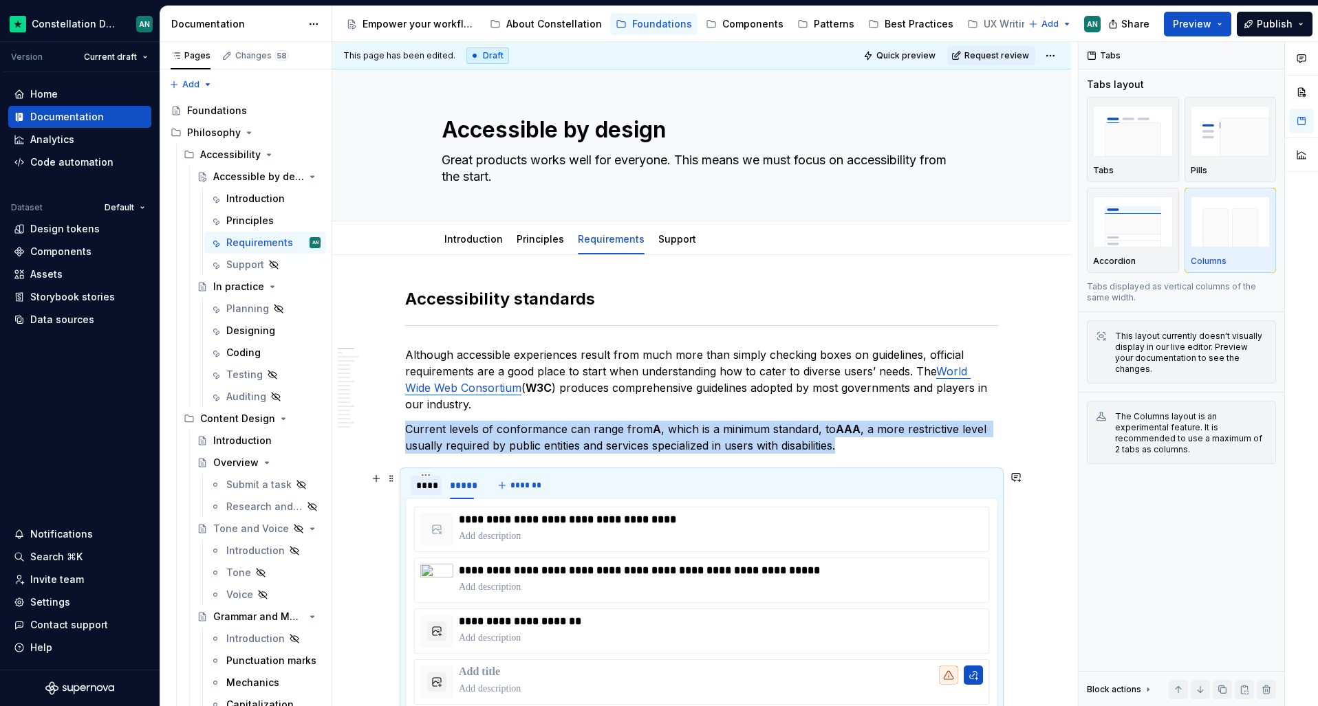
click at [429, 486] on div "****" at bounding box center [426, 486] width 20 height 14
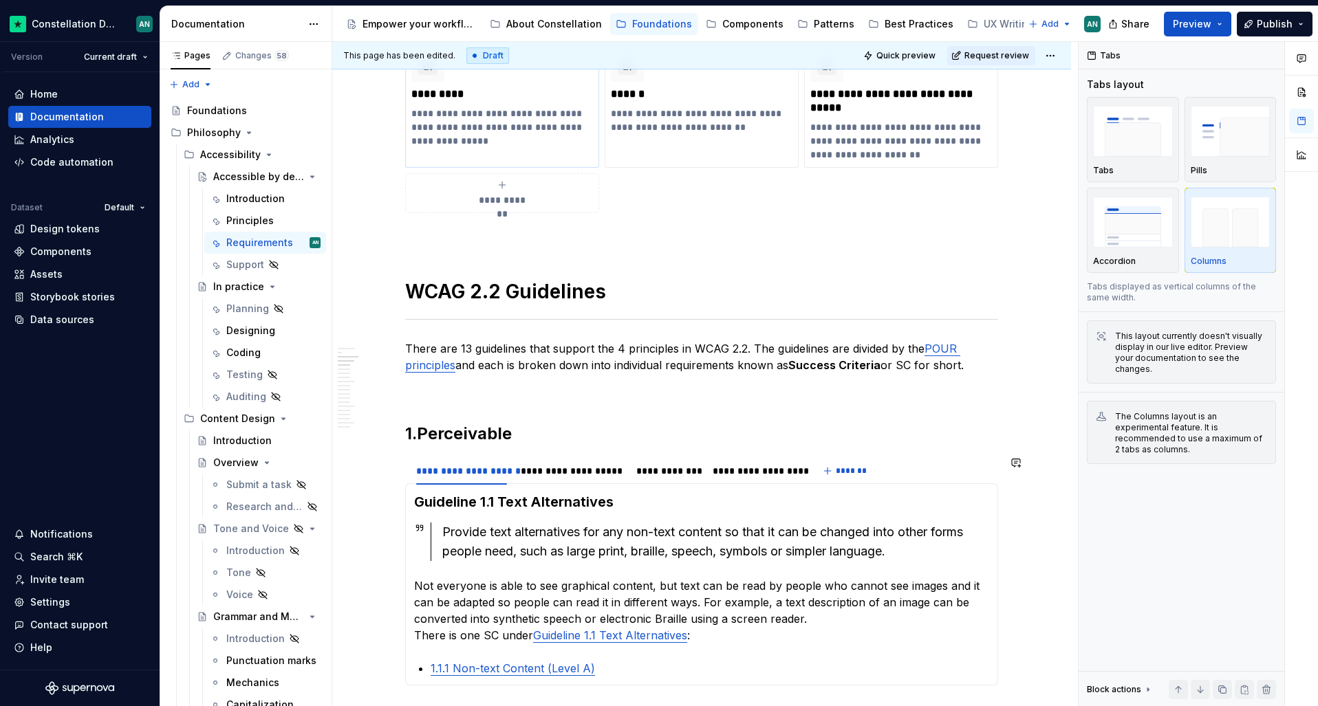
scroll to position [681, 0]
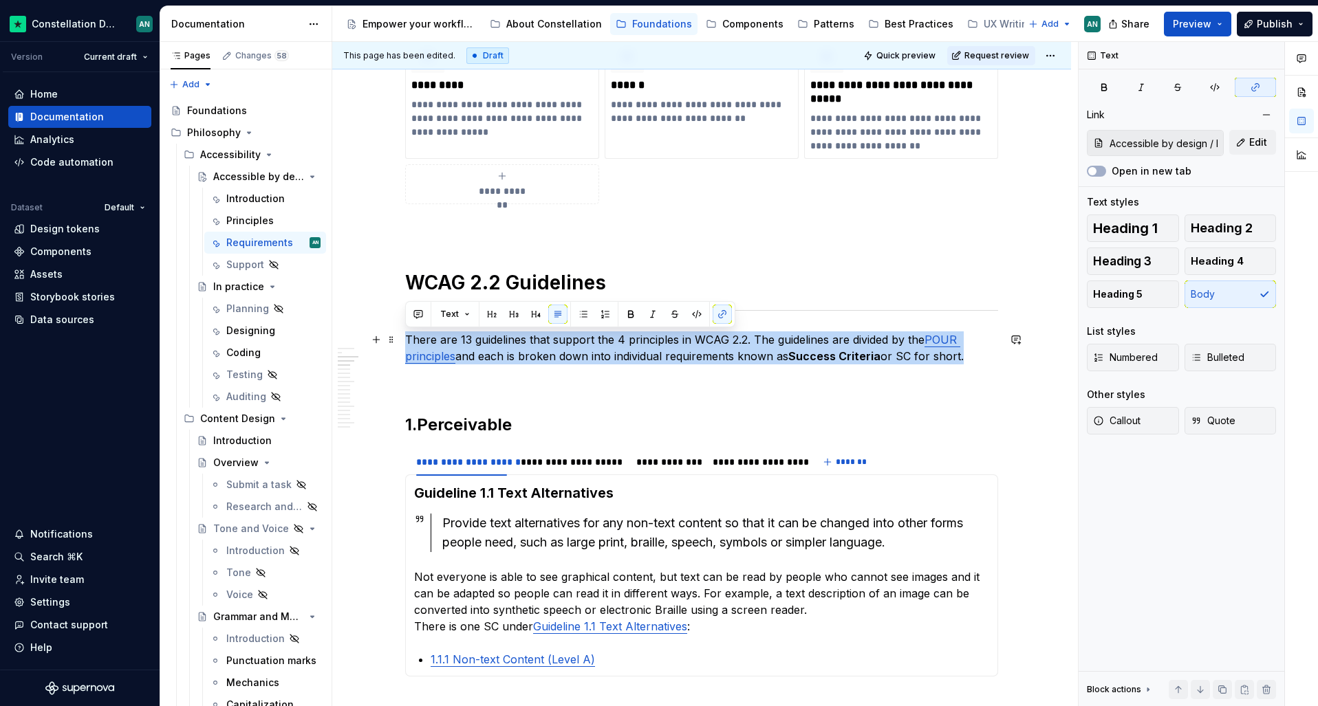
drag, startPoint x: 405, startPoint y: 336, endPoint x: 960, endPoint y: 356, distance: 555.5
click at [960, 356] on p "There are 13 guidelines that support the 4 principles in WCAG 2.2. The guidelin…" at bounding box center [701, 348] width 593 height 33
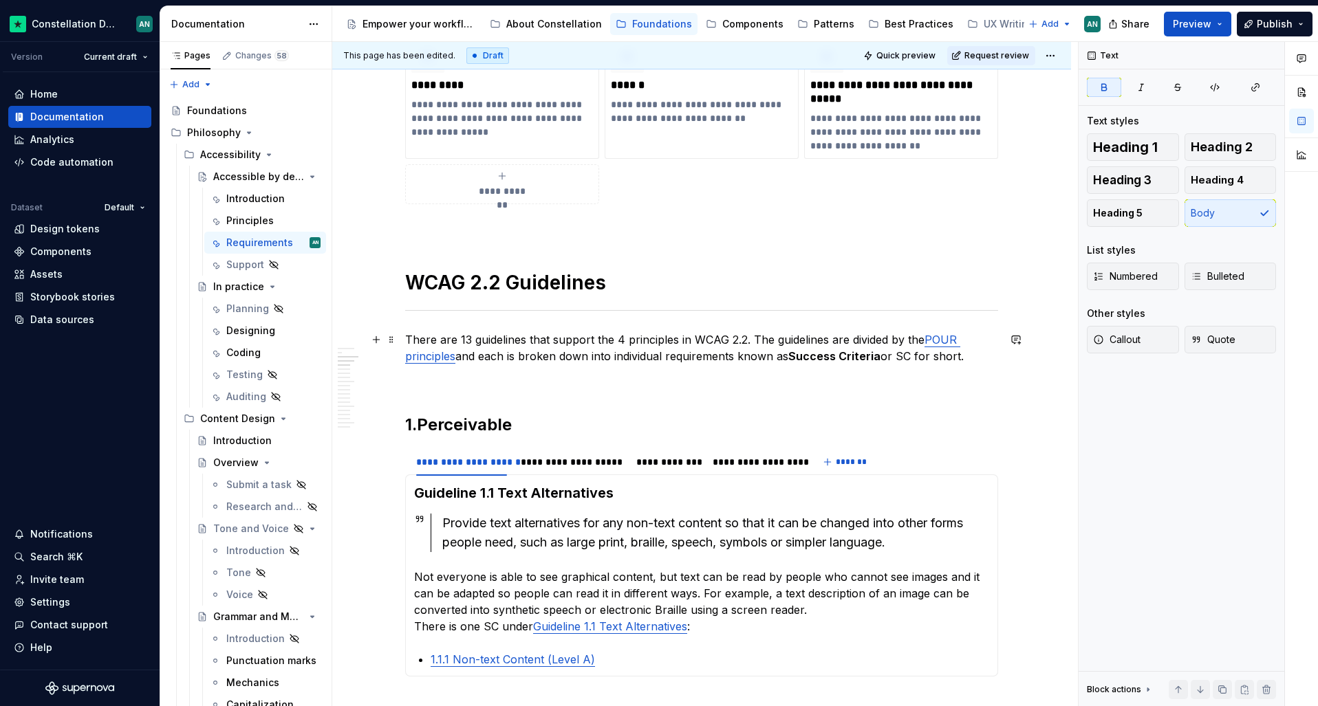
click at [803, 351] on strong "Success Criteria" at bounding box center [834, 356] width 92 height 14
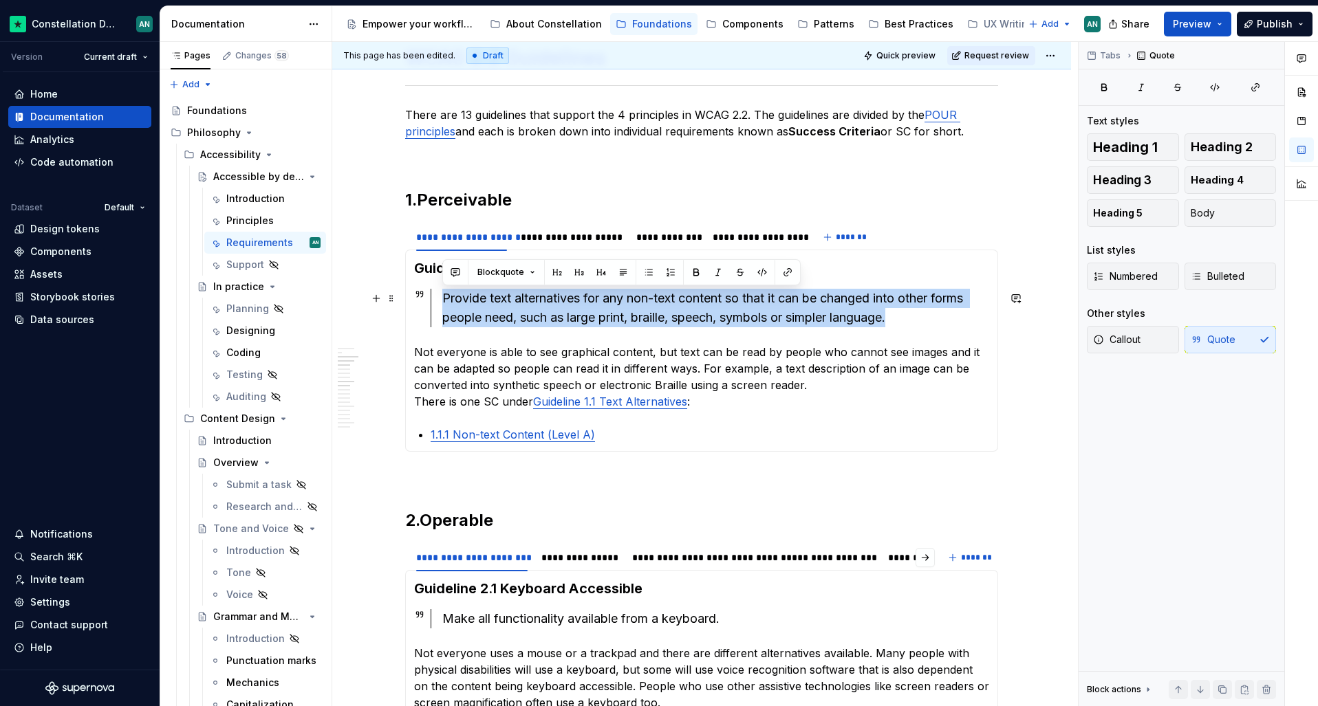
drag, startPoint x: 912, startPoint y: 310, endPoint x: 443, endPoint y: 292, distance: 469.5
click at [443, 292] on div "Provide text alternatives for any non-text content so that it can be changed in…" at bounding box center [715, 308] width 547 height 39
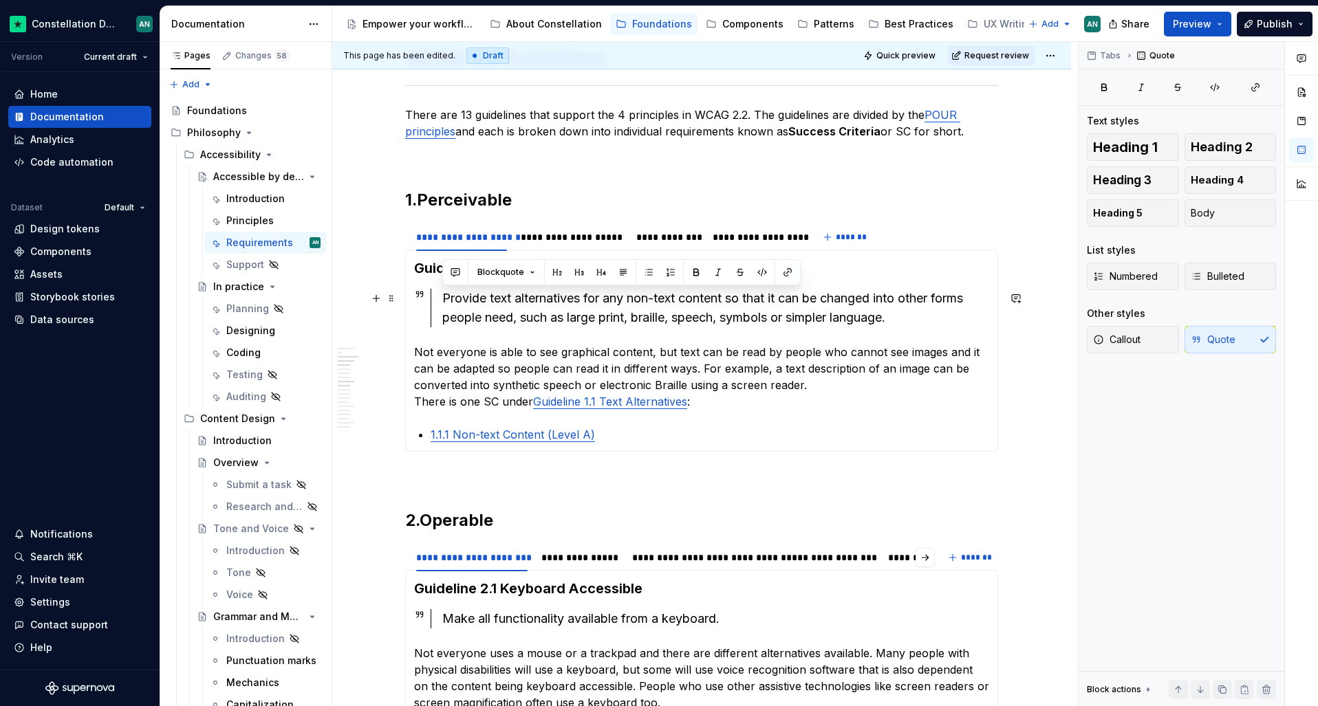
click at [409, 301] on div "Guideline 1.1 Text Alternatives Provide text alternatives for any non-text cont…" at bounding box center [701, 351] width 593 height 202
click at [423, 347] on p "Not everyone is able to see graphical content, but text can be read by people w…" at bounding box center [701, 377] width 575 height 66
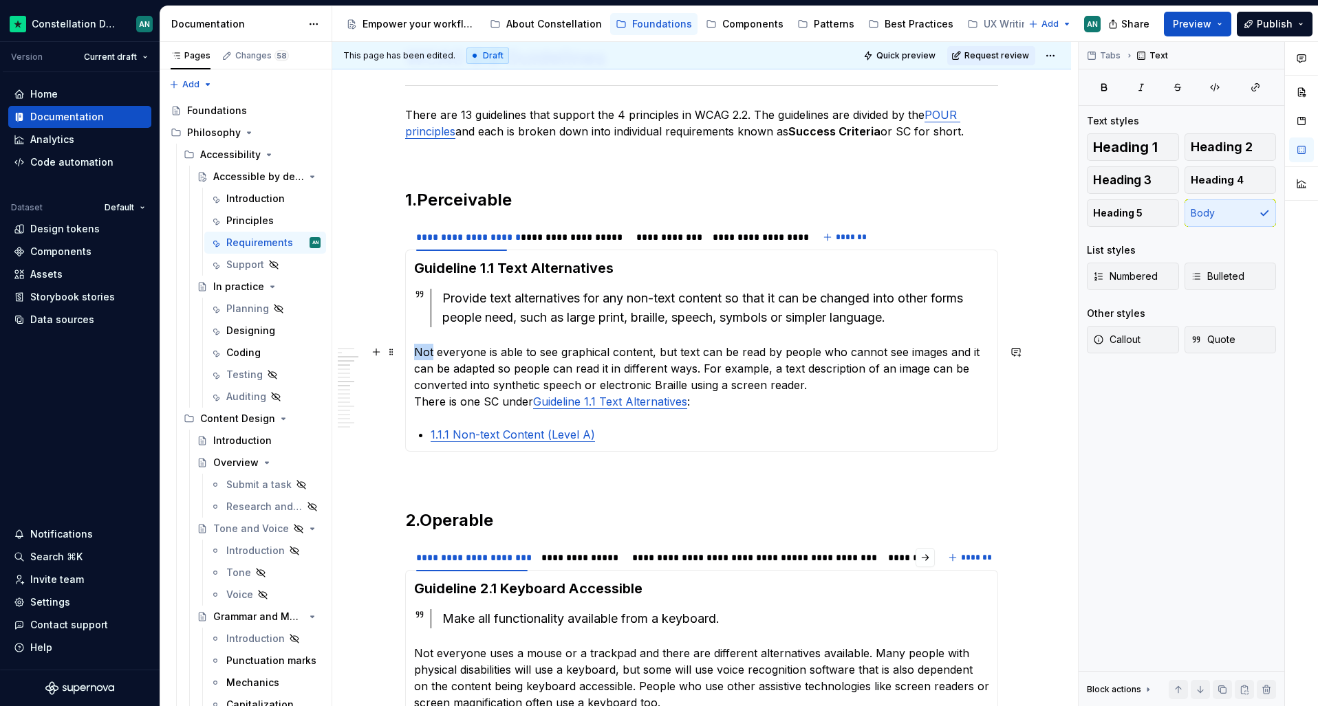
click at [423, 347] on p "Not everyone is able to see graphical content, but text can be read by people w…" at bounding box center [701, 377] width 575 height 66
click at [393, 352] on span at bounding box center [391, 352] width 11 height 19
click at [493, 349] on p "Not everyone is able to see graphical content, but text can be read by people w…" at bounding box center [701, 377] width 575 height 66
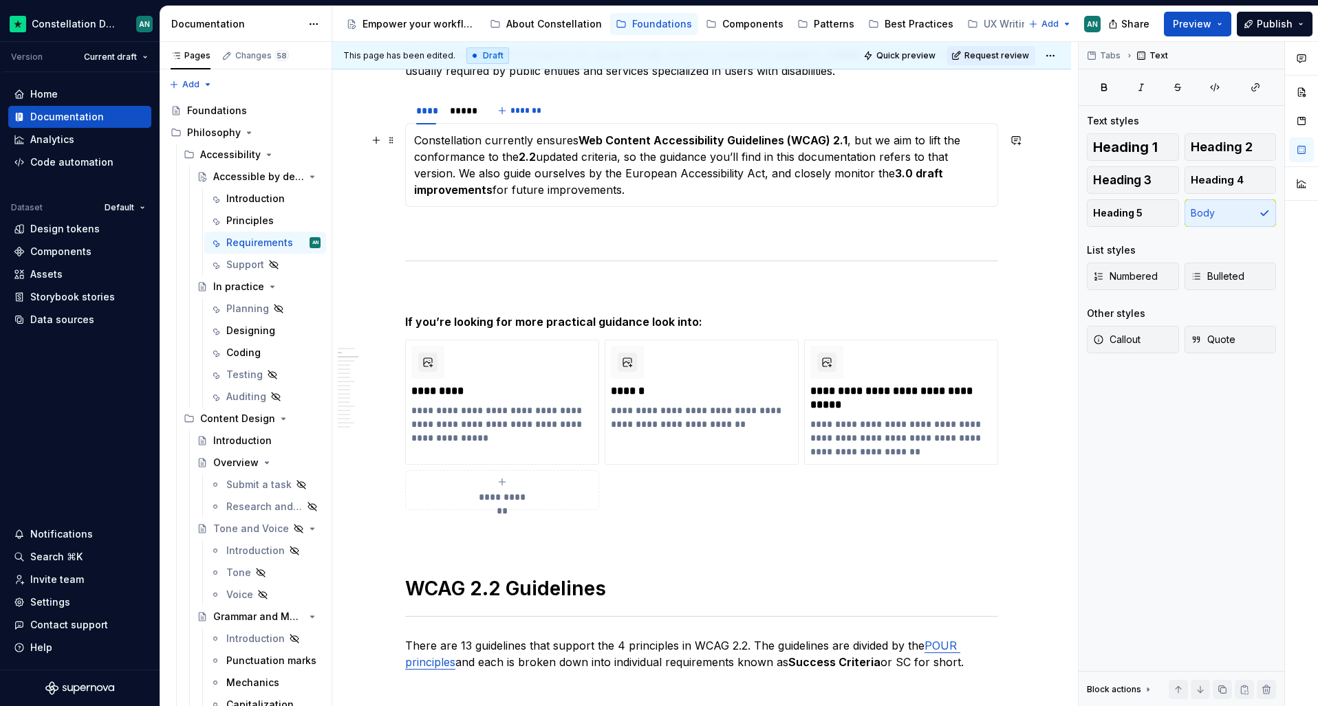
scroll to position [66, 0]
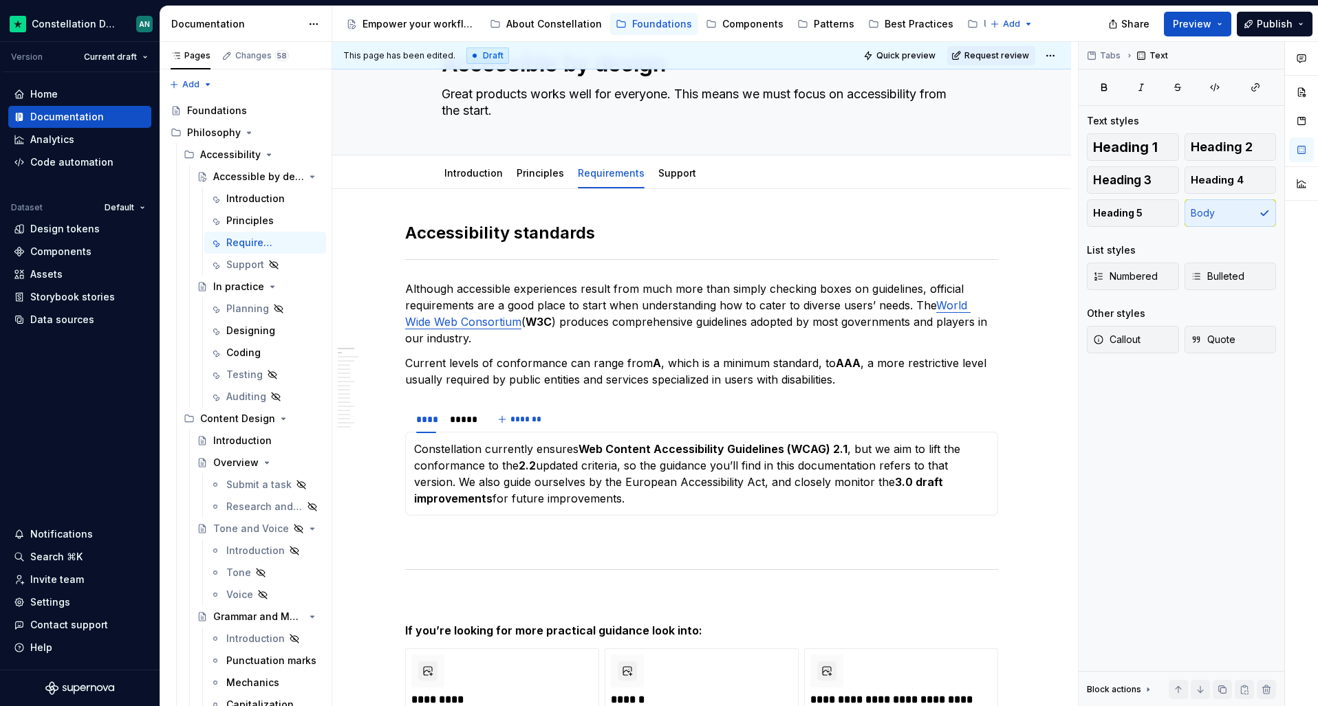
type textarea "*"
